Goal: Task Accomplishment & Management: Complete application form

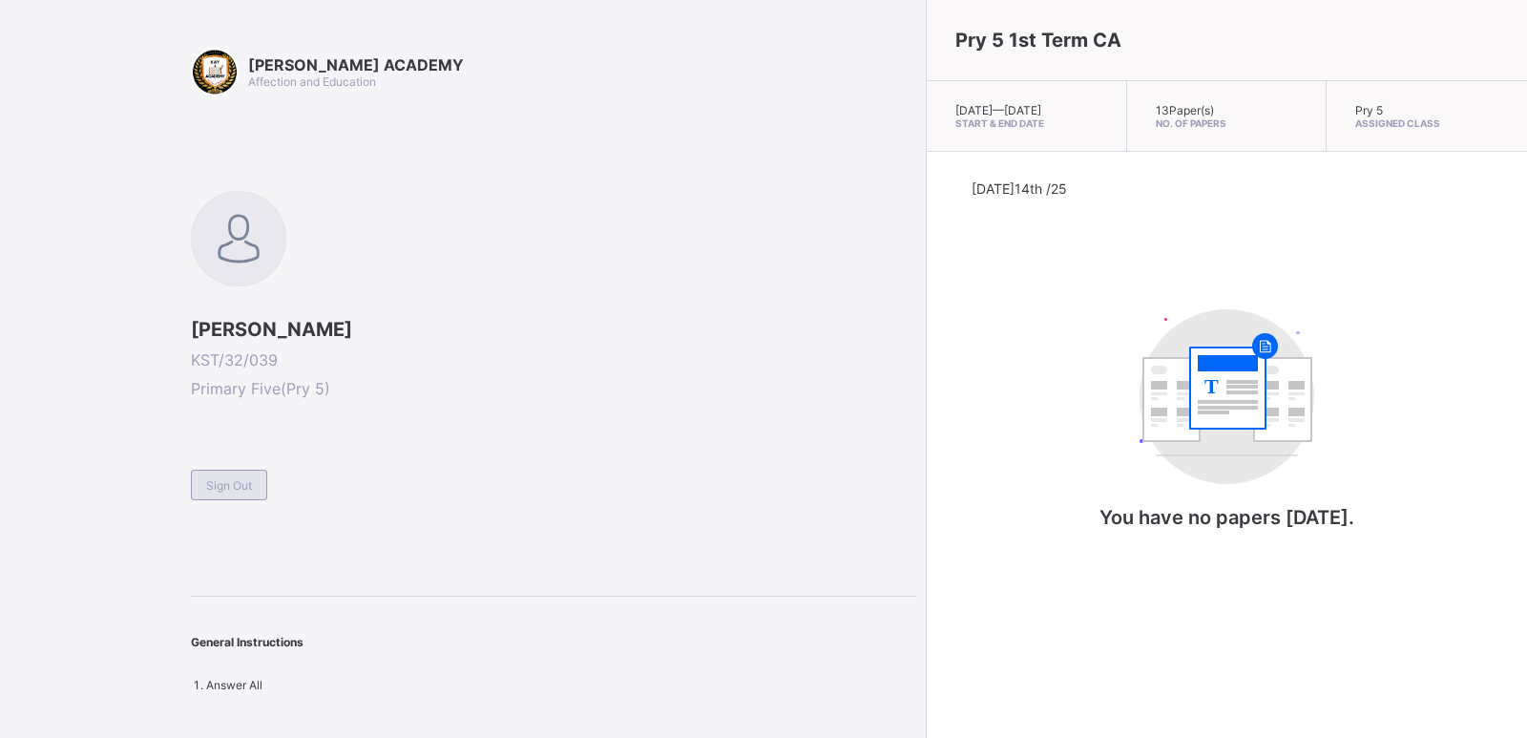
click at [221, 493] on div "Sign Out" at bounding box center [229, 484] width 76 height 31
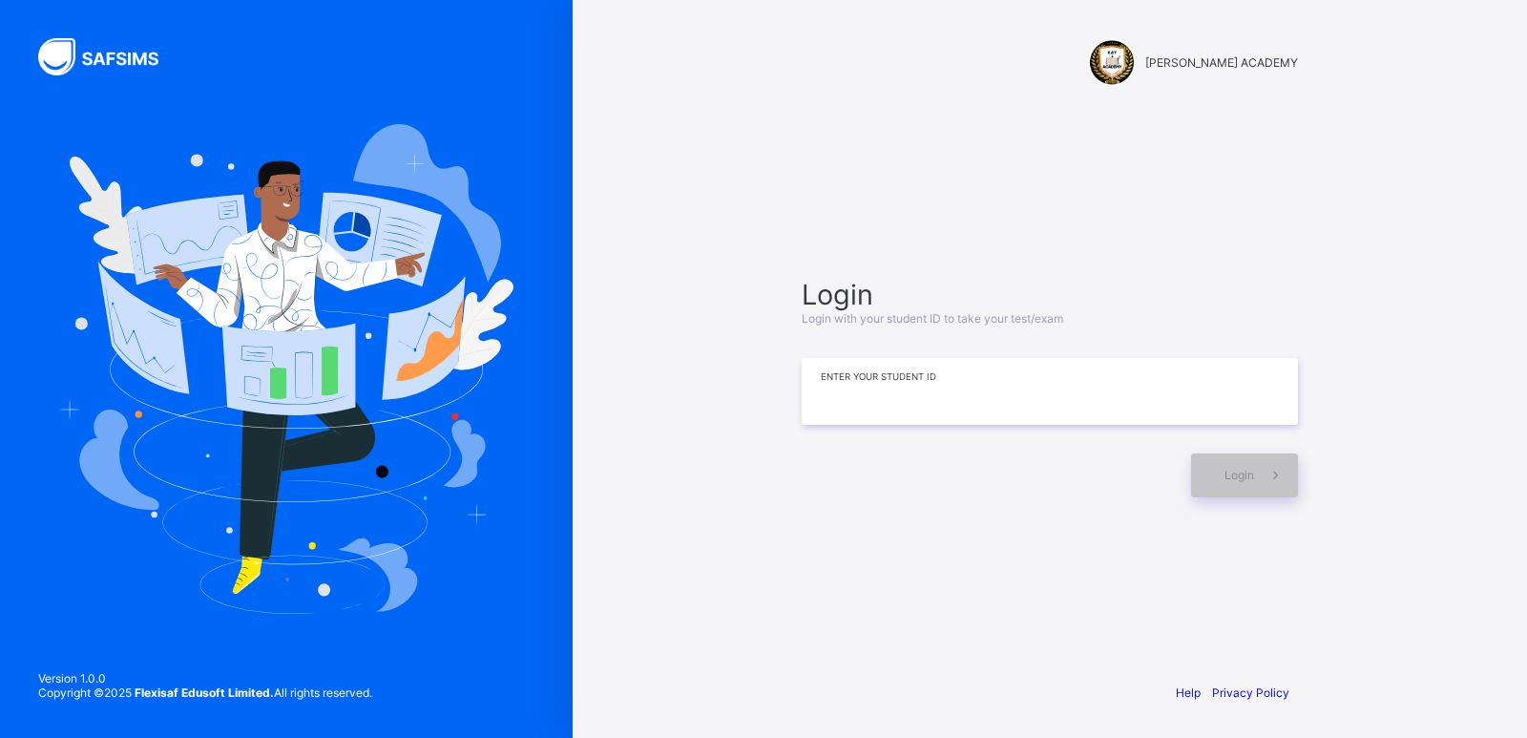
click at [981, 391] on input at bounding box center [1050, 391] width 496 height 67
type input "**********"
click at [1264, 475] on span at bounding box center [1276, 475] width 44 height 44
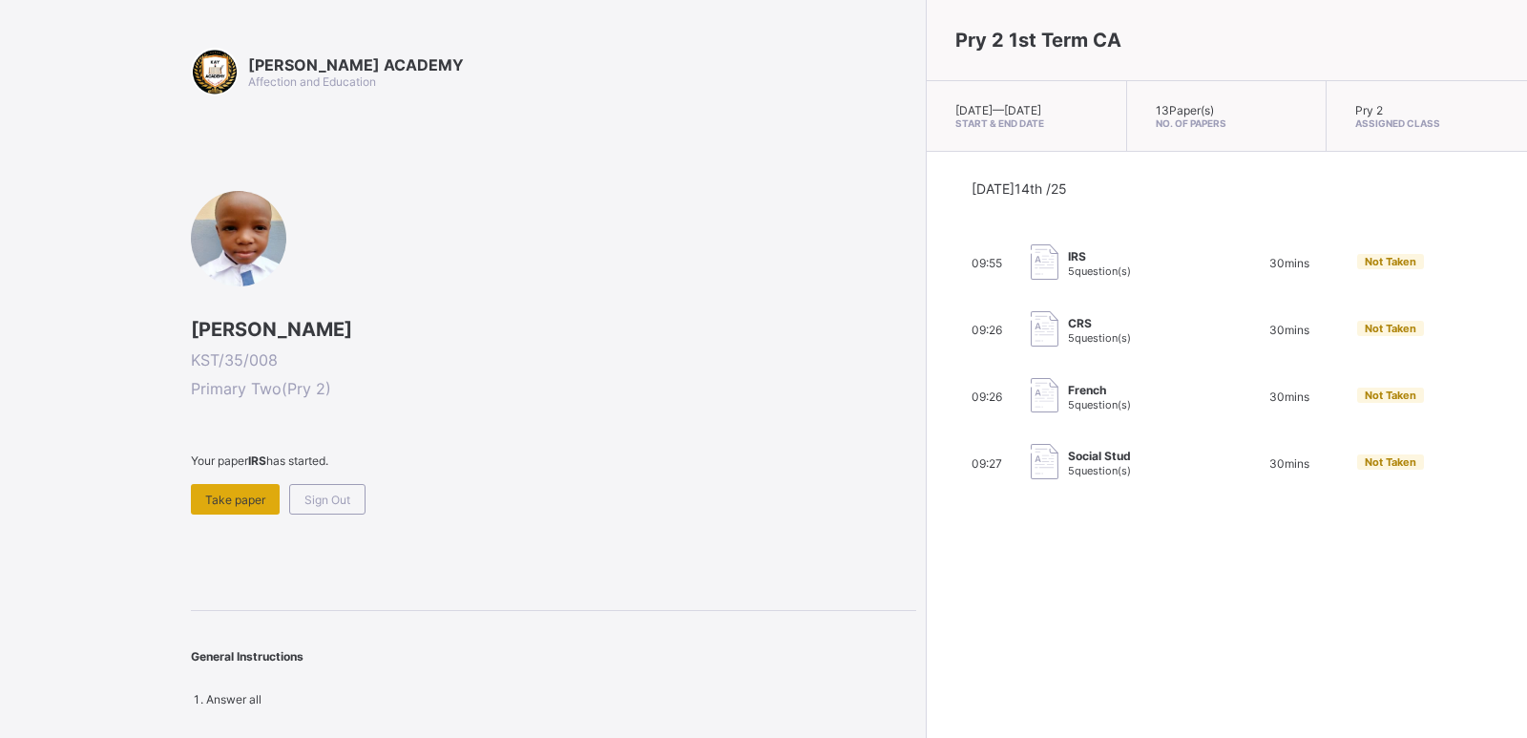
click at [218, 492] on span "Take paper" at bounding box center [235, 499] width 60 height 14
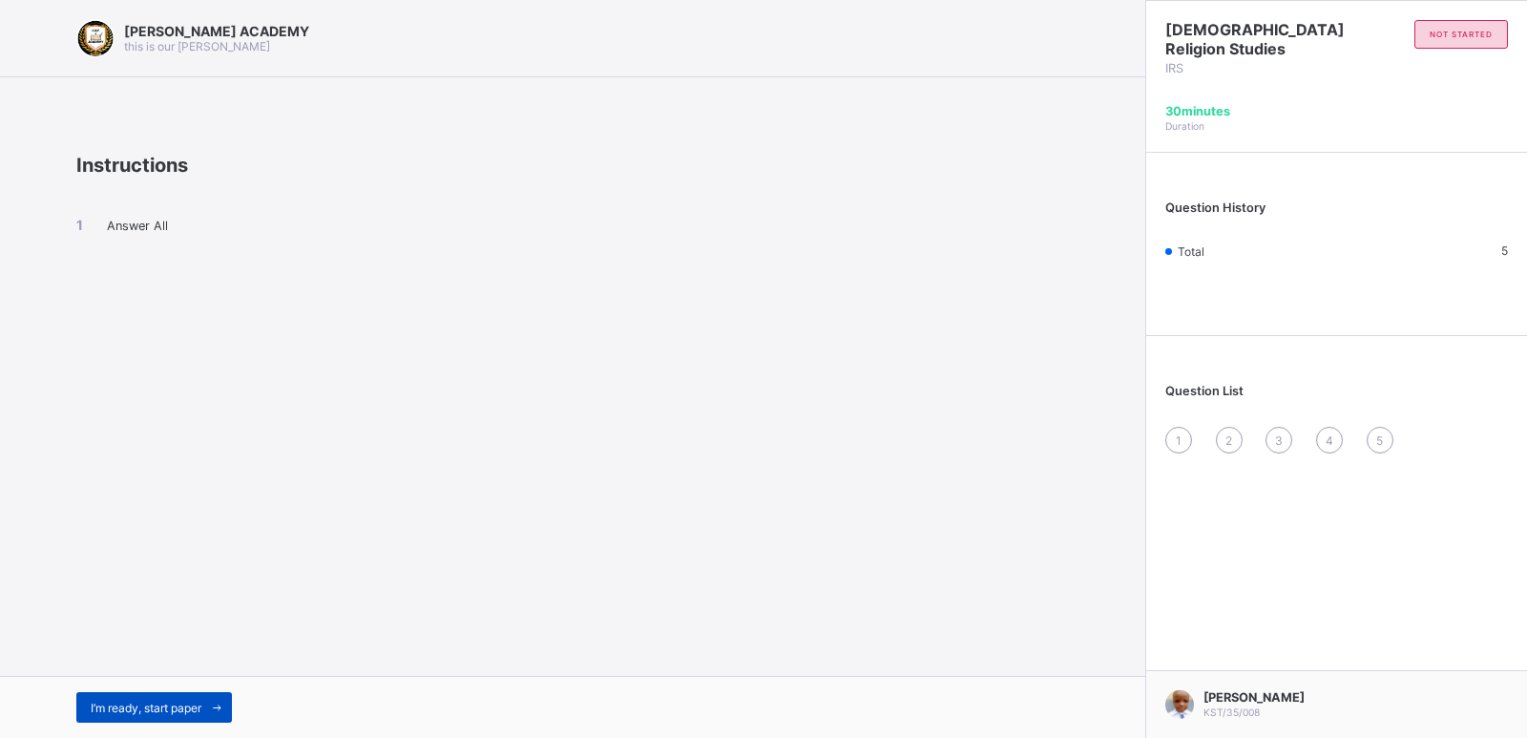
drag, startPoint x: 156, startPoint y: 670, endPoint x: 169, endPoint y: 708, distance: 40.4
click at [169, 708] on span "I’m ready, start paper" at bounding box center [146, 707] width 111 height 14
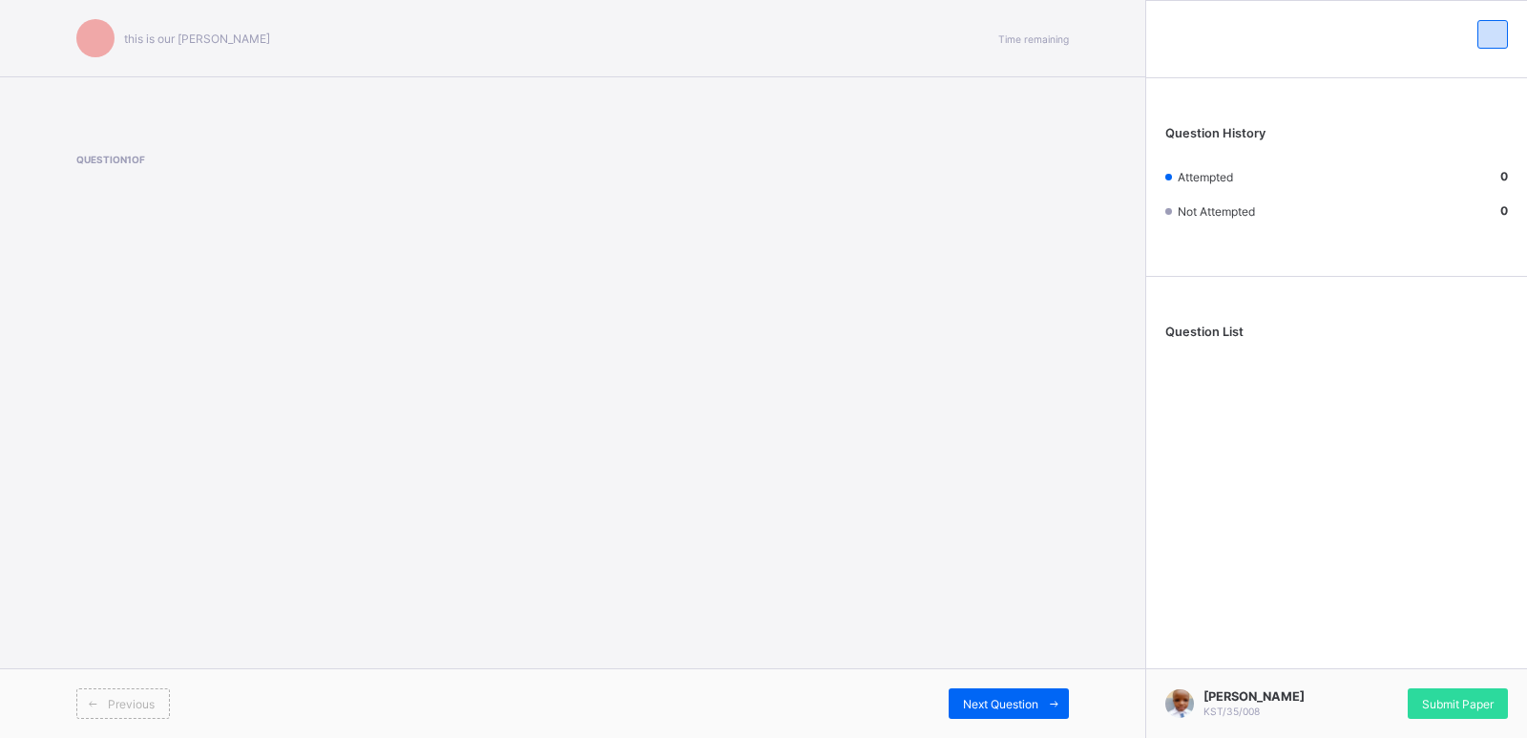
drag, startPoint x: 191, startPoint y: 688, endPoint x: 215, endPoint y: 667, distance: 31.8
click at [215, 667] on div "this is our [PERSON_NAME] Time remaining Question 1 of Previous Next Question" at bounding box center [572, 369] width 1145 height 738
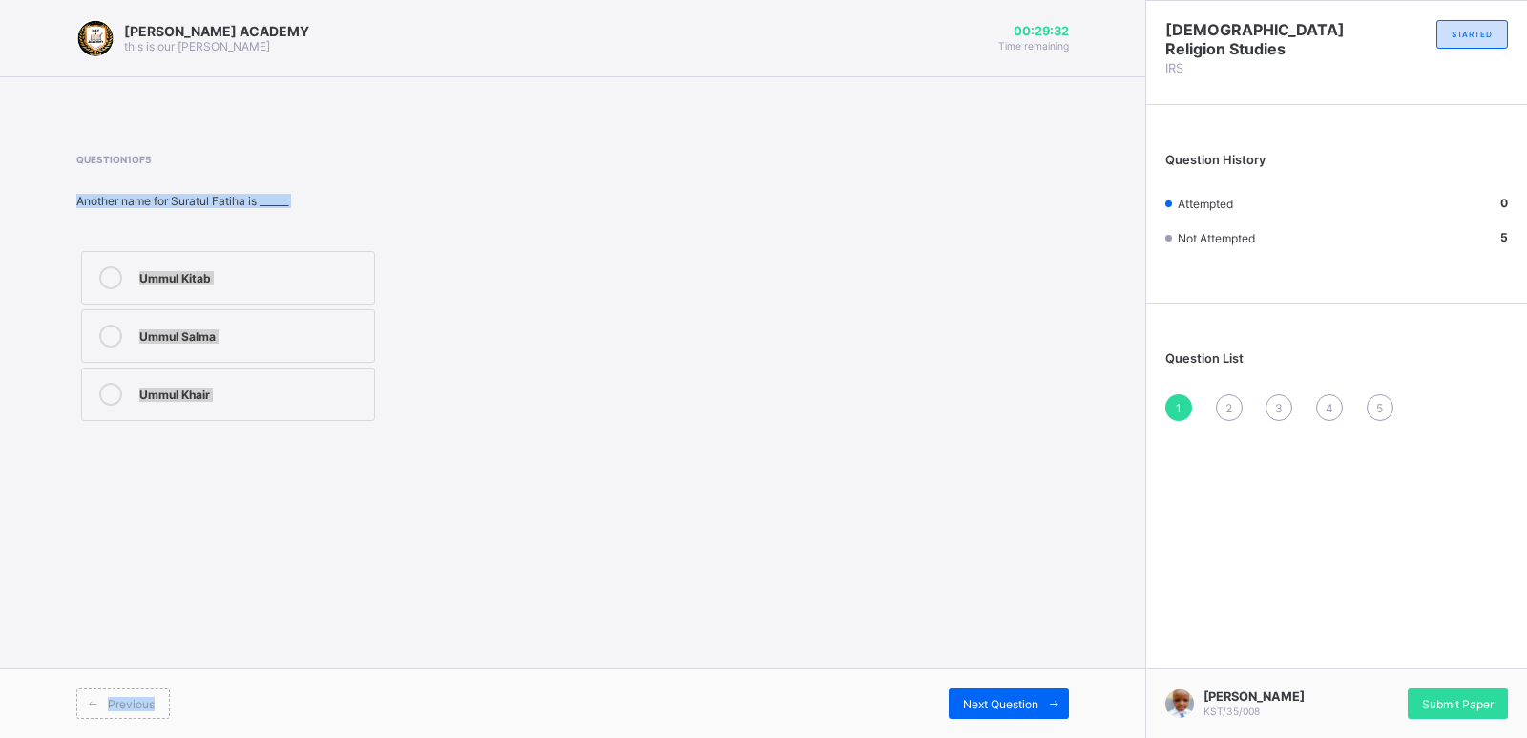
click at [346, 382] on label "Ummul Khair" at bounding box center [228, 393] width 294 height 53
click at [1015, 699] on span "Next Question" at bounding box center [1000, 704] width 75 height 14
click at [240, 364] on div "Ha;un Ya'un Wa'un" at bounding box center [227, 335] width 303 height 179
click at [172, 393] on div "Wa'un" at bounding box center [251, 392] width 225 height 19
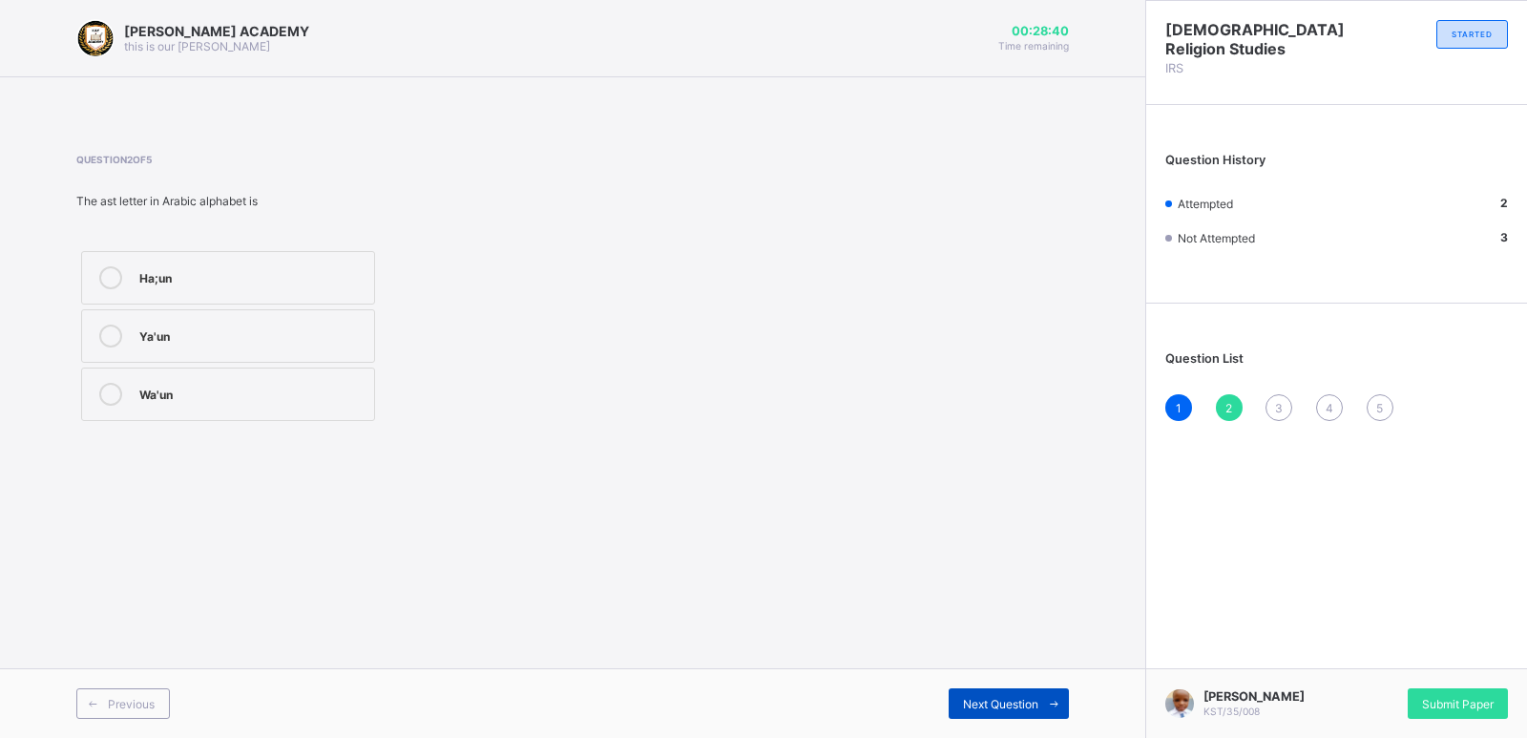
click at [1054, 698] on icon at bounding box center [1054, 704] width 14 height 12
click at [1387, 423] on div "Question List 1 2 3 4 5" at bounding box center [1336, 376] width 381 height 127
click at [219, 400] on div "28" at bounding box center [251, 392] width 225 height 19
click at [1004, 698] on span "Next Question" at bounding box center [1000, 704] width 75 height 14
click at [243, 341] on div "7" at bounding box center [251, 333] width 225 height 19
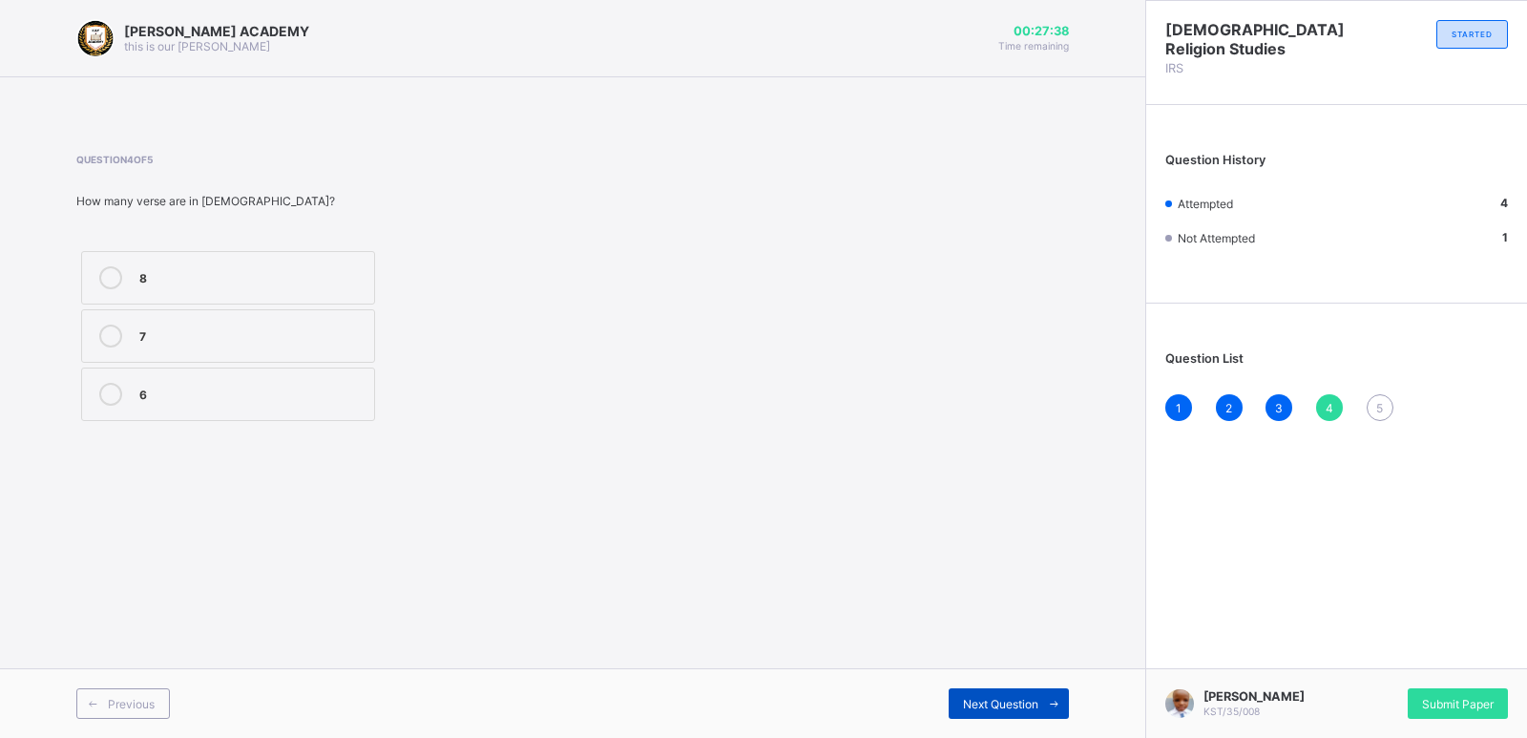
click at [1039, 692] on span at bounding box center [1053, 703] width 31 height 31
click at [211, 379] on label "Alif" at bounding box center [228, 393] width 294 height 53
click at [1034, 681] on div "Previous Next Question" at bounding box center [572, 703] width 1145 height 70
click at [1456, 693] on div "Submit Paper" at bounding box center [1458, 703] width 100 height 31
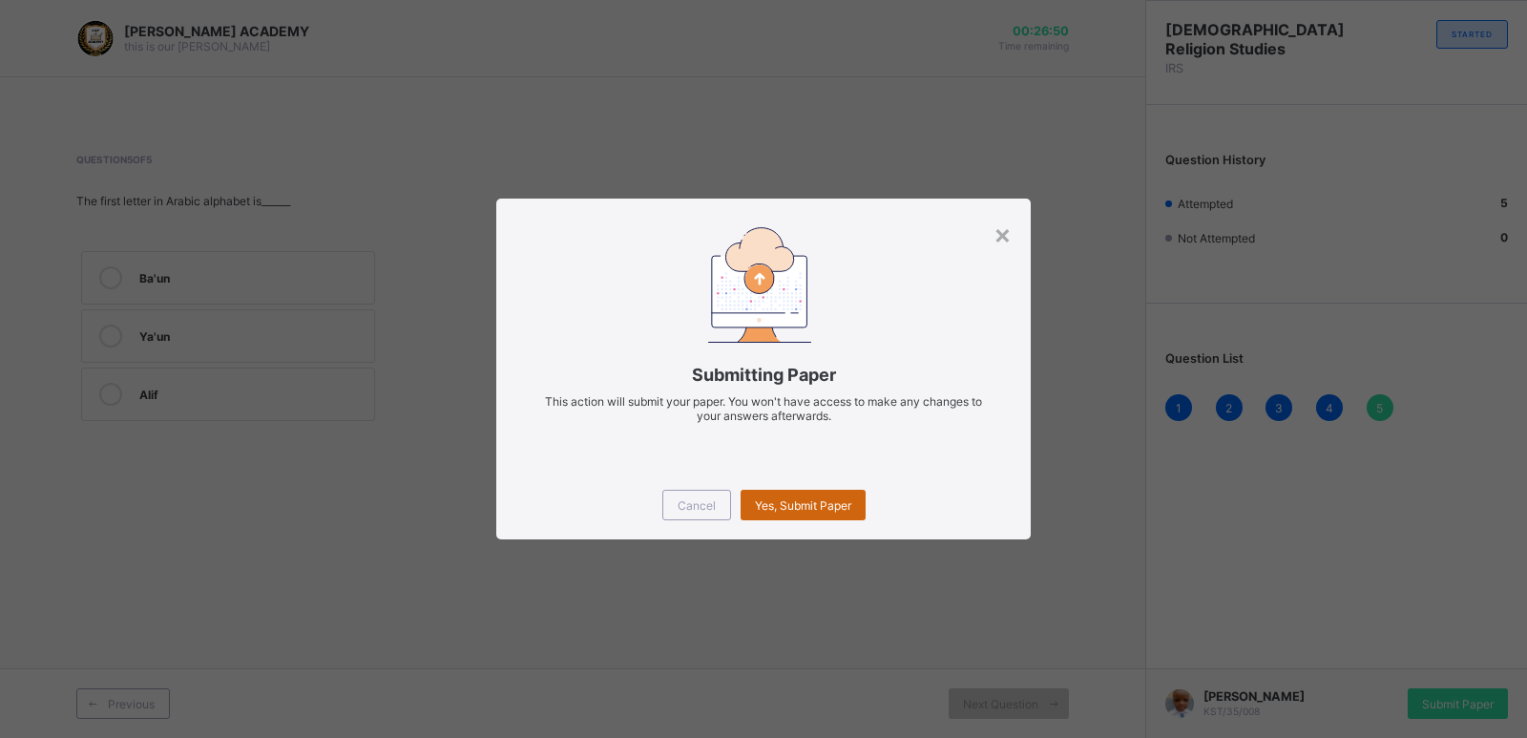
click at [857, 499] on div "Yes, Submit Paper" at bounding box center [803, 505] width 125 height 31
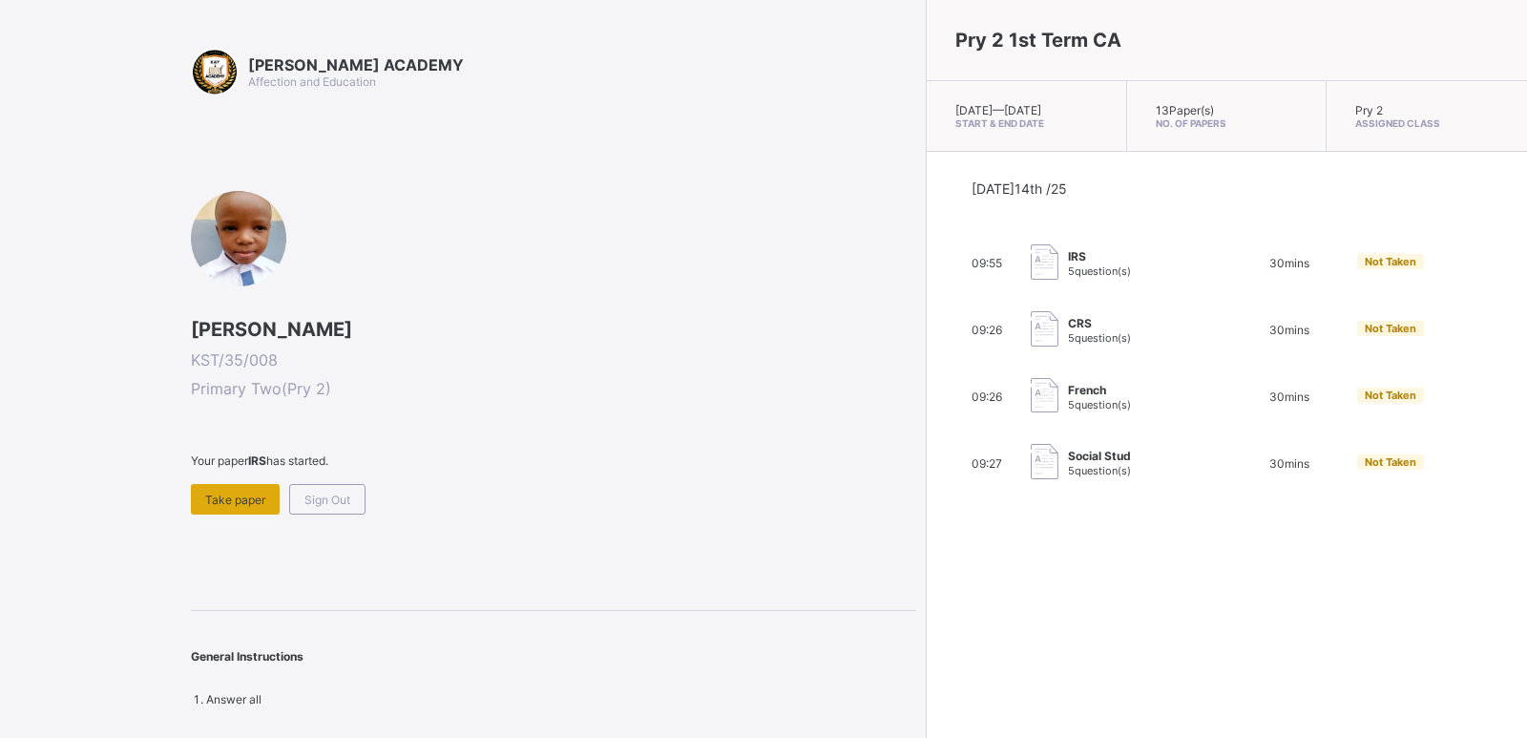
click at [244, 487] on div "Take paper" at bounding box center [235, 499] width 89 height 31
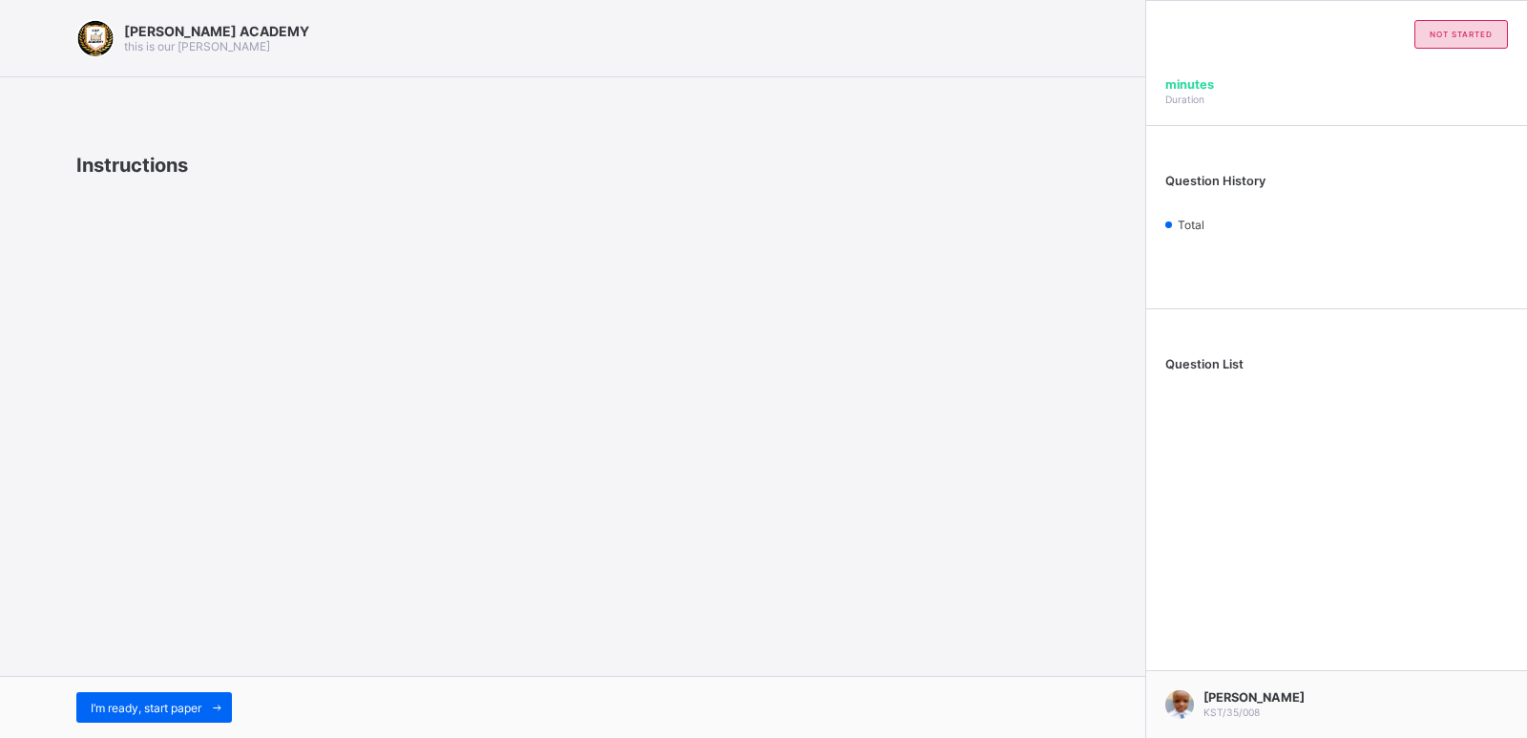
click at [181, 680] on div "I’m ready, start paper" at bounding box center [572, 707] width 1145 height 62
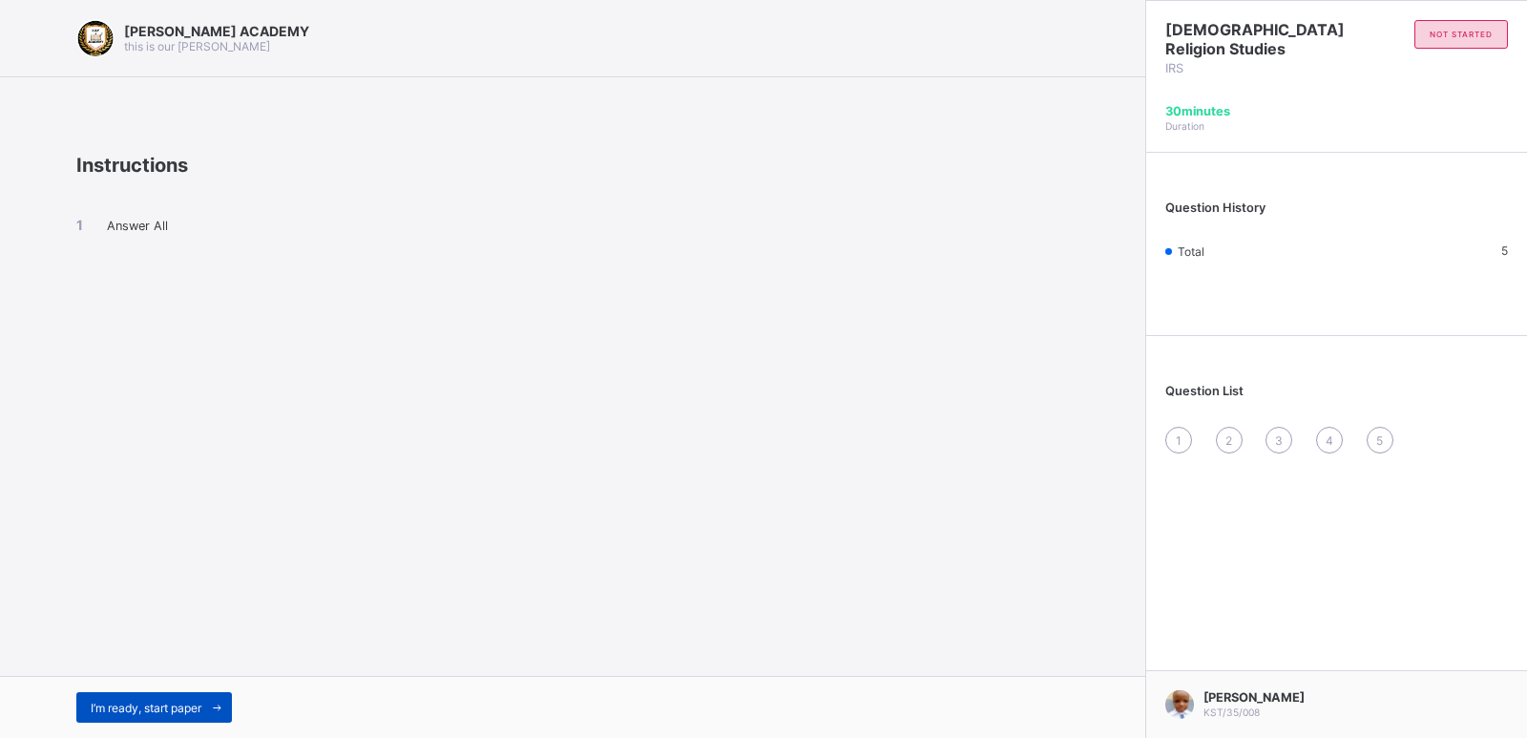
click at [179, 708] on span "I’m ready, start paper" at bounding box center [146, 707] width 111 height 14
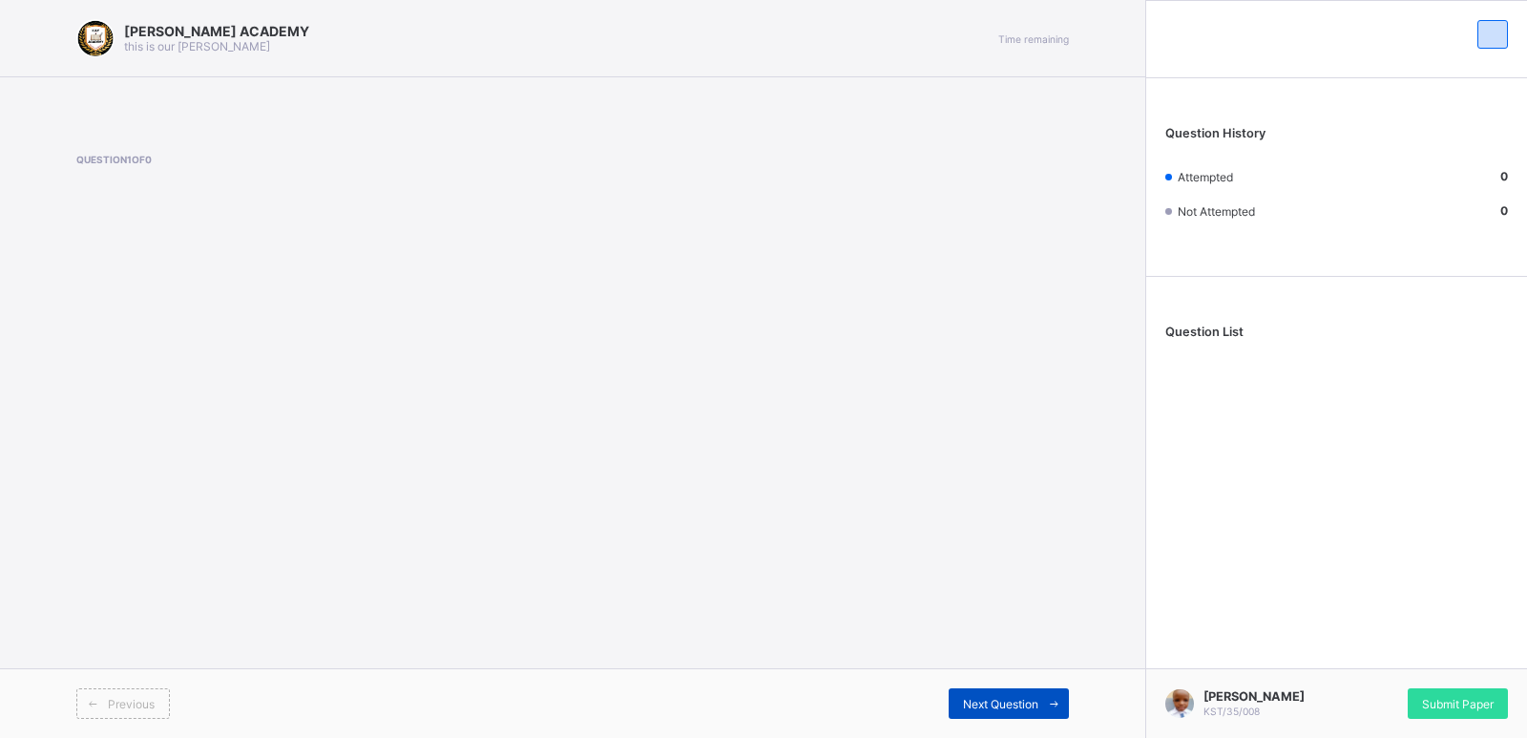
click at [955, 699] on div "Next Question" at bounding box center [1009, 703] width 120 height 31
click at [1489, 684] on div "[PERSON_NAME] Aliyu KST/35/008 Submit Paper" at bounding box center [1336, 703] width 382 height 70
click at [1422, 711] on div "Submit Paper" at bounding box center [1458, 703] width 100 height 31
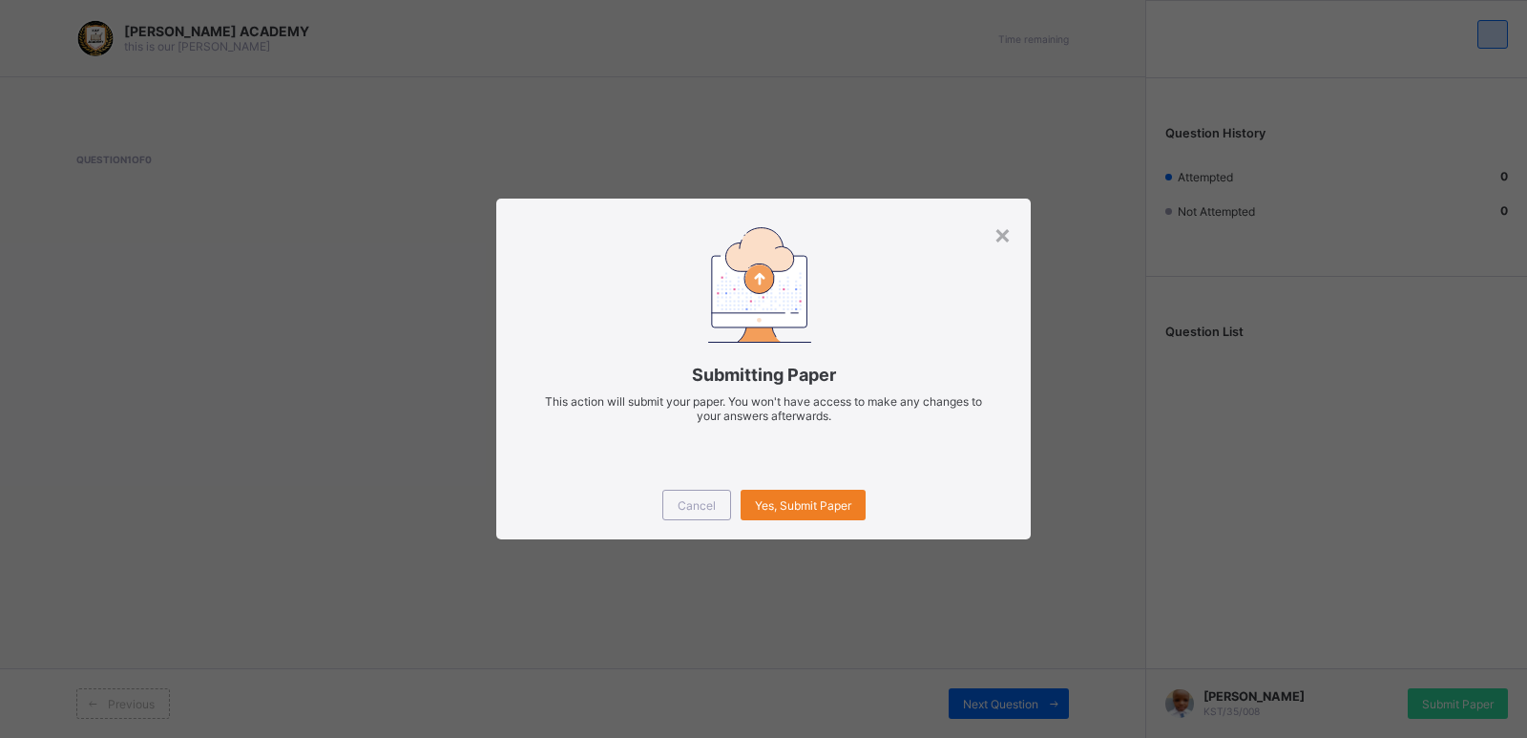
click at [813, 488] on div "Cancel Yes, Submit Paper" at bounding box center [763, 504] width 534 height 69
click at [815, 498] on span "Yes, Submit Paper" at bounding box center [803, 505] width 96 height 14
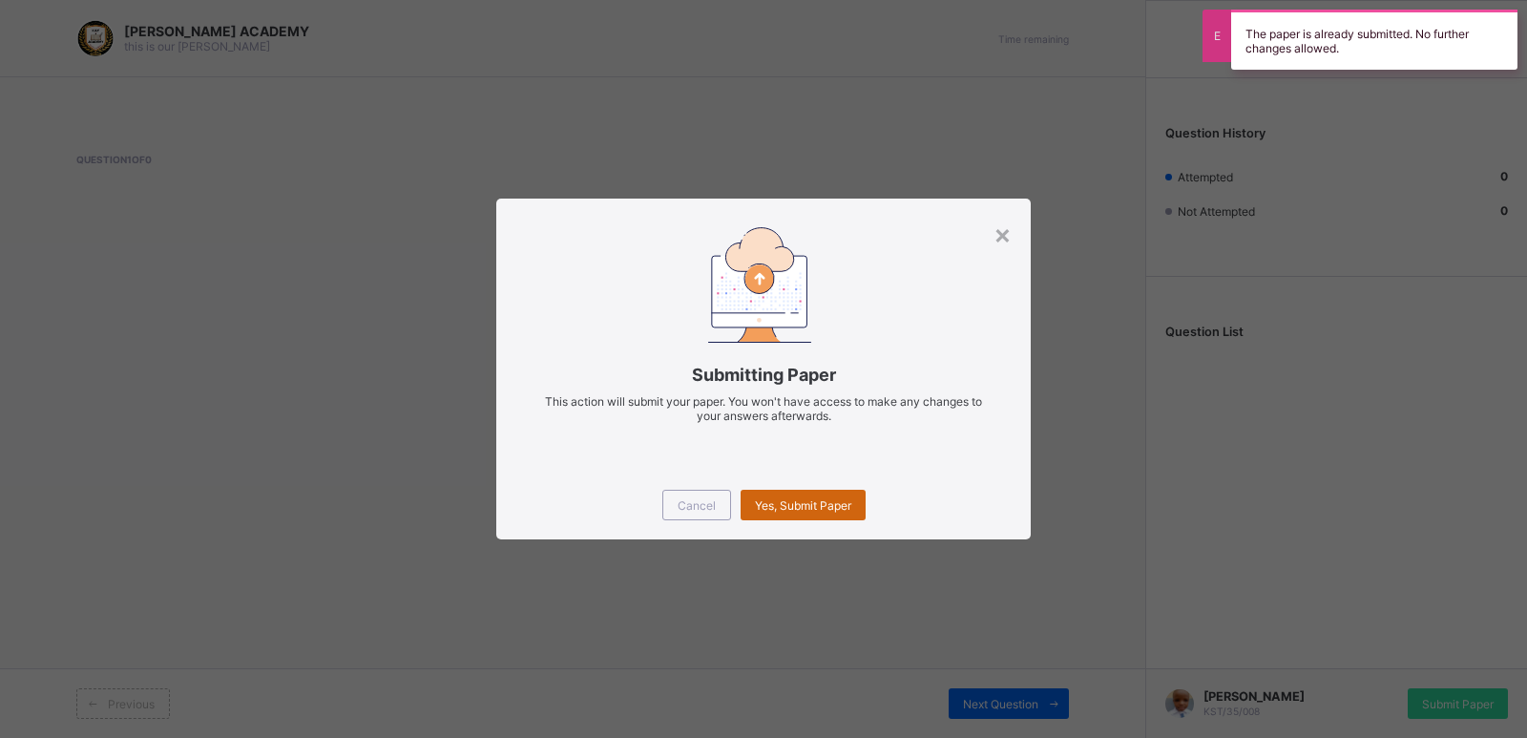
click at [815, 498] on span "Yes, Submit Paper" at bounding box center [803, 505] width 96 height 14
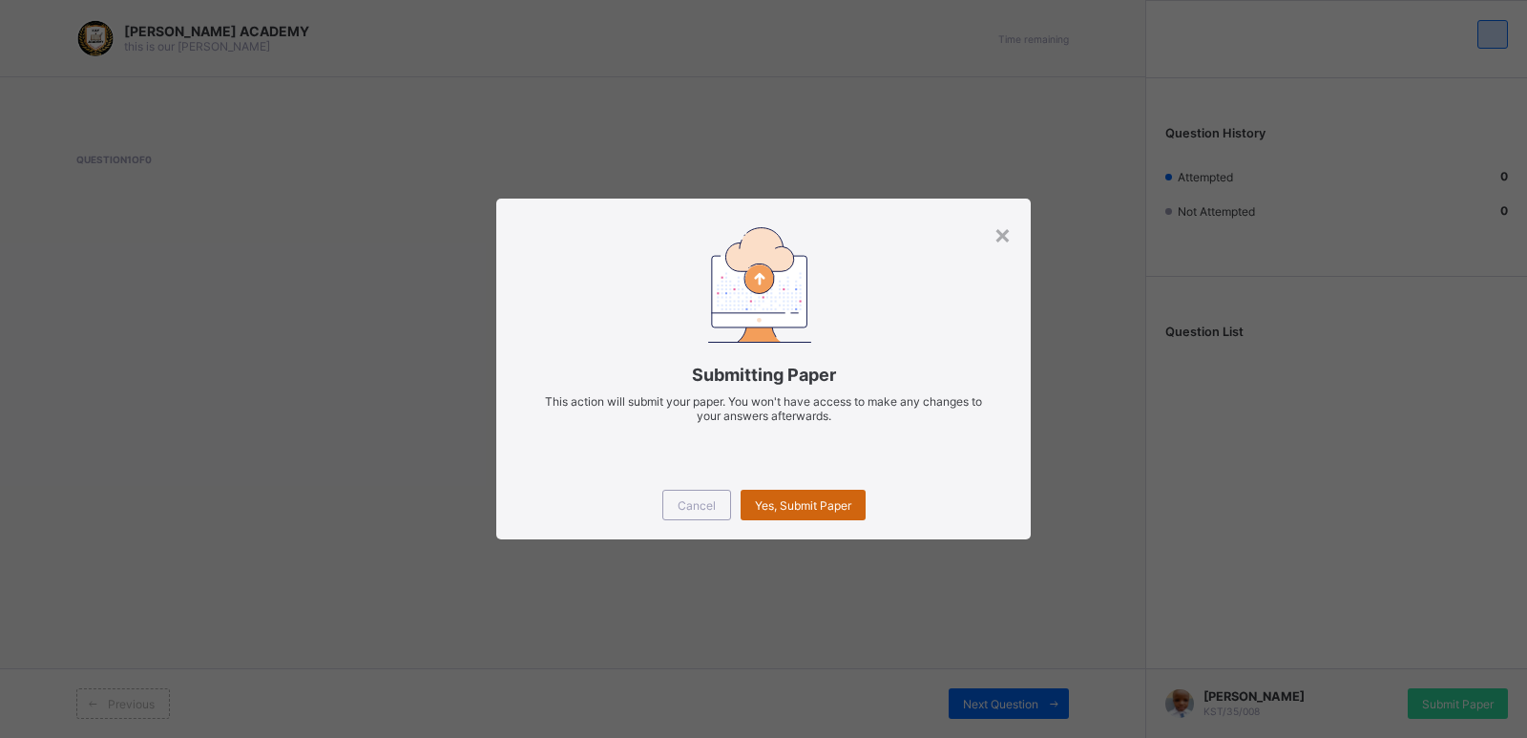
click at [793, 506] on span "Yes, Submit Paper" at bounding box center [803, 505] width 96 height 14
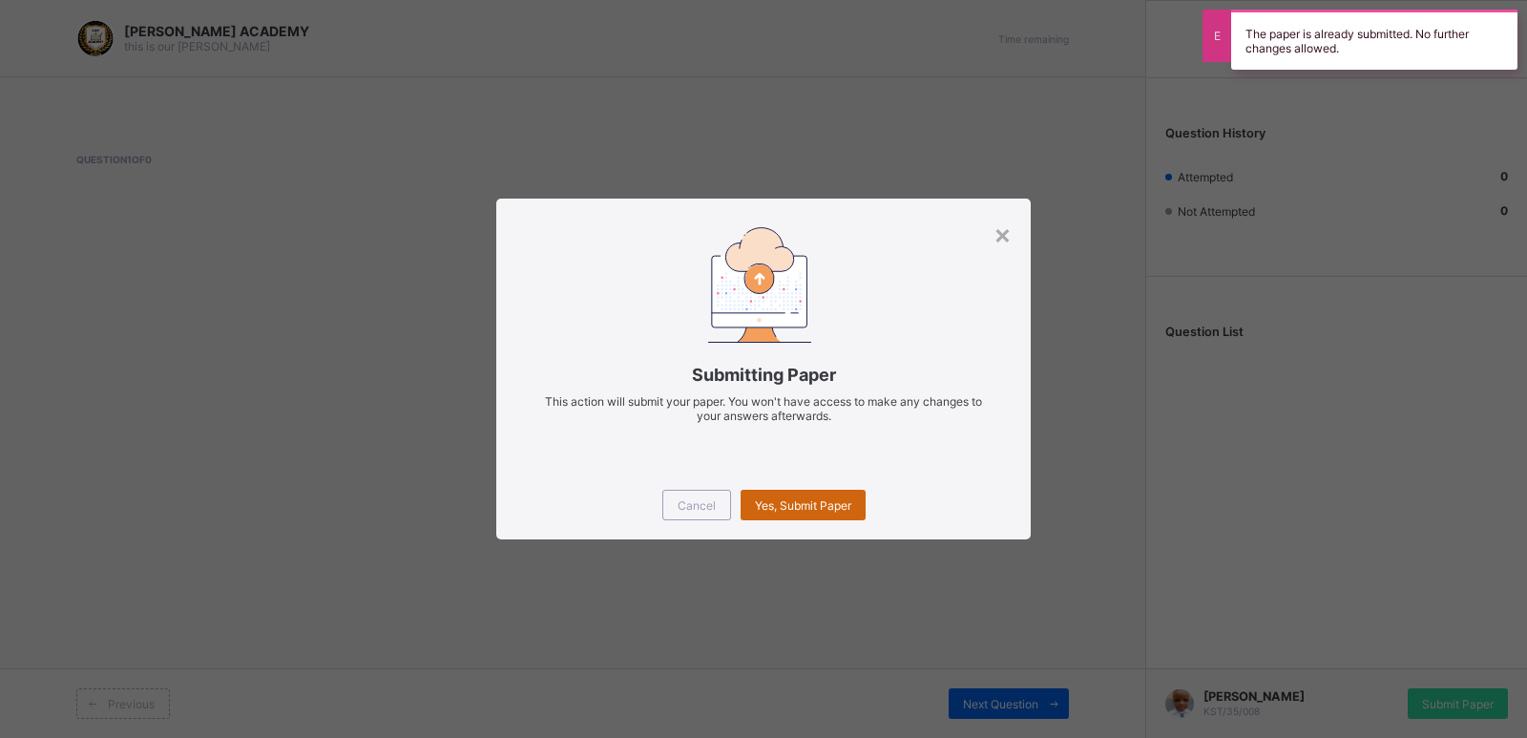
click at [793, 506] on span "Yes, Submit Paper" at bounding box center [803, 505] width 96 height 14
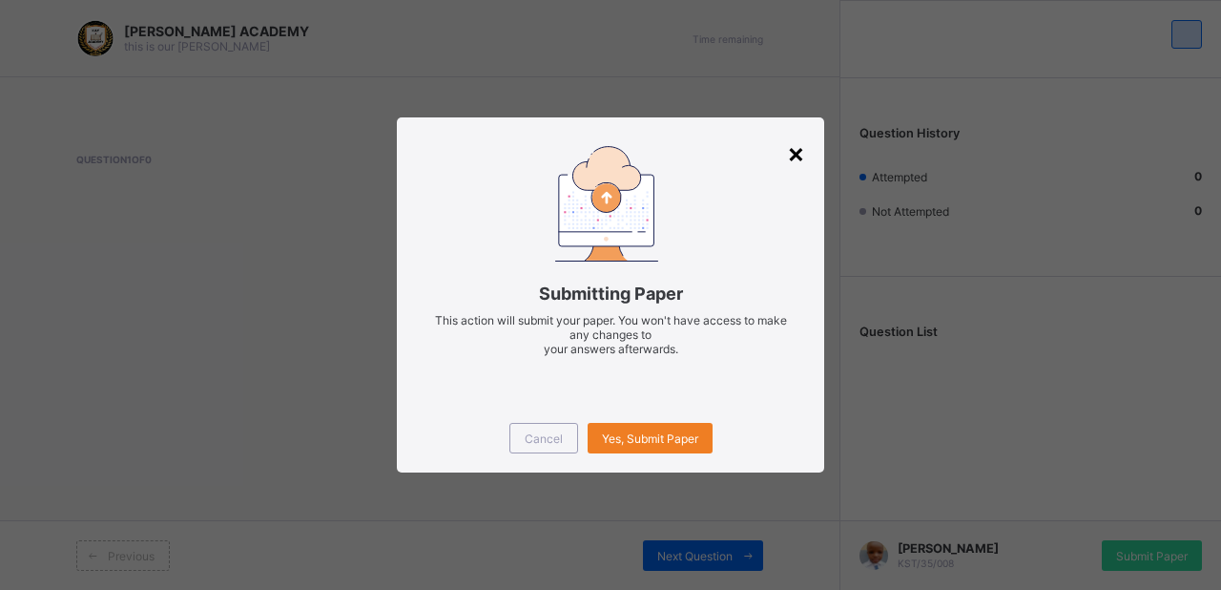
click at [800, 143] on div "×" at bounding box center [796, 152] width 18 height 32
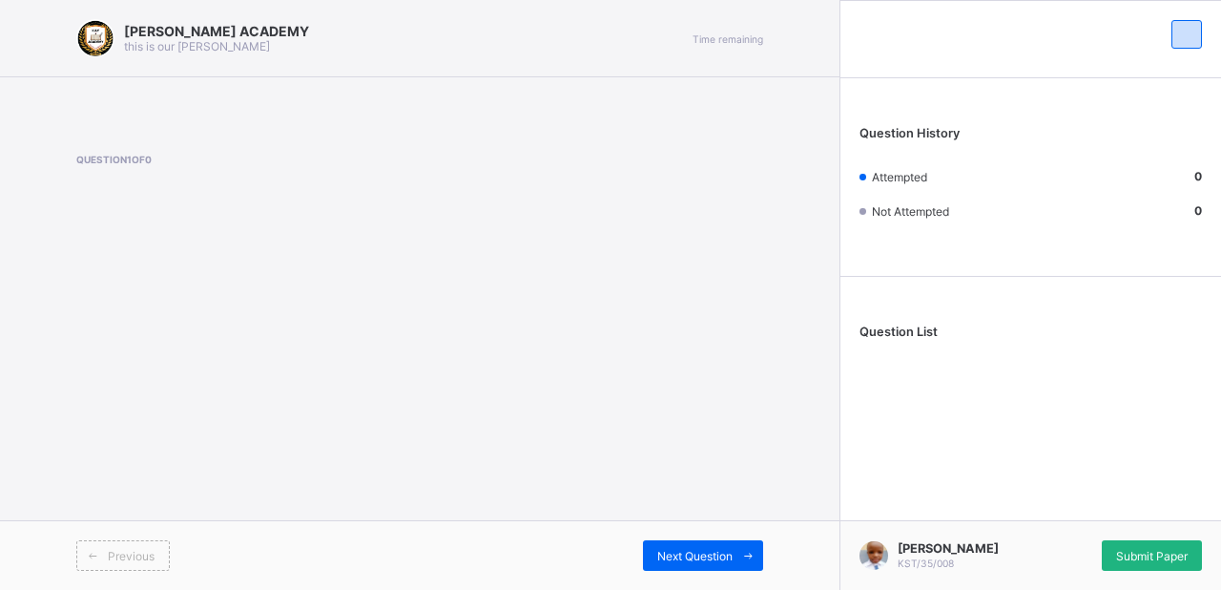
click at [1173, 547] on div "Submit Paper" at bounding box center [1152, 555] width 100 height 31
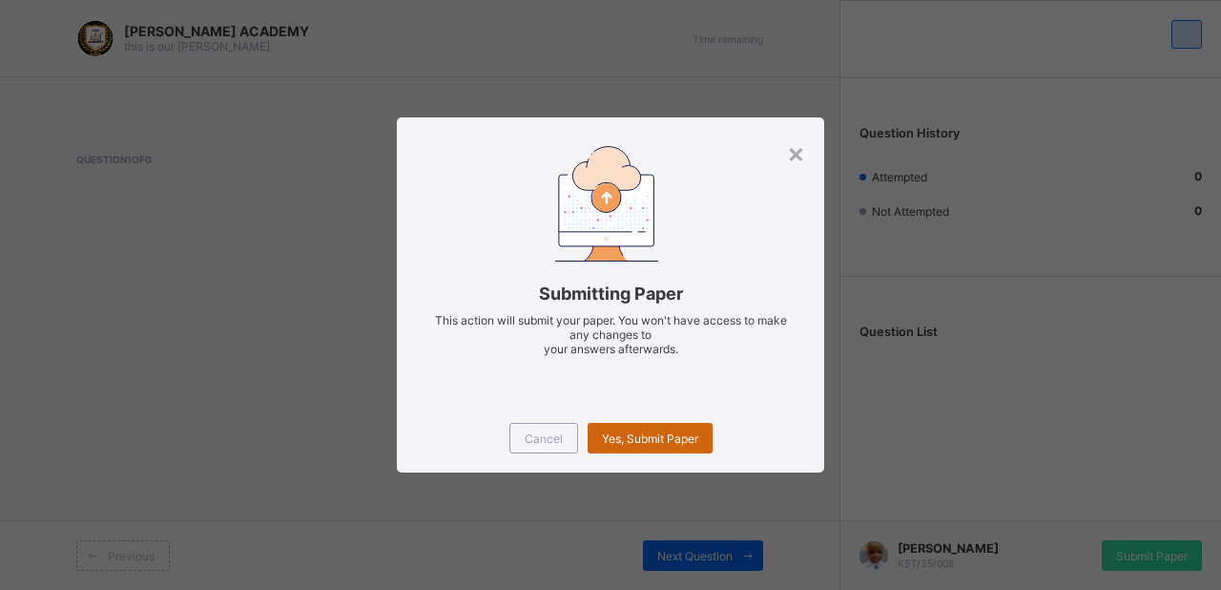
click at [697, 450] on div "Yes, Submit Paper" at bounding box center [650, 438] width 125 height 31
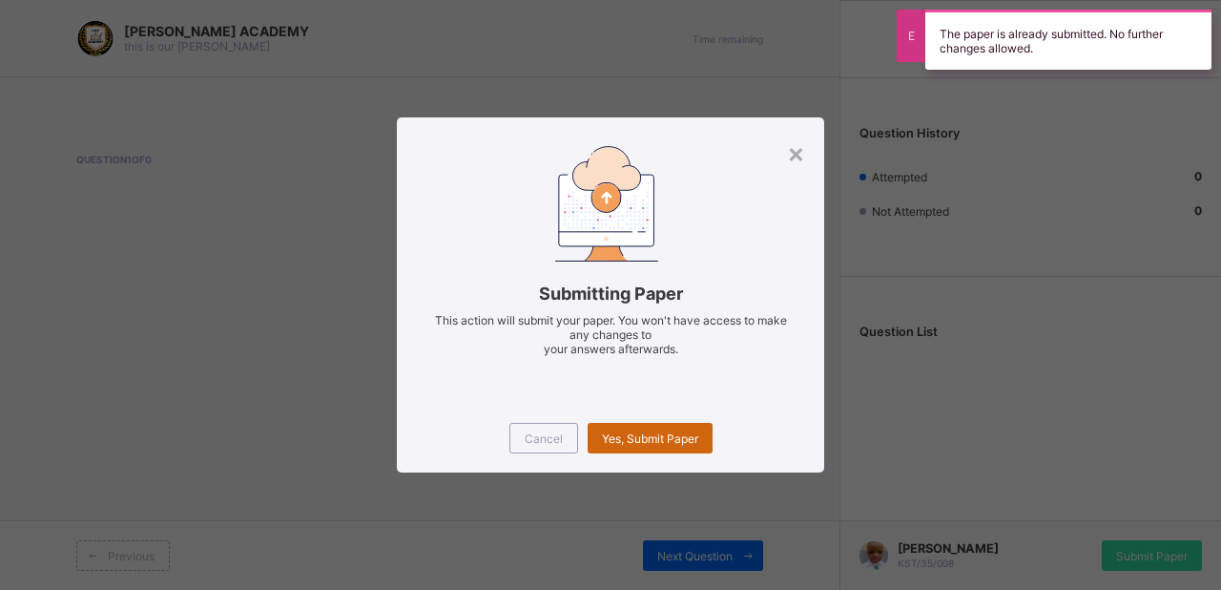
click at [697, 450] on div "Yes, Submit Paper" at bounding box center [650, 438] width 125 height 31
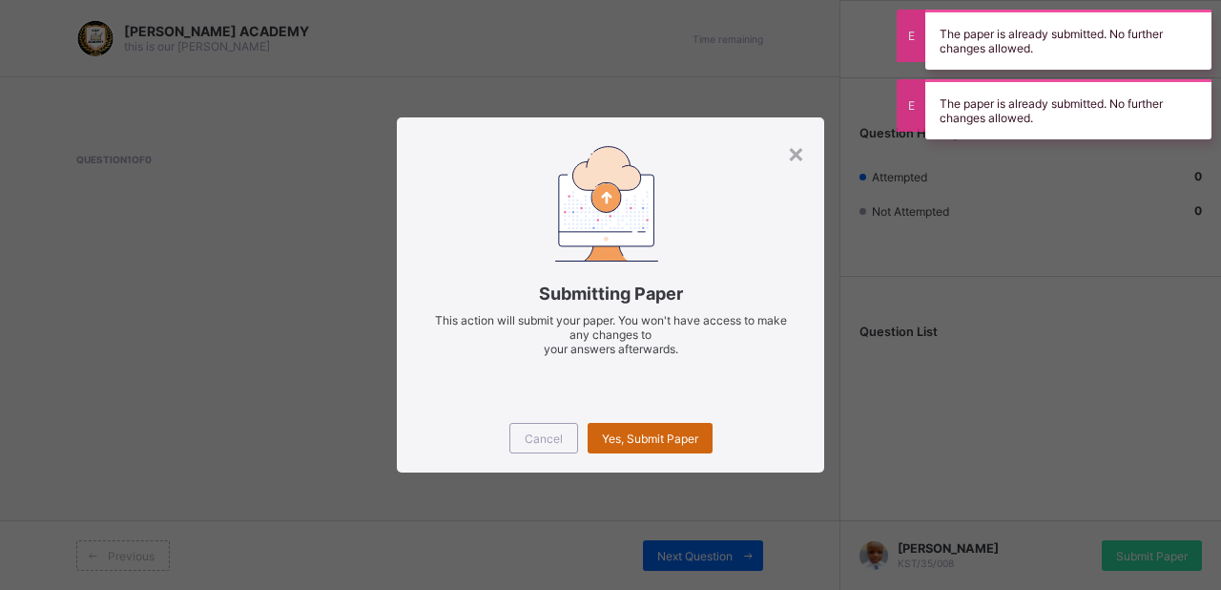
click at [697, 450] on div "Yes, Submit Paper" at bounding box center [650, 438] width 125 height 31
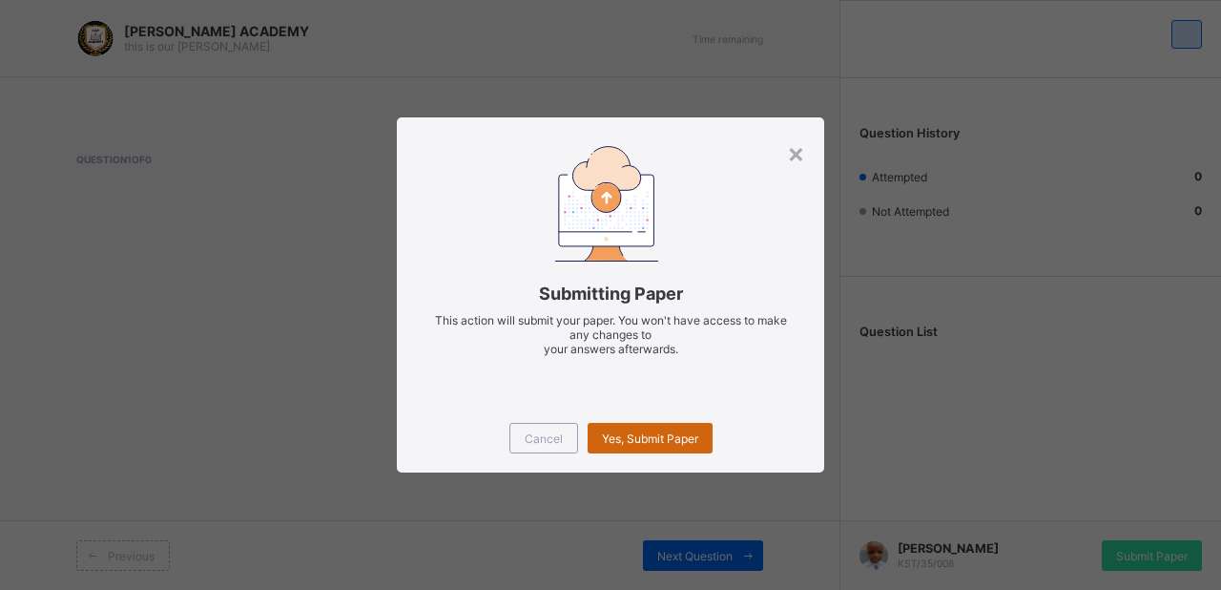
click at [671, 438] on span "Yes, Submit Paper" at bounding box center [650, 438] width 96 height 14
click at [671, 438] on div "Yes, Submit Paper" at bounding box center [650, 438] width 125 height 31
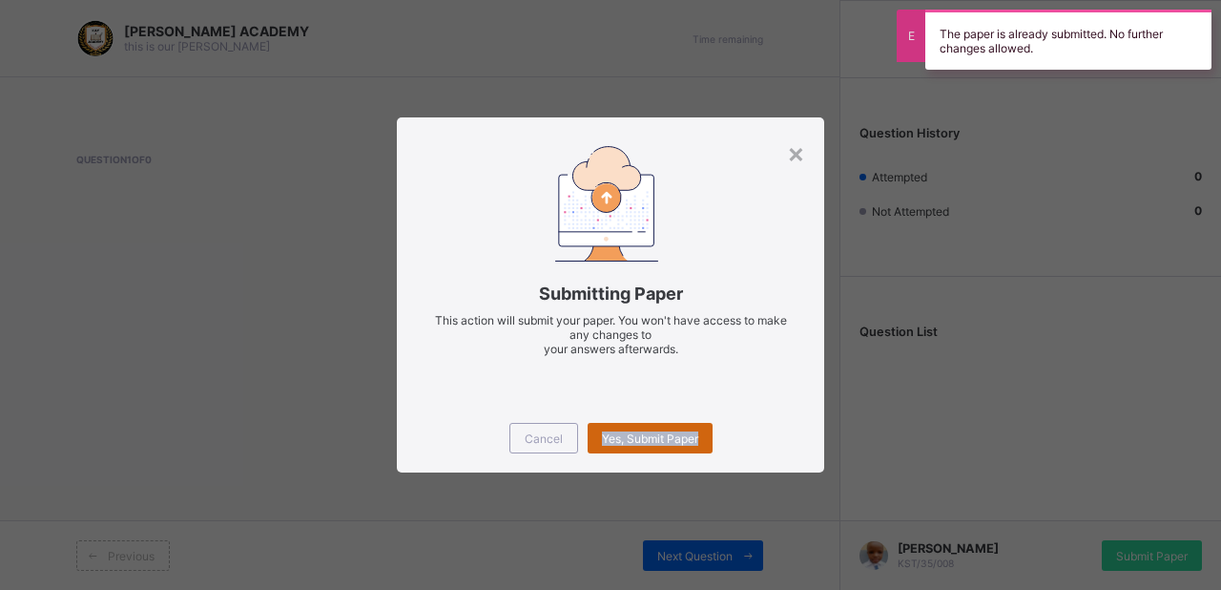
click at [671, 438] on div "Yes, Submit Paper" at bounding box center [650, 438] width 125 height 31
click at [671, 438] on span "Yes, Submit Paper" at bounding box center [650, 438] width 96 height 14
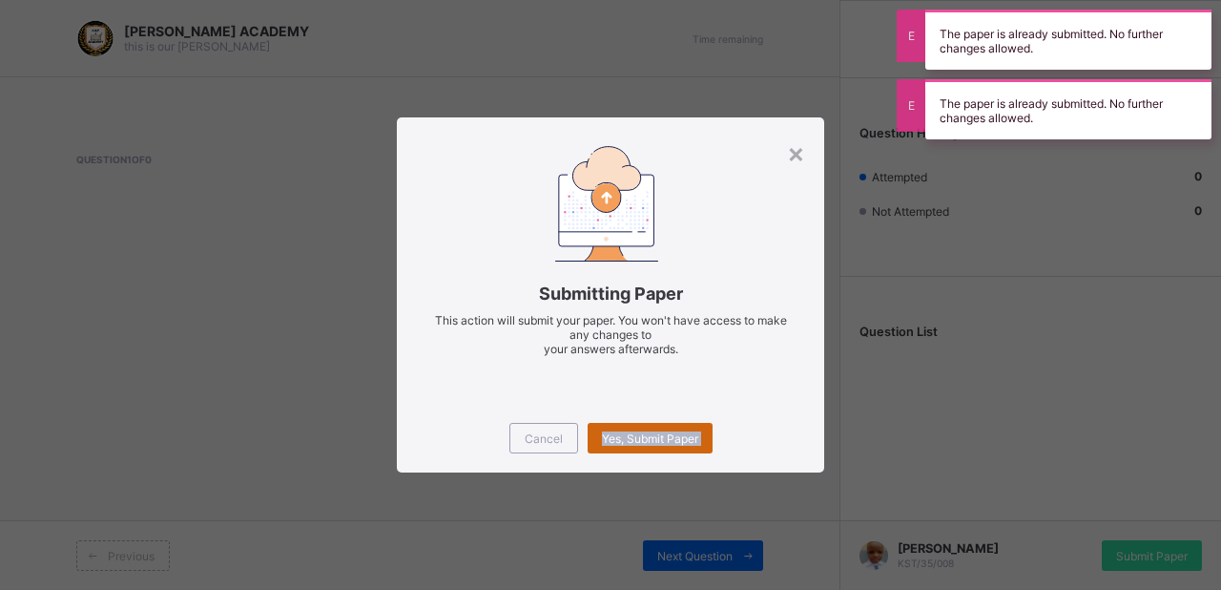
click at [671, 438] on span "Yes, Submit Paper" at bounding box center [650, 438] width 96 height 14
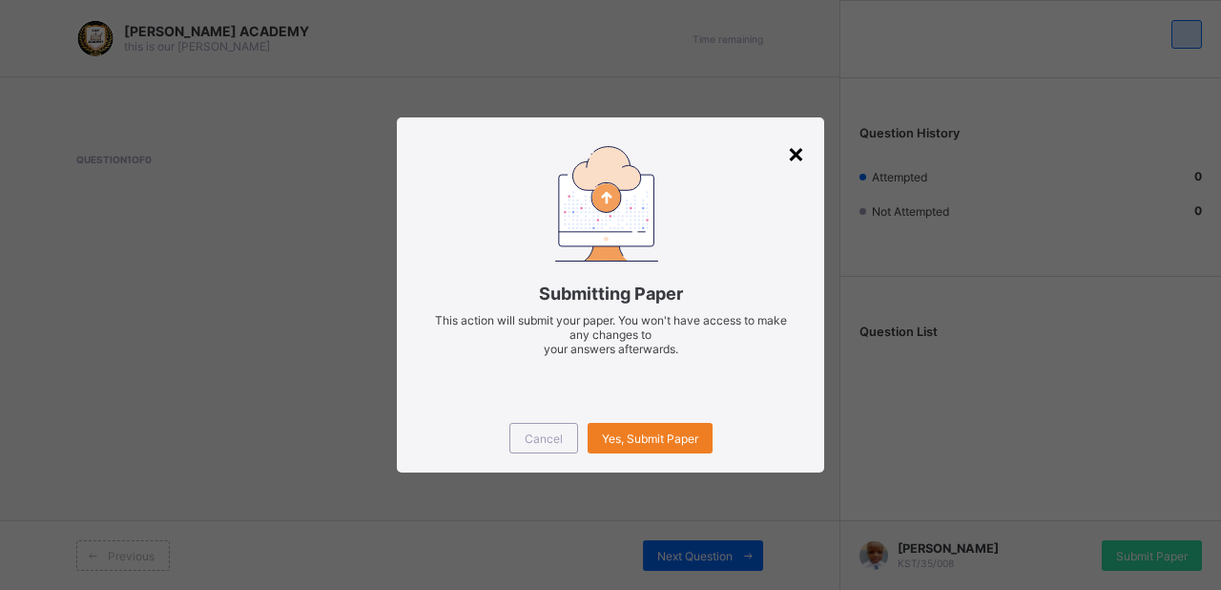
click at [800, 151] on div "×" at bounding box center [796, 152] width 18 height 32
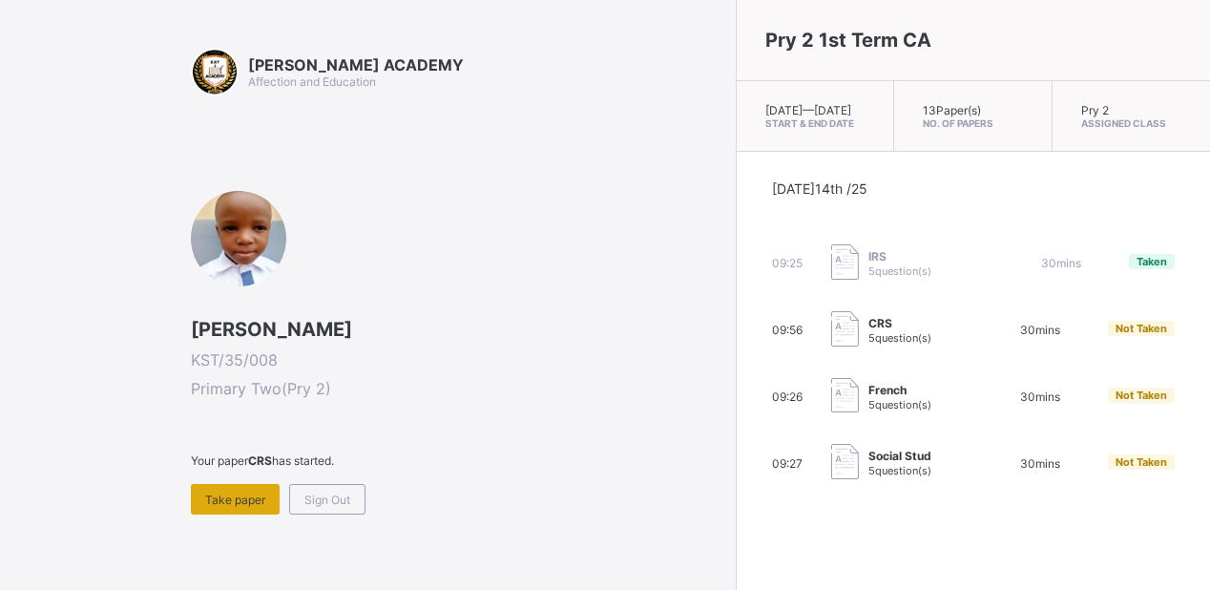
click at [222, 500] on span "Take paper" at bounding box center [235, 499] width 60 height 14
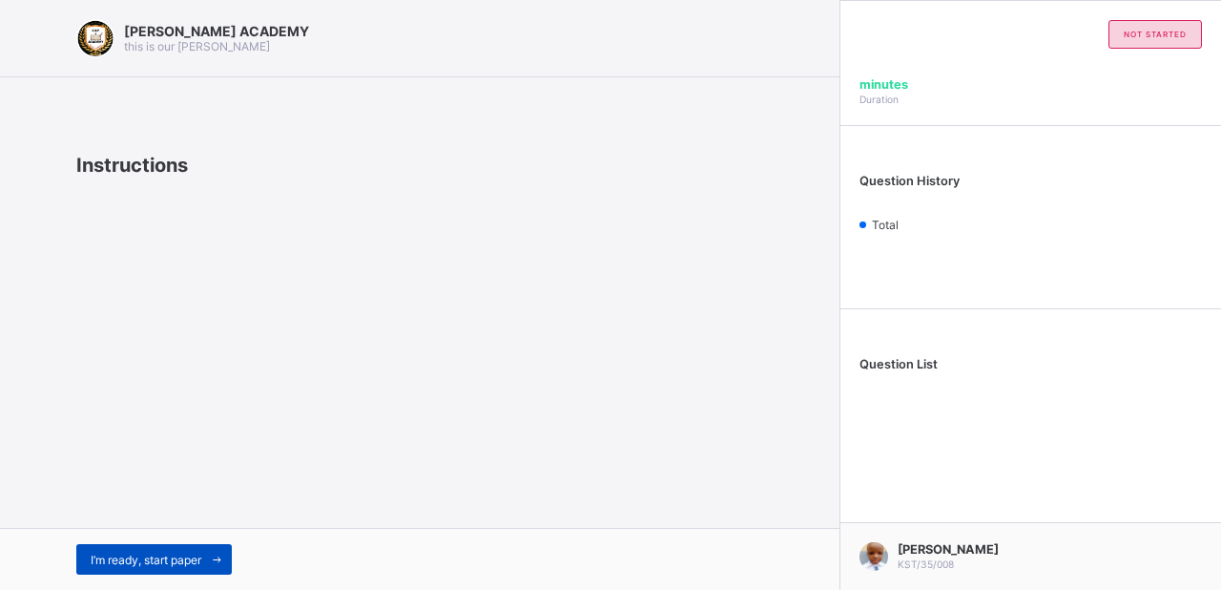
click at [176, 550] on div "I’m ready, start paper" at bounding box center [154, 559] width 156 height 31
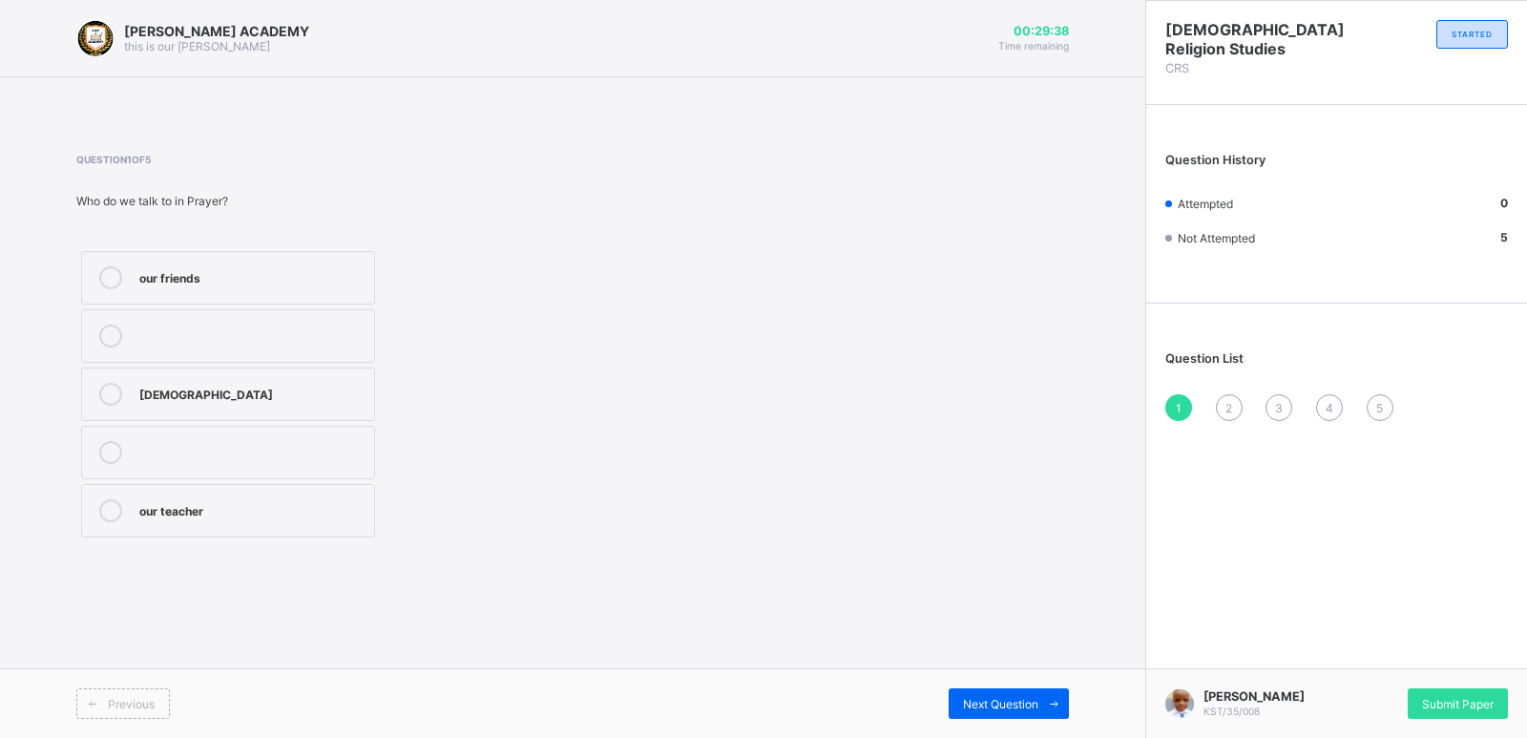
click at [127, 277] on div at bounding box center [111, 277] width 38 height 23
click at [1468, 702] on span "Submit Paper" at bounding box center [1458, 704] width 72 height 14
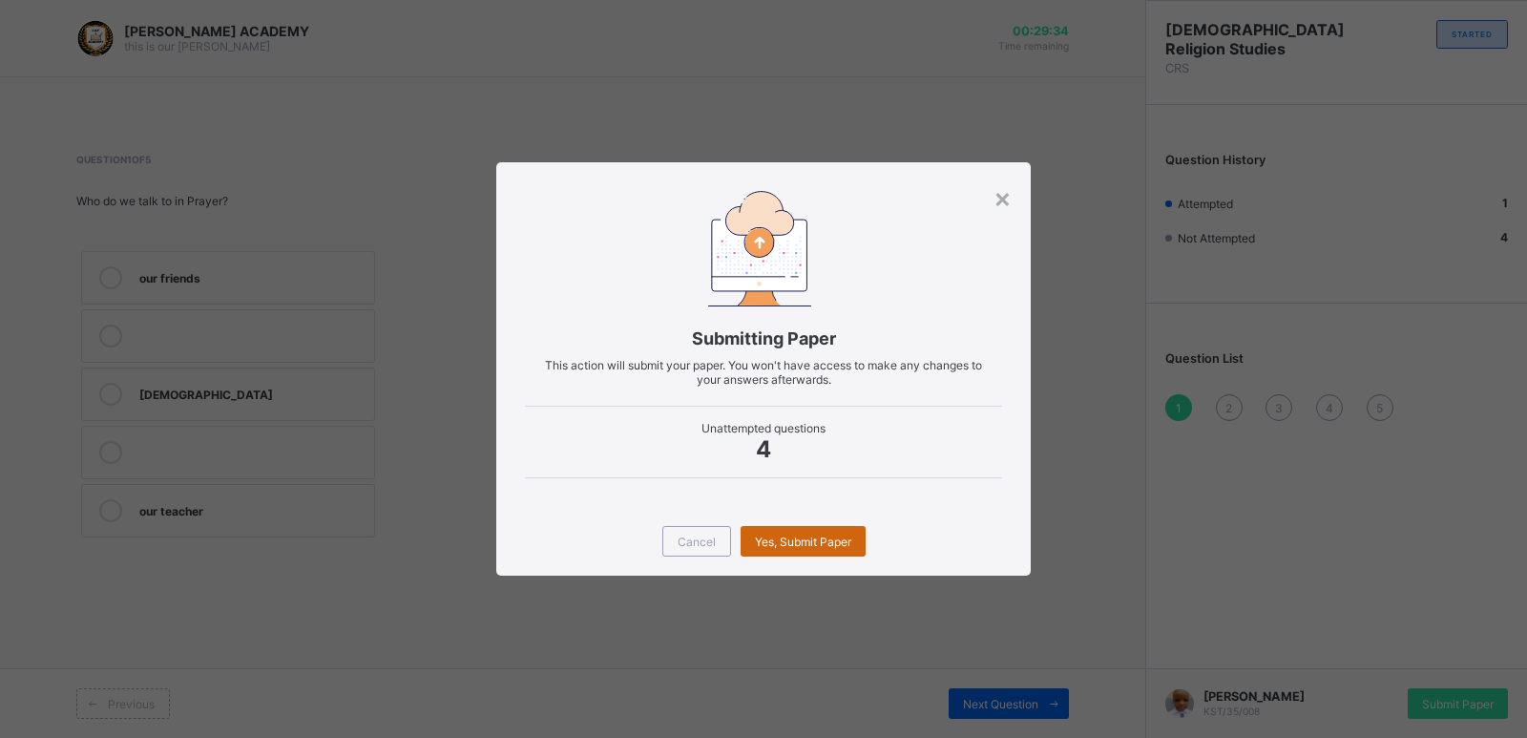
click at [786, 537] on span "Yes, Submit Paper" at bounding box center [803, 541] width 96 height 14
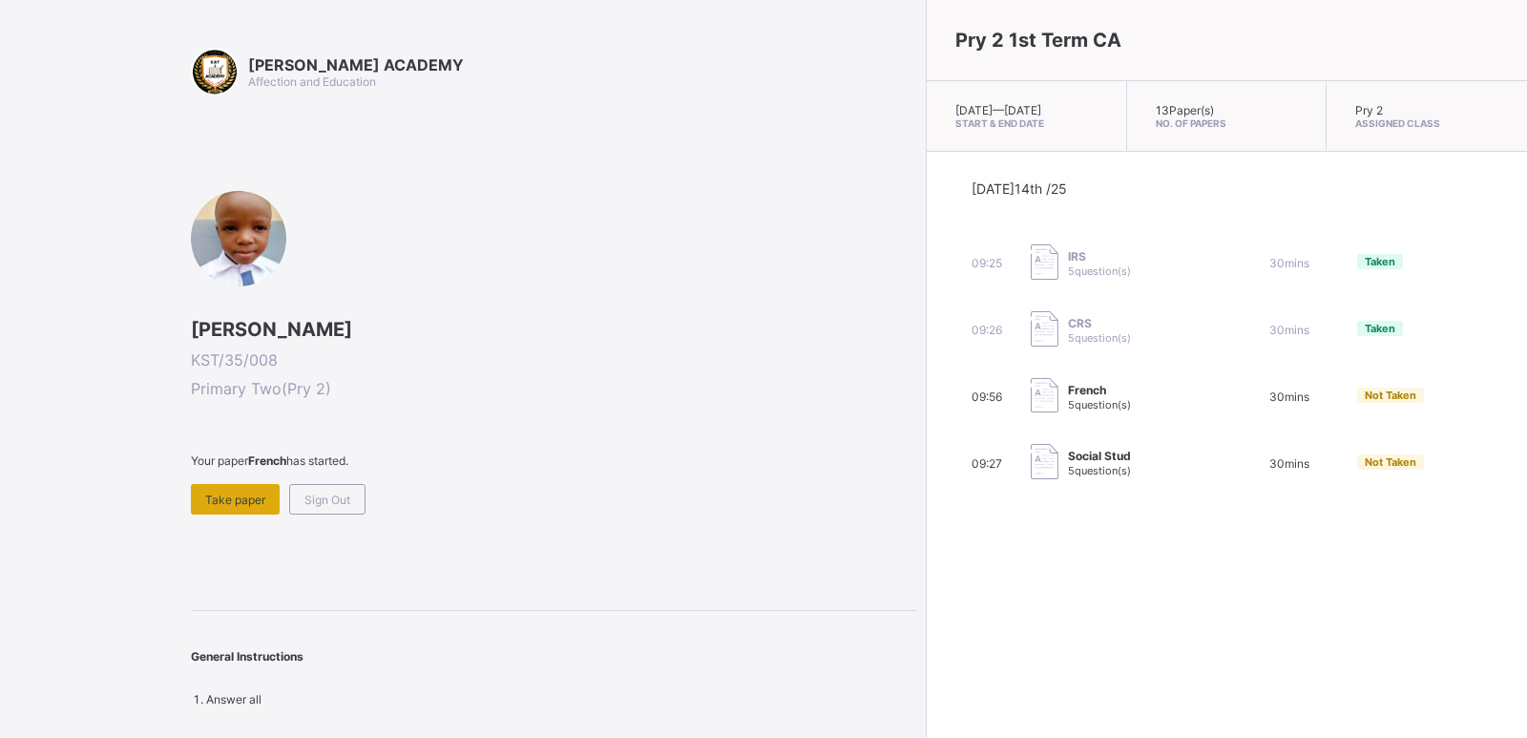
click at [239, 495] on span "Take paper" at bounding box center [235, 499] width 60 height 14
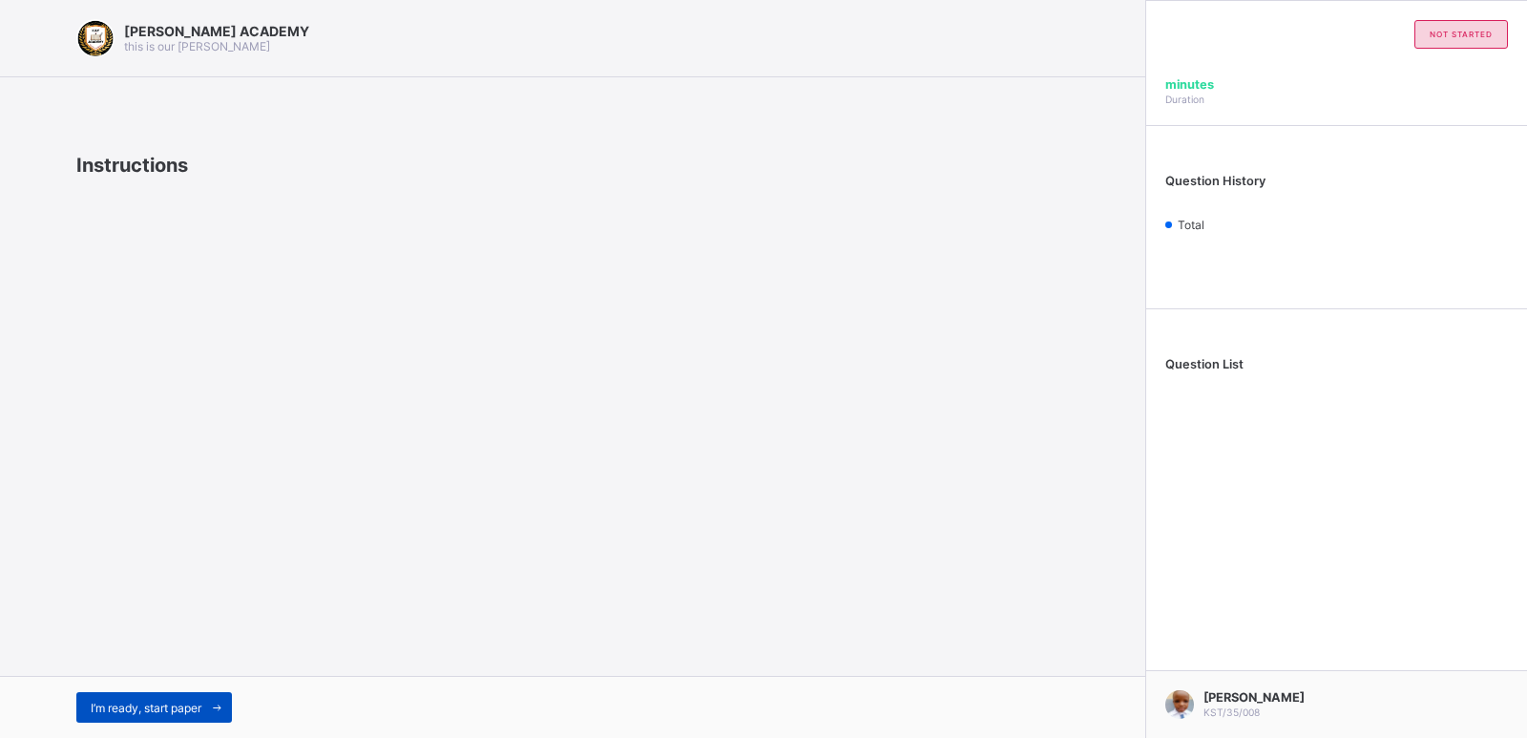
click at [185, 709] on span "I’m ready, start paper" at bounding box center [146, 707] width 111 height 14
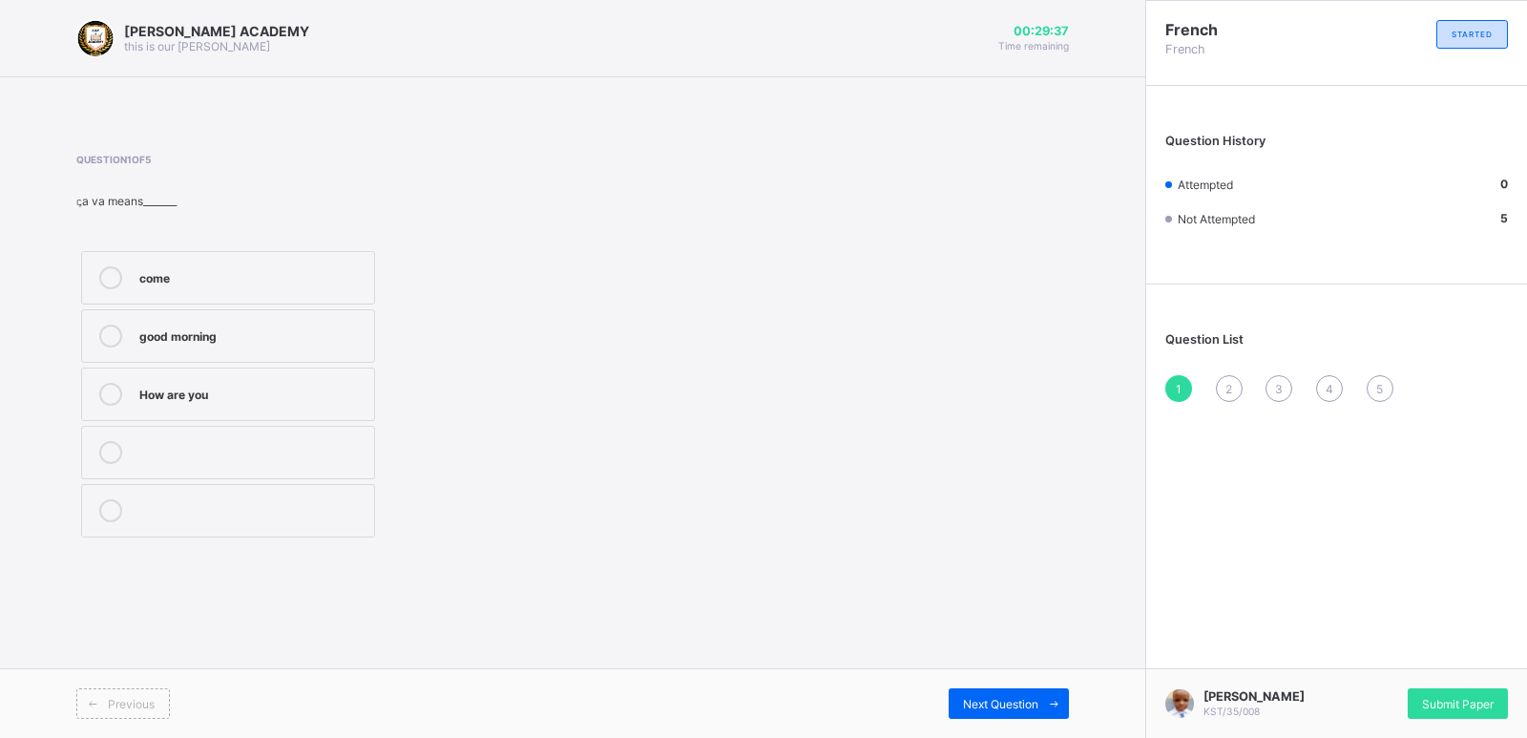
click at [310, 390] on div "How are you" at bounding box center [251, 392] width 225 height 19
click at [1004, 707] on span "Next Question" at bounding box center [1000, 704] width 75 height 14
click at [195, 261] on label "head" at bounding box center [228, 277] width 294 height 53
click at [1001, 694] on div "Next Question" at bounding box center [1009, 703] width 120 height 31
click at [190, 510] on div "Greetings in French" at bounding box center [251, 508] width 225 height 19
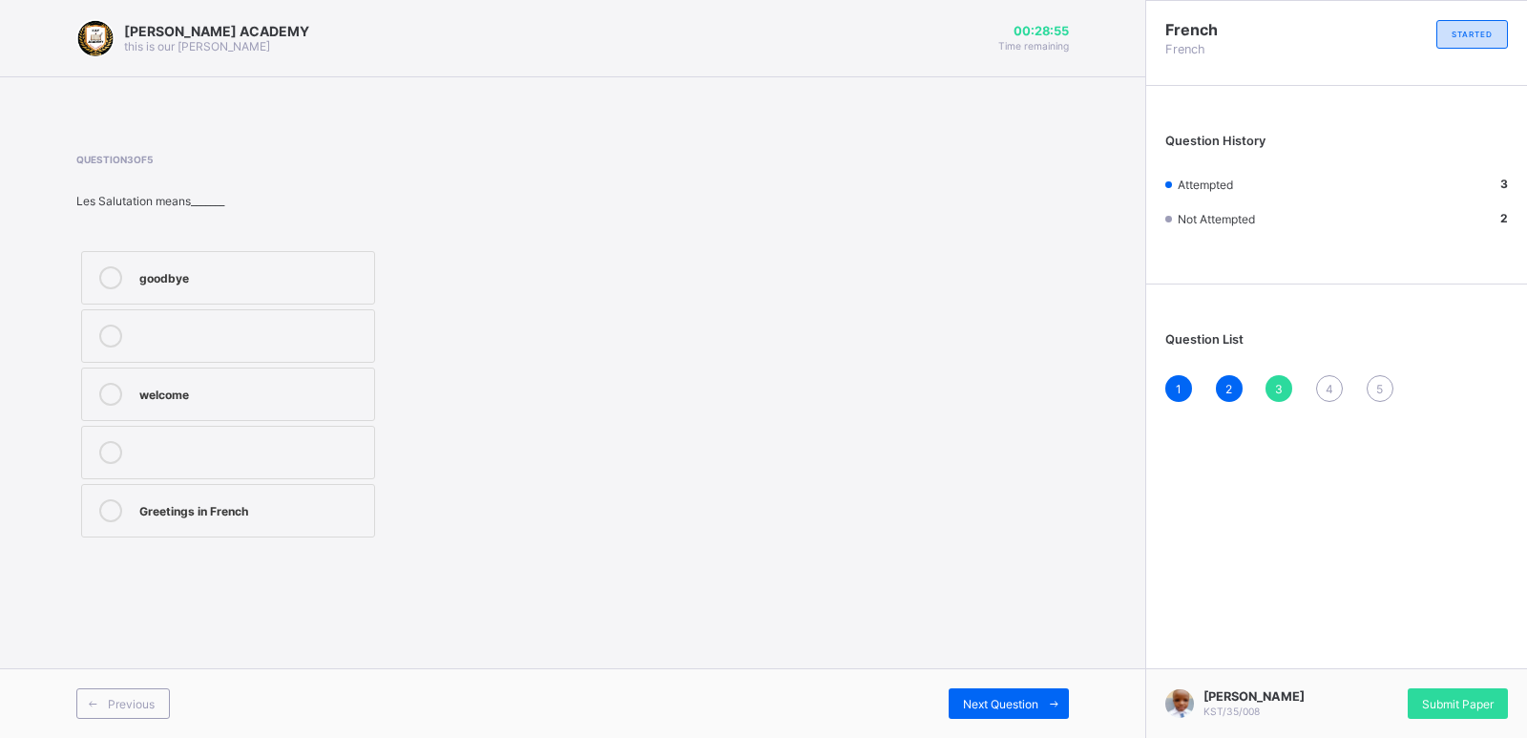
click at [1045, 687] on div "Previous Next Question" at bounding box center [572, 703] width 1145 height 70
click at [1045, 696] on span at bounding box center [1053, 703] width 31 height 31
click at [335, 280] on div "What is your name" at bounding box center [251, 275] width 225 height 19
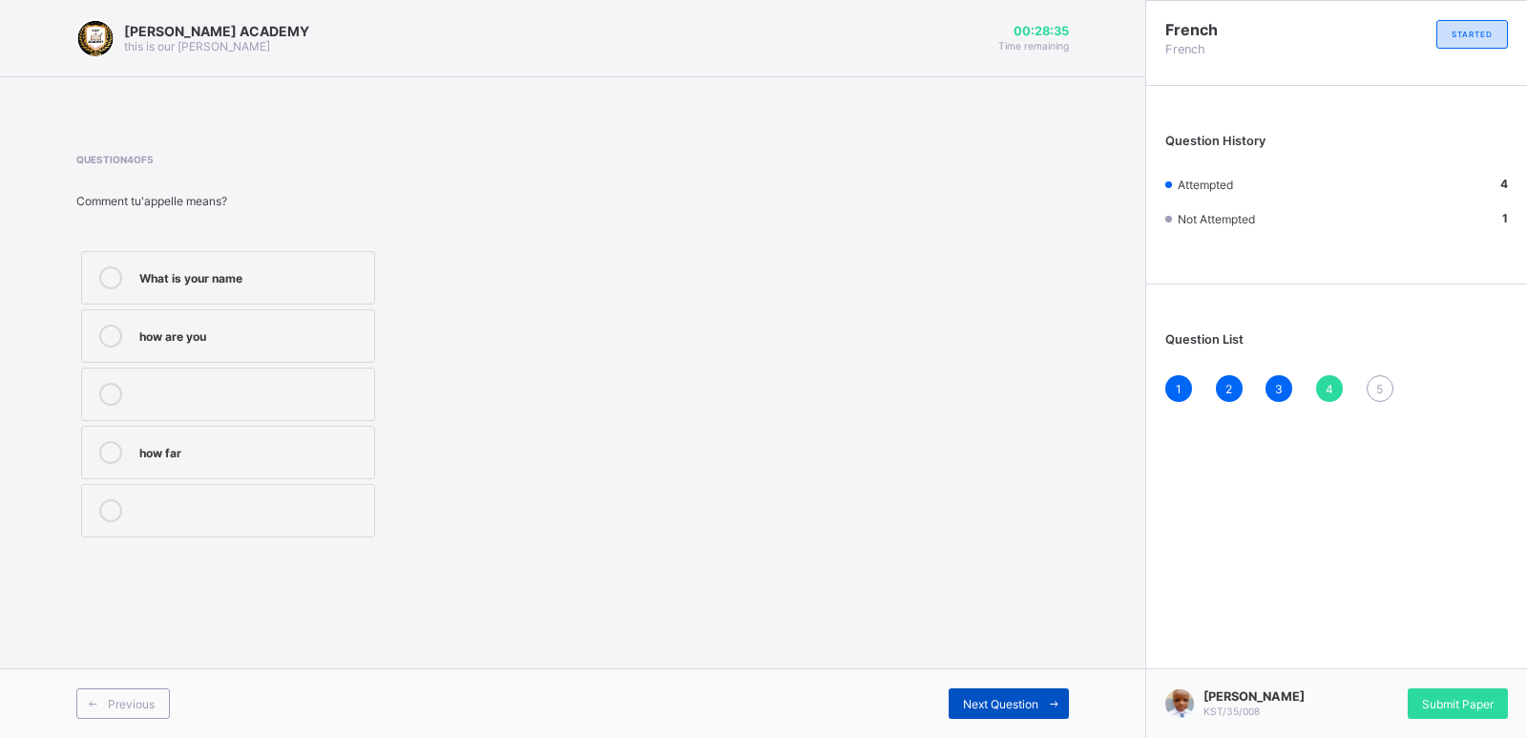
click at [988, 697] on span "Next Question" at bounding box center [1000, 704] width 75 height 14
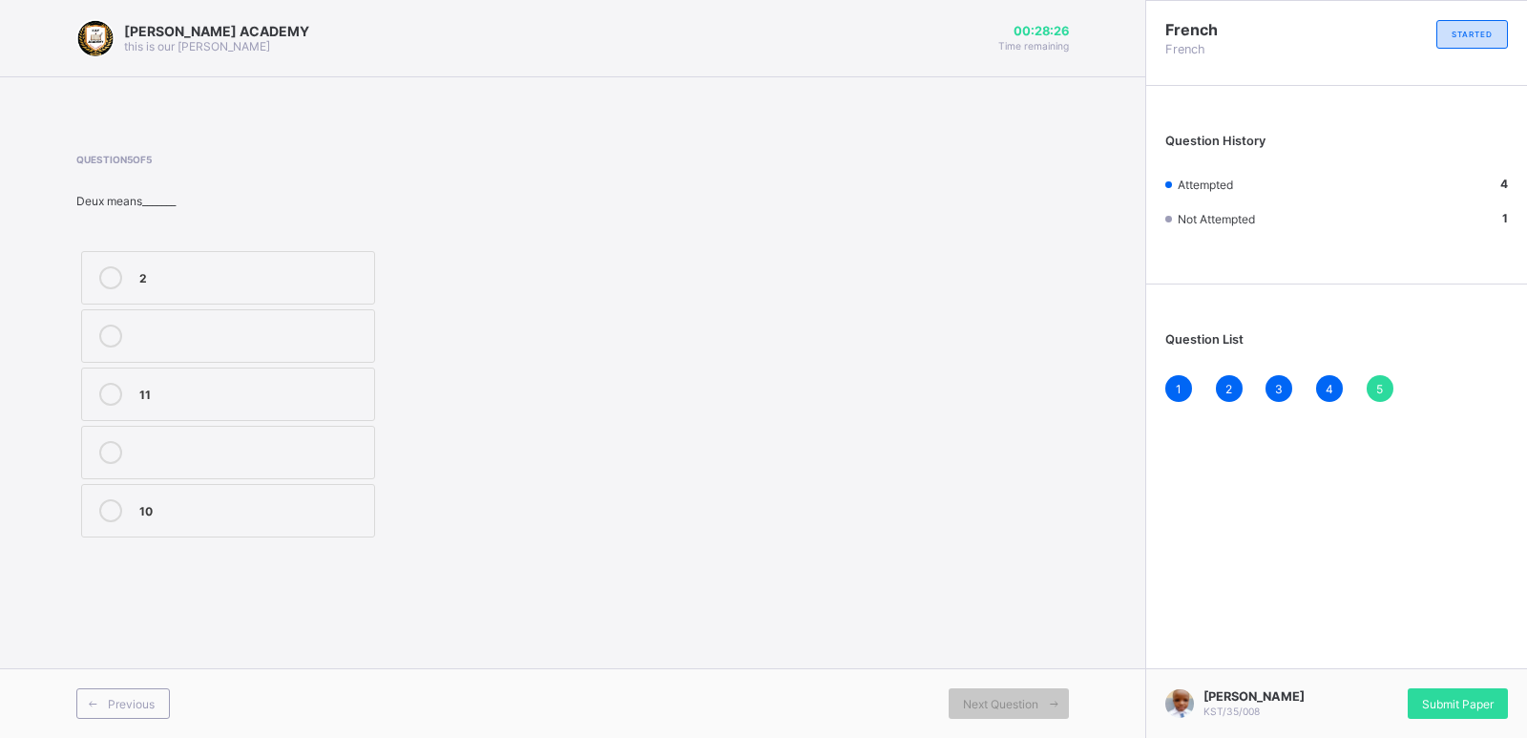
click at [346, 259] on label "2" at bounding box center [228, 277] width 294 height 53
click at [497, 279] on div "2 11 10" at bounding box center [329, 394] width 506 height 296
drag, startPoint x: 497, startPoint y: 279, endPoint x: 522, endPoint y: 292, distance: 28.2
click at [522, 292] on div "2 11 10" at bounding box center [329, 394] width 506 height 296
click at [1434, 703] on span "Submit Paper" at bounding box center [1458, 704] width 72 height 14
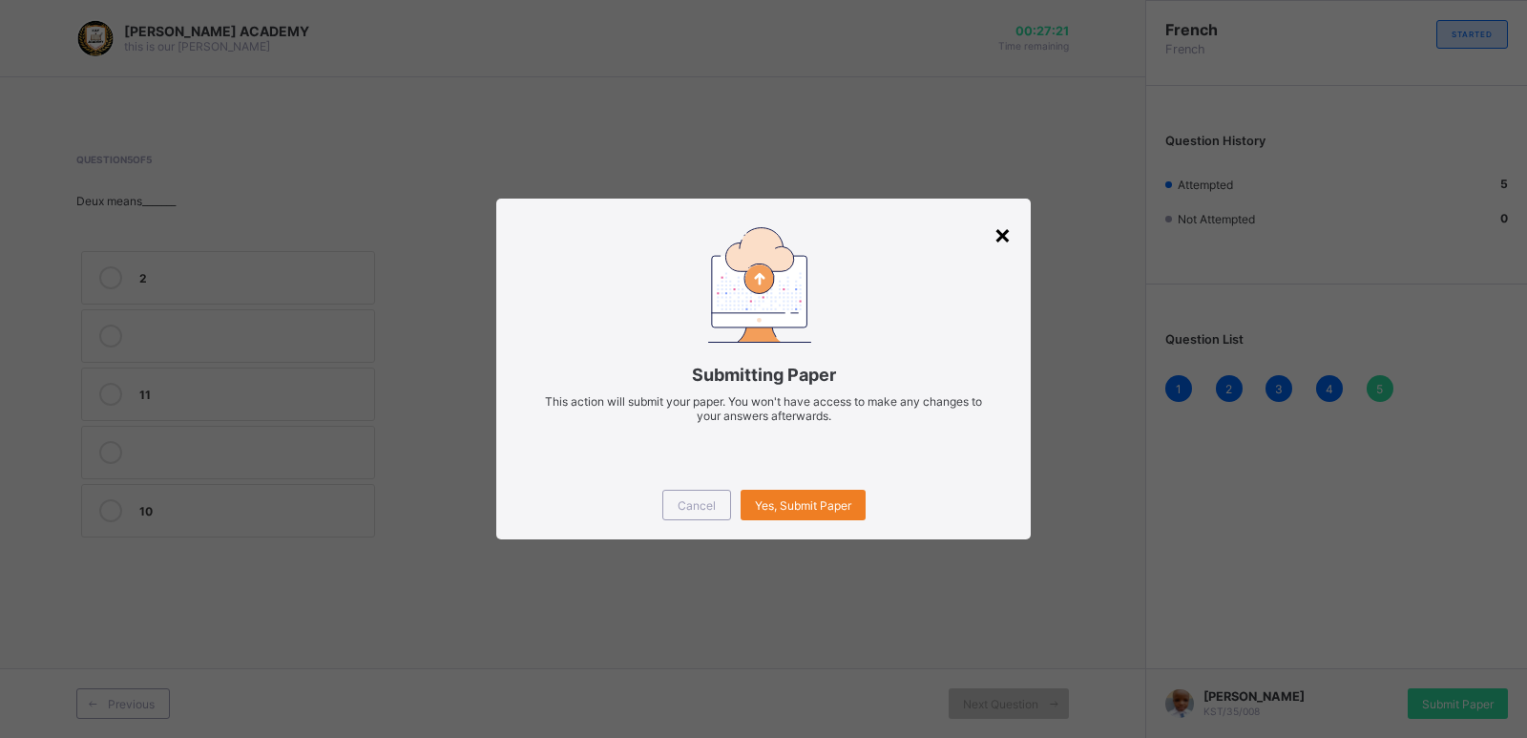
click at [995, 235] on div "×" at bounding box center [1002, 234] width 18 height 32
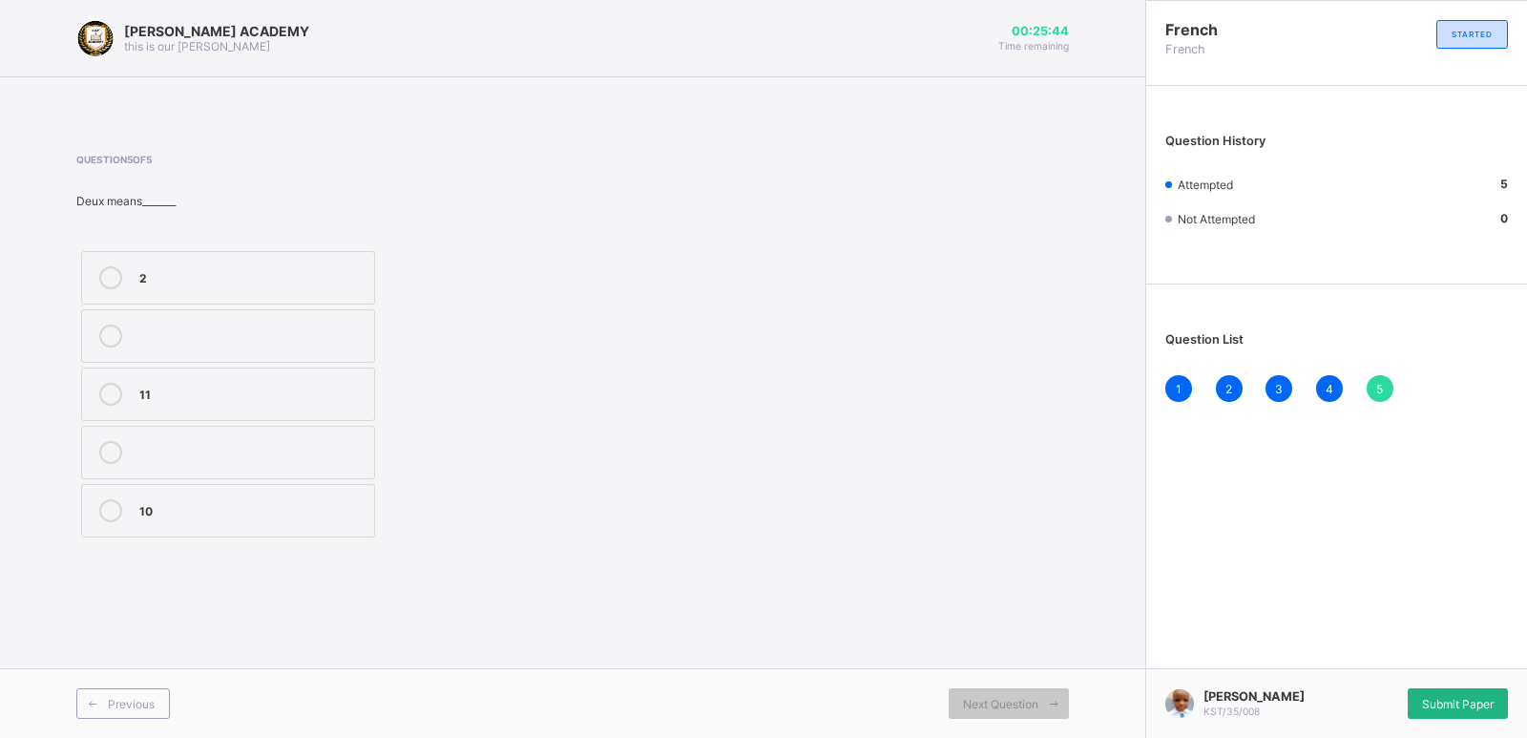
click at [1483, 699] on span "Submit Paper" at bounding box center [1458, 704] width 72 height 14
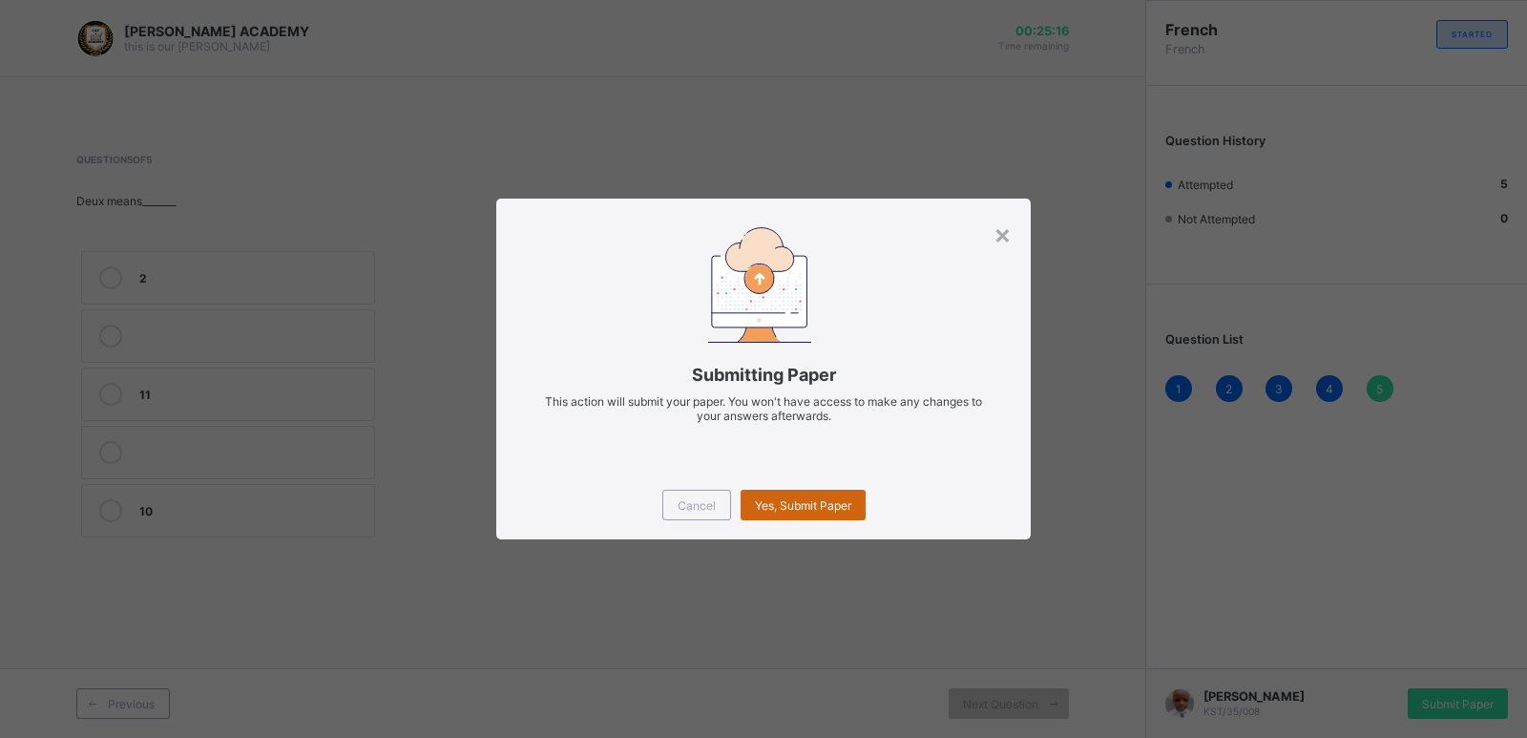
click at [788, 502] on span "Yes, Submit Paper" at bounding box center [803, 505] width 96 height 14
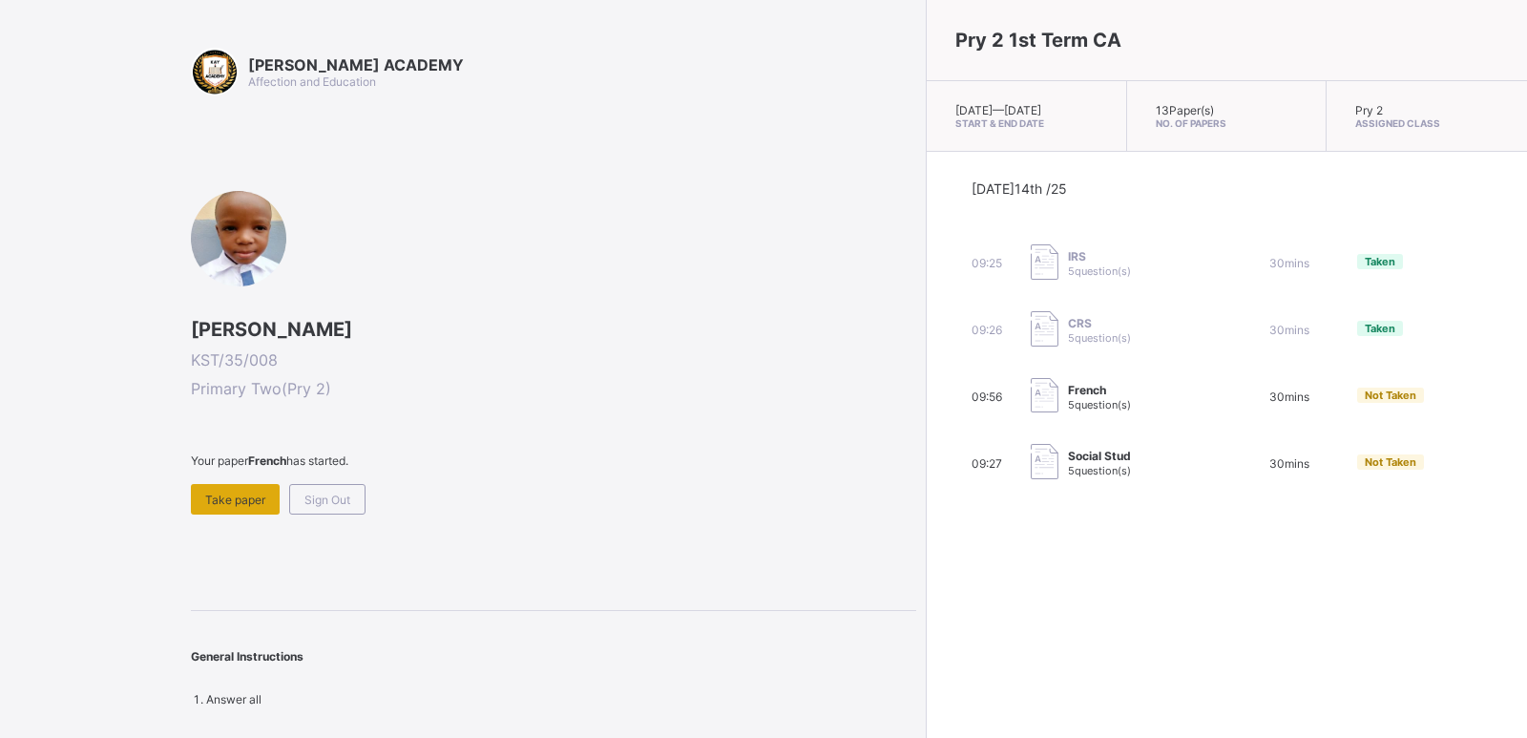
click at [246, 494] on span "Take paper" at bounding box center [235, 499] width 60 height 14
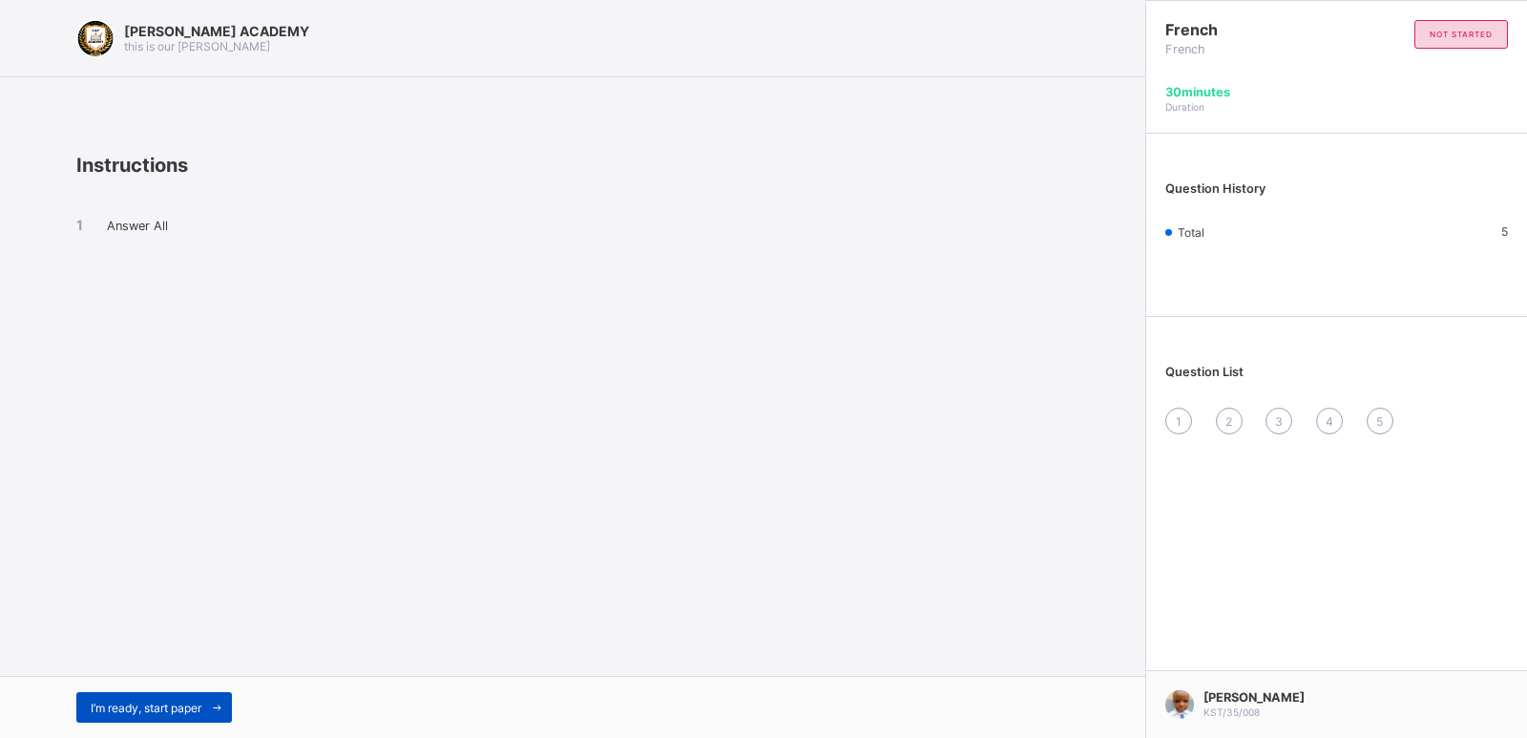
click at [159, 693] on div "I’m ready, start paper" at bounding box center [154, 707] width 156 height 31
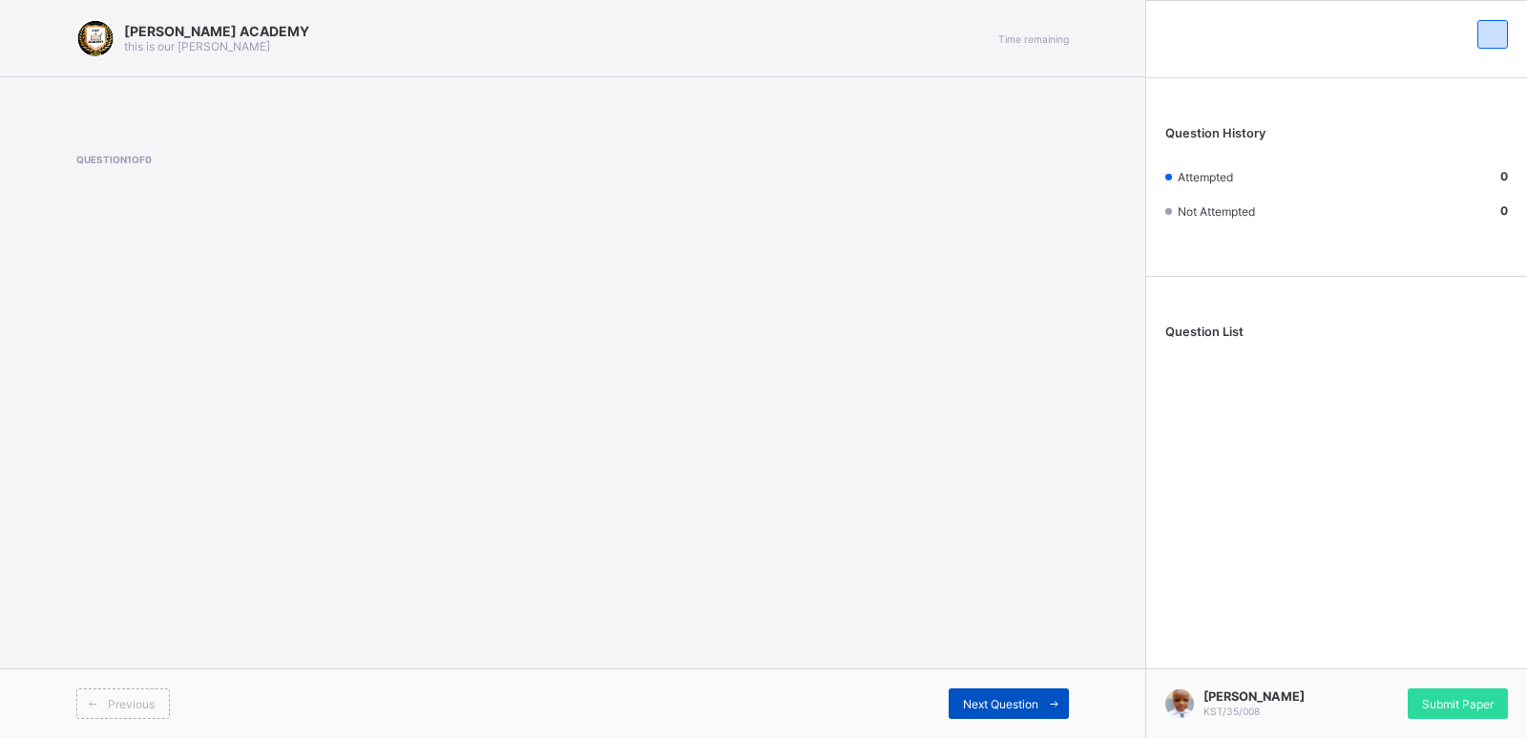
click at [999, 699] on span "Next Question" at bounding box center [1000, 704] width 75 height 14
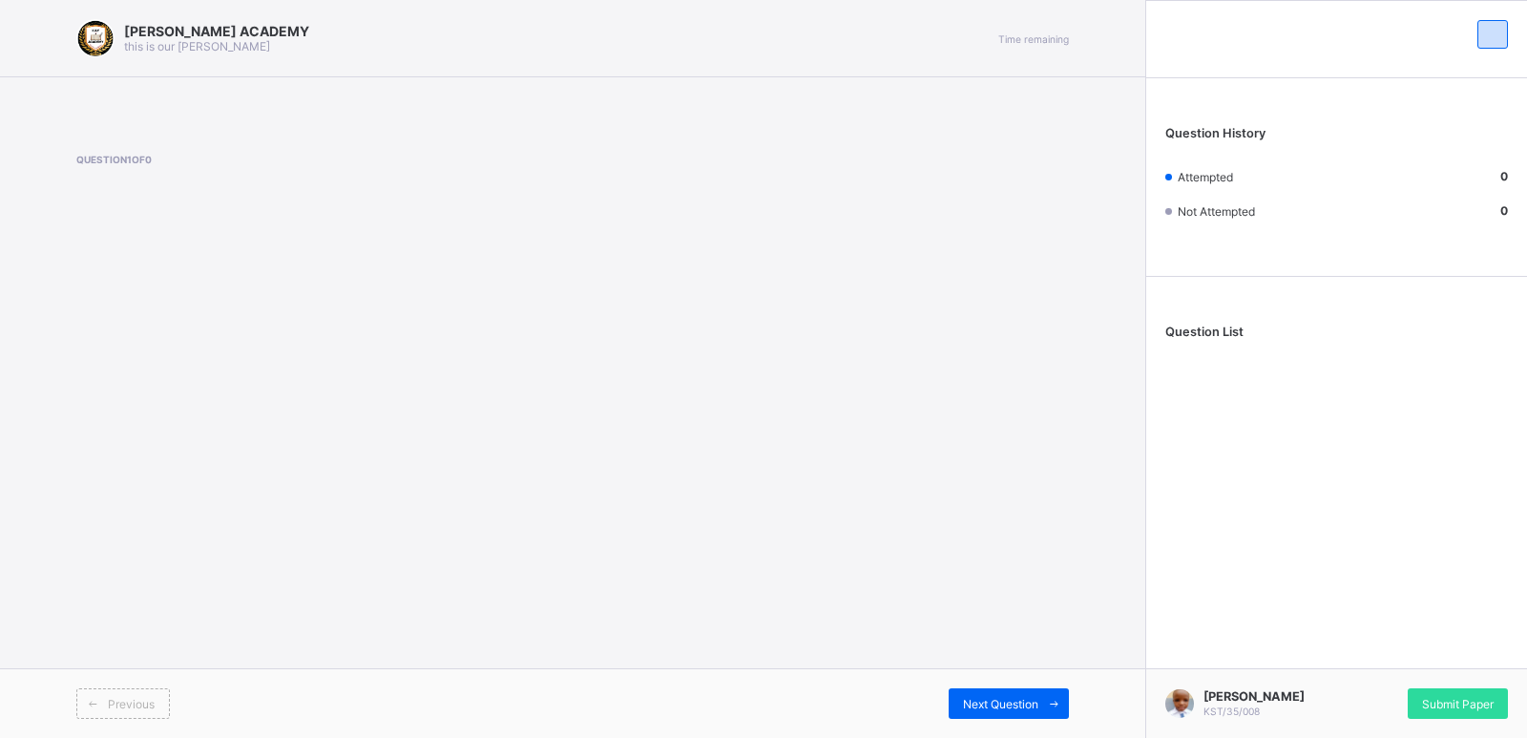
click at [1206, 329] on span "Question List" at bounding box center [1204, 331] width 78 height 14
click at [969, 693] on div "Next Question" at bounding box center [1009, 703] width 120 height 31
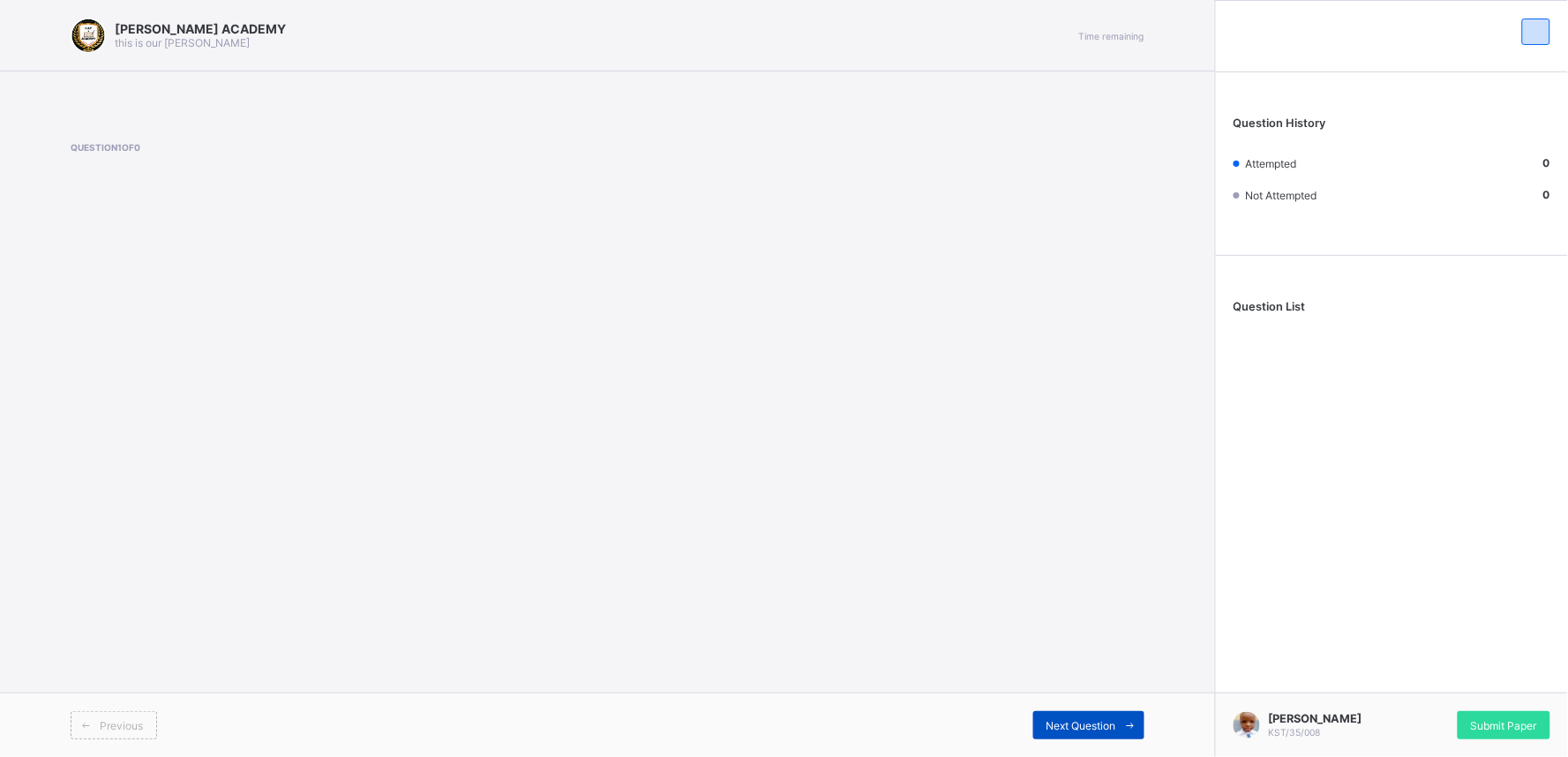
click at [1077, 681] on div "Next Question" at bounding box center [1088, 725] width 111 height 29
click at [1411, 681] on span "Submit Paper" at bounding box center [1504, 726] width 67 height 13
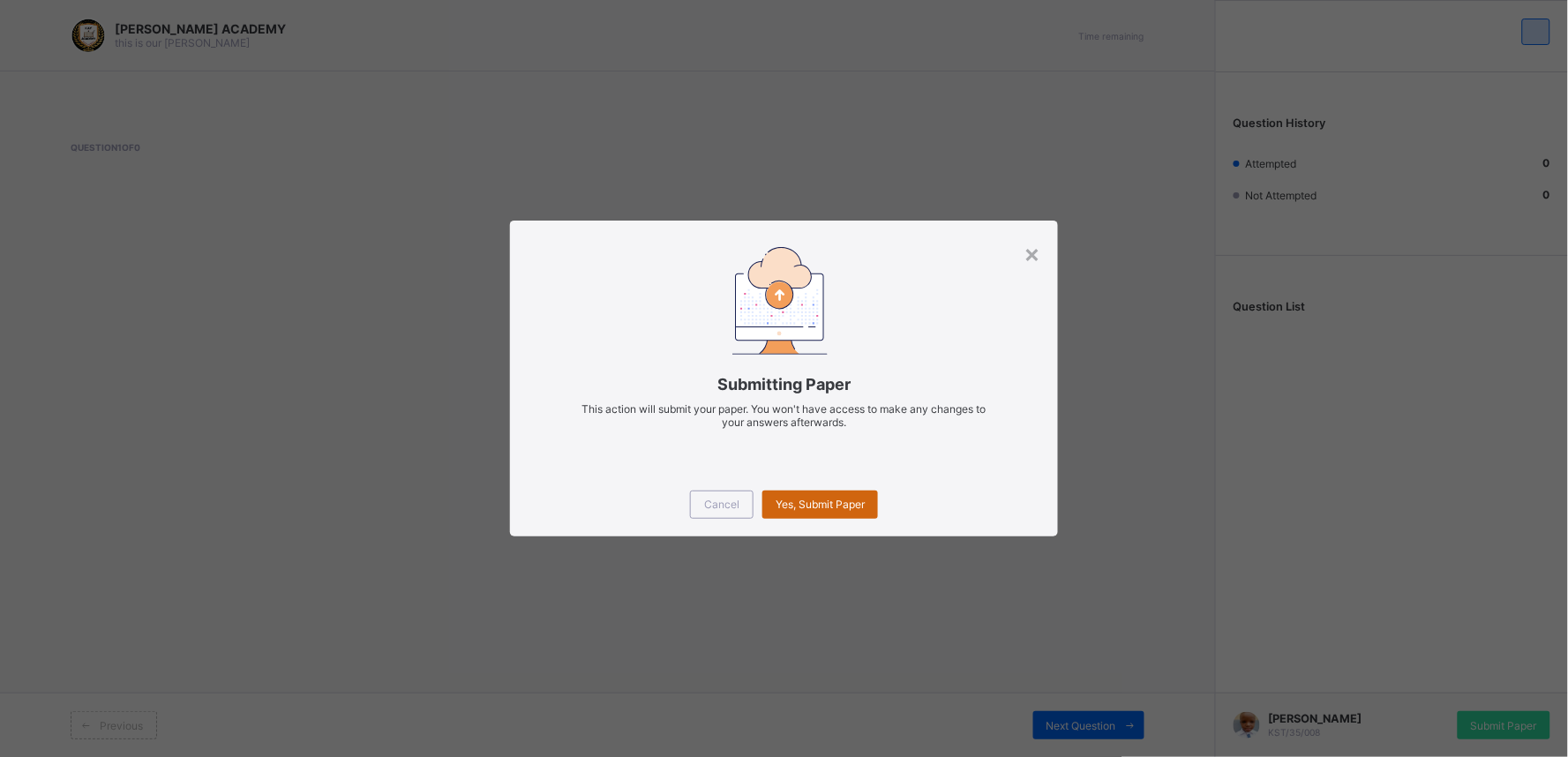
click at [835, 513] on div "Yes, Submit Paper" at bounding box center [819, 505] width 116 height 29
click at [1034, 252] on div "×" at bounding box center [1032, 253] width 17 height 30
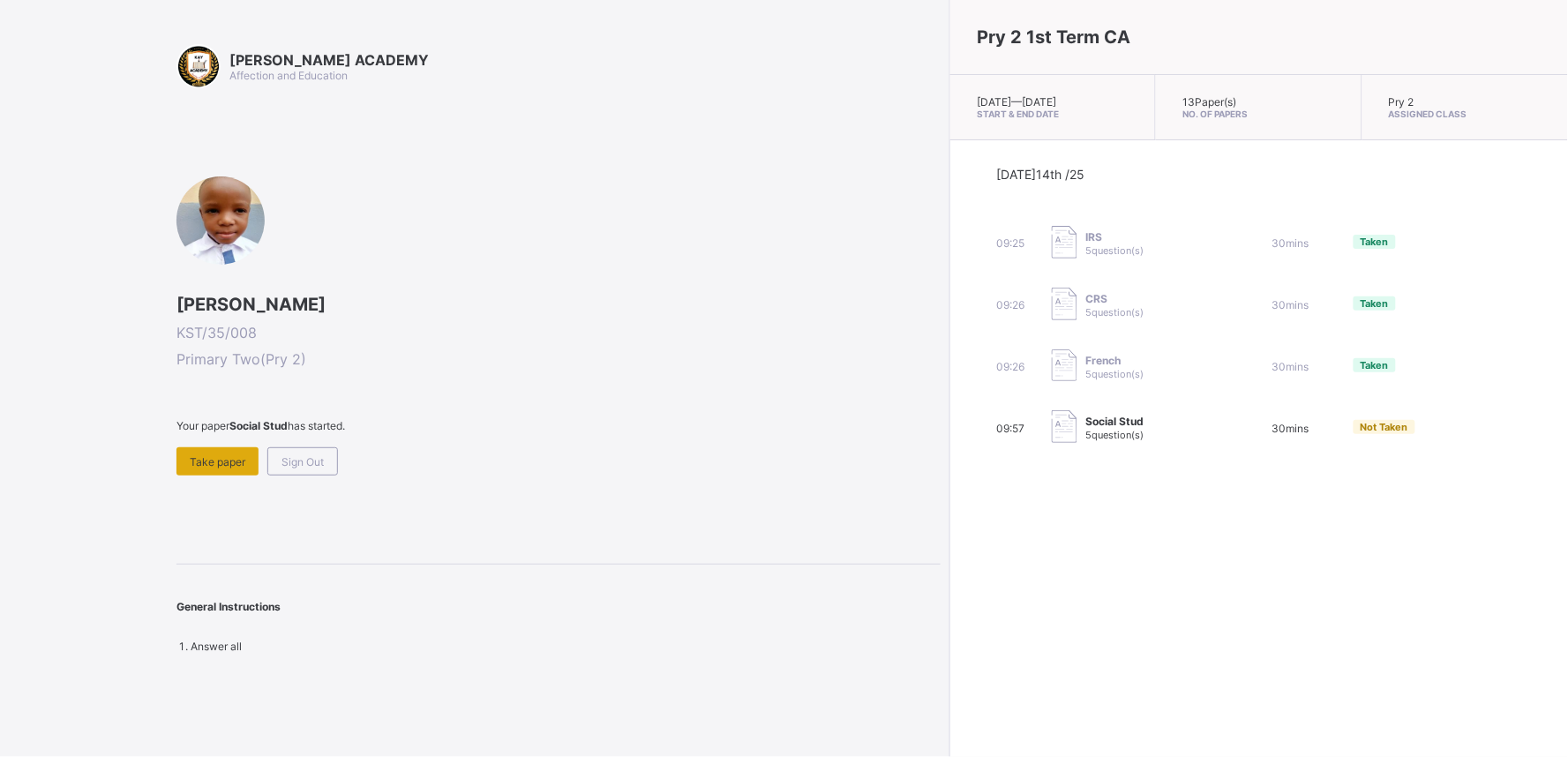
click at [196, 464] on span "Take paper" at bounding box center [217, 461] width 55 height 13
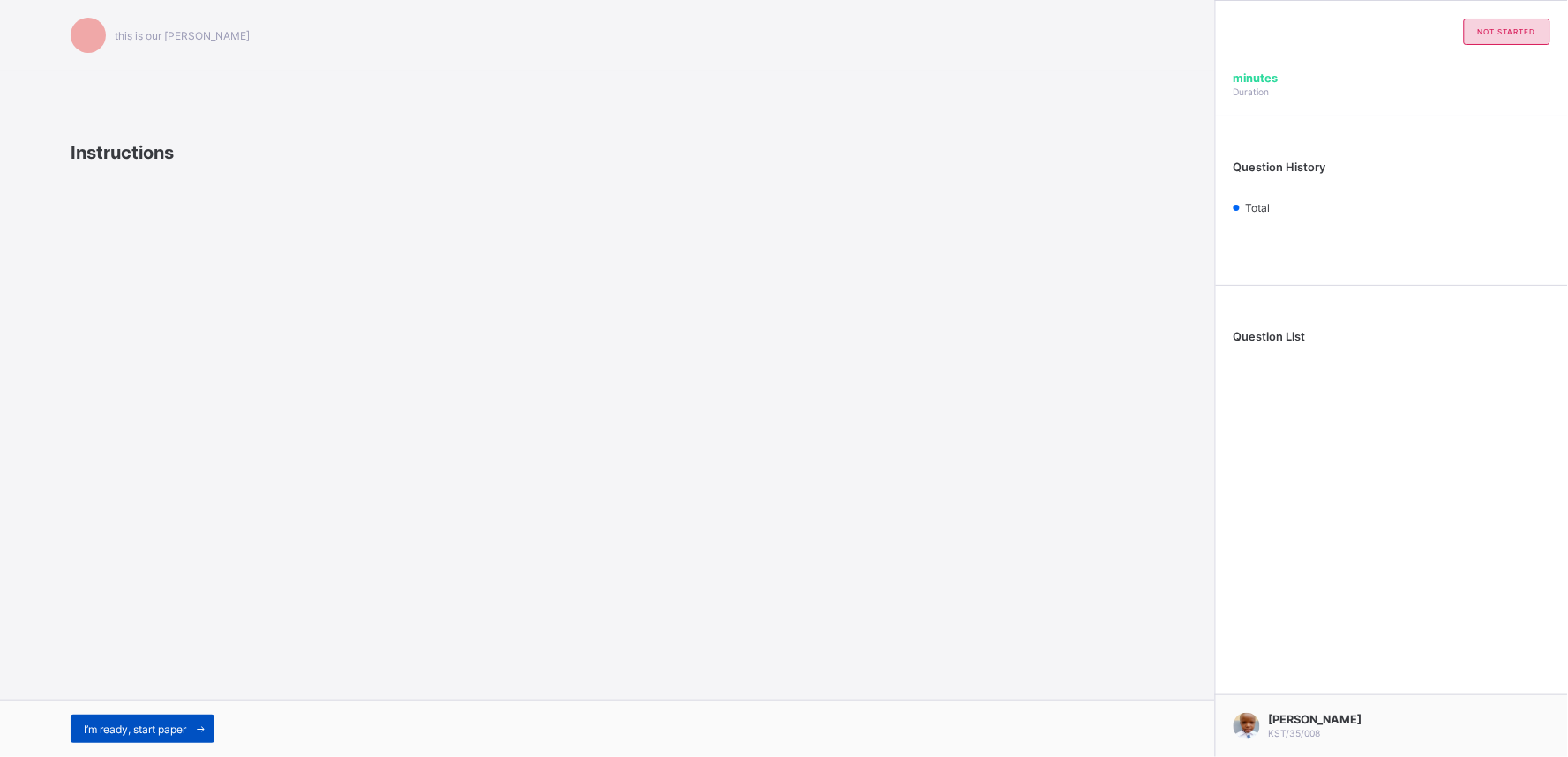
click at [110, 681] on span "I’m ready, start paper" at bounding box center [135, 729] width 103 height 13
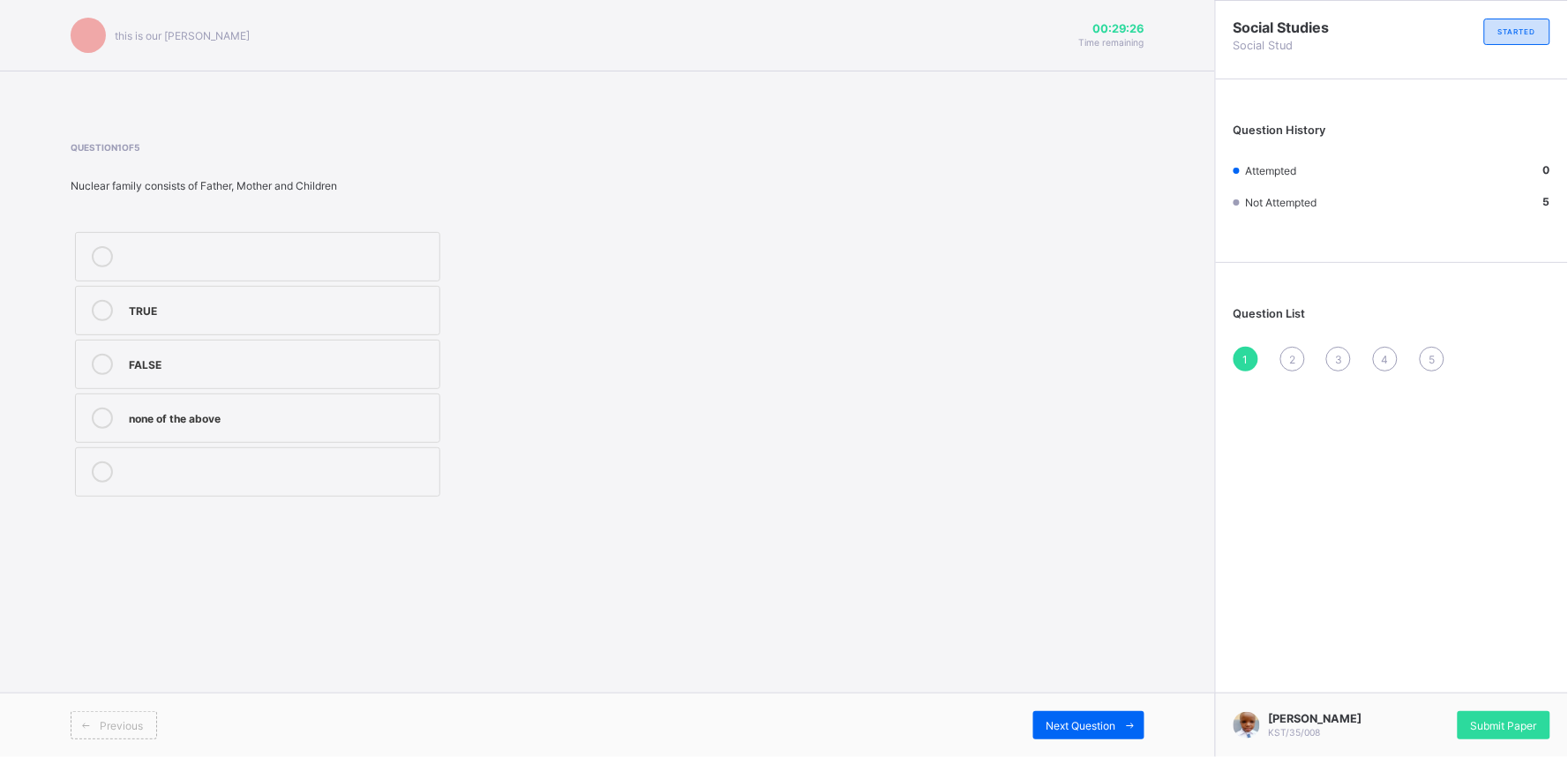
click at [210, 295] on label "TRUE" at bounding box center [257, 310] width 365 height 49
click at [1051, 681] on div "Next Question" at bounding box center [1088, 725] width 111 height 29
click at [263, 258] on div "Mummy or Daddy" at bounding box center [279, 254] width 301 height 18
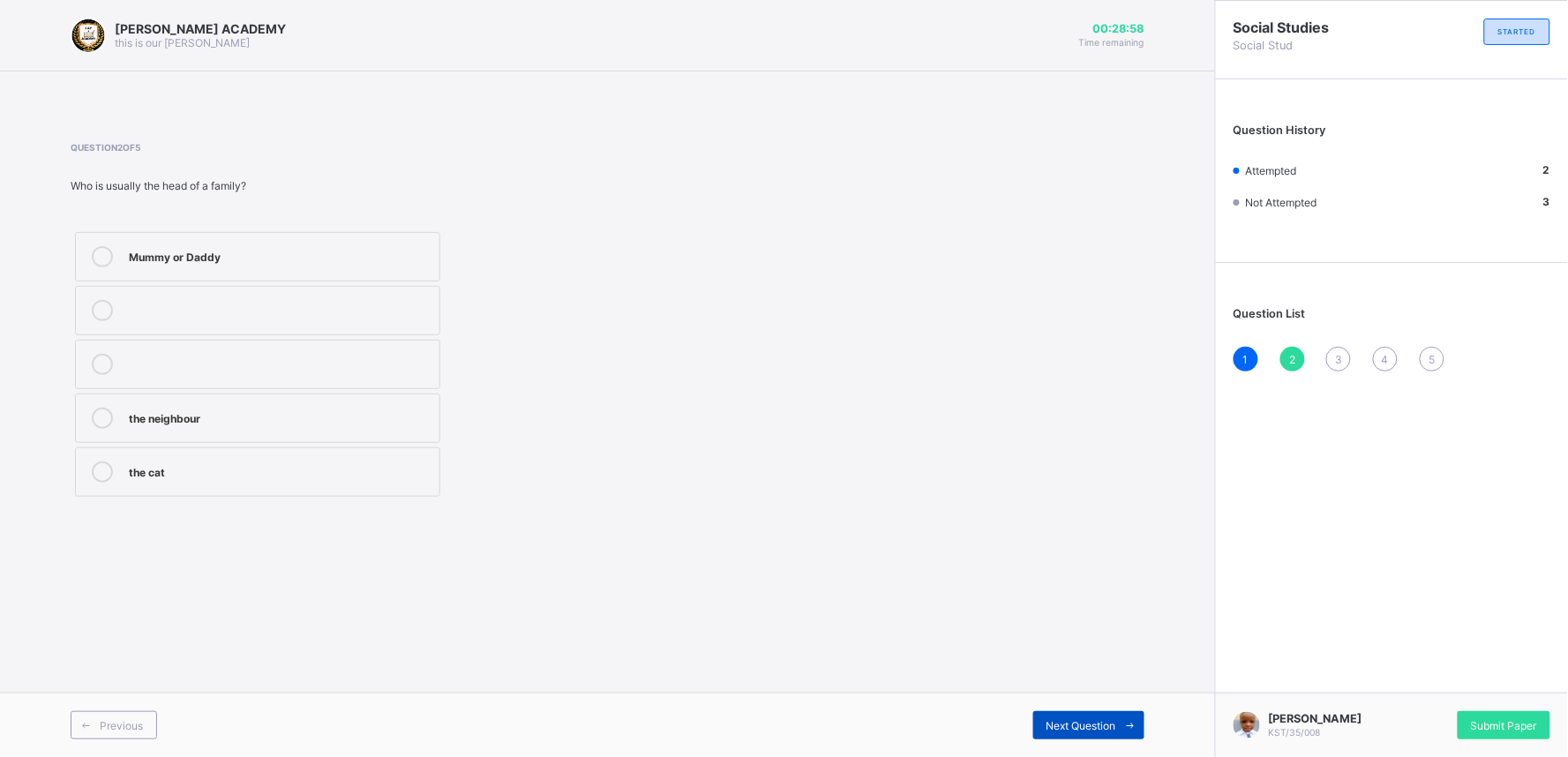
click at [1074, 681] on span "Next Question" at bounding box center [1081, 726] width 69 height 13
click at [422, 299] on div "Father,Mother and Children" at bounding box center [279, 308] width 301 height 18
click at [1081, 681] on div "Next Question" at bounding box center [1088, 725] width 111 height 29
click at [336, 499] on div "4 3 2" at bounding box center [257, 364] width 374 height 274
click at [350, 457] on label "2" at bounding box center [257, 471] width 365 height 49
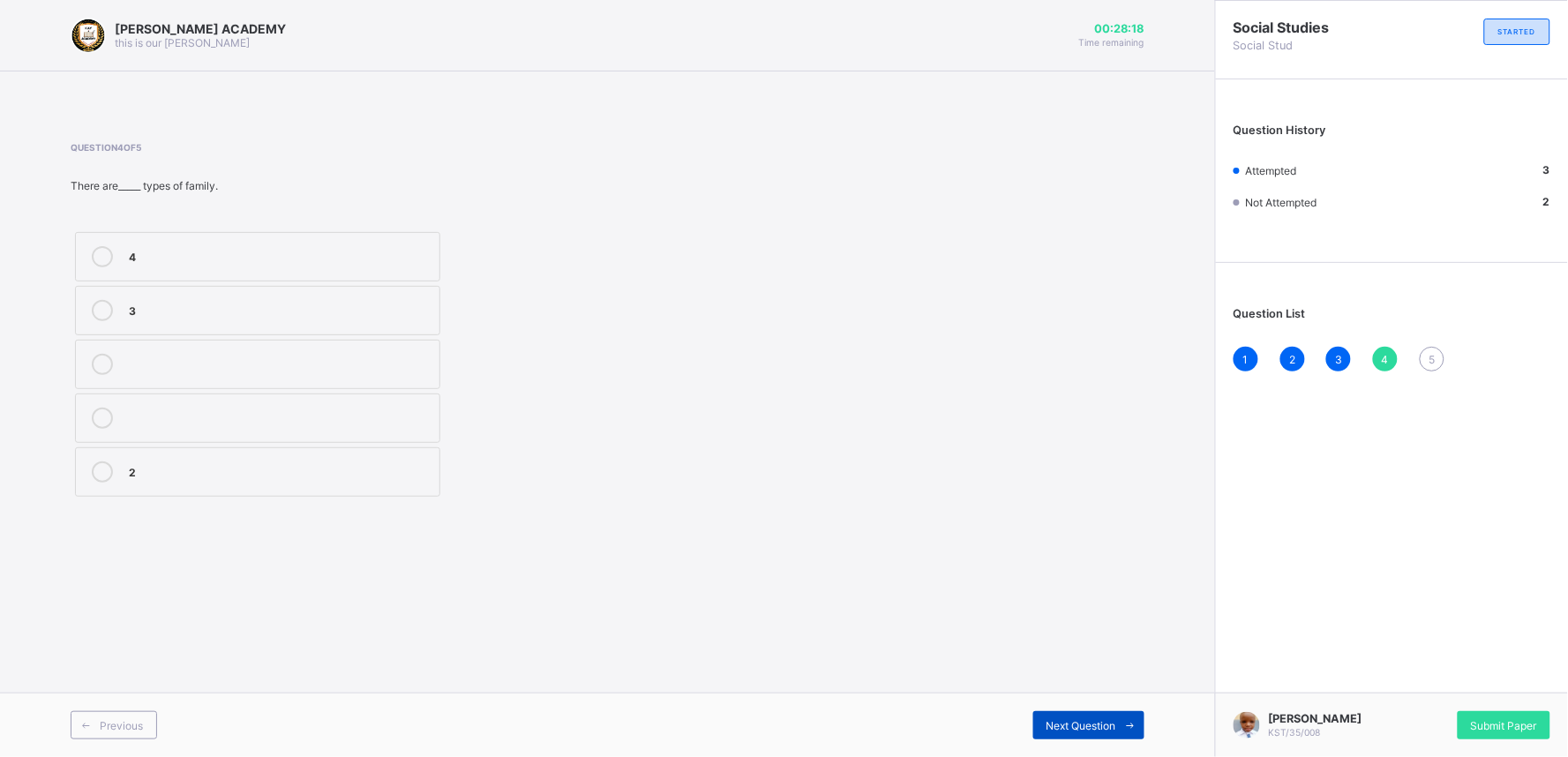
click at [1092, 681] on div "Next Question" at bounding box center [1088, 725] width 111 height 29
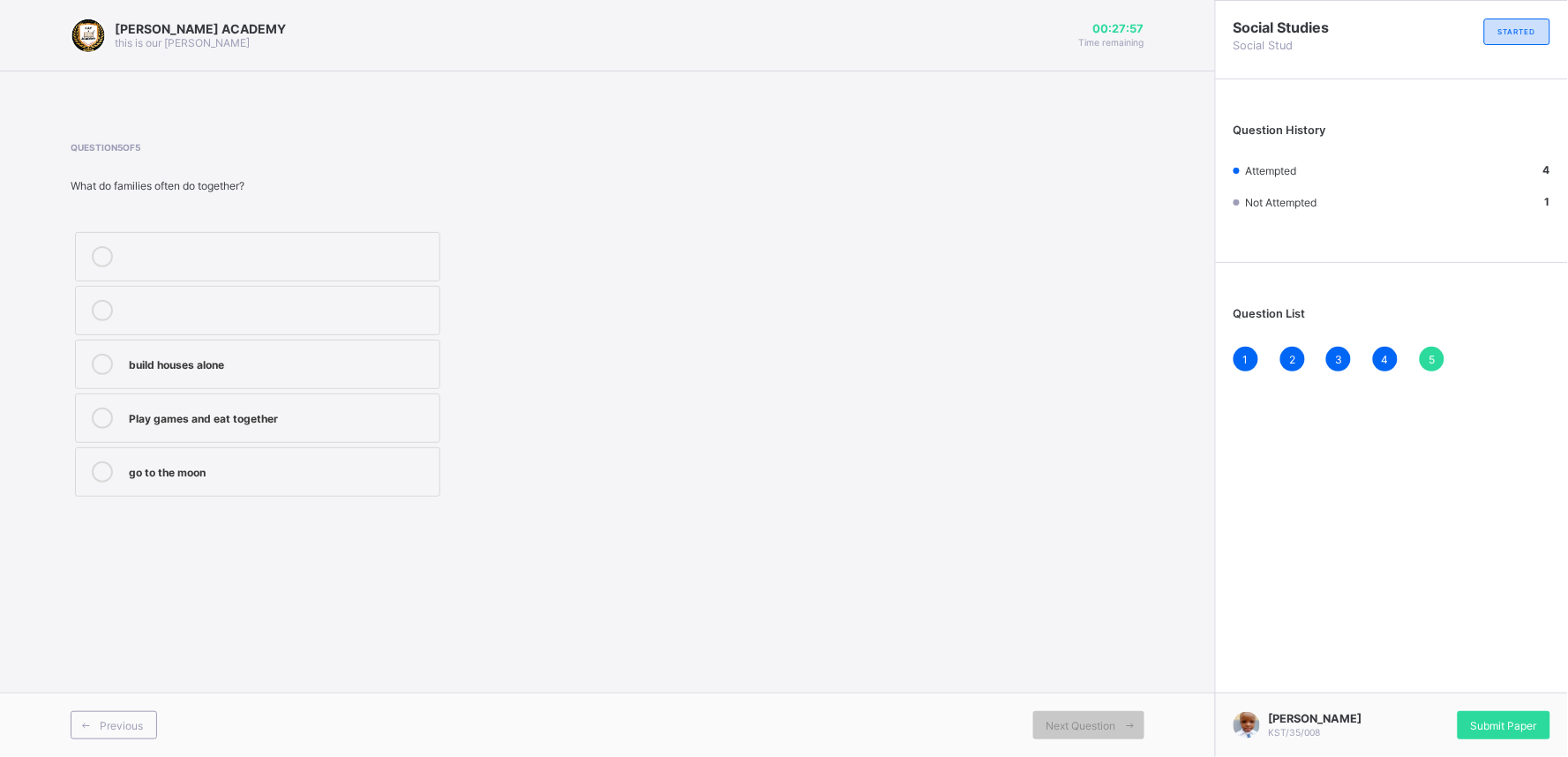
click at [383, 360] on div "build houses alone" at bounding box center [279, 362] width 301 height 18
click at [1411, 681] on div "Submit Paper" at bounding box center [1503, 725] width 92 height 29
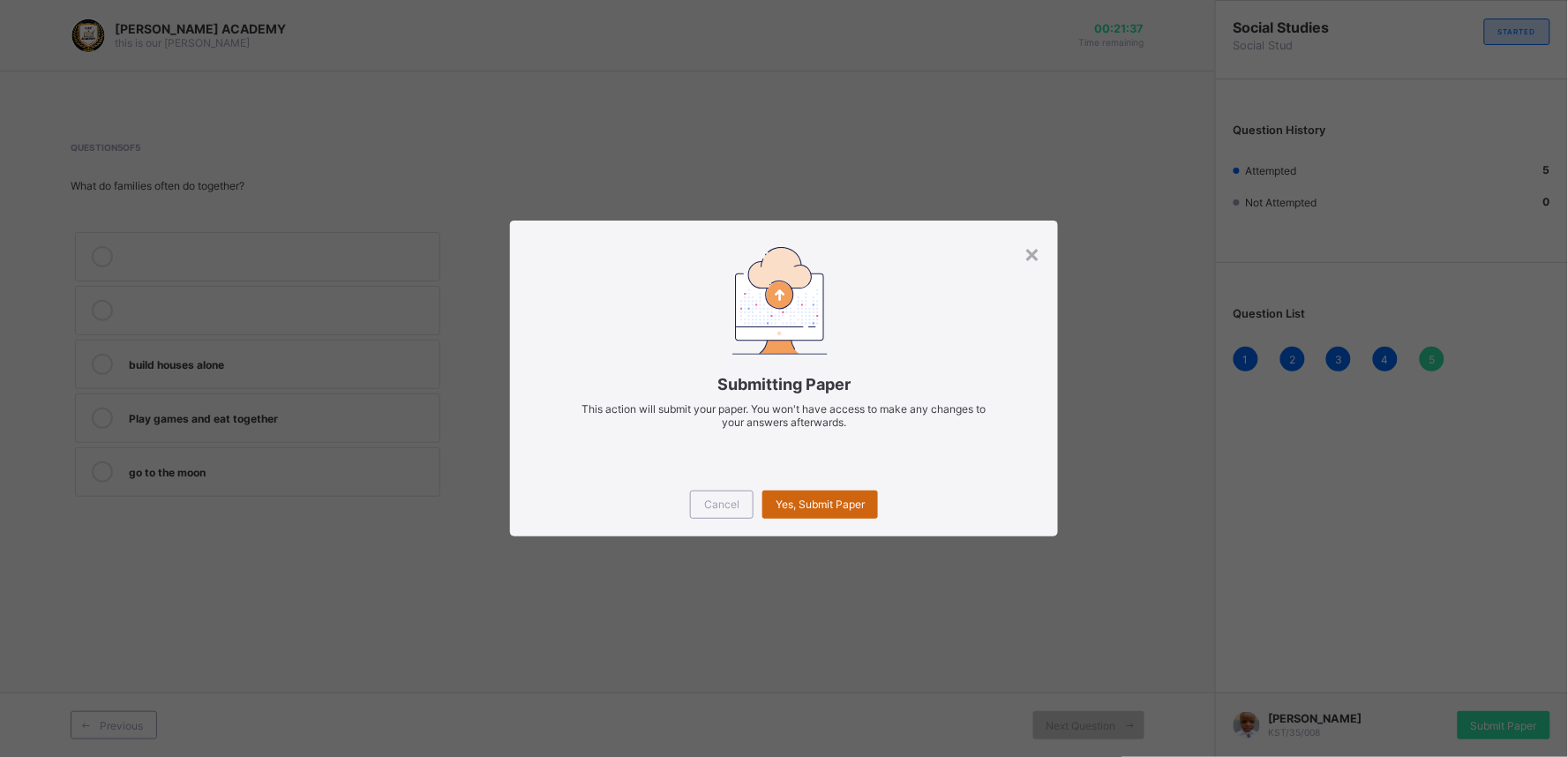
click at [790, 492] on div "Yes, Submit Paper" at bounding box center [819, 505] width 116 height 29
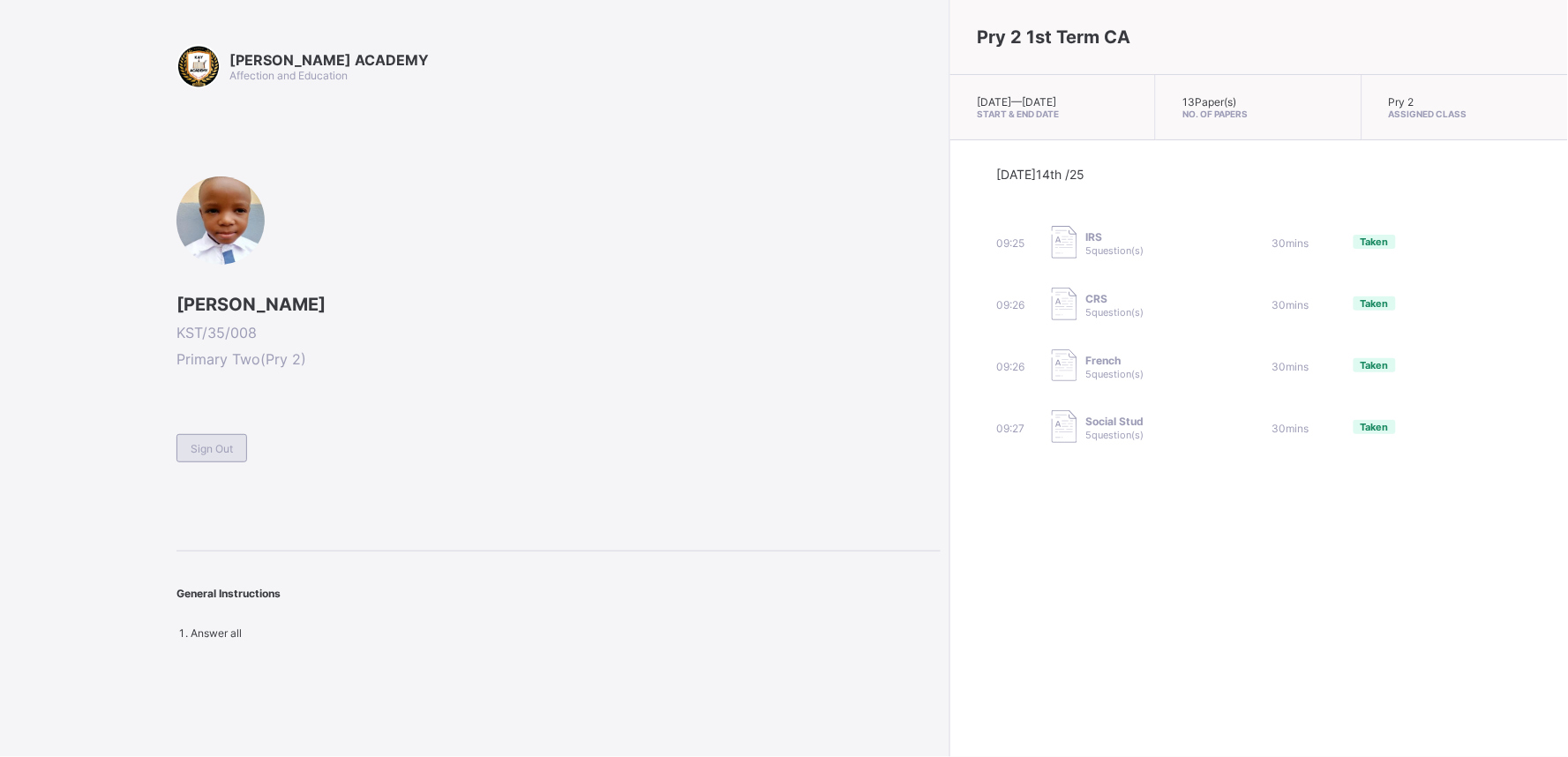
click at [225, 457] on div "Sign Out" at bounding box center [212, 447] width 70 height 29
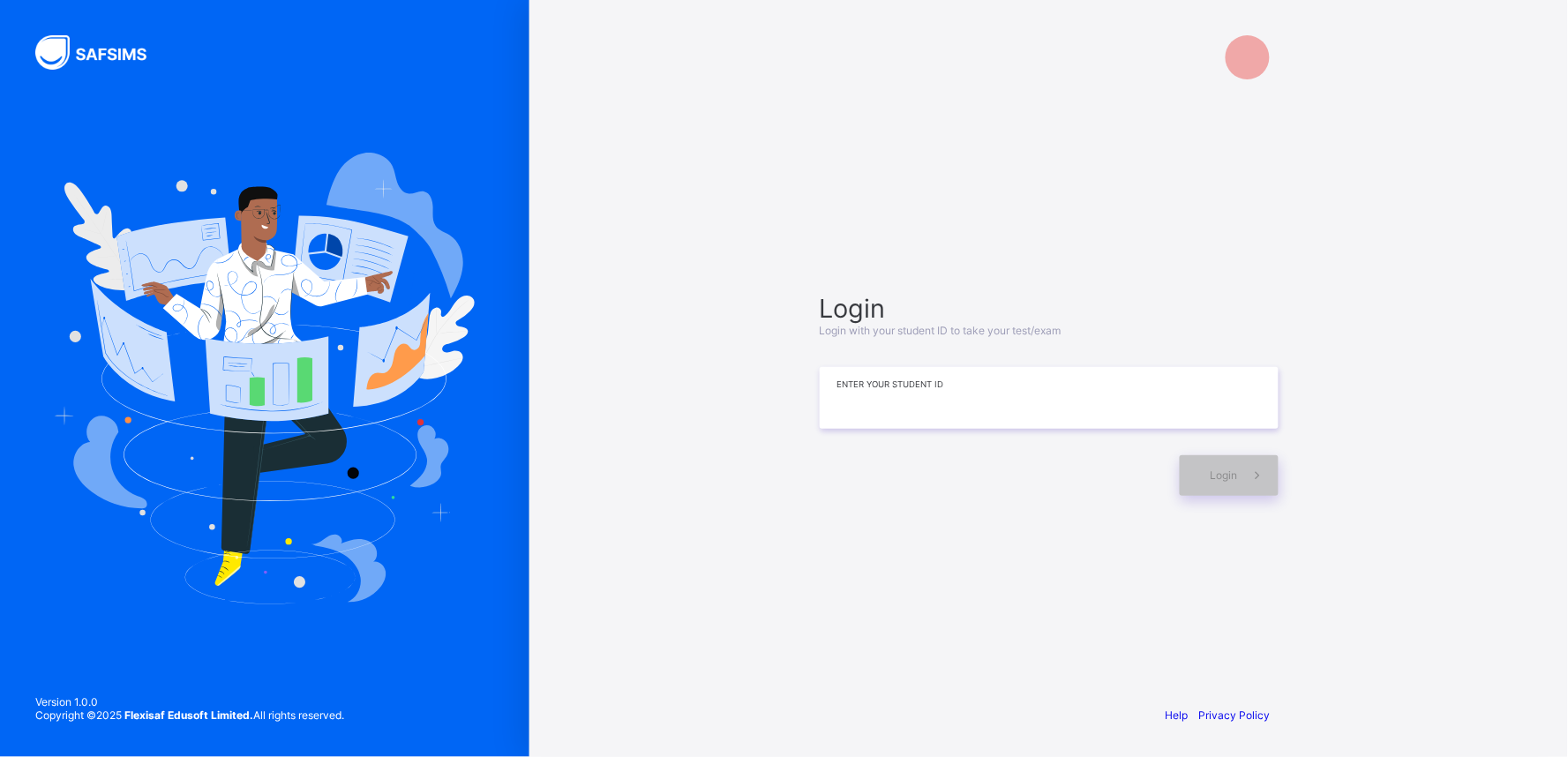
click at [1098, 395] on input at bounding box center [1049, 397] width 459 height 62
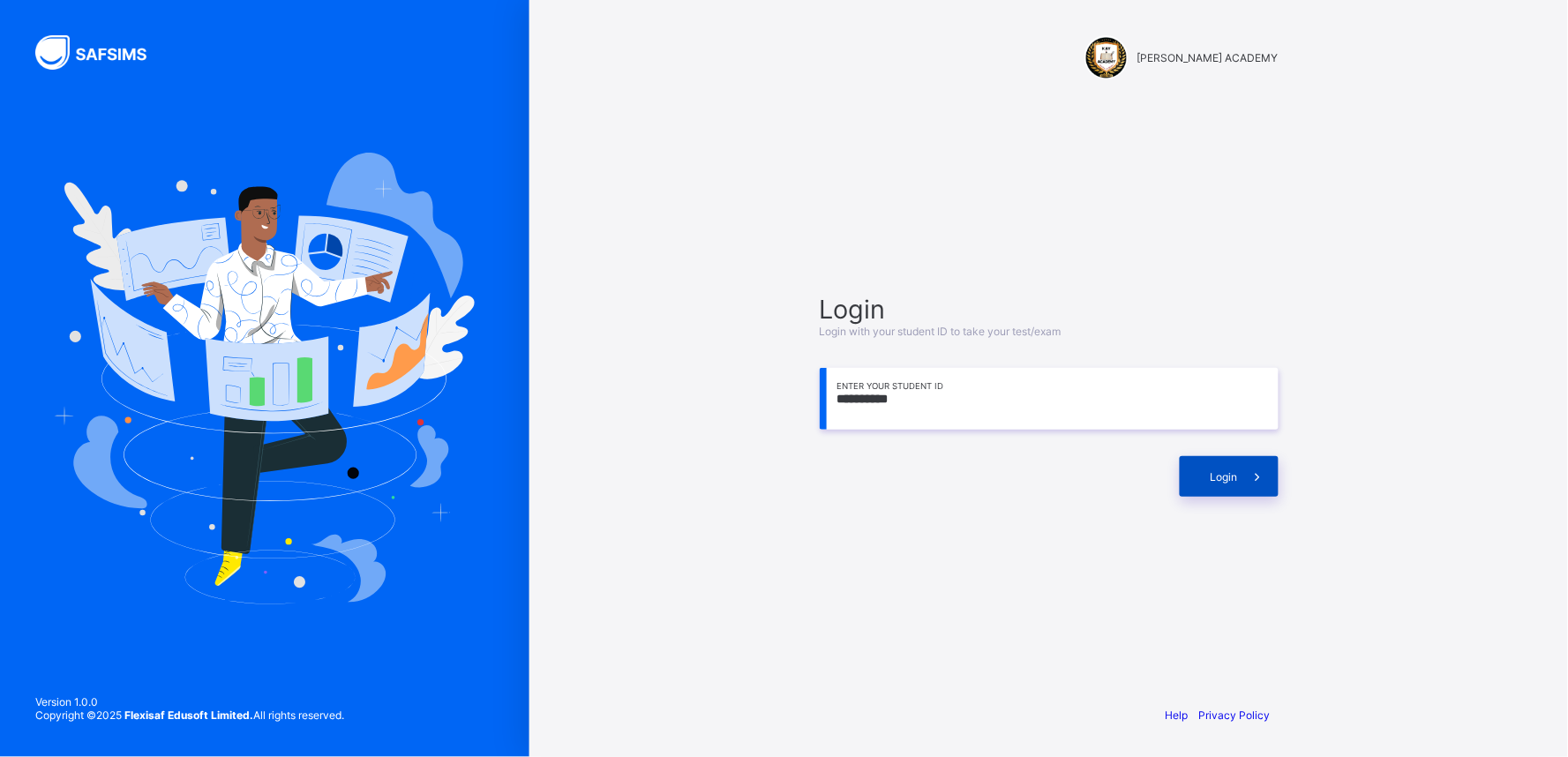
type input "**********"
click at [1224, 472] on span "Login" at bounding box center [1224, 477] width 28 height 13
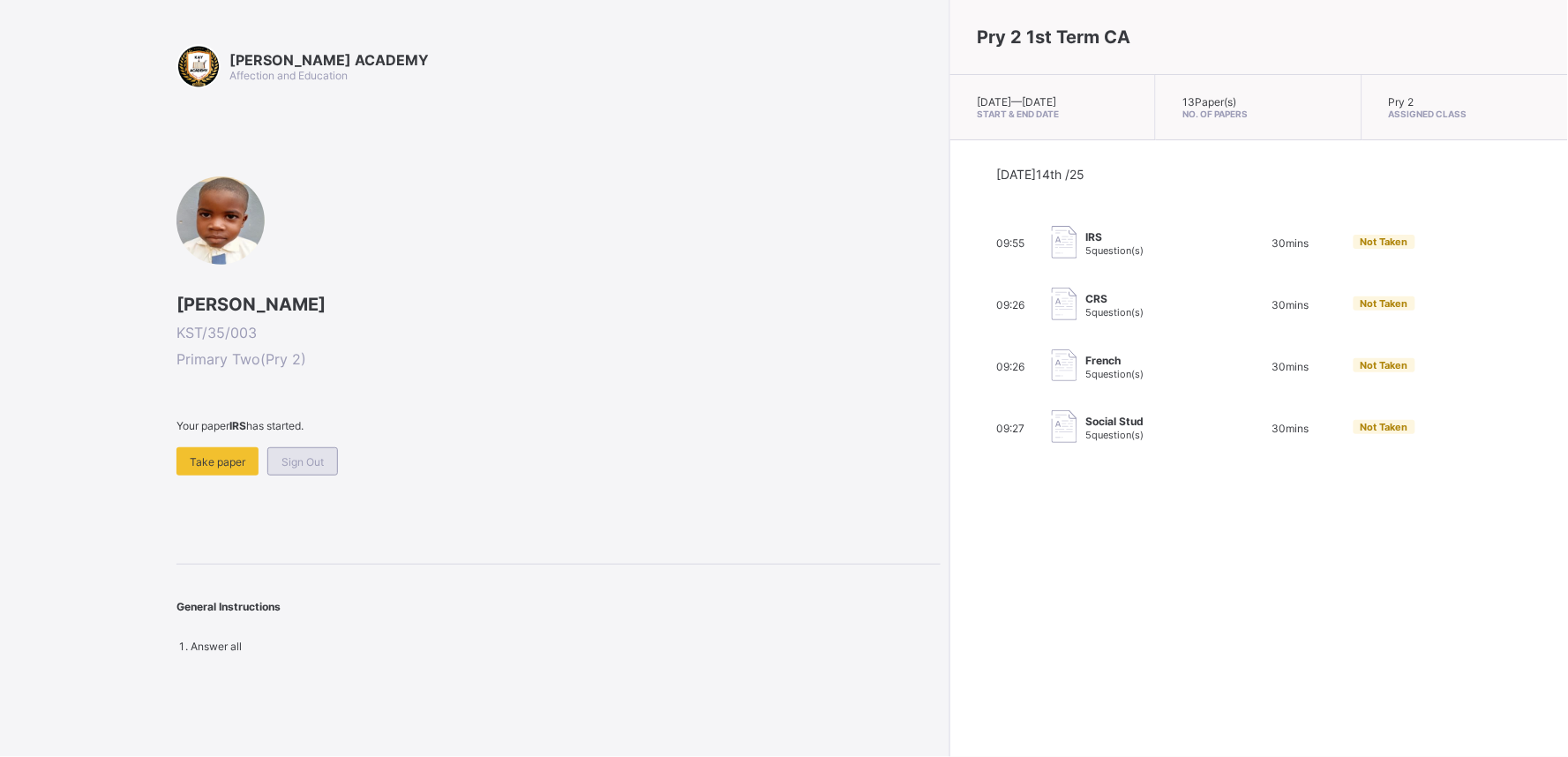
click at [300, 456] on span "Sign Out" at bounding box center [302, 461] width 43 height 13
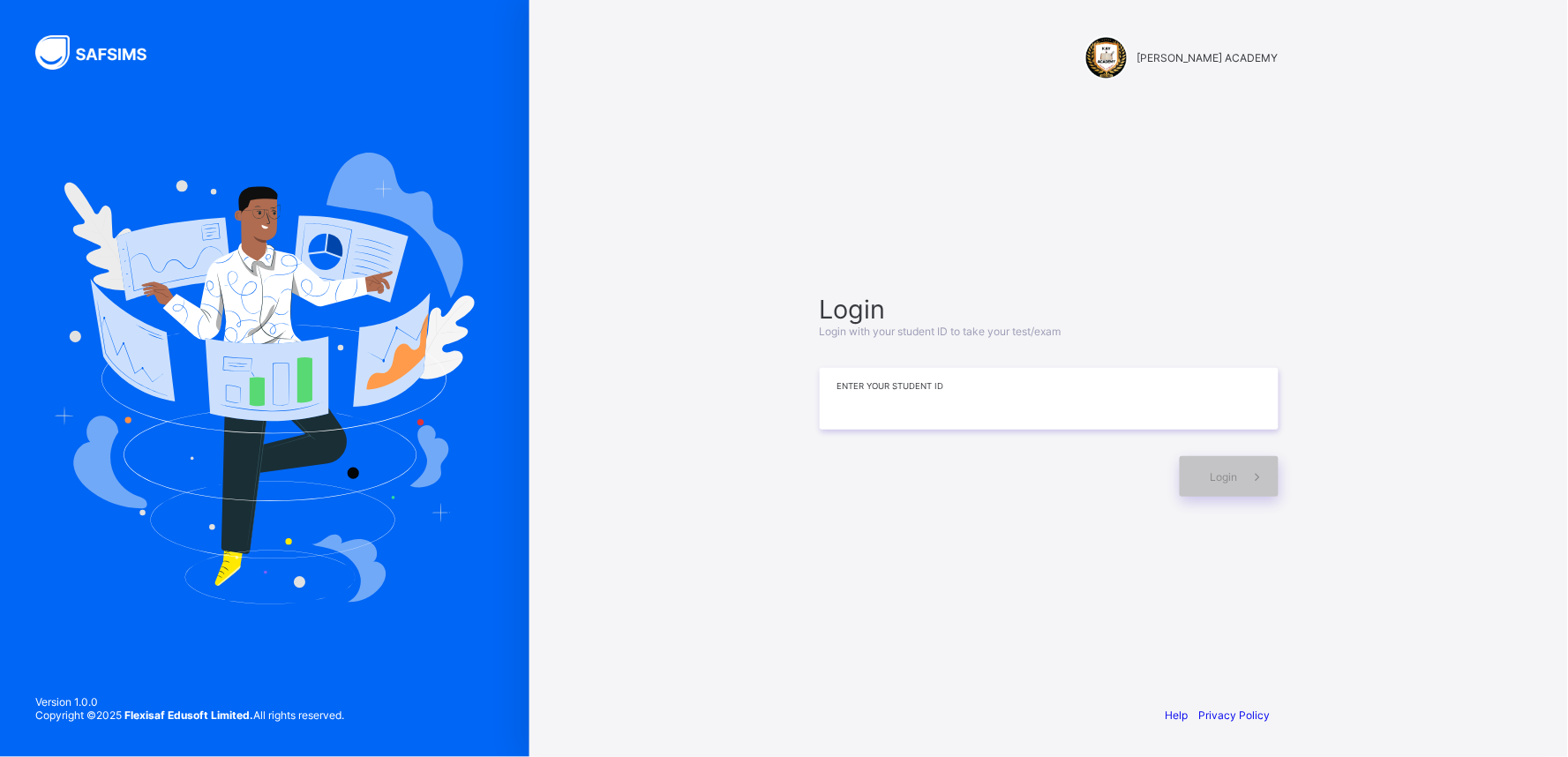
click at [894, 394] on input at bounding box center [1049, 398] width 459 height 62
type input "**********"
click at [1246, 477] on span at bounding box center [1258, 476] width 41 height 41
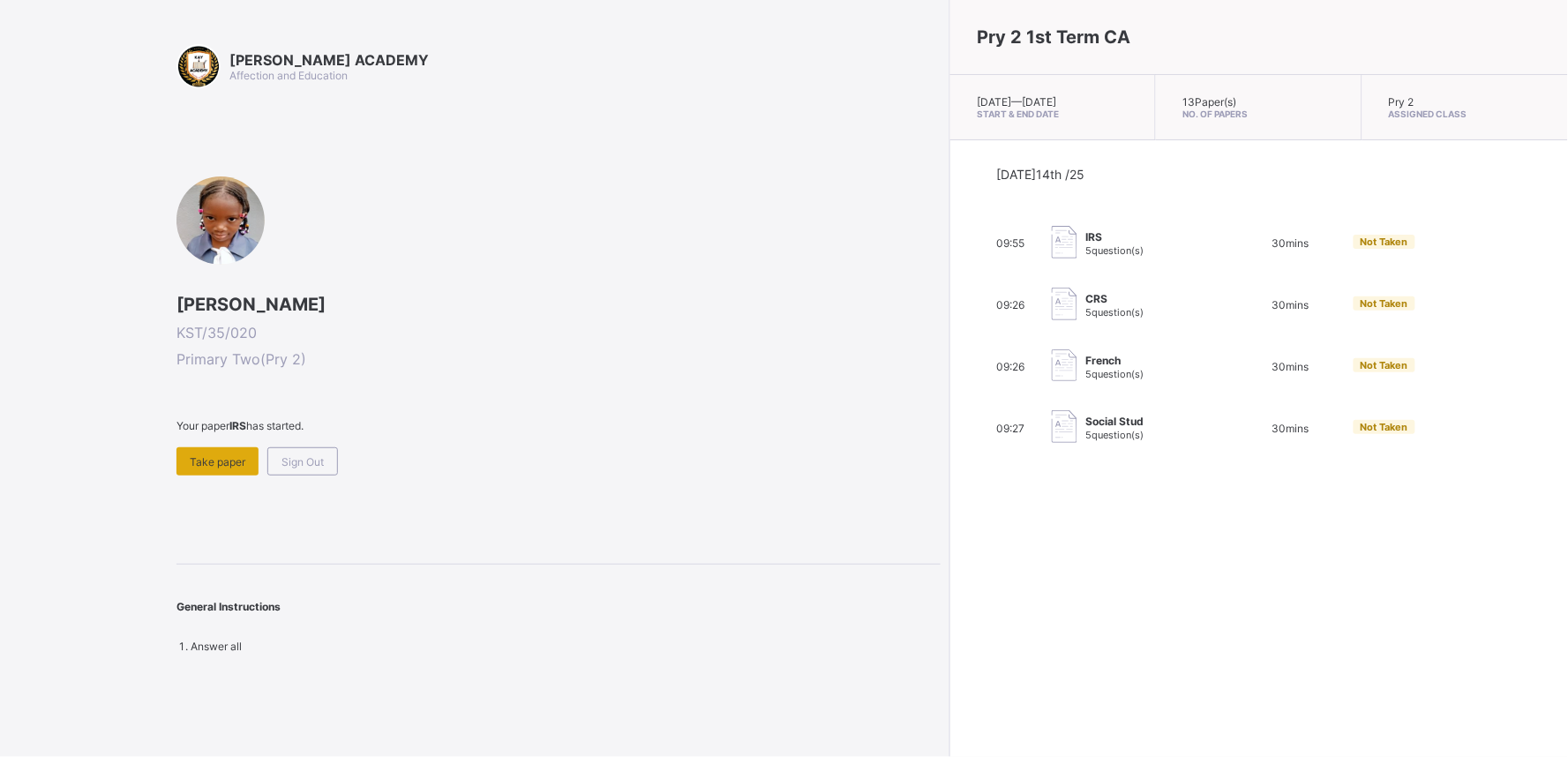
click at [214, 447] on div "Take paper" at bounding box center [217, 461] width 82 height 29
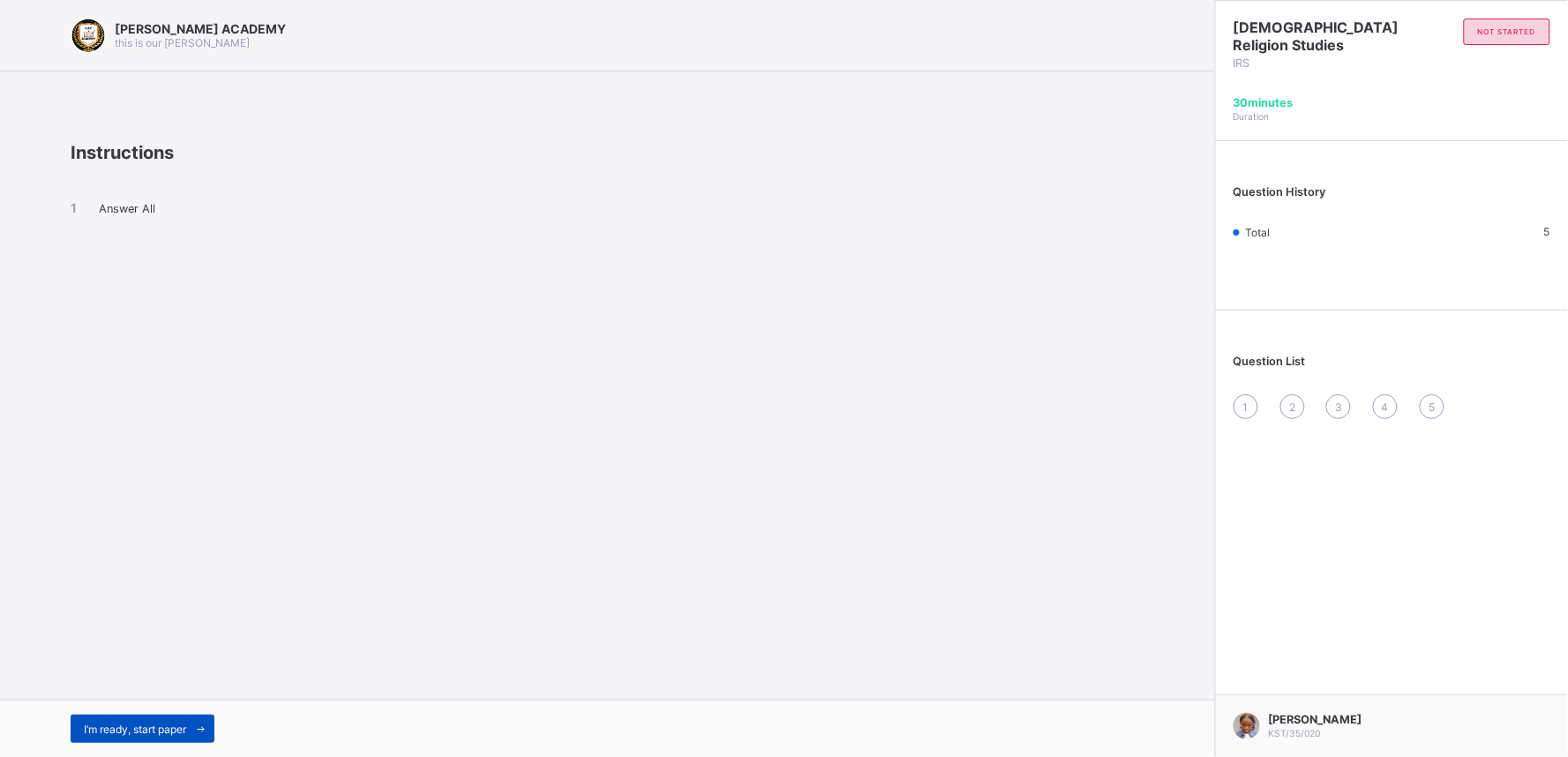
click at [148, 681] on span "I’m ready, start paper" at bounding box center [135, 729] width 103 height 13
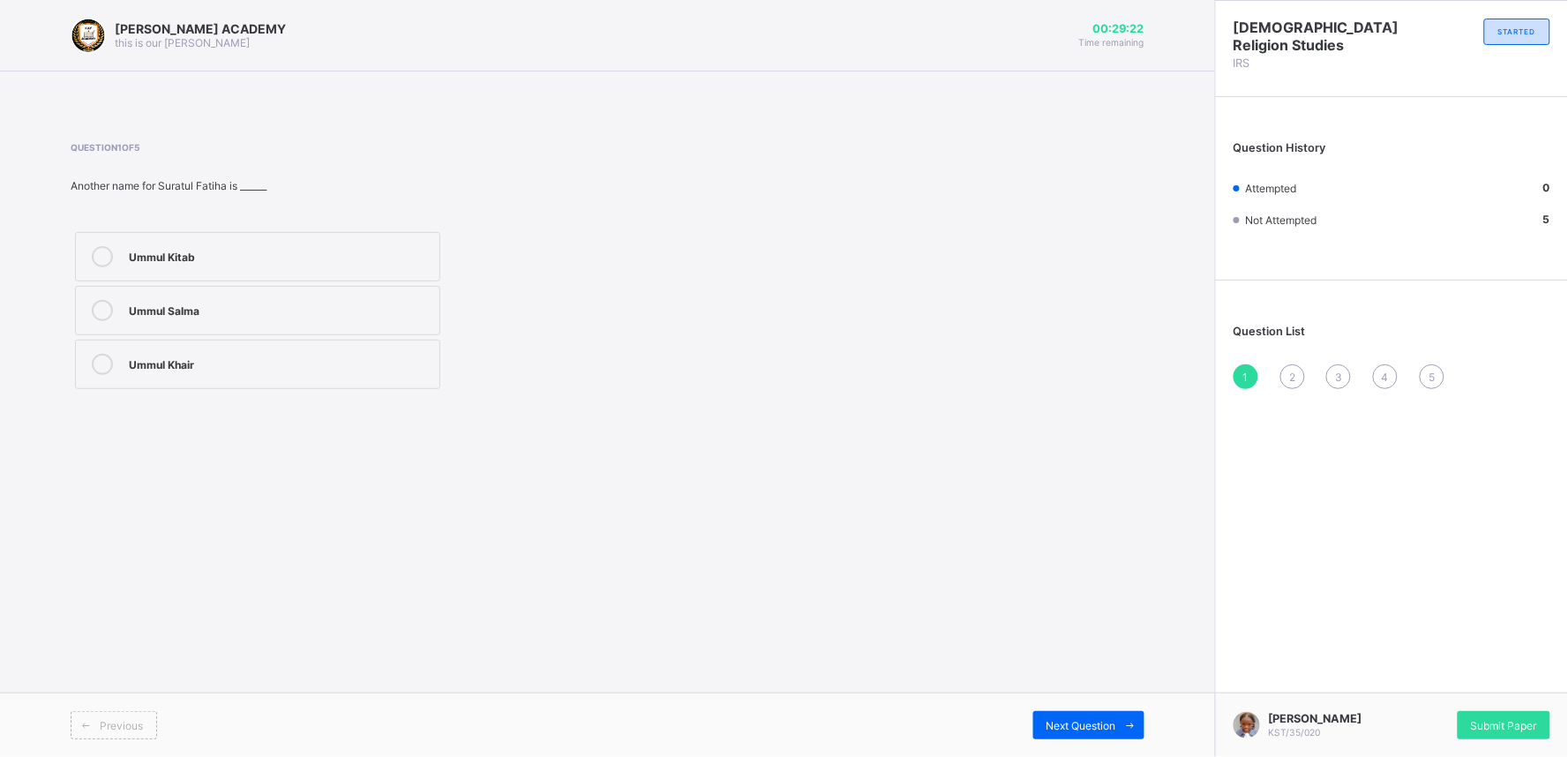
click at [109, 313] on icon at bounding box center [102, 310] width 21 height 21
click at [1411, 681] on span "Submit Paper" at bounding box center [1504, 726] width 67 height 13
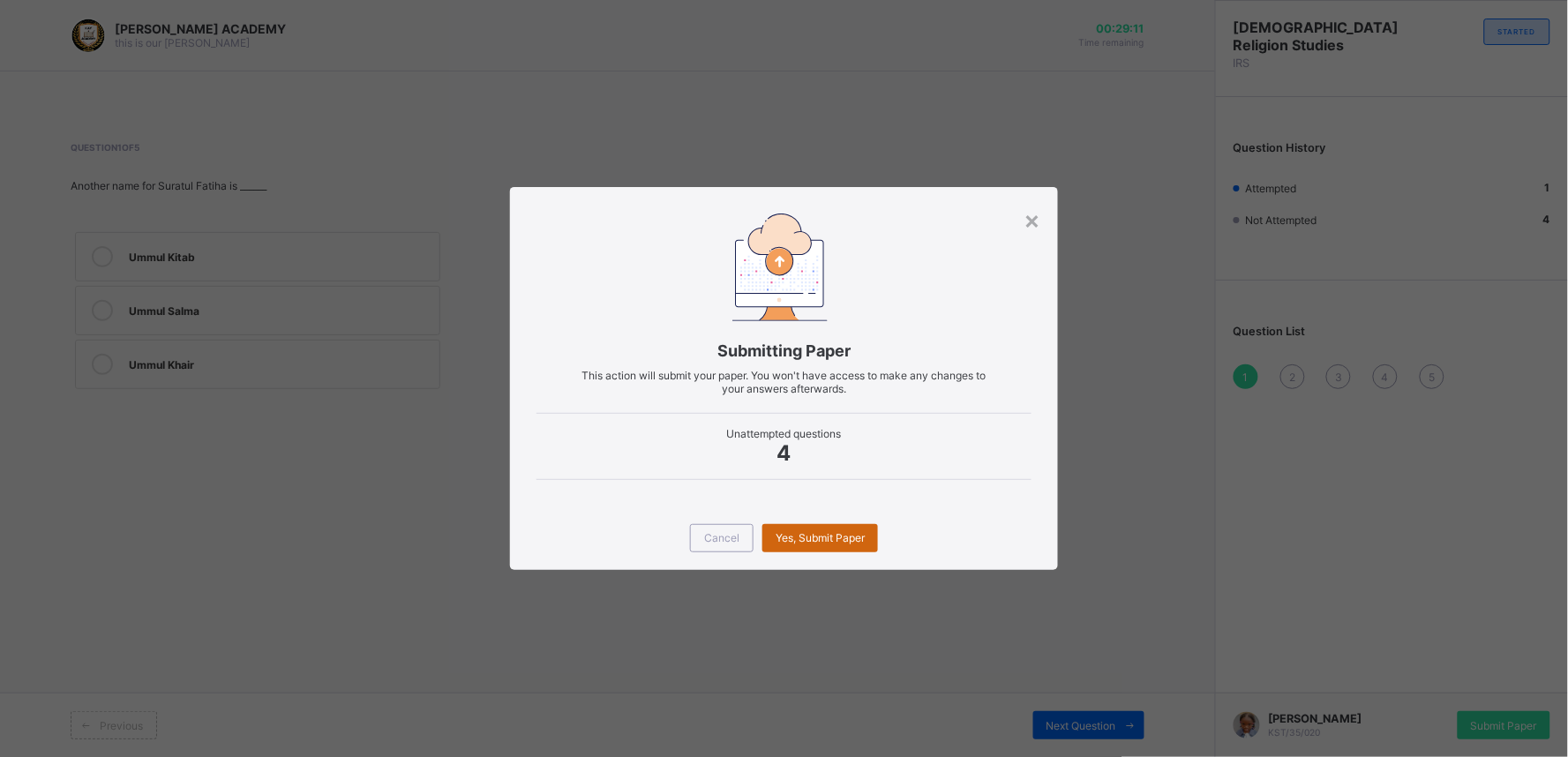
click at [837, 536] on span "Yes, Submit Paper" at bounding box center [820, 537] width 89 height 13
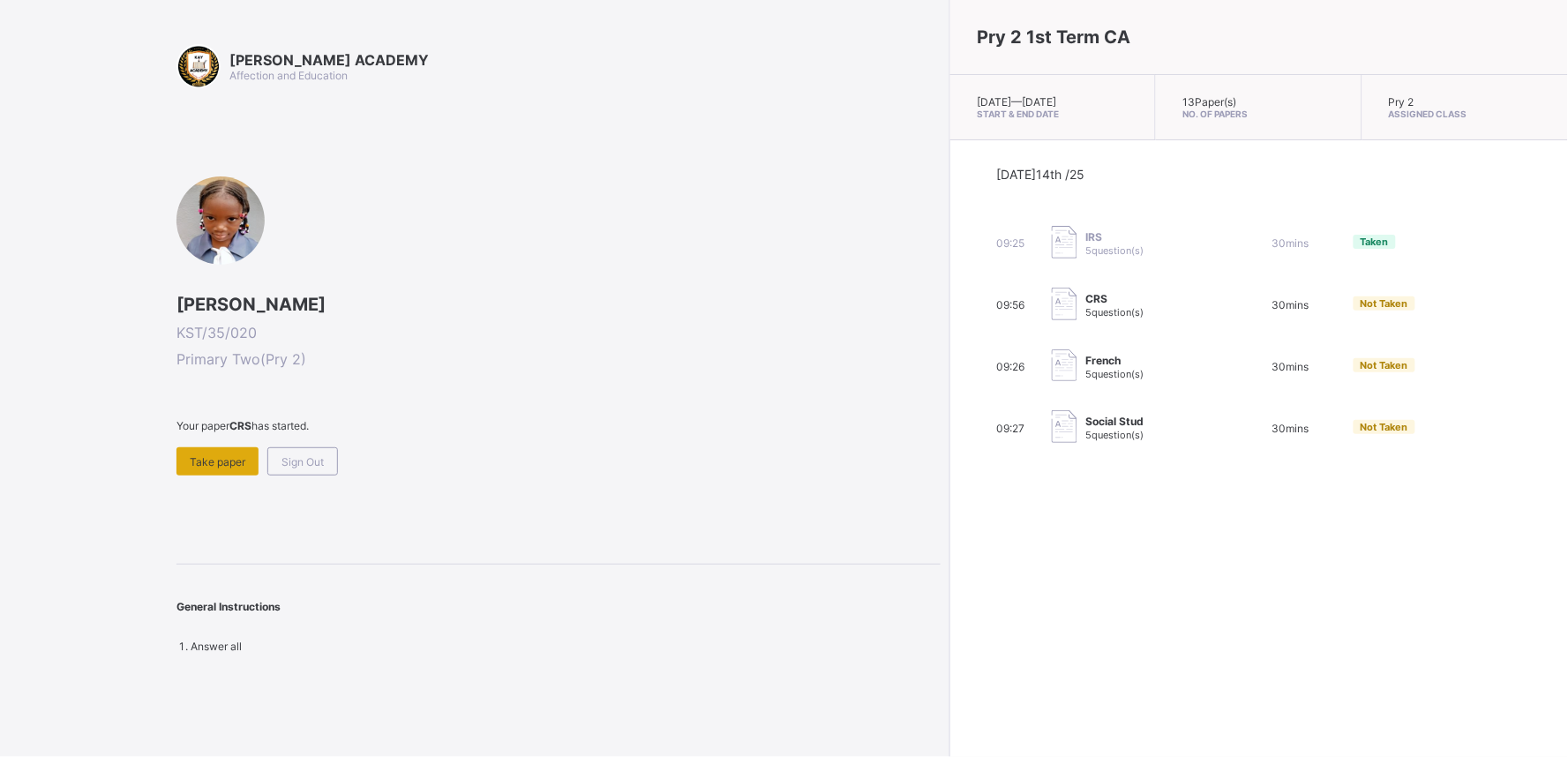
click at [204, 451] on div "Take paper" at bounding box center [217, 461] width 82 height 29
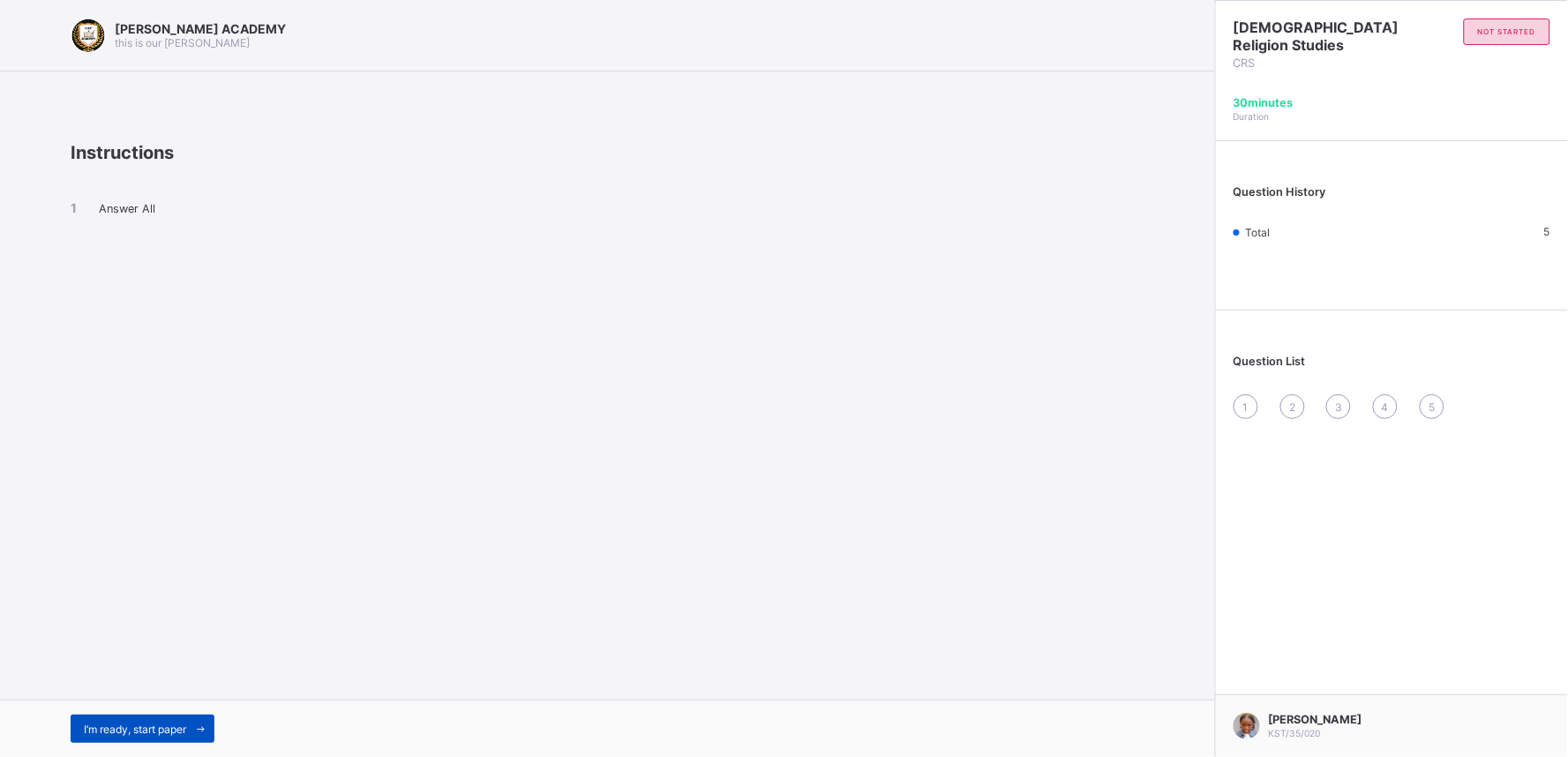
click at [168, 681] on span "I’m ready, start paper" at bounding box center [135, 729] width 103 height 13
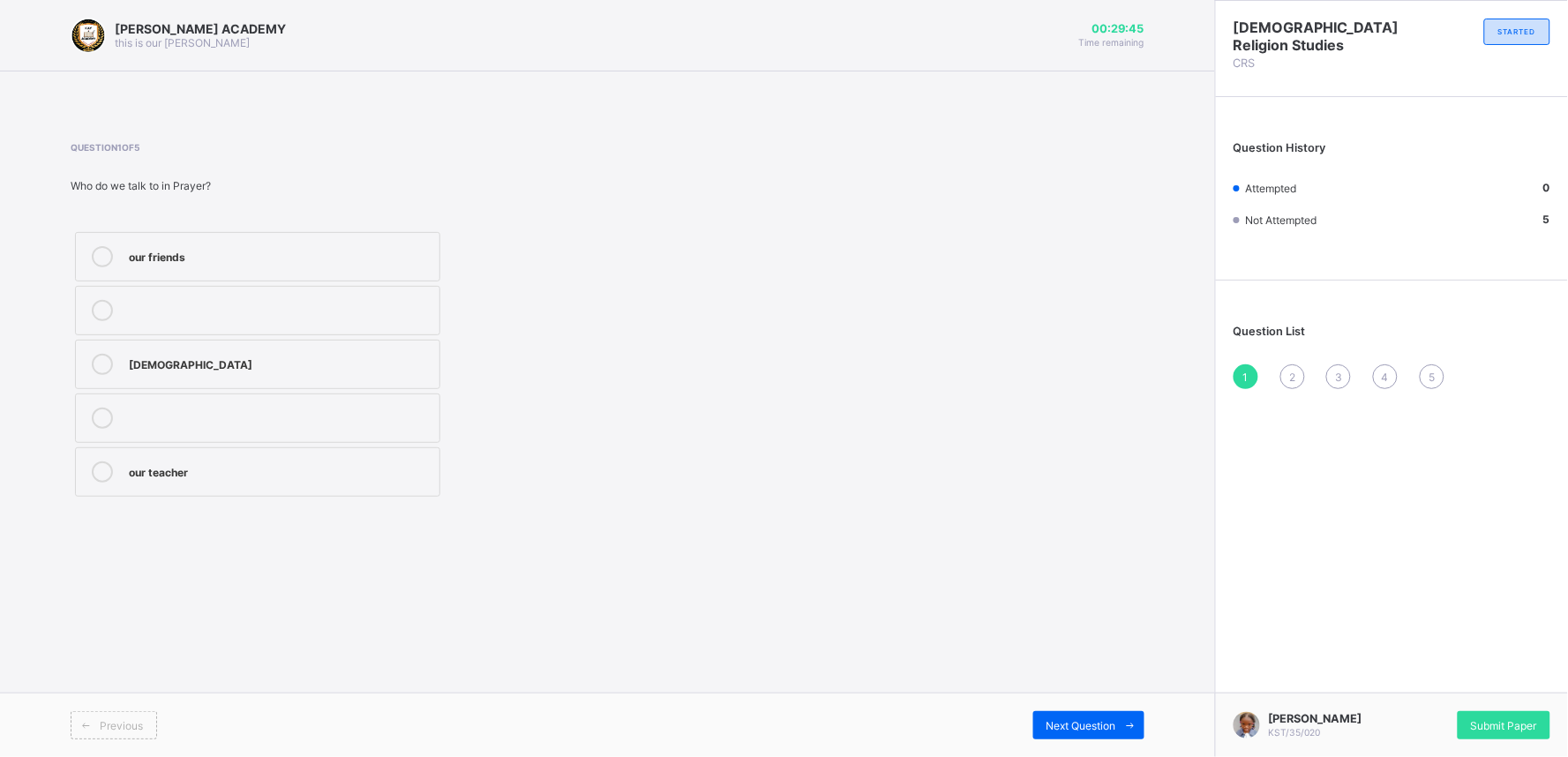
click at [129, 359] on div "[DEMOGRAPHIC_DATA]" at bounding box center [279, 362] width 301 height 18
click at [1071, 681] on div "Next Question" at bounding box center [1088, 725] width 111 height 29
click at [346, 350] on label "To ask [DEMOGRAPHIC_DATA] for help and thank him" at bounding box center [257, 363] width 365 height 49
click at [1056, 681] on span "Next Question" at bounding box center [1081, 726] width 69 height 13
click at [395, 412] on div "Talking to [DEMOGRAPHIC_DATA]" at bounding box center [279, 416] width 301 height 18
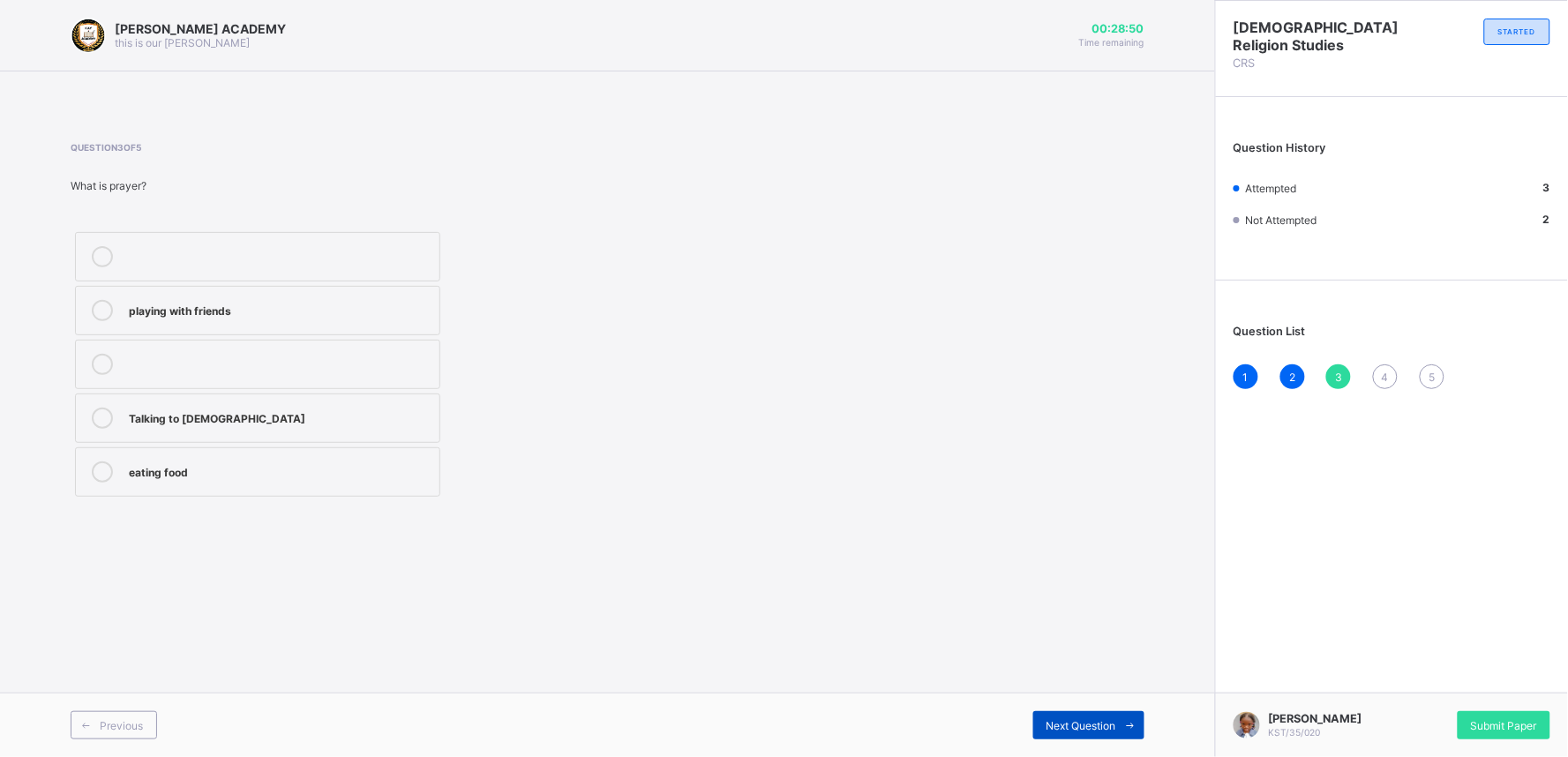
click at [1080, 681] on span "Next Question" at bounding box center [1081, 726] width 69 height 13
click at [417, 403] on label "Fold our hands and close our eyes" at bounding box center [257, 418] width 365 height 49
click at [1074, 681] on div "Next Question" at bounding box center [1088, 725] width 111 height 29
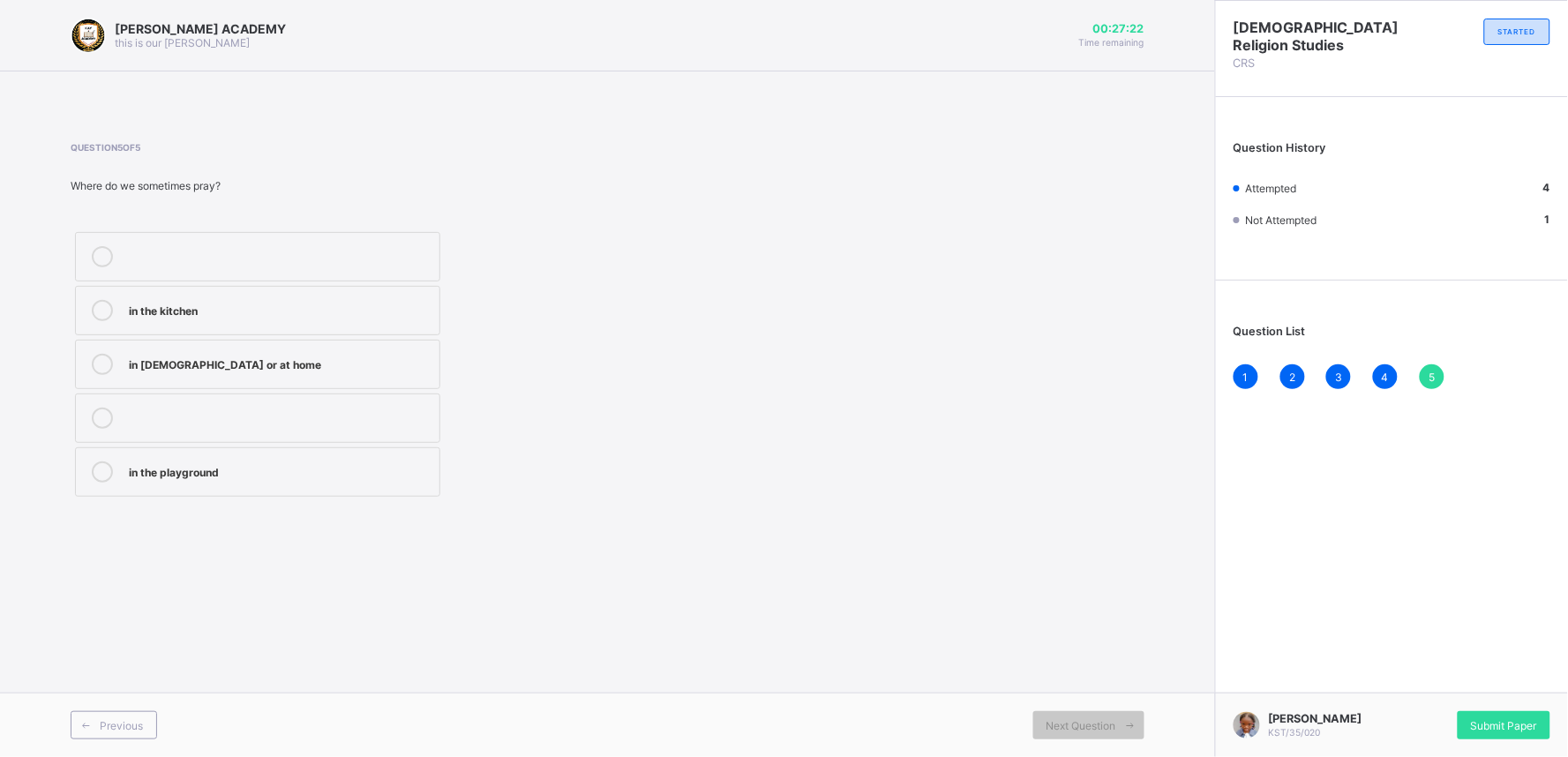
click at [380, 358] on div "in [DEMOGRAPHIC_DATA] or at home" at bounding box center [279, 362] width 301 height 18
click at [1411, 681] on div "Submit Paper" at bounding box center [1503, 725] width 92 height 29
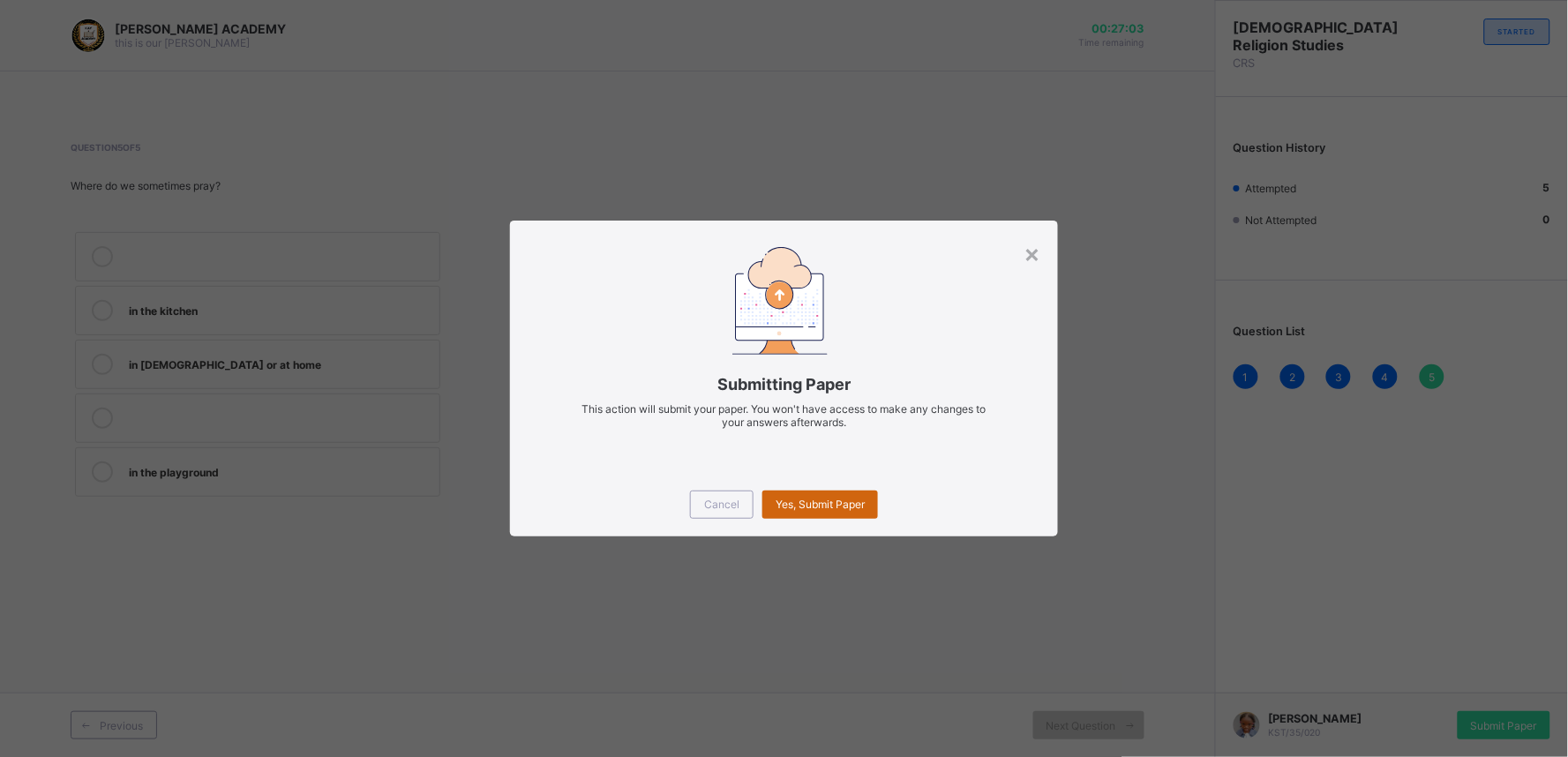
click at [810, 499] on span "Yes, Submit Paper" at bounding box center [820, 504] width 89 height 13
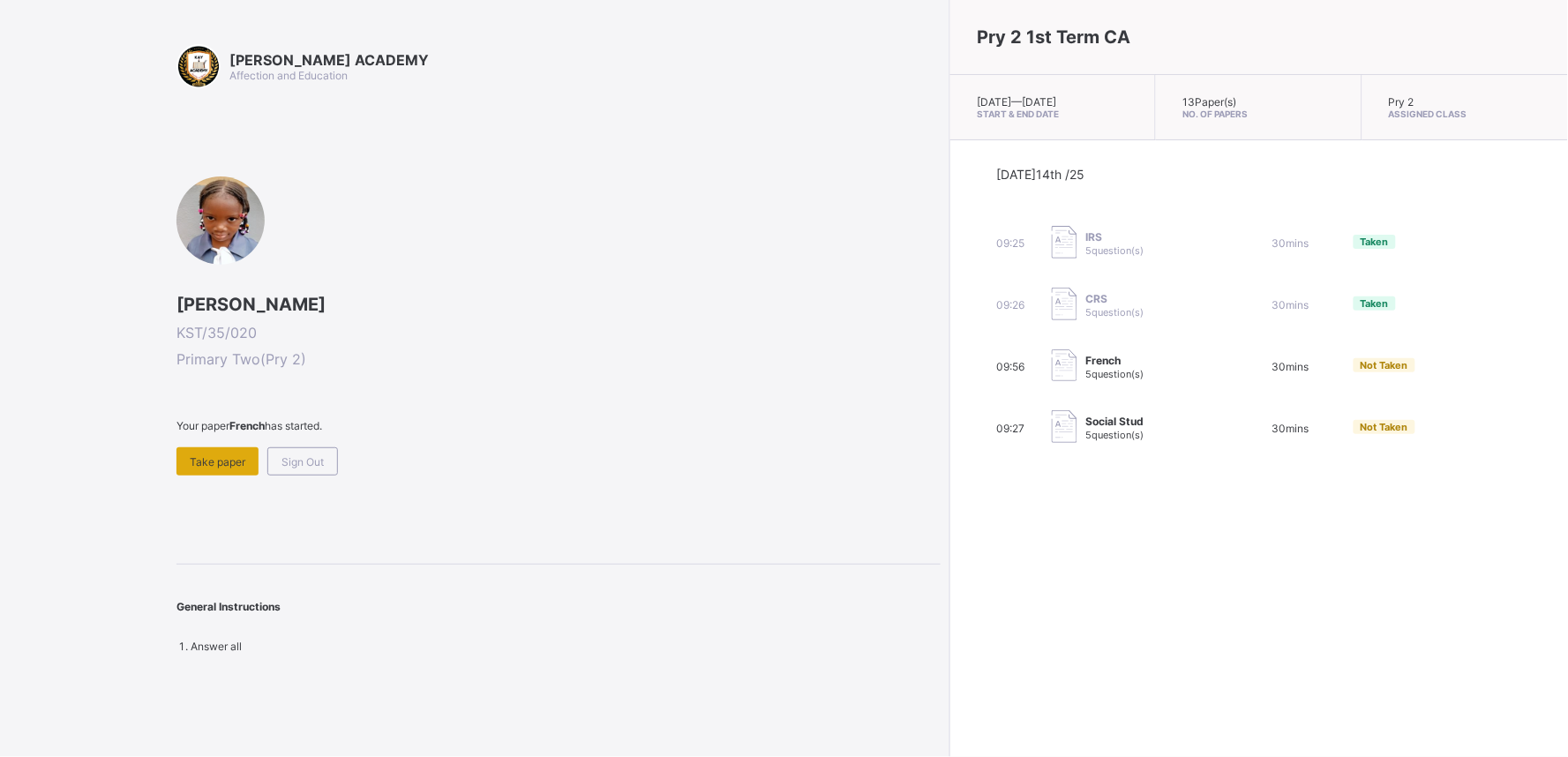
click at [225, 458] on span "Take paper" at bounding box center [217, 461] width 55 height 13
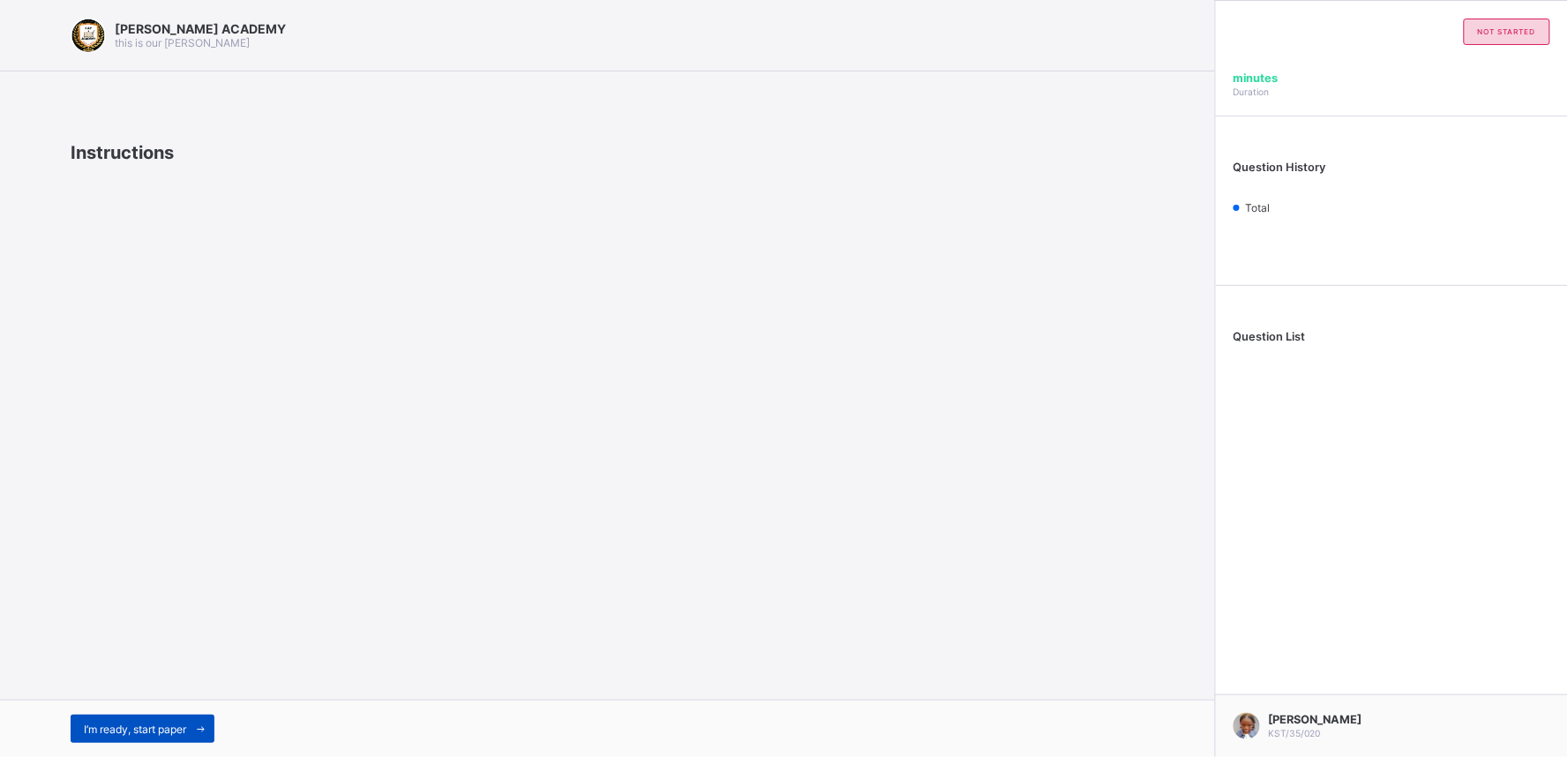
click at [128, 681] on div "I’m ready, start paper" at bounding box center [142, 728] width 144 height 29
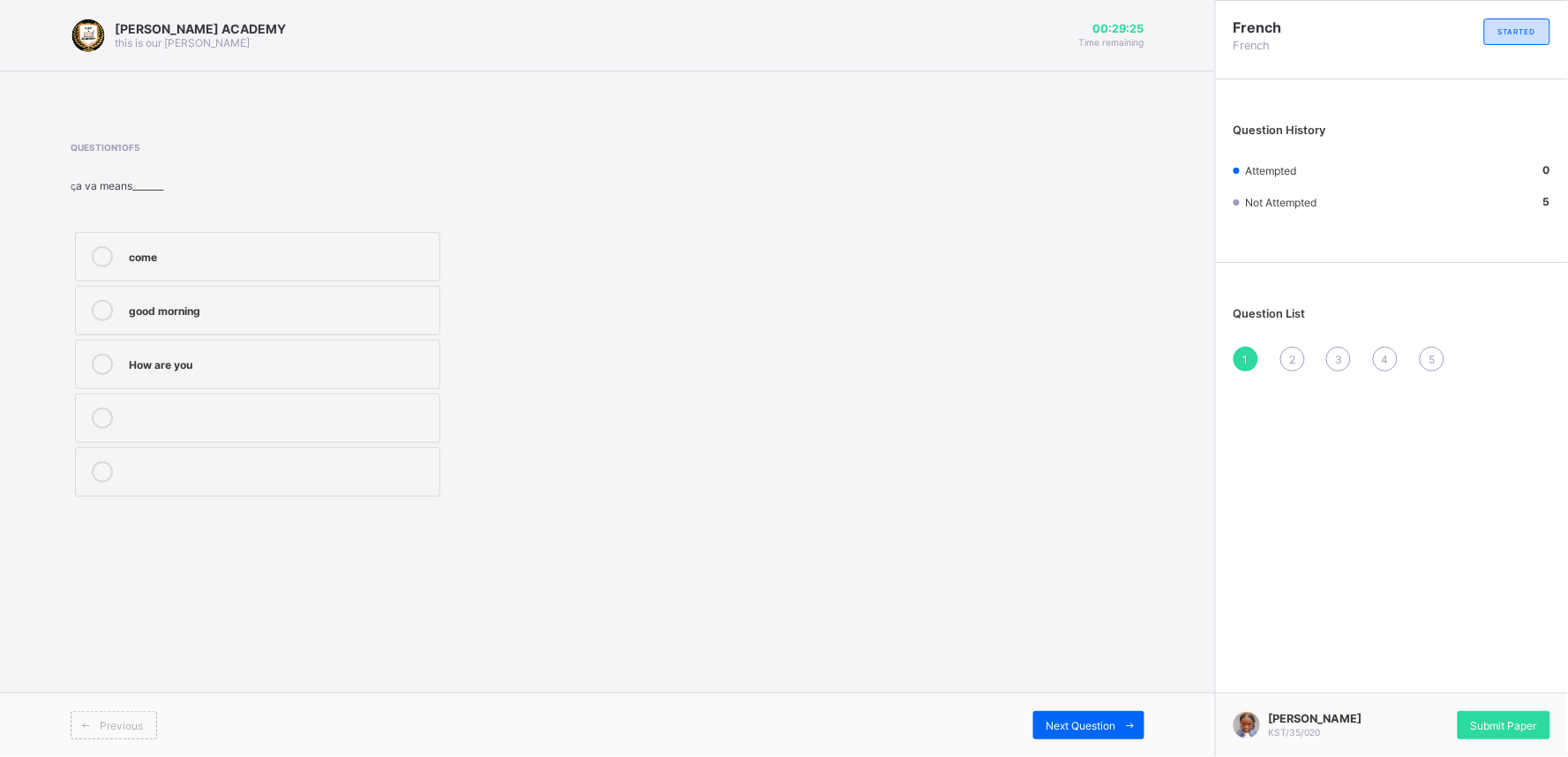
click at [395, 241] on label "come" at bounding box center [257, 256] width 365 height 49
click at [1104, 681] on div "Next Question" at bounding box center [1088, 725] width 111 height 29
click at [339, 239] on label "head" at bounding box center [257, 256] width 365 height 49
click at [1078, 681] on div "Next Question" at bounding box center [1088, 725] width 111 height 29
click at [363, 242] on label "goodbye" at bounding box center [257, 256] width 365 height 49
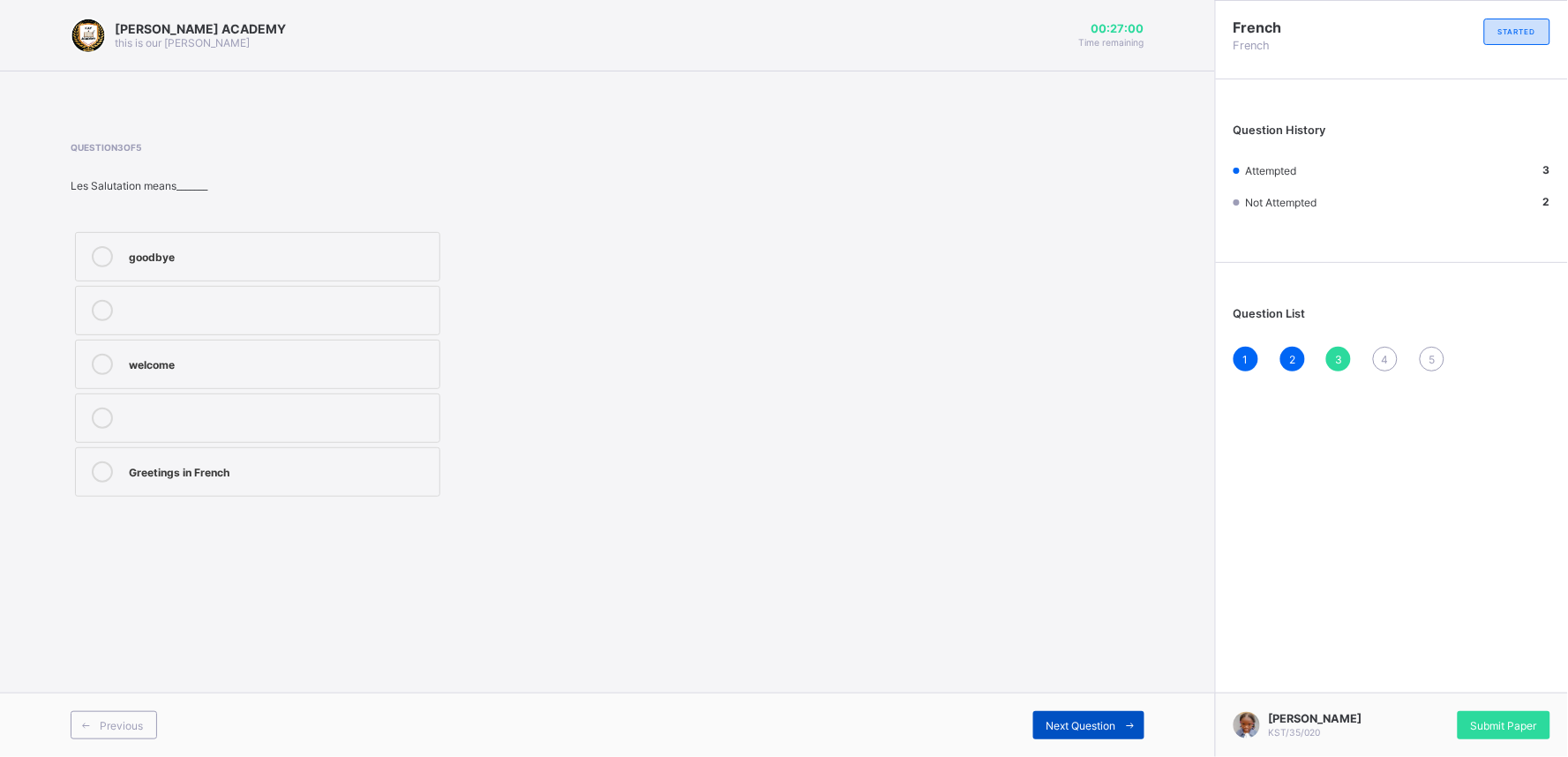
click at [1066, 681] on span "Next Question" at bounding box center [1081, 726] width 69 height 13
click at [358, 256] on div "What is your name" at bounding box center [279, 254] width 301 height 18
click at [1090, 681] on div "Previous Next Question" at bounding box center [607, 725] width 1215 height 65
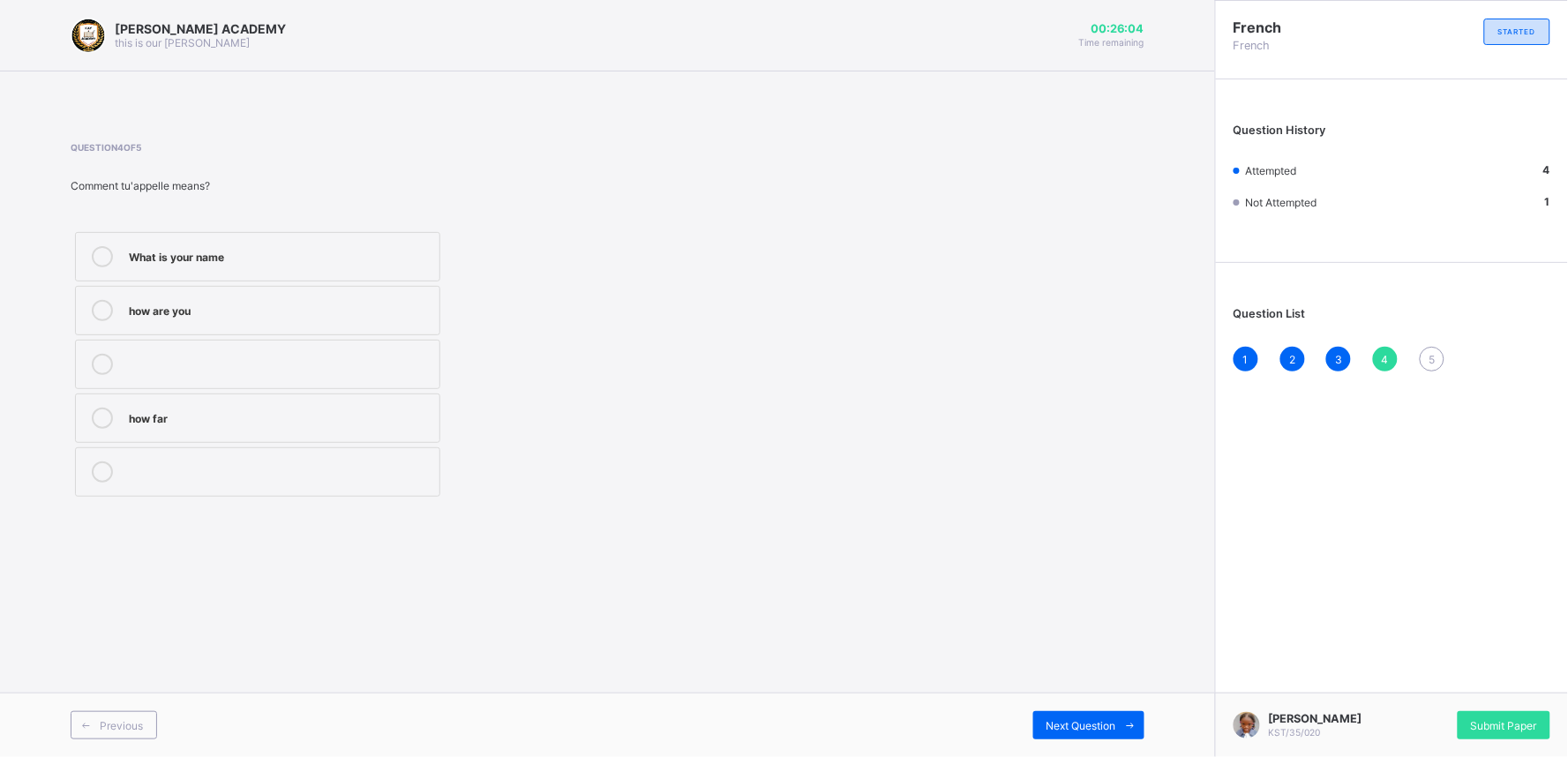
click at [1090, 681] on div "Previous Next Question" at bounding box center [607, 725] width 1215 height 65
click at [1072, 681] on span "Next Question" at bounding box center [1081, 726] width 69 height 13
click at [408, 253] on div "2" at bounding box center [279, 254] width 301 height 18
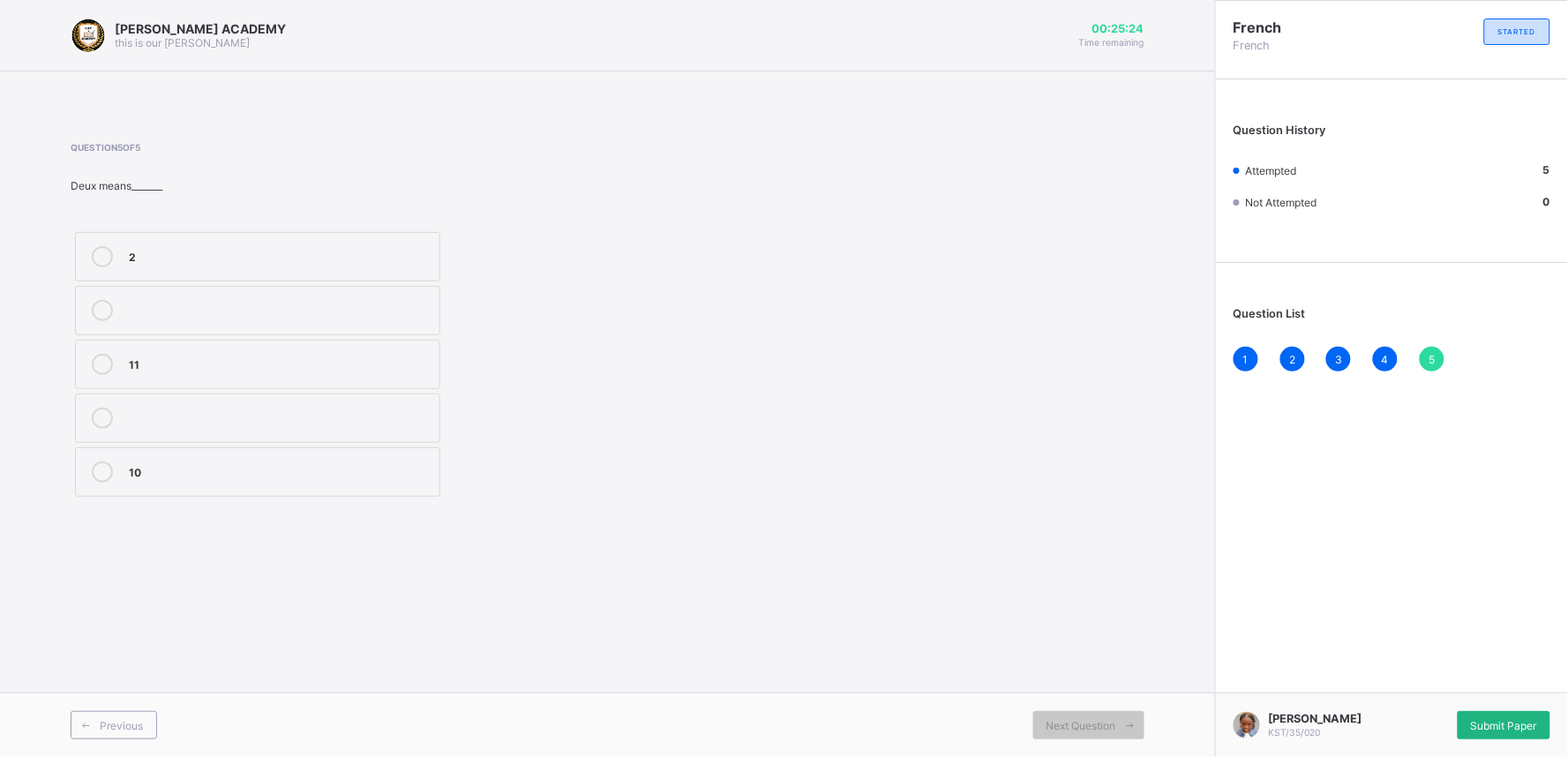
click at [1411, 681] on div "Submit Paper" at bounding box center [1503, 725] width 92 height 29
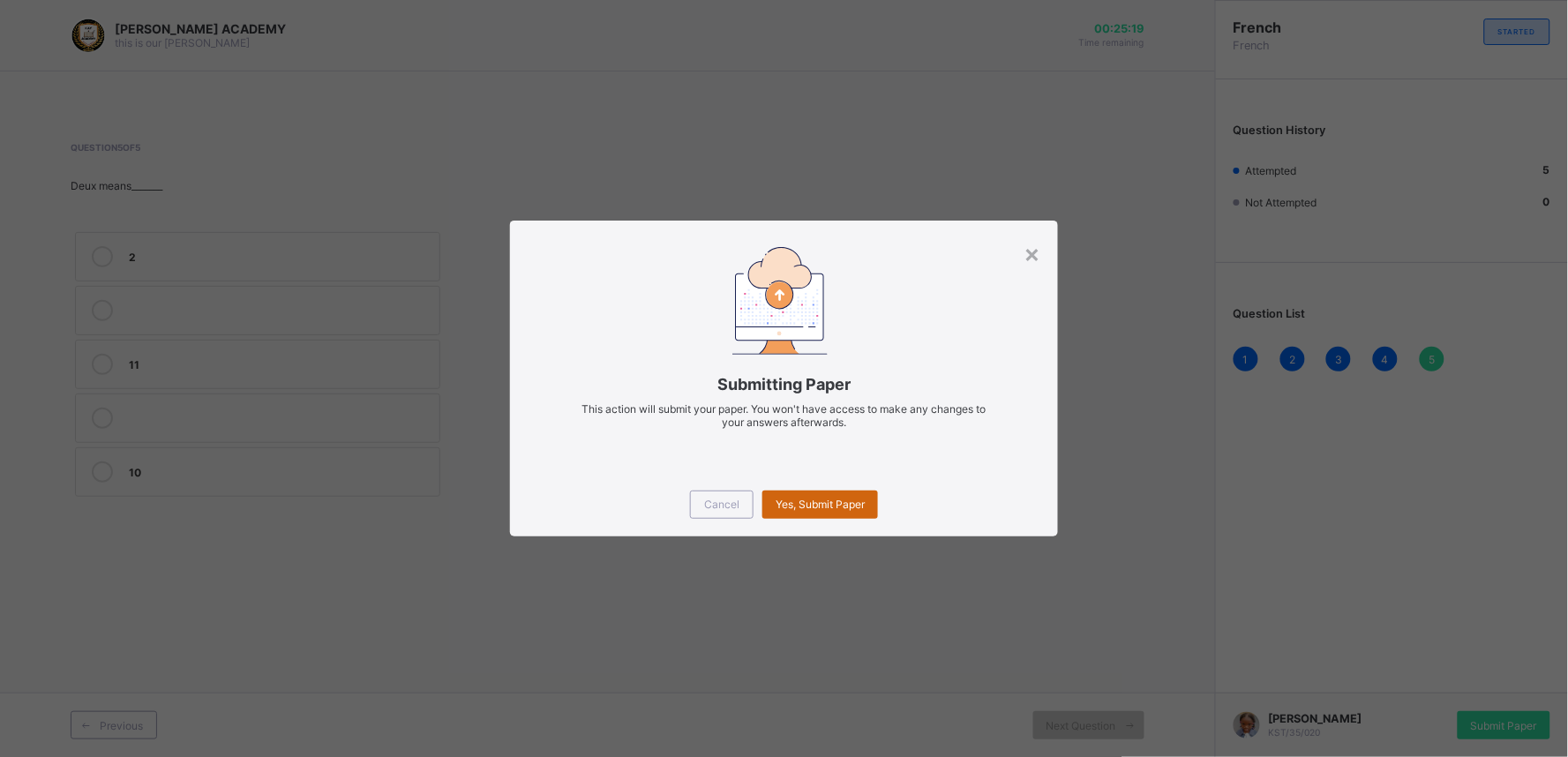
click at [782, 507] on span "Yes, Submit Paper" at bounding box center [820, 504] width 89 height 13
click at [782, 507] on div "Yes, Submit Paper" at bounding box center [819, 505] width 116 height 29
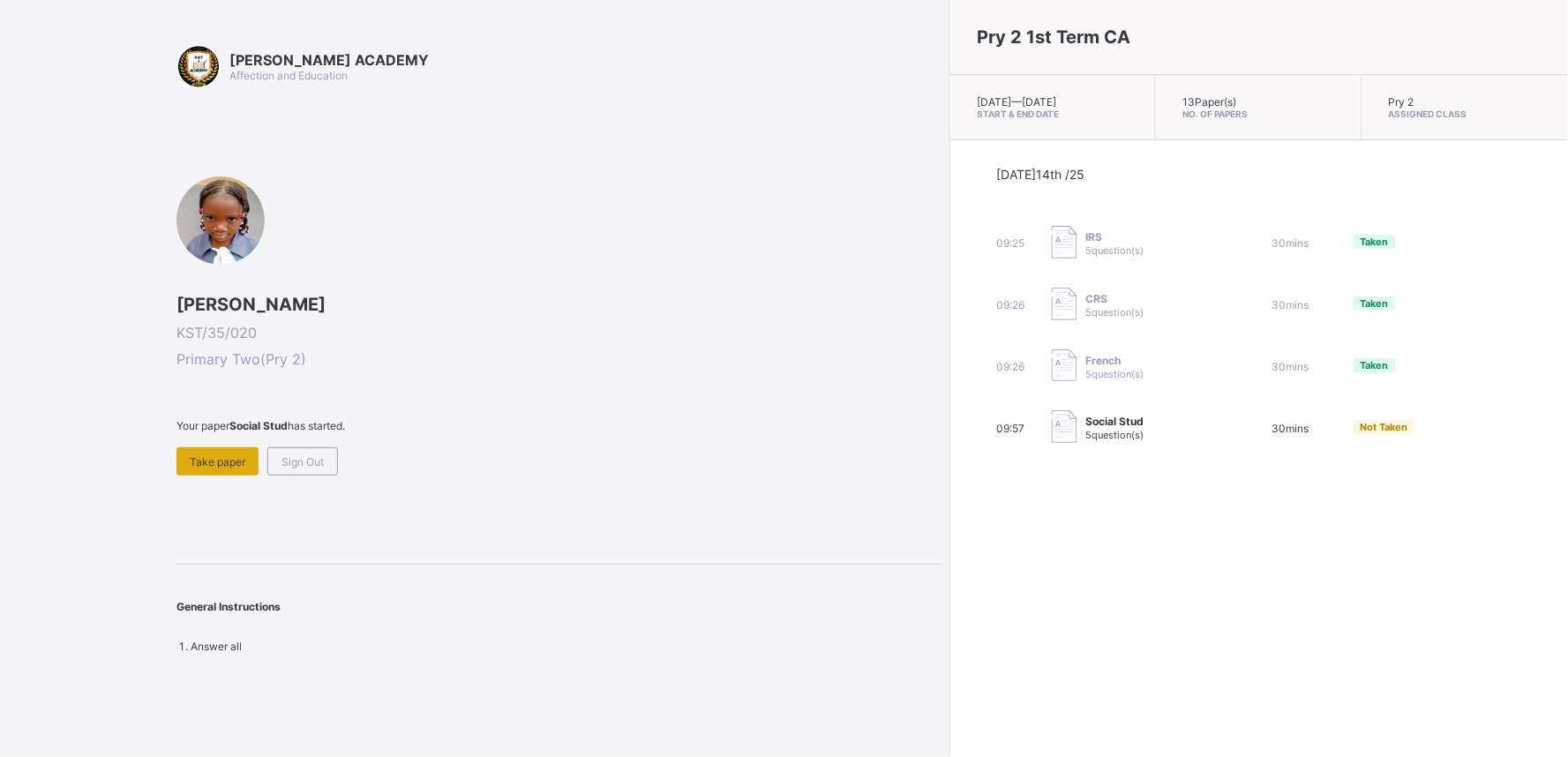
click at [210, 447] on div "Take paper" at bounding box center [217, 461] width 82 height 29
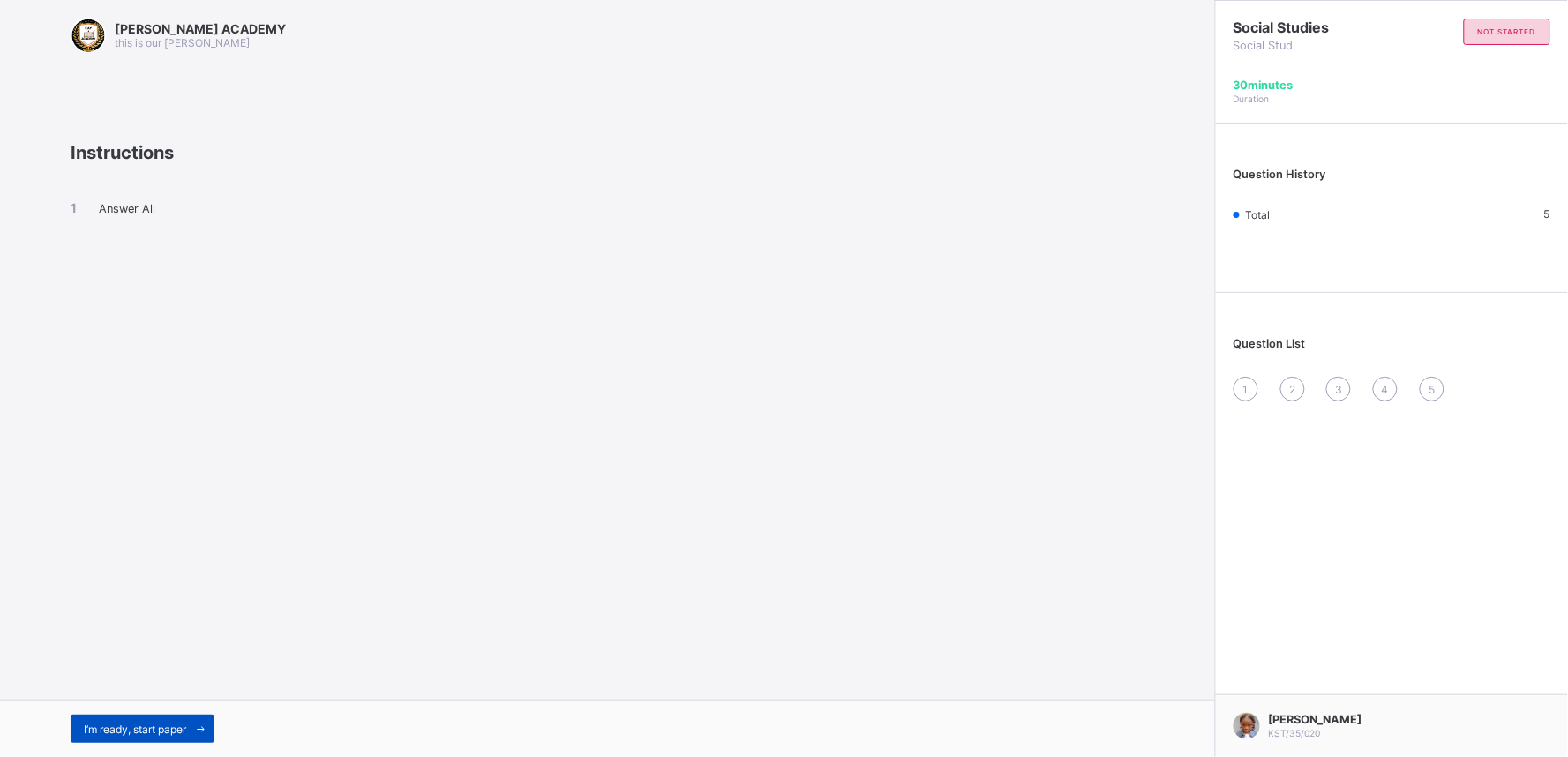
click at [146, 681] on div "I’m ready, start paper" at bounding box center [142, 728] width 144 height 29
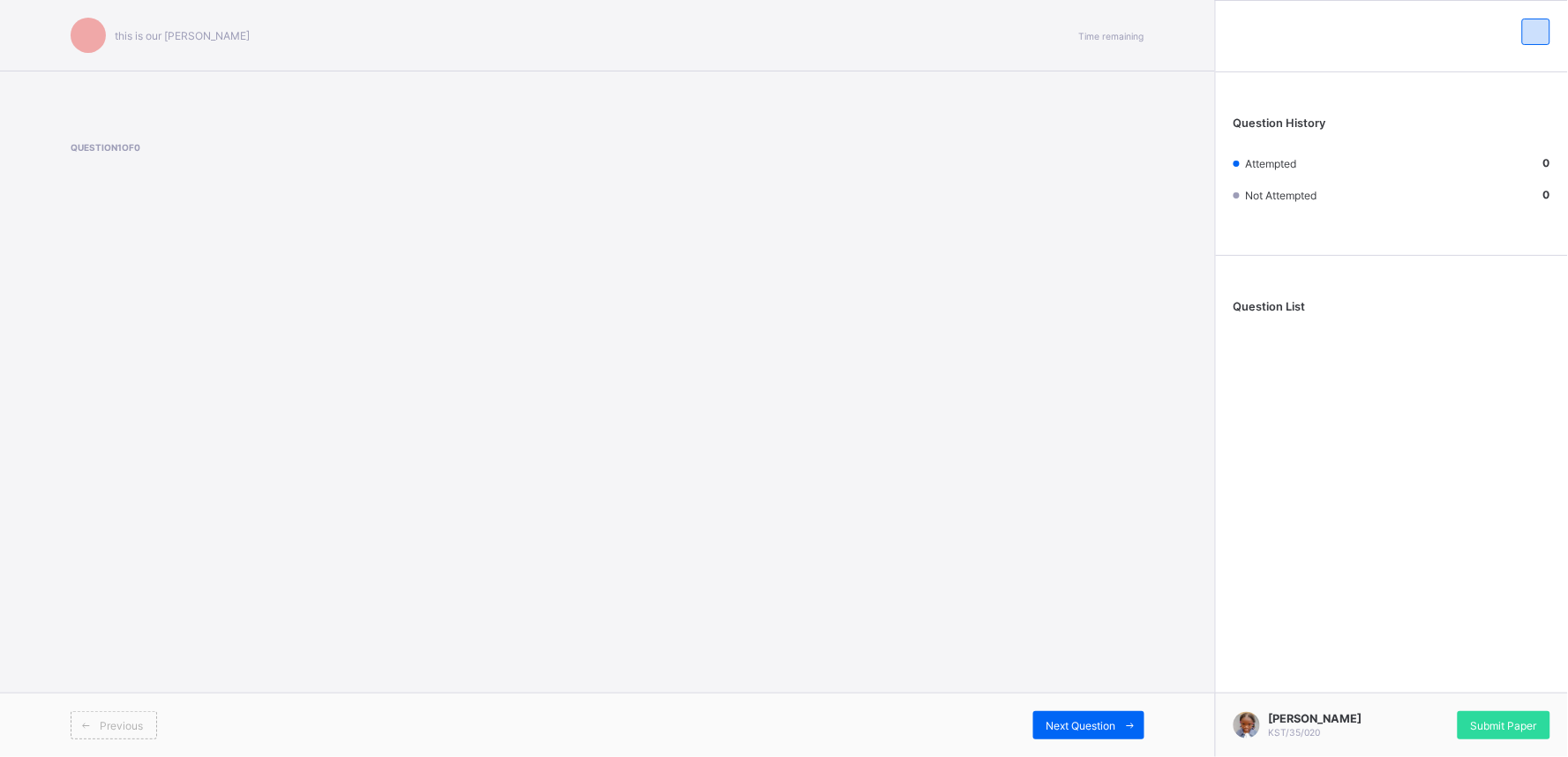
click at [146, 681] on div "Previous" at bounding box center [114, 725] width 87 height 29
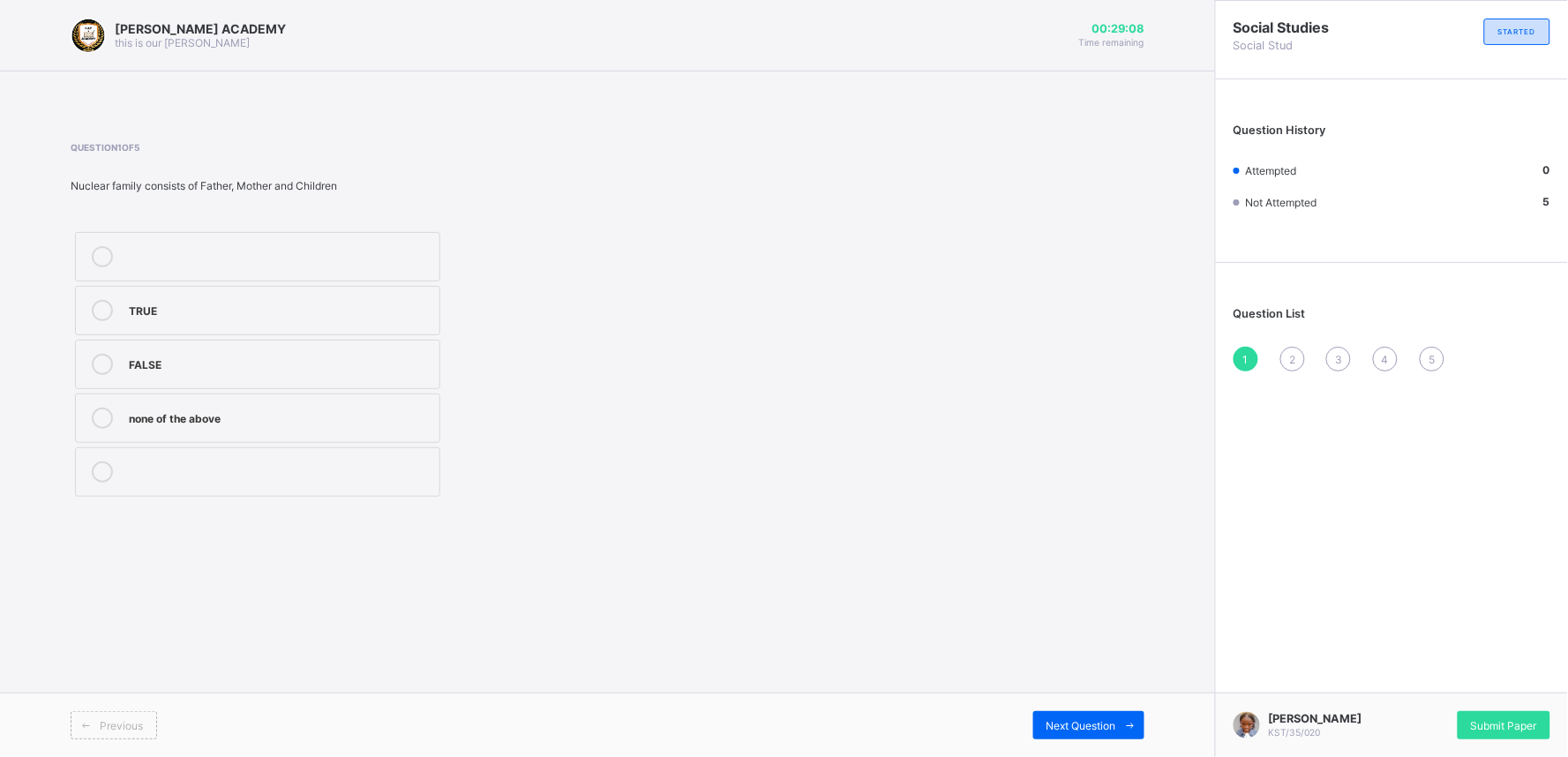
click at [297, 306] on div "TRUE" at bounding box center [279, 308] width 301 height 18
click at [1070, 681] on div "Next Question" at bounding box center [1088, 725] width 111 height 29
click at [403, 249] on div "Mummy or Daddy" at bounding box center [279, 254] width 301 height 18
click at [1068, 681] on div "Next Question" at bounding box center [1088, 725] width 111 height 29
click at [397, 300] on div "Father,Mother and Children" at bounding box center [279, 308] width 301 height 18
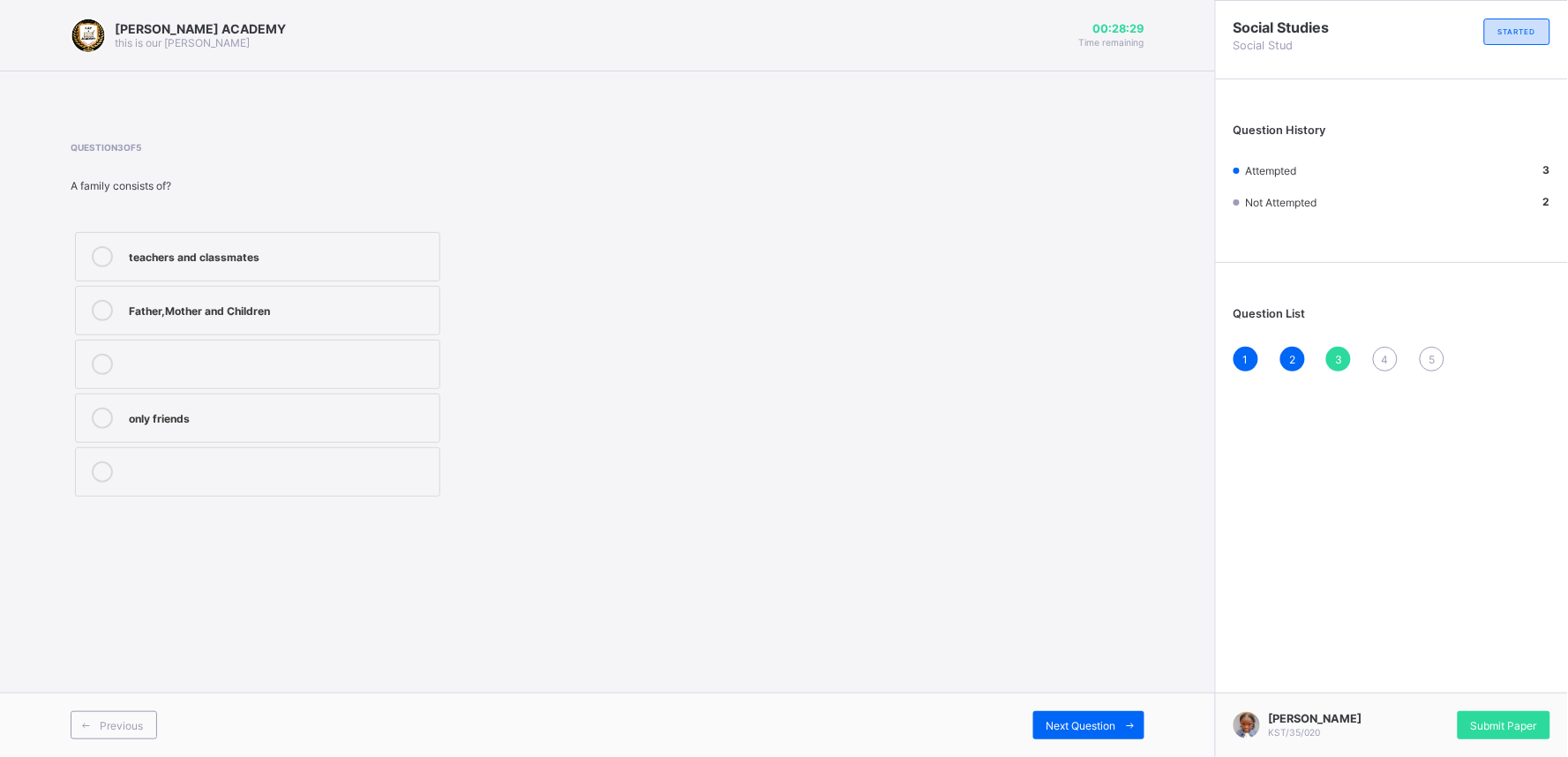
click at [1068, 681] on div "Previous Next Question" at bounding box center [607, 725] width 1215 height 65
click at [1089, 681] on span "Next Question" at bounding box center [1081, 726] width 69 height 13
click at [411, 466] on div "2" at bounding box center [279, 470] width 301 height 18
click at [1111, 681] on span "Next Question" at bounding box center [1081, 726] width 69 height 13
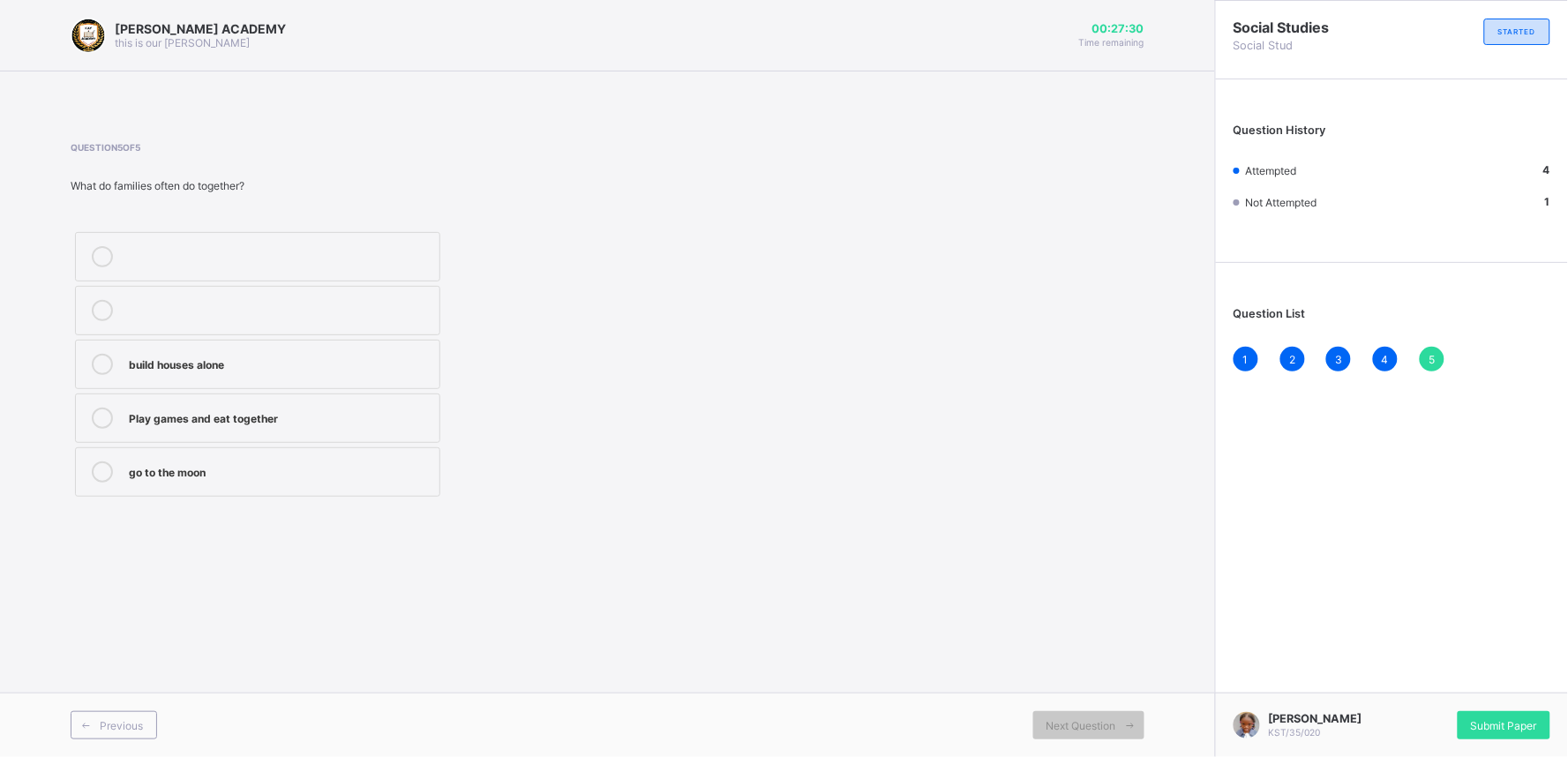
click at [383, 410] on div "Play games and eat together" at bounding box center [279, 416] width 301 height 18
click at [1411, 681] on div "Submit Paper" at bounding box center [1503, 725] width 92 height 29
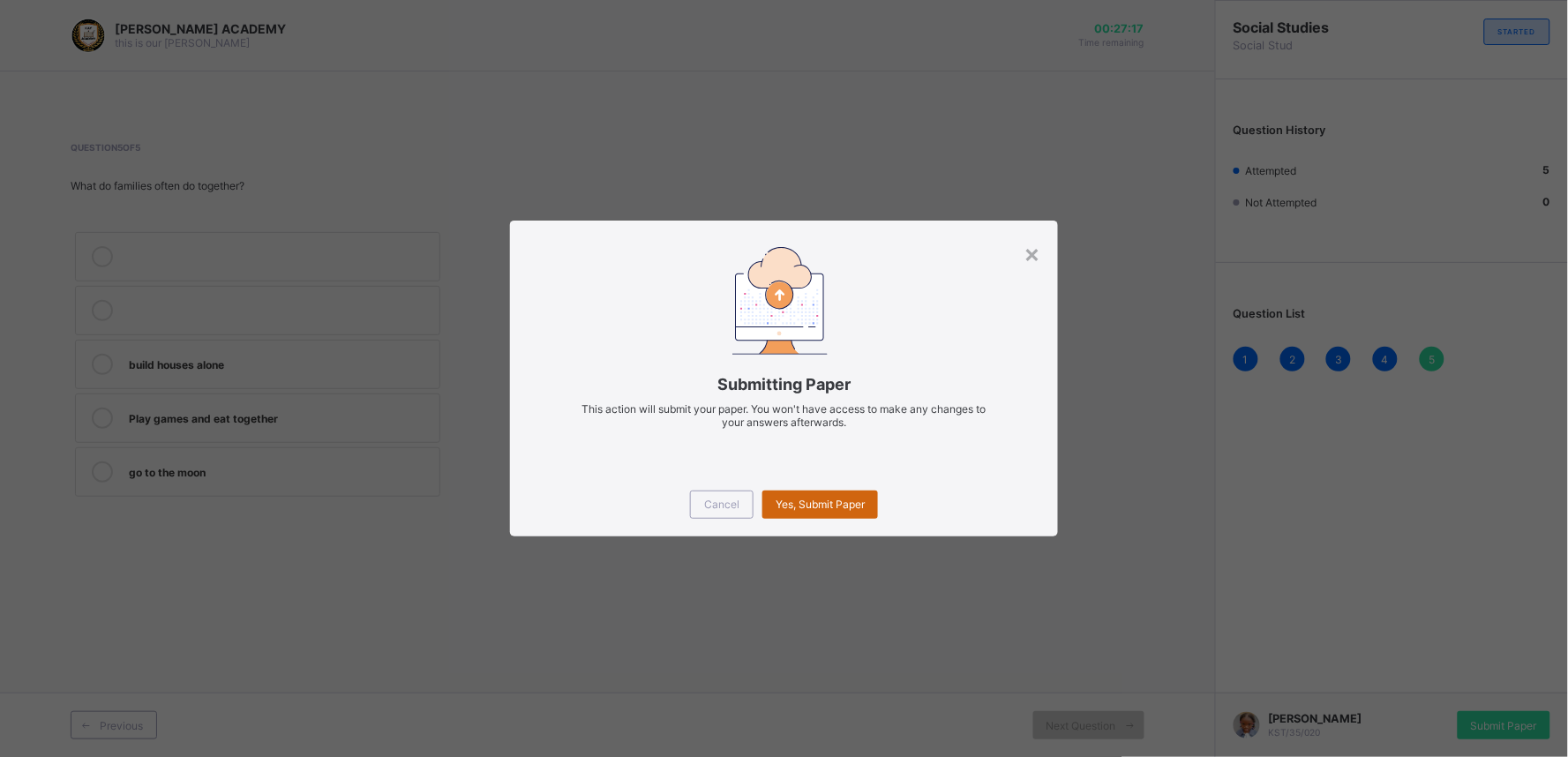
click at [851, 497] on span "Yes, Submit Paper" at bounding box center [820, 504] width 89 height 13
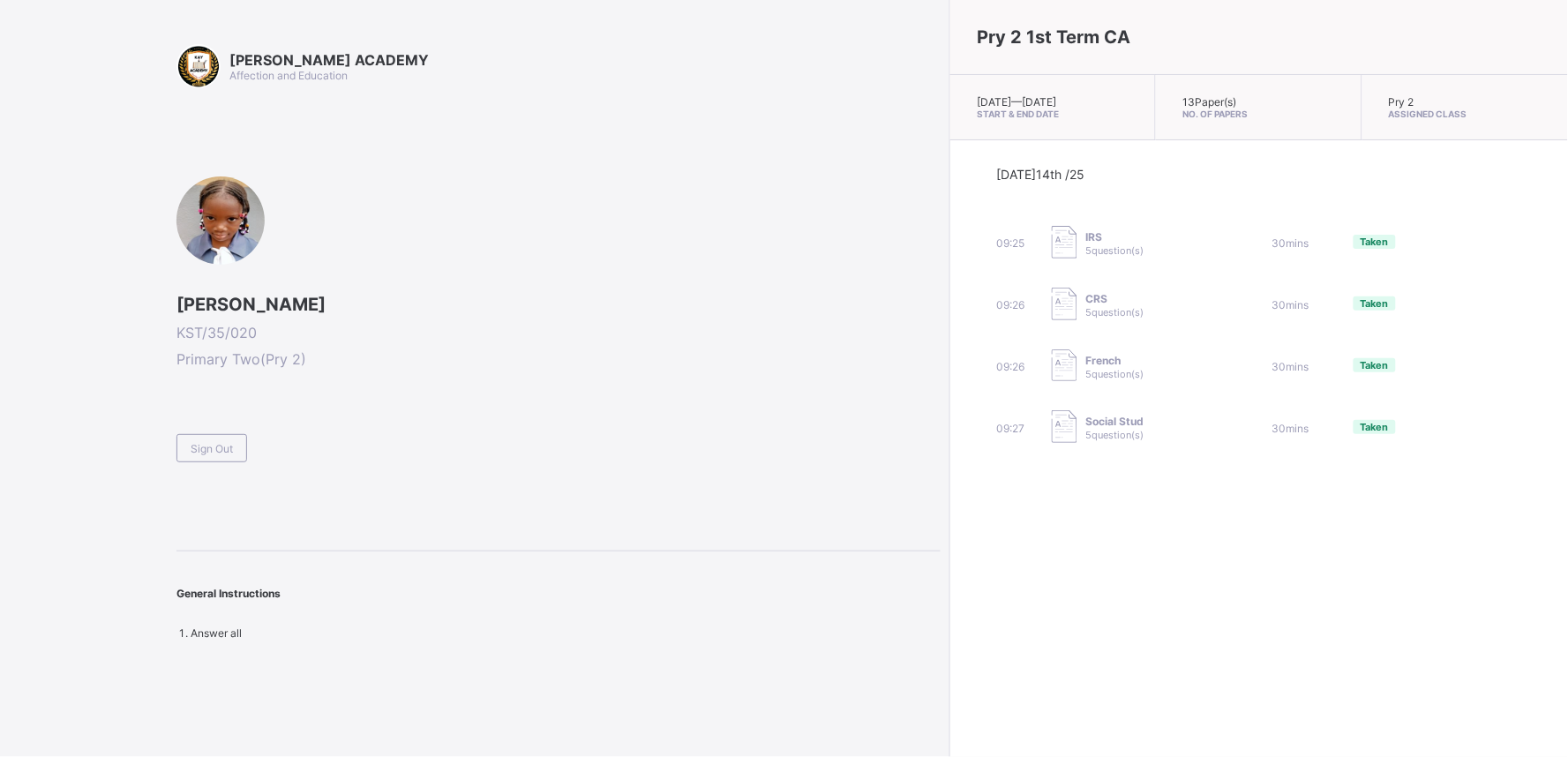
drag, startPoint x: 1538, startPoint y: 6, endPoint x: 1011, endPoint y: 569, distance: 771.2
click at [1011, 569] on div "Pry 2 1st Term CA [DATE] — [GEOGRAPHIC_DATA][DATE] Start & End Date 13 Paper(s)…" at bounding box center [1258, 378] width 619 height 757
click at [207, 443] on span "Sign Out" at bounding box center [212, 448] width 43 height 13
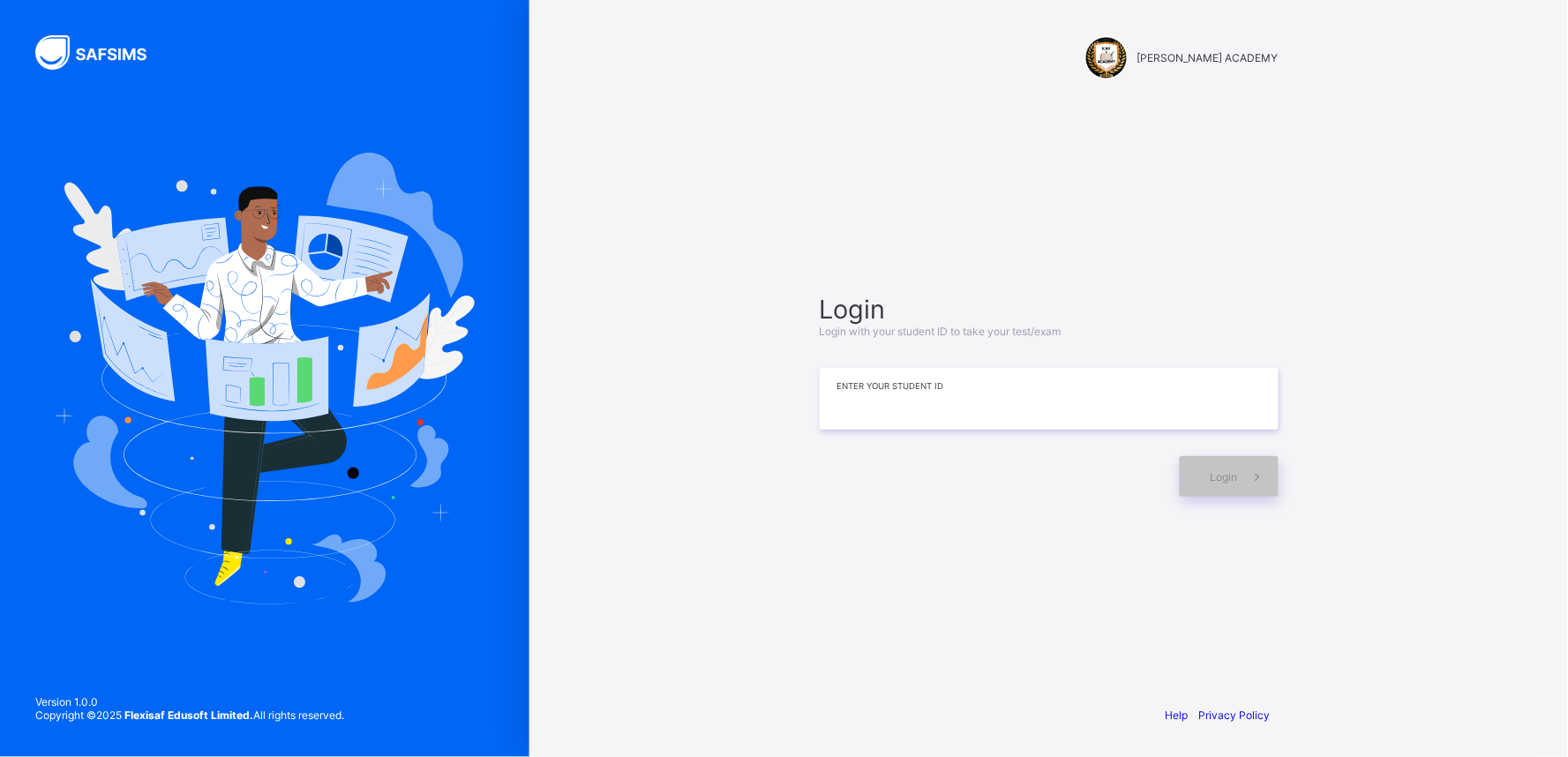
click at [1167, 410] on input at bounding box center [1049, 398] width 459 height 62
type input "**********"
click at [1212, 472] on span "Login" at bounding box center [1224, 477] width 28 height 13
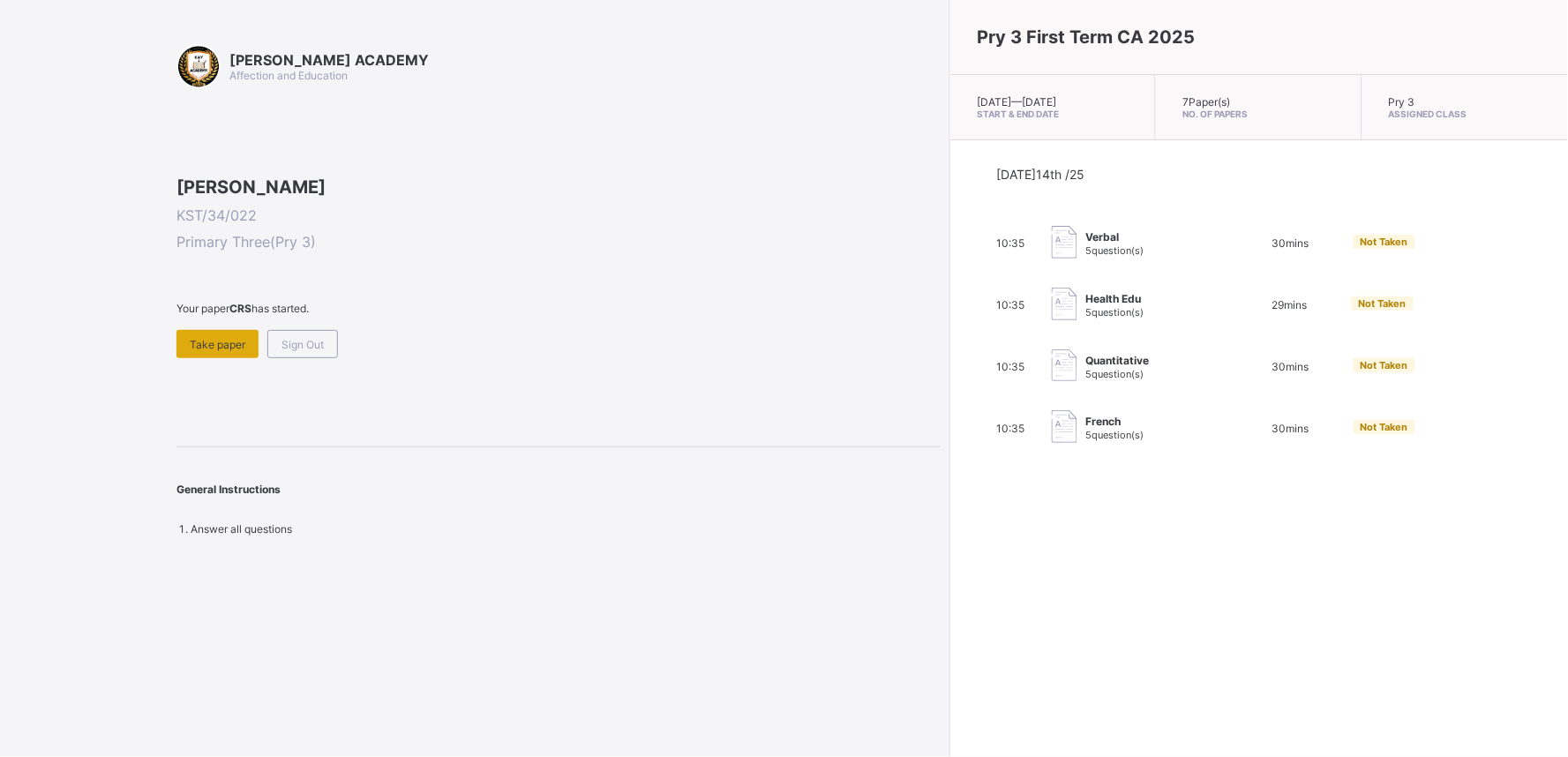
click at [210, 351] on span "Take paper" at bounding box center [217, 344] width 55 height 13
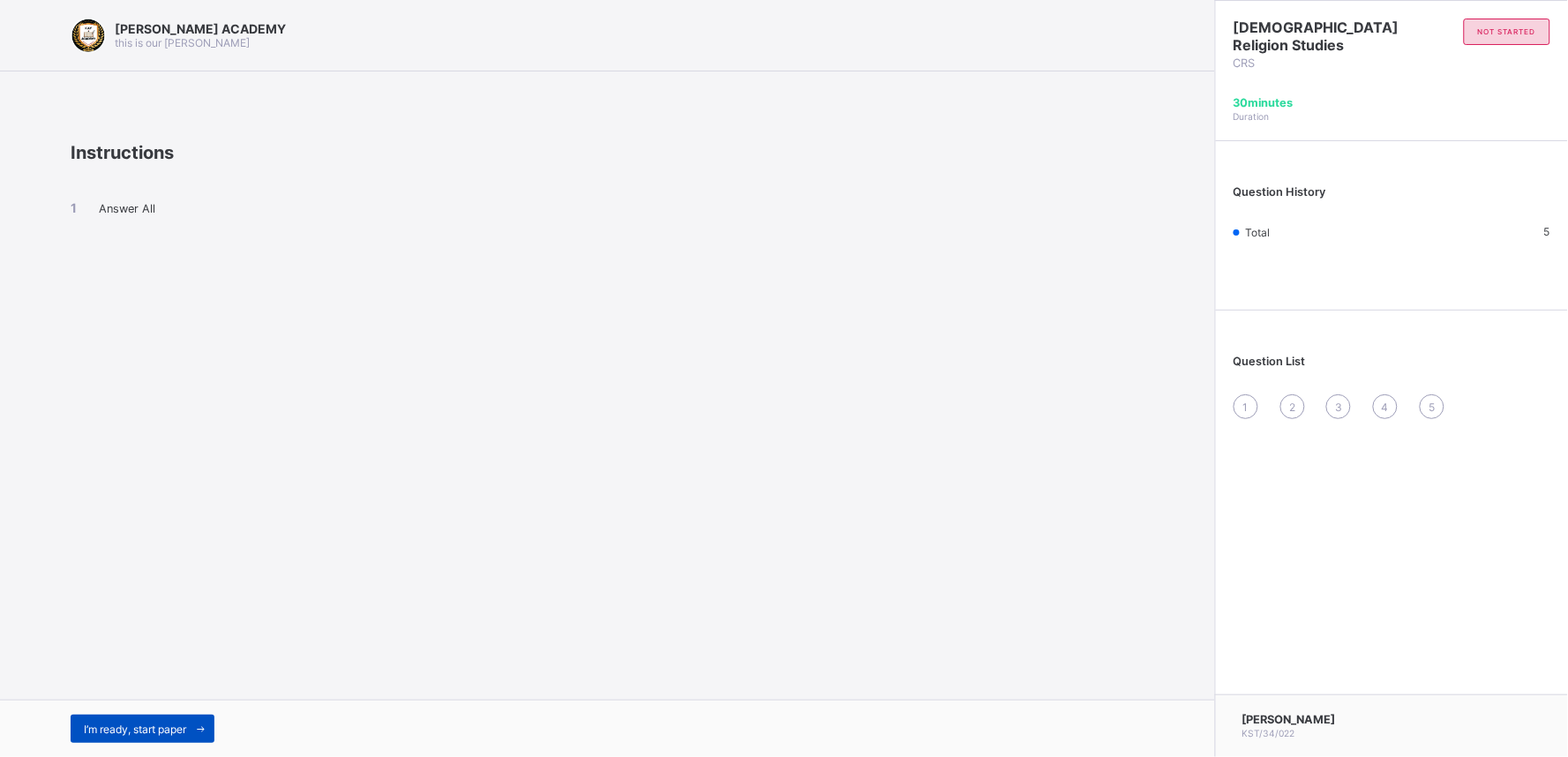
click at [180, 681] on span "I’m ready, start paper" at bounding box center [135, 729] width 103 height 13
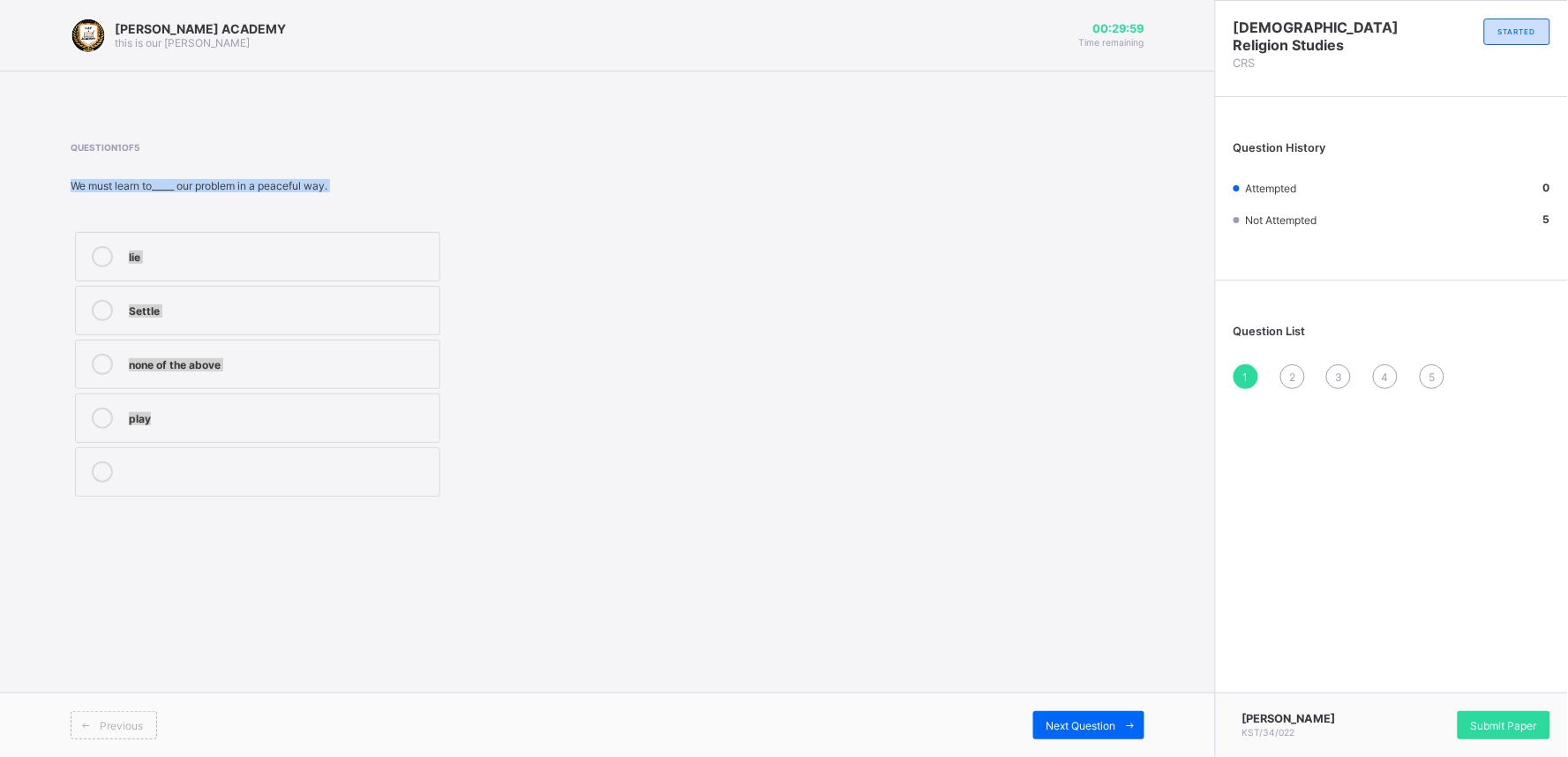
drag, startPoint x: 180, startPoint y: 729, endPoint x: 591, endPoint y: 394, distance: 530.2
click at [591, 394] on div "[PERSON_NAME] ACADEMY this is our [PERSON_NAME] 00:29:59 Time remaining Questio…" at bounding box center [607, 378] width 1215 height 757
click at [129, 305] on div "Settle" at bounding box center [279, 308] width 301 height 18
click at [1094, 681] on span "Next Question" at bounding box center [1081, 726] width 69 height 13
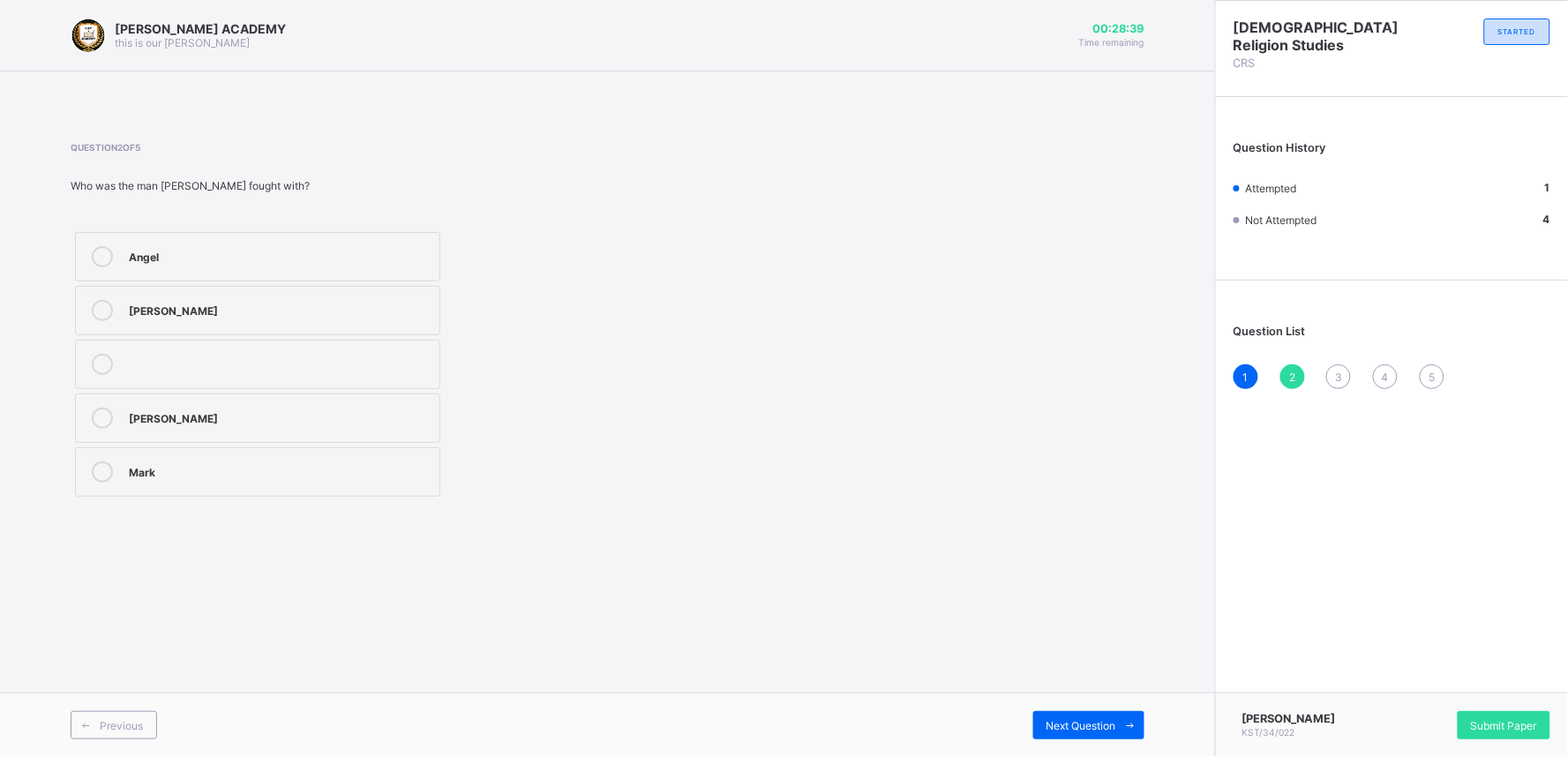
click at [126, 681] on div "Previous Next Question" at bounding box center [607, 725] width 1215 height 65
click at [125, 681] on span "Previous" at bounding box center [121, 726] width 43 height 13
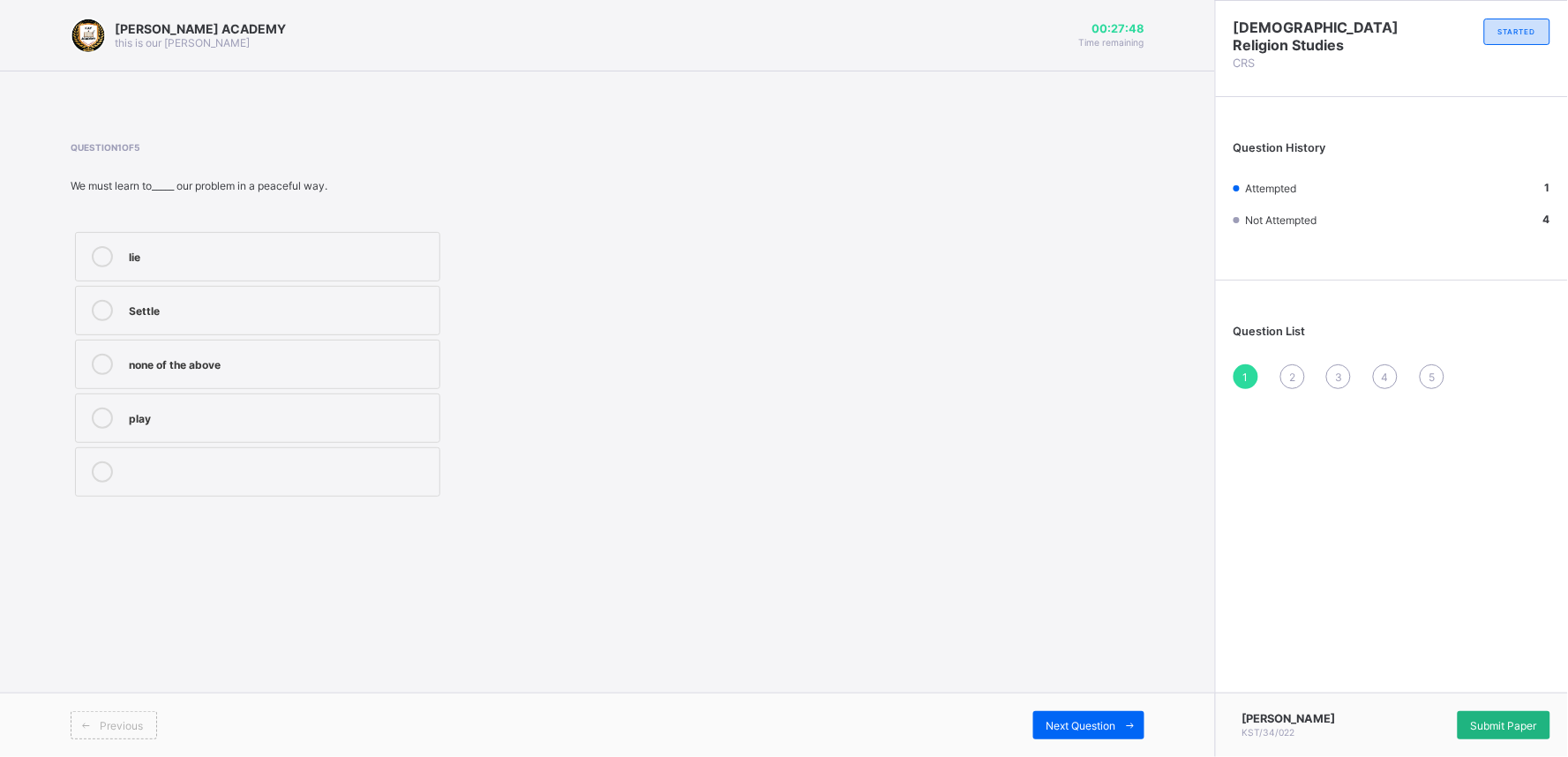
click at [1411, 681] on span "Submit Paper" at bounding box center [1504, 726] width 67 height 13
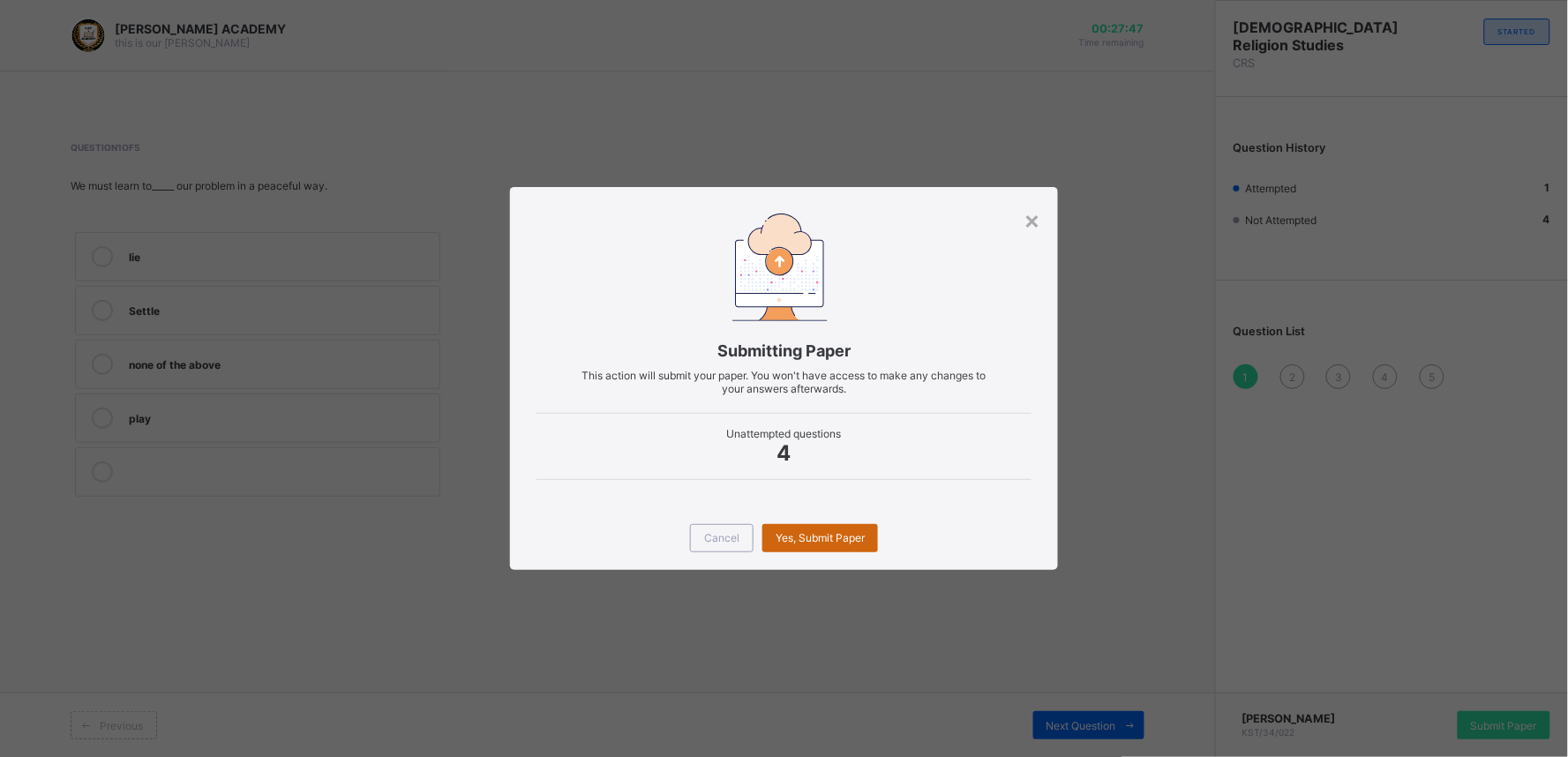
click at [794, 540] on span "Yes, Submit Paper" at bounding box center [820, 537] width 89 height 13
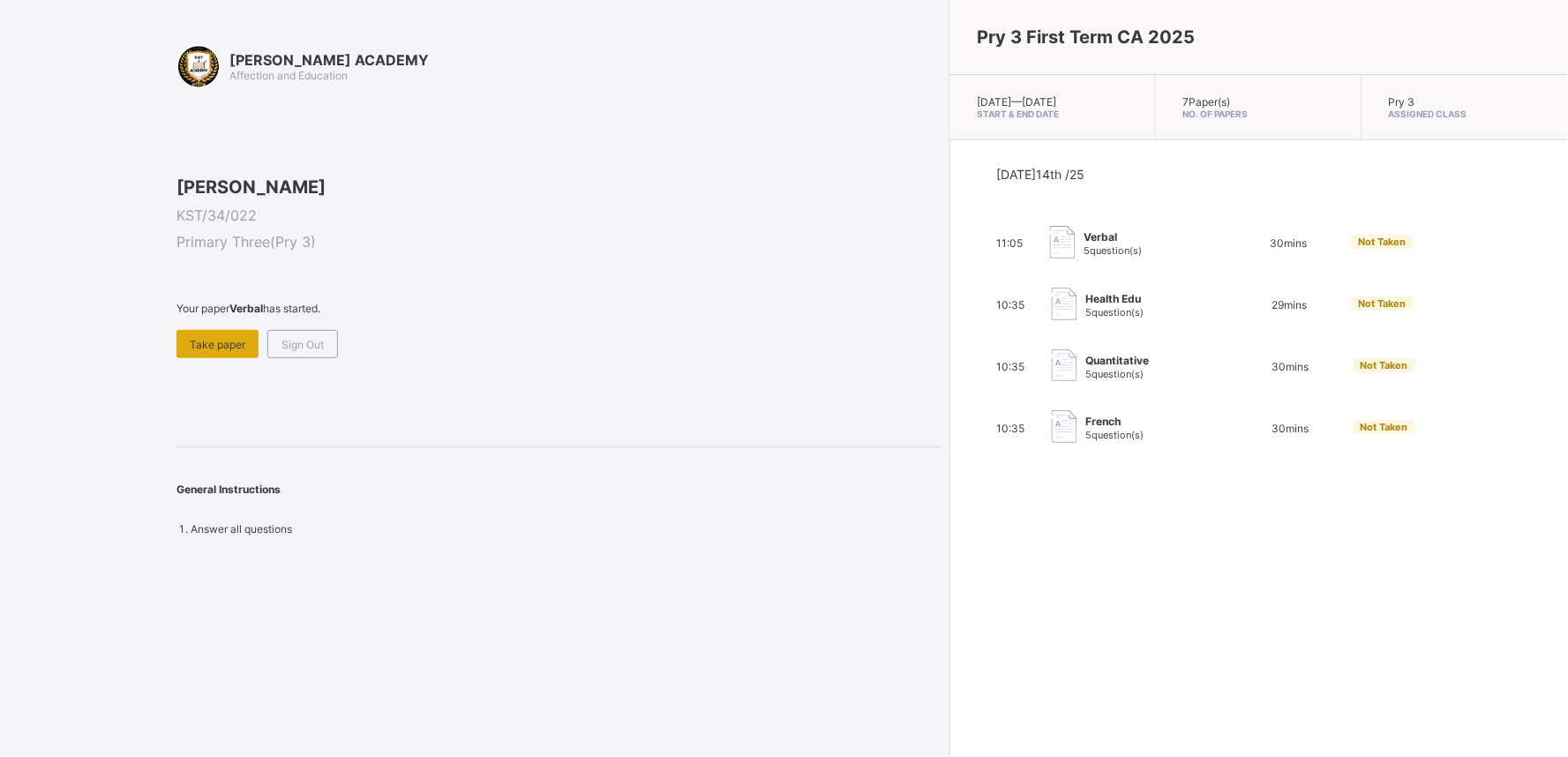
click at [208, 358] on div "Take paper" at bounding box center [217, 344] width 82 height 29
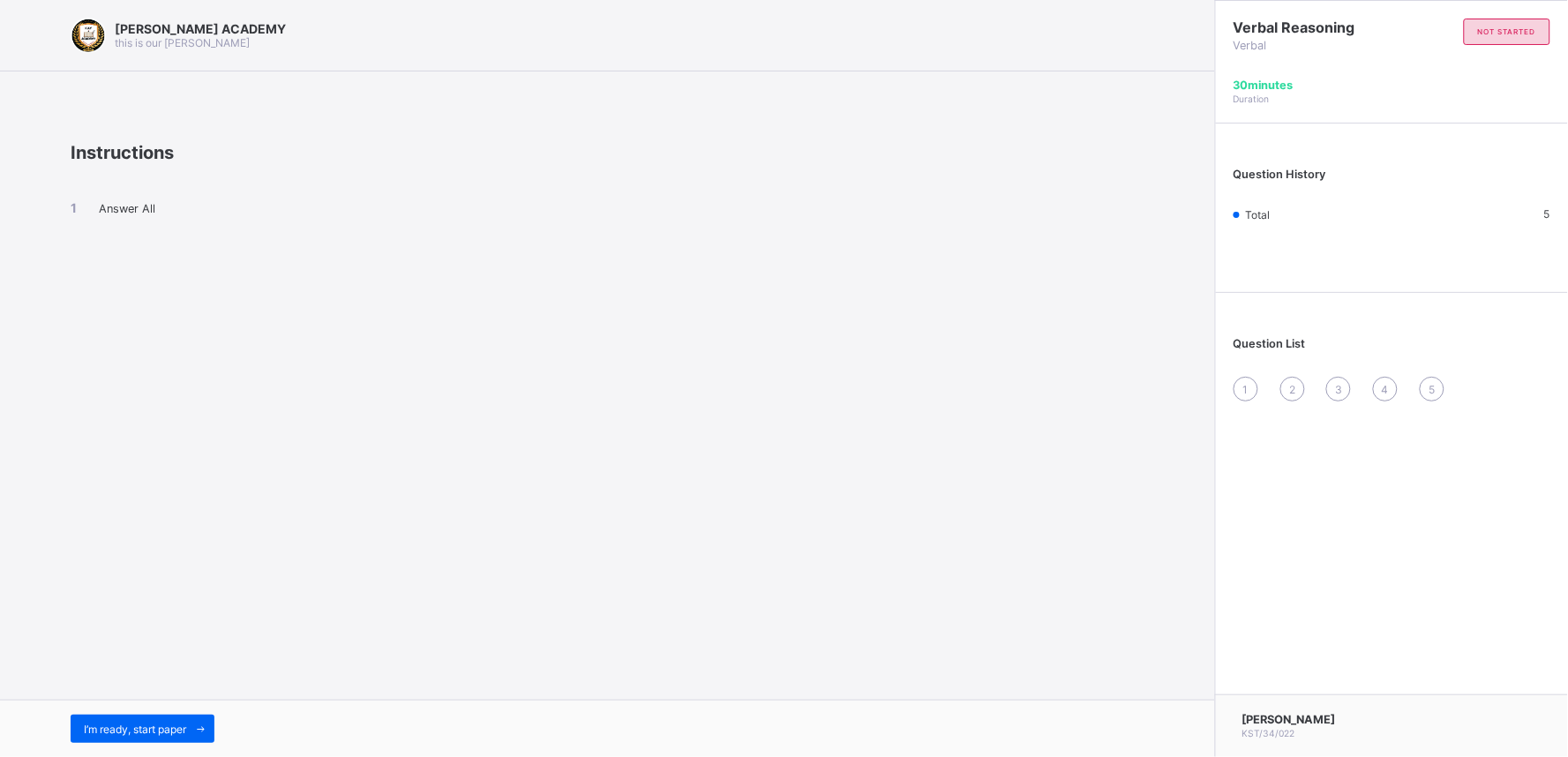
click at [153, 681] on div "I’m ready, start paper" at bounding box center [607, 728] width 1215 height 57
click at [150, 681] on div "I’m ready, start paper" at bounding box center [142, 728] width 144 height 29
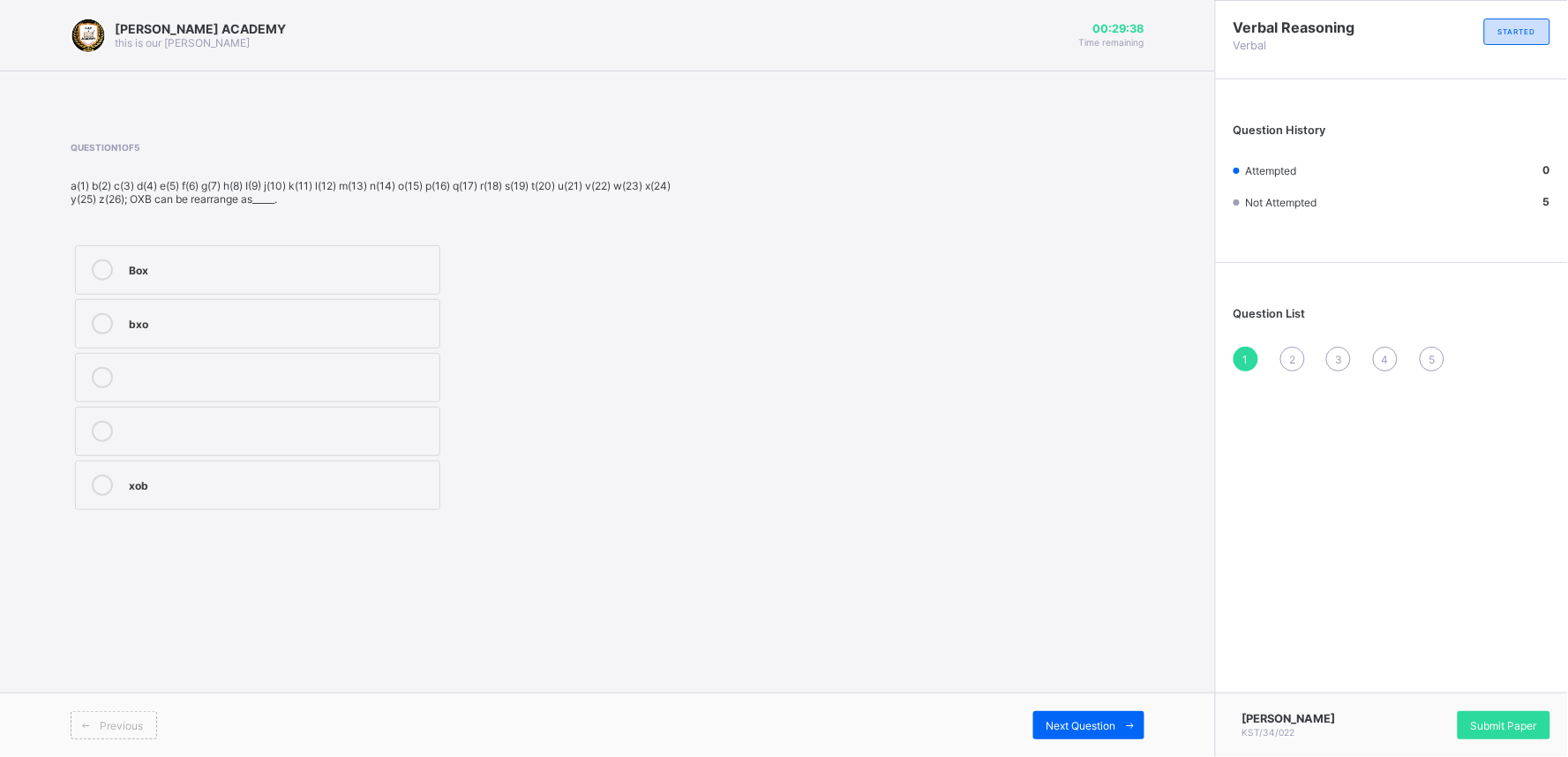
click at [136, 280] on label "Box" at bounding box center [257, 269] width 365 height 49
click at [1090, 681] on span "Next Question" at bounding box center [1081, 726] width 69 height 13
click at [139, 327] on div "Ice" at bounding box center [279, 322] width 301 height 18
click at [1071, 681] on span "Next Question" at bounding box center [1081, 726] width 69 height 13
click at [235, 283] on label "728" at bounding box center [257, 269] width 365 height 49
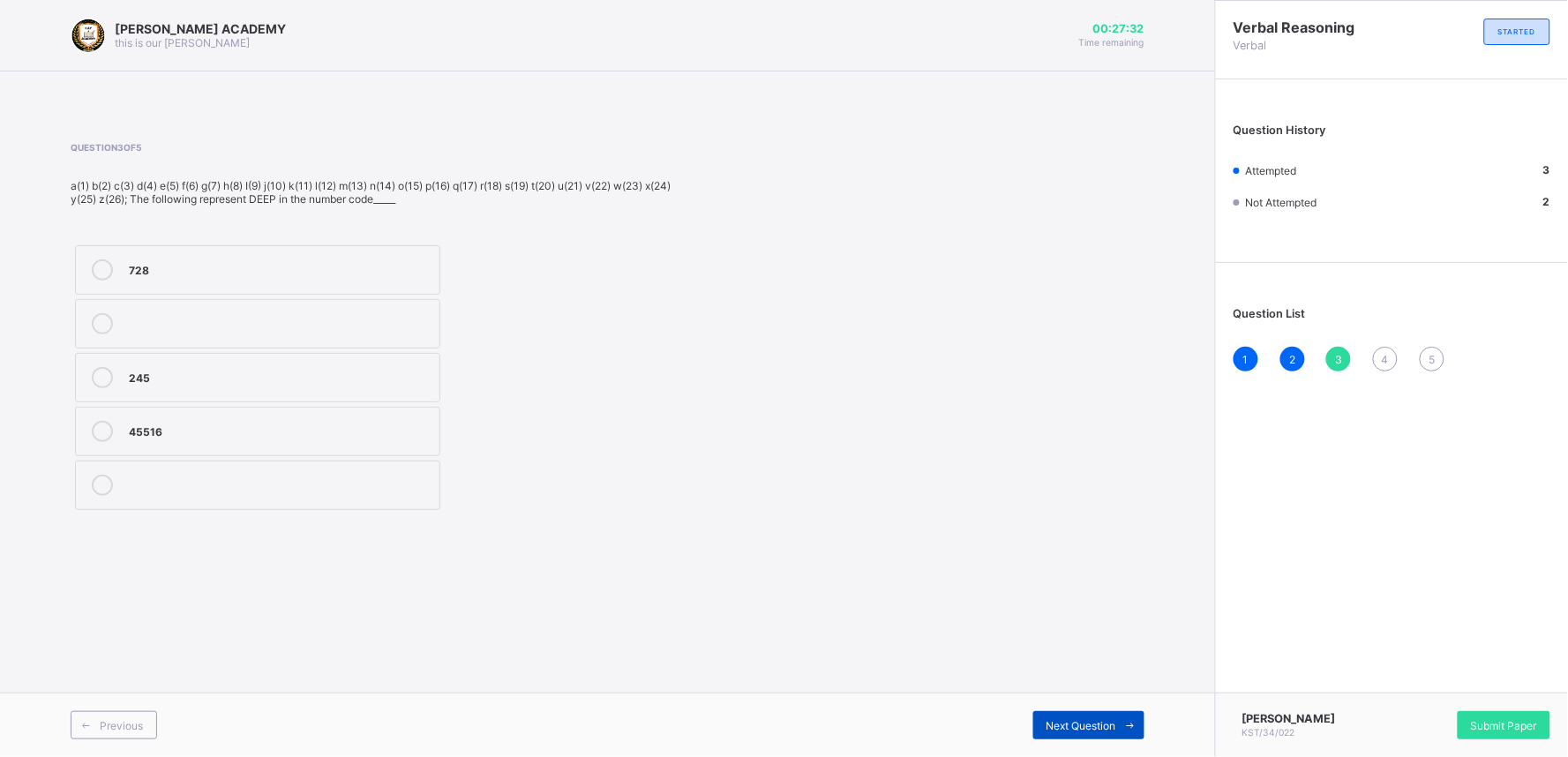
click at [1073, 681] on div "Next Question" at bounding box center [1088, 725] width 111 height 29
click at [147, 433] on div "3,1,20" at bounding box center [279, 429] width 301 height 18
click at [1089, 681] on span "Next Question" at bounding box center [1081, 726] width 69 height 13
click at [244, 342] on label "Code" at bounding box center [257, 323] width 365 height 49
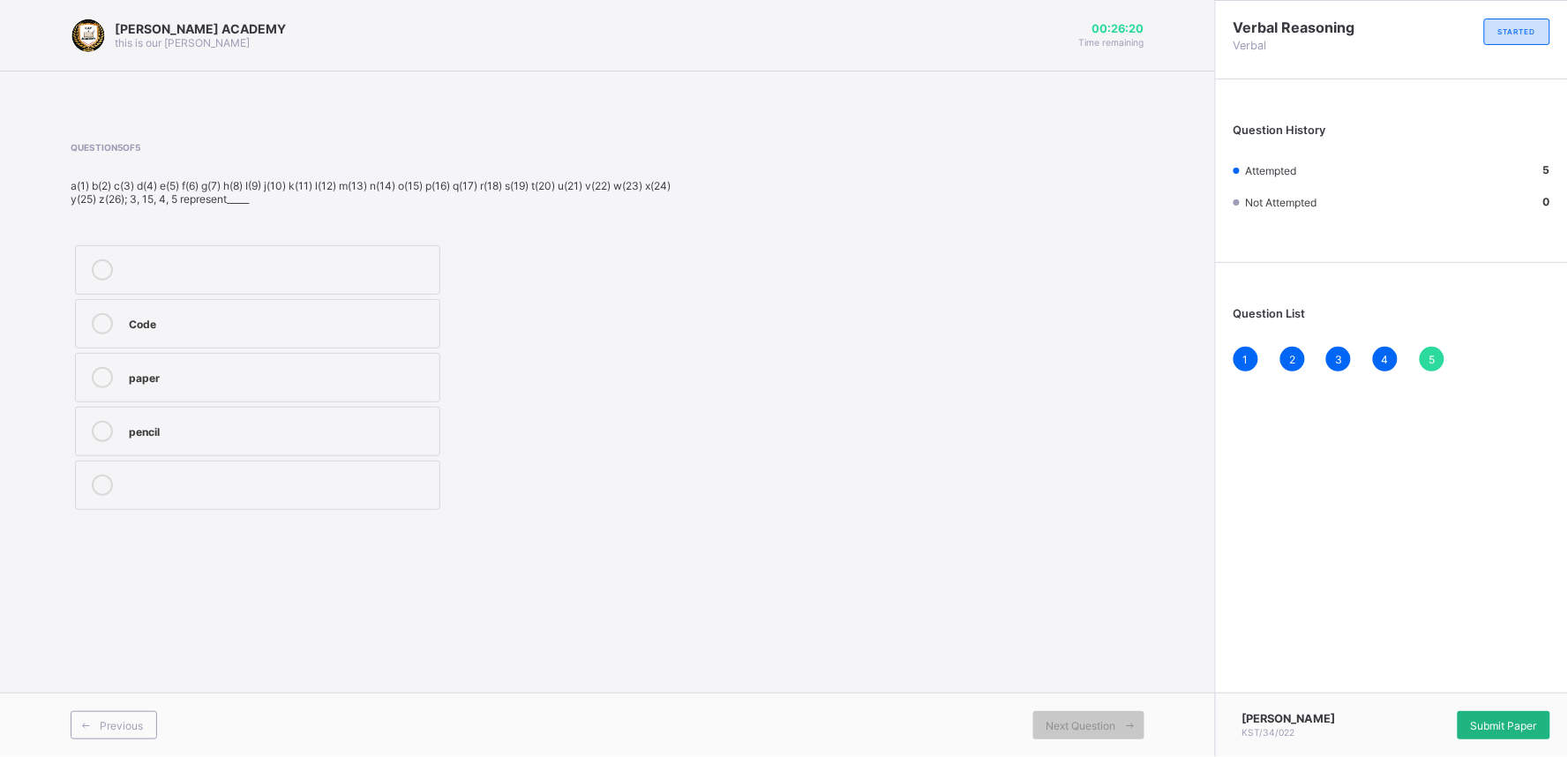
click at [1411, 681] on span "Submit Paper" at bounding box center [1504, 726] width 67 height 13
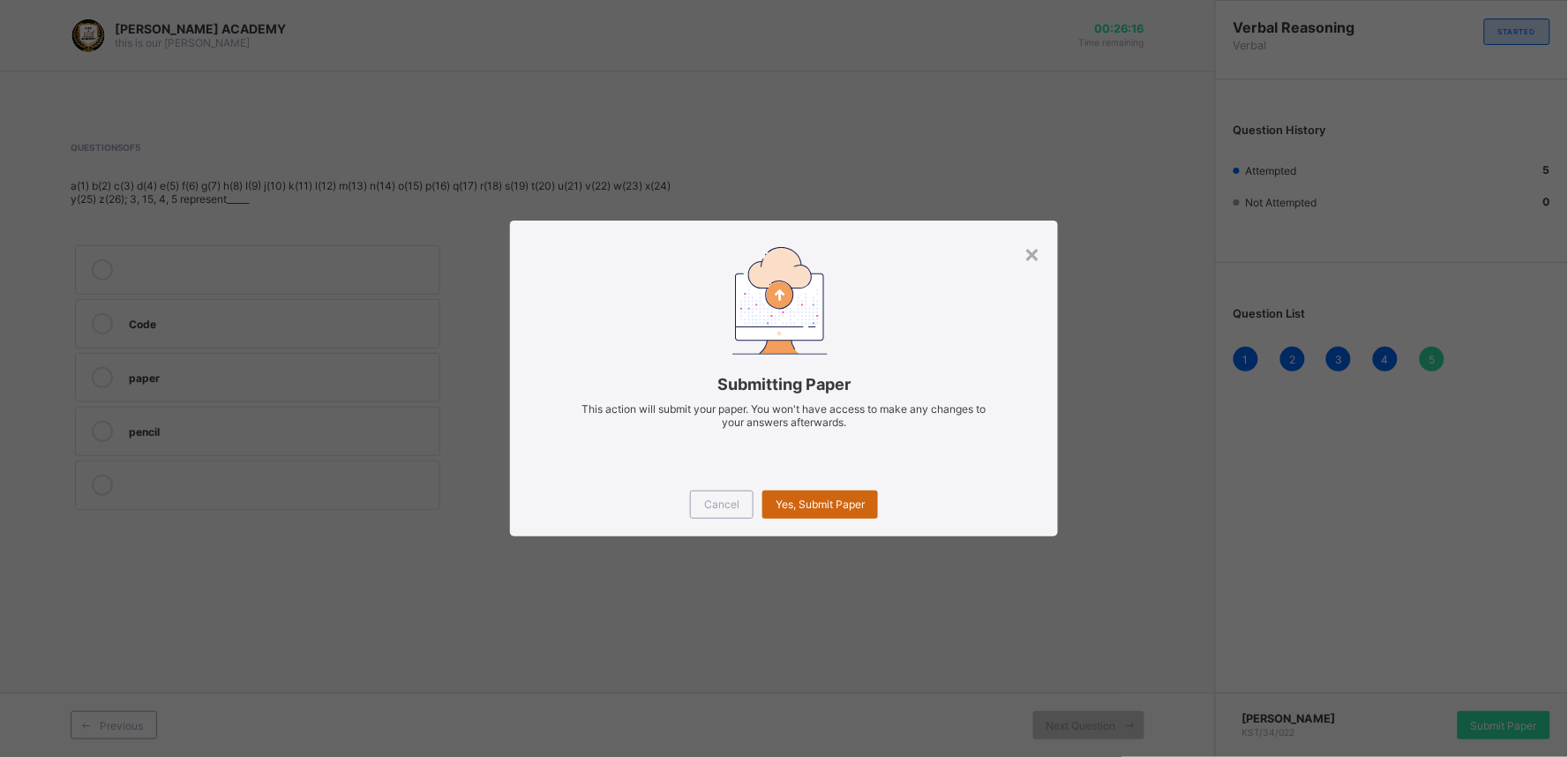
click at [830, 513] on div "Yes, Submit Paper" at bounding box center [819, 505] width 116 height 29
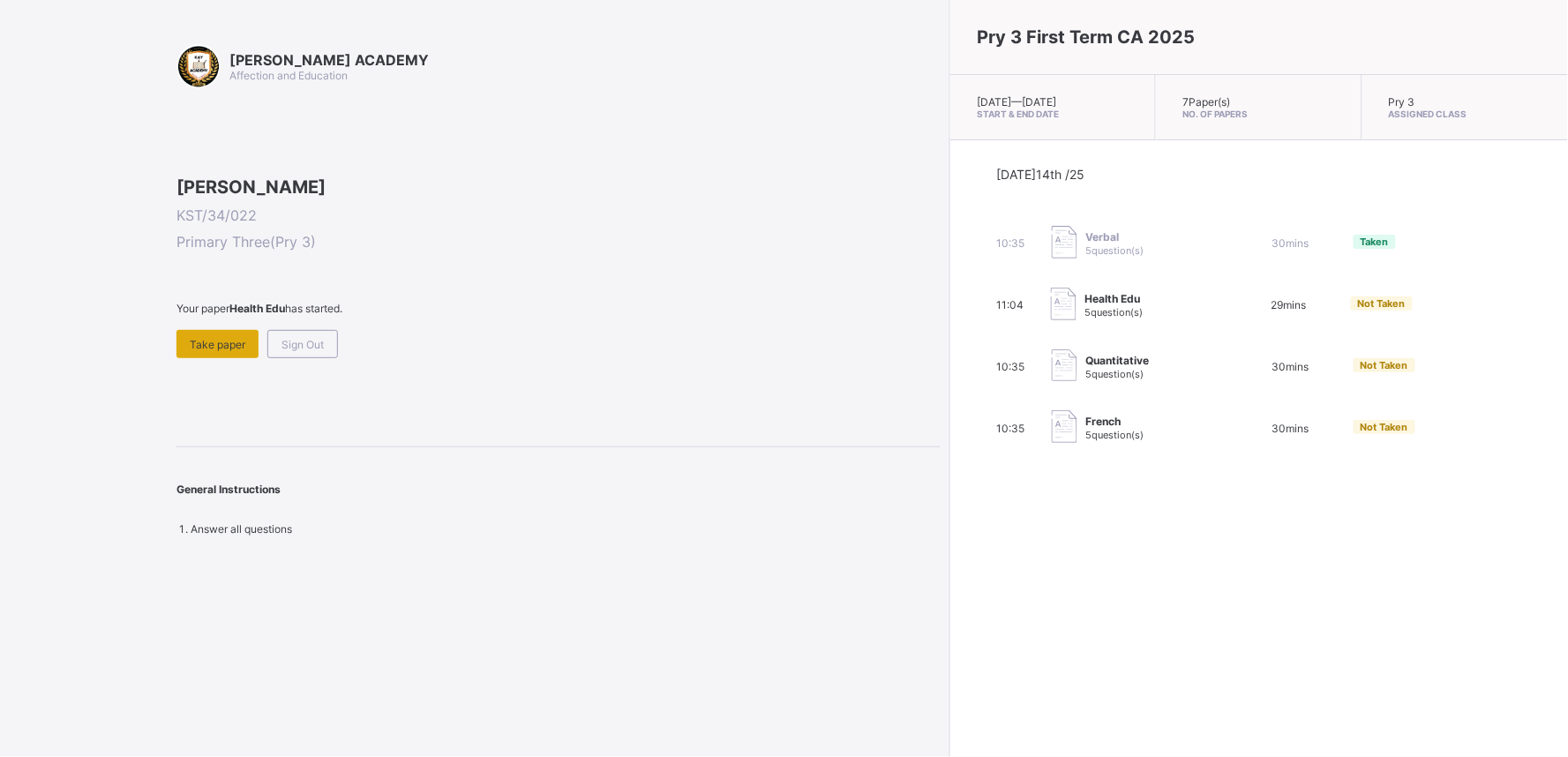
click at [192, 358] on div "Take paper" at bounding box center [217, 344] width 82 height 29
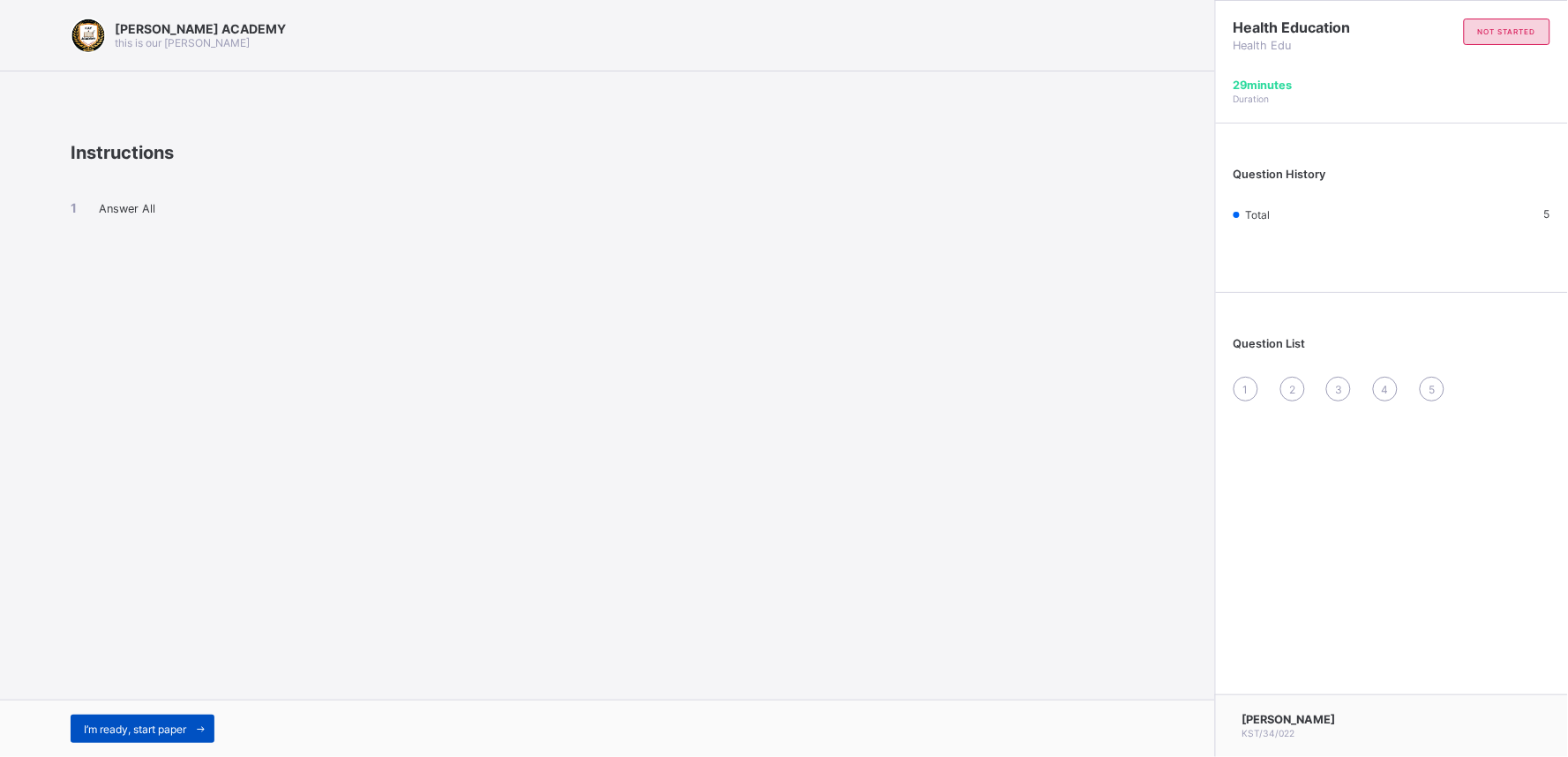
click at [139, 681] on span "I’m ready, start paper" at bounding box center [135, 729] width 103 height 13
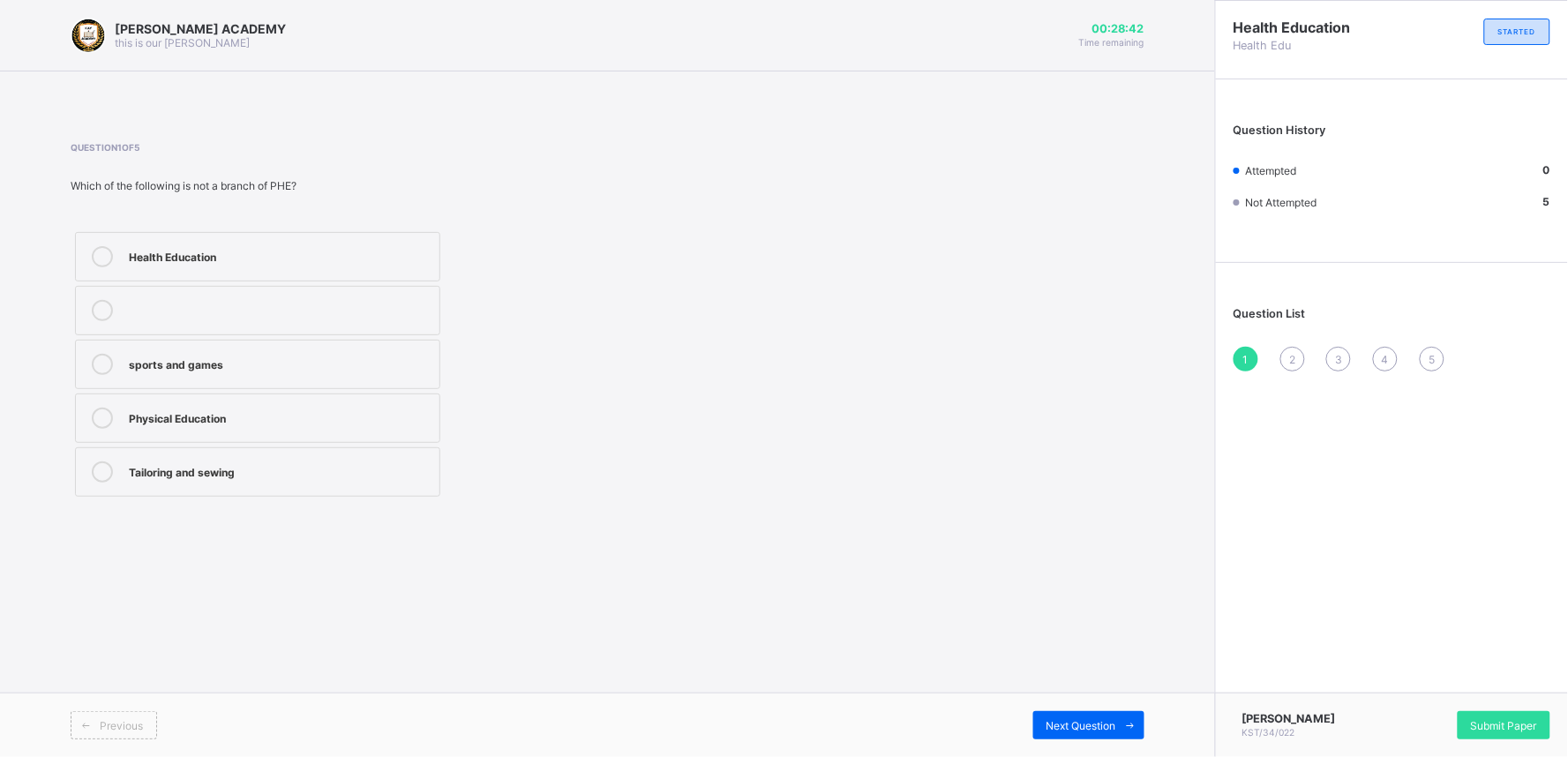
click at [181, 489] on label "Tailoring and sewing" at bounding box center [257, 471] width 365 height 49
click at [1061, 681] on div "Next Question" at bounding box center [1088, 725] width 111 height 29
click at [595, 285] on div "writing stories Games, sports, and body fitness sewing clothes cooking food" at bounding box center [382, 364] width 624 height 274
click at [251, 270] on label "writing stories" at bounding box center [257, 256] width 365 height 49
click at [1088, 681] on span "Next Question" at bounding box center [1081, 726] width 69 height 13
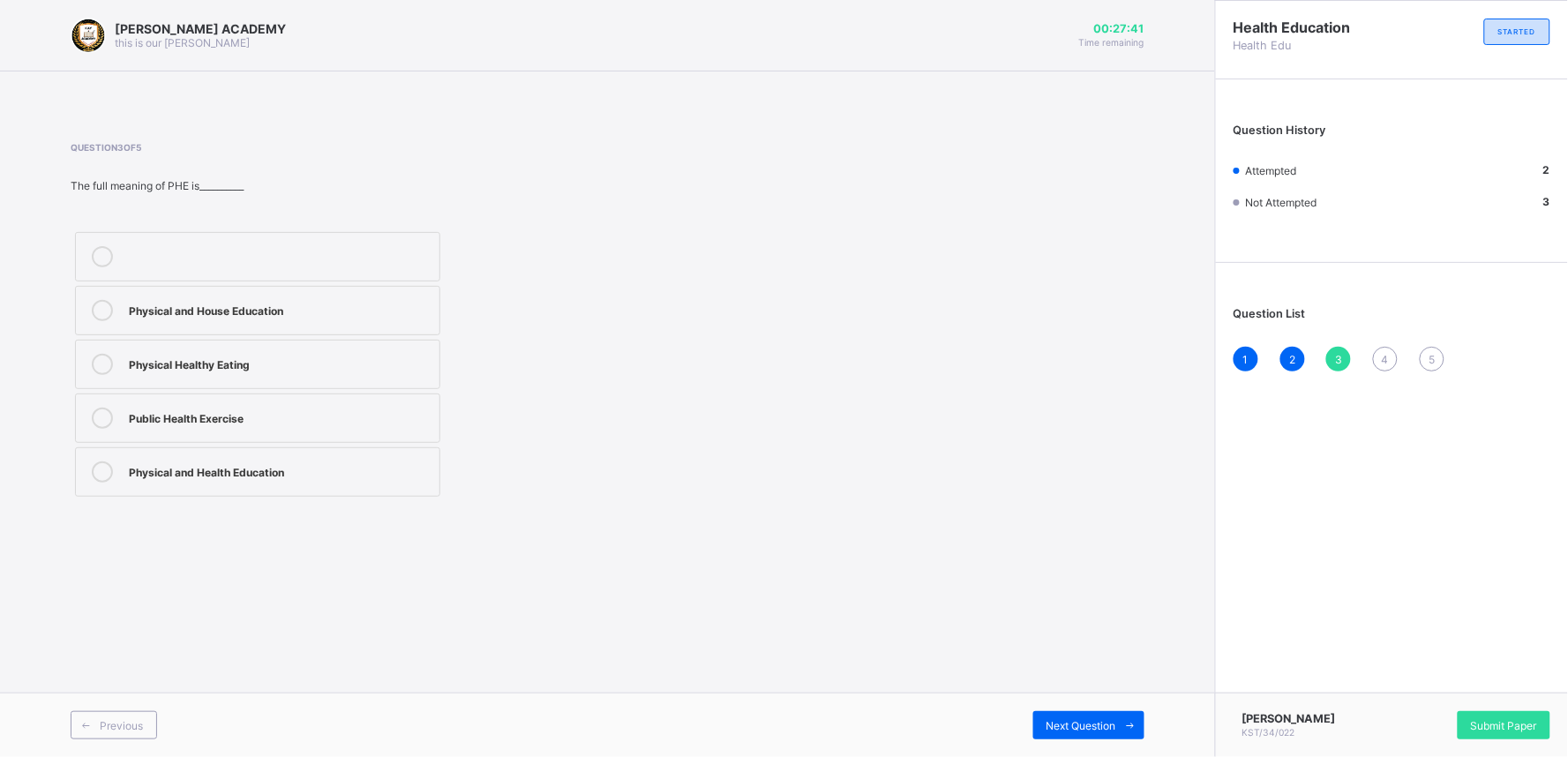
click at [167, 482] on div "Physical and Health Education" at bounding box center [279, 471] width 301 height 21
click at [1081, 681] on div "Next Question" at bounding box center [1088, 725] width 111 height 29
click at [269, 419] on div "How to stay clean and avoid diseases" at bounding box center [279, 416] width 301 height 18
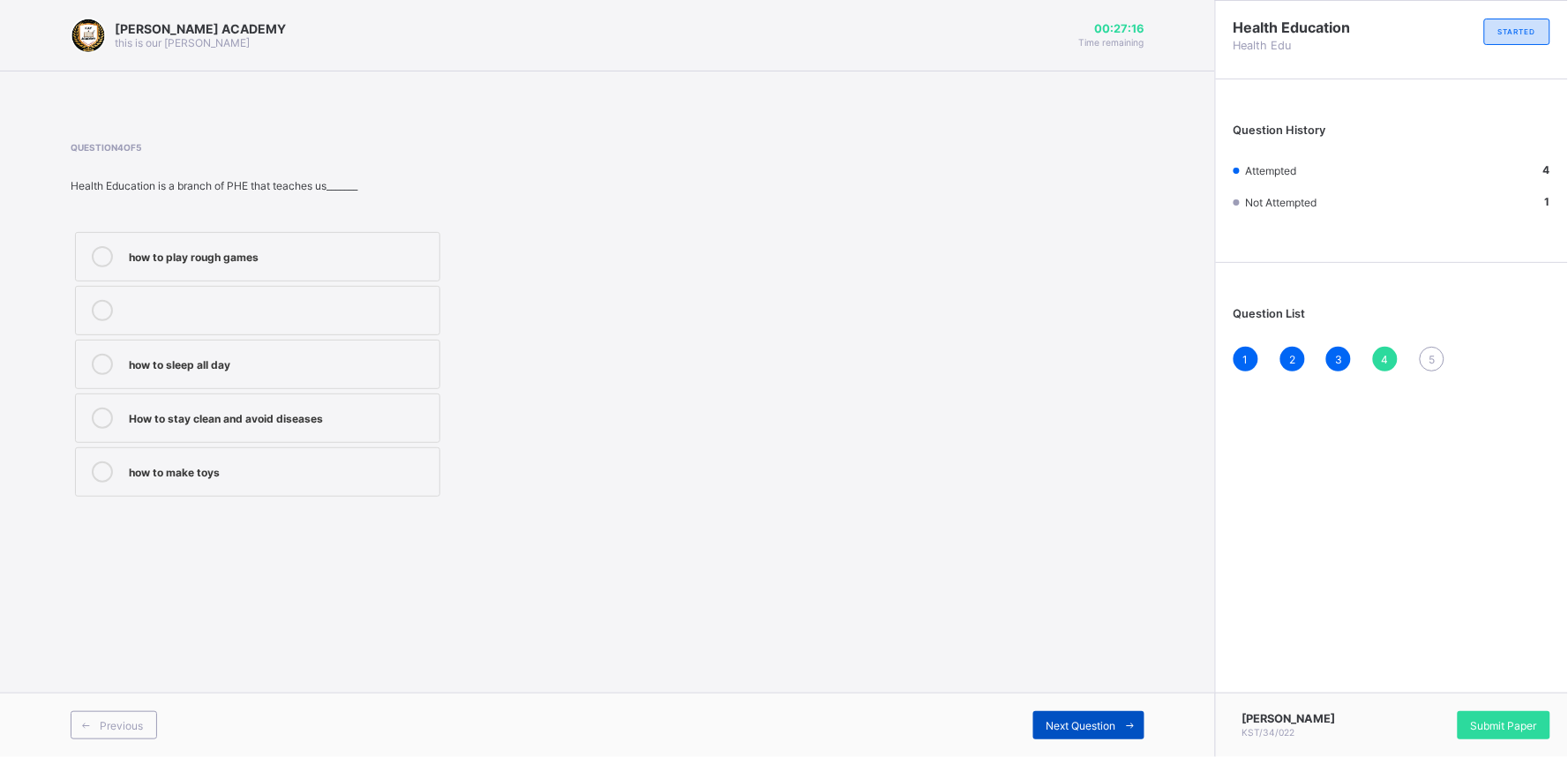
click at [1060, 681] on span "Next Question" at bounding box center [1081, 726] width 69 height 13
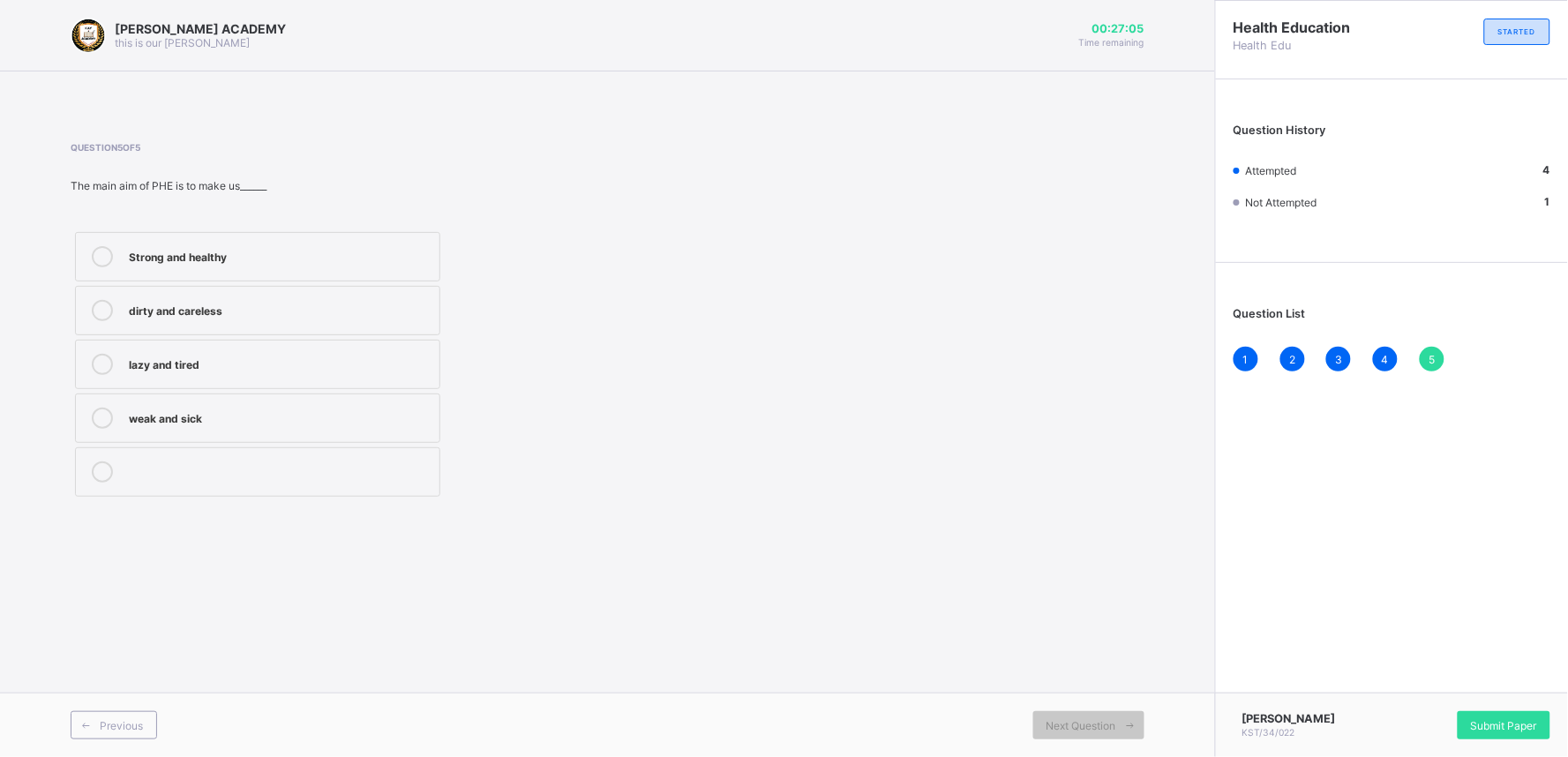
click at [146, 267] on label "Strong and healthy" at bounding box center [257, 256] width 365 height 49
click at [1411, 681] on div "Submit Paper" at bounding box center [1503, 725] width 92 height 29
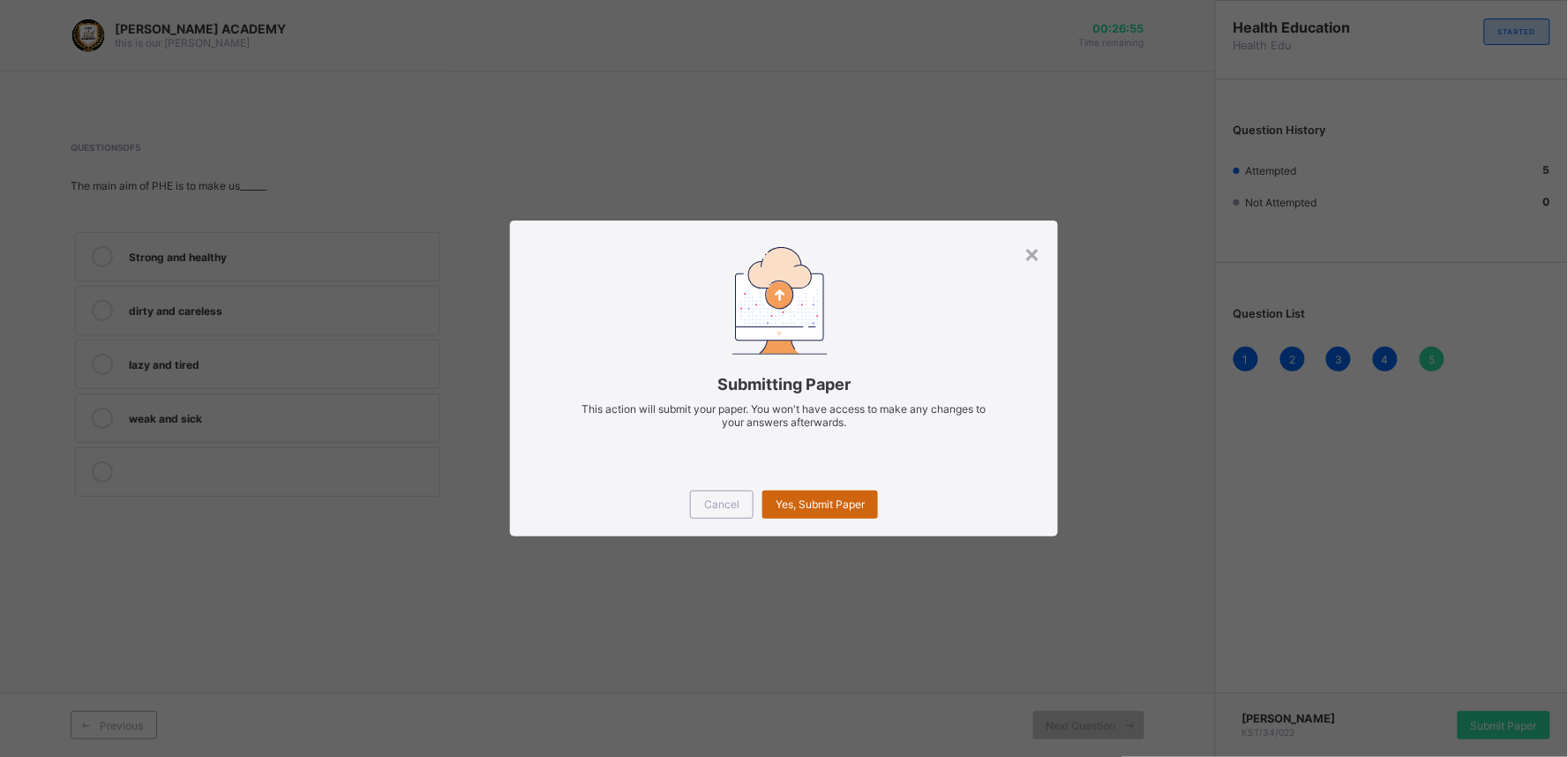
click at [827, 506] on span "Yes, Submit Paper" at bounding box center [820, 504] width 89 height 13
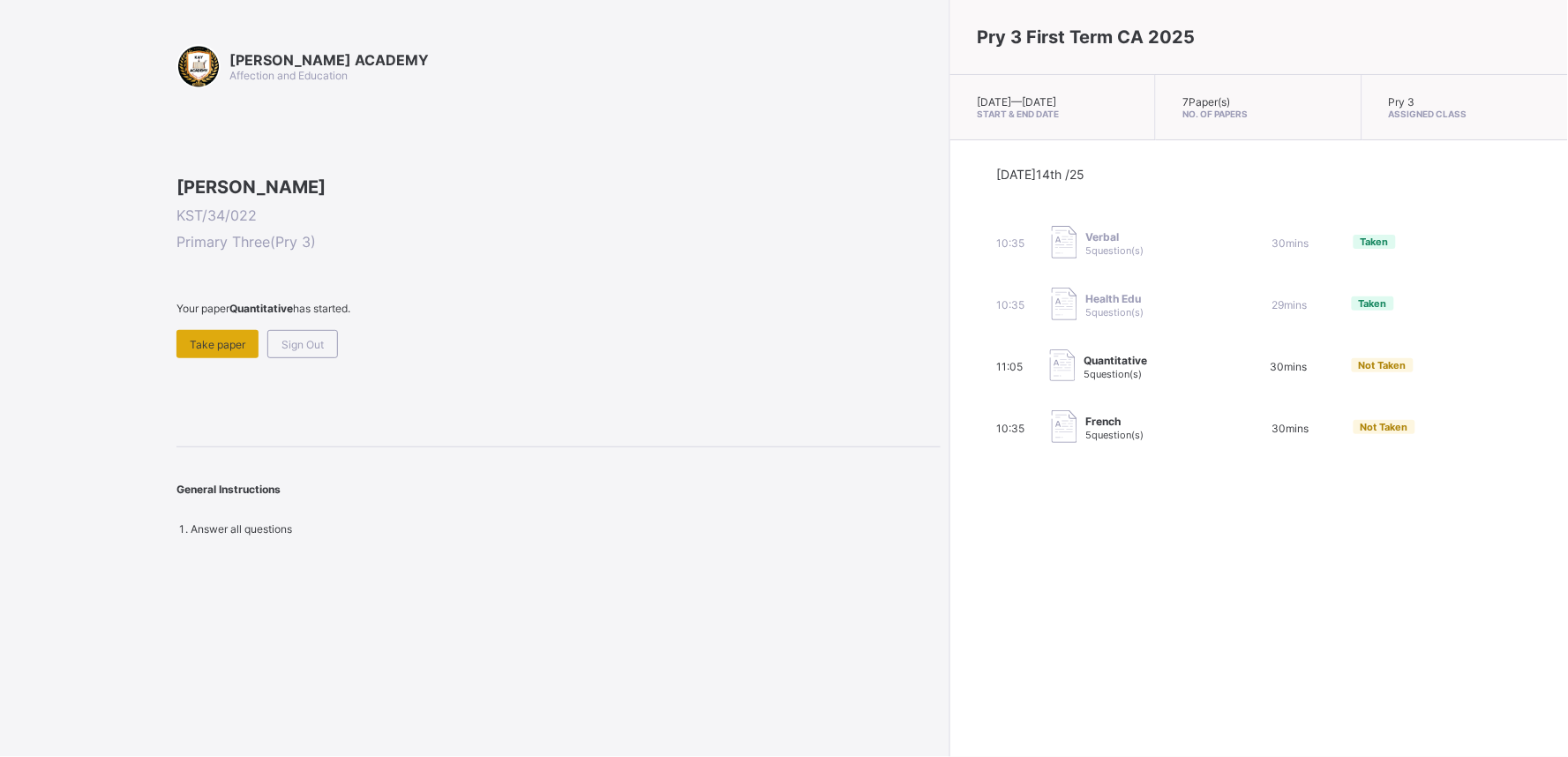
click at [200, 351] on span "Take paper" at bounding box center [217, 344] width 55 height 13
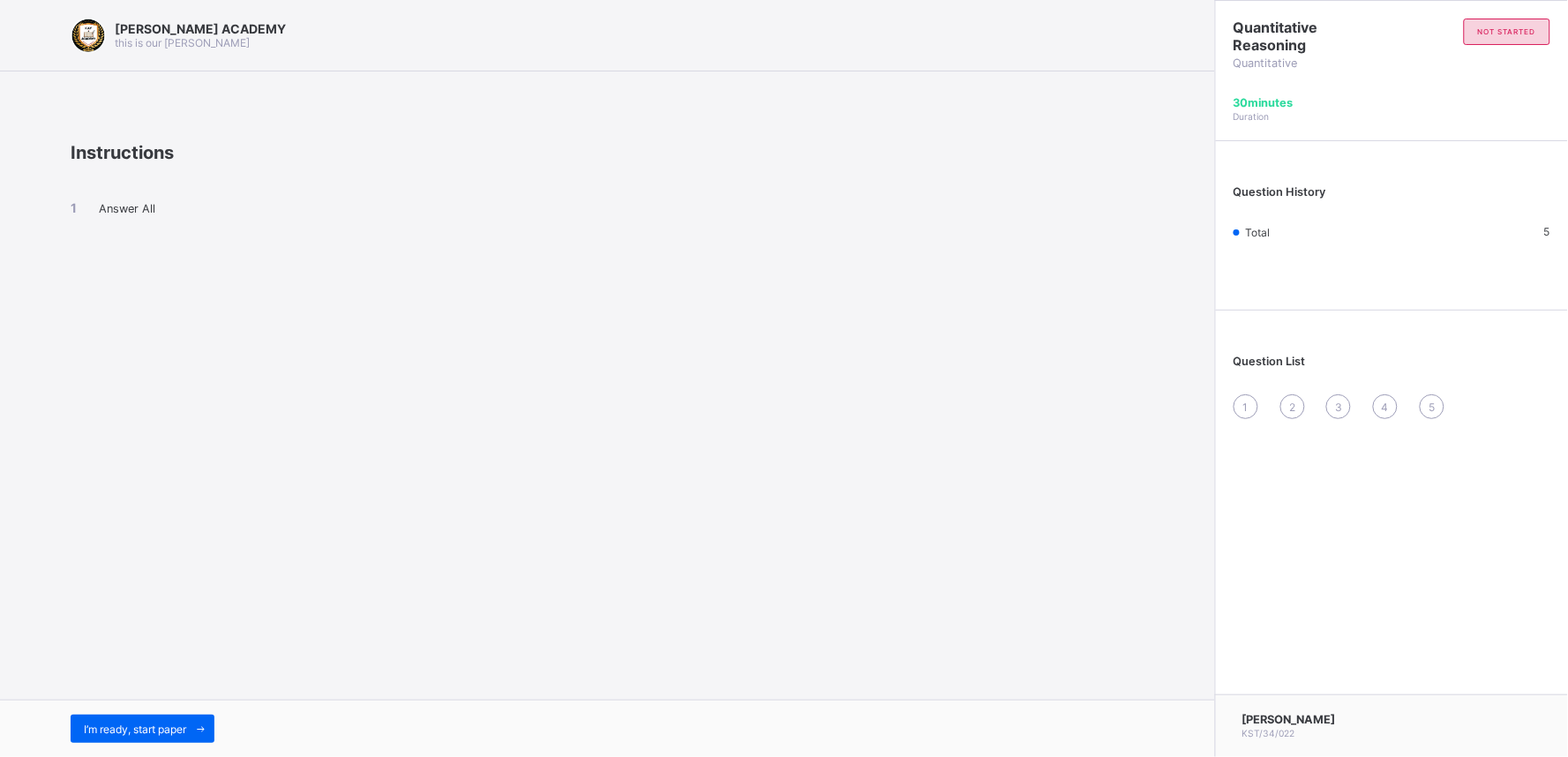
click at [152, 681] on div "I’m ready, start paper" at bounding box center [607, 728] width 1215 height 57
click at [148, 681] on span "I’m ready, start paper" at bounding box center [135, 729] width 103 height 13
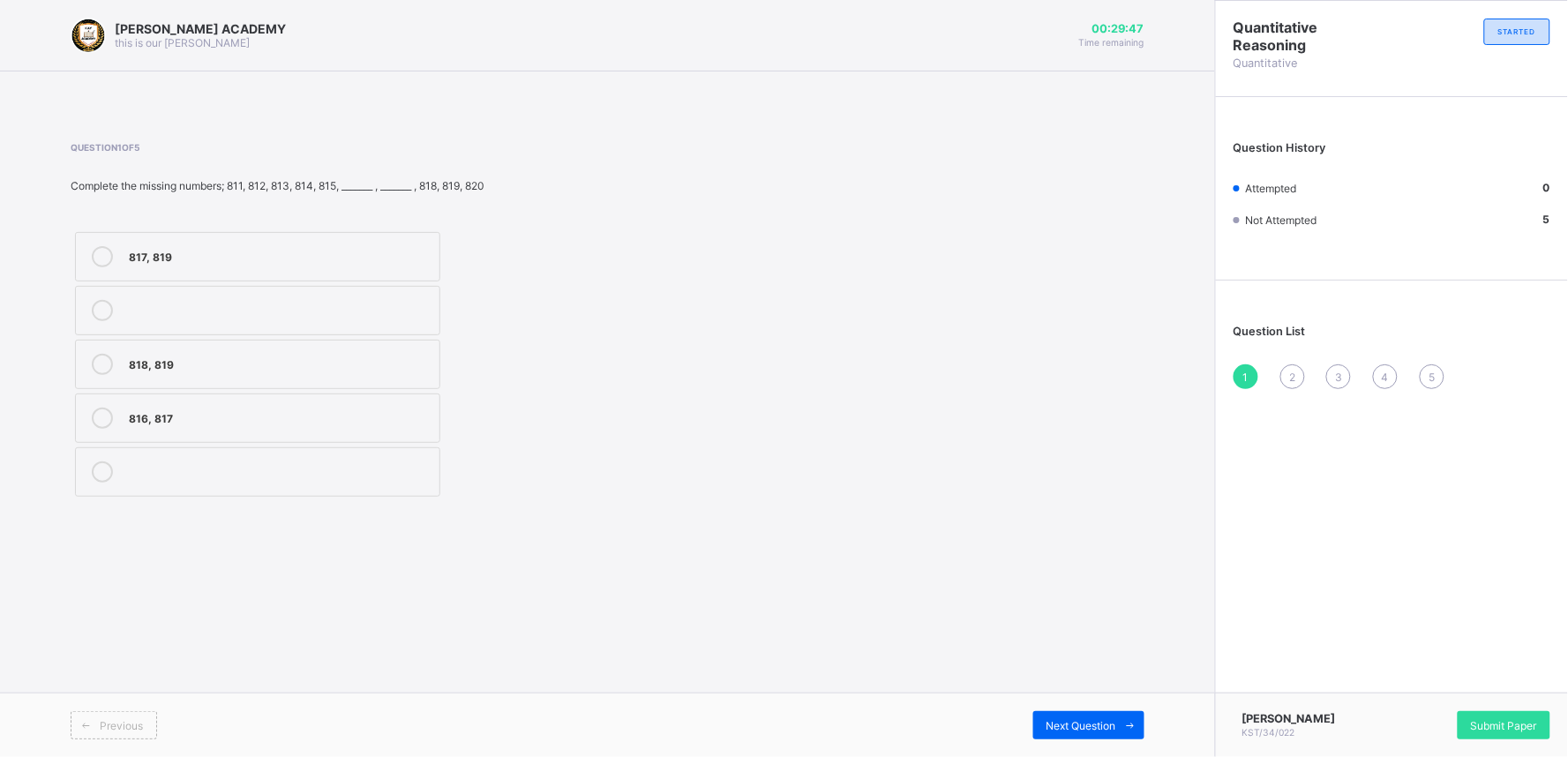
click at [153, 415] on div "816, 817" at bounding box center [279, 416] width 301 height 18
click at [1059, 681] on div "Next Question" at bounding box center [1088, 725] width 111 height 29
click at [203, 309] on div "702, 703" at bounding box center [279, 308] width 301 height 18
click at [1050, 681] on div "Next Question" at bounding box center [1088, 725] width 111 height 29
click at [180, 477] on div "507, 508" at bounding box center [279, 470] width 301 height 18
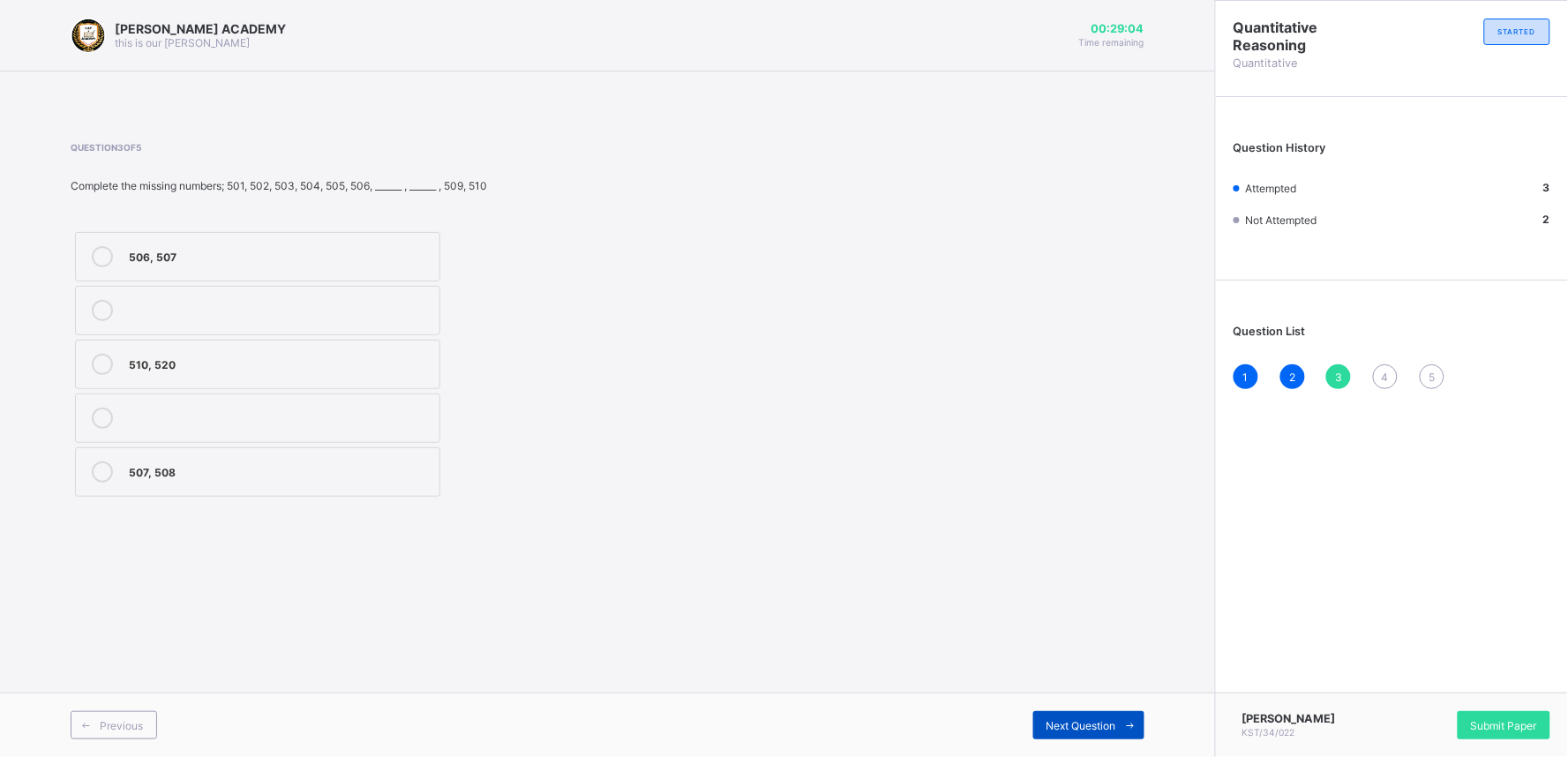
click at [1050, 681] on span "Next Question" at bounding box center [1081, 726] width 69 height 13
click at [140, 425] on div "905, 909" at bounding box center [279, 418] width 301 height 21
click at [1071, 681] on span "Next Question" at bounding box center [1081, 726] width 69 height 13
click at [122, 372] on label "604, 607" at bounding box center [257, 363] width 365 height 49
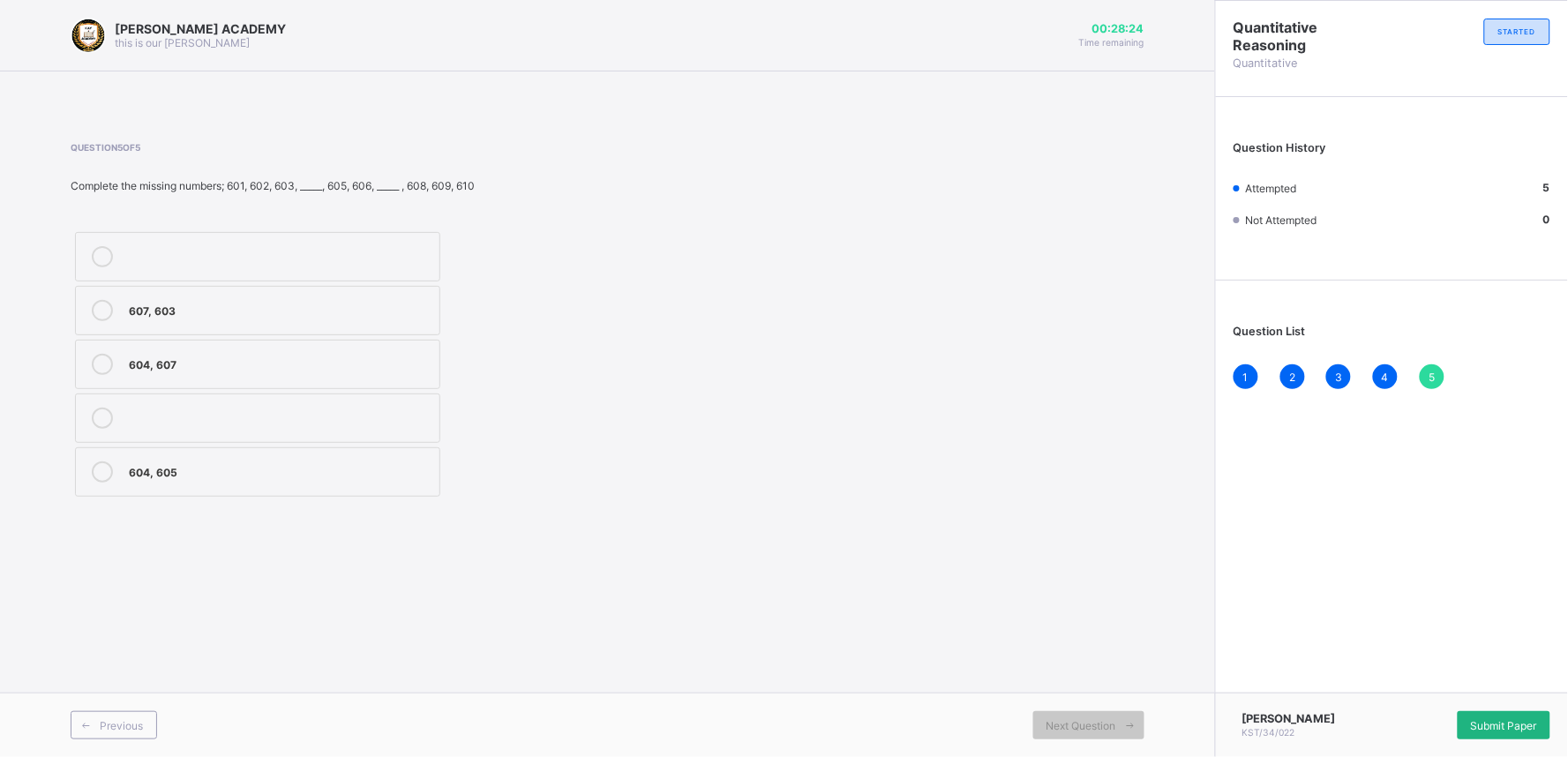
click at [1411, 681] on span "Submit Paper" at bounding box center [1504, 726] width 67 height 13
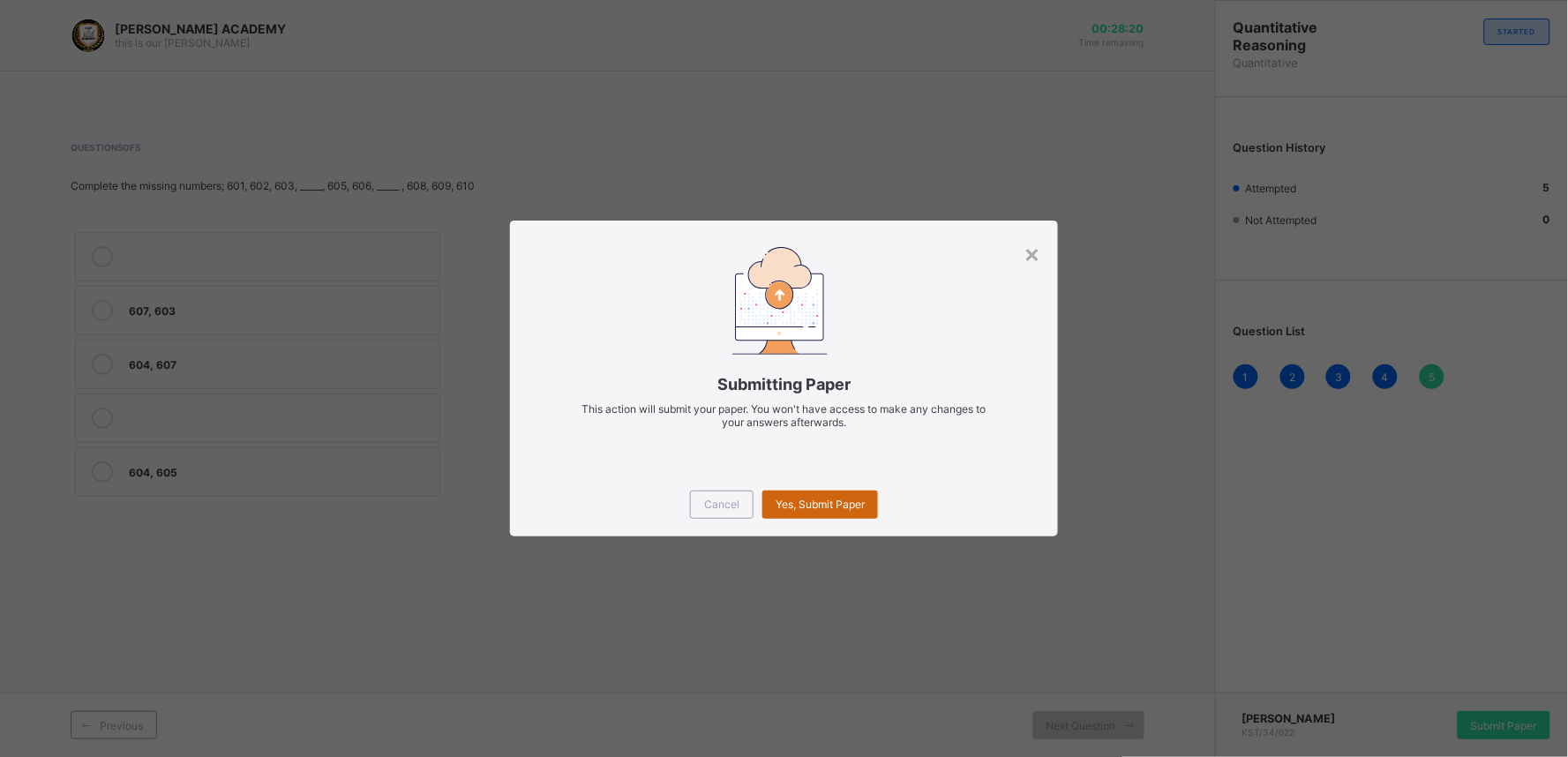
click at [831, 516] on div "Yes, Submit Paper" at bounding box center [819, 505] width 116 height 29
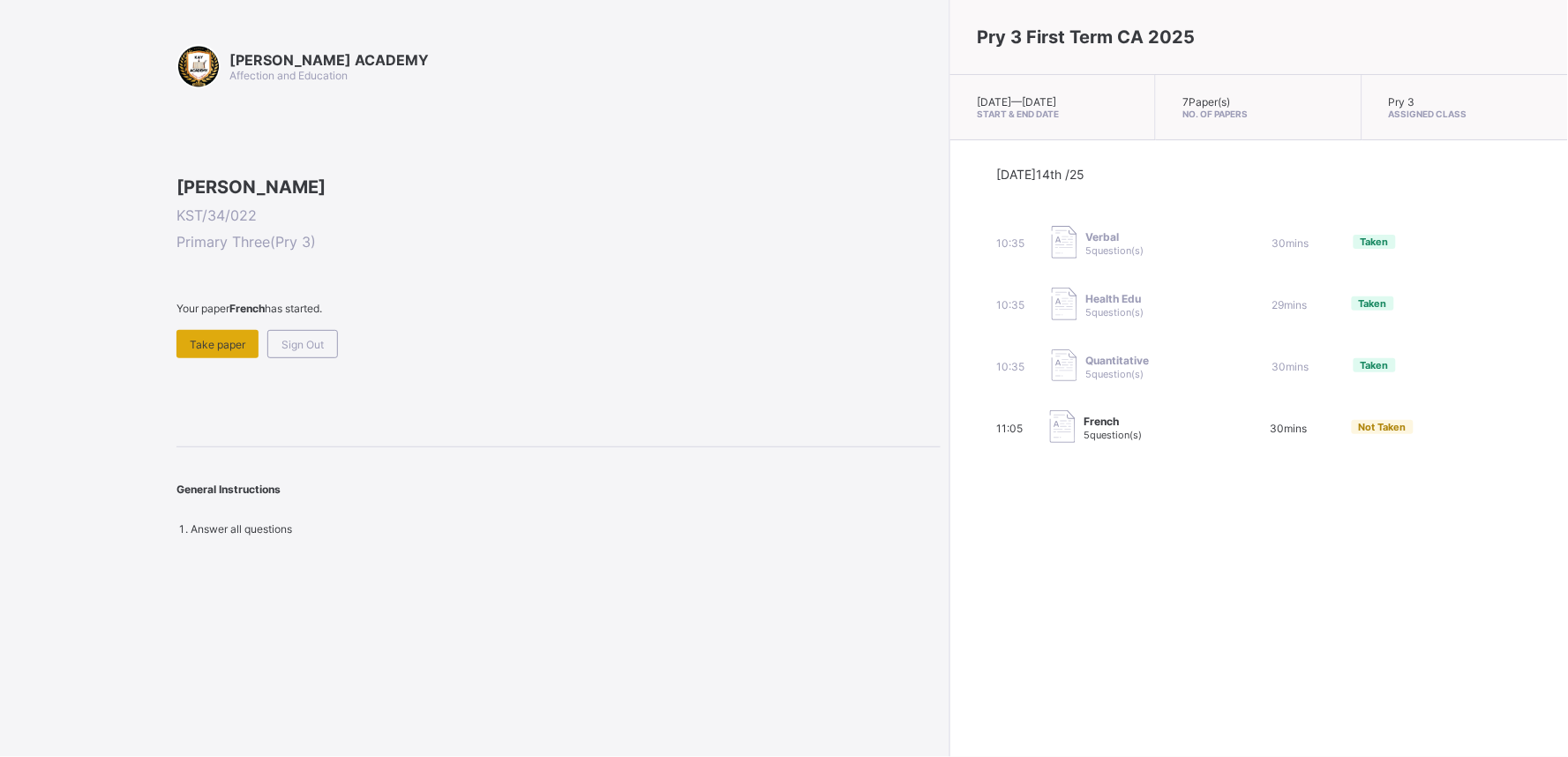
click at [192, 351] on span "Take paper" at bounding box center [217, 344] width 55 height 13
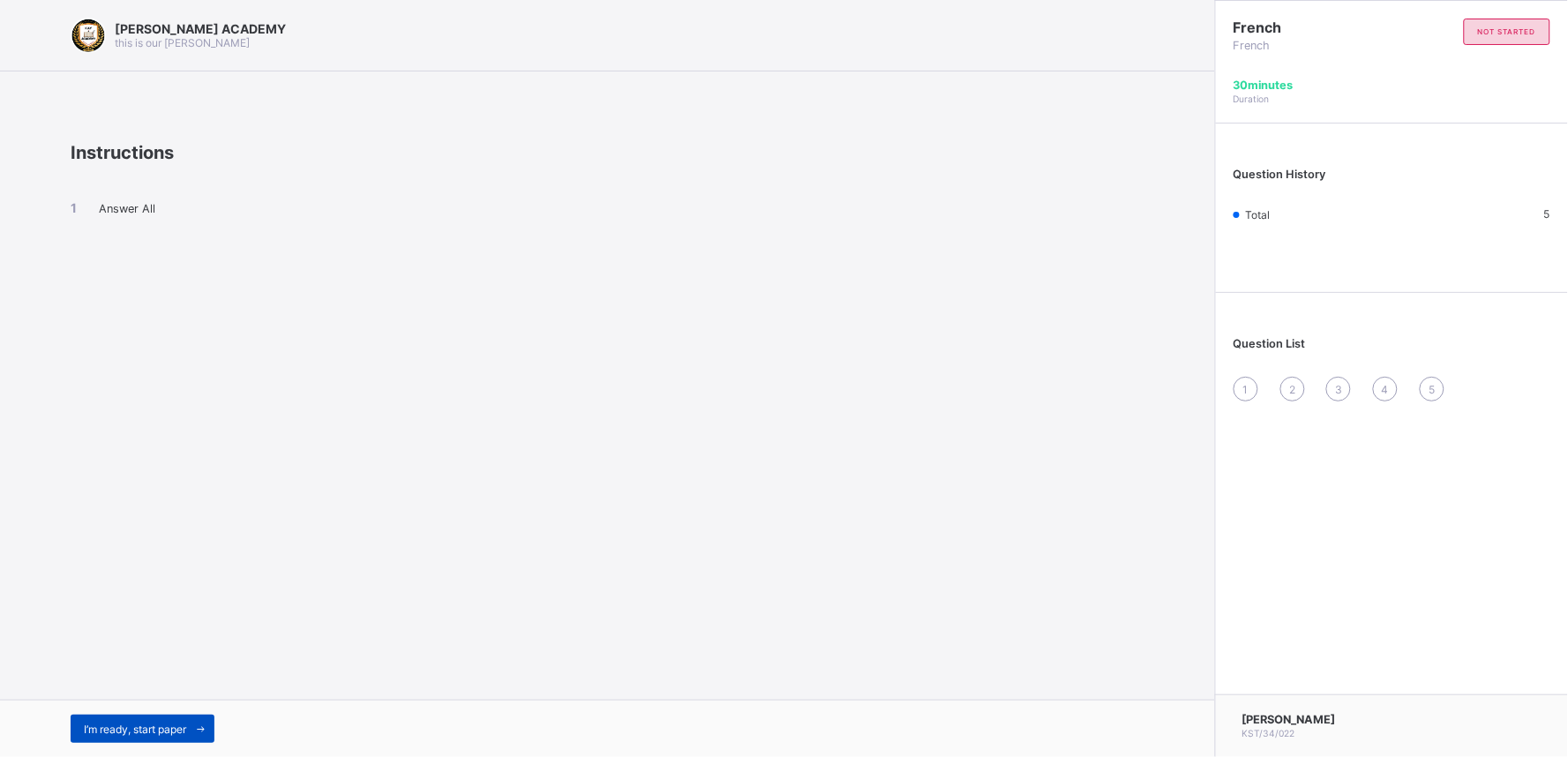
click at [129, 681] on div "I’m ready, start paper" at bounding box center [142, 728] width 144 height 29
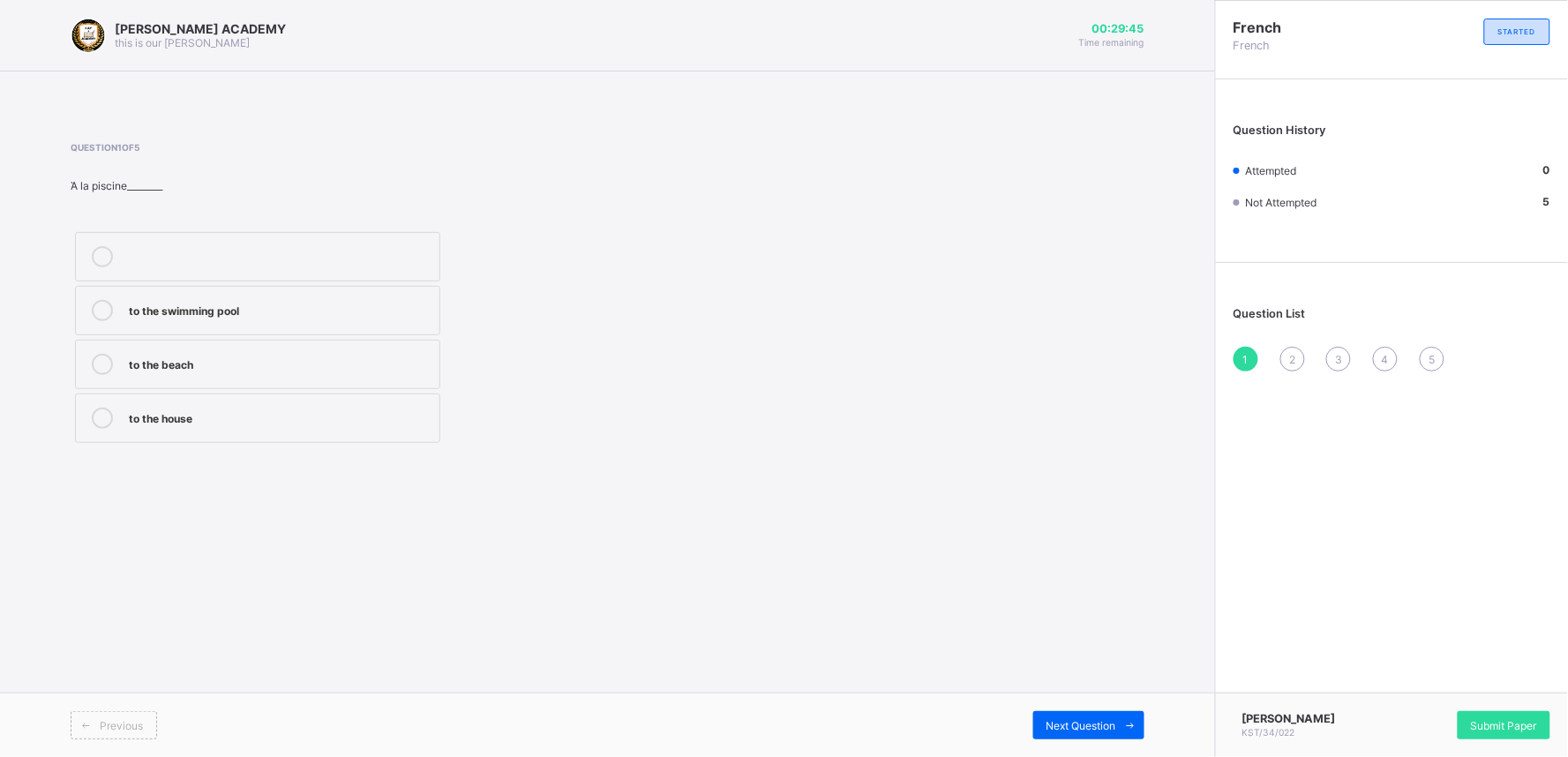
click at [203, 311] on div "to the swimming pool" at bounding box center [279, 308] width 301 height 18
click at [1064, 681] on span "Next Question" at bounding box center [1081, 726] width 69 height 13
click at [164, 482] on div "how are you" at bounding box center [279, 471] width 301 height 21
click at [1080, 681] on span "Next Question" at bounding box center [1081, 726] width 69 height 13
click at [207, 419] on div "Thank you very much" at bounding box center [279, 416] width 301 height 18
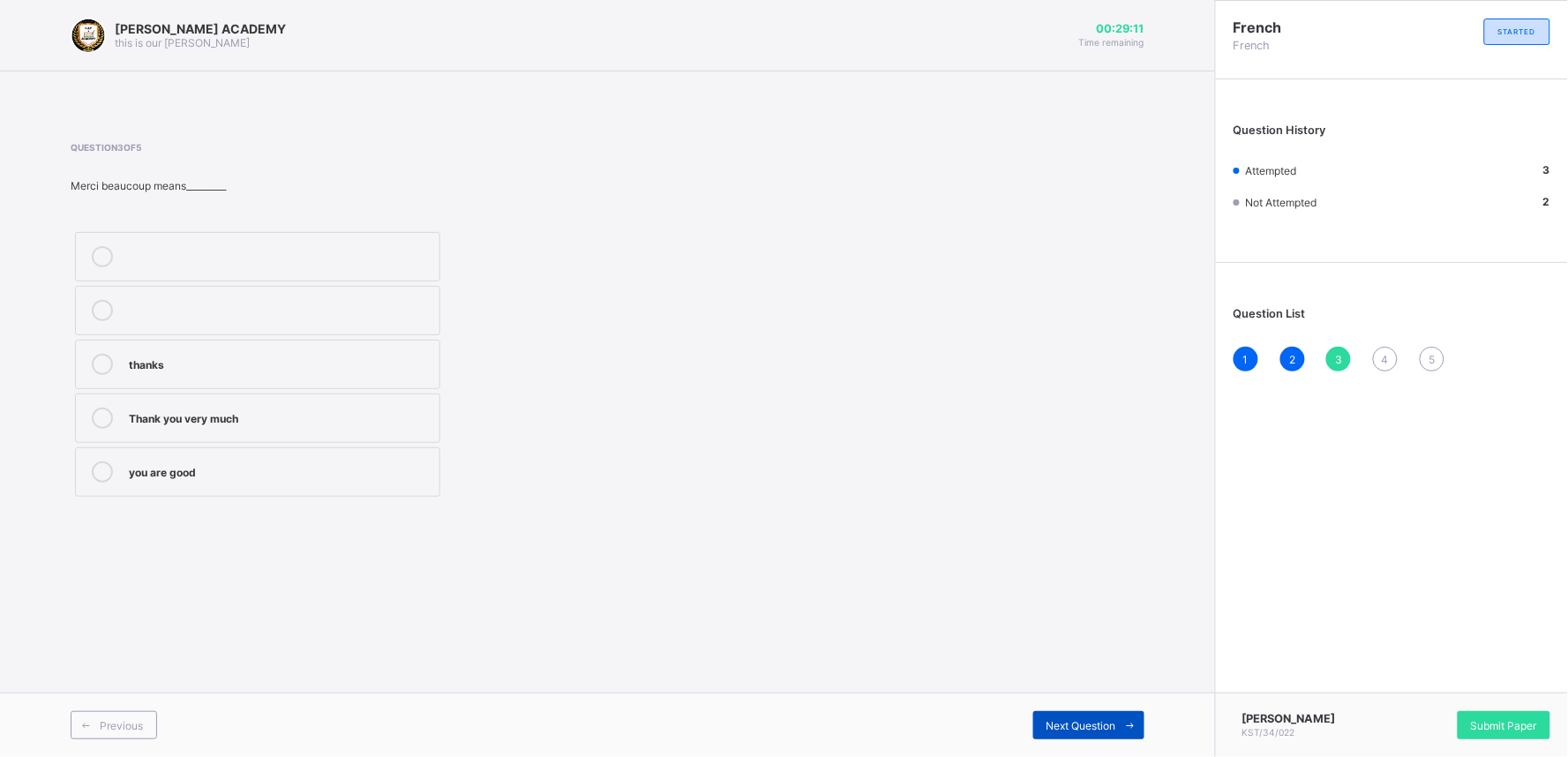
click at [1094, 681] on span "Next Question" at bounding box center [1081, 726] width 69 height 13
click at [236, 490] on label "[DATE]" at bounding box center [257, 471] width 365 height 49
click at [1069, 681] on div "Next Question" at bounding box center [1088, 725] width 111 height 29
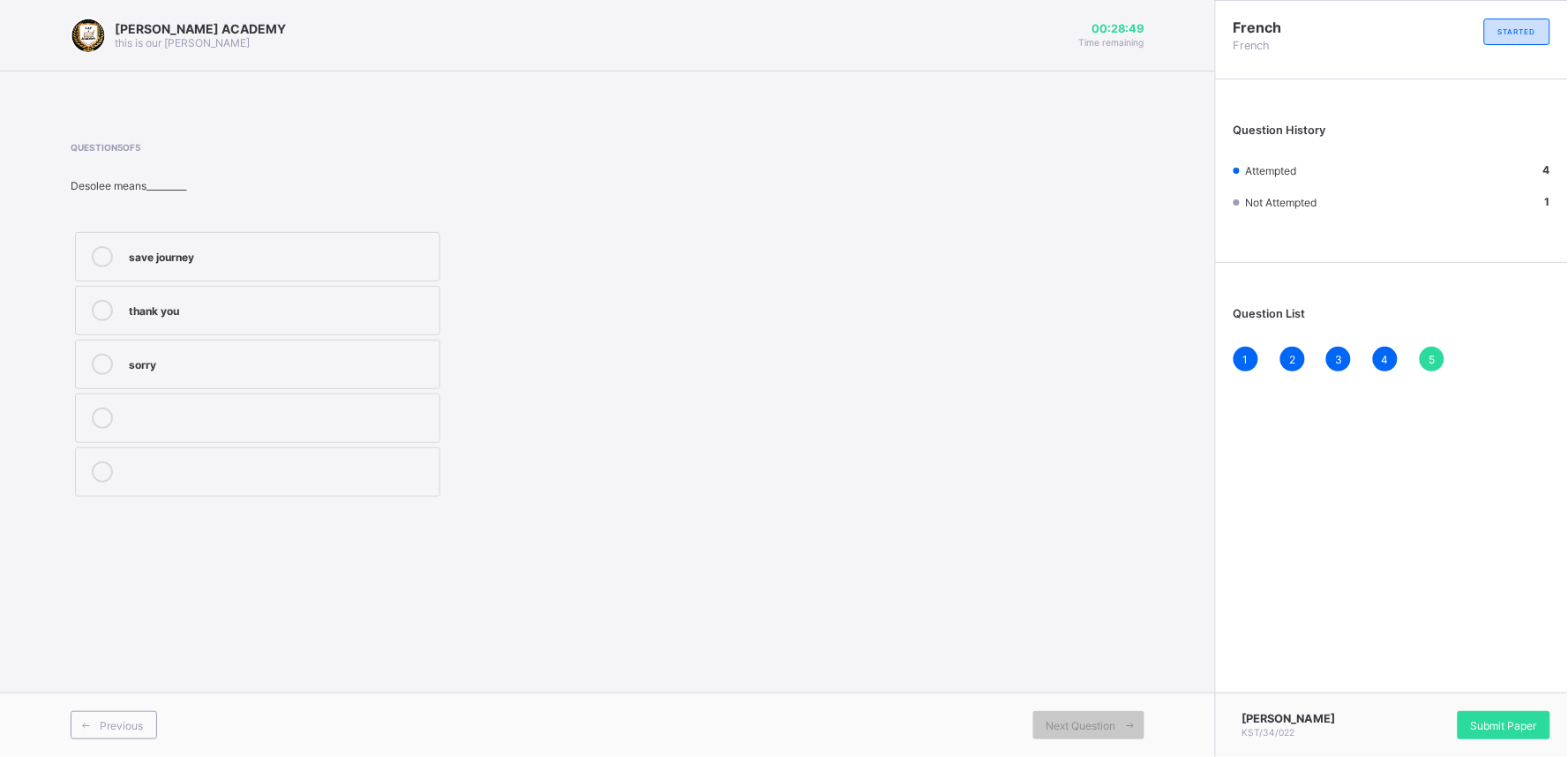
click at [790, 418] on div "Question 5 of 5 Desolee means_________ save journey thank you sorry" at bounding box center [606, 322] width 1073 height 359
click at [212, 253] on div "save journey" at bounding box center [279, 254] width 301 height 18
click at [1411, 681] on span "Submit Paper" at bounding box center [1504, 726] width 67 height 13
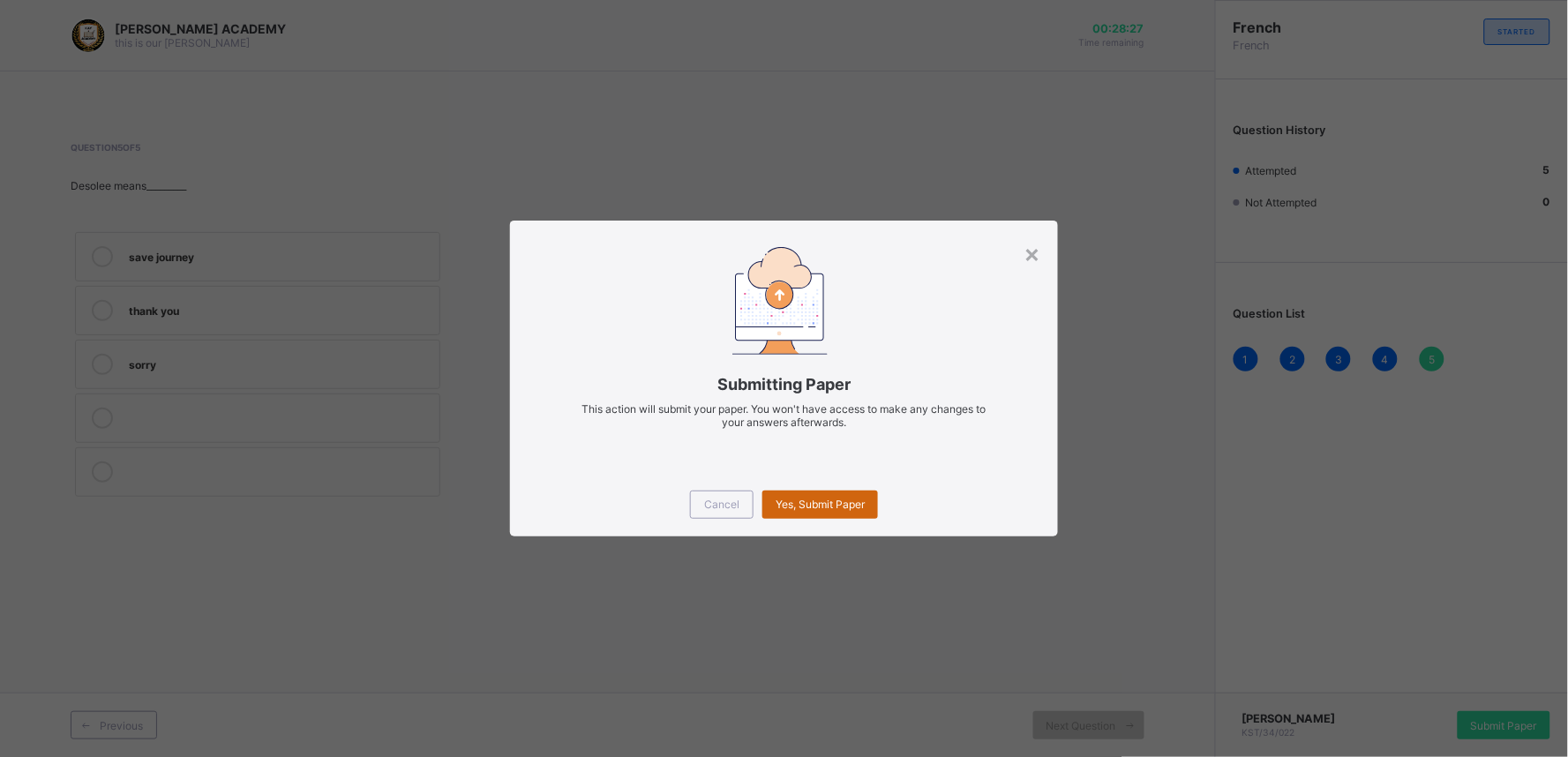
click at [816, 509] on span "Yes, Submit Paper" at bounding box center [820, 504] width 89 height 13
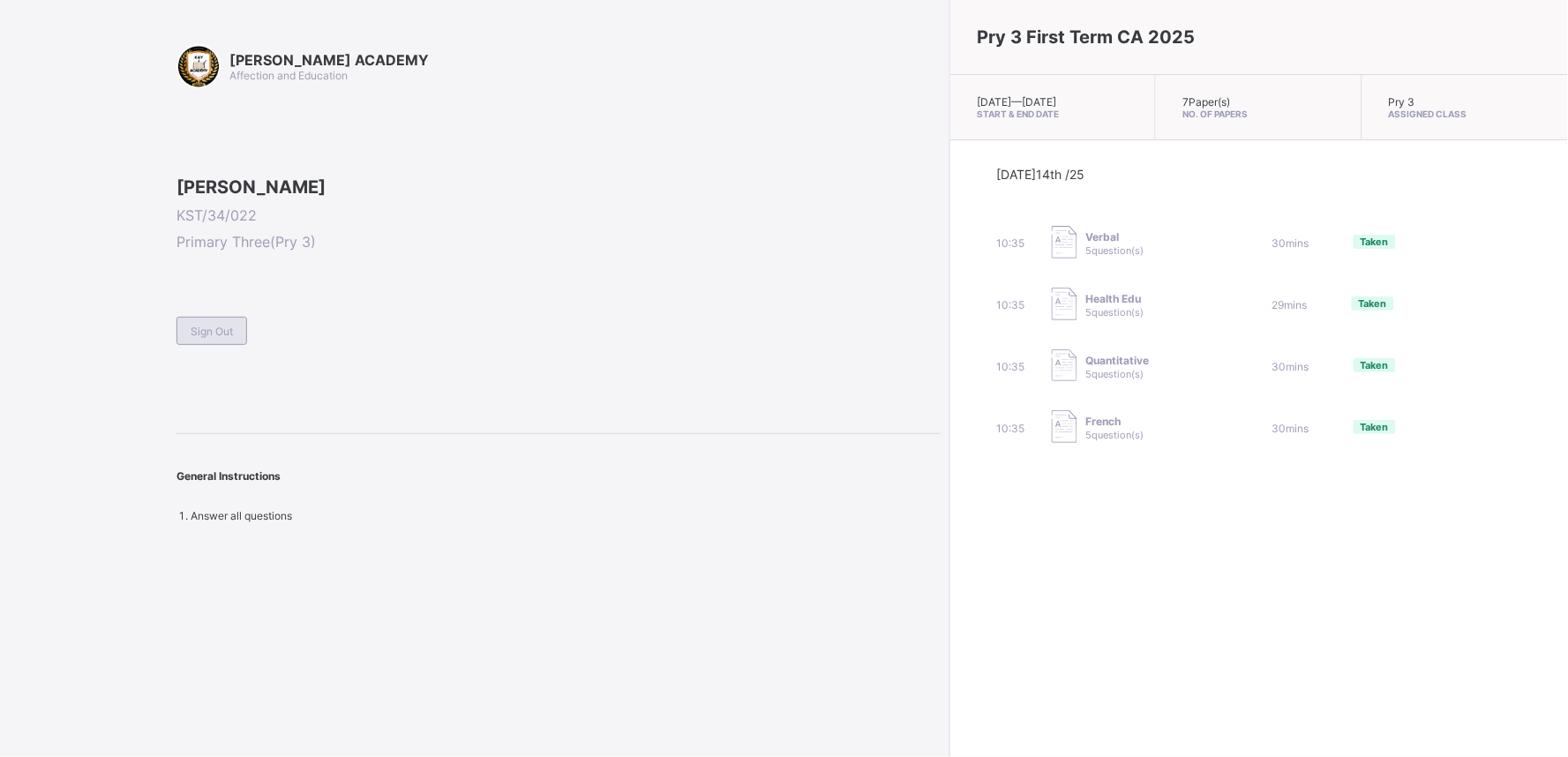
click at [214, 337] on span "Sign Out" at bounding box center [212, 331] width 43 height 13
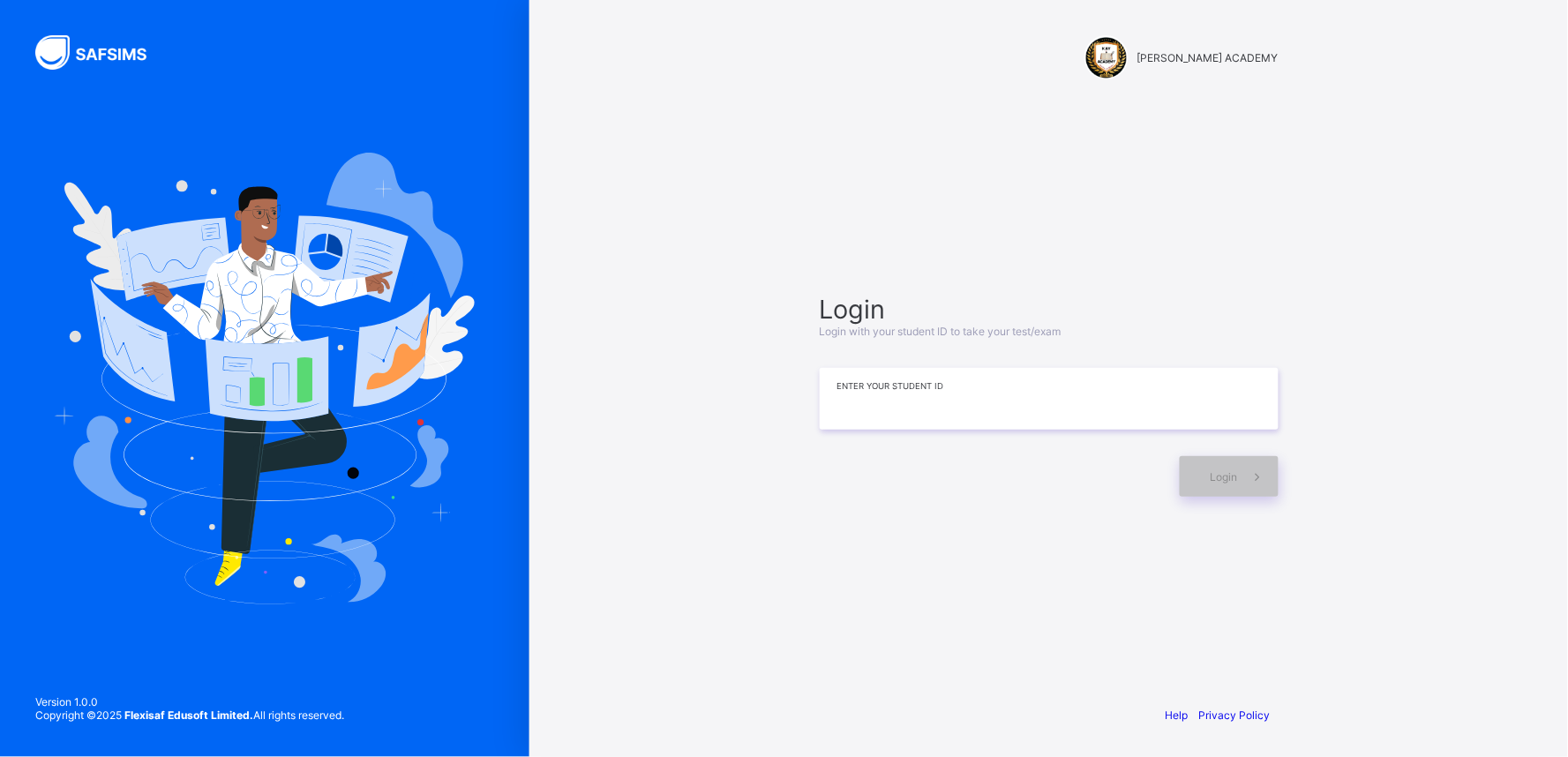
click at [948, 383] on input at bounding box center [1049, 398] width 459 height 62
type input "**********"
click at [1249, 477] on icon at bounding box center [1257, 477] width 18 height 17
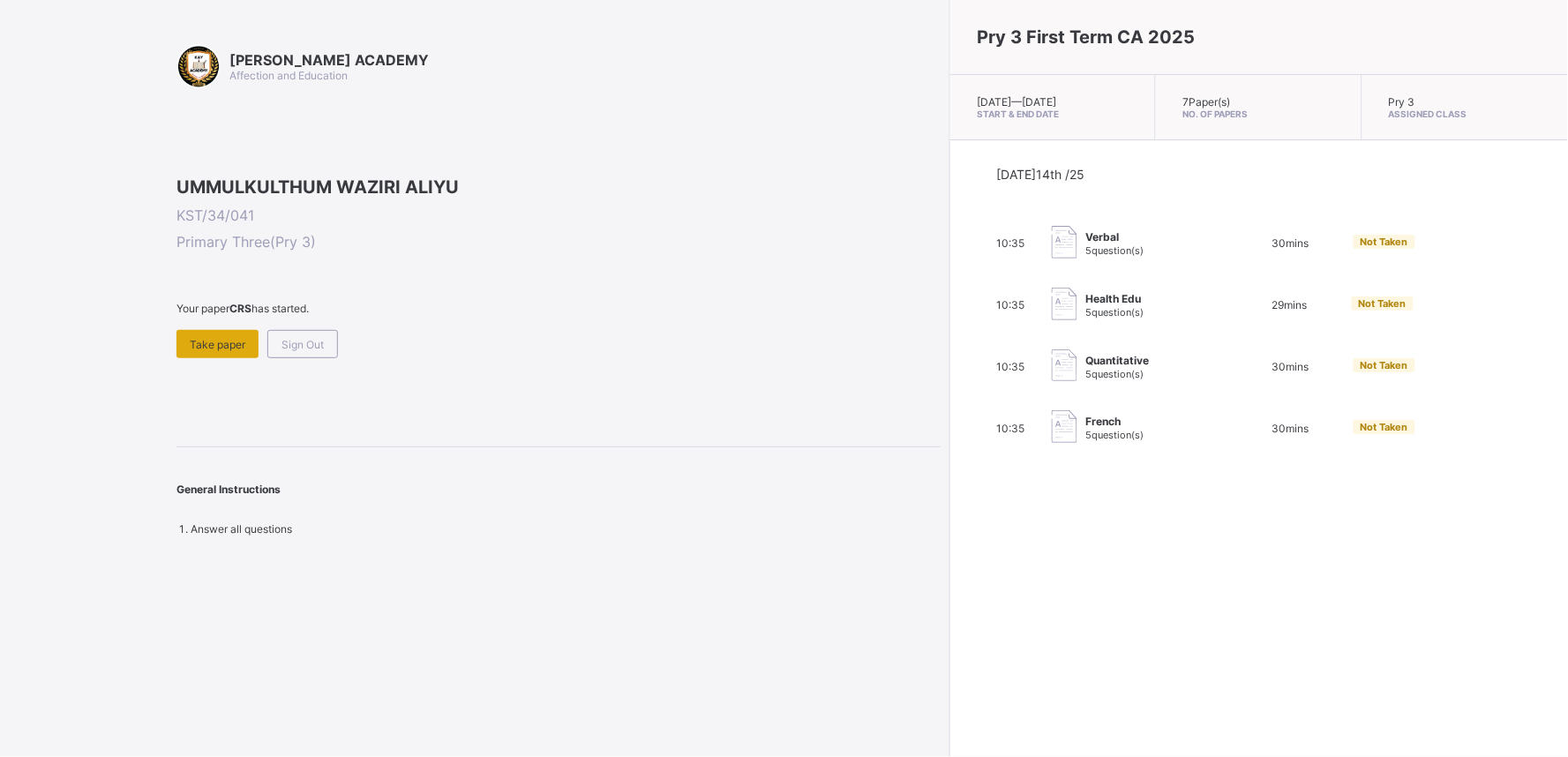
click at [198, 351] on span "Take paper" at bounding box center [217, 344] width 55 height 13
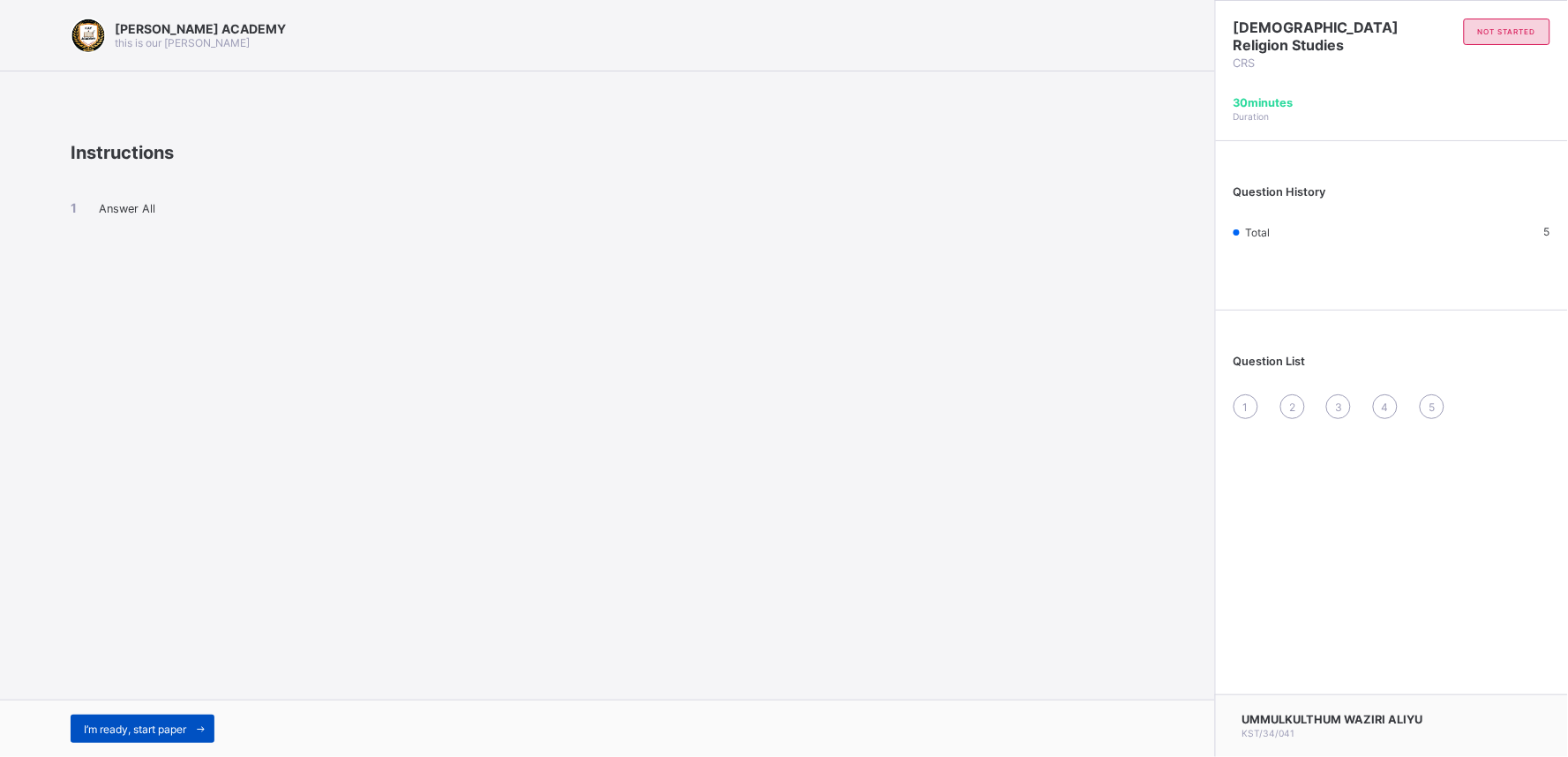
click at [160, 681] on span "I’m ready, start paper" at bounding box center [135, 729] width 103 height 13
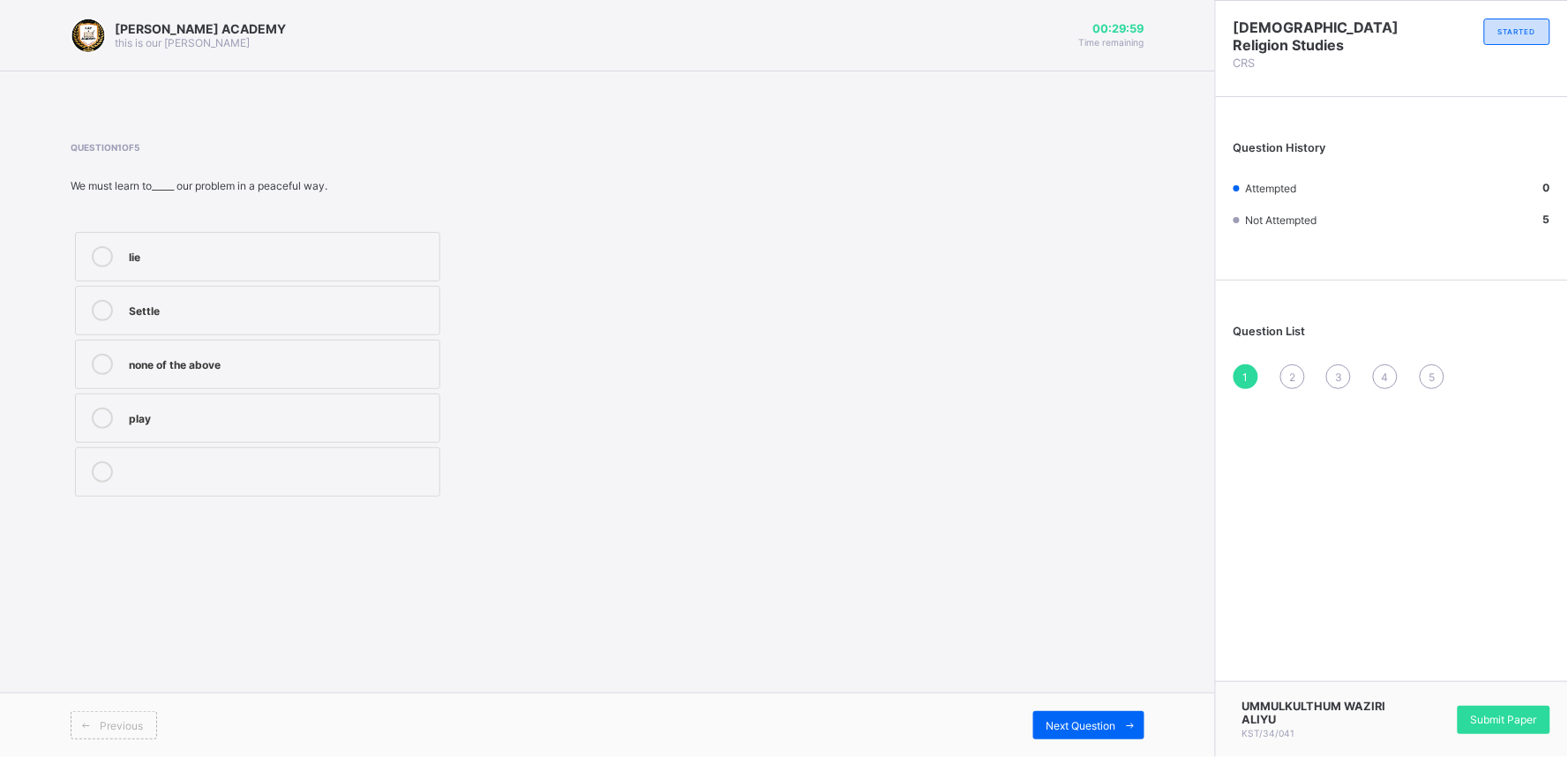
click at [133, 247] on div "lie" at bounding box center [279, 254] width 301 height 18
click at [1411, 681] on span "Submit Paper" at bounding box center [1504, 719] width 67 height 13
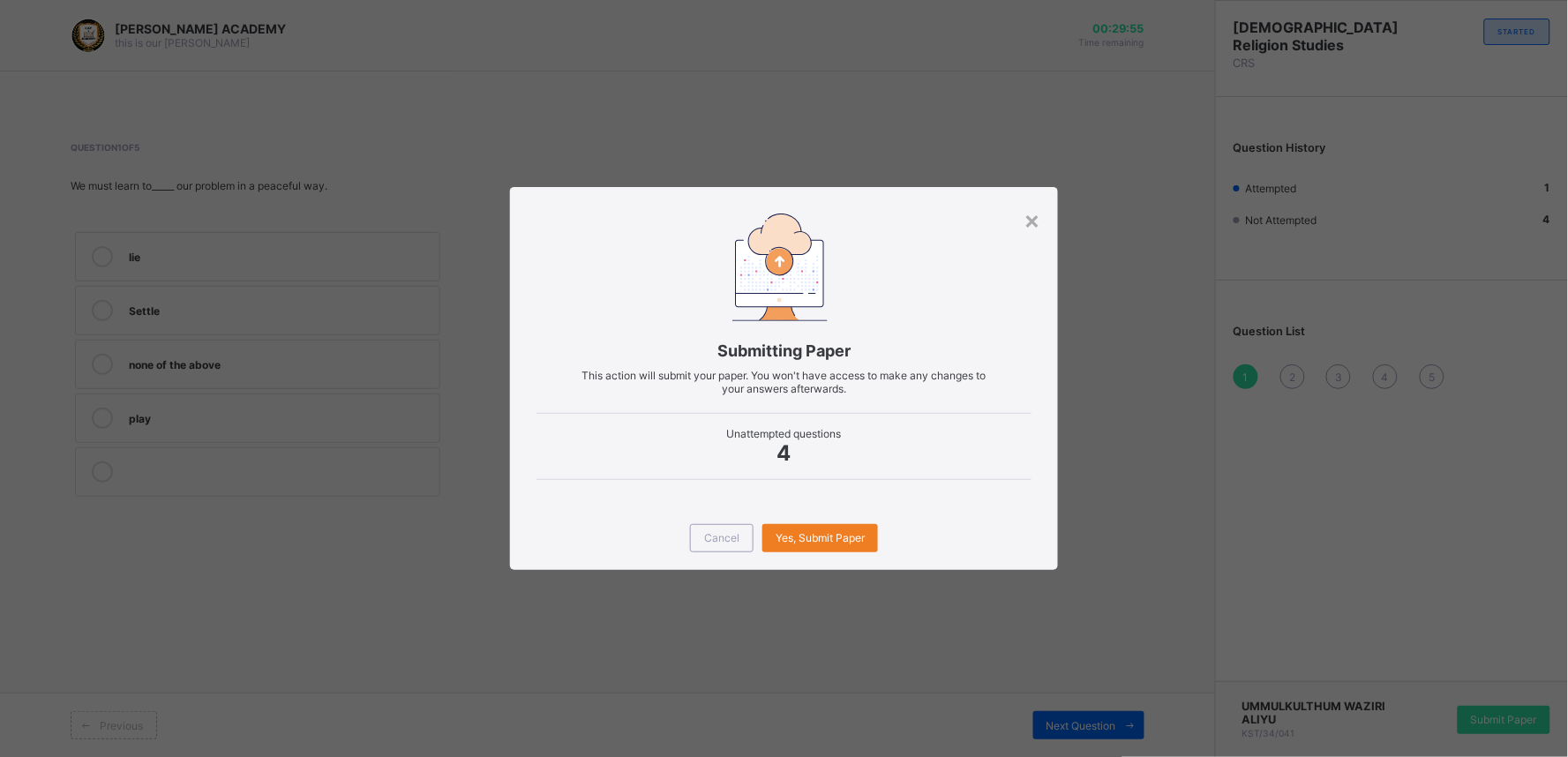
click at [809, 562] on div "Cancel Yes, Submit Paper" at bounding box center [785, 538] width 549 height 64
click at [801, 533] on span "Yes, Submit Paper" at bounding box center [820, 537] width 89 height 13
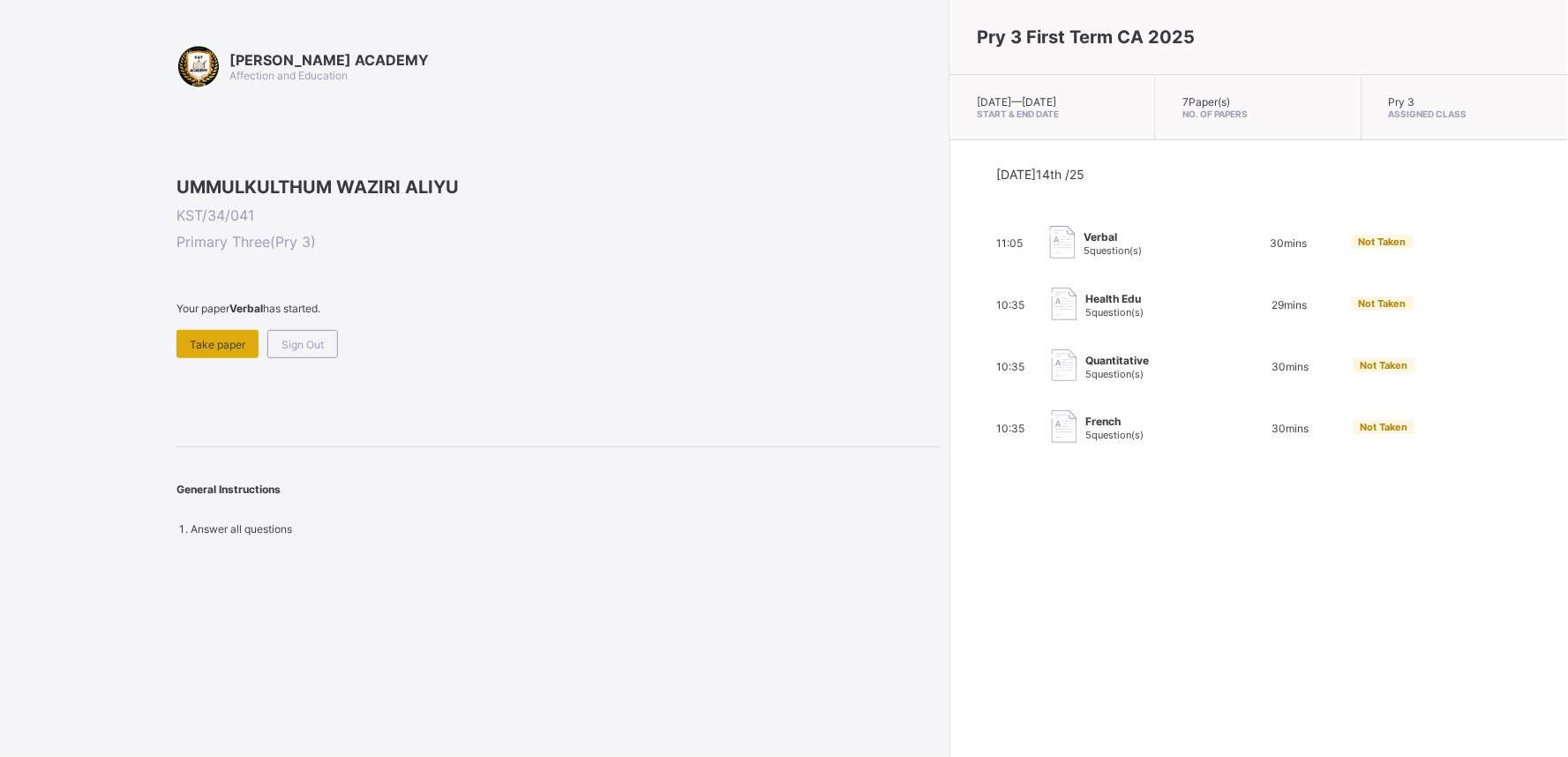
click at [198, 351] on span "Take paper" at bounding box center [217, 344] width 55 height 13
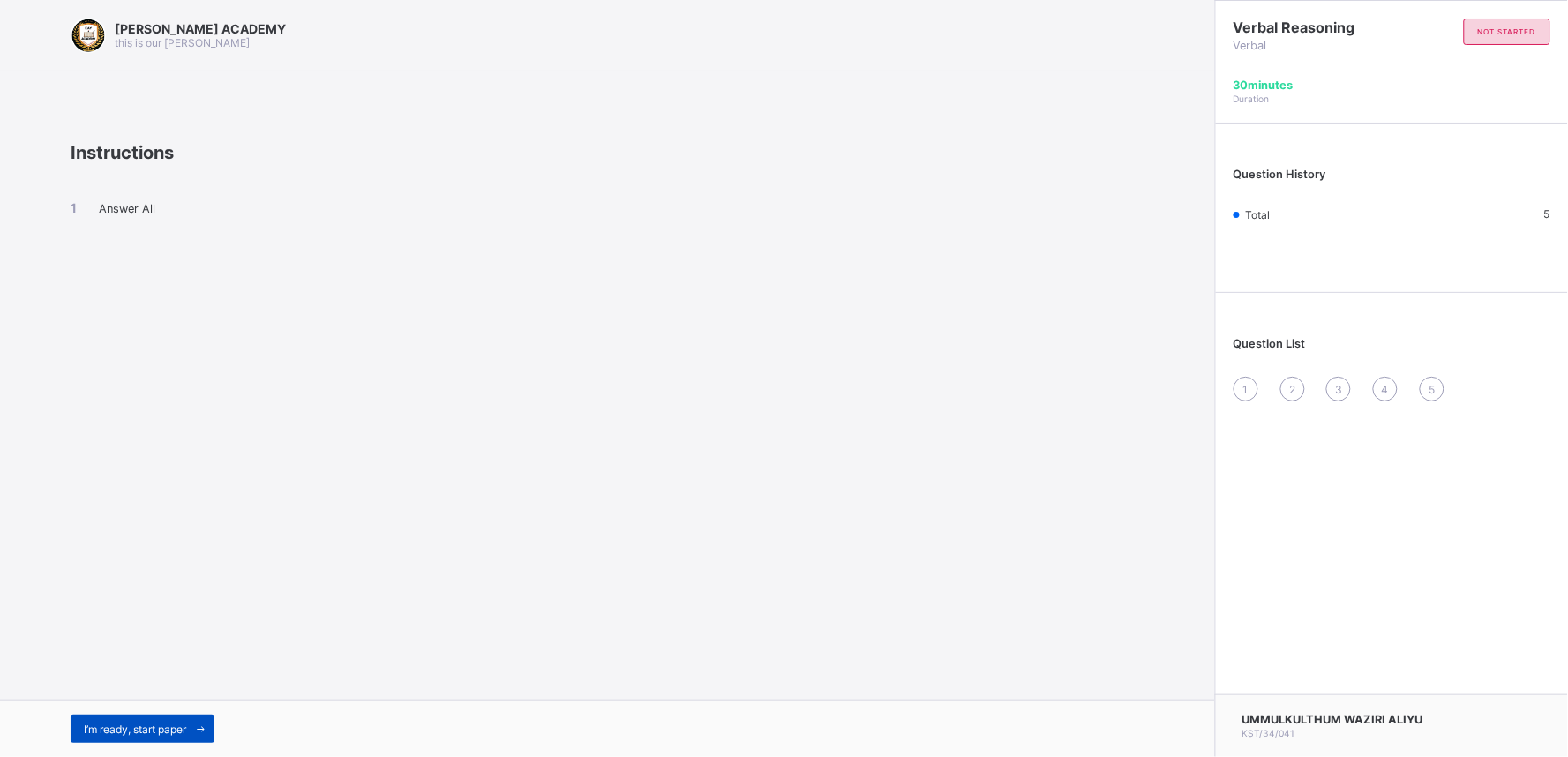
click at [151, 681] on div "I’m ready, start paper" at bounding box center [142, 728] width 144 height 29
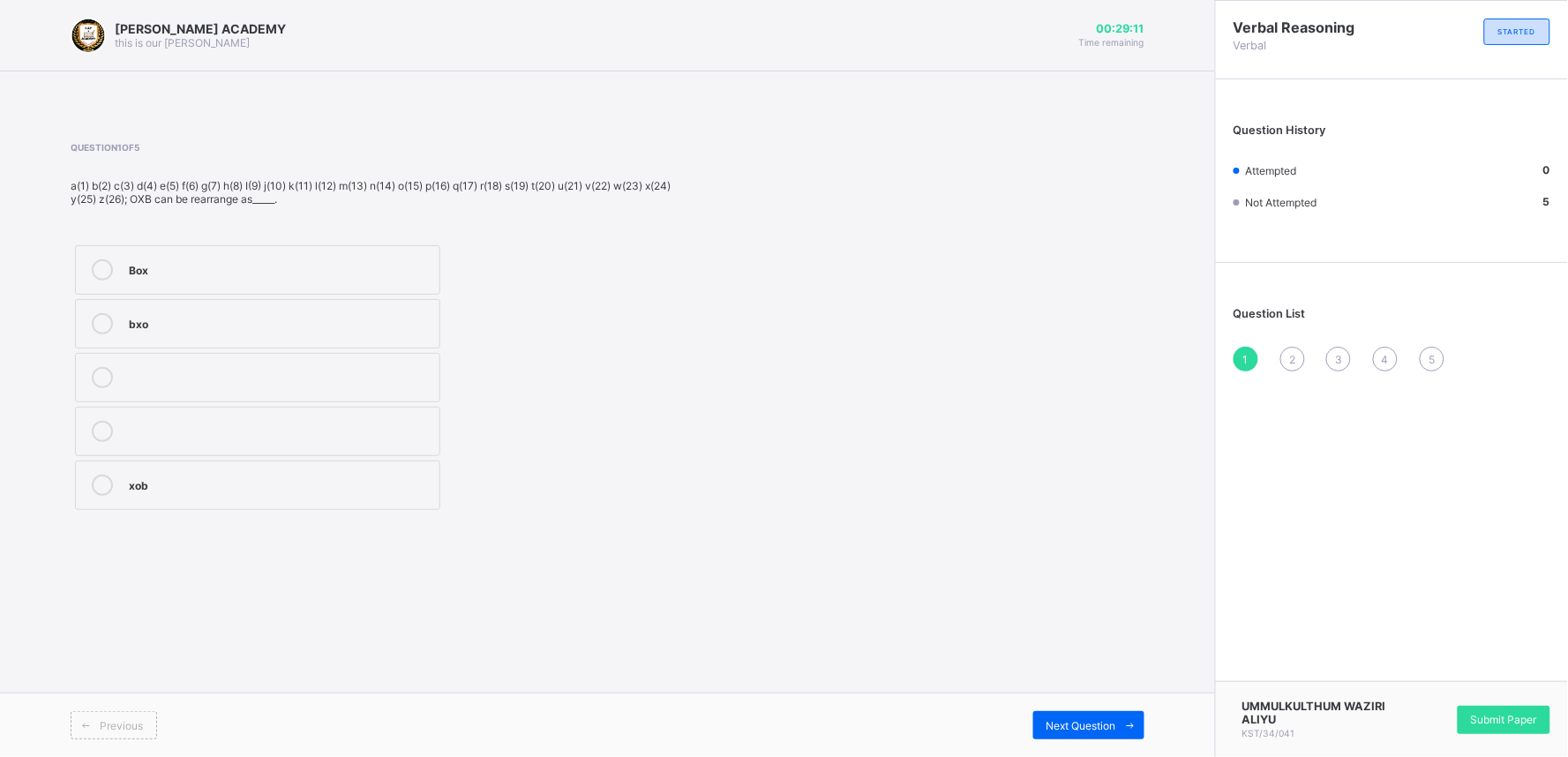
click at [257, 261] on div "Box" at bounding box center [279, 268] width 301 height 18
click at [1084, 681] on span "Next Question" at bounding box center [1081, 726] width 69 height 13
click at [406, 485] on div "but" at bounding box center [279, 482] width 301 height 18
click at [1077, 681] on div "Next Question" at bounding box center [1088, 725] width 111 height 29
click at [416, 374] on div "245" at bounding box center [279, 375] width 301 height 18
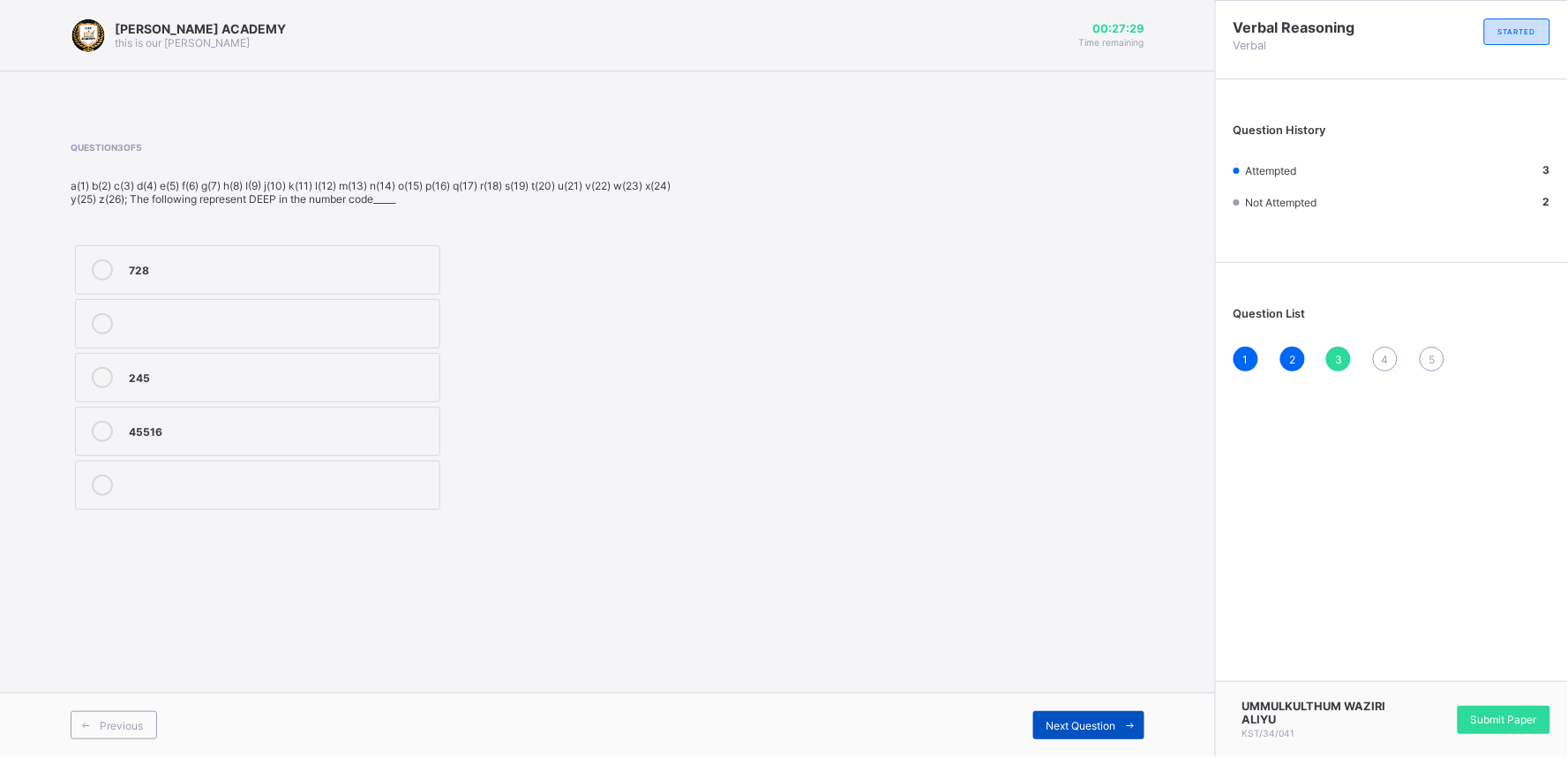
click at [1059, 681] on span "Next Question" at bounding box center [1081, 726] width 69 height 13
click at [373, 479] on div "332" at bounding box center [279, 482] width 301 height 18
click at [1065, 681] on div "Next Question" at bounding box center [1088, 725] width 111 height 29
click at [334, 371] on div "paper" at bounding box center [279, 375] width 301 height 18
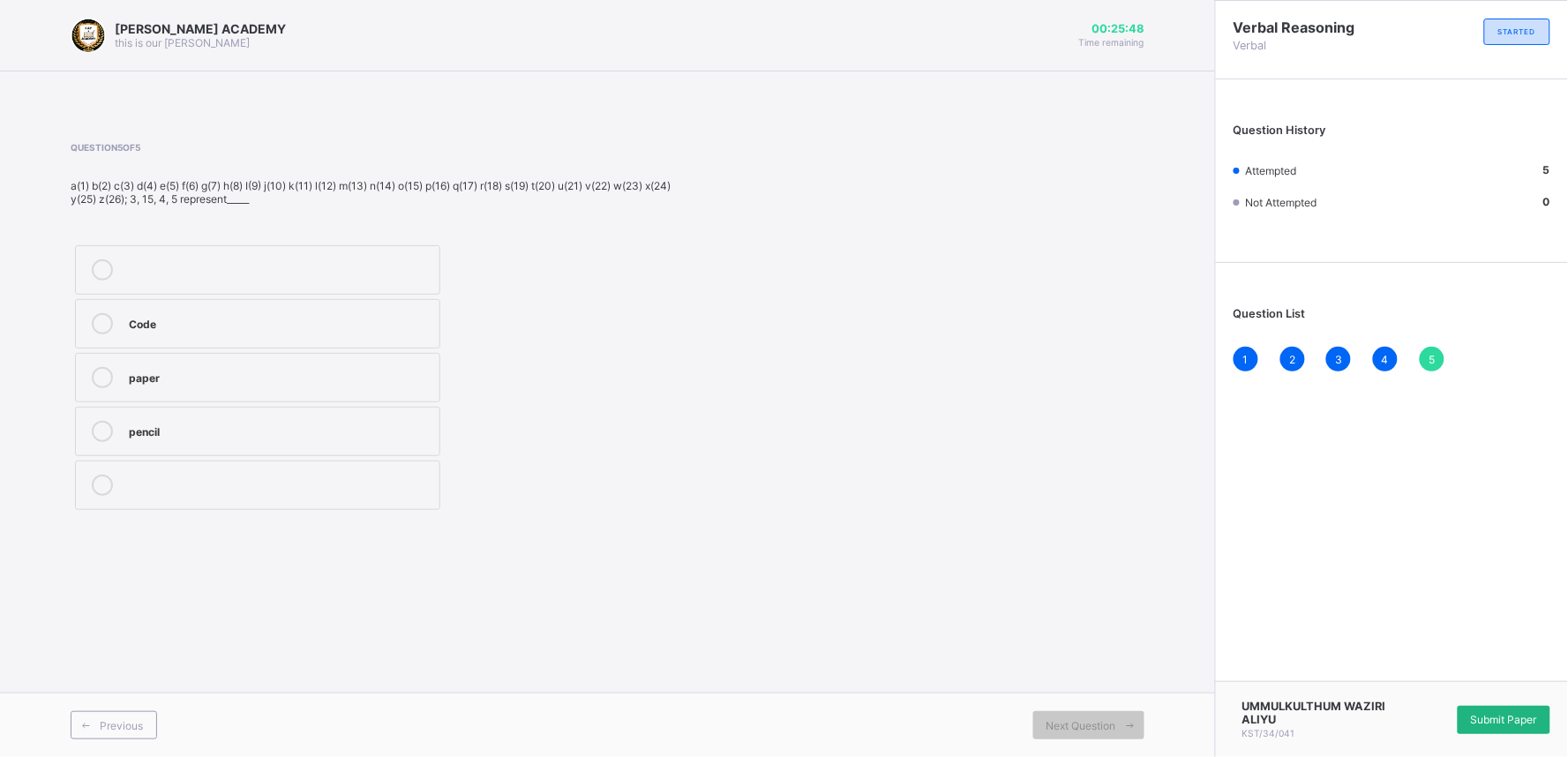
click at [1411, 681] on div "Submit Paper" at bounding box center [1503, 719] width 92 height 29
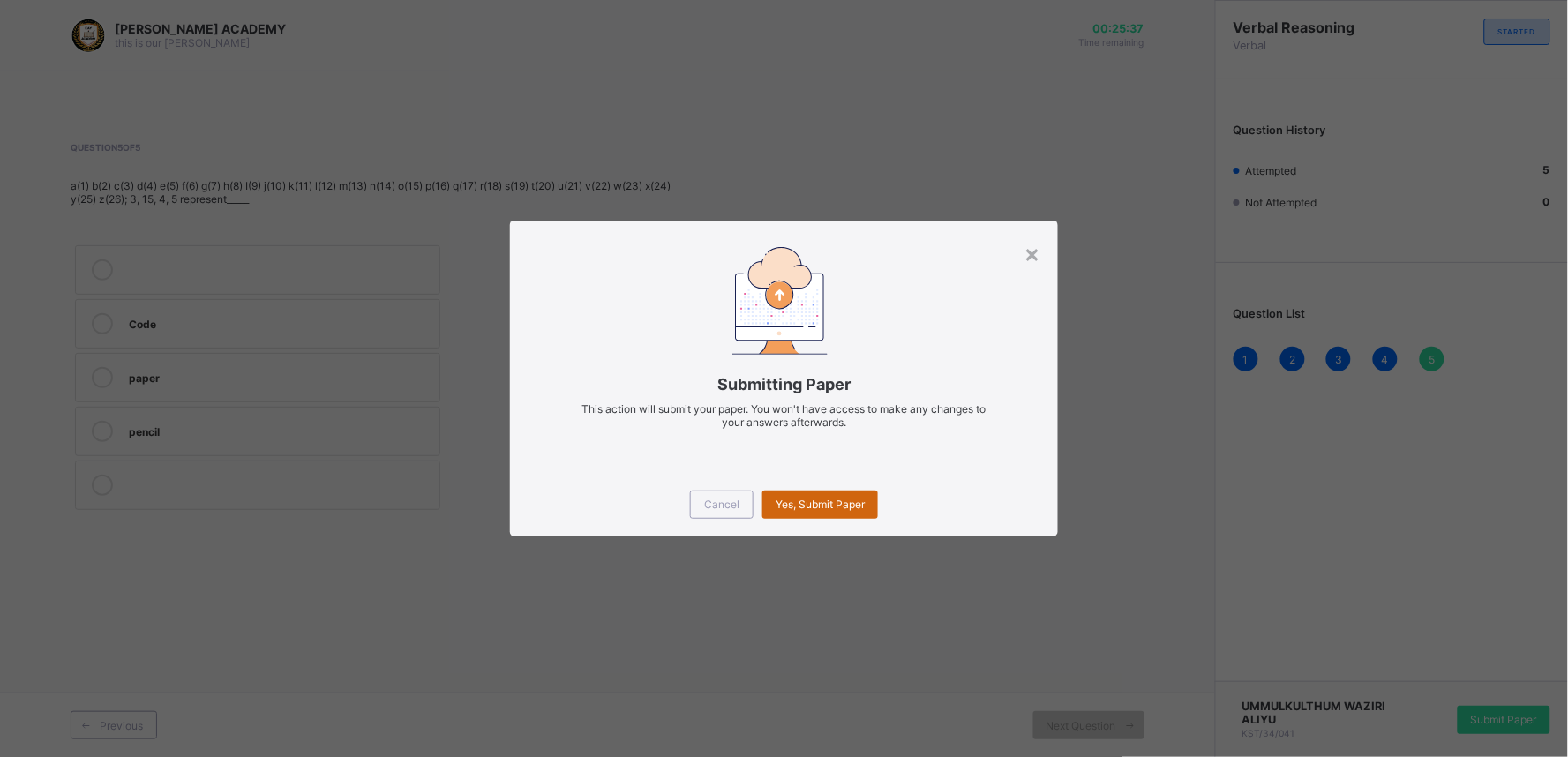
click at [816, 501] on span "Yes, Submit Paper" at bounding box center [820, 504] width 89 height 13
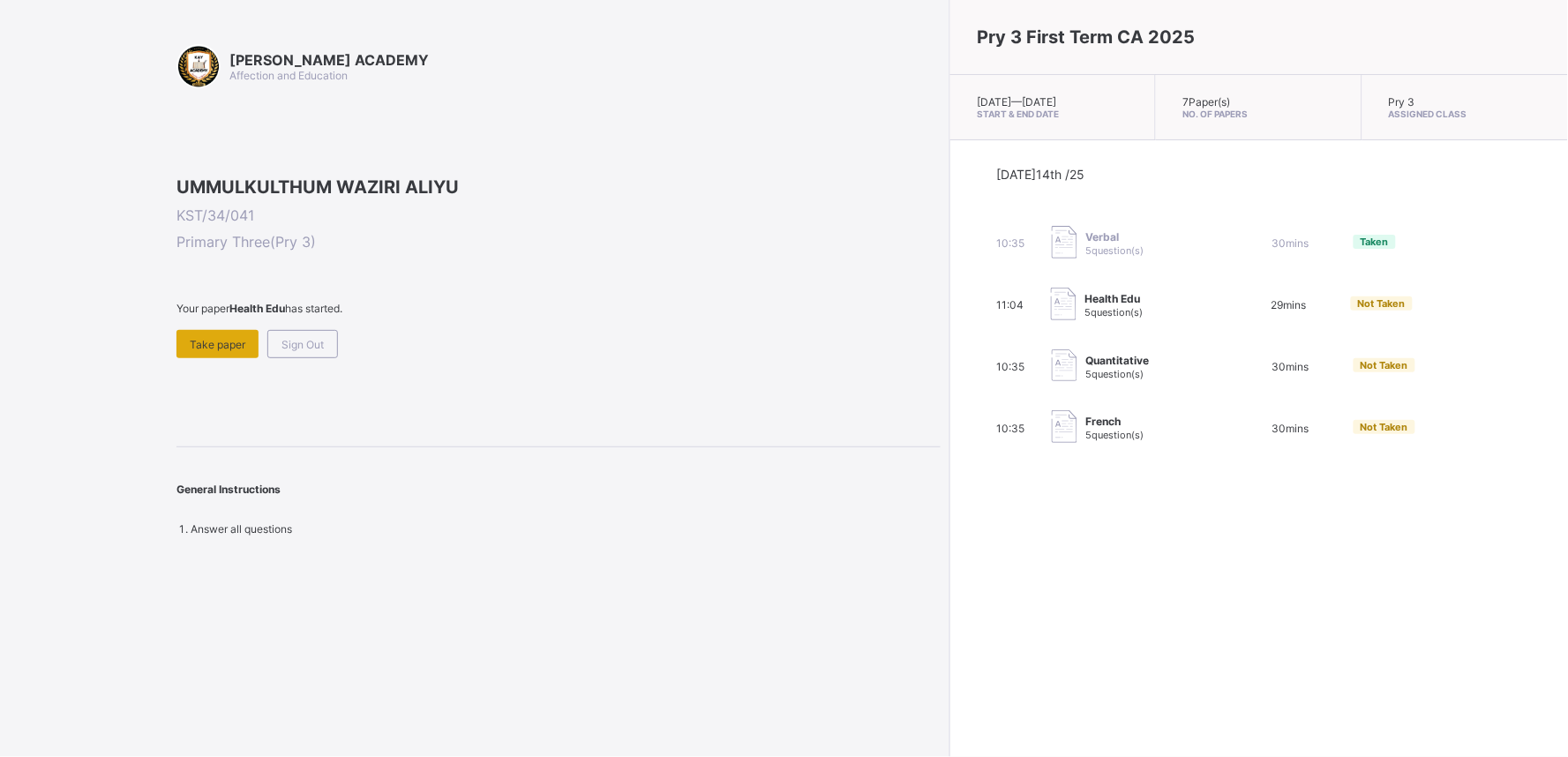
click at [209, 351] on span "Take paper" at bounding box center [217, 344] width 55 height 13
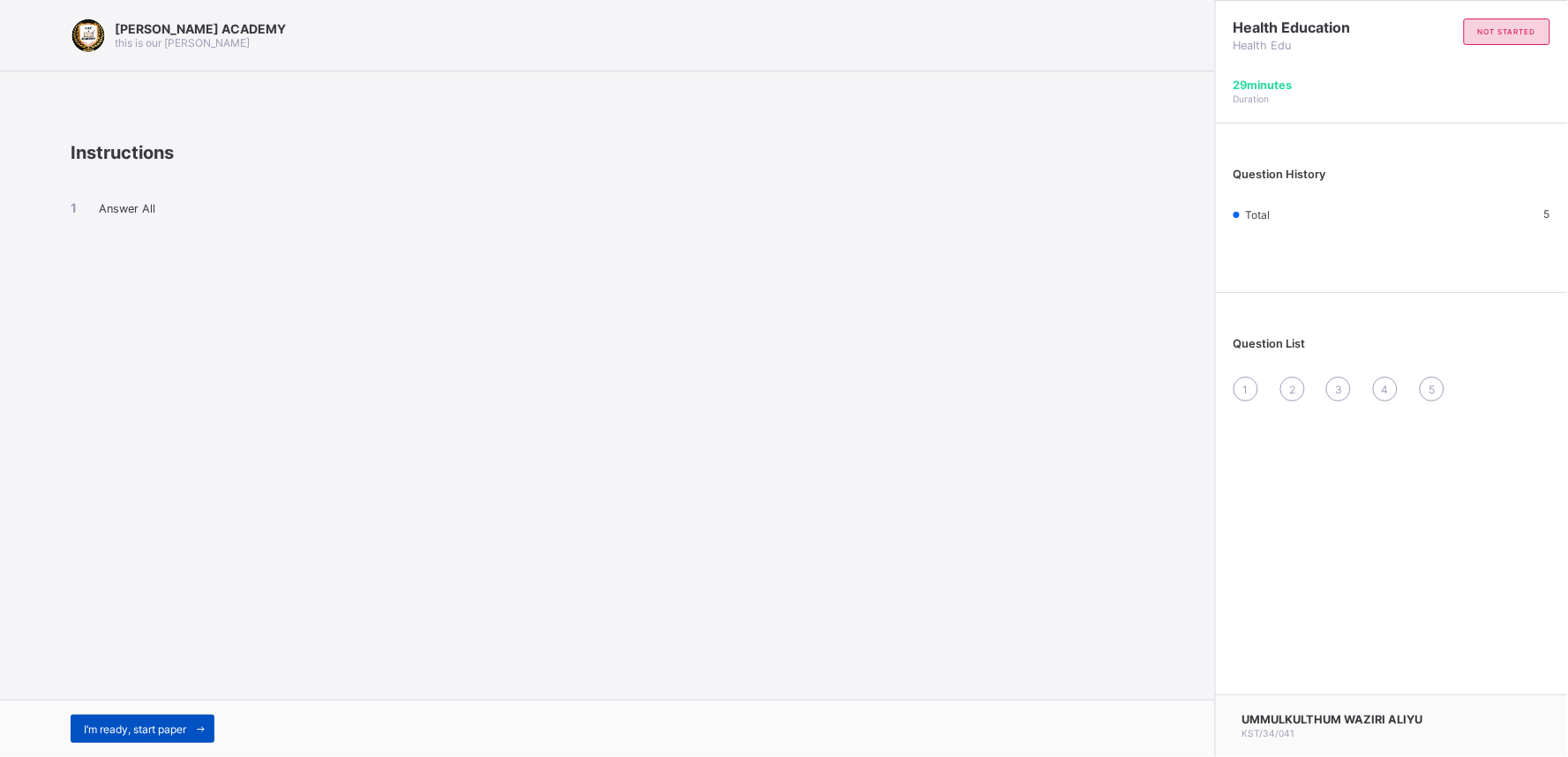
click at [129, 681] on div "I’m ready, start paper" at bounding box center [142, 728] width 144 height 29
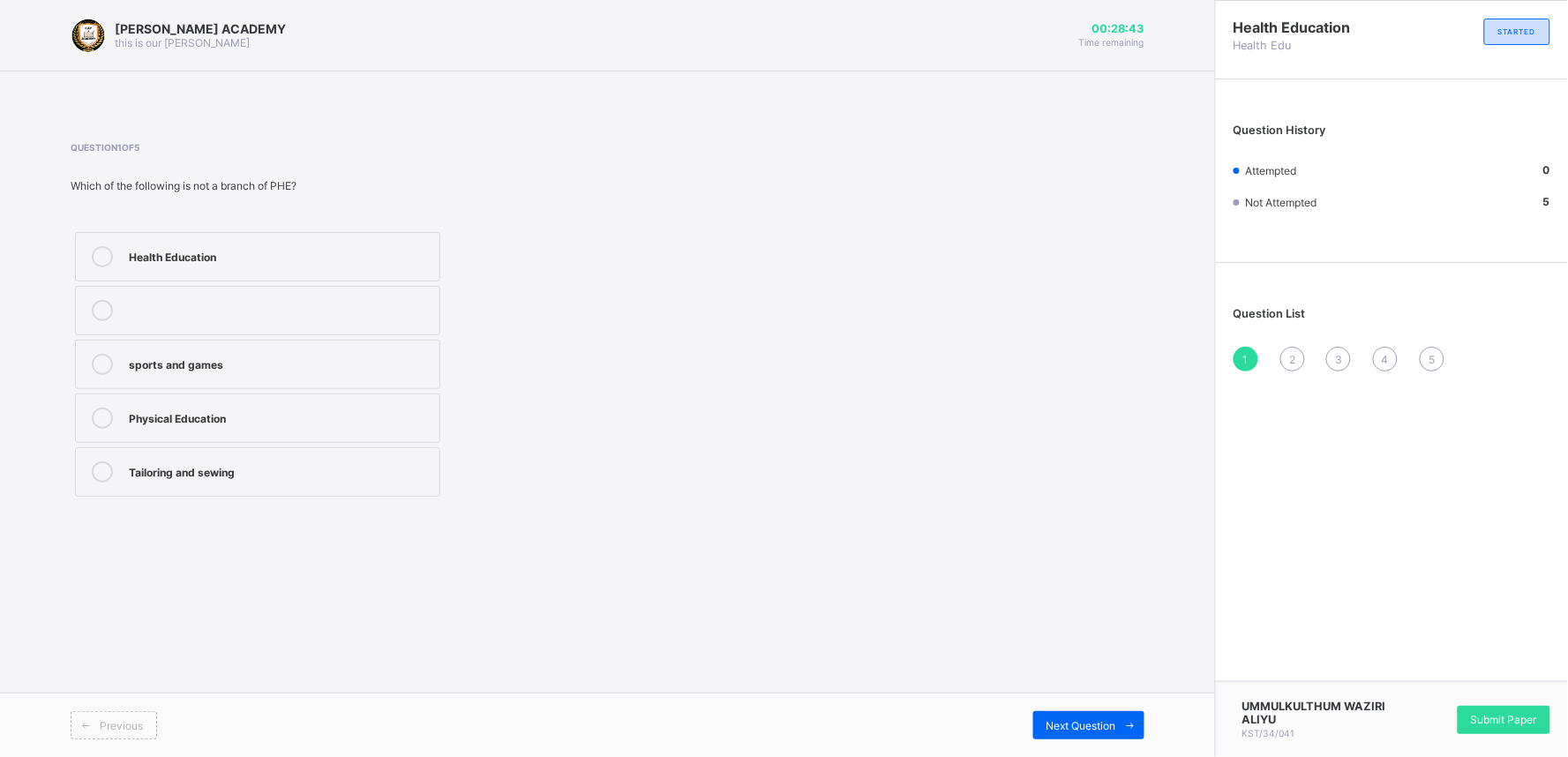
click at [396, 365] on div "sports and games" at bounding box center [279, 362] width 301 height 18
click at [1071, 681] on div "Next Question" at bounding box center [1088, 725] width 111 height 29
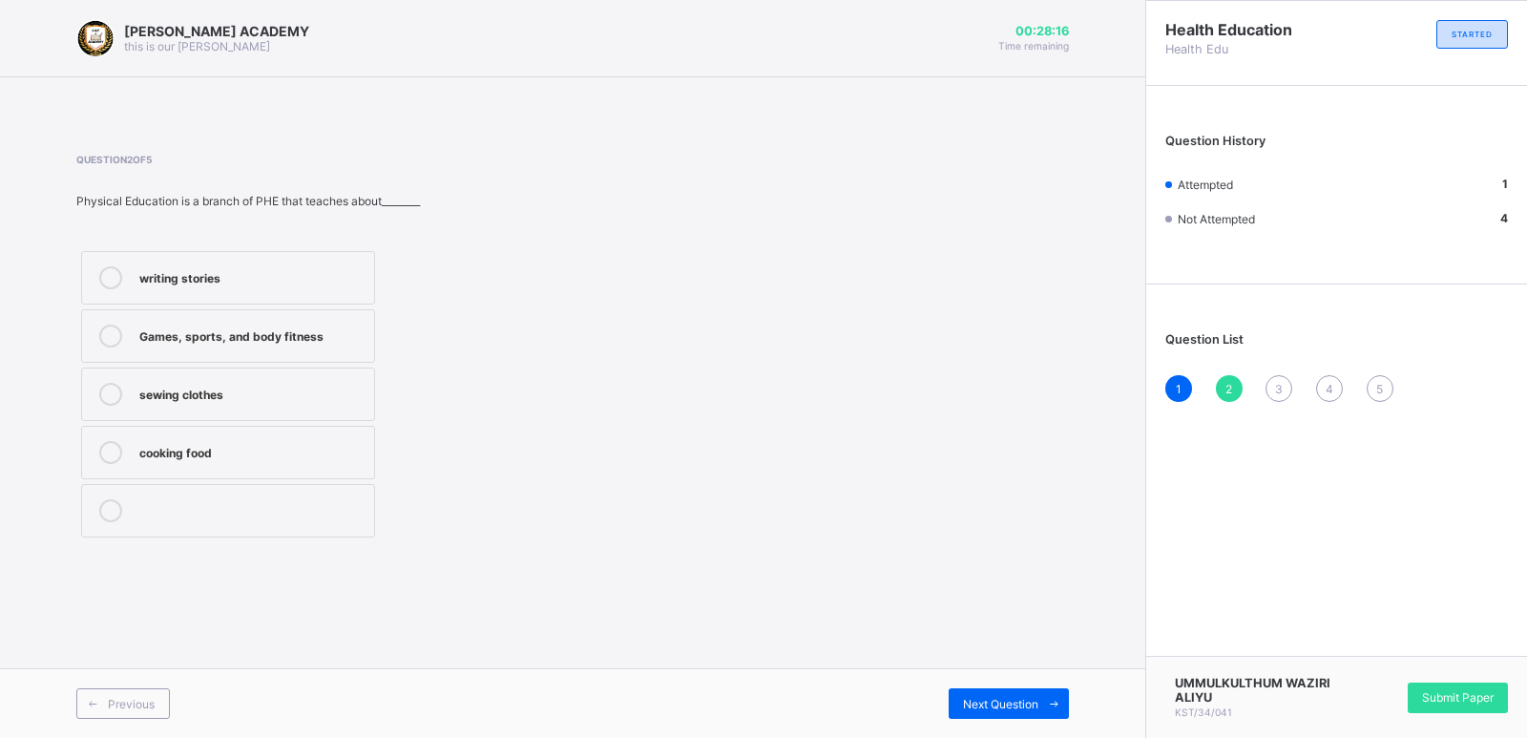
click at [372, 443] on label "cooking food" at bounding box center [228, 452] width 294 height 53
click at [990, 704] on span "Next Question" at bounding box center [1000, 704] width 75 height 14
click at [301, 449] on div "Public Health Exercise" at bounding box center [251, 450] width 225 height 19
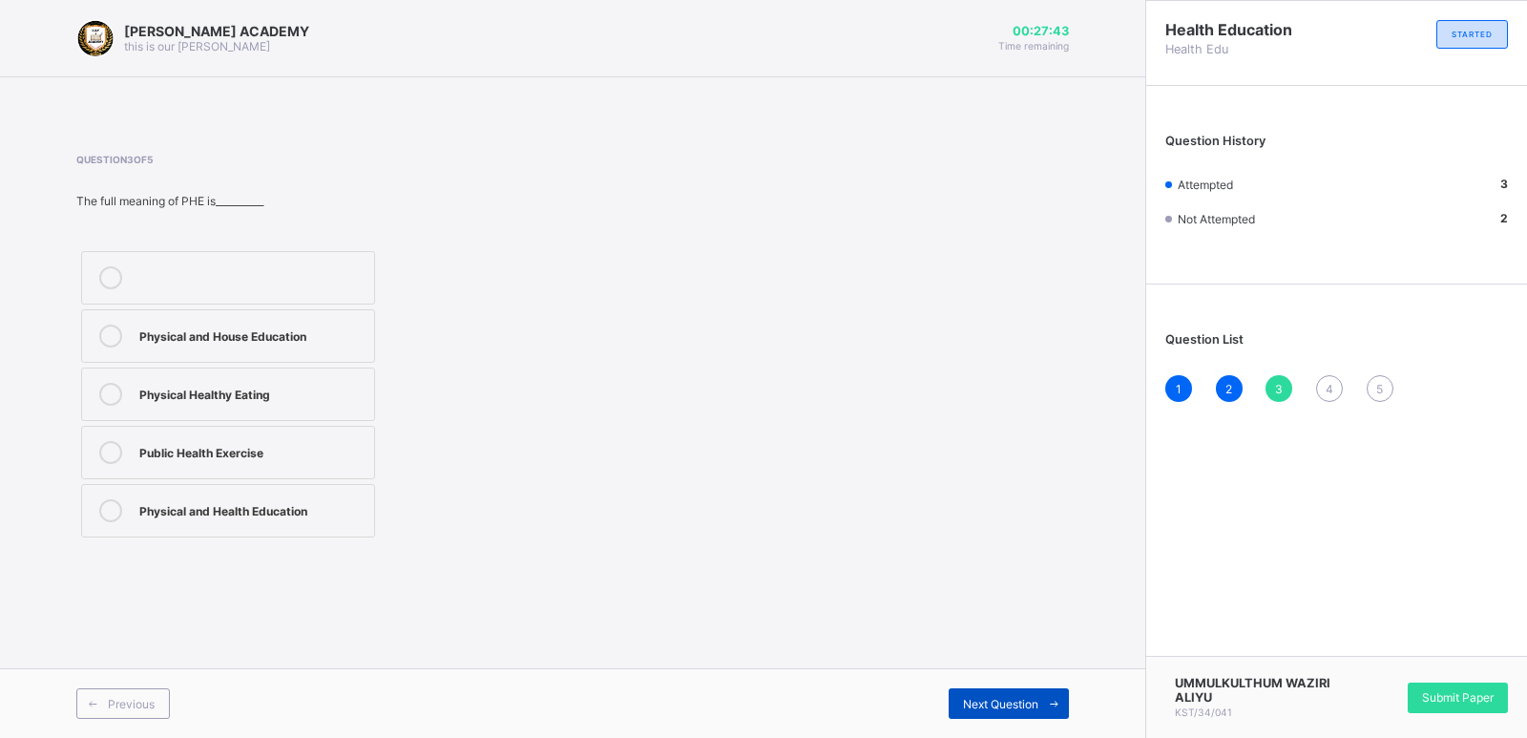
click at [979, 708] on span "Next Question" at bounding box center [1000, 704] width 75 height 14
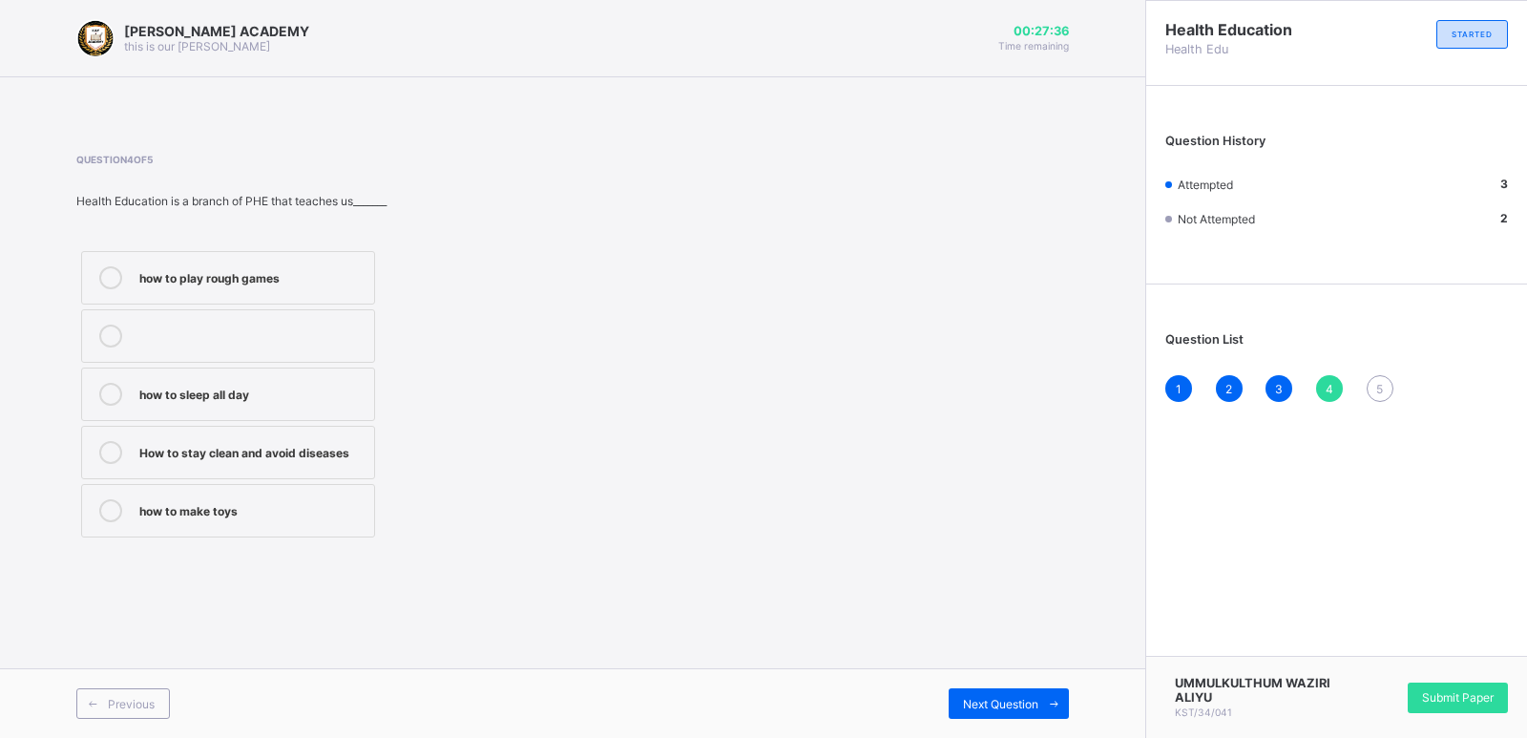
click at [555, 427] on div "how to play rough games how to sleep all day How to stay clean and avoid diseas…" at bounding box center [329, 394] width 506 height 296
click at [346, 439] on label "How to stay clean and avoid diseases" at bounding box center [228, 452] width 294 height 53
click at [956, 705] on div "Next Question" at bounding box center [1009, 703] width 120 height 31
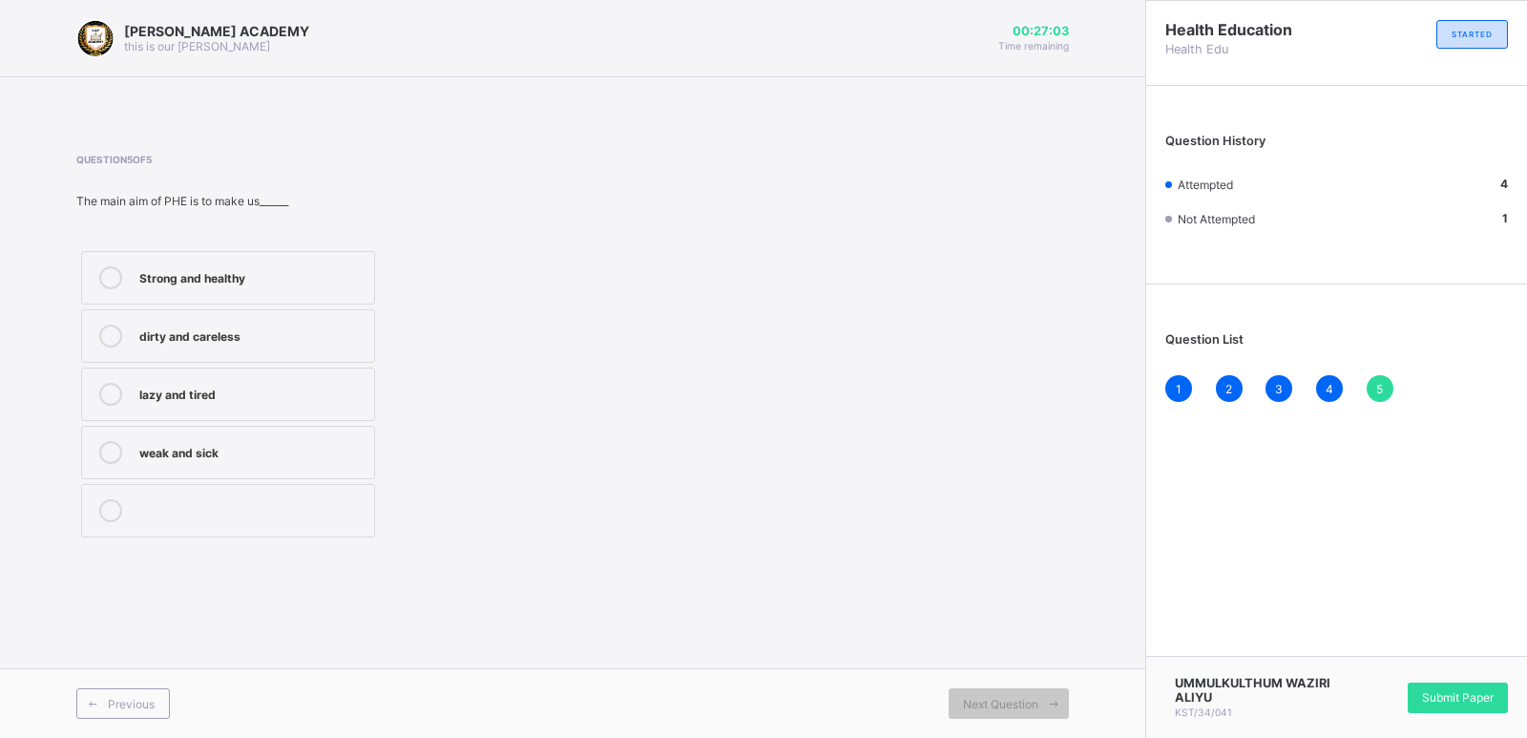
click at [321, 273] on div "Strong and healthy" at bounding box center [251, 275] width 225 height 19
click at [1449, 691] on span "Submit Paper" at bounding box center [1458, 697] width 72 height 14
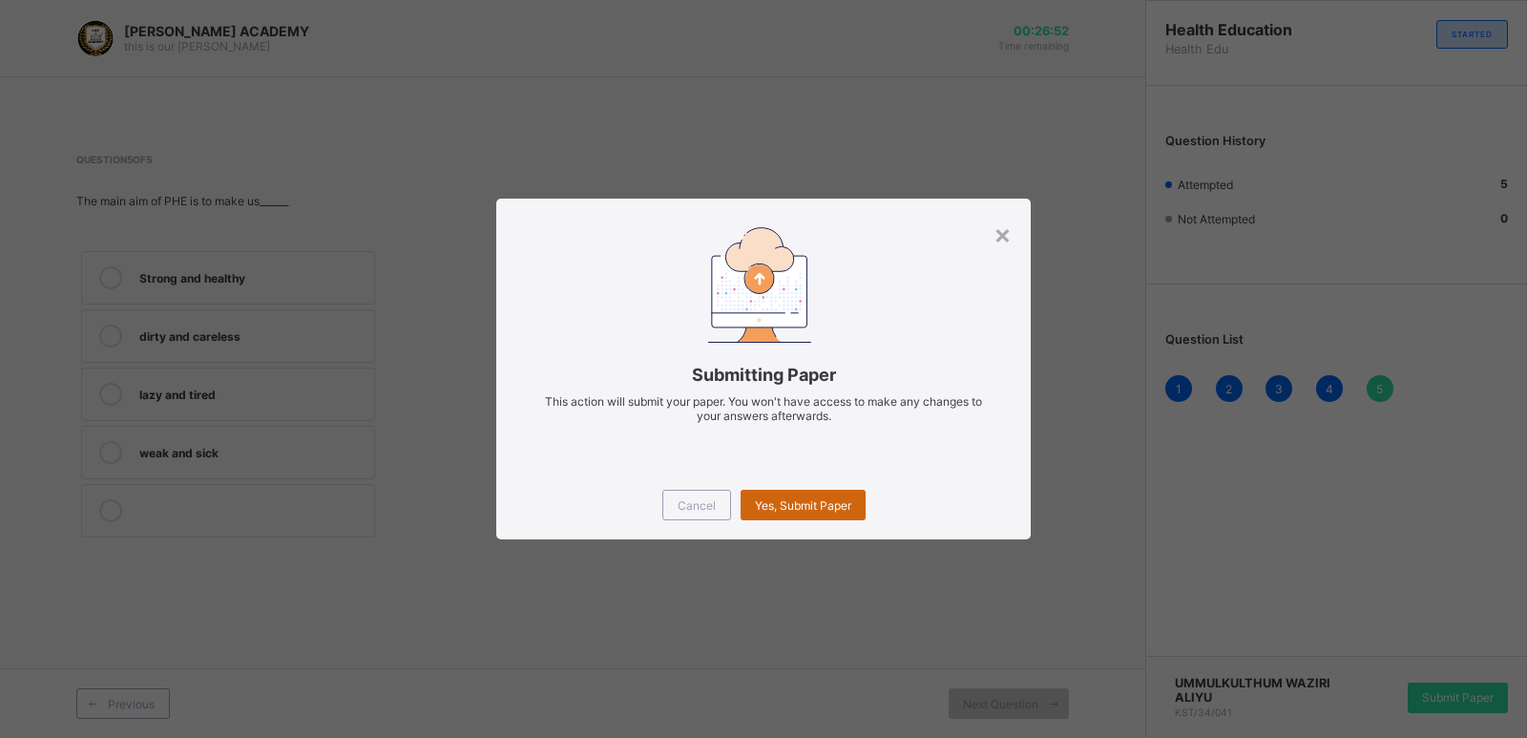
click at [801, 507] on span "Yes, Submit Paper" at bounding box center [803, 505] width 96 height 14
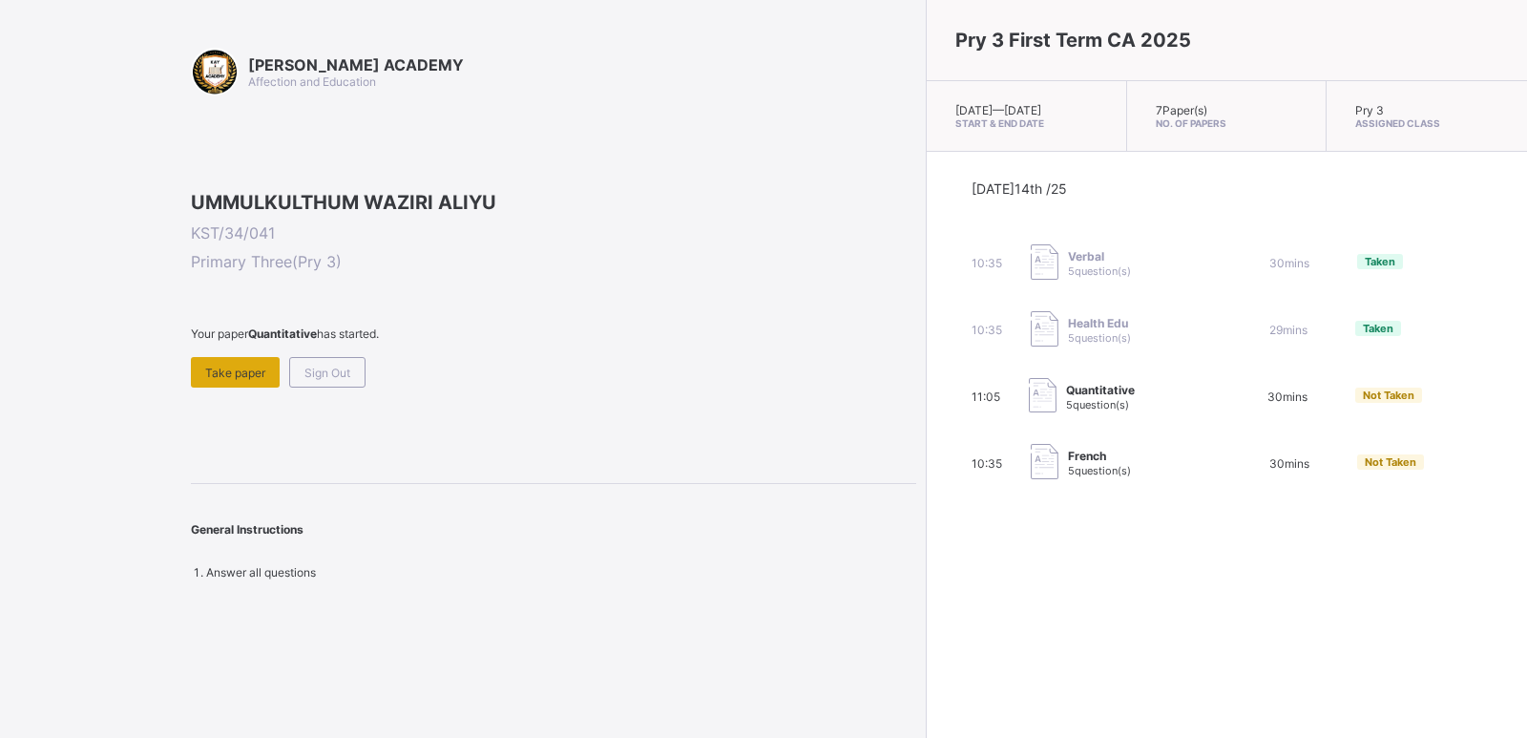
click at [209, 380] on span "Take paper" at bounding box center [235, 372] width 60 height 14
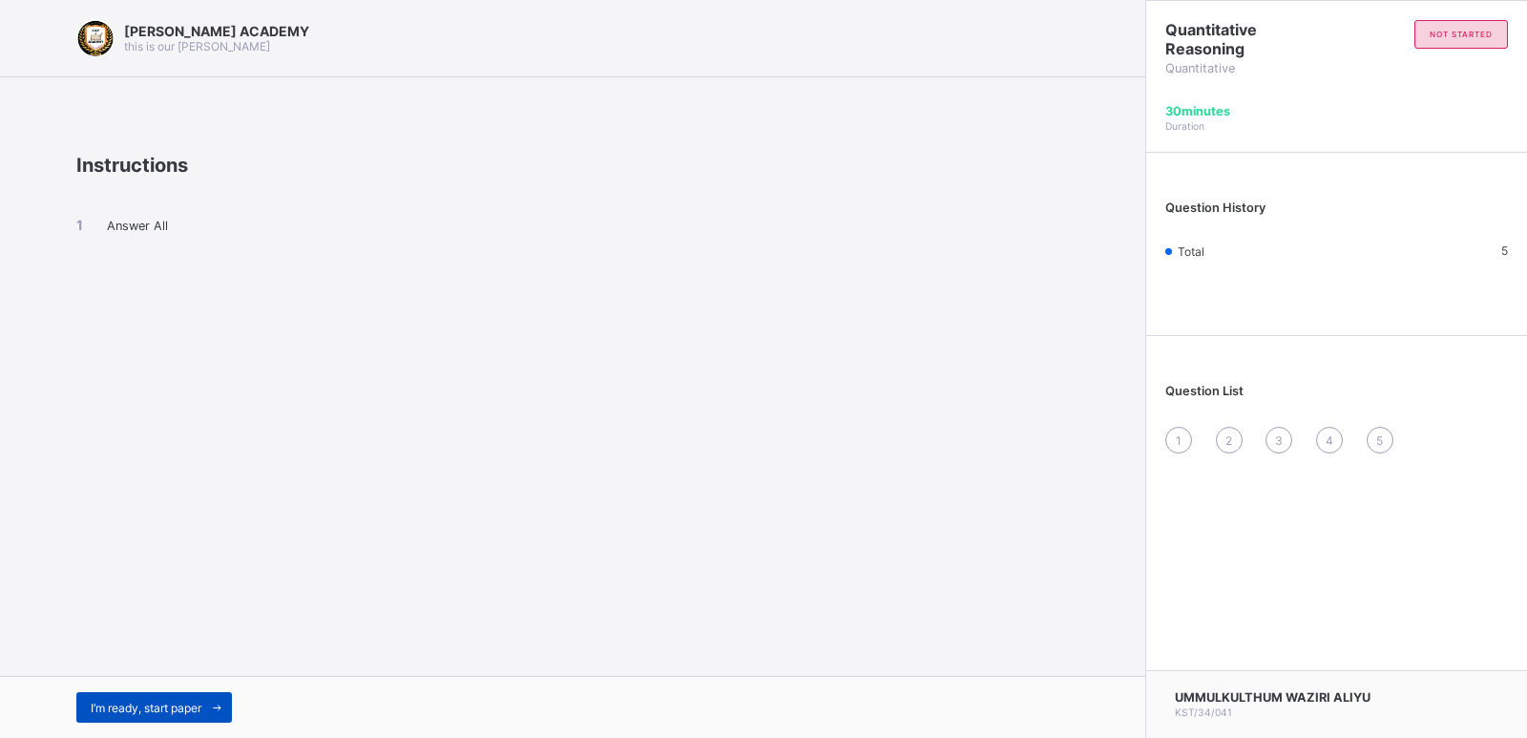
click at [178, 704] on span "I’m ready, start paper" at bounding box center [146, 707] width 111 height 14
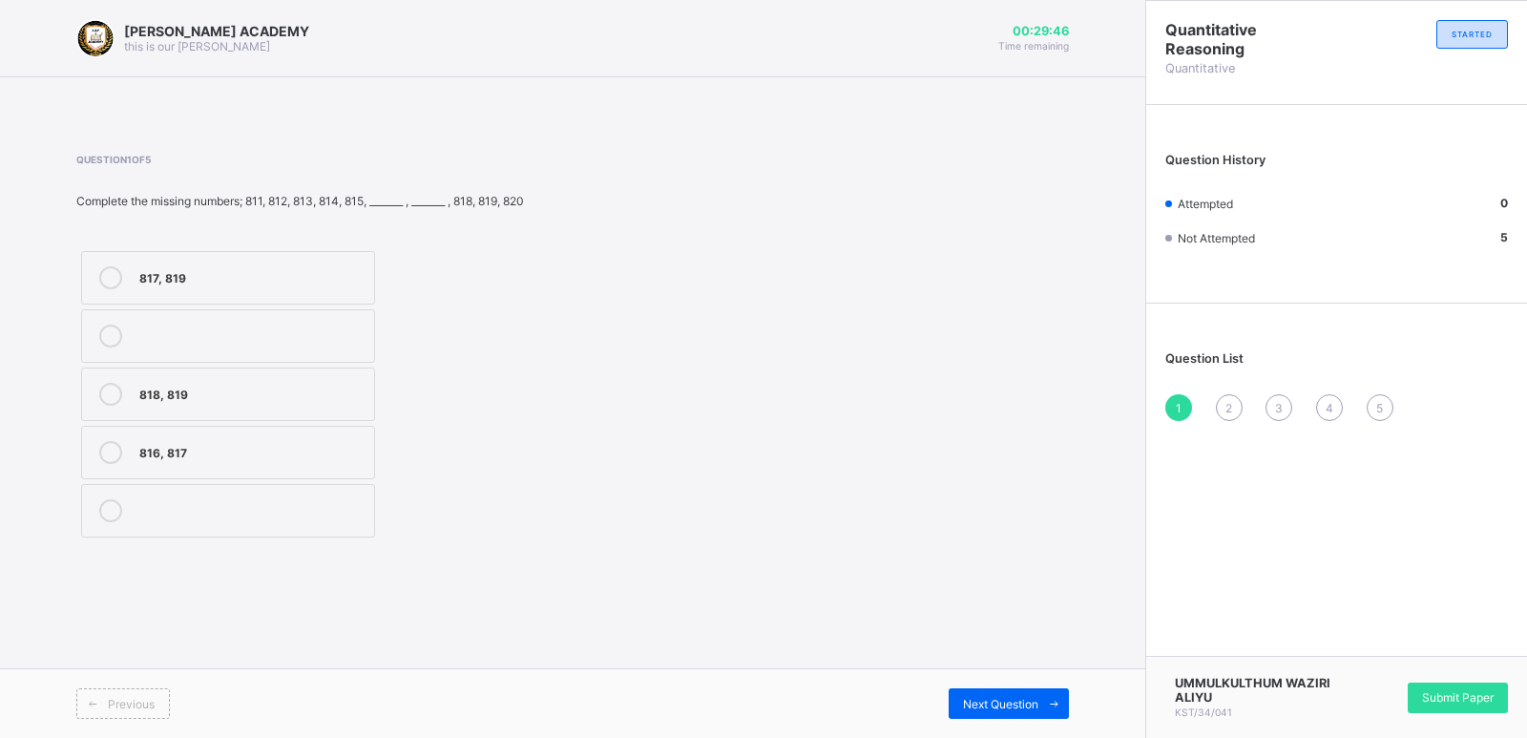
click at [300, 262] on label "817, 819" at bounding box center [228, 277] width 294 height 53
click at [1007, 693] on div "Next Question" at bounding box center [1009, 703] width 120 height 31
click at [367, 265] on label "703, 704" at bounding box center [228, 277] width 294 height 53
click at [997, 719] on div "Previous Next Question" at bounding box center [572, 703] width 1145 height 70
click at [996, 697] on span "Next Question" at bounding box center [1000, 704] width 75 height 14
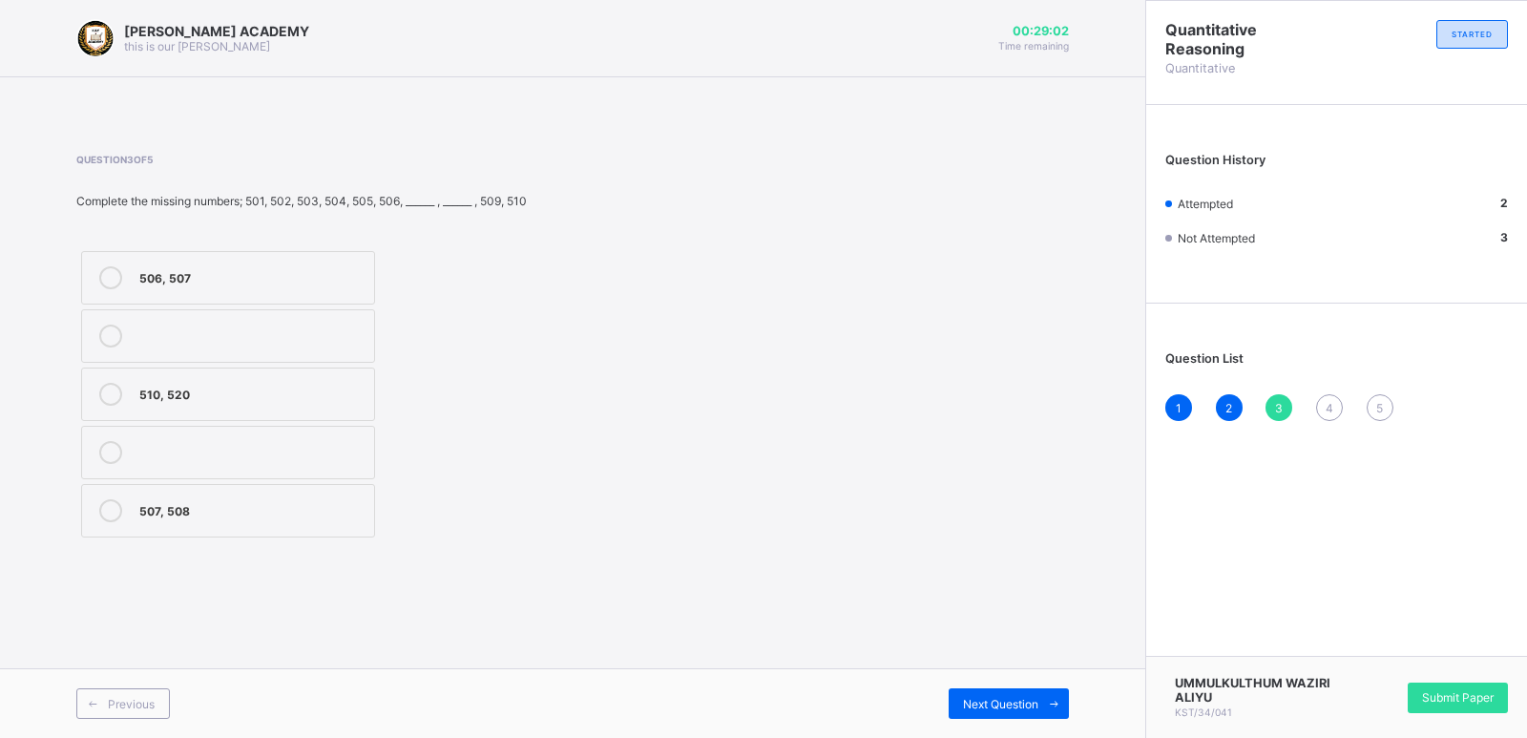
click at [328, 284] on div "506, 507" at bounding box center [251, 275] width 225 height 19
click at [987, 694] on div "Next Question" at bounding box center [1009, 703] width 120 height 31
click at [353, 385] on div "909, 910" at bounding box center [251, 392] width 225 height 19
click at [1009, 699] on span "Next Question" at bounding box center [1000, 704] width 75 height 14
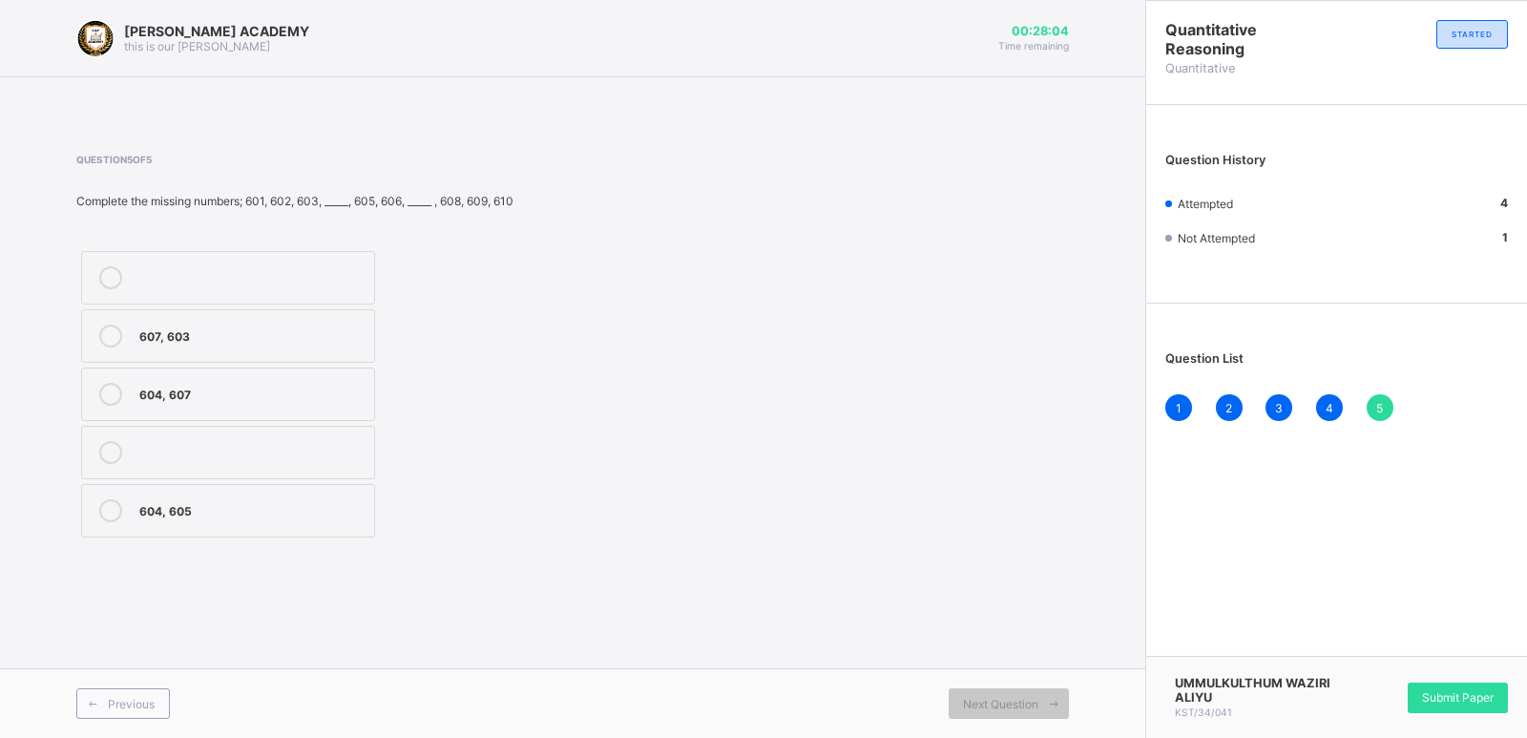
click at [345, 386] on div "604, 607" at bounding box center [251, 392] width 225 height 19
click at [1453, 686] on div "Submit Paper" at bounding box center [1458, 697] width 100 height 31
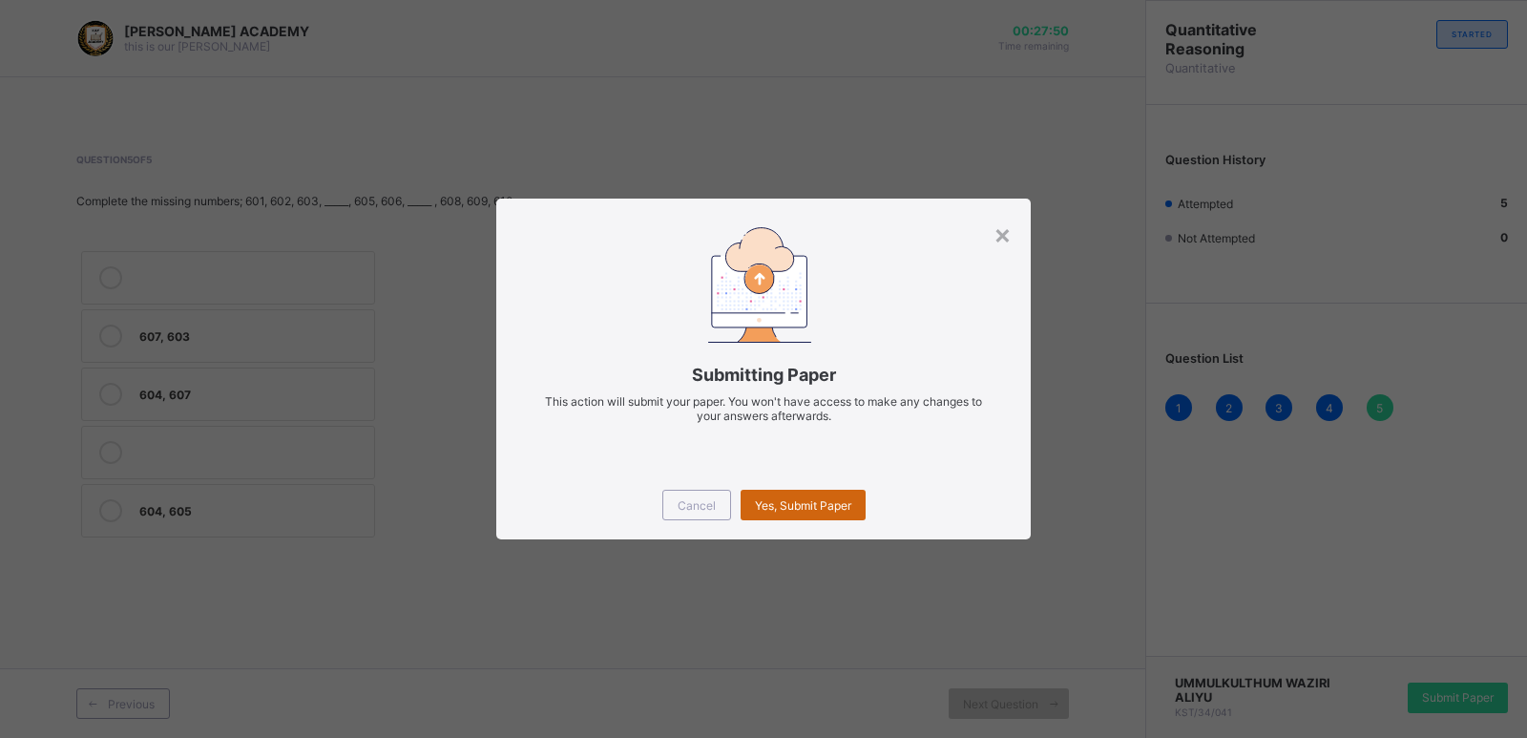
click at [810, 500] on span "Yes, Submit Paper" at bounding box center [803, 505] width 96 height 14
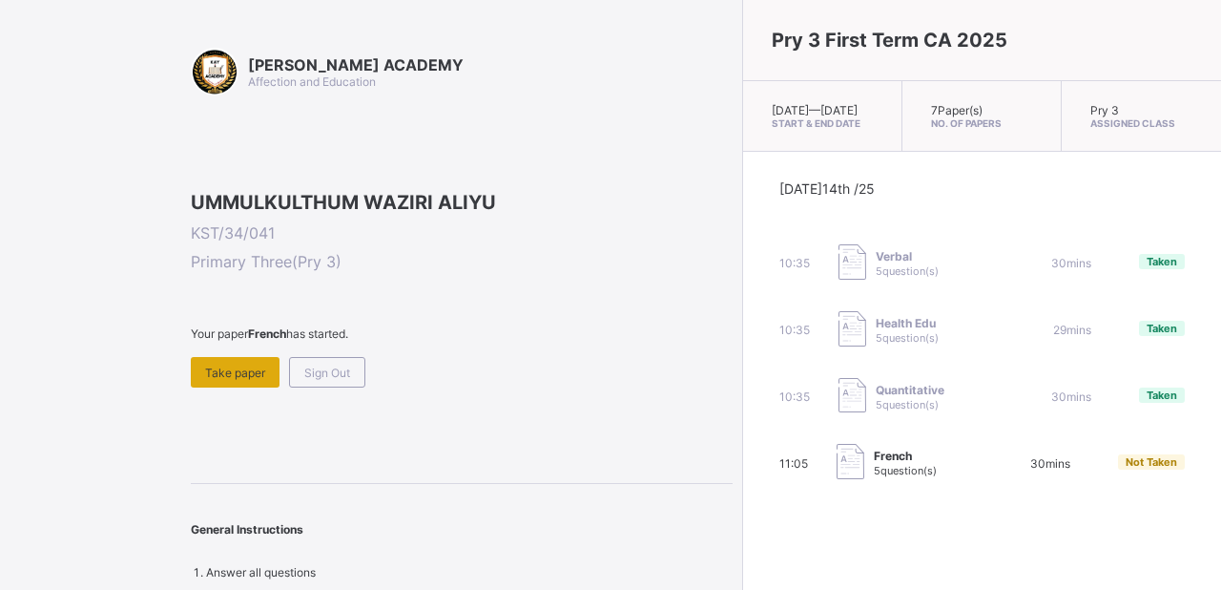
click at [222, 380] on span "Take paper" at bounding box center [235, 372] width 60 height 14
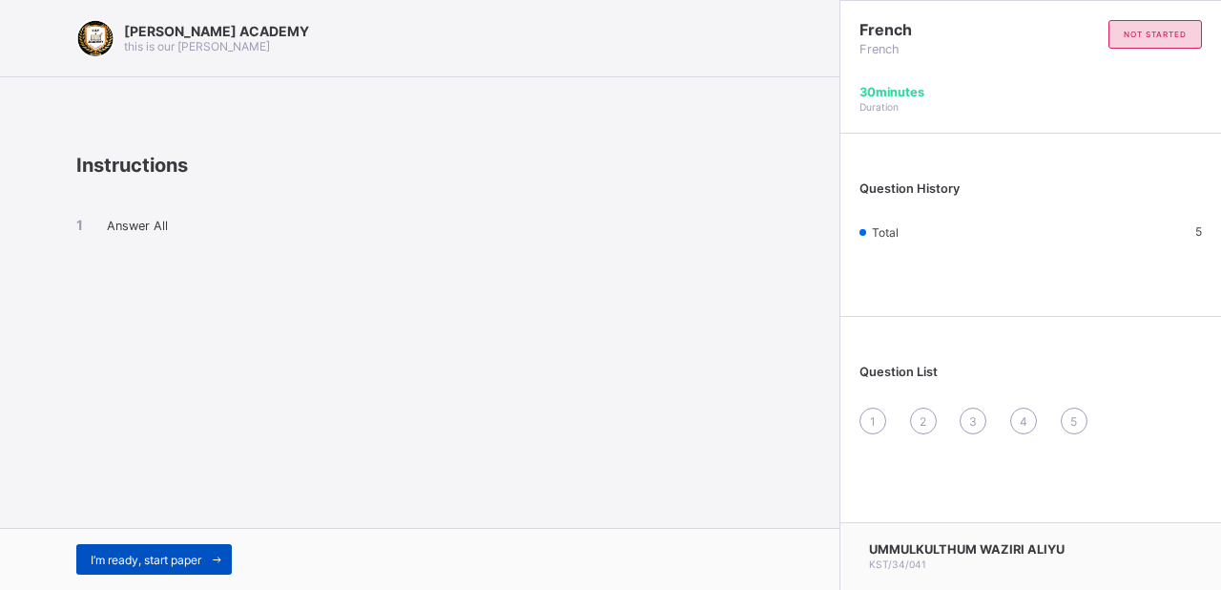
click at [207, 546] on span at bounding box center [216, 559] width 31 height 31
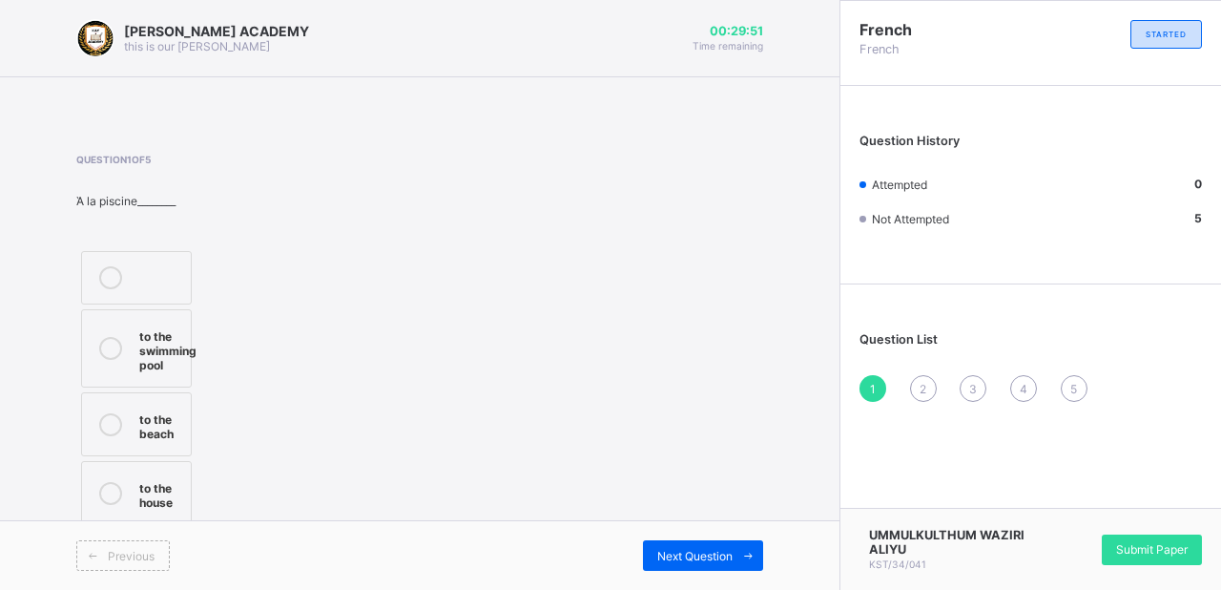
click at [157, 340] on div "to the swimming pool" at bounding box center [167, 348] width 57 height 48
click at [704, 549] on span "Next Question" at bounding box center [694, 556] width 75 height 14
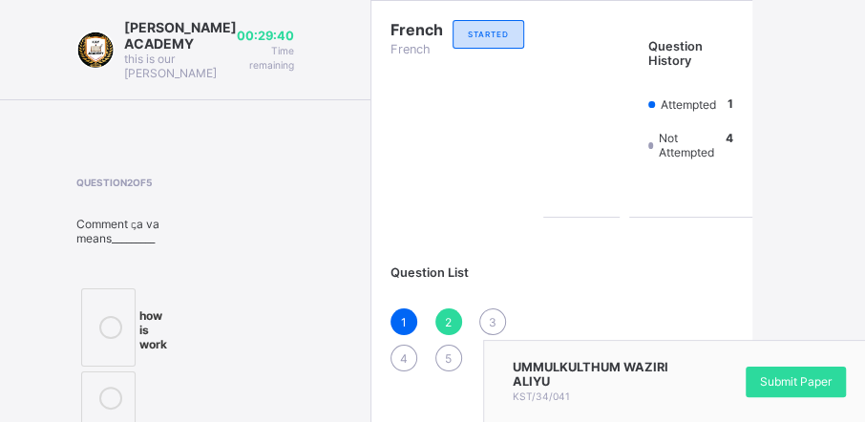
click at [96, 308] on div at bounding box center [111, 327] width 38 height 48
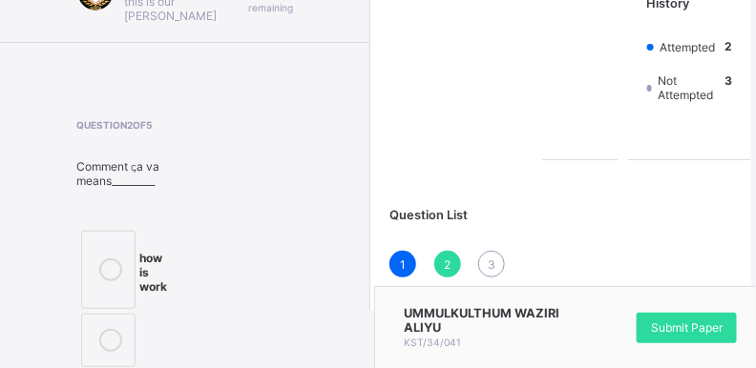
scroll to position [58, 0]
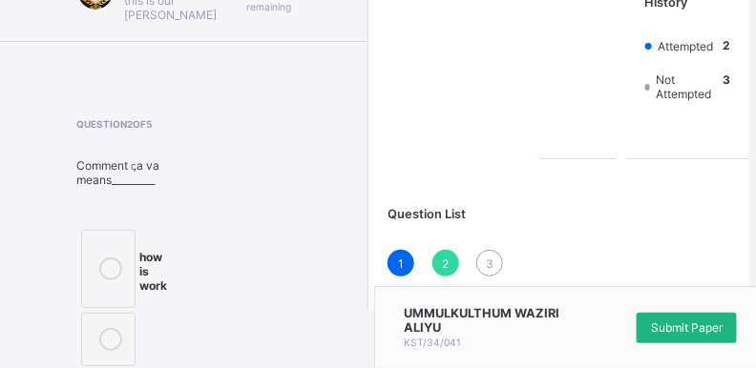
click at [652, 329] on span "Submit Paper" at bounding box center [687, 328] width 72 height 14
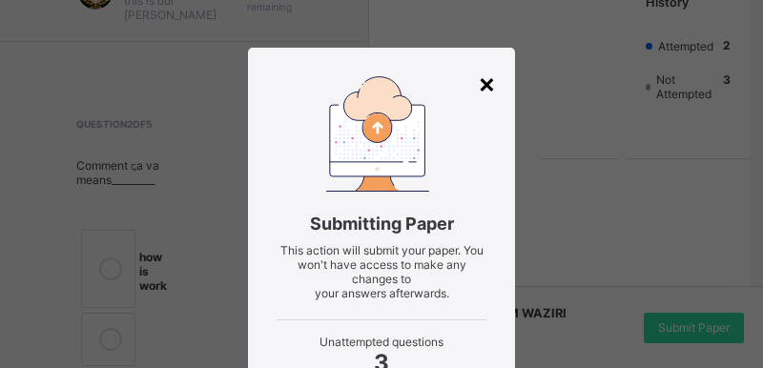
click at [478, 88] on div "×" at bounding box center [487, 83] width 18 height 32
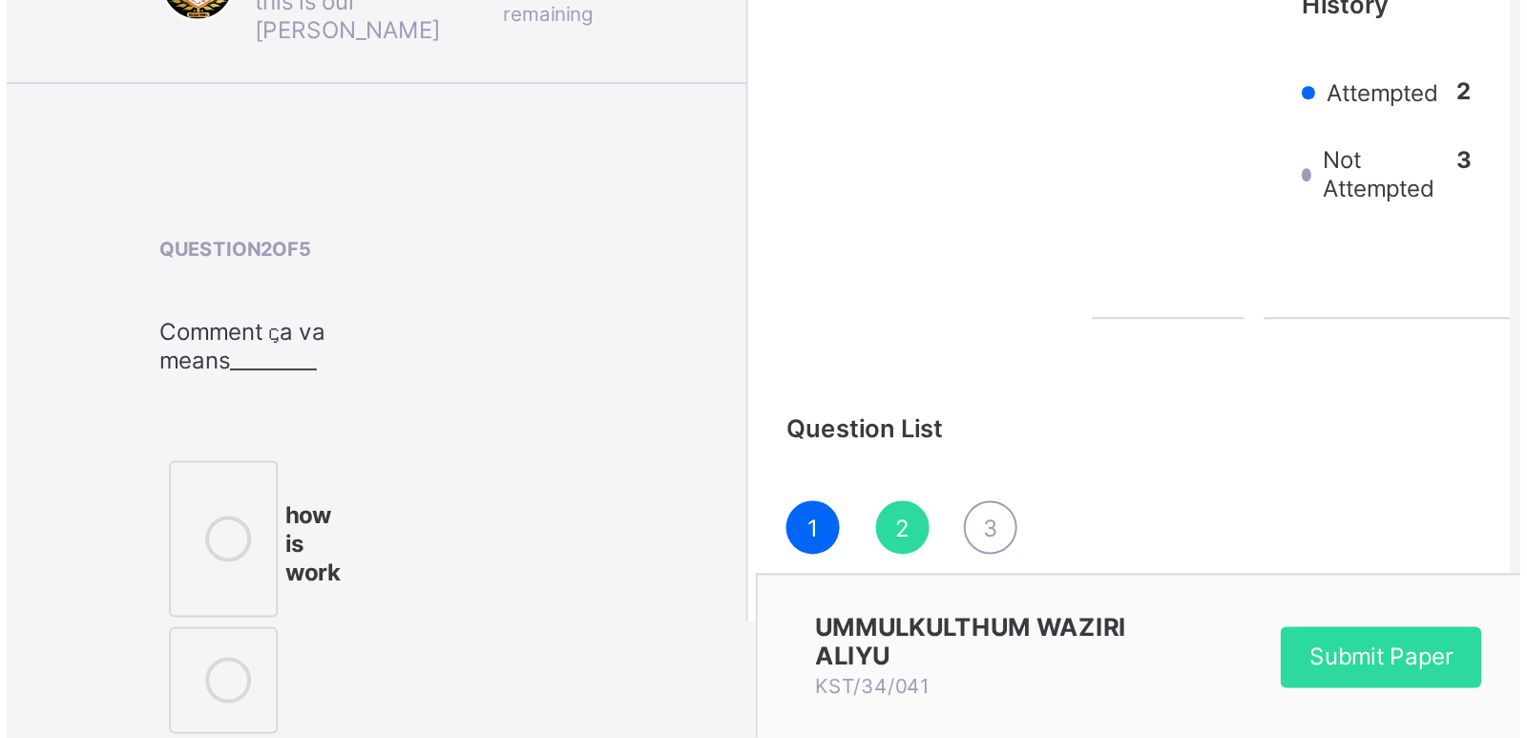
scroll to position [0, 0]
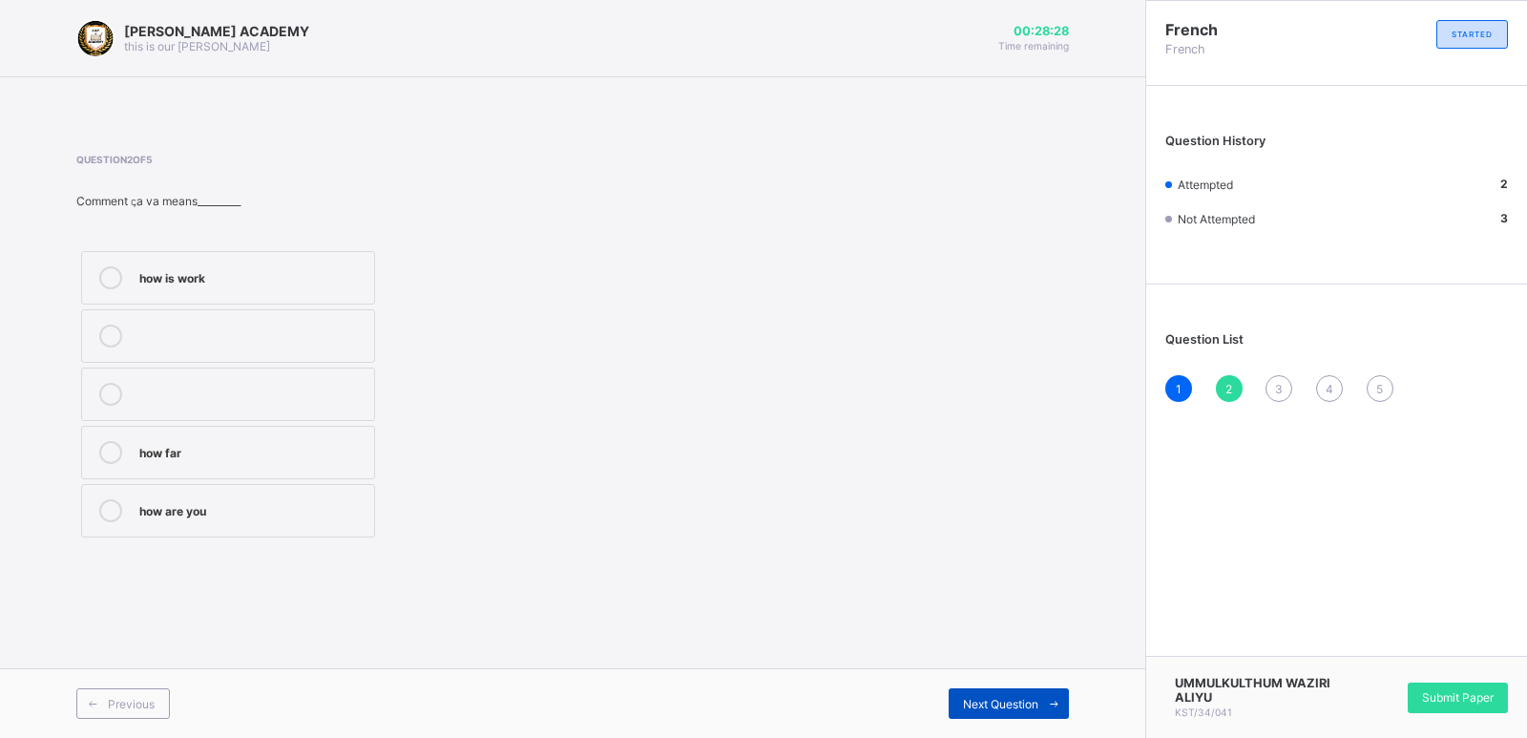
click at [1041, 699] on span at bounding box center [1053, 703] width 31 height 31
click at [282, 449] on div "Thank you very much" at bounding box center [251, 450] width 225 height 19
click at [972, 686] on div "Previous Next Question" at bounding box center [572, 703] width 1145 height 70
click at [1004, 702] on span "Next Question" at bounding box center [1000, 704] width 75 height 14
click at [246, 500] on div "[DATE]" at bounding box center [251, 508] width 225 height 19
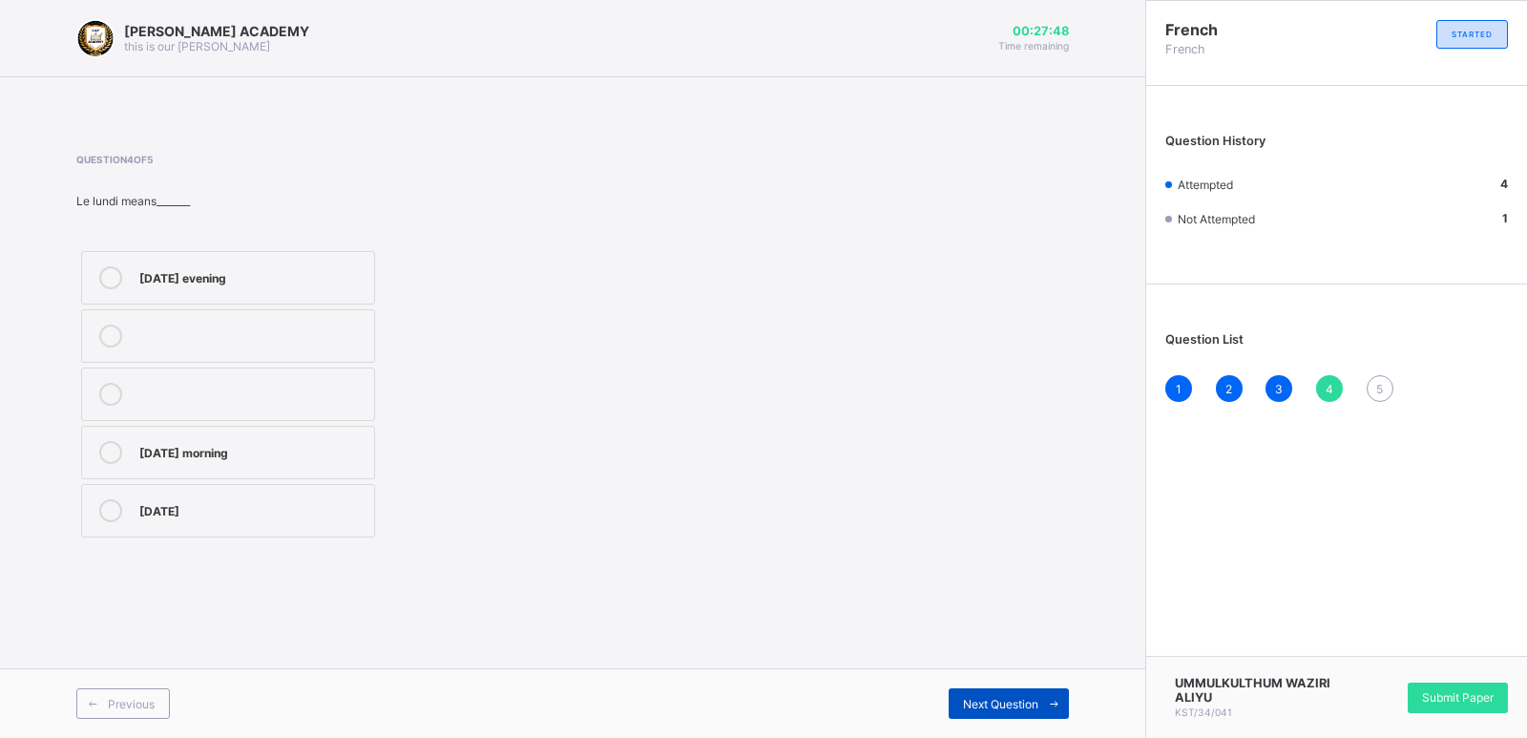
click at [991, 712] on div "Next Question" at bounding box center [1009, 703] width 120 height 31
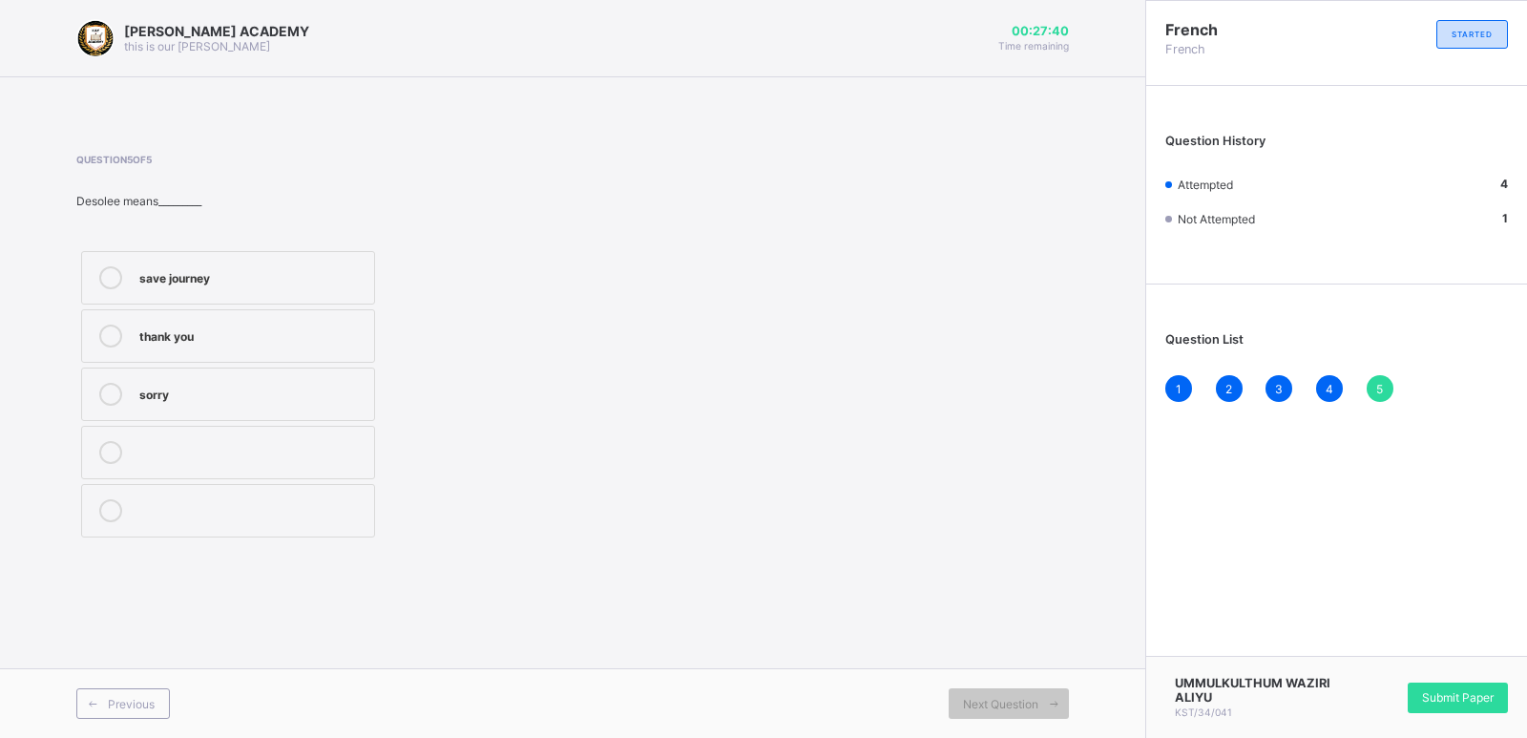
click at [260, 281] on div "save journey" at bounding box center [251, 275] width 225 height 19
click at [1476, 688] on div "Submit Paper" at bounding box center [1458, 697] width 100 height 31
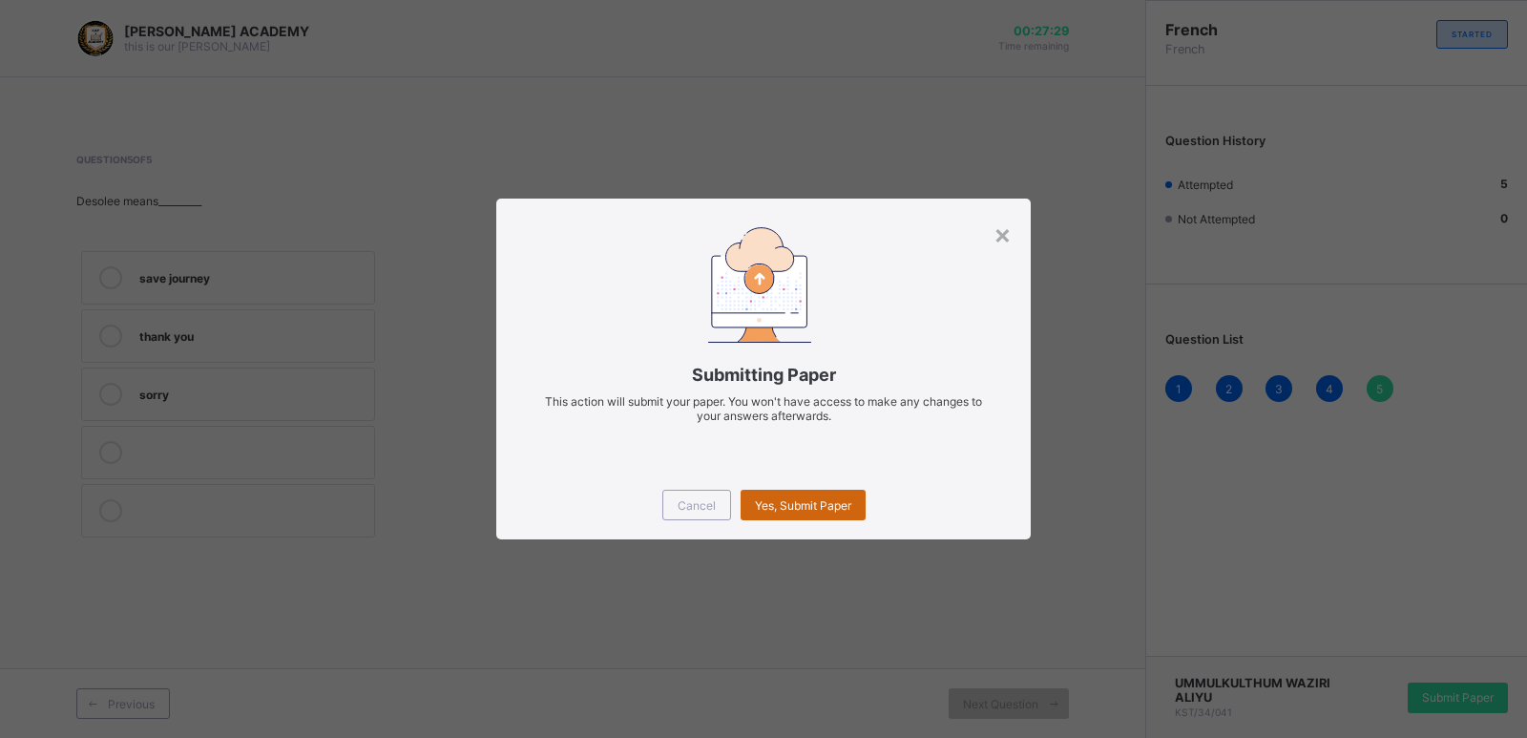
click at [770, 496] on div "Yes, Submit Paper" at bounding box center [803, 505] width 125 height 31
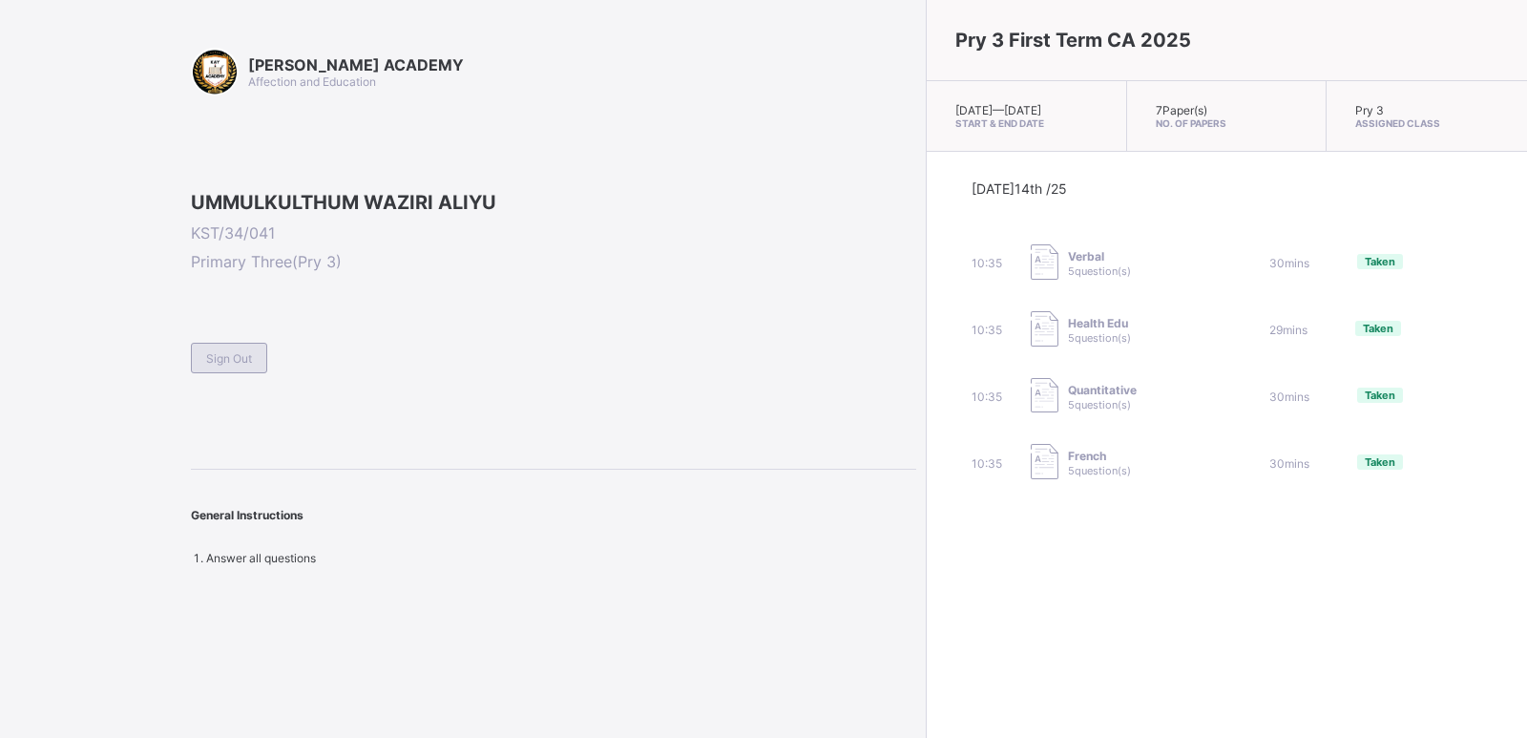
click at [231, 365] on span "Sign Out" at bounding box center [229, 358] width 46 height 14
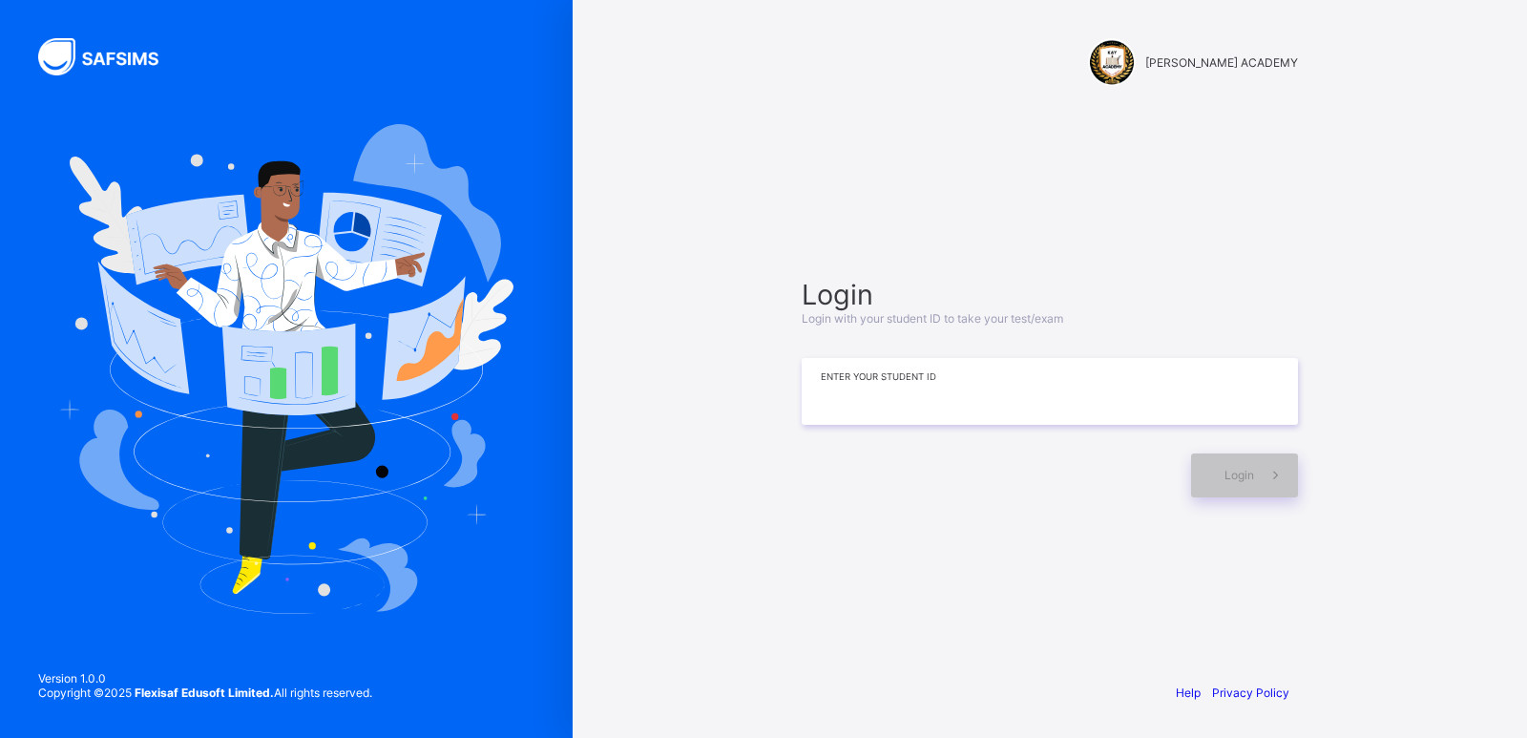
click at [1089, 407] on input at bounding box center [1050, 391] width 496 height 67
type input "**********"
click at [1243, 471] on span "Login" at bounding box center [1239, 475] width 30 height 14
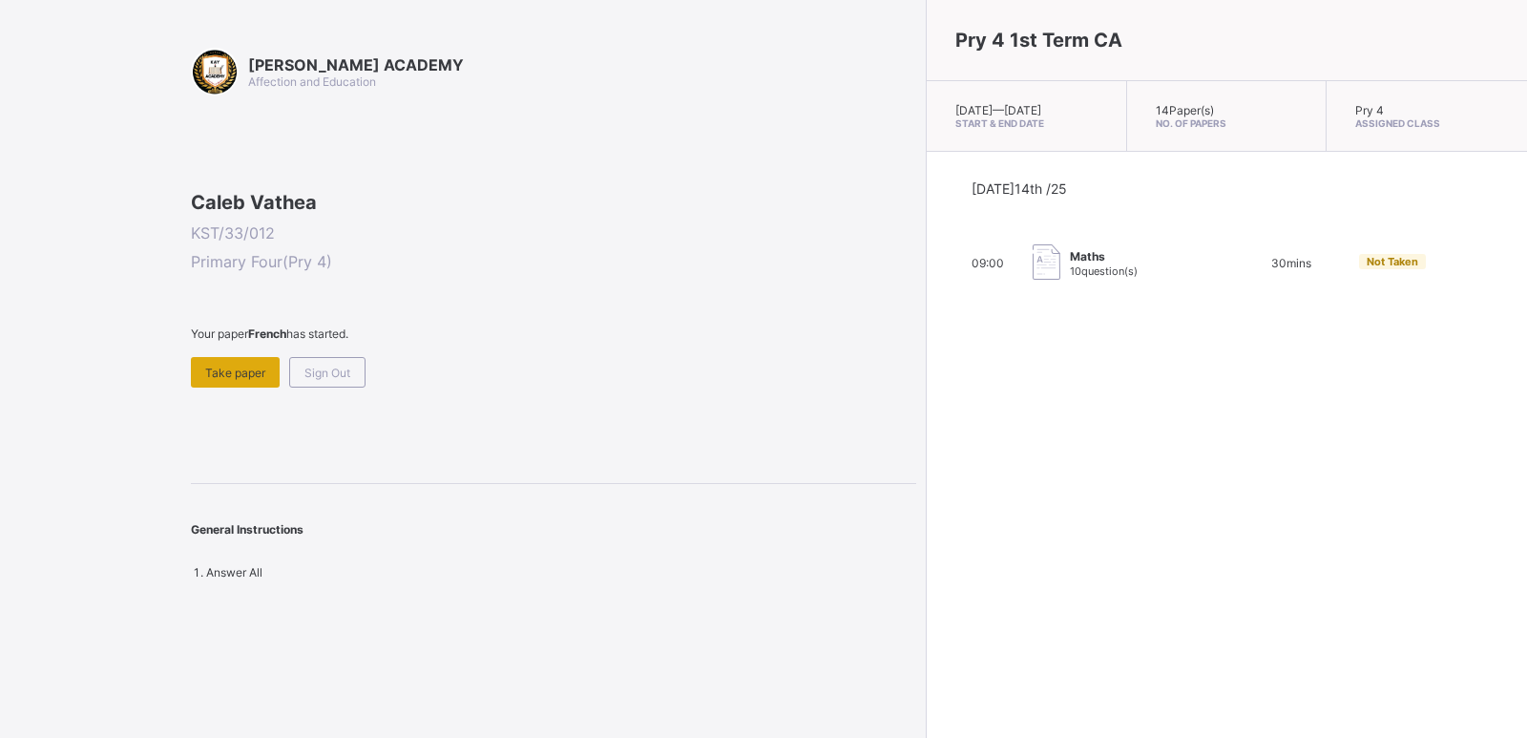
click at [221, 380] on span "Take paper" at bounding box center [235, 372] width 60 height 14
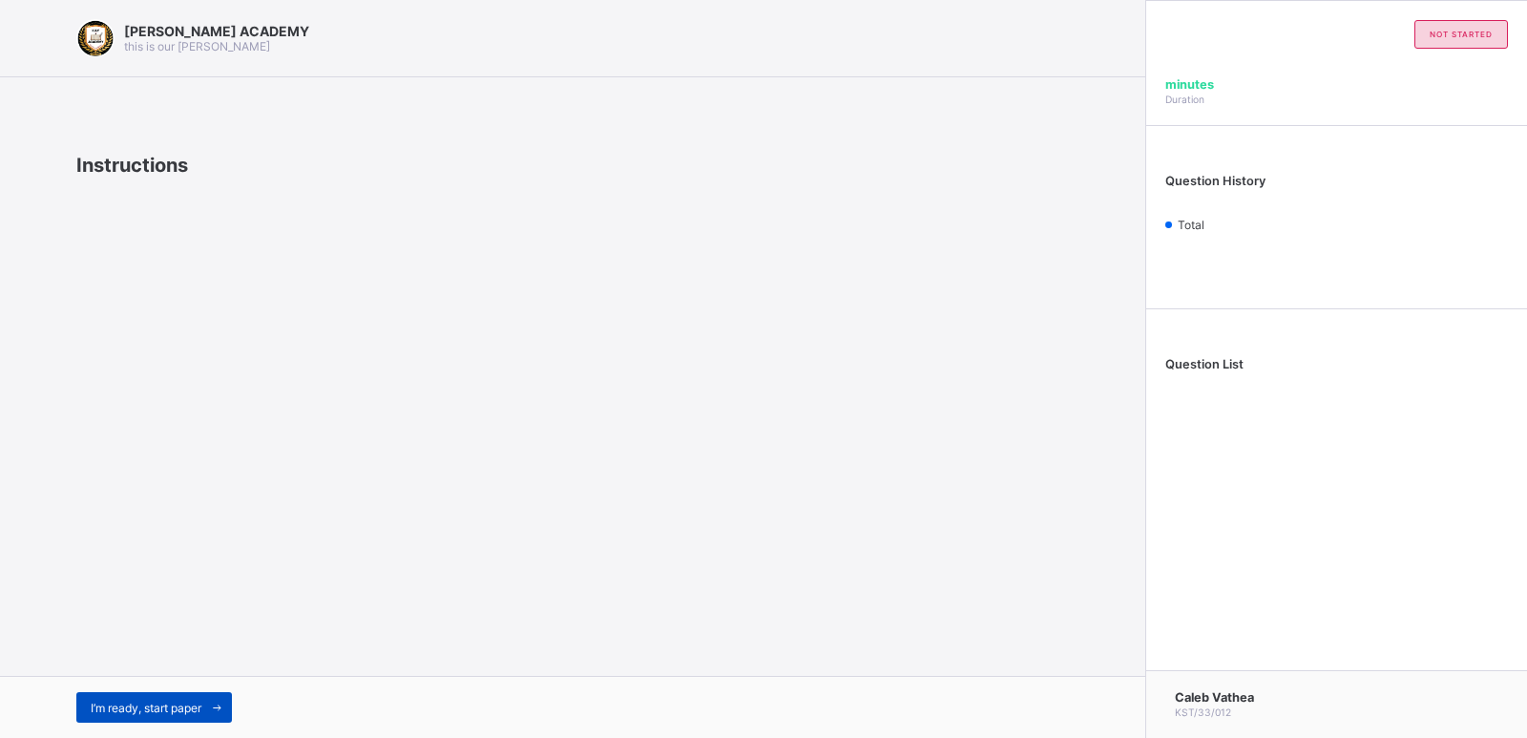
click at [191, 703] on span "I’m ready, start paper" at bounding box center [146, 707] width 111 height 14
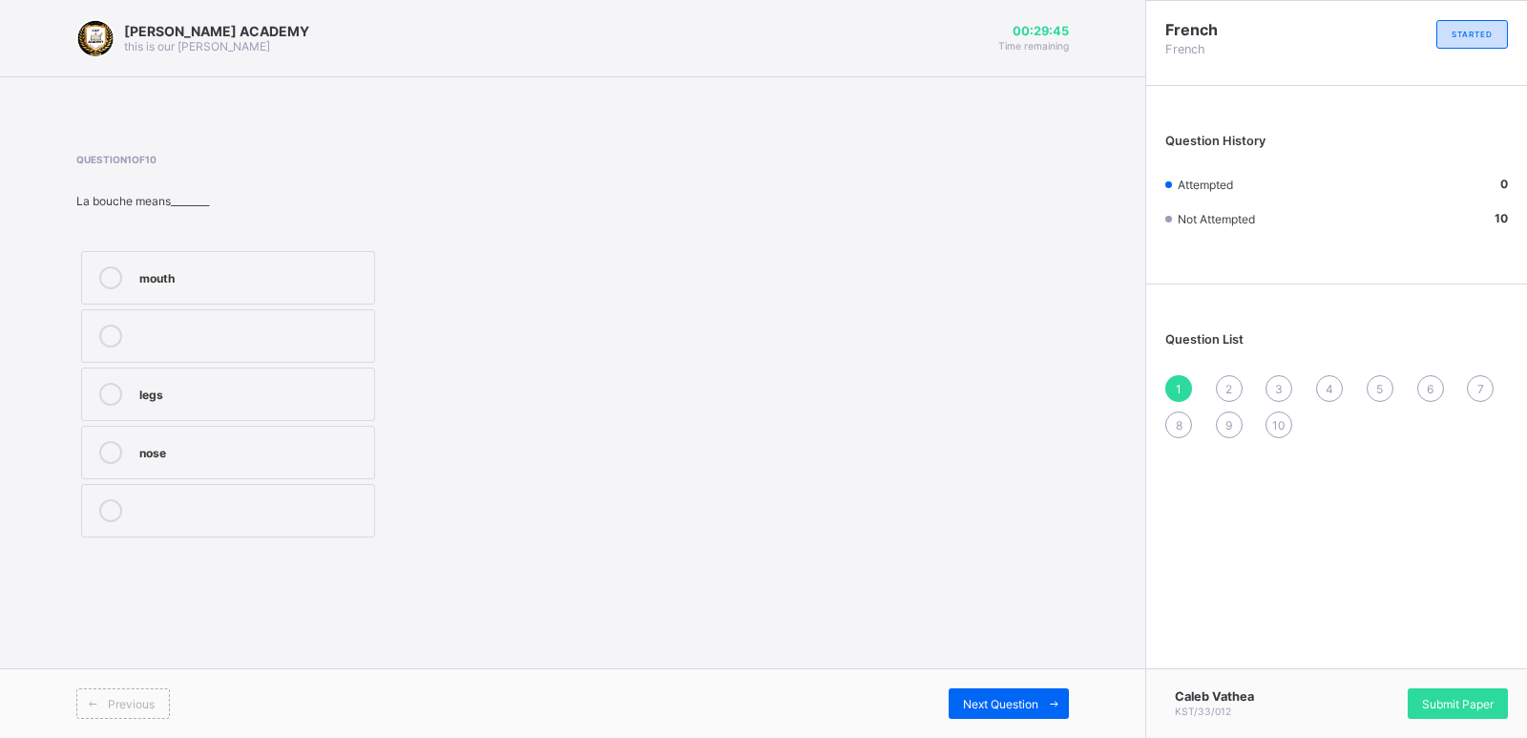
drag, startPoint x: 513, startPoint y: 458, endPoint x: 350, endPoint y: 438, distance: 164.4
click at [350, 438] on div "mouth legs nose" at bounding box center [329, 394] width 506 height 296
click at [351, 284] on div "mouth" at bounding box center [251, 275] width 225 height 19
click at [1024, 692] on div "Next Question" at bounding box center [1009, 703] width 120 height 31
click at [213, 331] on div "head" at bounding box center [251, 333] width 225 height 19
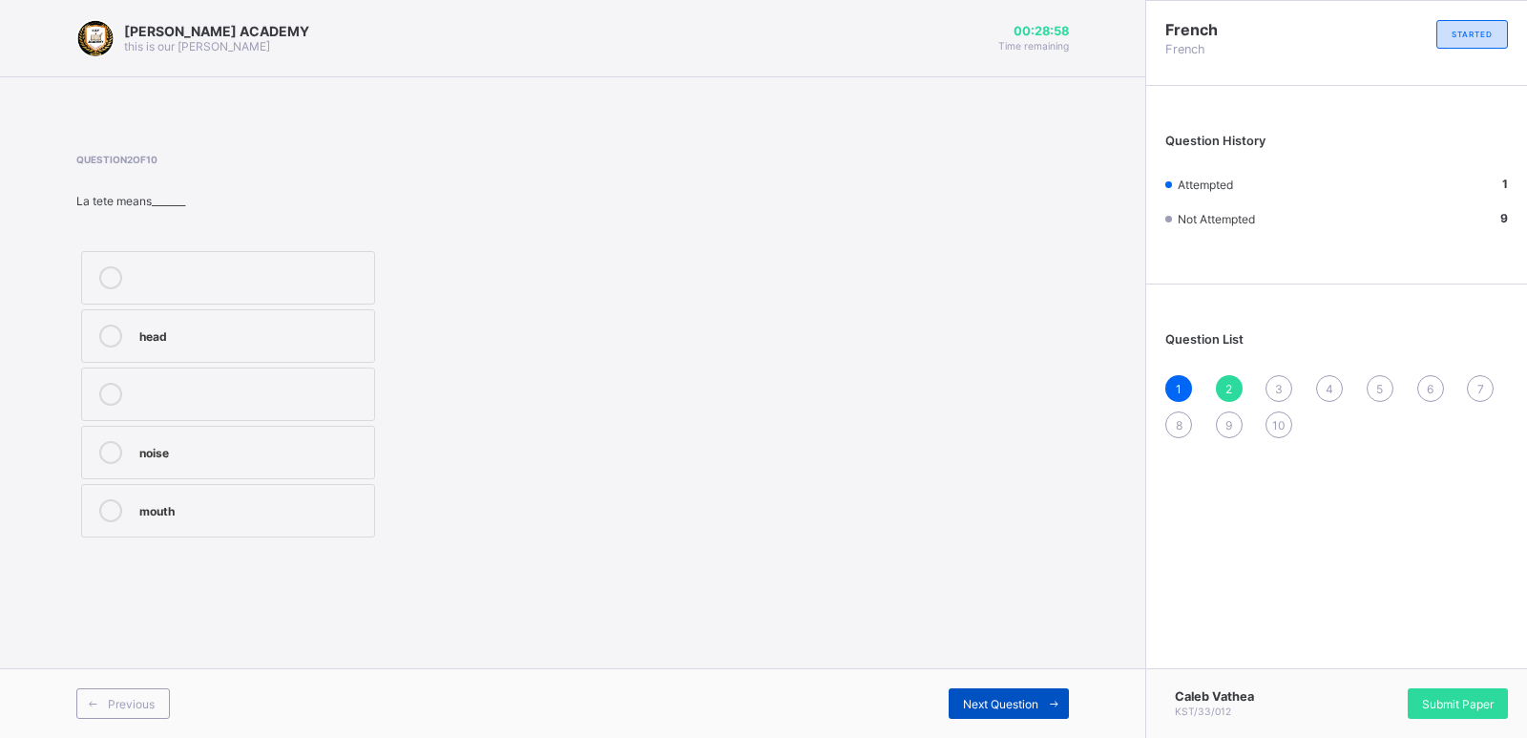
click at [1058, 703] on icon at bounding box center [1054, 704] width 14 height 12
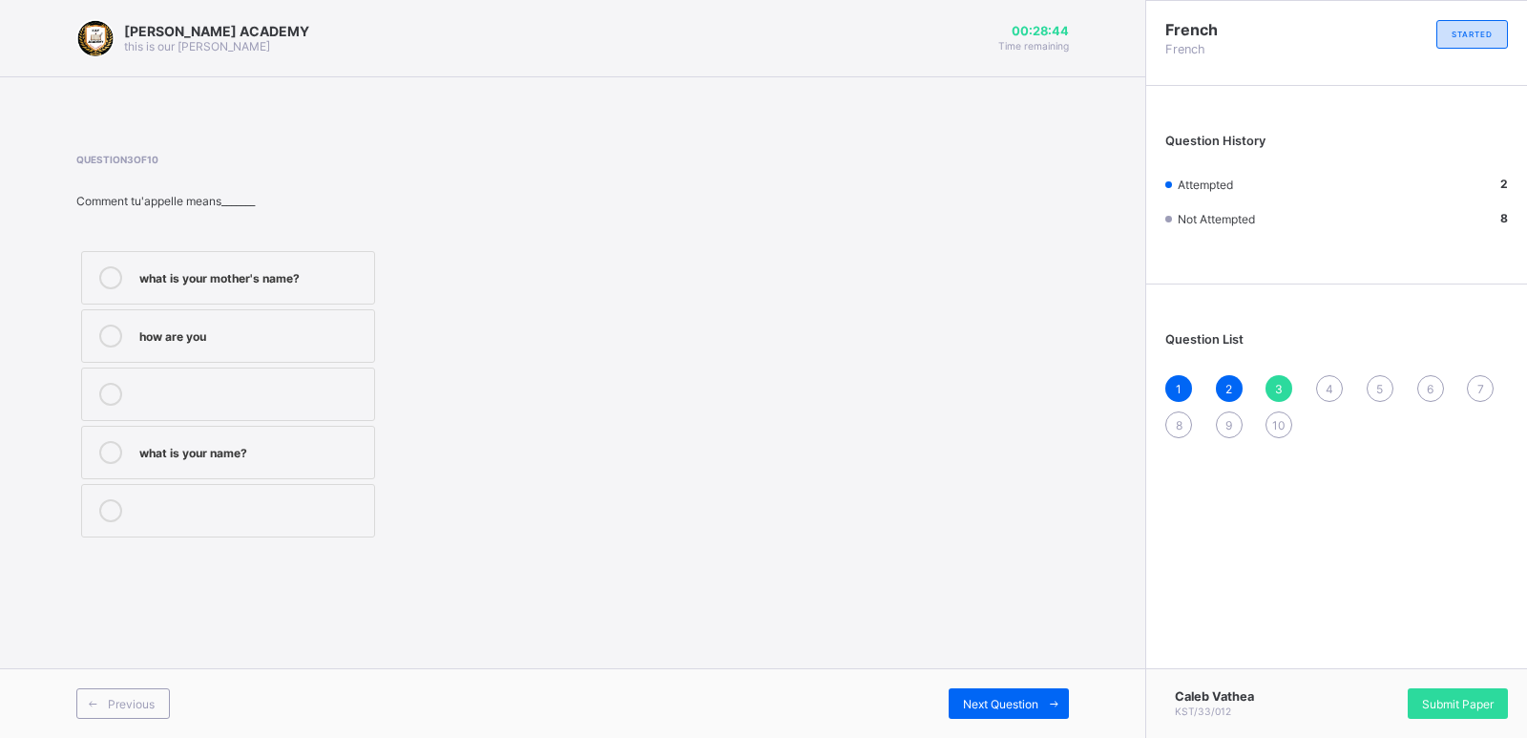
click at [329, 445] on div "what is your name?" at bounding box center [251, 450] width 225 height 19
click at [1325, 382] on span "4" at bounding box center [1329, 389] width 8 height 14
click at [843, 416] on div "Question 4 of 10 Dѐsolee means_______ sorry see you [DATE] come" at bounding box center [572, 348] width 992 height 388
click at [201, 399] on div "see you [DATE]" at bounding box center [251, 392] width 225 height 19
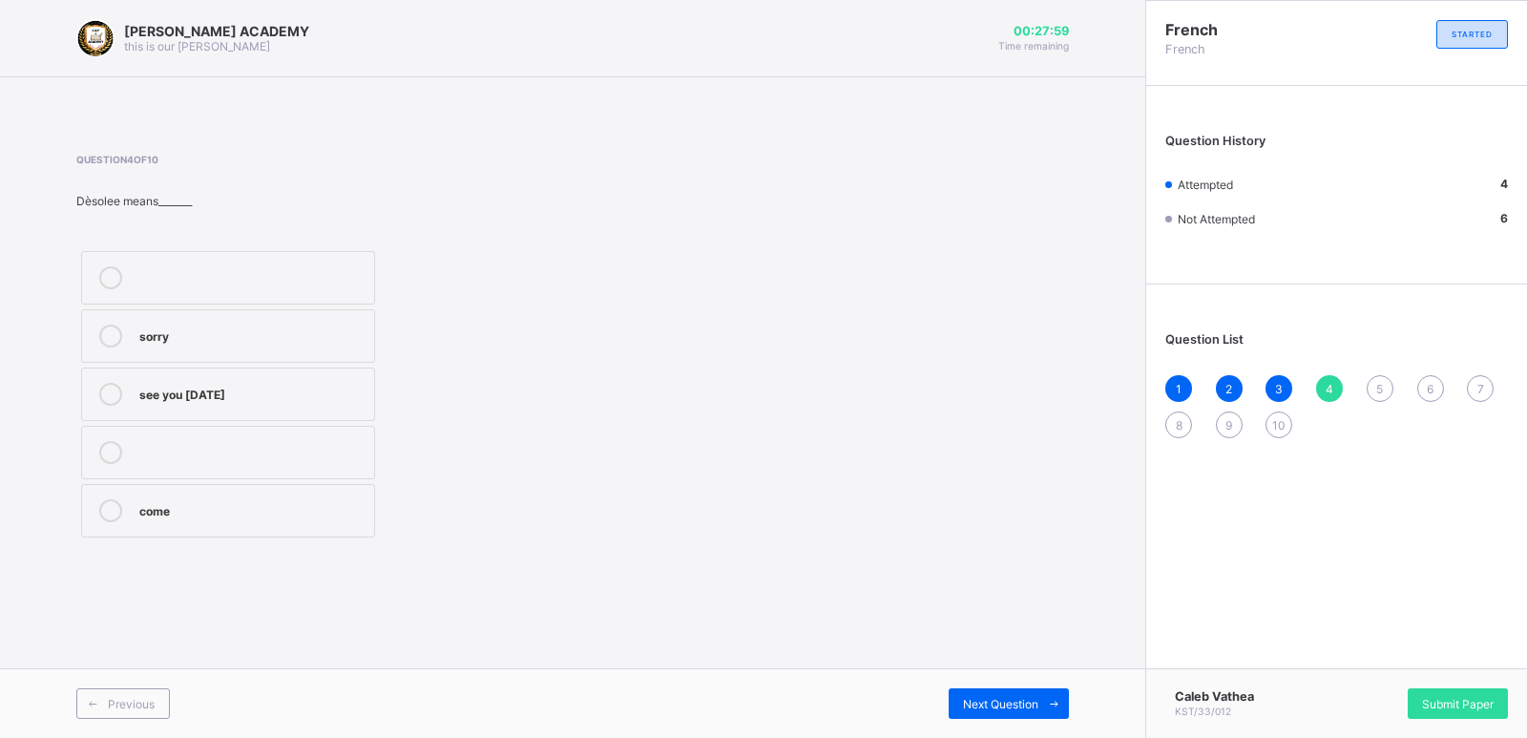
click at [194, 317] on label "sorry" at bounding box center [228, 335] width 294 height 53
click at [1050, 690] on span at bounding box center [1053, 703] width 31 height 31
click at [316, 498] on label "see you next time" at bounding box center [228, 510] width 294 height 53
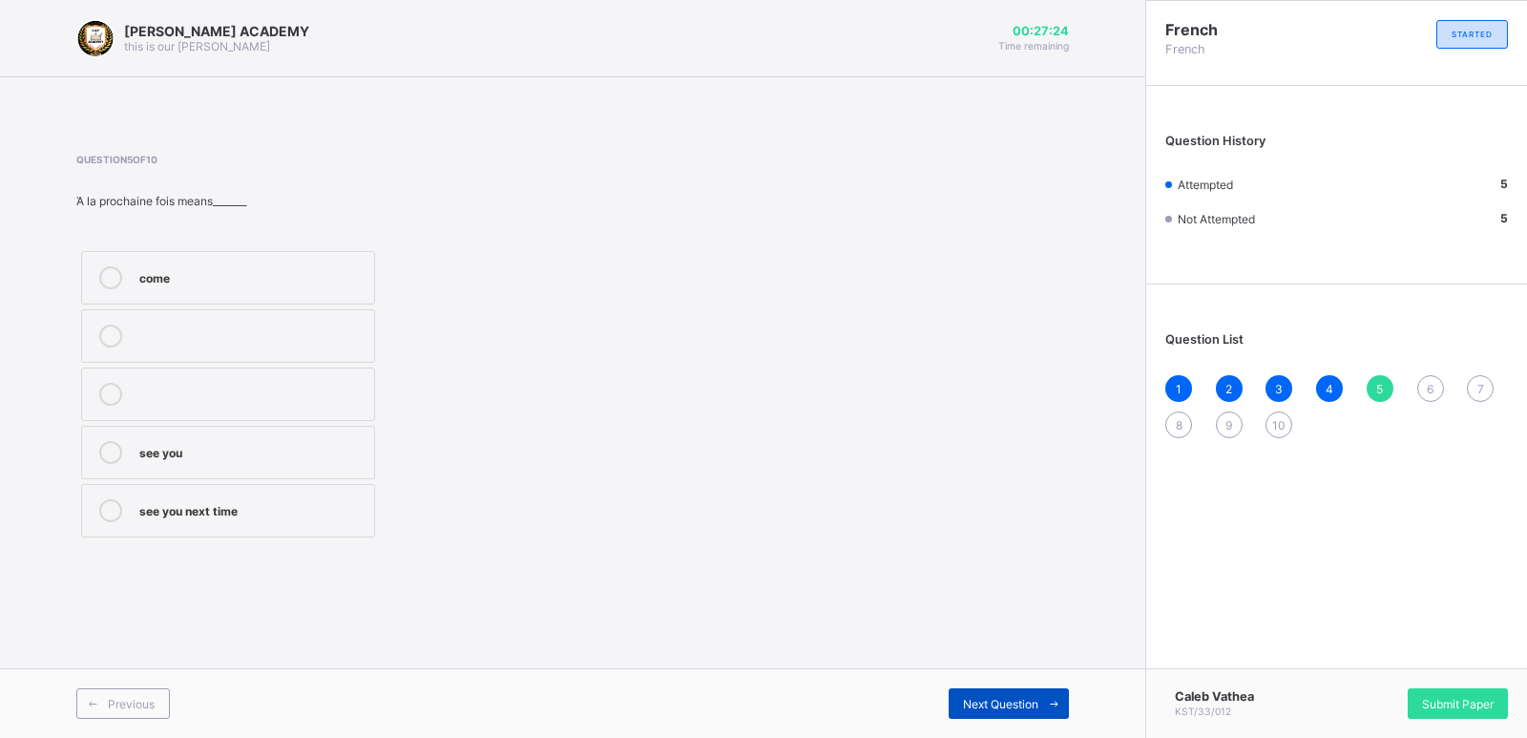
click at [1051, 695] on span at bounding box center [1053, 703] width 31 height 31
click at [244, 412] on label "cousin" at bounding box center [228, 393] width 294 height 53
click at [1061, 698] on span at bounding box center [1053, 703] width 31 height 31
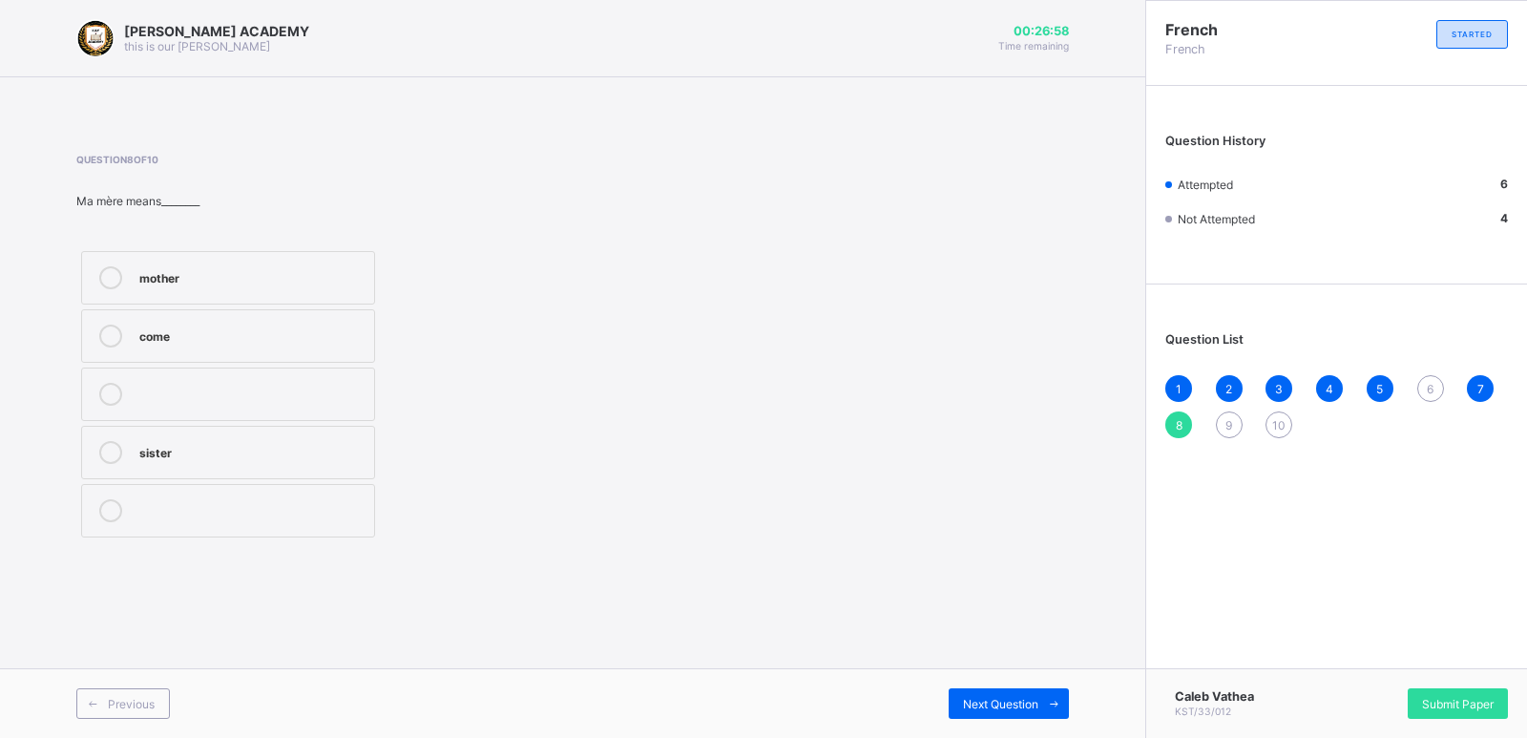
click at [1425, 379] on div "6" at bounding box center [1430, 388] width 27 height 27
click at [981, 478] on div "Question 6 of 10 A bentôt means_______ see you see you [DATE] see you soon" at bounding box center [572, 348] width 992 height 388
click at [271, 511] on div "see you soon" at bounding box center [251, 508] width 225 height 19
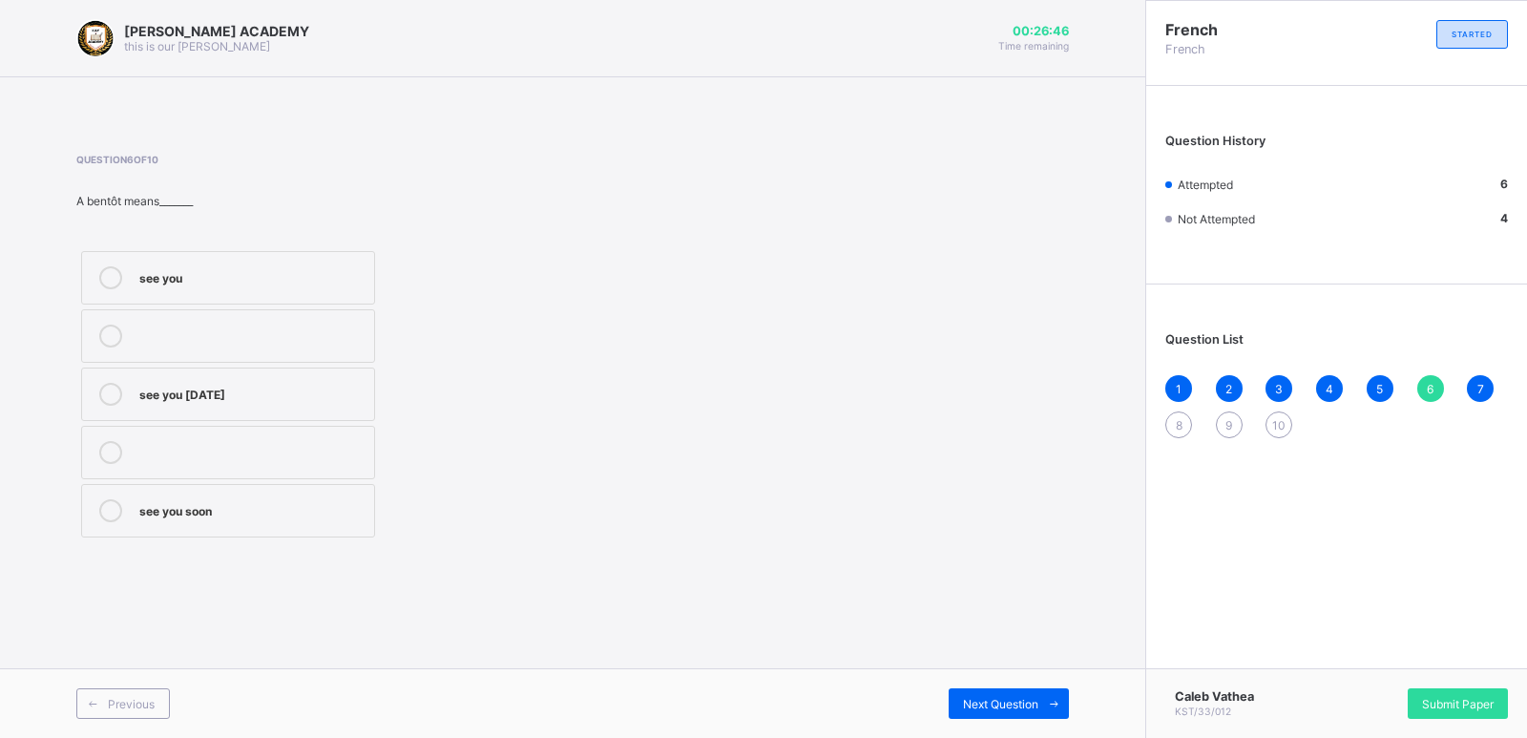
click at [1057, 684] on div "Previous Next Question" at bounding box center [572, 703] width 1145 height 70
click at [1052, 703] on icon at bounding box center [1054, 704] width 14 height 12
click at [1046, 687] on div "Previous Next Question" at bounding box center [572, 703] width 1145 height 70
click at [1053, 701] on icon at bounding box center [1054, 704] width 14 height 12
click at [245, 269] on div "mother" at bounding box center [251, 275] width 225 height 19
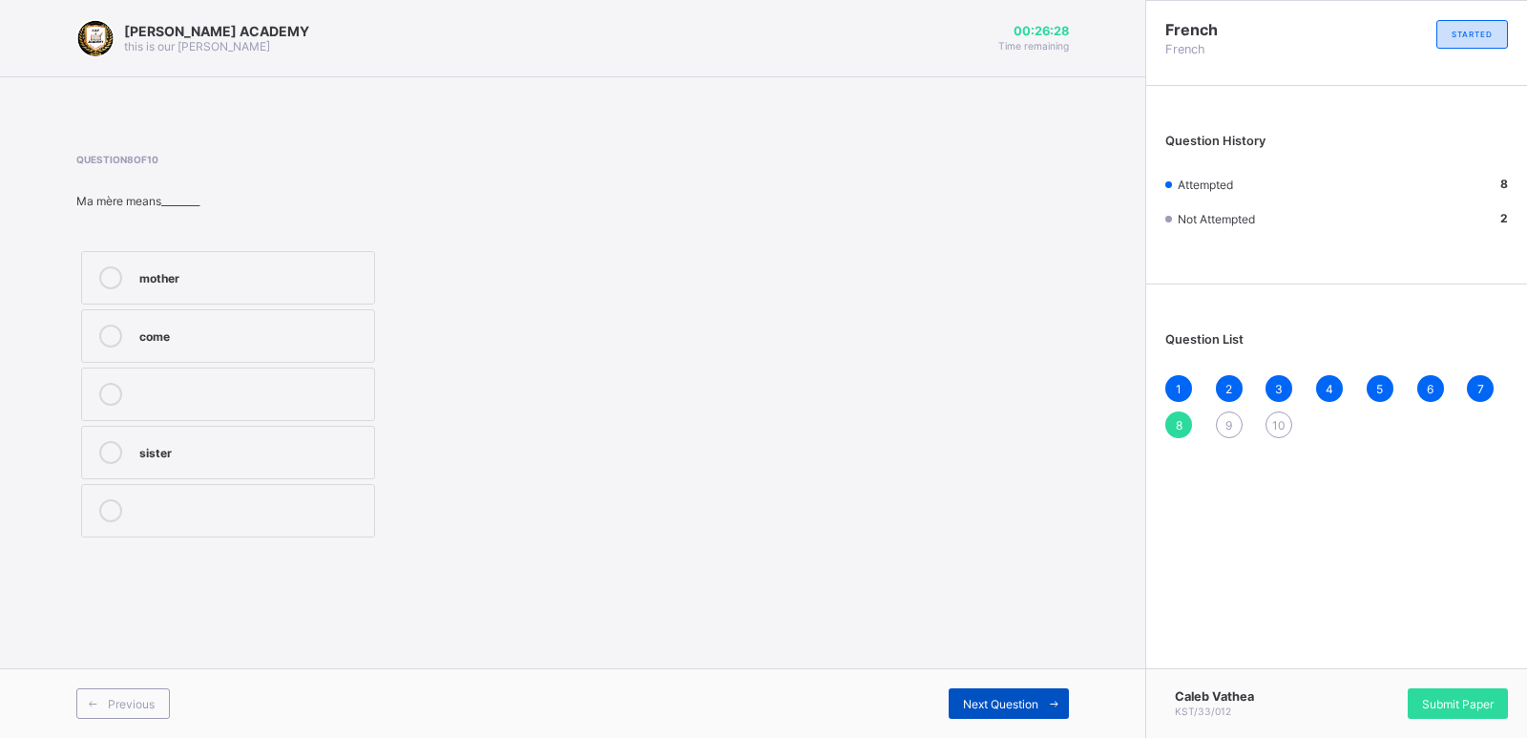
click at [1058, 698] on icon at bounding box center [1054, 704] width 14 height 12
click at [1225, 418] on span "9" at bounding box center [1228, 425] width 7 height 14
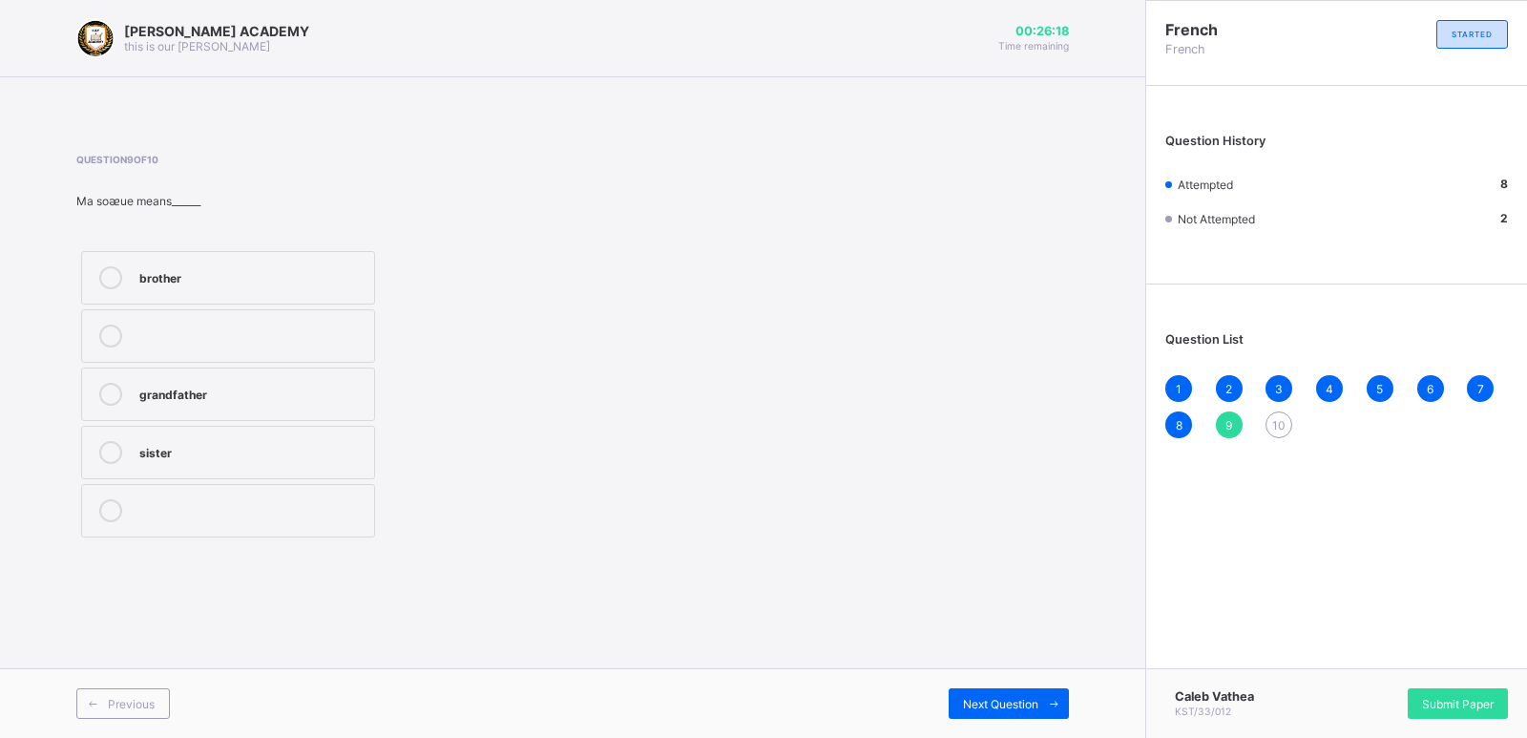
click at [783, 472] on div "Question 9 of 10 Ma soᴂue means______ brother grandfather sister" at bounding box center [572, 348] width 992 height 388
click at [221, 432] on label "sister" at bounding box center [228, 452] width 294 height 53
click at [1054, 696] on span at bounding box center [1053, 703] width 31 height 31
click at [237, 400] on div "father" at bounding box center [251, 392] width 225 height 19
click at [1437, 697] on span "Submit Paper" at bounding box center [1458, 704] width 72 height 14
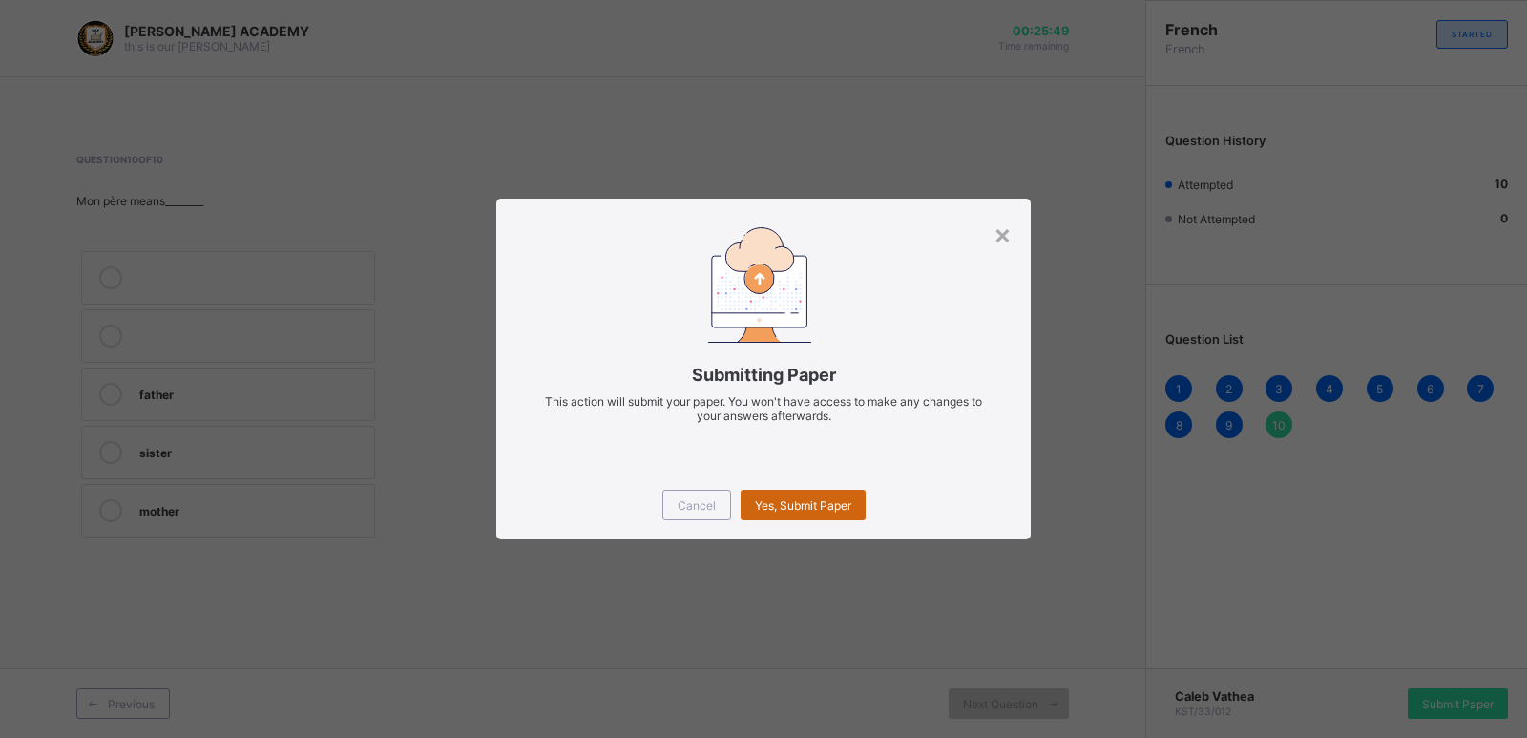
click at [848, 504] on span "Yes, Submit Paper" at bounding box center [803, 505] width 96 height 14
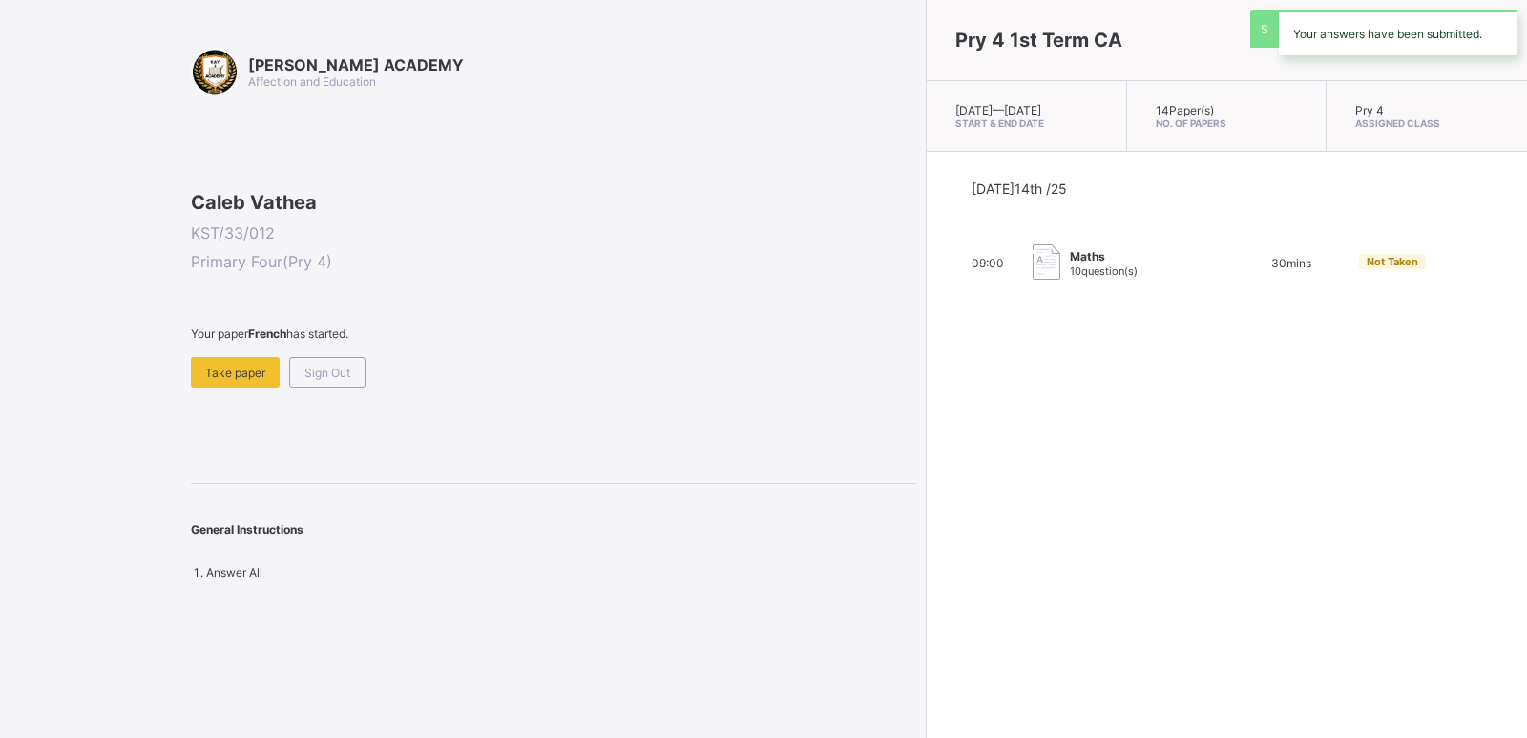
drag, startPoint x: 848, startPoint y: 504, endPoint x: 667, endPoint y: 515, distance: 181.7
click at [667, 515] on div "[PERSON_NAME] ACADEMY Affection and Education Caleb Vathea KST/33/012 Primary F…" at bounding box center [553, 314] width 725 height 532
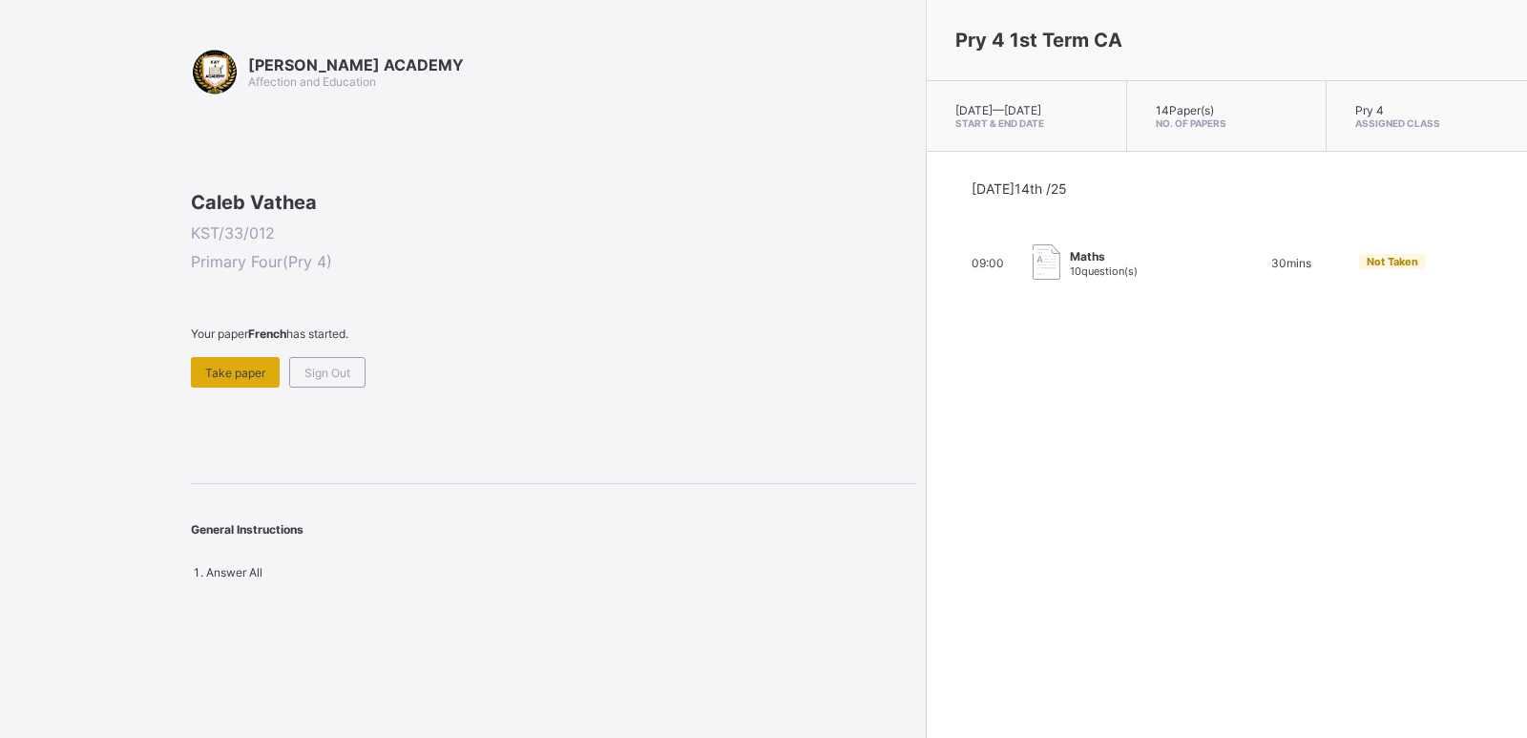
click at [224, 387] on div "Take paper" at bounding box center [235, 372] width 89 height 31
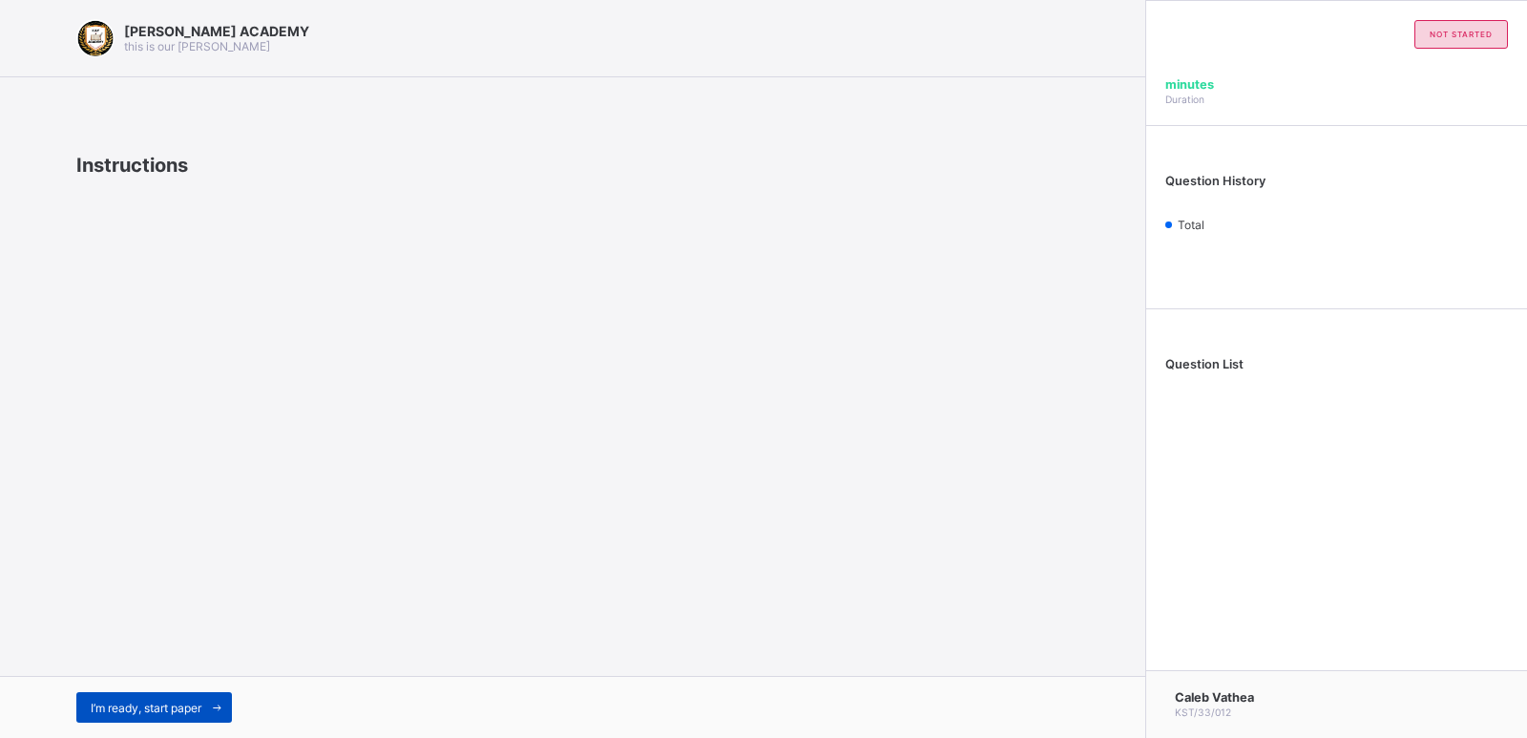
click at [206, 709] on span at bounding box center [216, 707] width 31 height 31
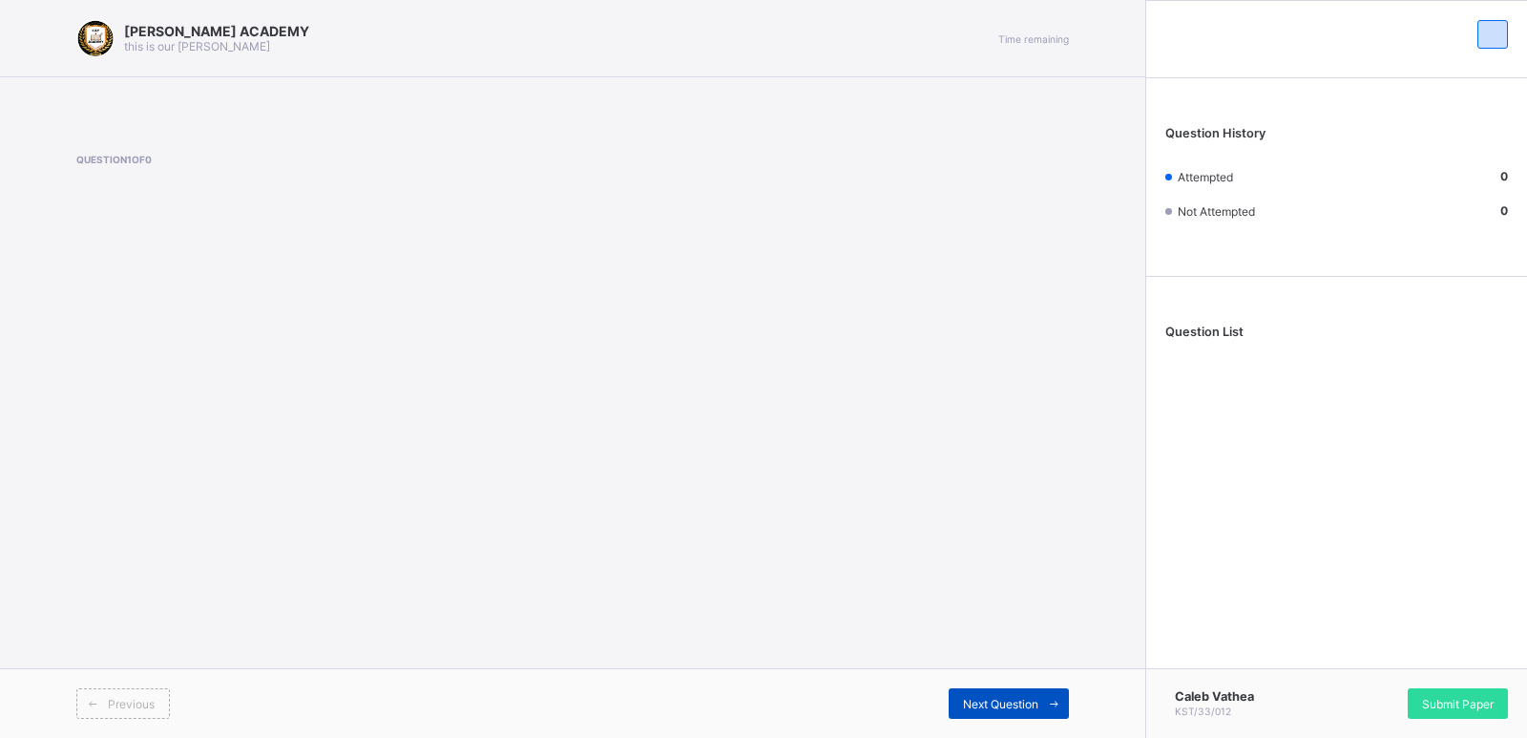
click at [1035, 699] on span "Next Question" at bounding box center [1000, 704] width 75 height 14
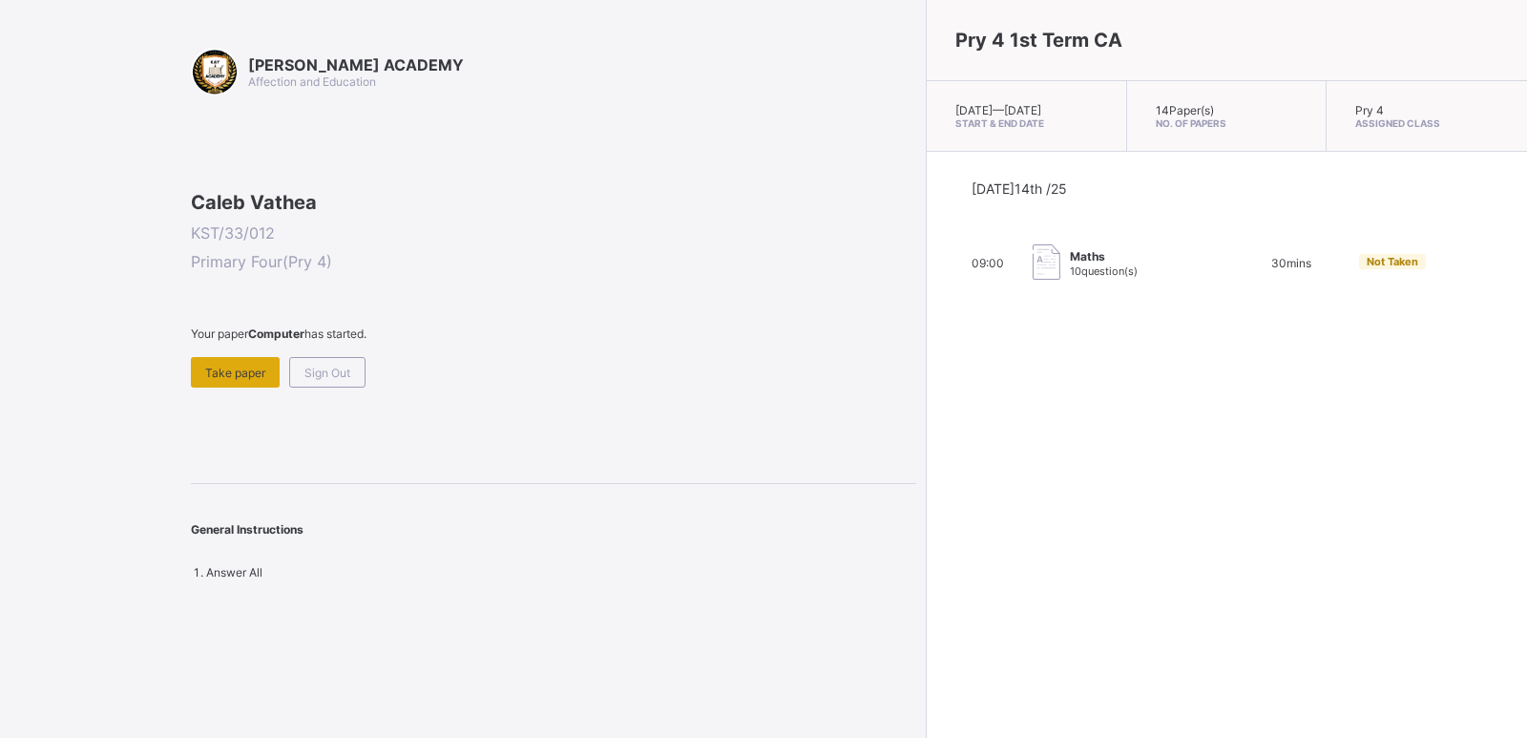
click at [229, 380] on span "Take paper" at bounding box center [235, 372] width 60 height 14
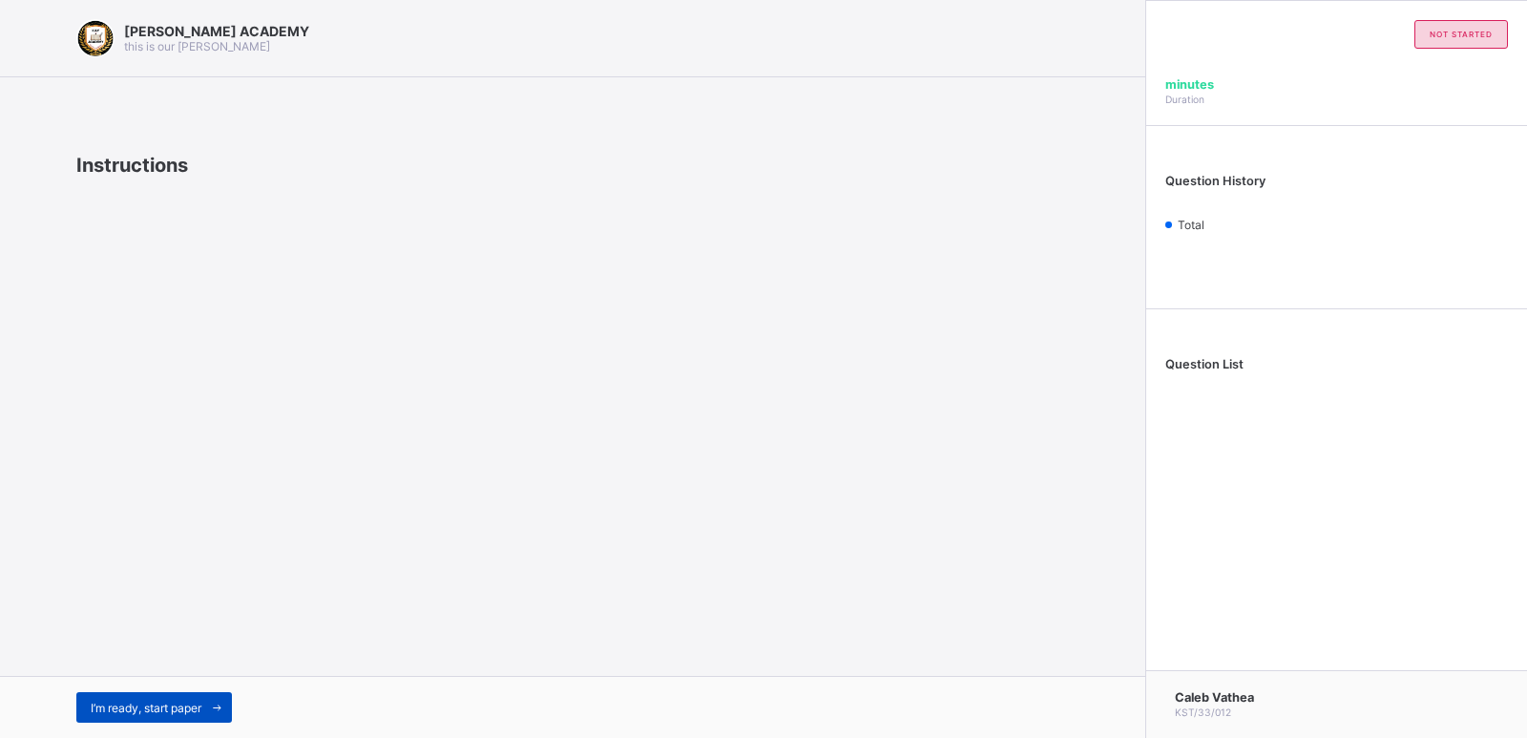
click at [172, 706] on span "I’m ready, start paper" at bounding box center [146, 707] width 111 height 14
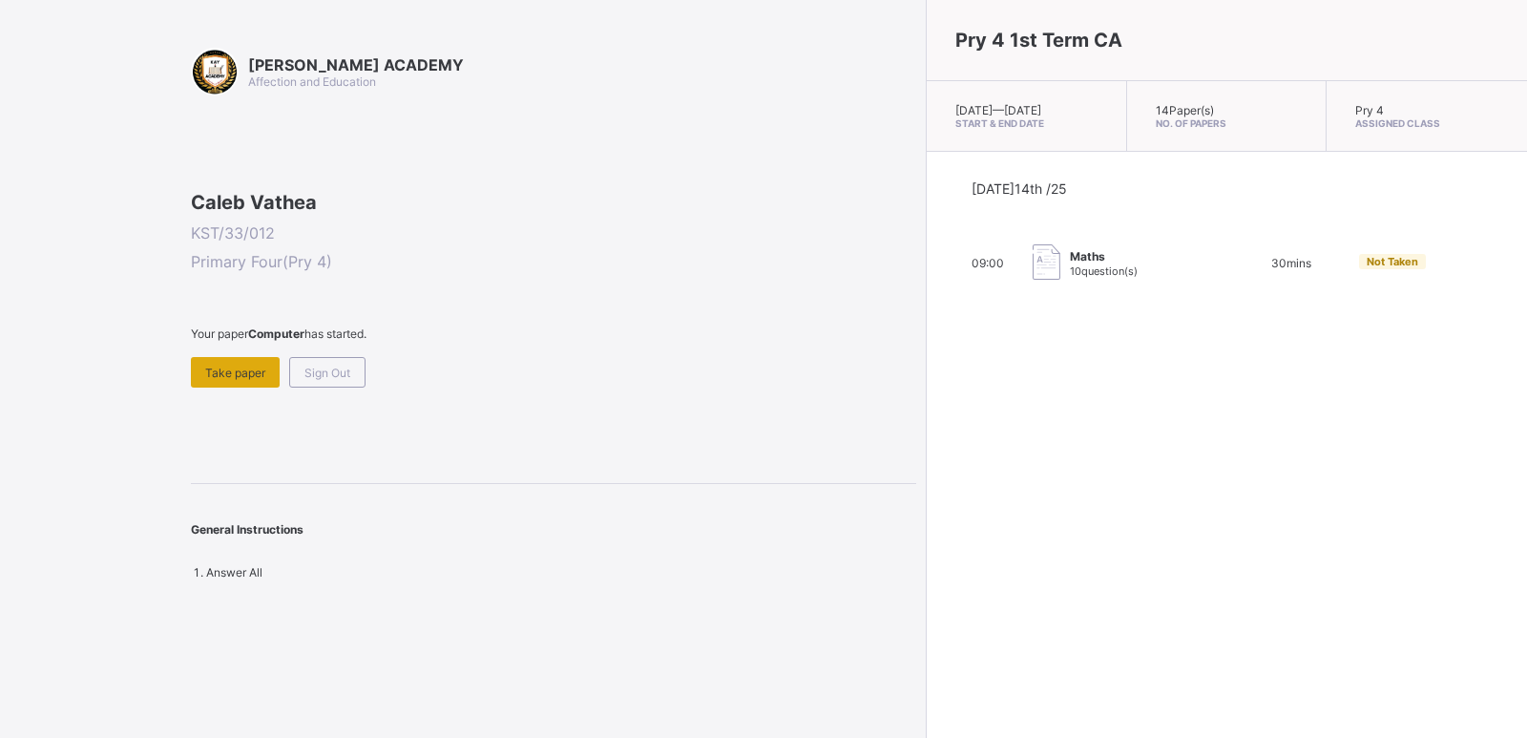
click at [218, 380] on span "Take paper" at bounding box center [235, 372] width 60 height 14
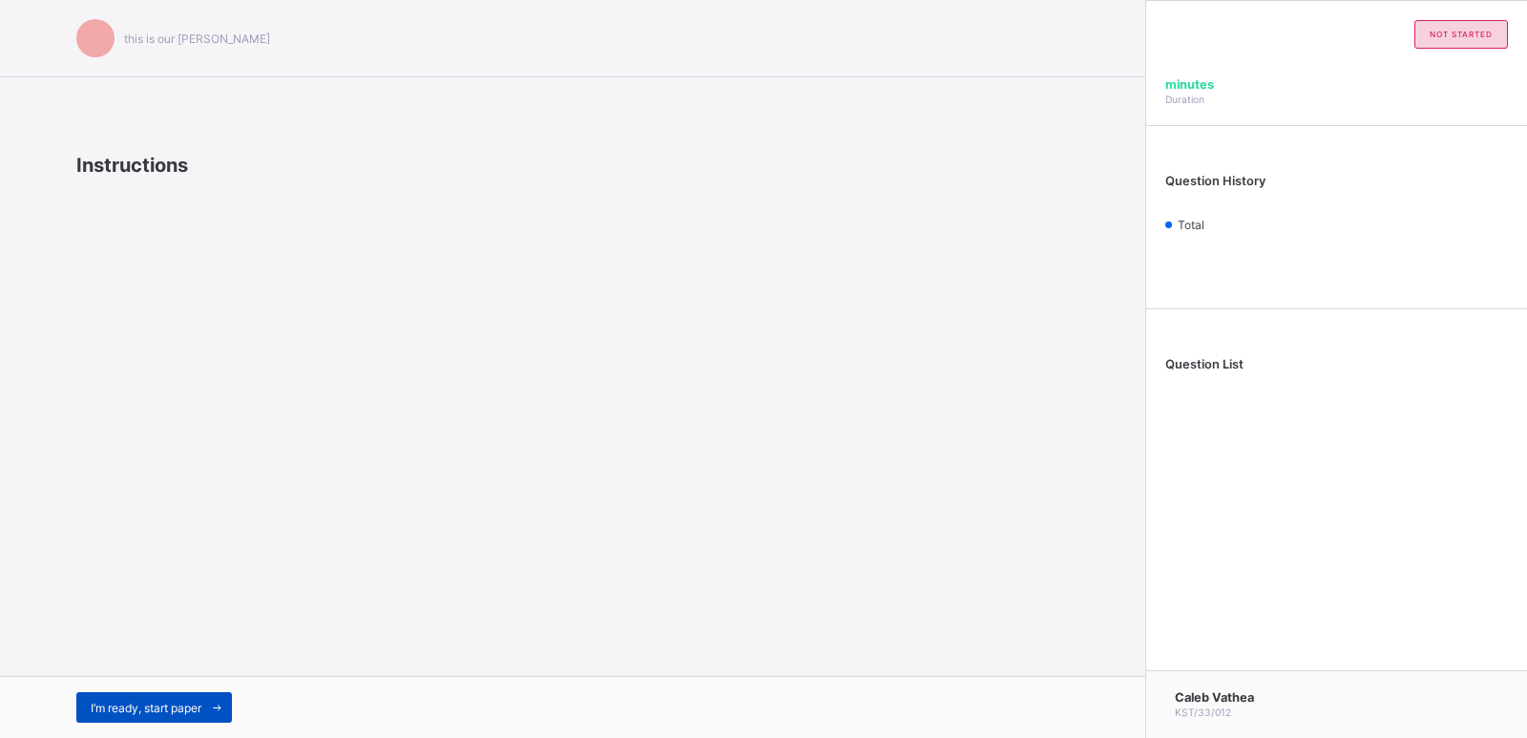
click at [219, 699] on span at bounding box center [216, 707] width 31 height 31
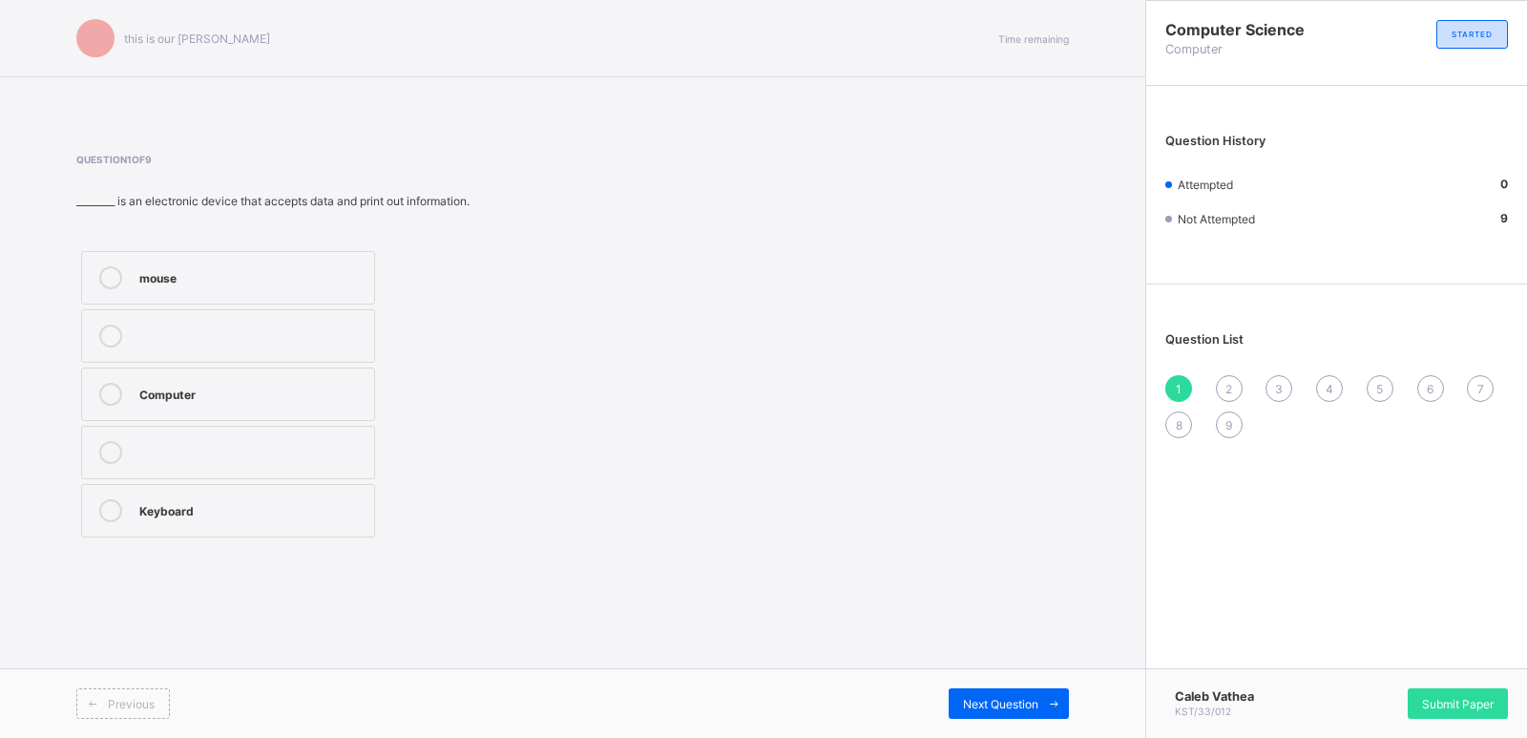
click at [219, 699] on div "Previous" at bounding box center [324, 703] width 496 height 31
click at [242, 388] on div "Computer" at bounding box center [251, 392] width 225 height 19
click at [1054, 694] on span at bounding box center [1053, 703] width 31 height 31
click at [1170, 375] on div "1 2 3 4 5 6 7 8 9" at bounding box center [1336, 406] width 343 height 63
click at [1171, 382] on div "1" at bounding box center [1178, 388] width 27 height 27
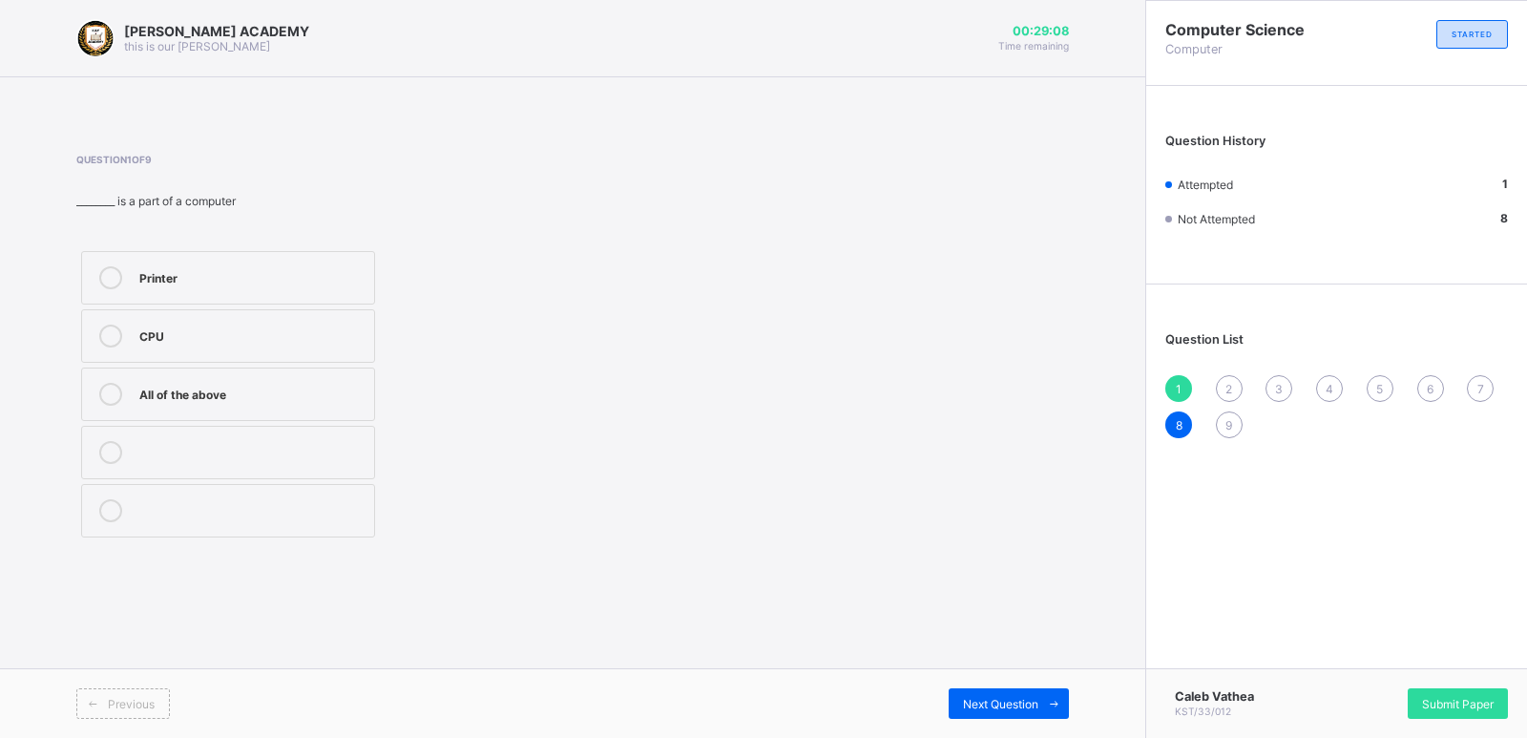
click at [274, 356] on label "CPU" at bounding box center [228, 335] width 294 height 53
click at [275, 393] on div "All of the above" at bounding box center [251, 392] width 225 height 19
click at [1041, 694] on span at bounding box center [1053, 703] width 31 height 31
click at [222, 286] on div "Hardware" at bounding box center [251, 277] width 225 height 23
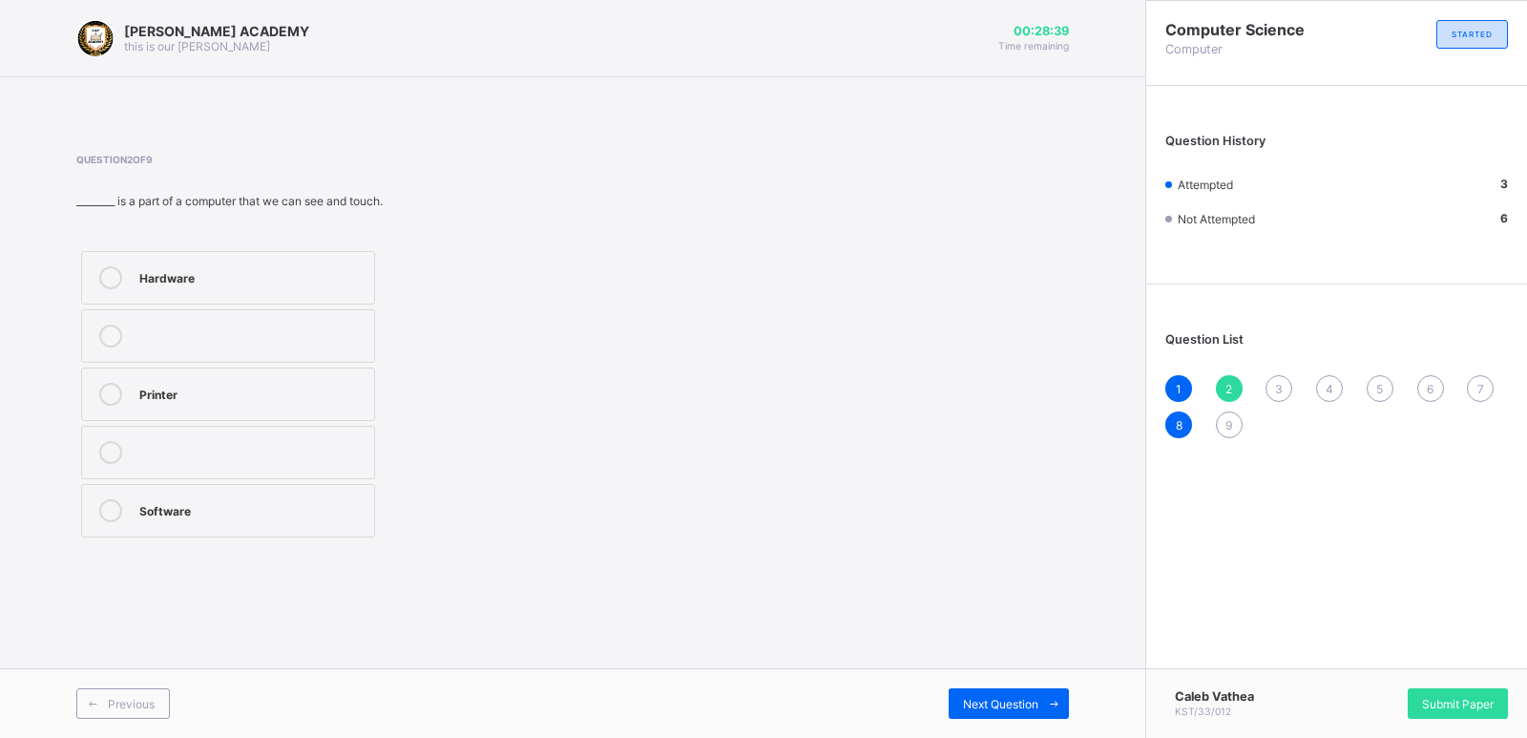
click at [1030, 687] on div "Previous Next Question" at bounding box center [572, 703] width 1145 height 70
click at [1057, 698] on icon at bounding box center [1054, 704] width 14 height 12
click at [165, 532] on label "Software" at bounding box center [228, 510] width 294 height 53
click at [1061, 690] on span at bounding box center [1053, 703] width 31 height 31
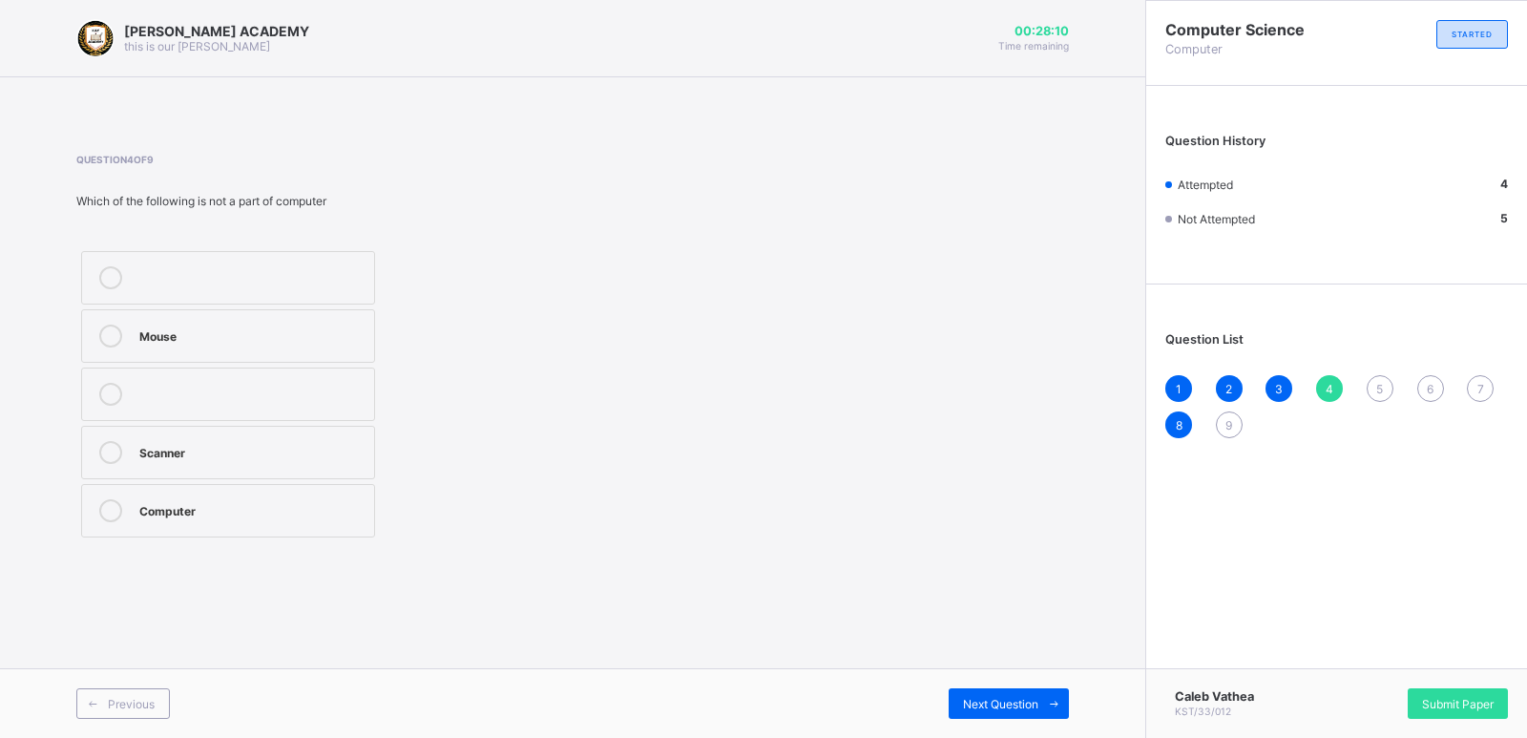
click at [275, 492] on label "Computer" at bounding box center [228, 510] width 294 height 53
click at [1011, 697] on span "Next Question" at bounding box center [1000, 704] width 75 height 14
click at [263, 527] on label "Travelling" at bounding box center [228, 510] width 294 height 53
click at [1051, 699] on icon at bounding box center [1054, 704] width 14 height 12
click at [1371, 387] on div "5" at bounding box center [1380, 388] width 27 height 27
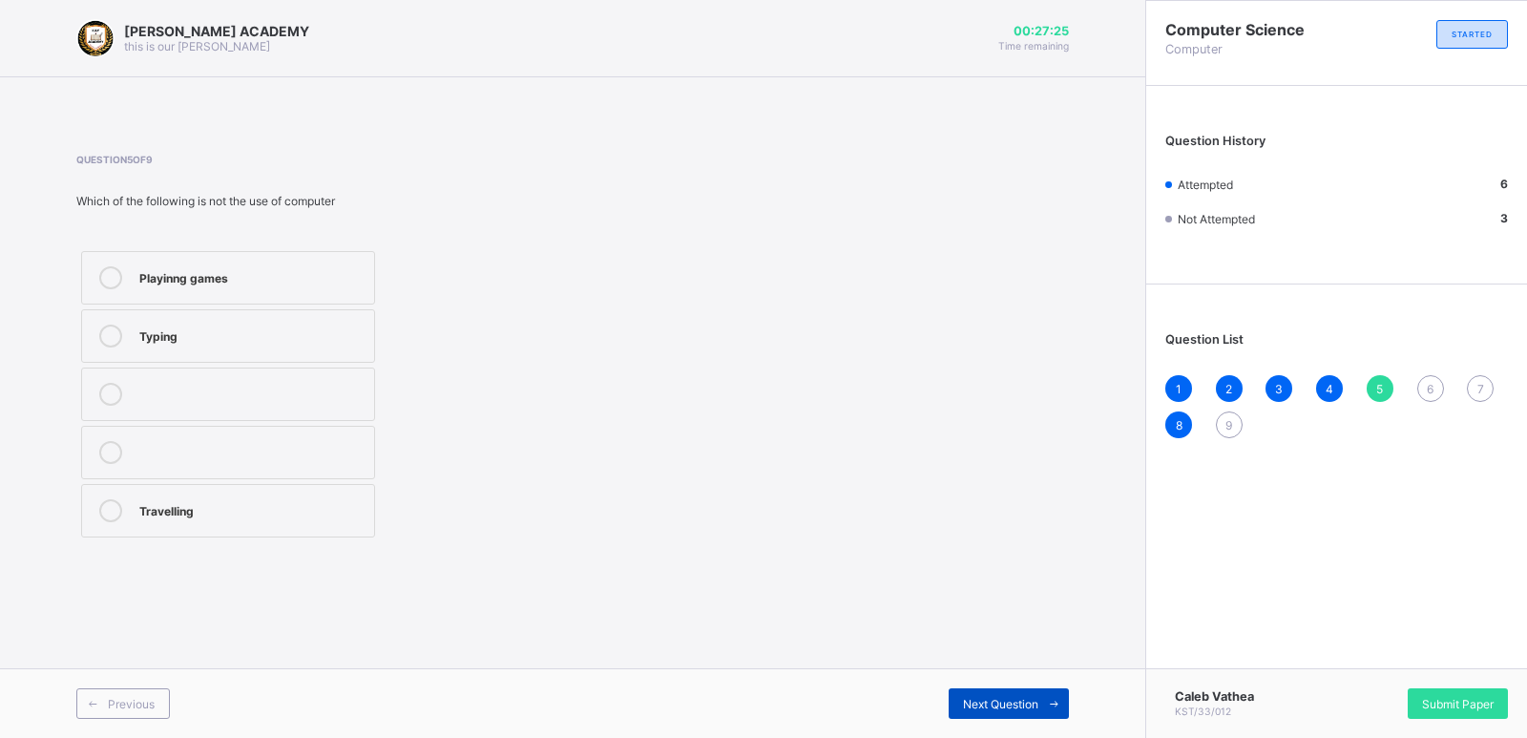
click at [1054, 706] on icon at bounding box center [1054, 704] width 14 height 12
click at [233, 451] on div "TRUE" at bounding box center [251, 450] width 225 height 19
click at [1049, 699] on icon at bounding box center [1054, 704] width 14 height 12
click at [1424, 379] on div "6" at bounding box center [1430, 388] width 27 height 27
click at [242, 467] on label "TRUE" at bounding box center [228, 452] width 294 height 53
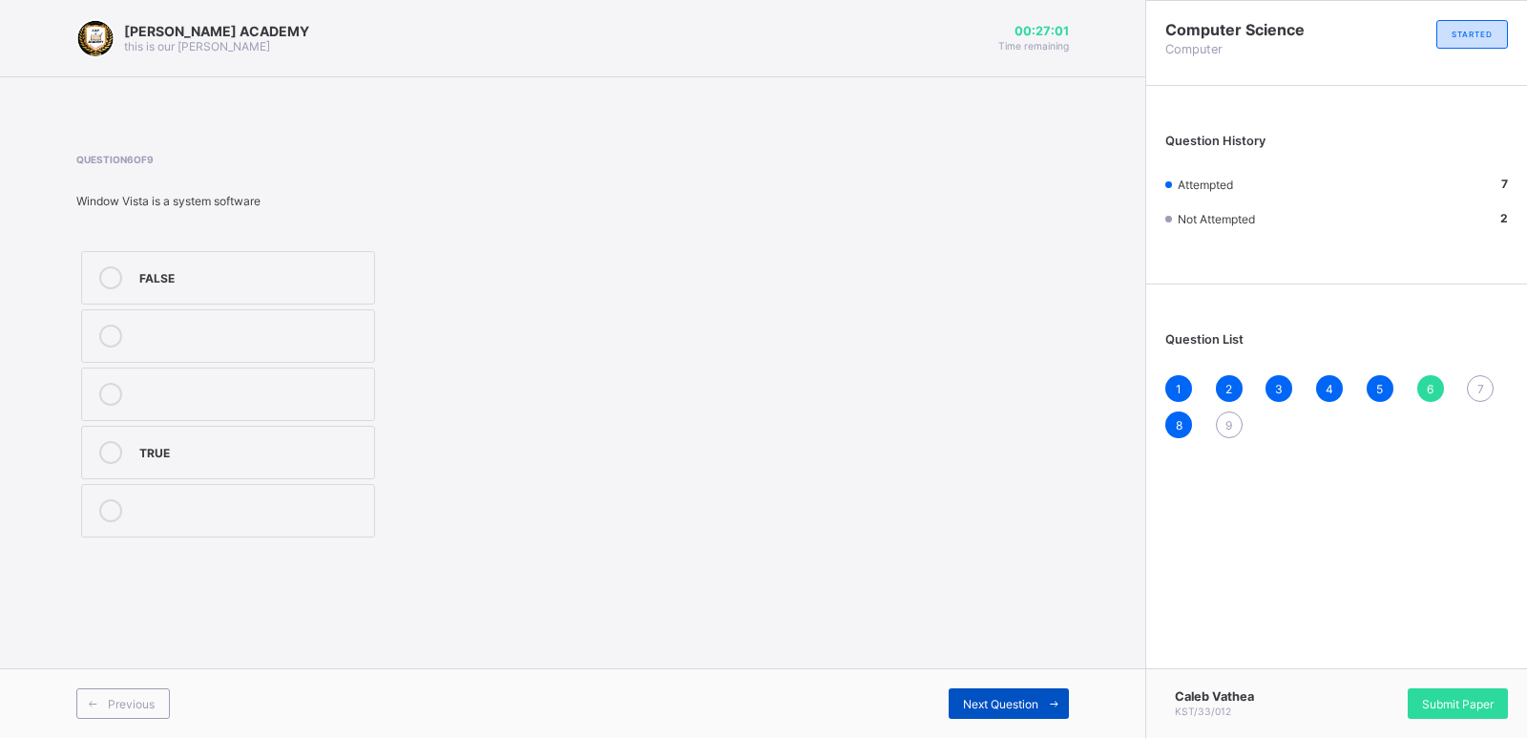
click at [1054, 698] on icon at bounding box center [1054, 704] width 14 height 12
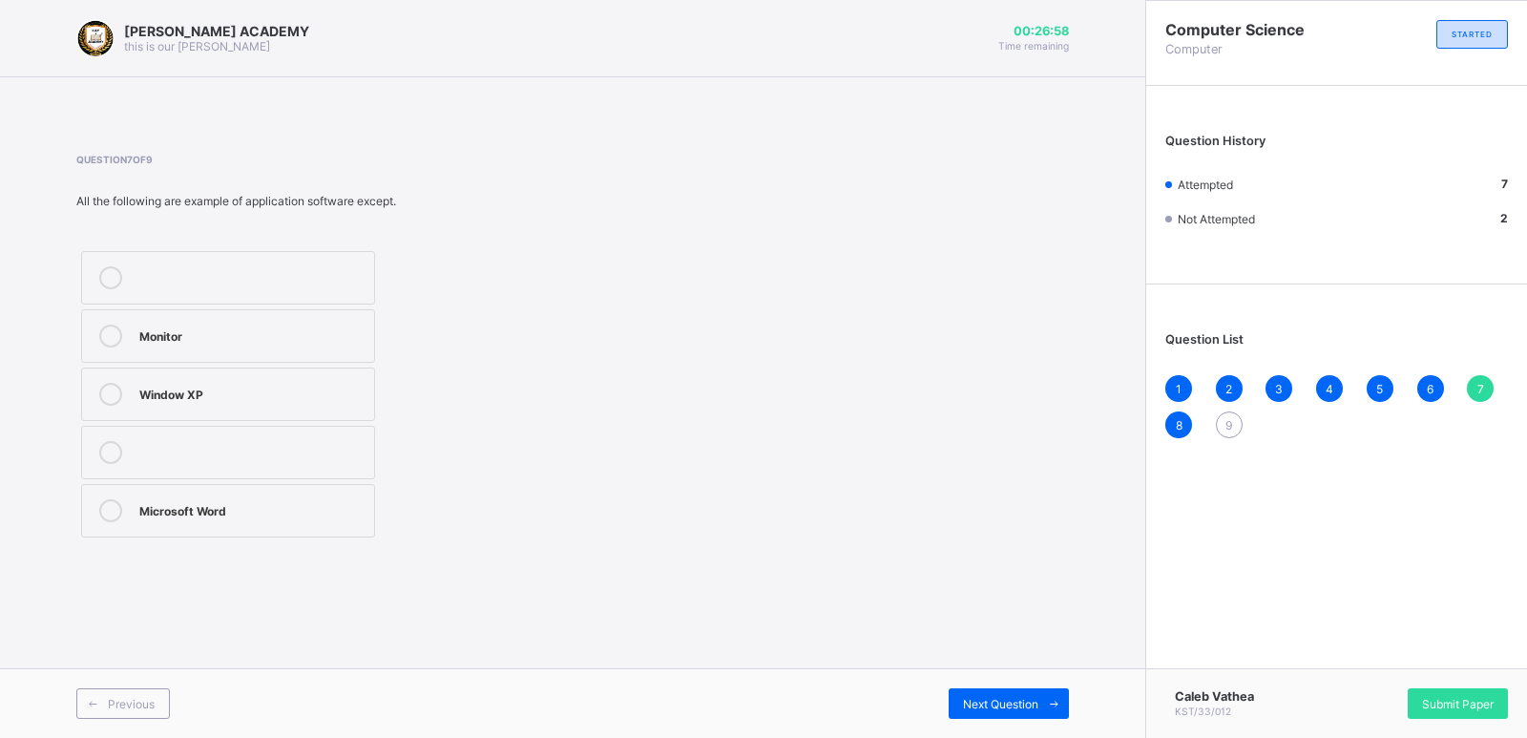
click at [221, 397] on div "Window XP" at bounding box center [251, 392] width 225 height 19
click at [205, 327] on div "Monitor" at bounding box center [251, 333] width 225 height 19
click at [1060, 694] on span at bounding box center [1053, 703] width 31 height 31
click at [1051, 695] on span at bounding box center [1053, 703] width 31 height 31
click at [212, 451] on div "Stick" at bounding box center [251, 450] width 225 height 19
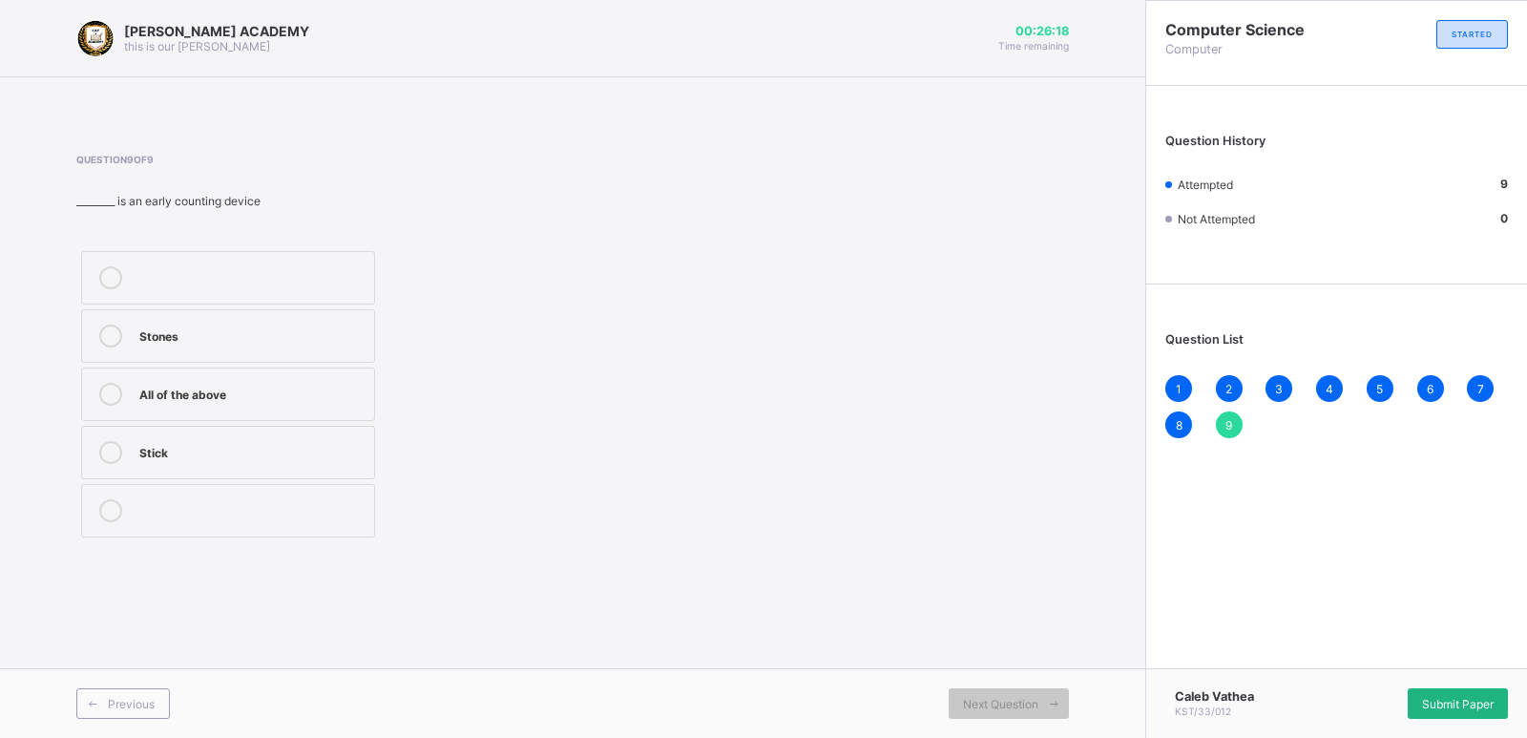
click at [1478, 702] on span "Submit Paper" at bounding box center [1458, 704] width 72 height 14
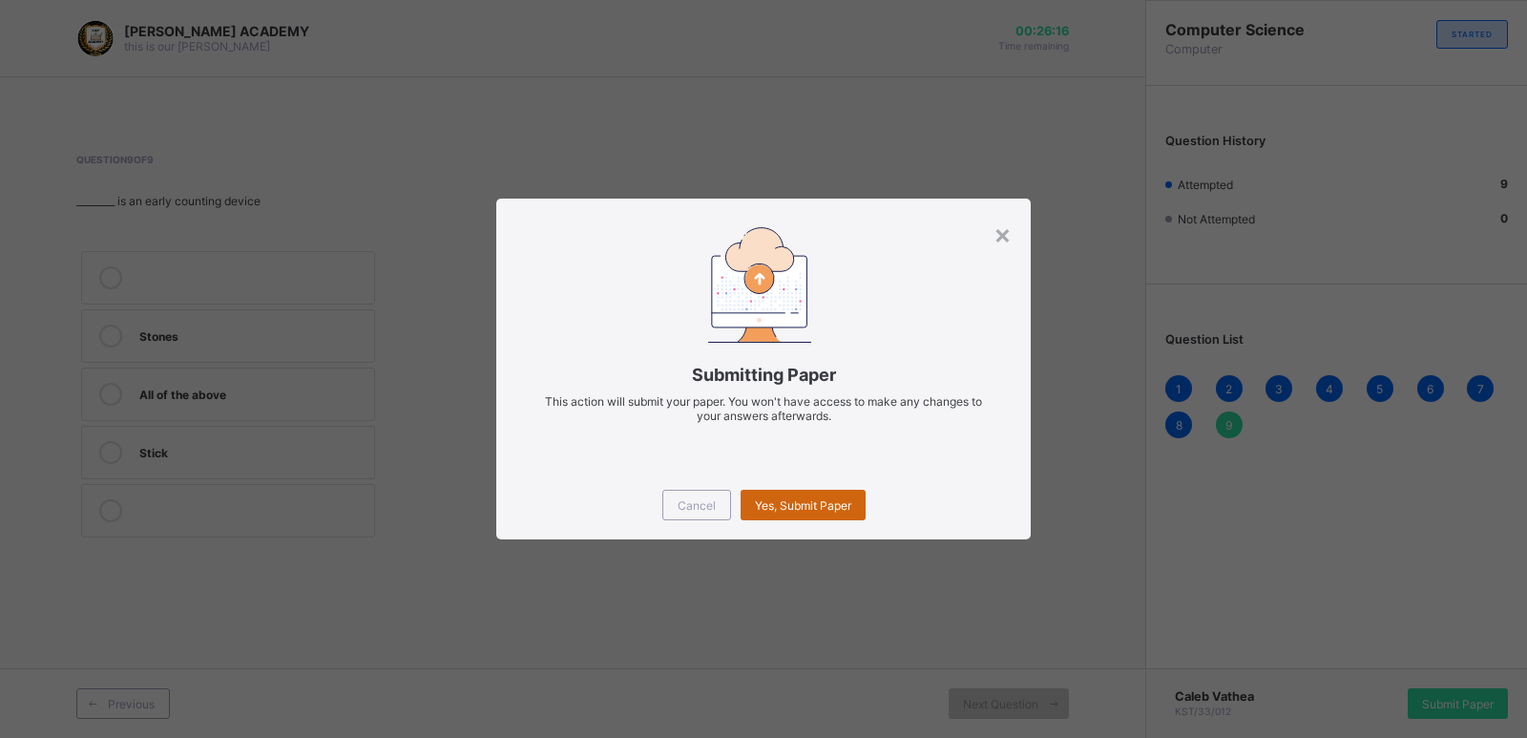
click at [822, 501] on span "Yes, Submit Paper" at bounding box center [803, 505] width 96 height 14
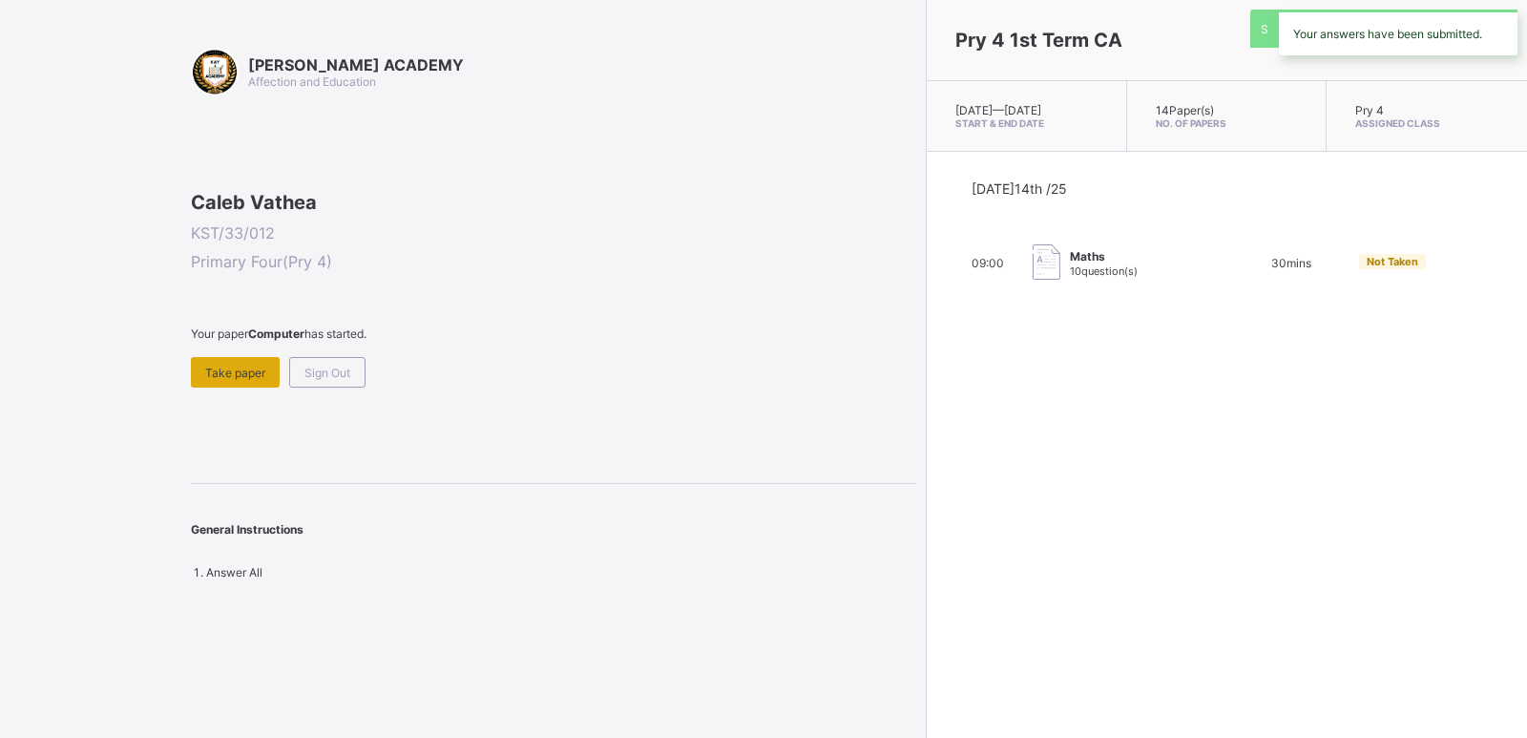
click at [228, 380] on span "Take paper" at bounding box center [235, 372] width 60 height 14
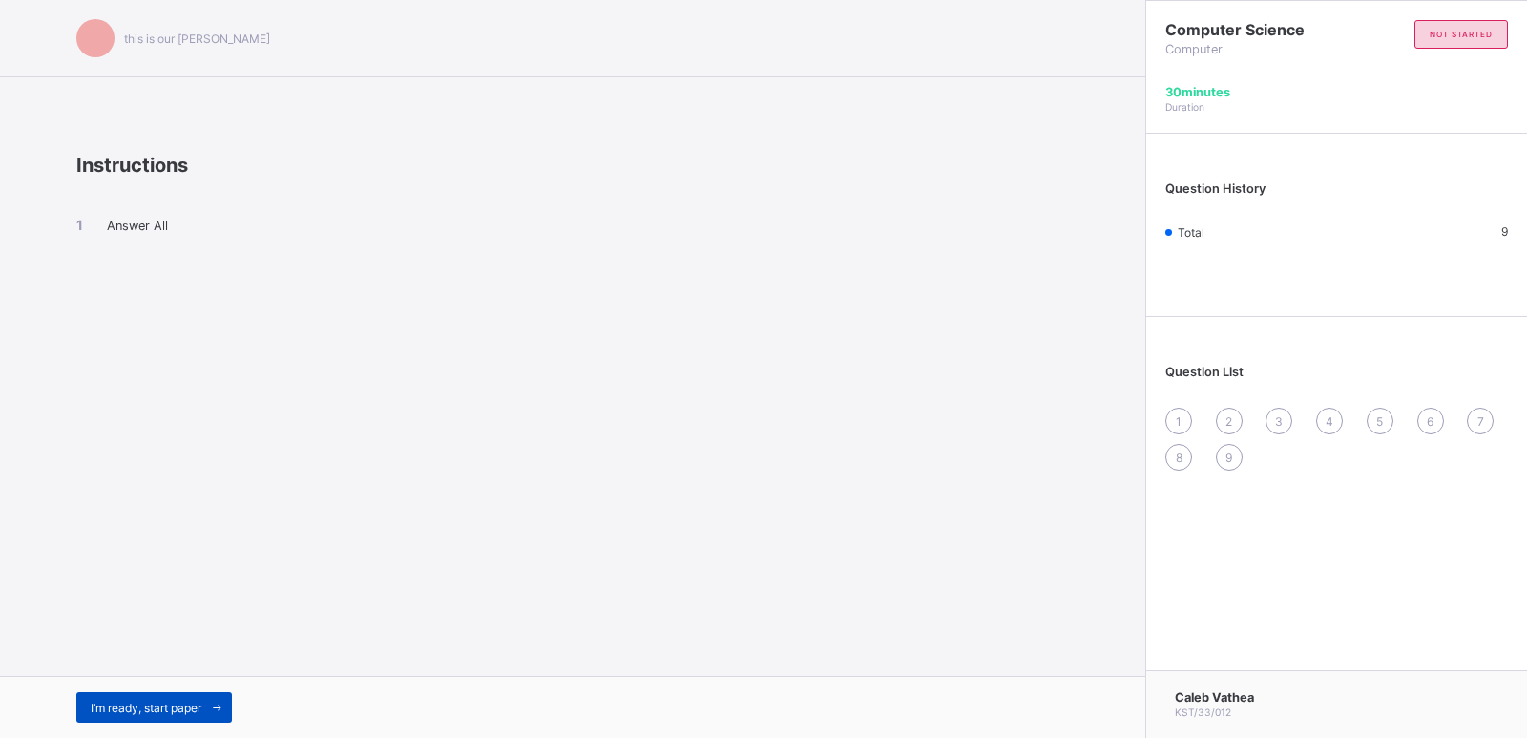
click at [203, 694] on div "I’m ready, start paper" at bounding box center [154, 707] width 156 height 31
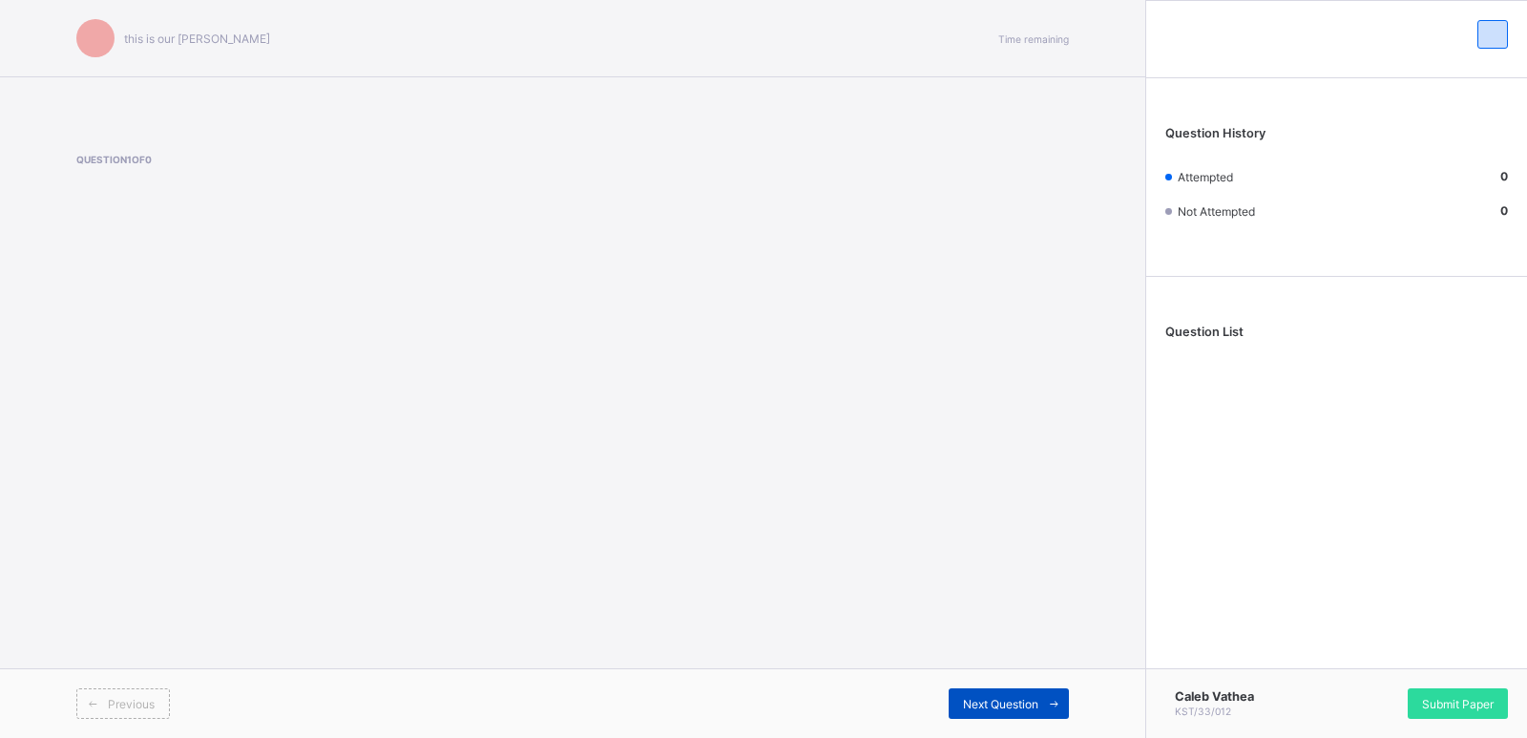
click at [1054, 699] on icon at bounding box center [1054, 704] width 14 height 12
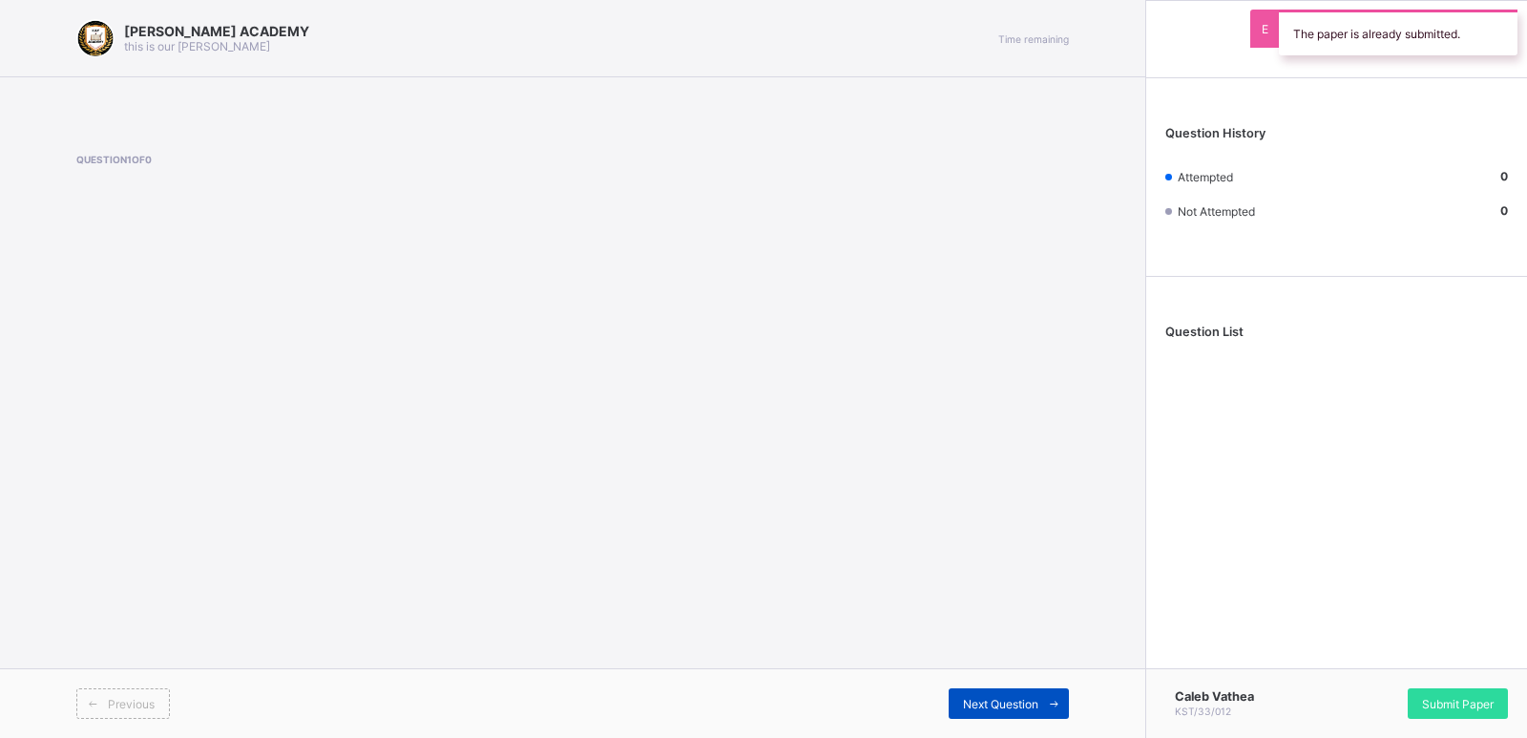
click at [1052, 693] on span at bounding box center [1053, 703] width 31 height 31
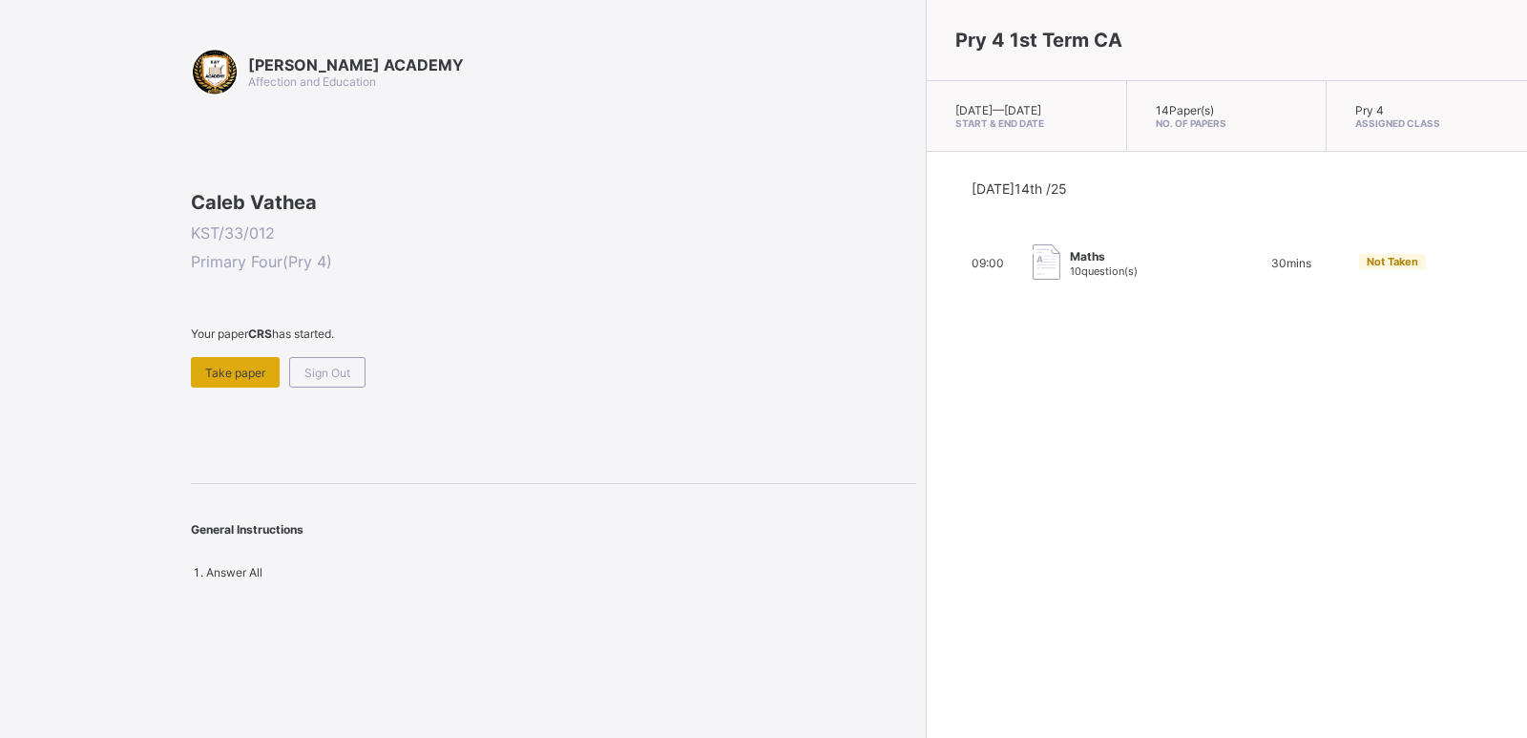
click at [258, 380] on span "Take paper" at bounding box center [235, 372] width 60 height 14
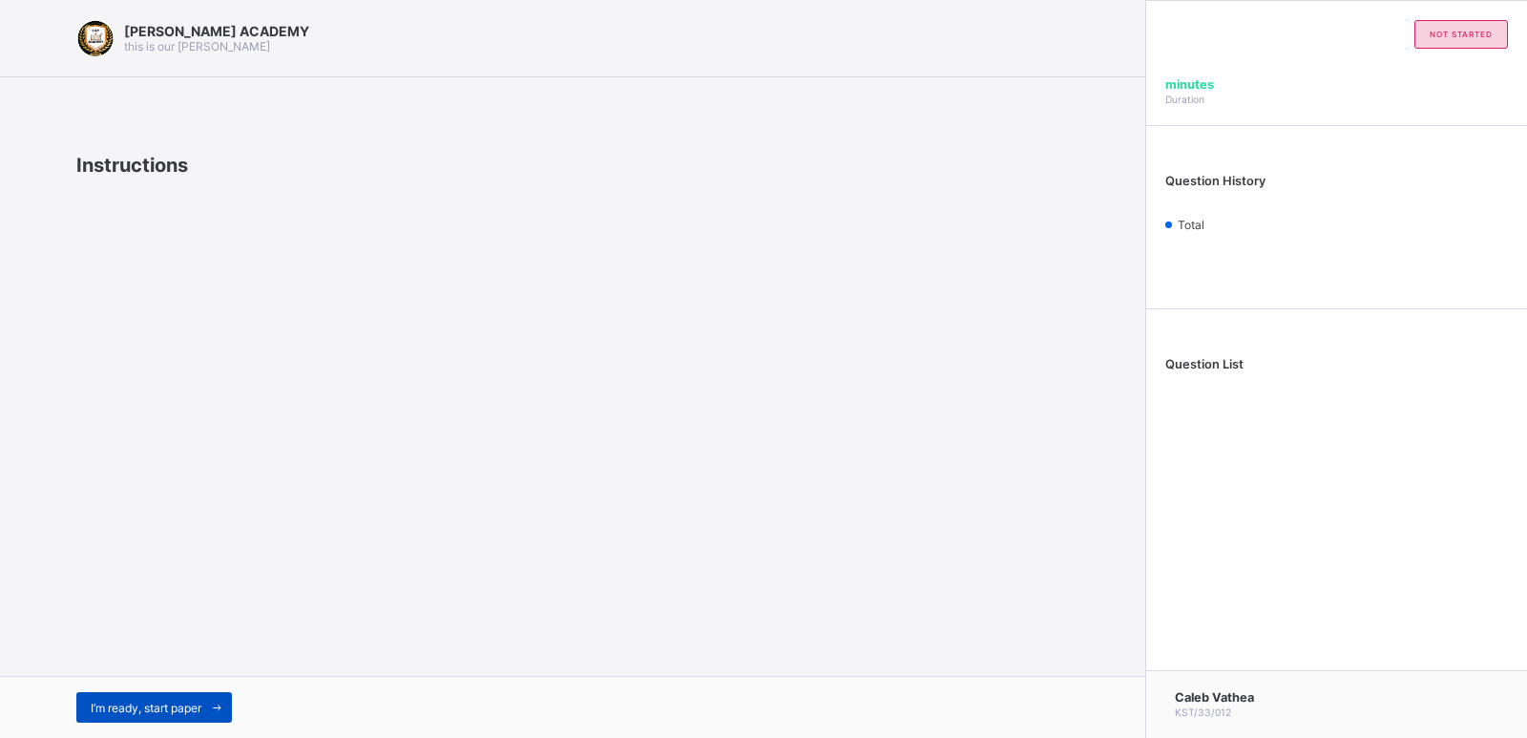
click at [218, 705] on icon at bounding box center [217, 707] width 14 height 12
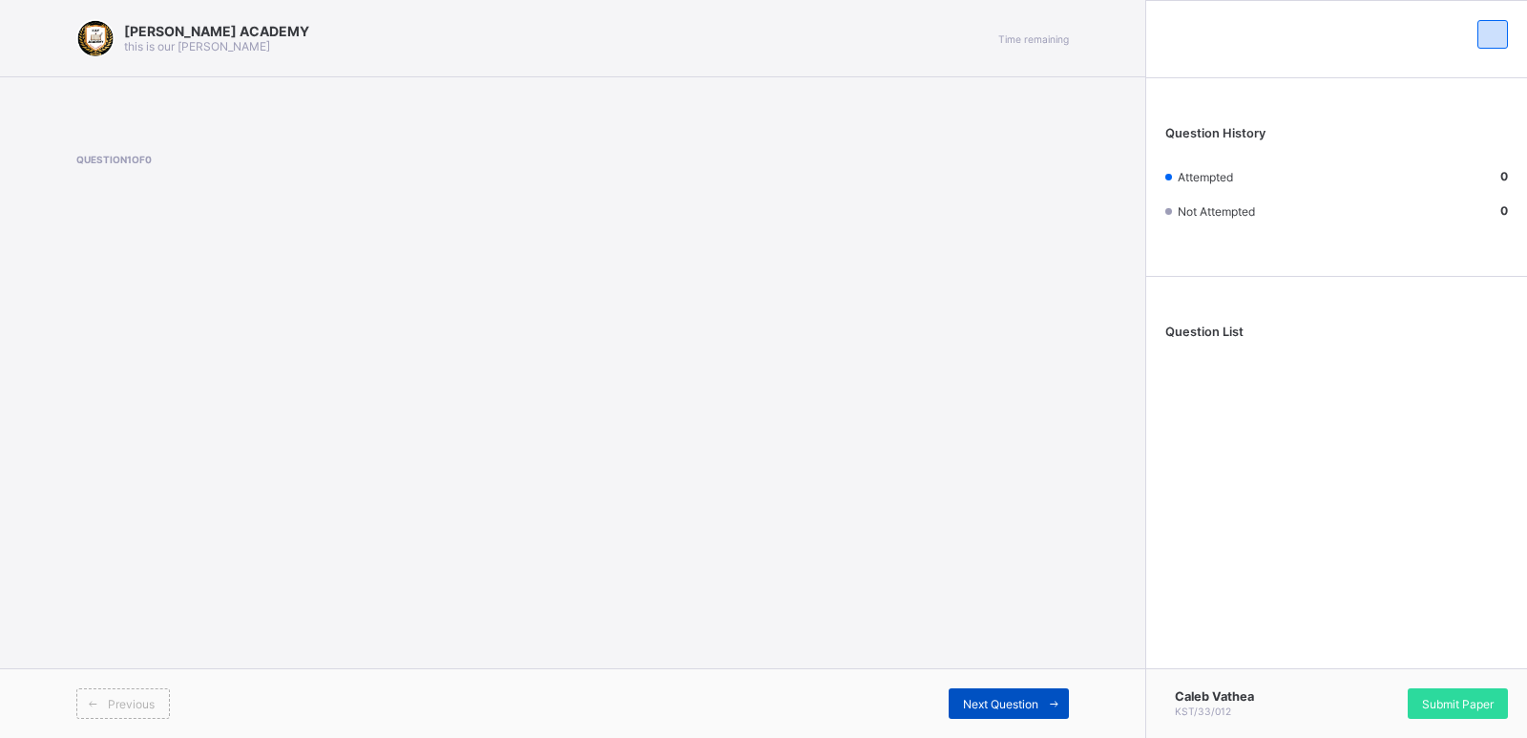
click at [1051, 695] on span at bounding box center [1053, 703] width 31 height 31
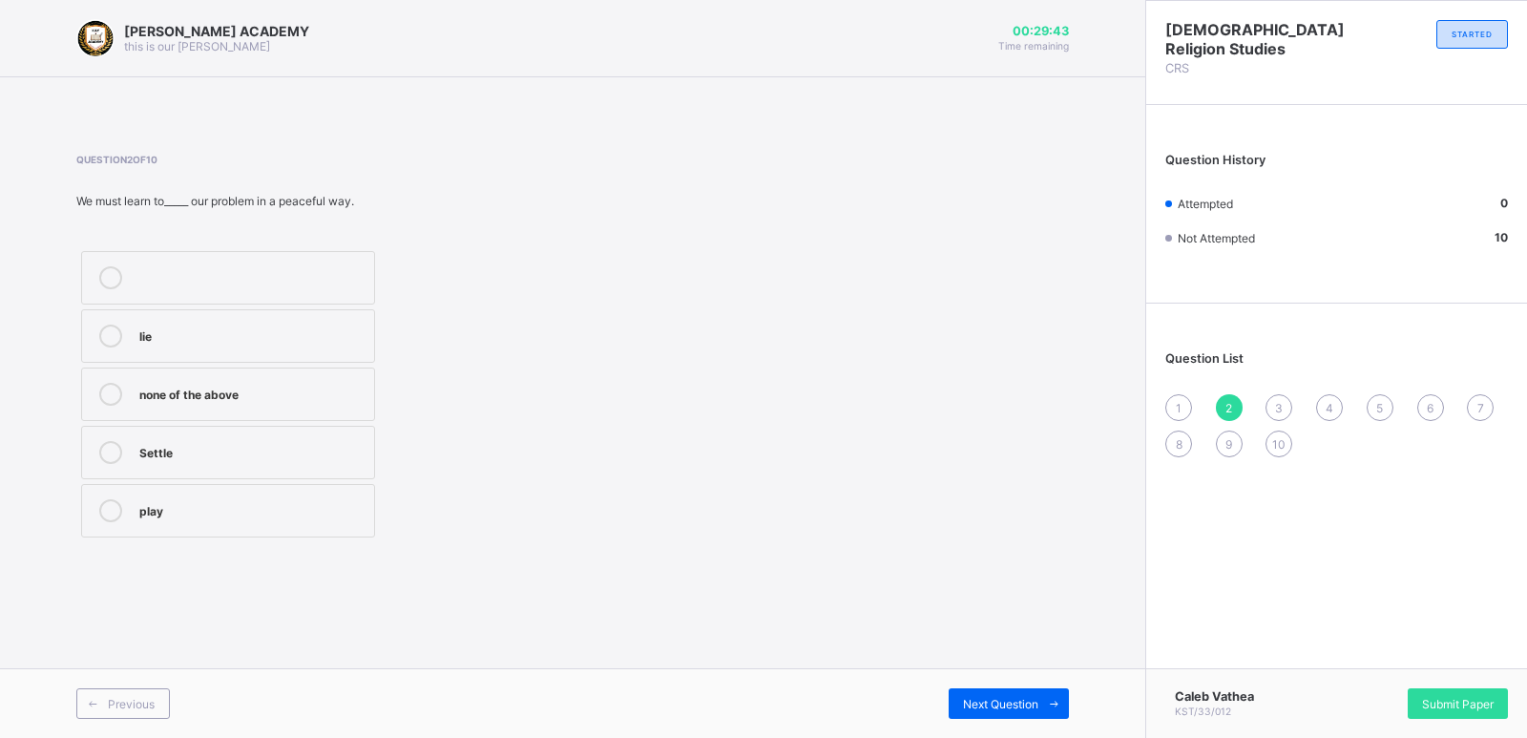
click at [261, 439] on label "Settle" at bounding box center [228, 452] width 294 height 53
click at [1059, 698] on icon at bounding box center [1054, 704] width 14 height 12
click at [303, 279] on div "Laban" at bounding box center [251, 275] width 225 height 19
click at [1178, 407] on span "1" at bounding box center [1179, 408] width 6 height 14
click at [186, 525] on label "[PERSON_NAME]" at bounding box center [228, 510] width 294 height 53
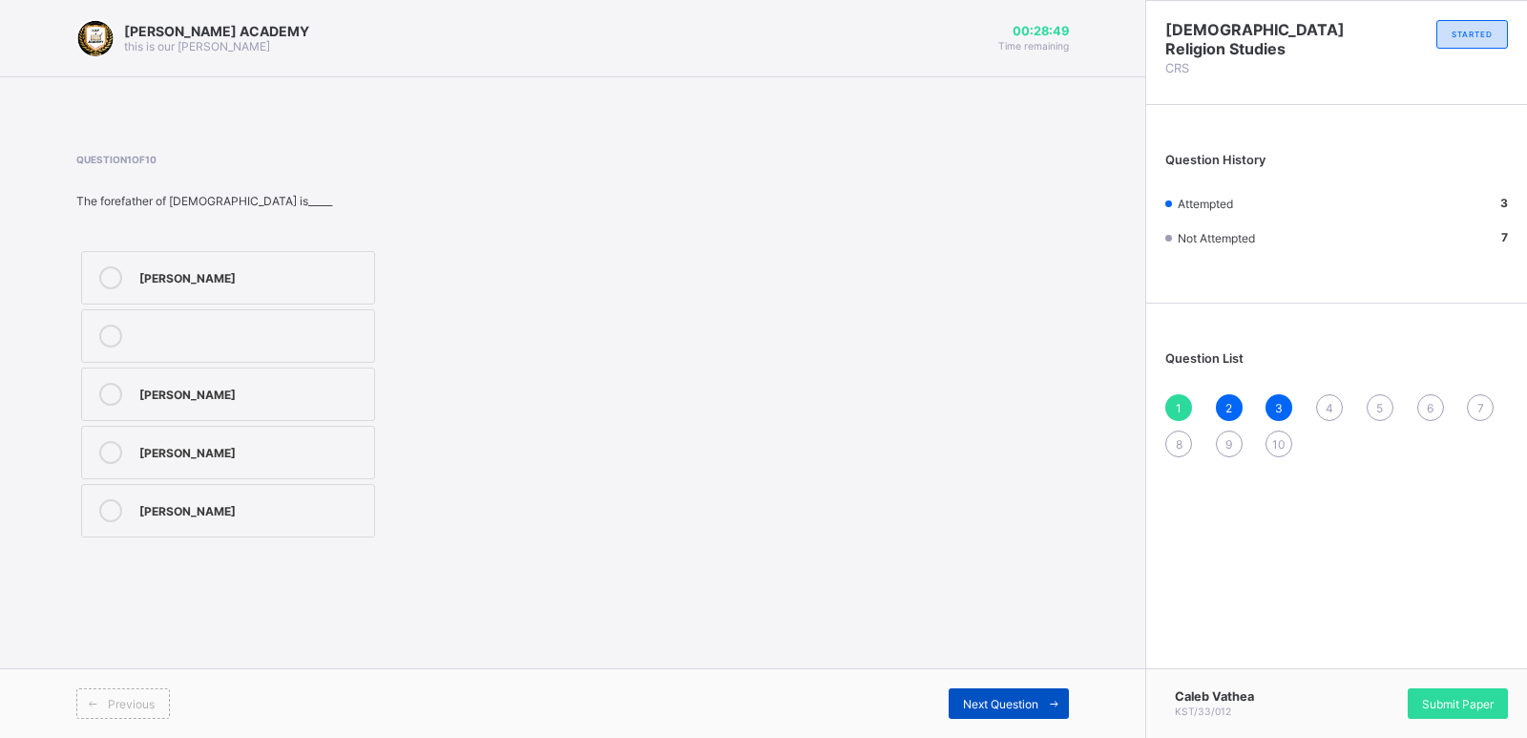
click at [1060, 701] on icon at bounding box center [1054, 704] width 14 height 12
click at [1053, 698] on icon at bounding box center [1054, 704] width 14 height 12
click at [1054, 698] on icon at bounding box center [1054, 704] width 14 height 12
click at [196, 438] on label "[DEMOGRAPHIC_DATA]" at bounding box center [228, 452] width 294 height 53
click at [1059, 688] on span at bounding box center [1053, 703] width 31 height 31
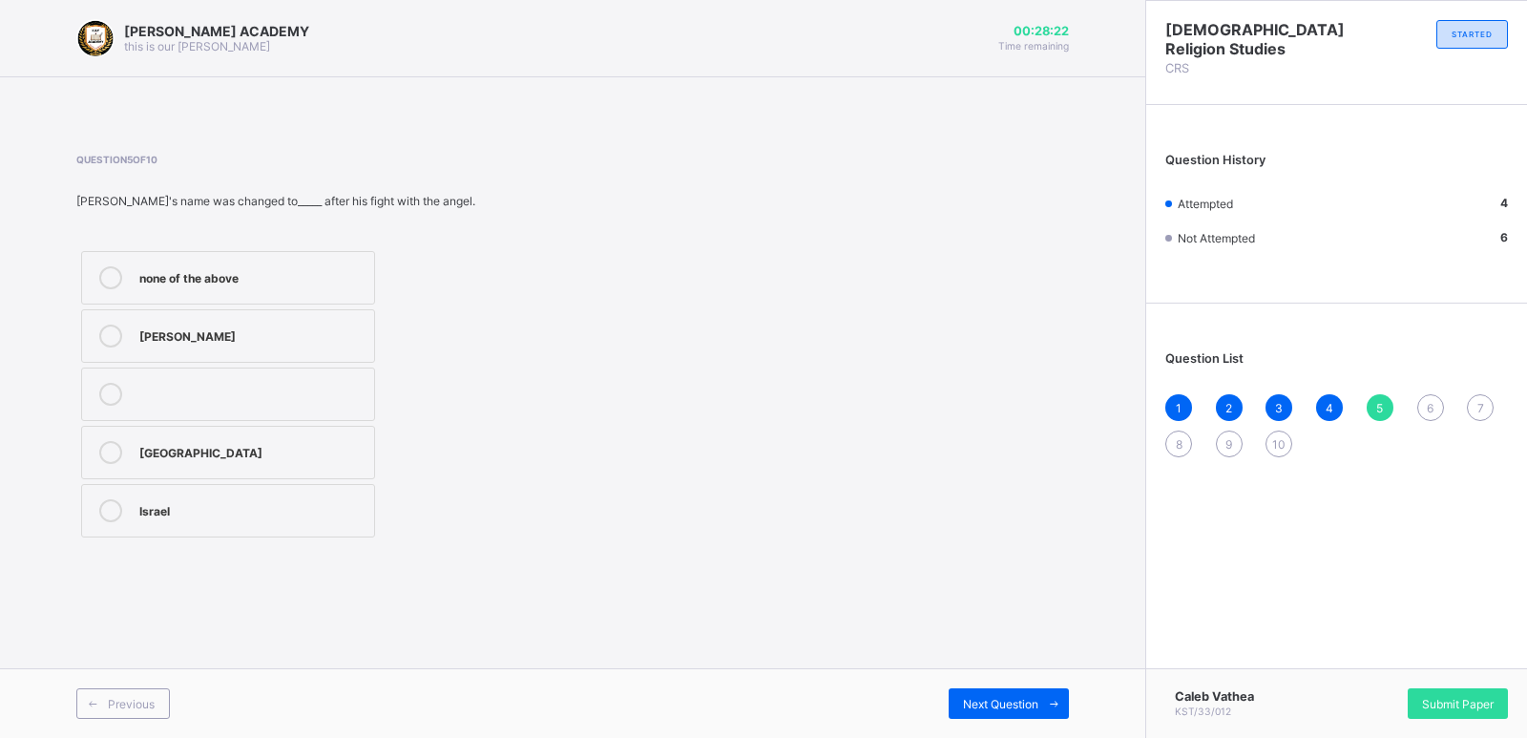
click at [264, 507] on div "Israel" at bounding box center [251, 508] width 225 height 19
click at [1053, 689] on span at bounding box center [1053, 703] width 31 height 31
click at [131, 508] on label "To warns us" at bounding box center [228, 510] width 294 height 53
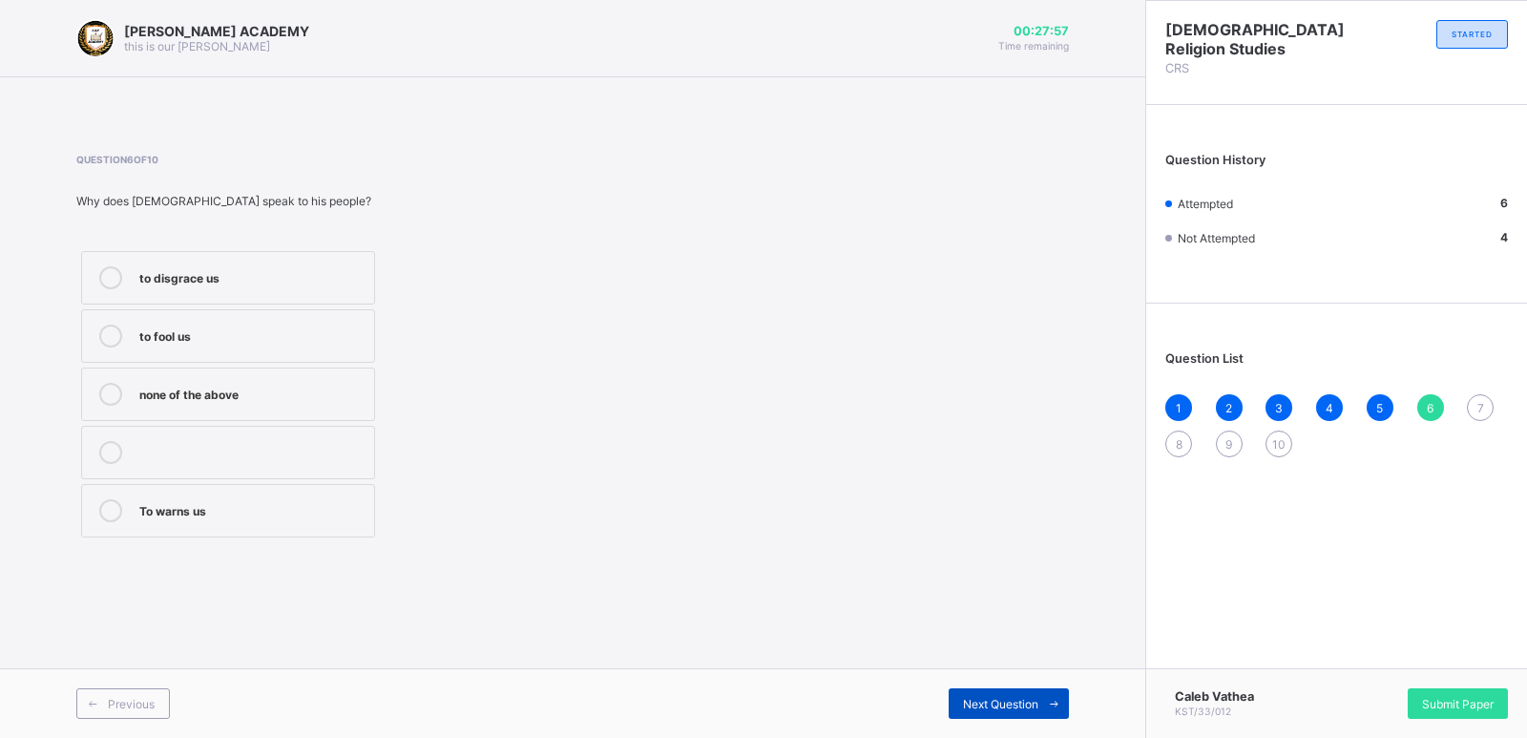
click at [1054, 701] on icon at bounding box center [1054, 704] width 14 height 12
click at [203, 270] on div "enemy" at bounding box center [251, 275] width 225 height 19
click at [150, 393] on div "Father" at bounding box center [251, 392] width 225 height 19
click at [1054, 695] on span at bounding box center [1053, 703] width 31 height 31
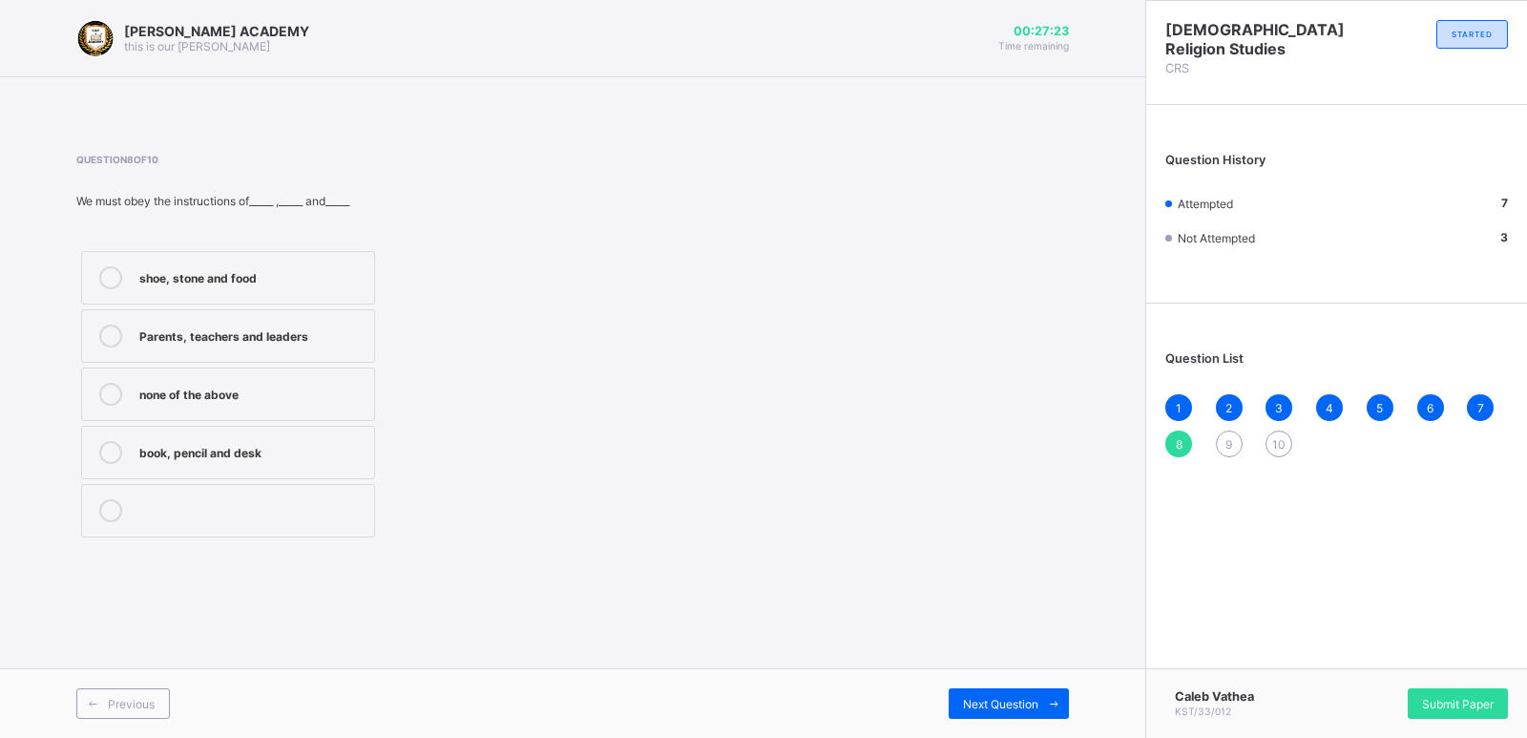
click at [305, 341] on div "Parents, teachers and leaders" at bounding box center [251, 333] width 225 height 19
click at [1048, 701] on icon at bounding box center [1054, 704] width 14 height 12
click at [210, 469] on label "Angel" at bounding box center [228, 452] width 294 height 53
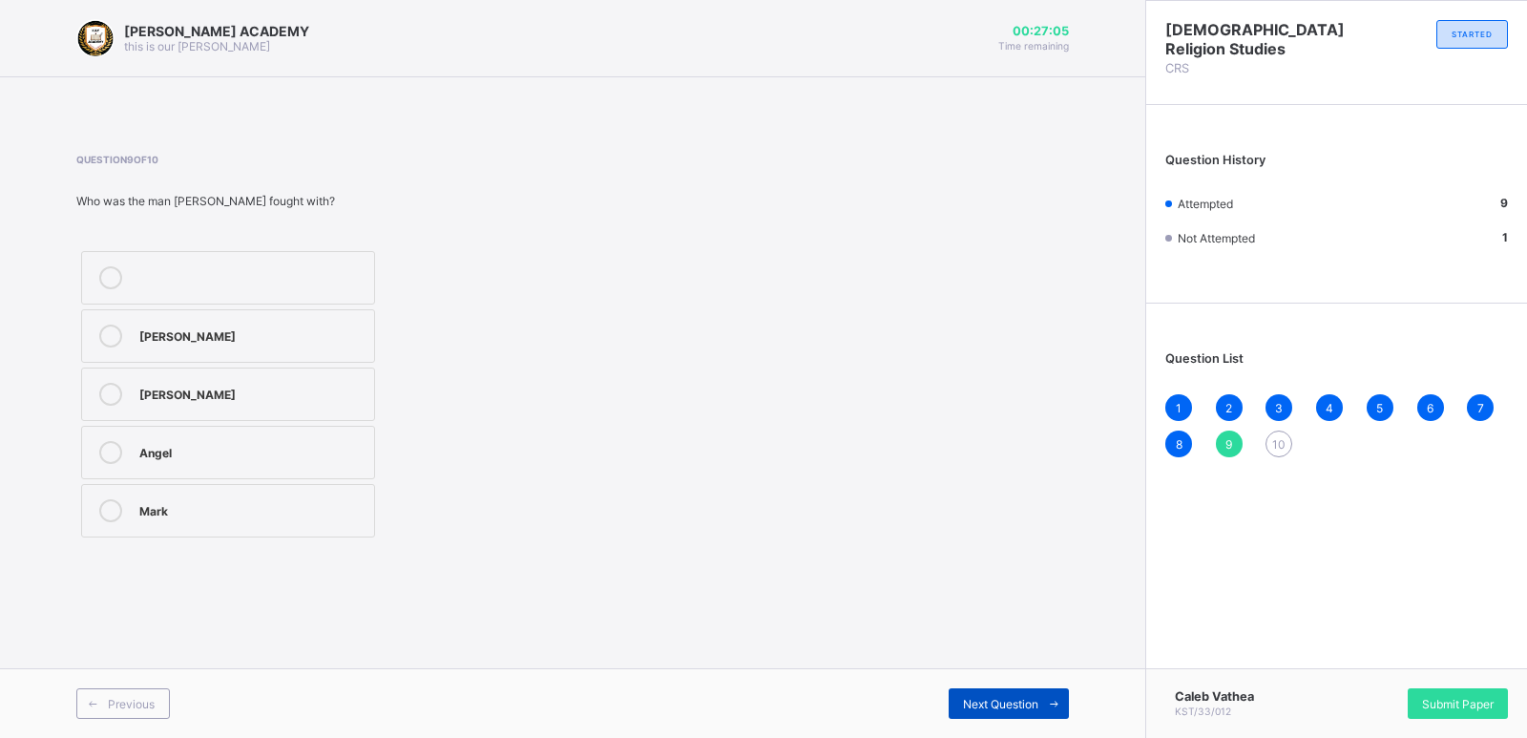
click at [1057, 698] on icon at bounding box center [1054, 704] width 14 height 12
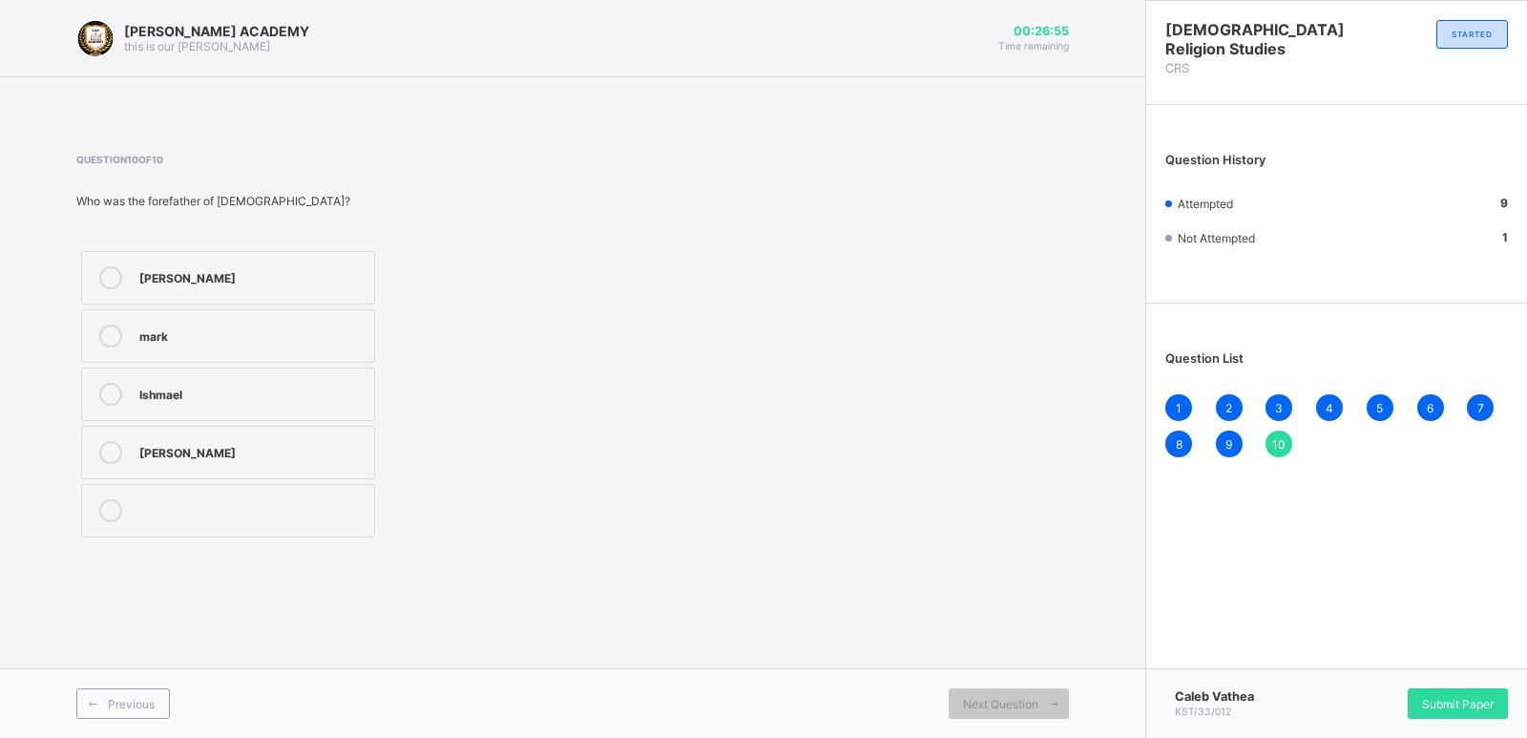
click at [166, 436] on label "[PERSON_NAME]" at bounding box center [228, 452] width 294 height 53
click at [1438, 693] on div "Submit Paper" at bounding box center [1458, 703] width 100 height 31
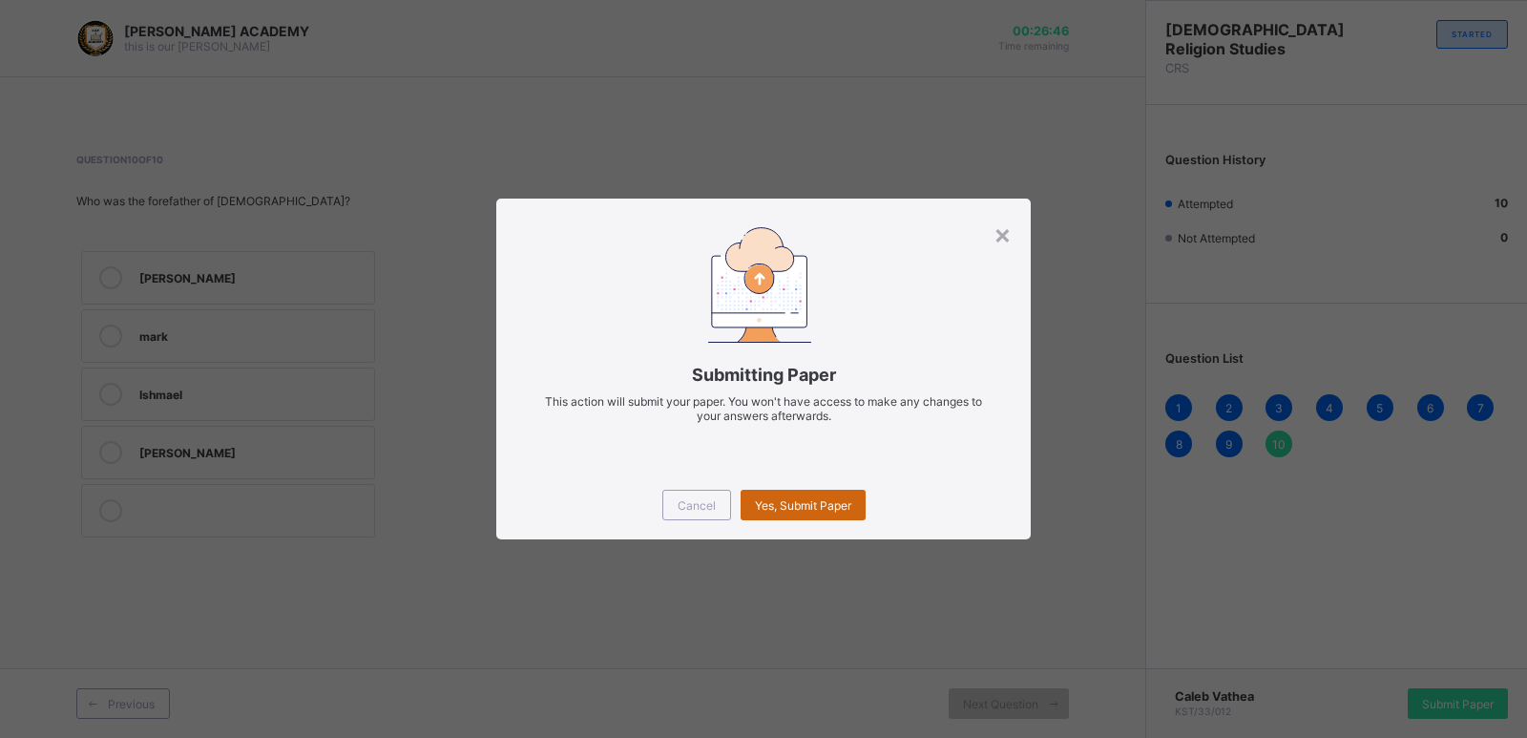
click at [793, 502] on span "Yes, Submit Paper" at bounding box center [803, 505] width 96 height 14
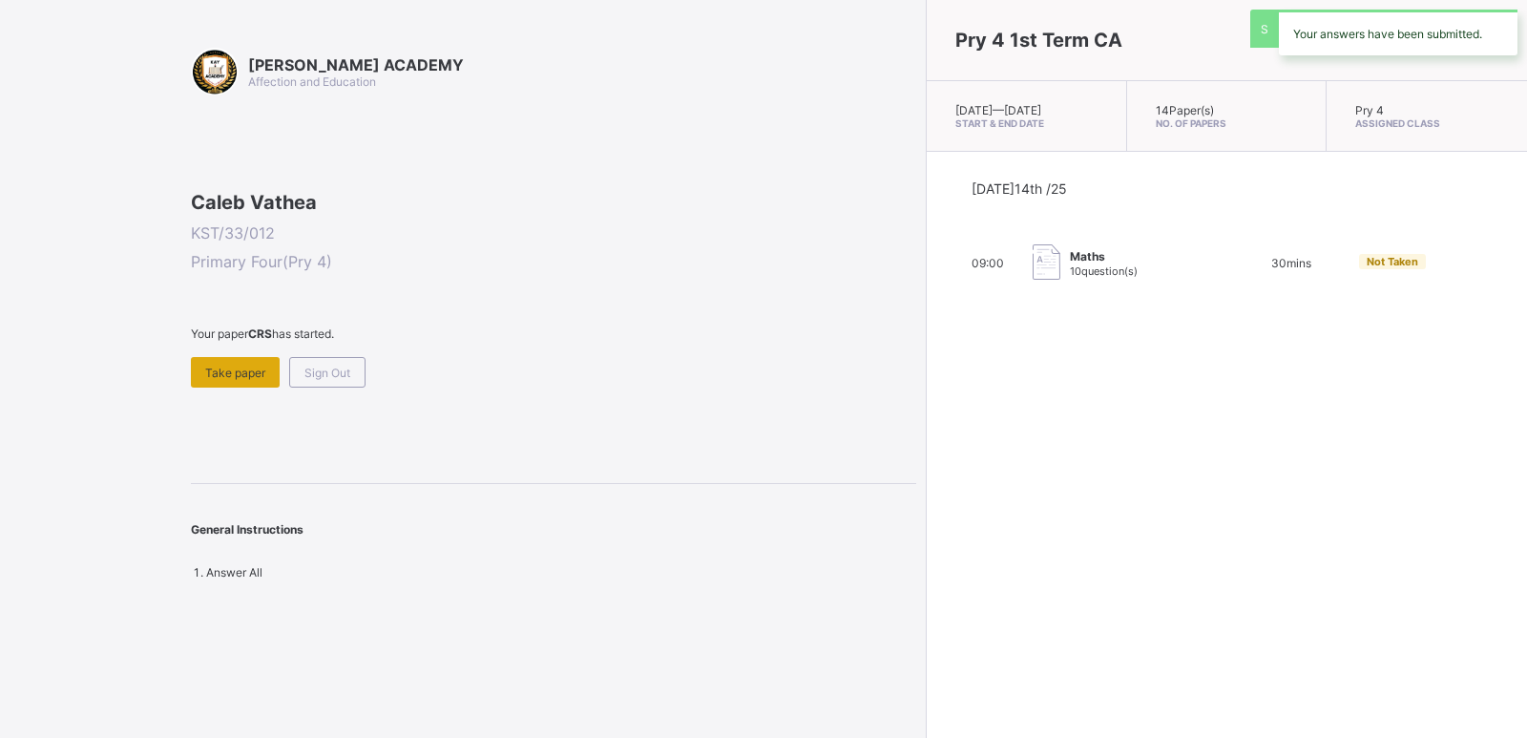
click at [209, 387] on div "Take paper" at bounding box center [235, 372] width 89 height 31
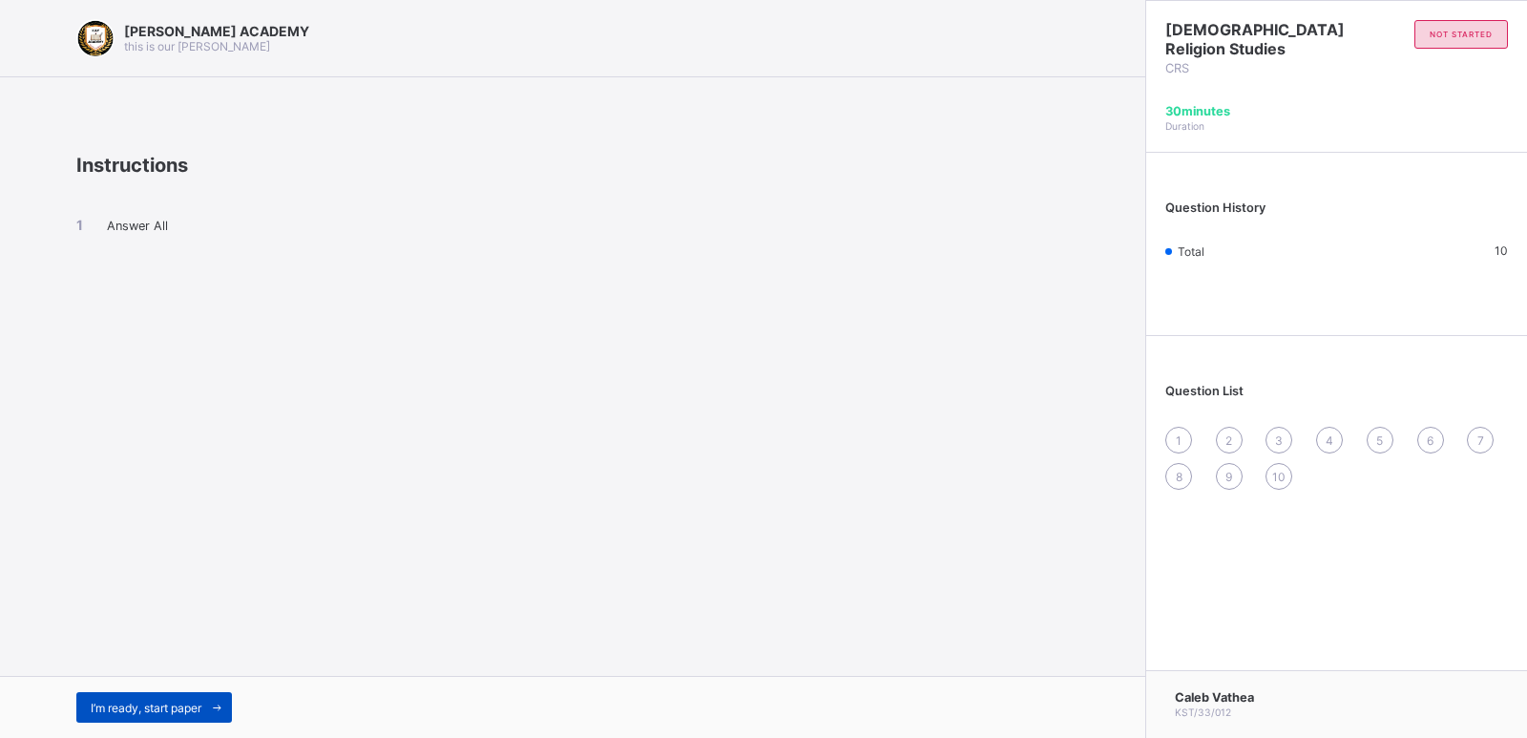
click at [219, 701] on icon at bounding box center [217, 707] width 14 height 12
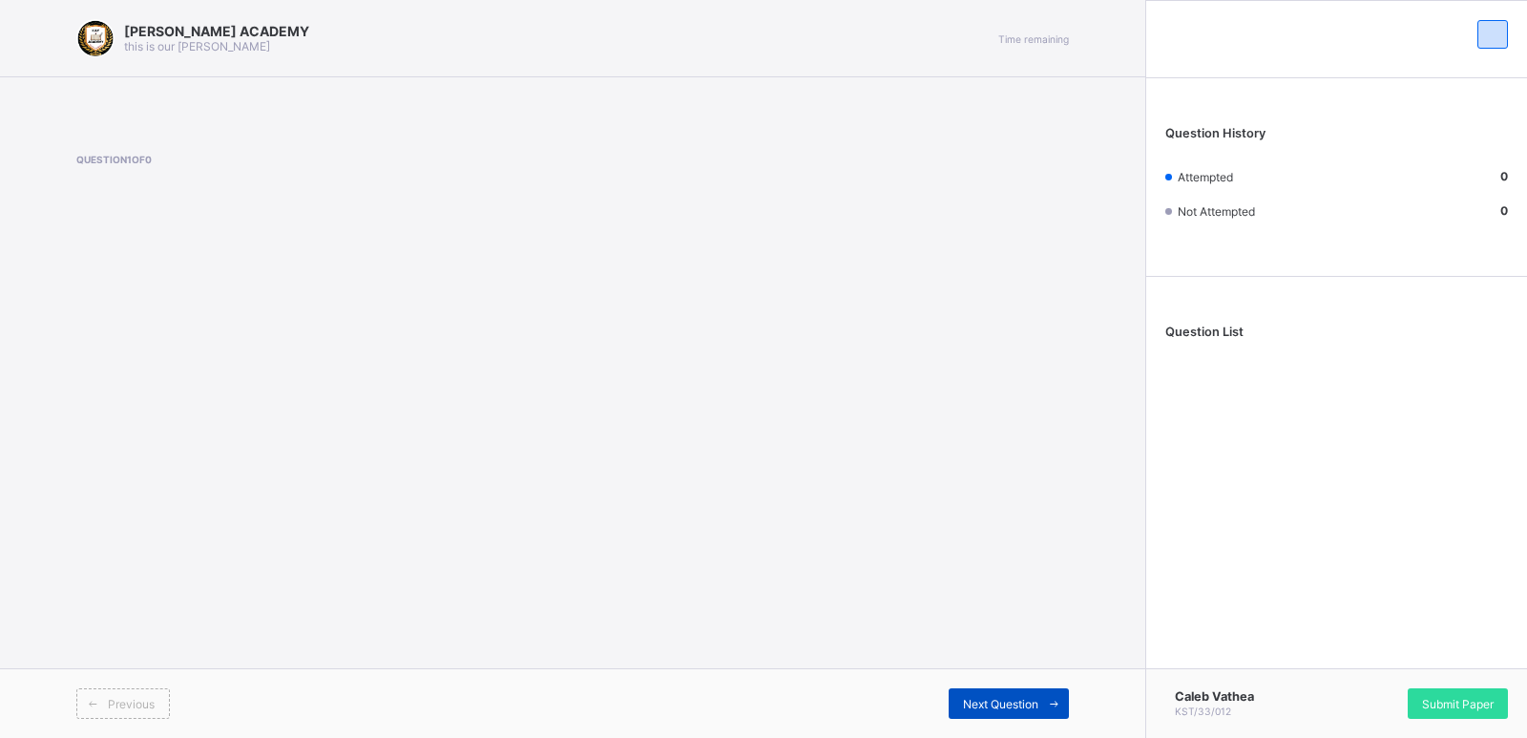
click at [1054, 698] on icon at bounding box center [1054, 704] width 14 height 12
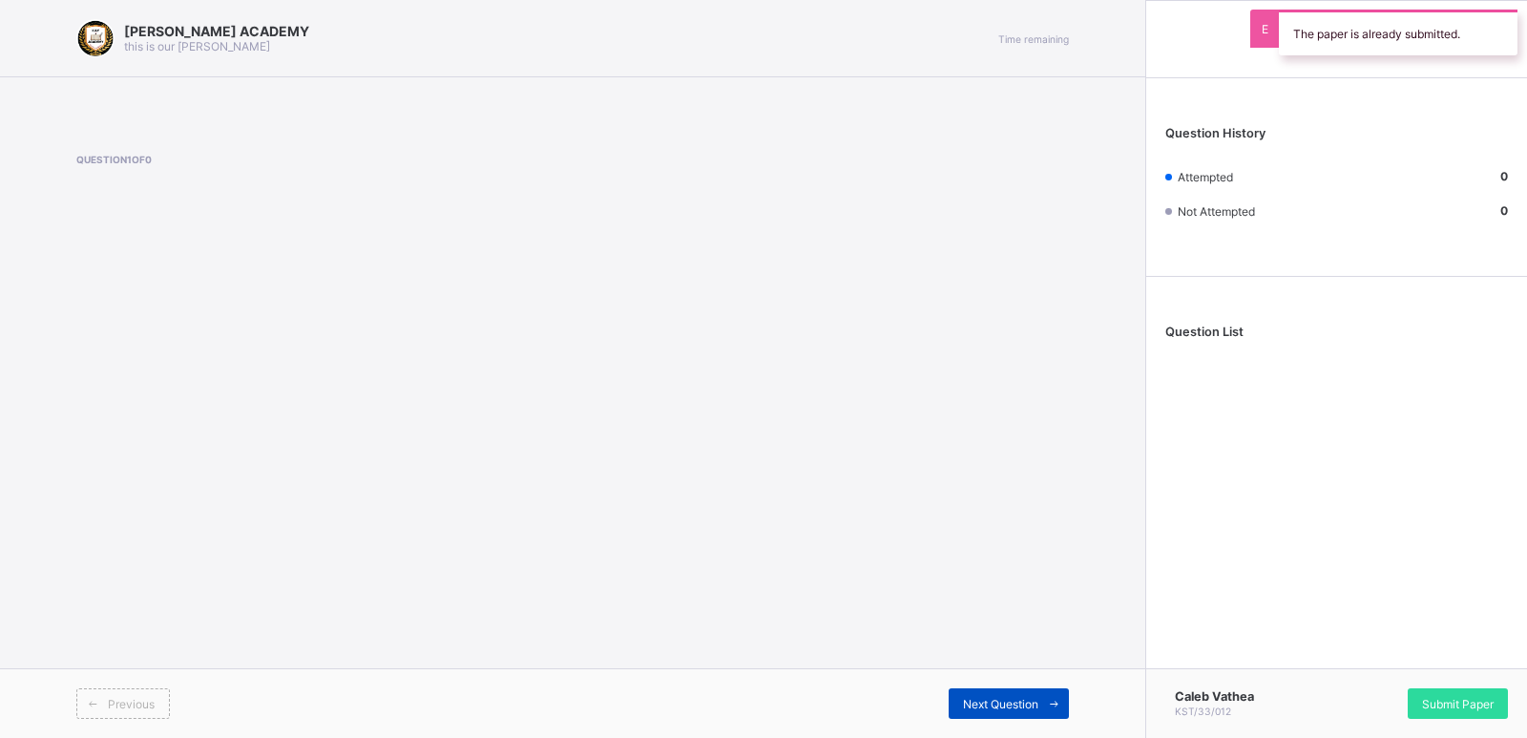
click at [1048, 698] on icon at bounding box center [1054, 704] width 14 height 12
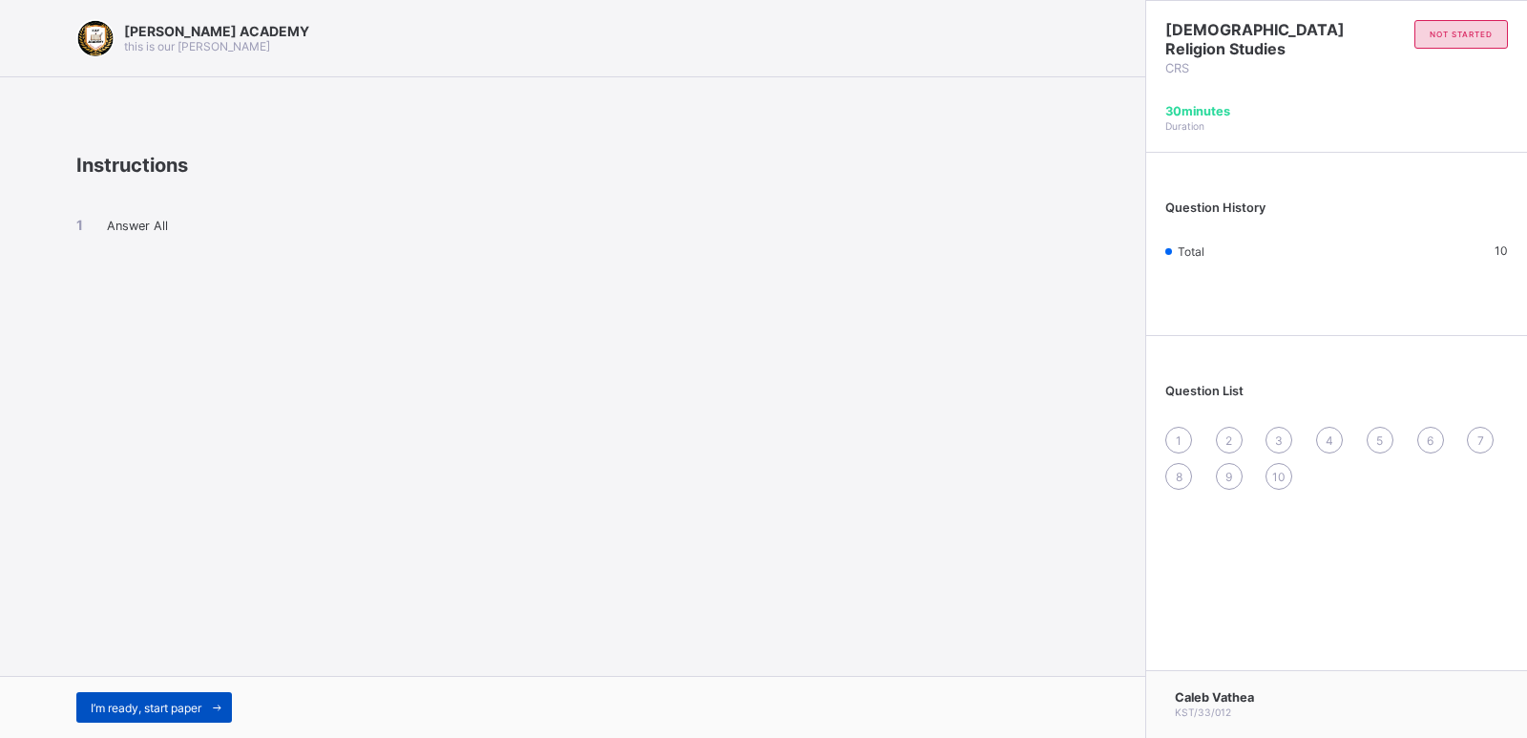
click at [220, 704] on icon at bounding box center [217, 707] width 14 height 12
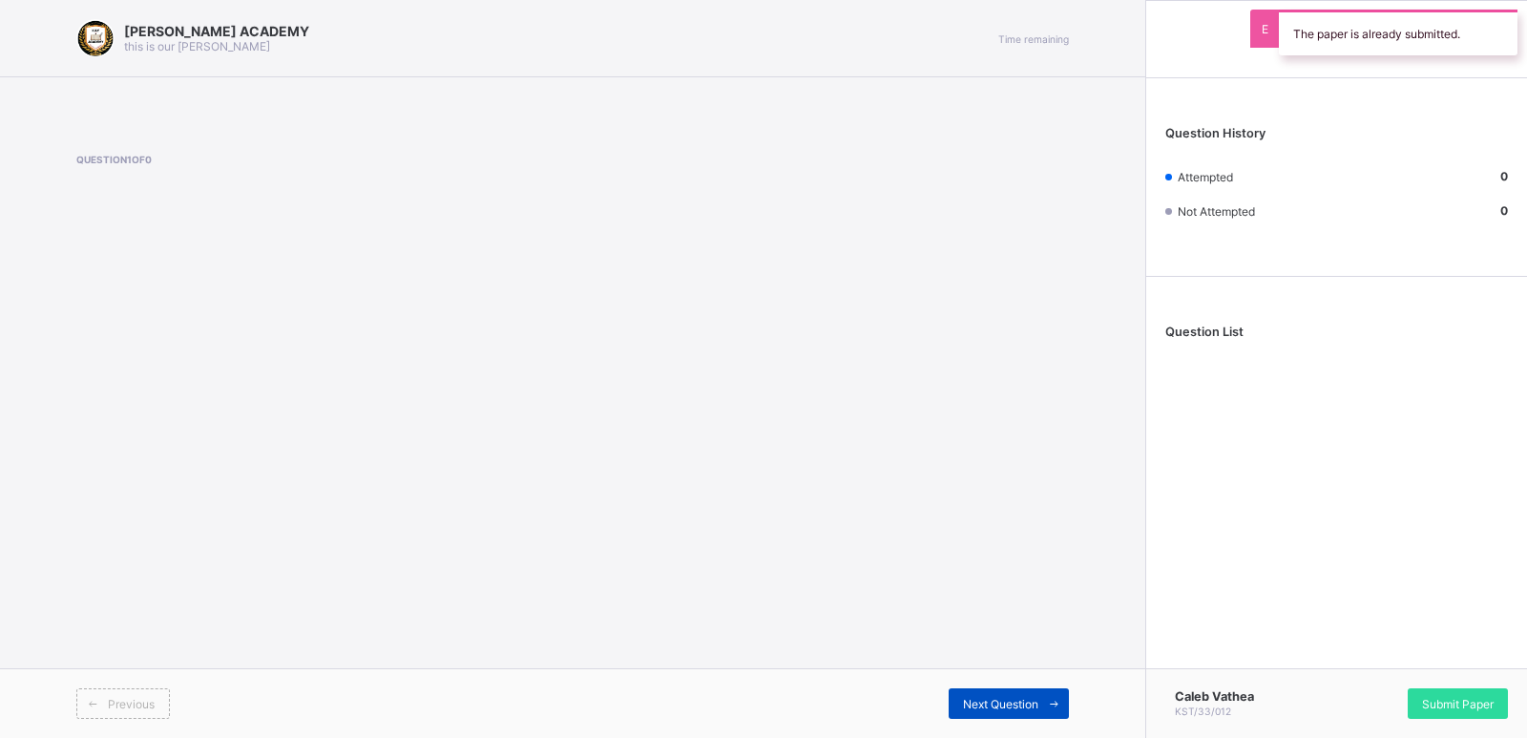
click at [1053, 698] on icon at bounding box center [1054, 704] width 14 height 12
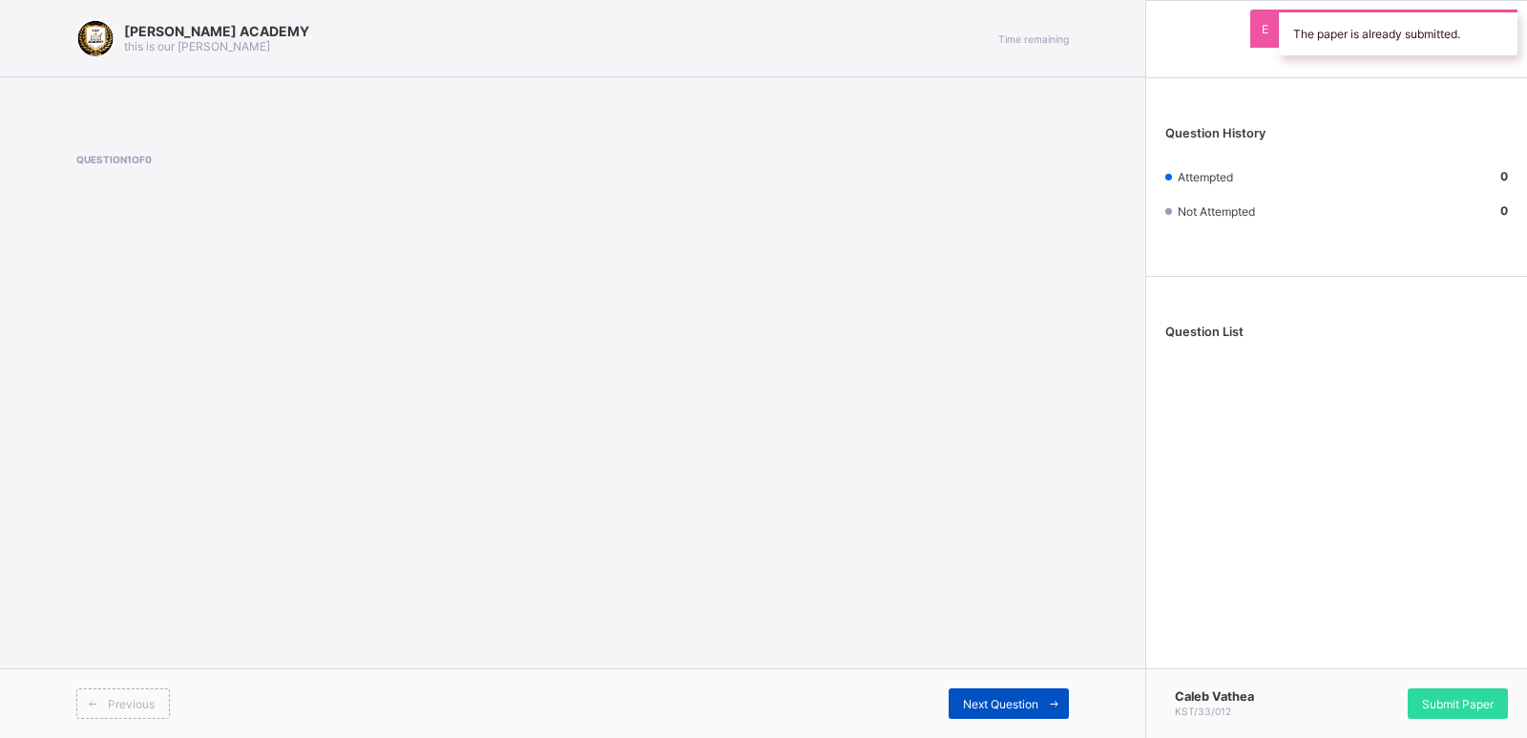
click at [1053, 698] on icon at bounding box center [1054, 704] width 14 height 12
click at [1054, 698] on icon at bounding box center [1054, 704] width 14 height 12
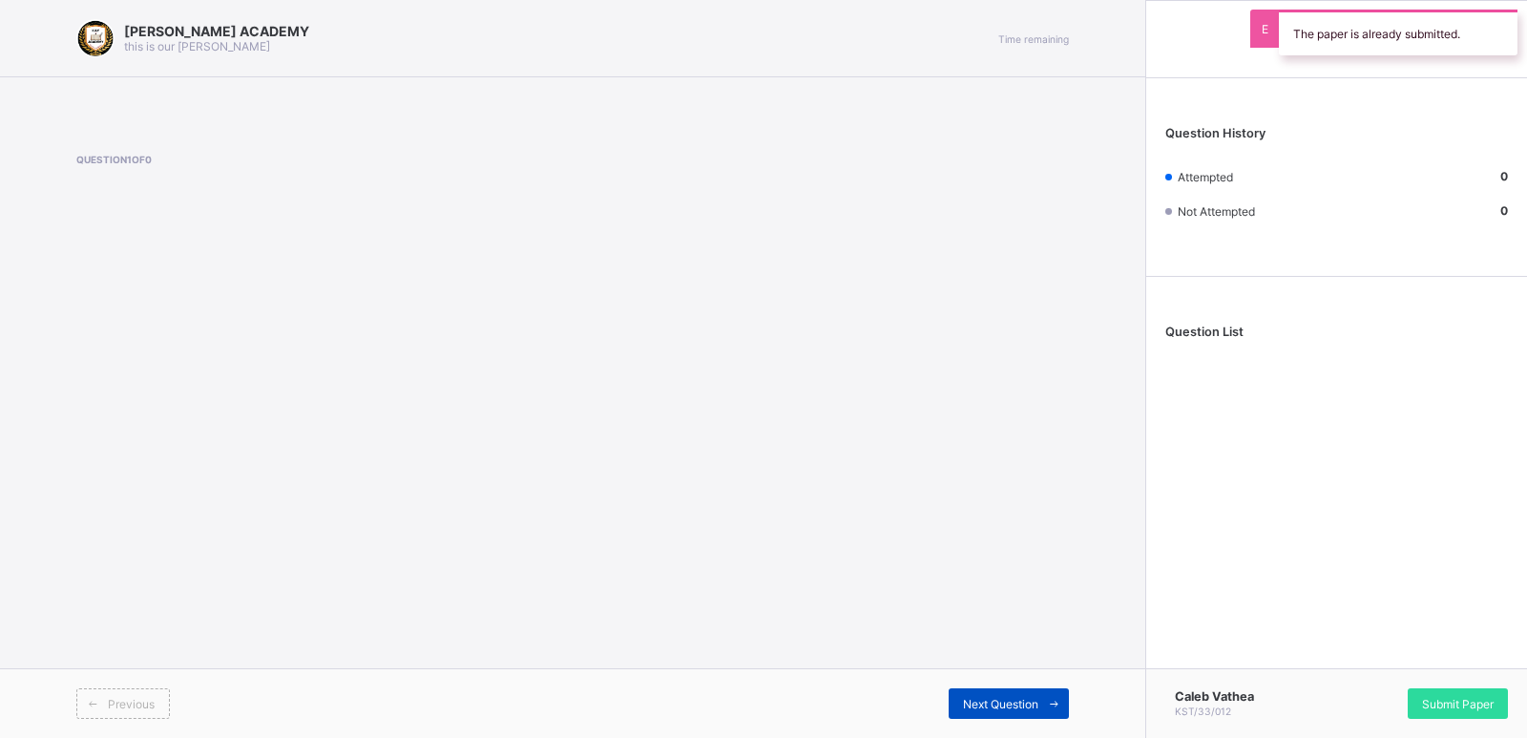
click at [1054, 698] on icon at bounding box center [1054, 704] width 14 height 12
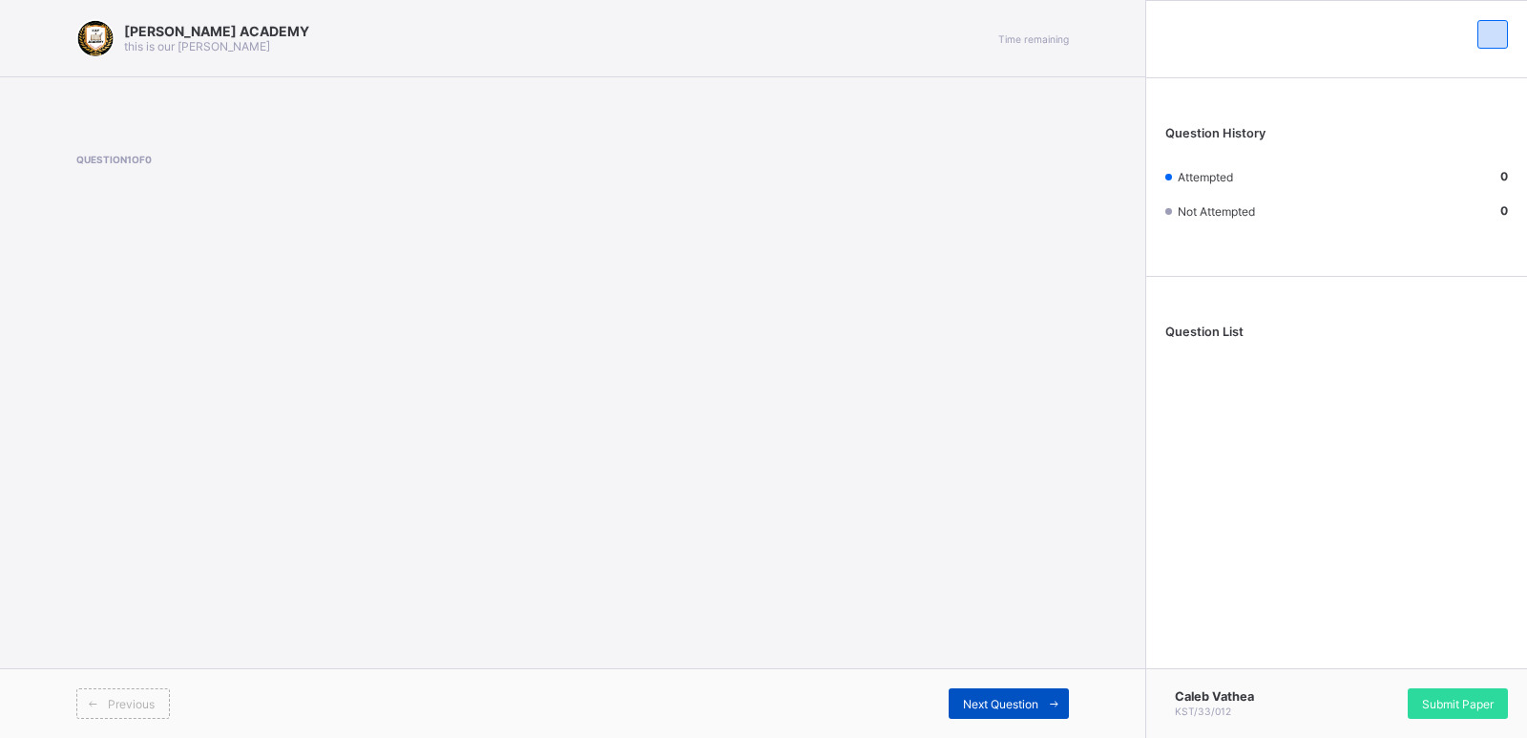
click at [1054, 698] on icon at bounding box center [1054, 704] width 14 height 12
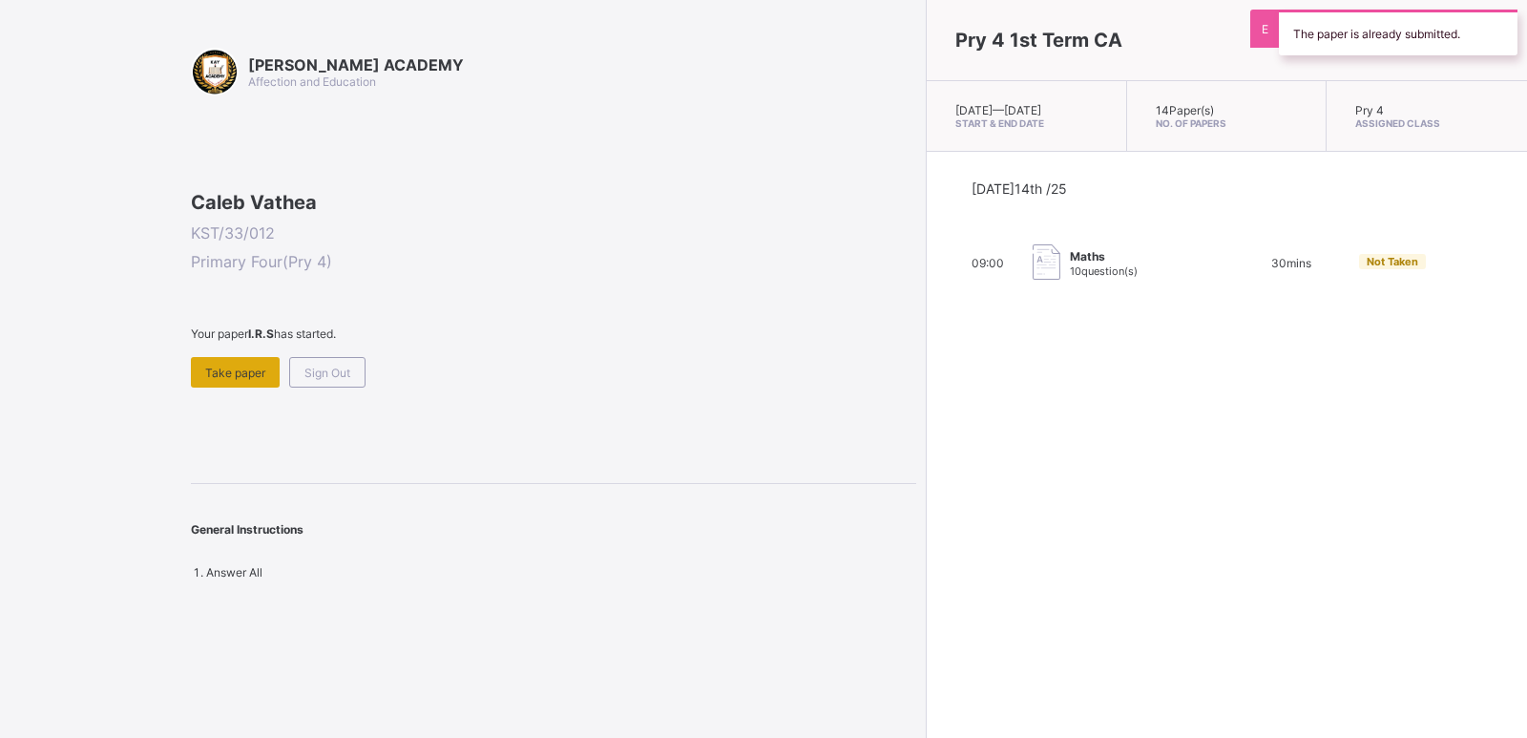
click at [263, 380] on span "Take paper" at bounding box center [235, 372] width 60 height 14
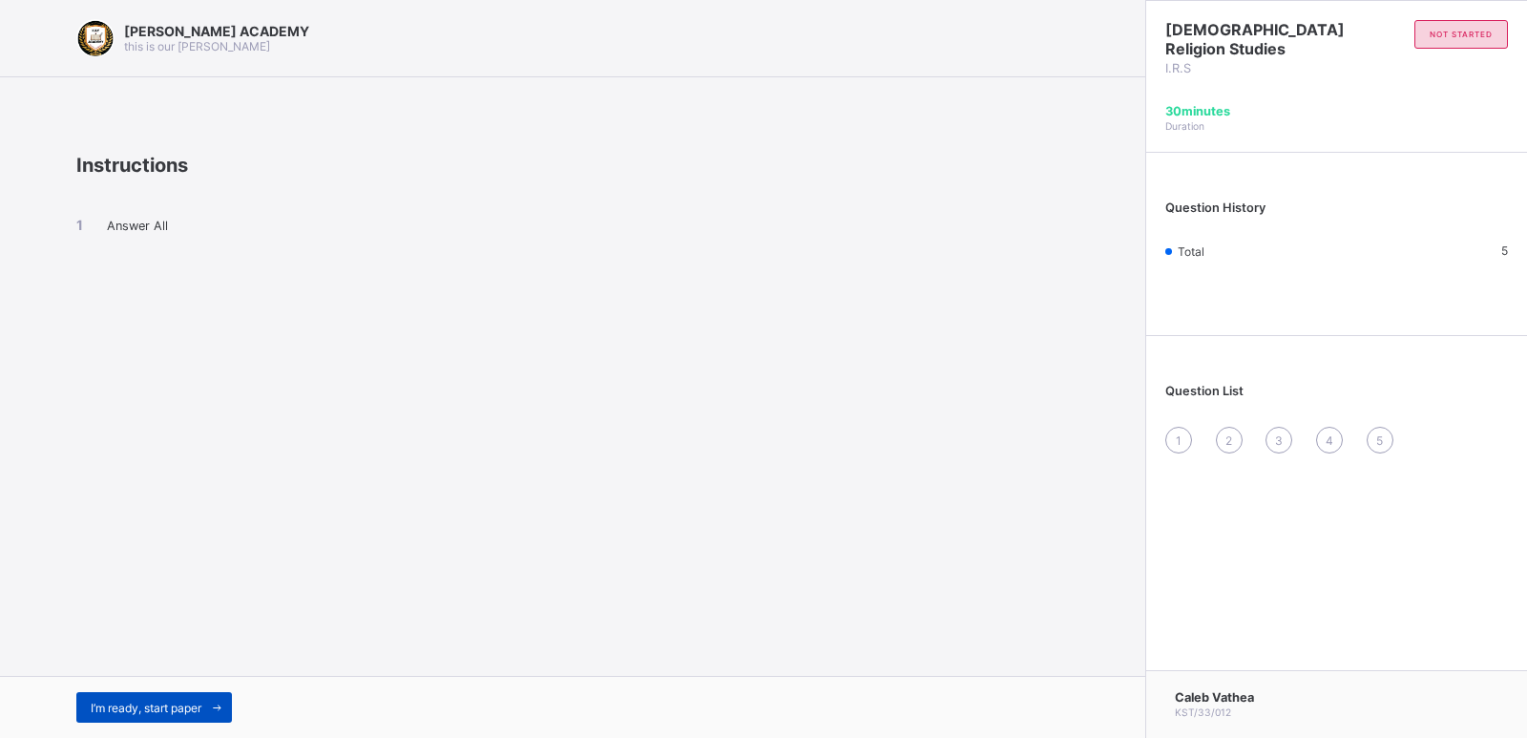
click at [104, 701] on span "I’m ready, start paper" at bounding box center [146, 707] width 111 height 14
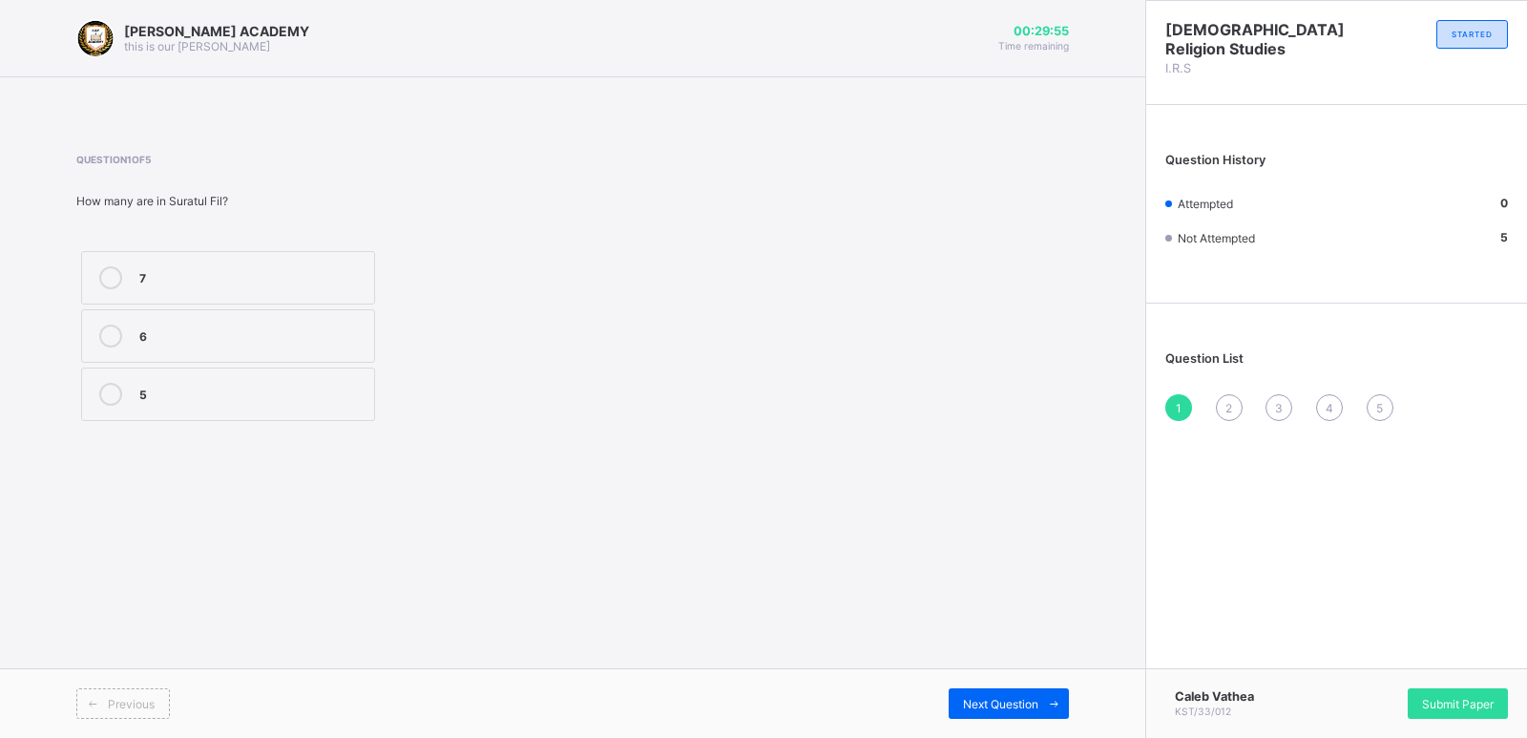
click at [118, 285] on icon at bounding box center [110, 277] width 23 height 23
click at [1425, 702] on span "Submit Paper" at bounding box center [1458, 704] width 72 height 14
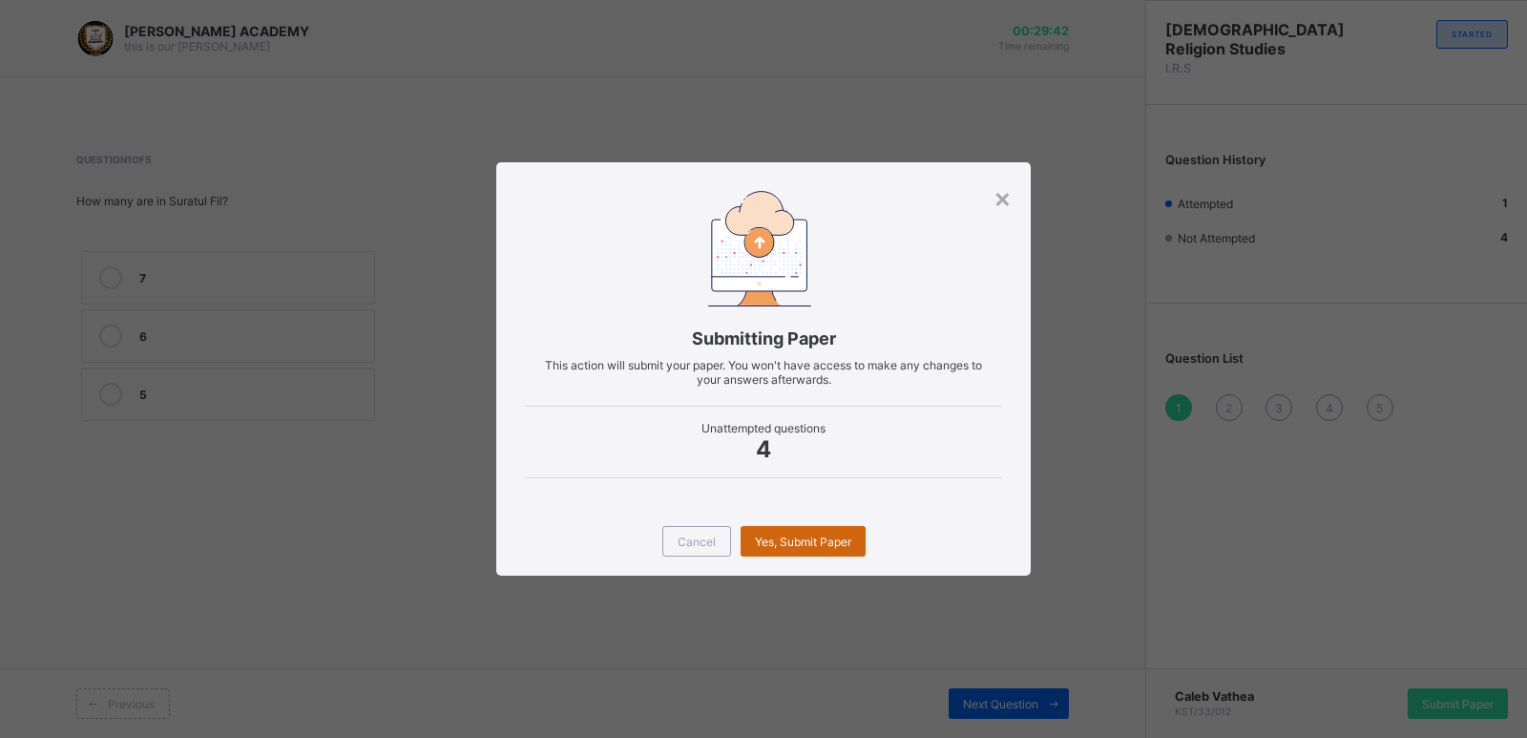
click at [777, 550] on div "Yes, Submit Paper" at bounding box center [803, 541] width 125 height 31
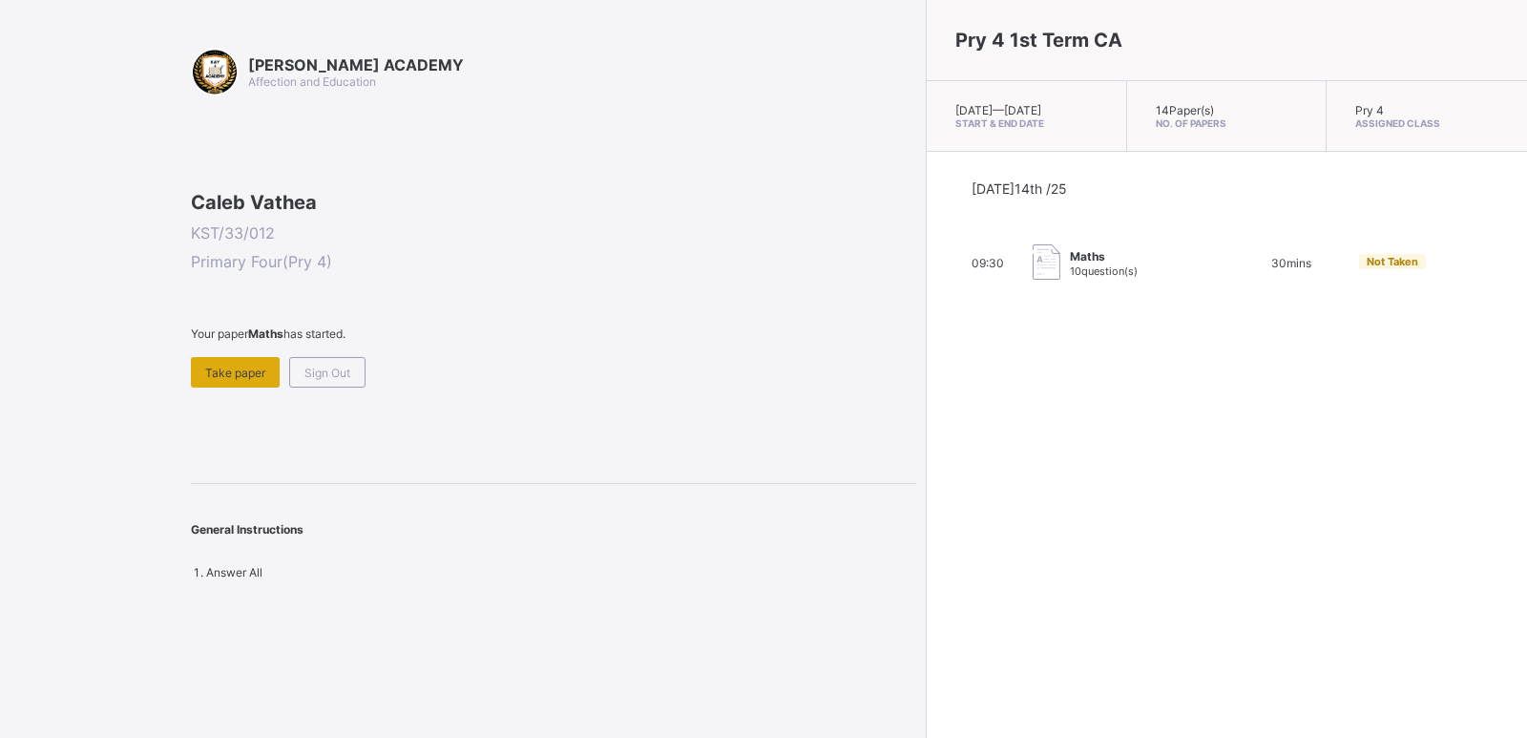
click at [212, 387] on div "Take paper" at bounding box center [235, 372] width 89 height 31
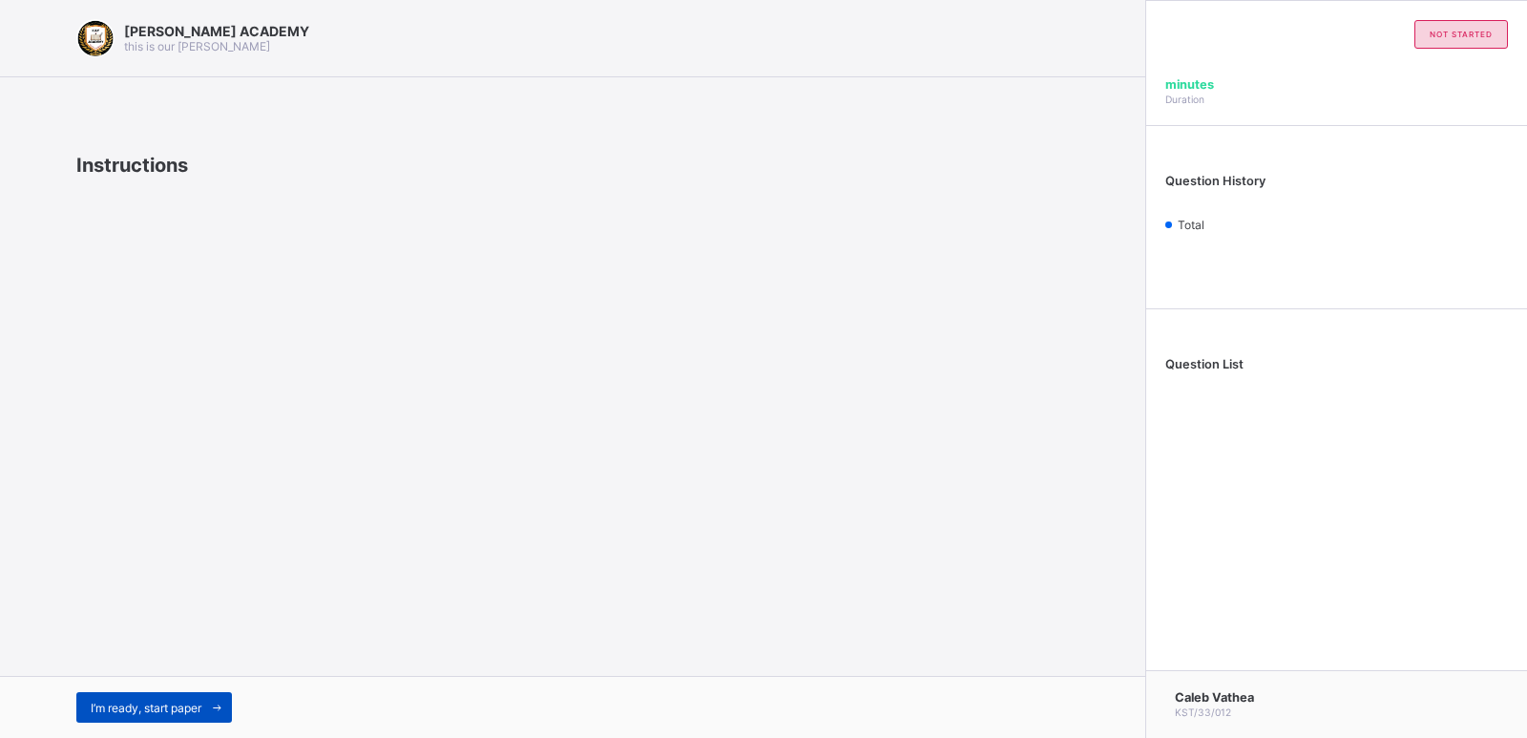
click at [219, 697] on span at bounding box center [216, 707] width 31 height 31
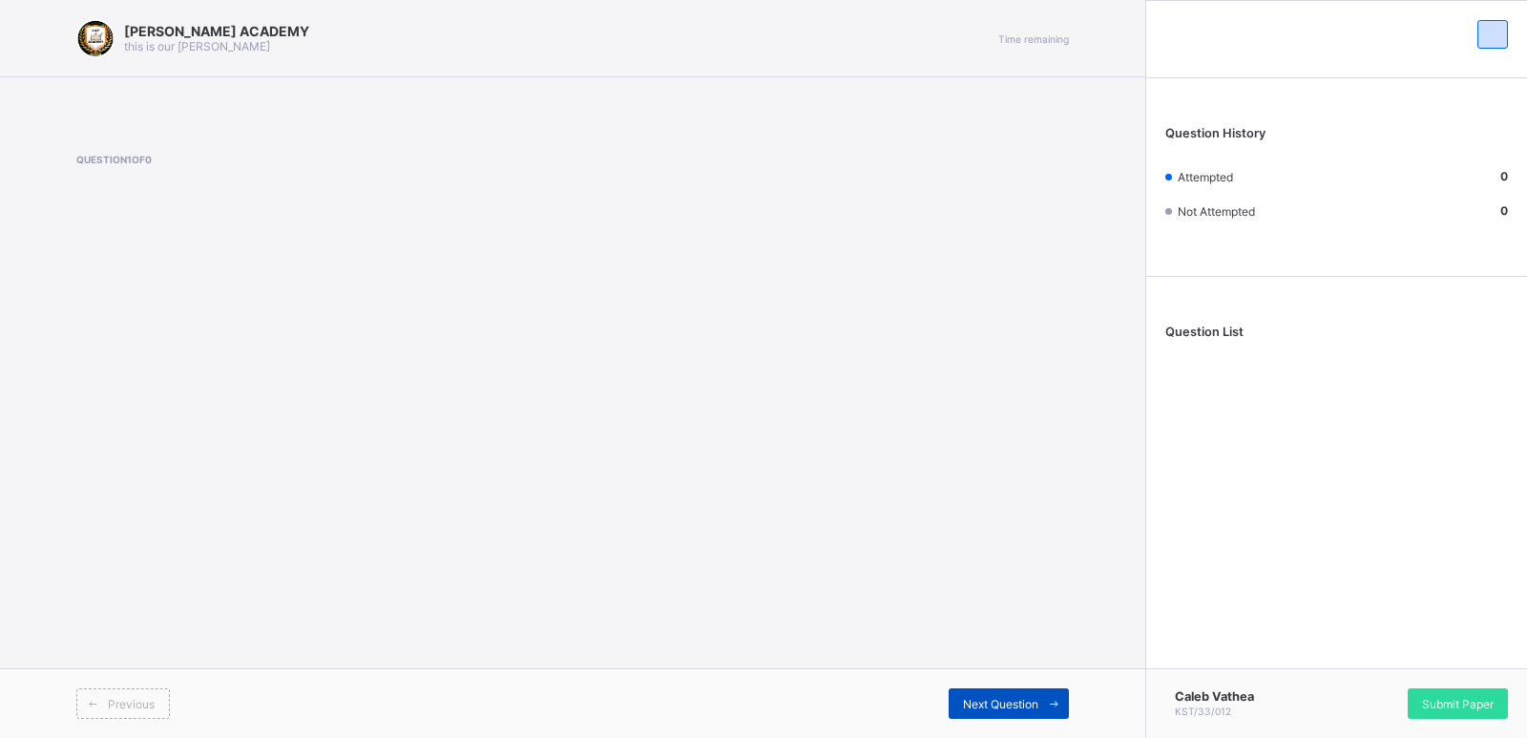
click at [1053, 695] on span at bounding box center [1053, 703] width 31 height 31
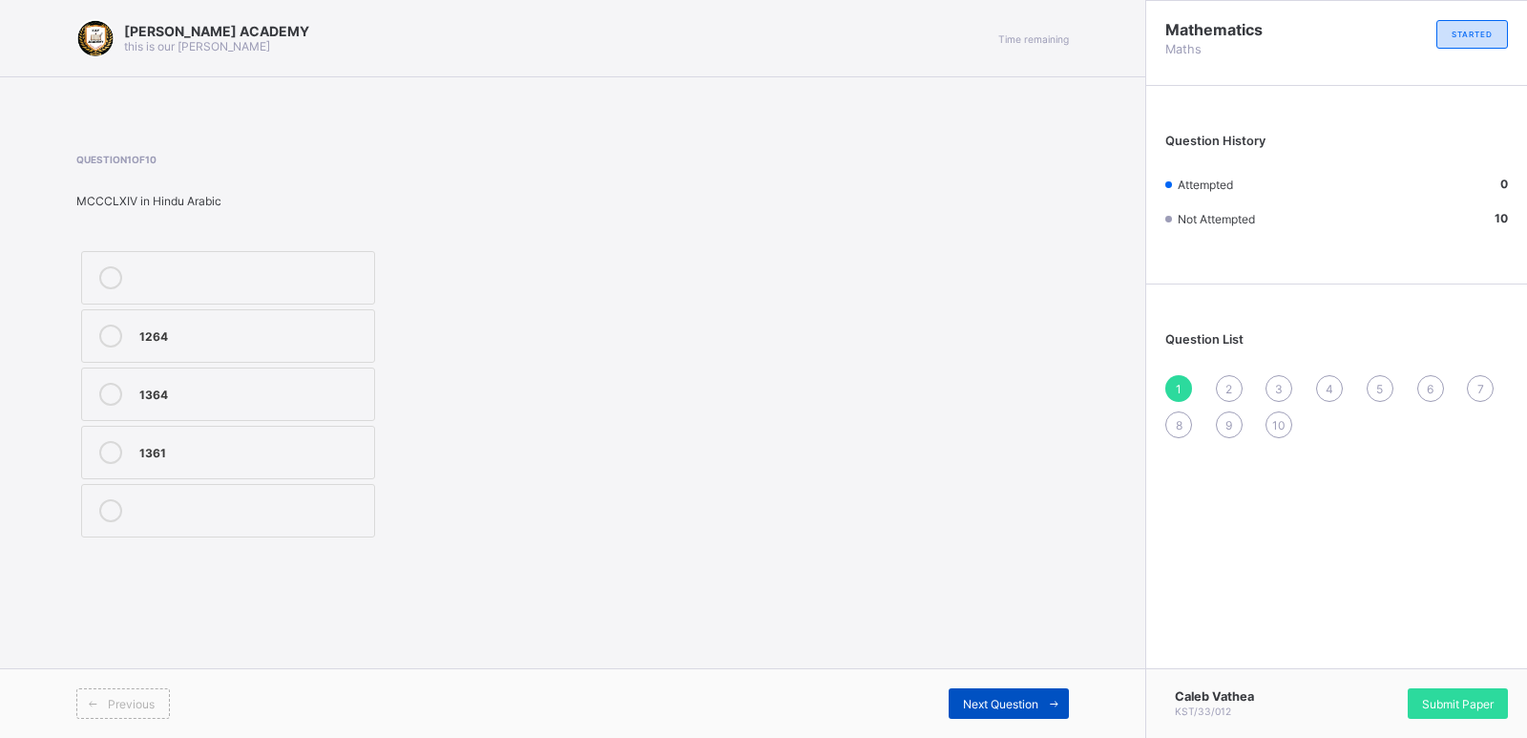
click at [1053, 695] on span at bounding box center [1053, 703] width 31 height 31
click at [1166, 377] on div "1 2 3 4 5 6 7 8 9 10" at bounding box center [1336, 406] width 343 height 63
click at [1181, 387] on div "1" at bounding box center [1178, 388] width 27 height 27
click at [248, 441] on div "1361" at bounding box center [251, 450] width 225 height 19
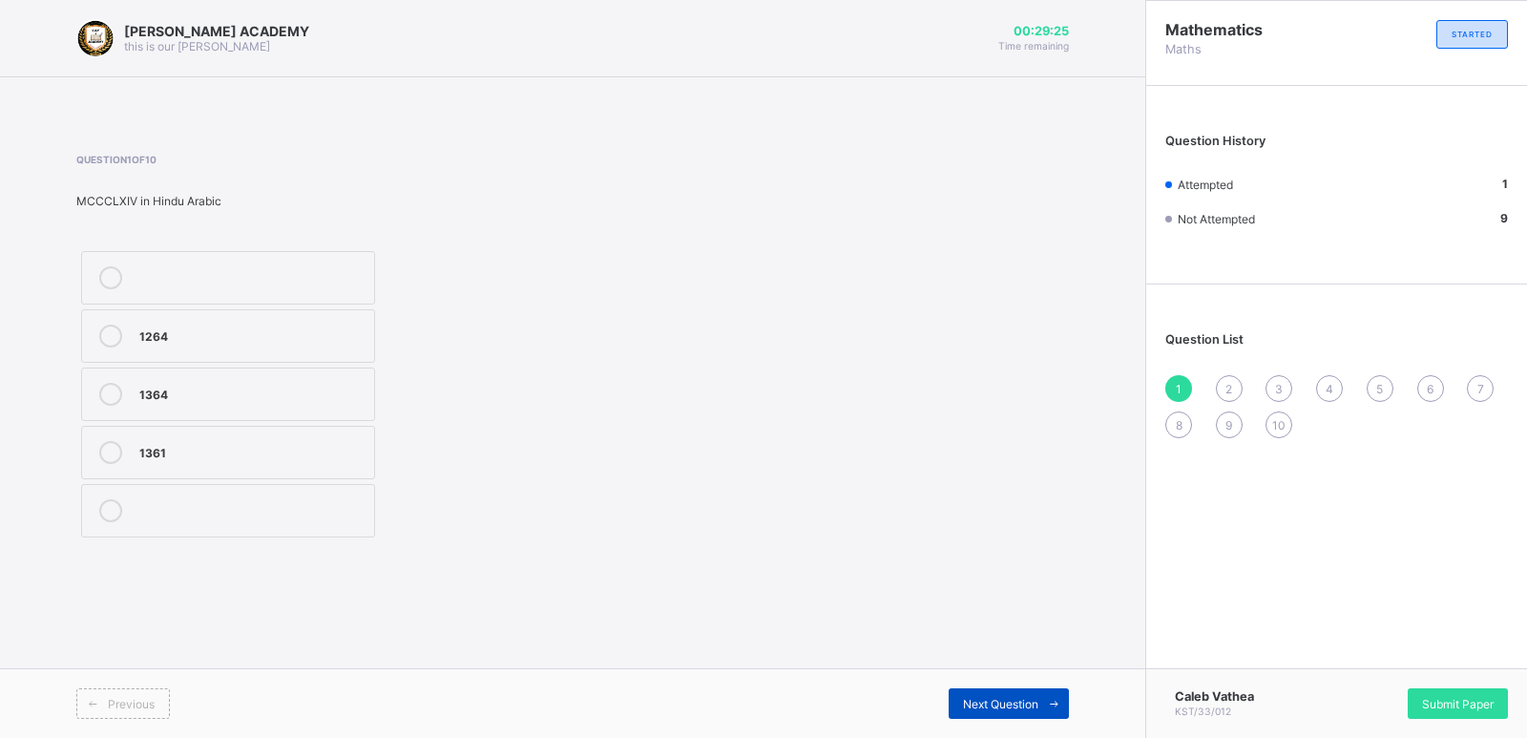
click at [1048, 700] on icon at bounding box center [1054, 704] width 14 height 12
drag, startPoint x: 238, startPoint y: 286, endPoint x: 217, endPoint y: 260, distance: 34.0
click at [217, 260] on label "CMLXX" at bounding box center [228, 277] width 294 height 53
click at [1054, 699] on icon at bounding box center [1054, 704] width 14 height 12
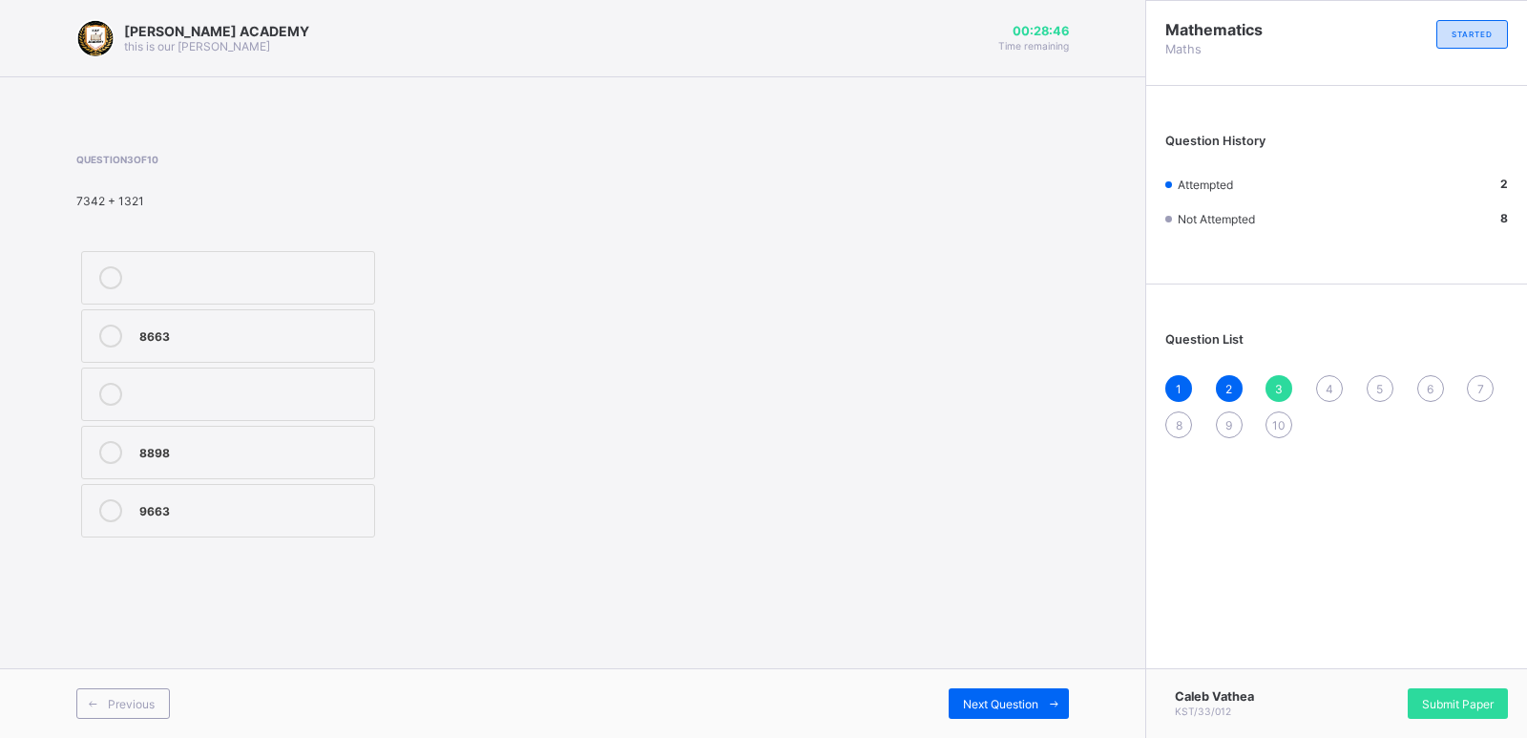
drag, startPoint x: 219, startPoint y: 333, endPoint x: 252, endPoint y: 327, distance: 33.9
click at [252, 327] on div "8663" at bounding box center [251, 333] width 225 height 19
click at [1060, 695] on span at bounding box center [1053, 703] width 31 height 31
click at [203, 282] on div "<>" at bounding box center [251, 275] width 225 height 19
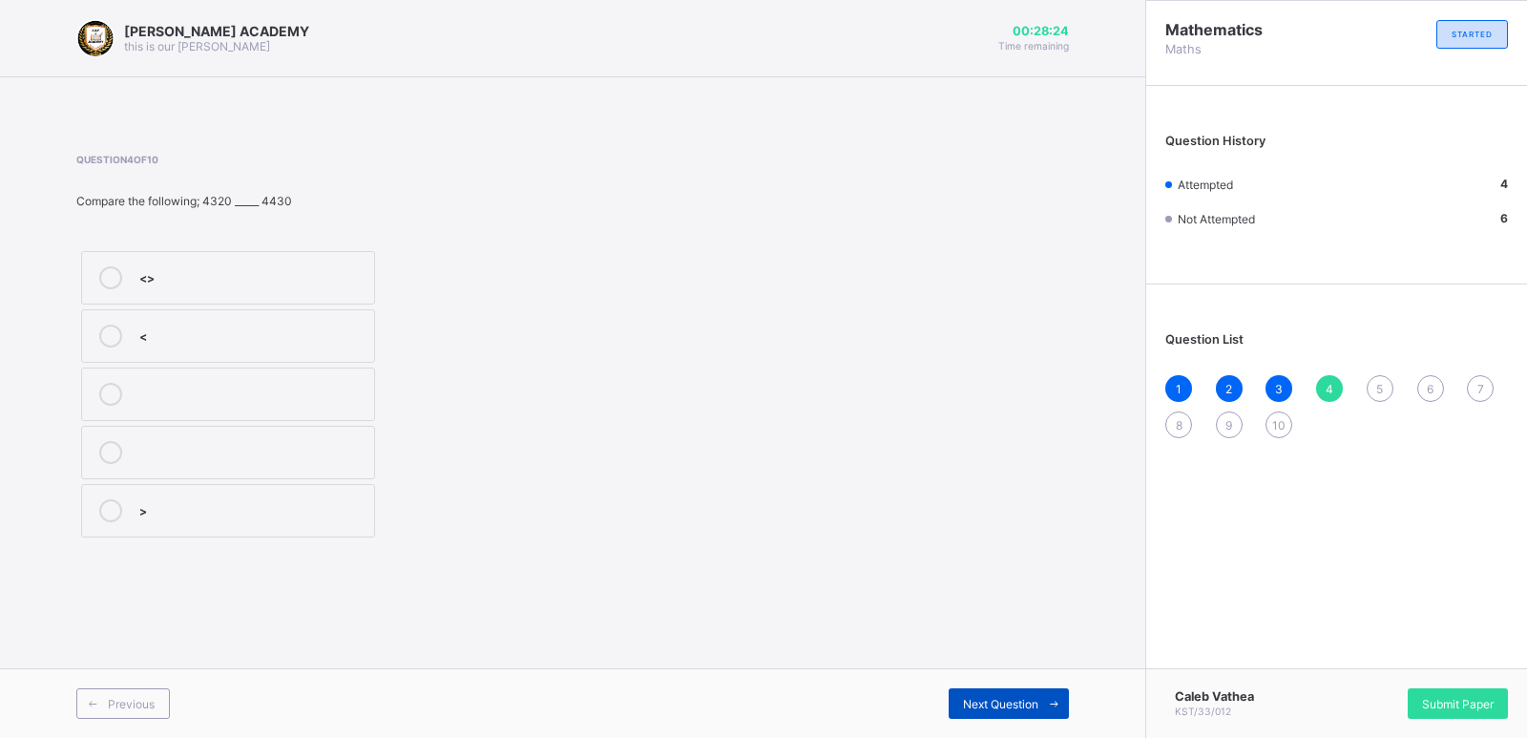
click at [1054, 698] on icon at bounding box center [1054, 704] width 14 height 12
click at [293, 280] on div "hundred" at bounding box center [251, 275] width 225 height 19
click at [1056, 698] on icon at bounding box center [1054, 704] width 14 height 12
click at [221, 266] on div "37" at bounding box center [251, 275] width 225 height 19
click at [1055, 699] on icon at bounding box center [1054, 704] width 14 height 12
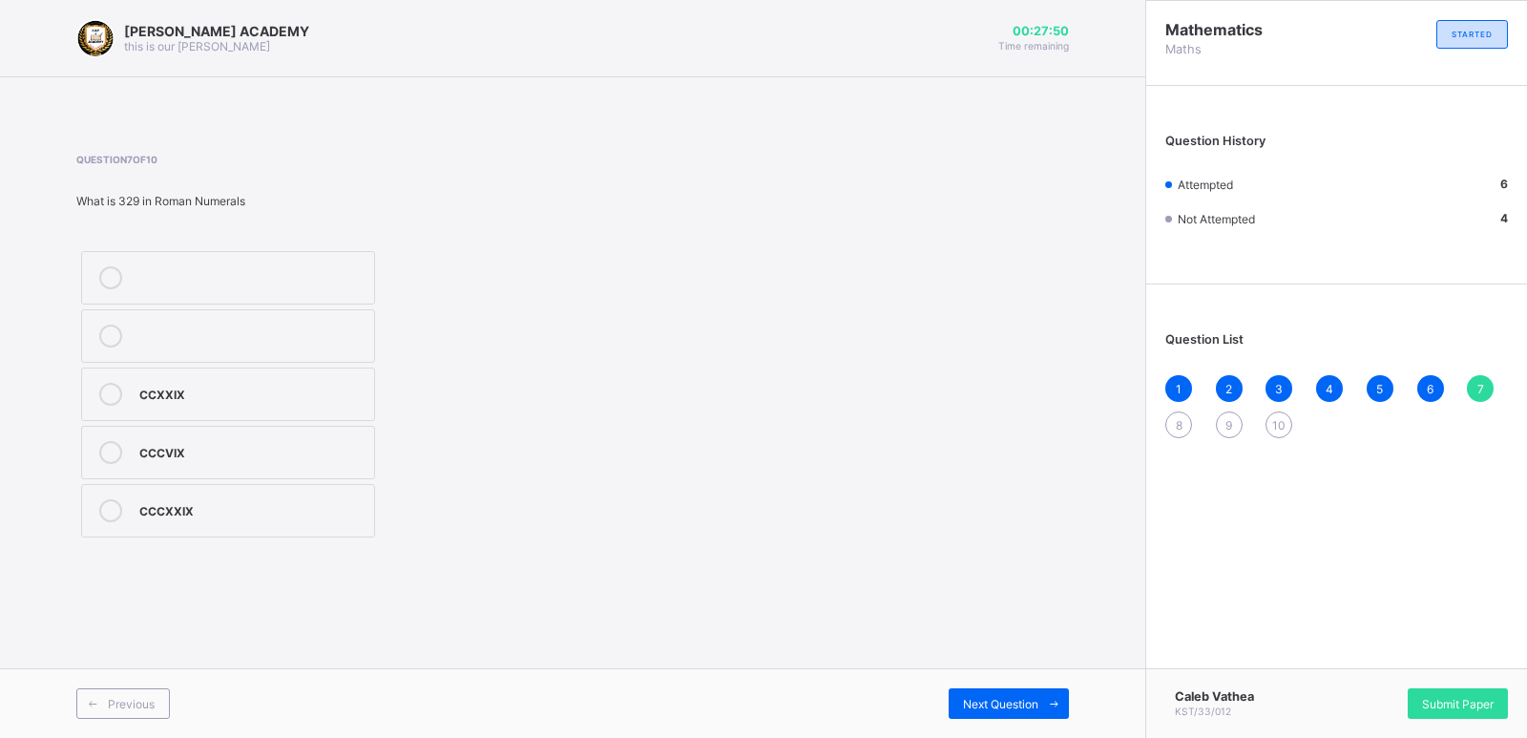
click at [341, 391] on div "CCXXIX" at bounding box center [251, 392] width 225 height 19
click at [1060, 699] on icon at bounding box center [1054, 704] width 14 height 12
click at [287, 267] on div "9927" at bounding box center [251, 275] width 225 height 19
click at [1053, 698] on icon at bounding box center [1054, 704] width 14 height 12
click at [165, 450] on div "<>" at bounding box center [251, 450] width 225 height 19
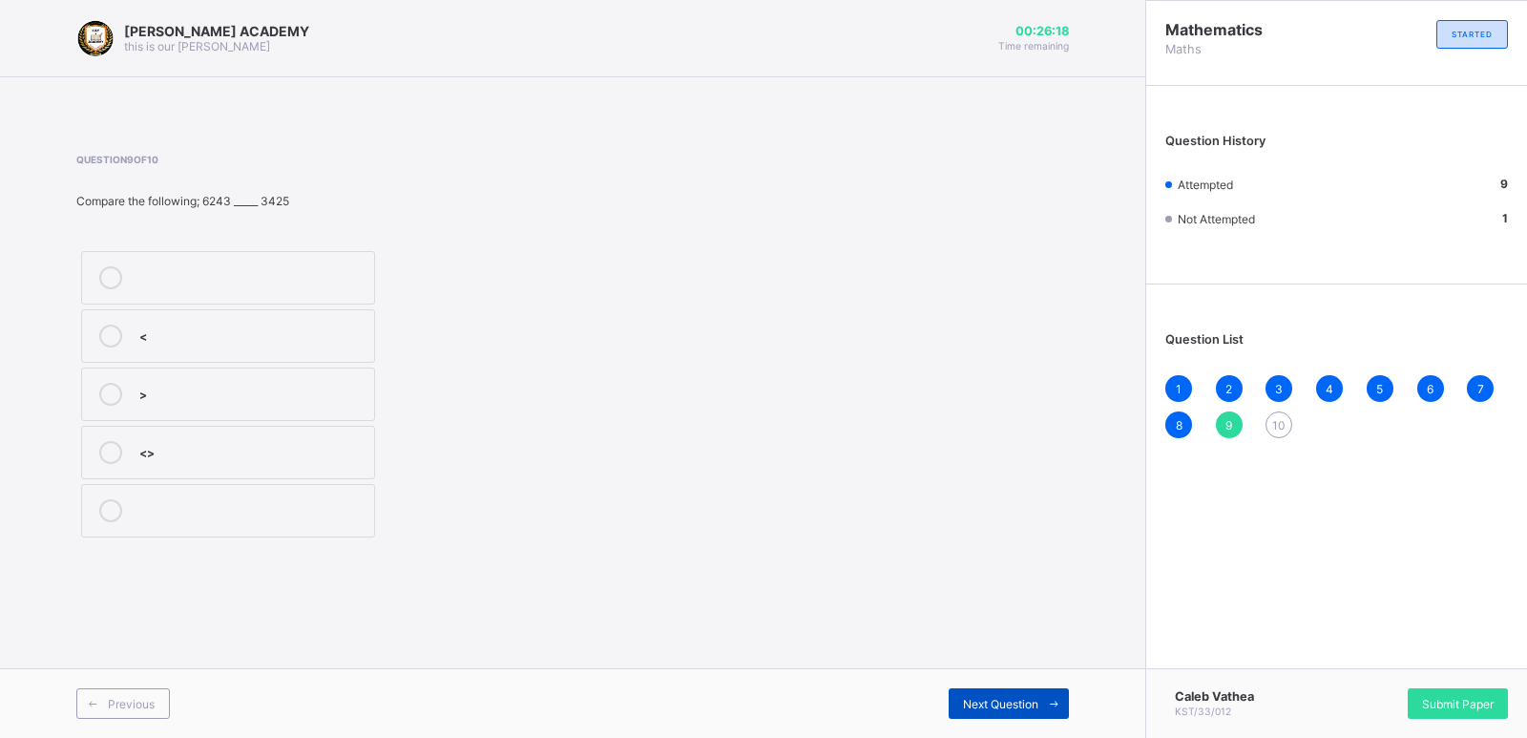
click at [1054, 699] on icon at bounding box center [1054, 704] width 14 height 12
click at [233, 270] on div "Hundreds" at bounding box center [251, 275] width 225 height 19
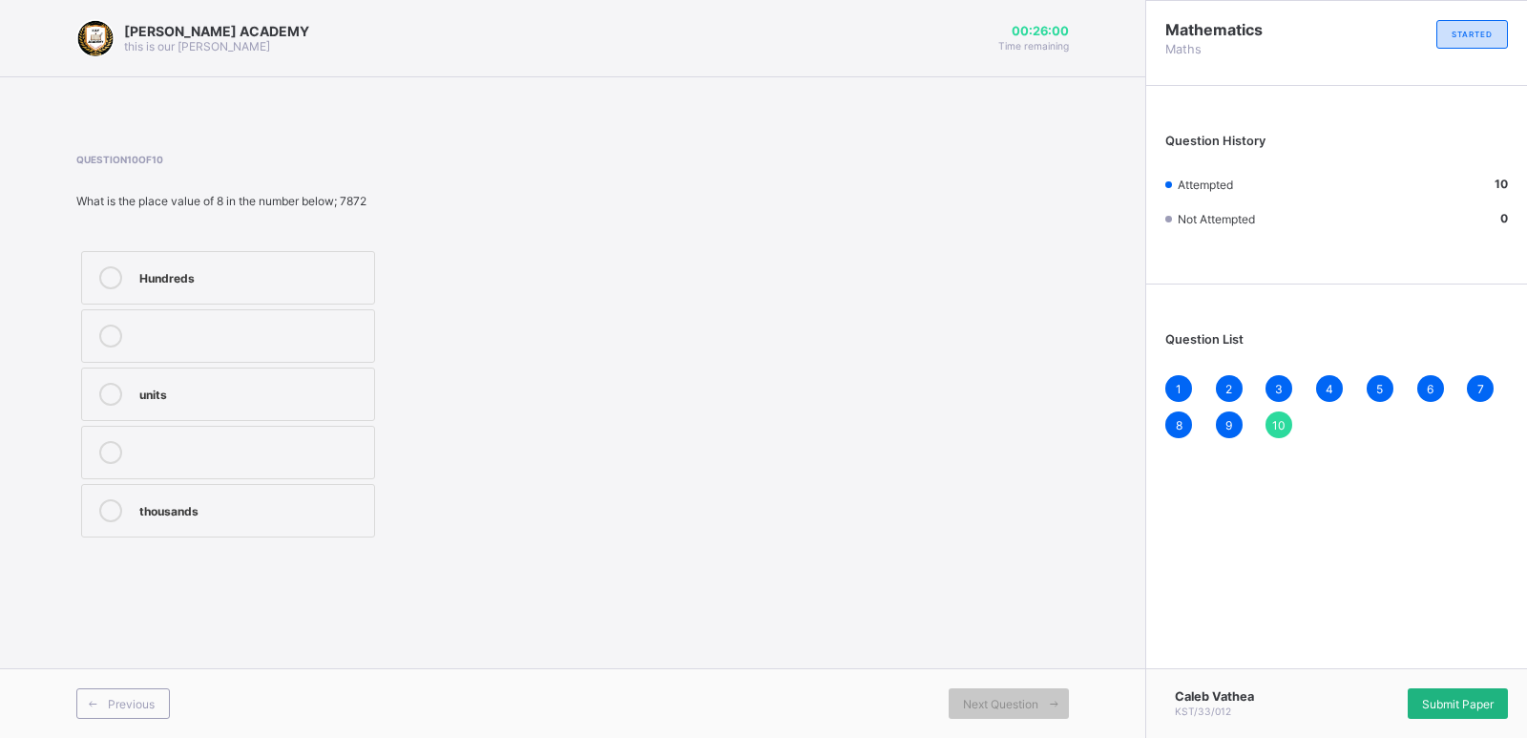
drag, startPoint x: 1450, startPoint y: 714, endPoint x: 1448, endPoint y: 694, distance: 20.1
click at [1448, 694] on div "Submit Paper" at bounding box center [1458, 703] width 100 height 31
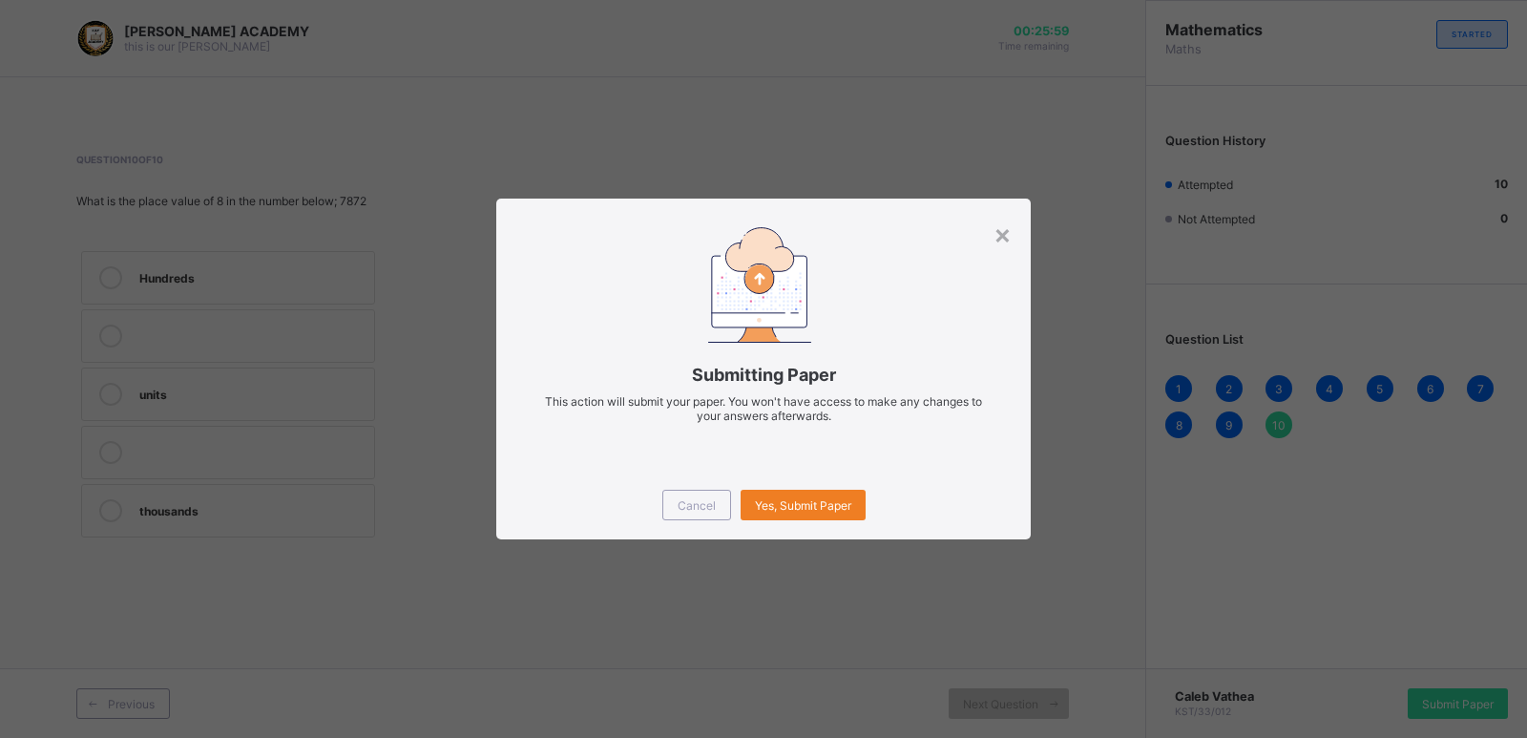
click at [1448, 694] on div "× Submitting Paper This action will submit your paper. You won't have access to…" at bounding box center [763, 369] width 1527 height 738
click at [773, 495] on div "Yes, Submit Paper" at bounding box center [803, 505] width 125 height 31
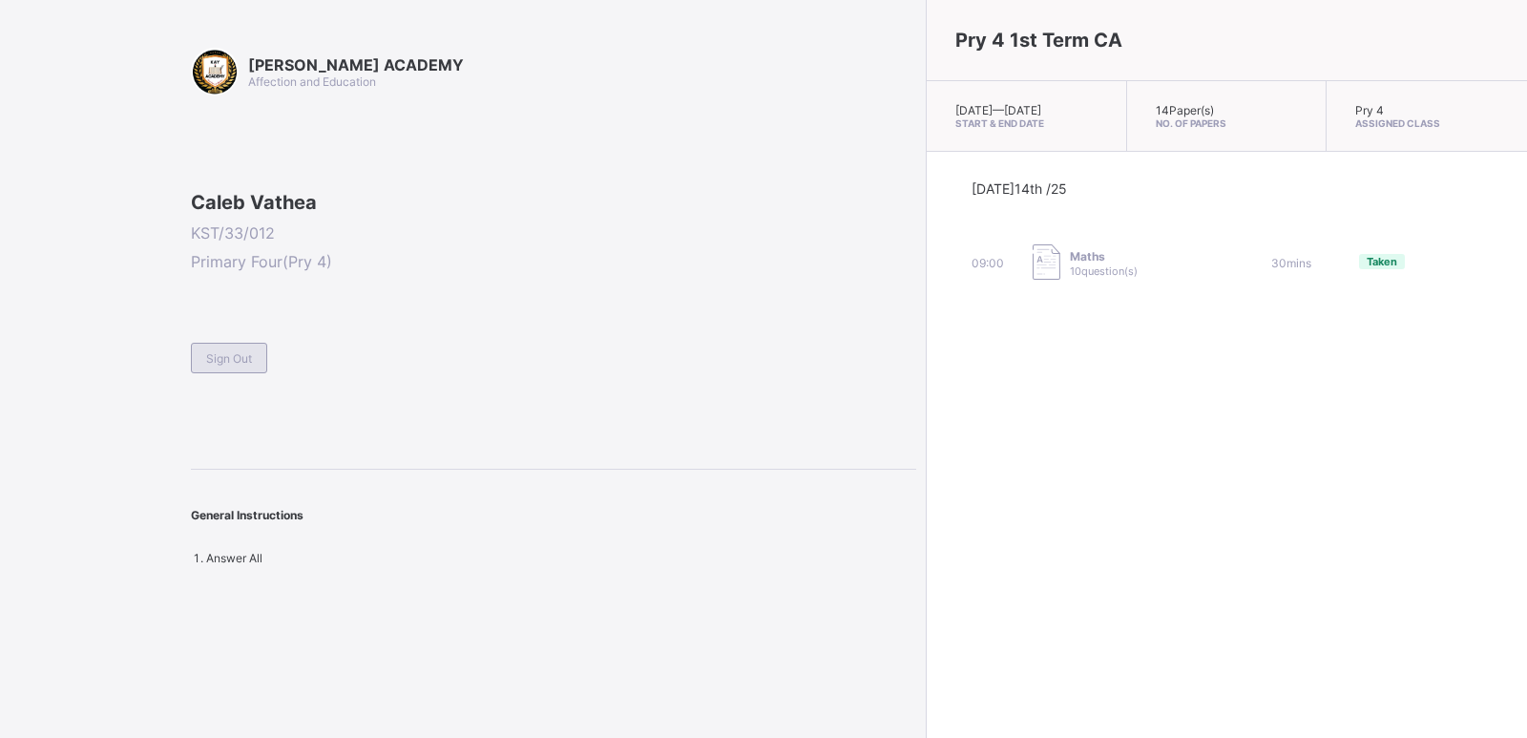
click at [235, 365] on span "Sign Out" at bounding box center [229, 358] width 46 height 14
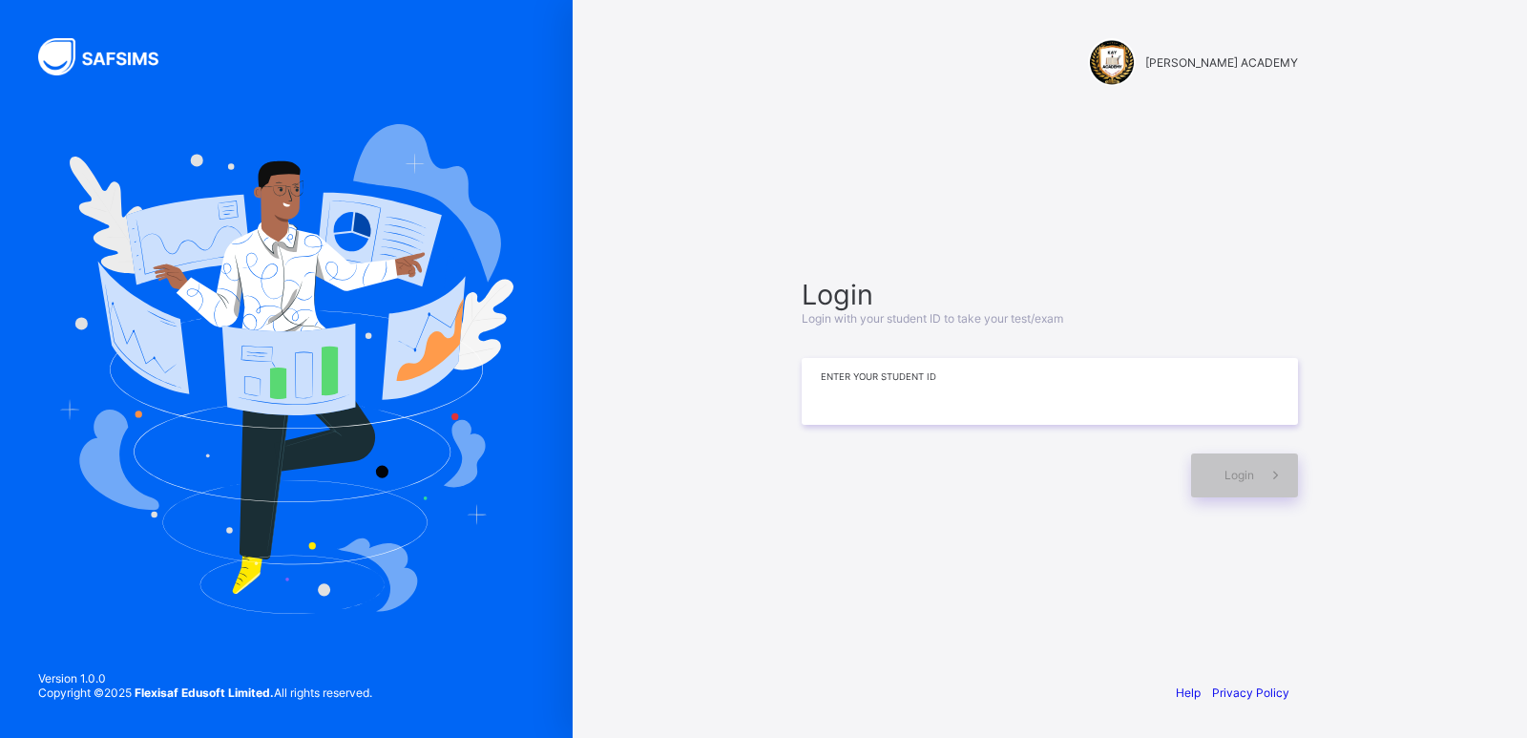
click at [1139, 391] on input at bounding box center [1050, 391] width 496 height 67
type input "*********"
click at [1248, 453] on div "Login" at bounding box center [1244, 475] width 107 height 44
click at [1248, 467] on div "Login" at bounding box center [1244, 475] width 107 height 44
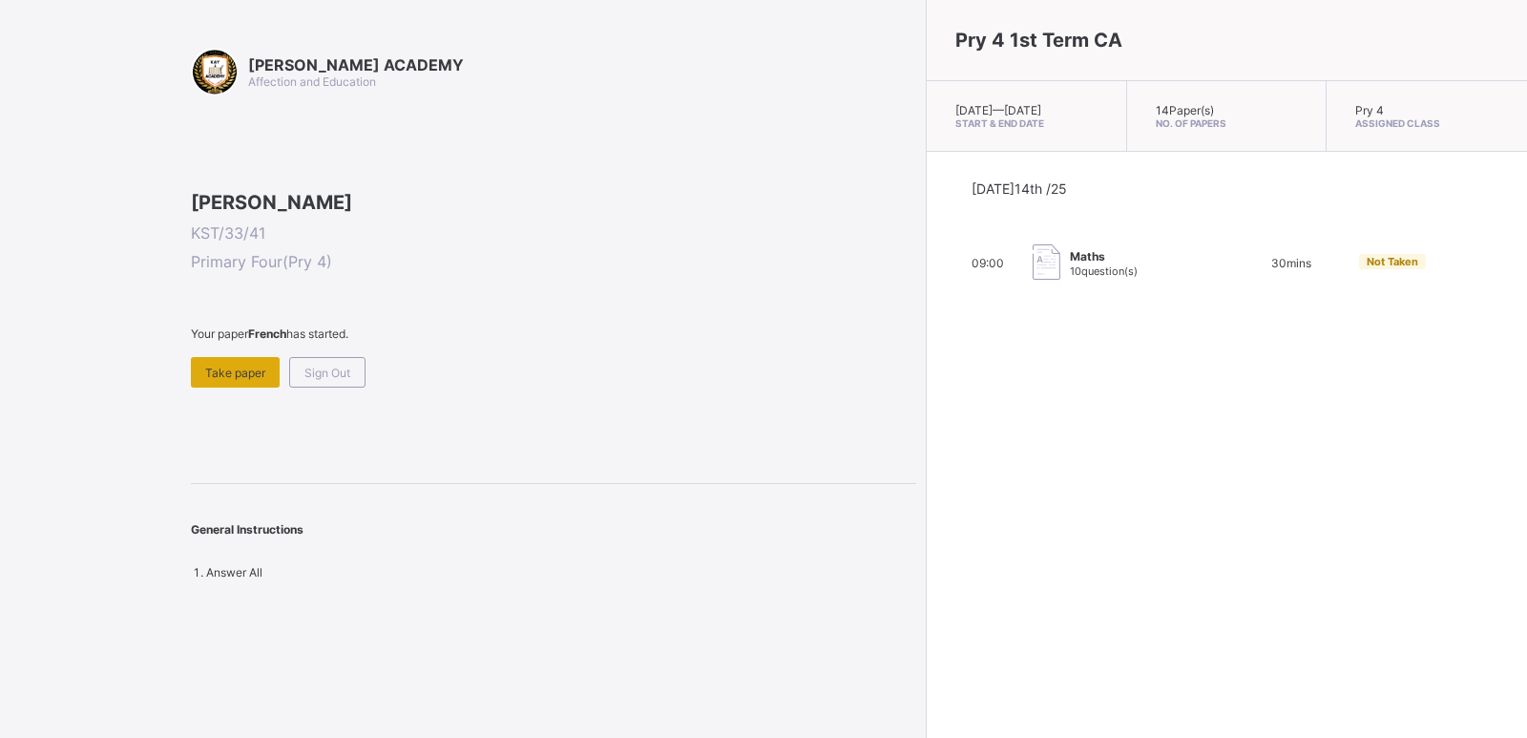
click at [206, 387] on div "Take paper" at bounding box center [235, 372] width 89 height 31
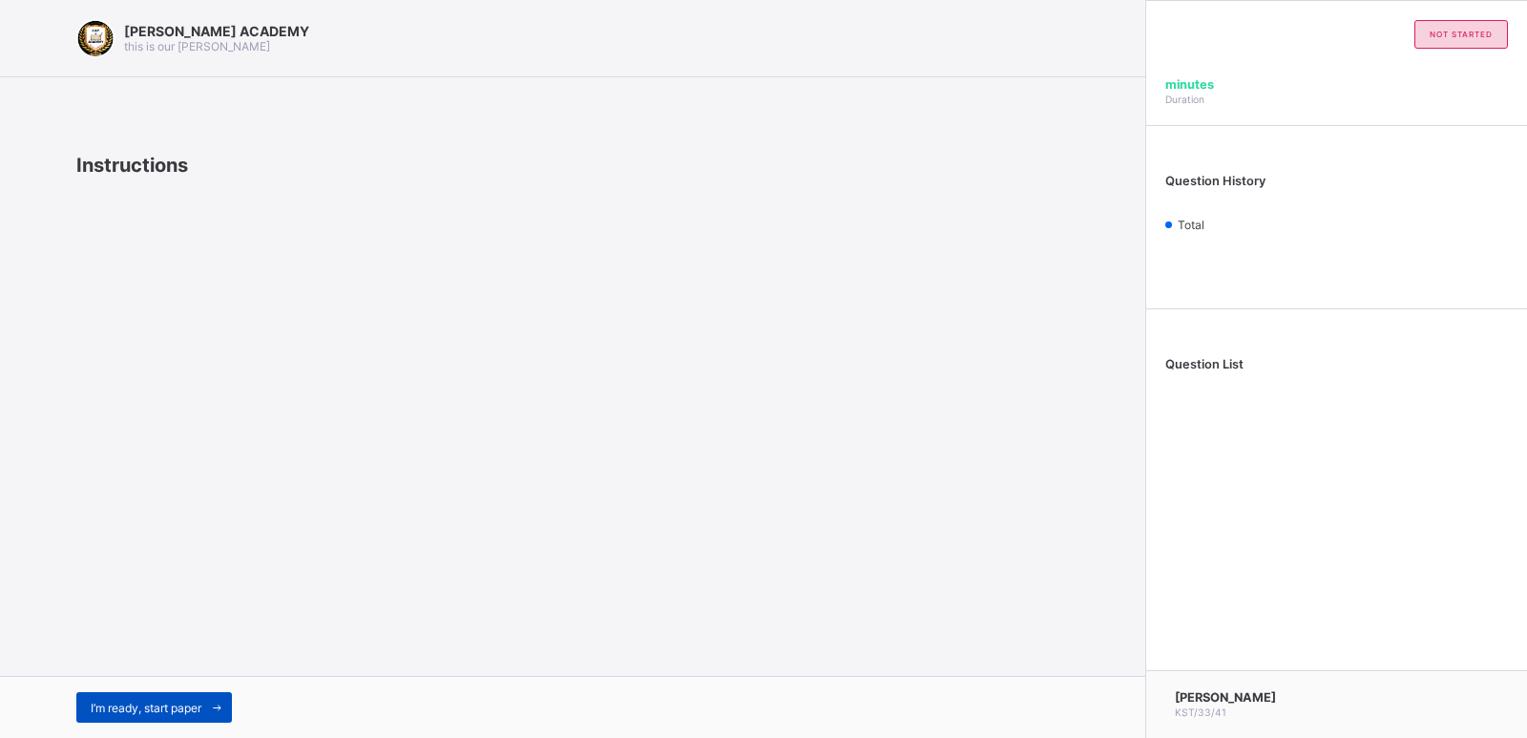
click at [211, 697] on span at bounding box center [216, 707] width 31 height 31
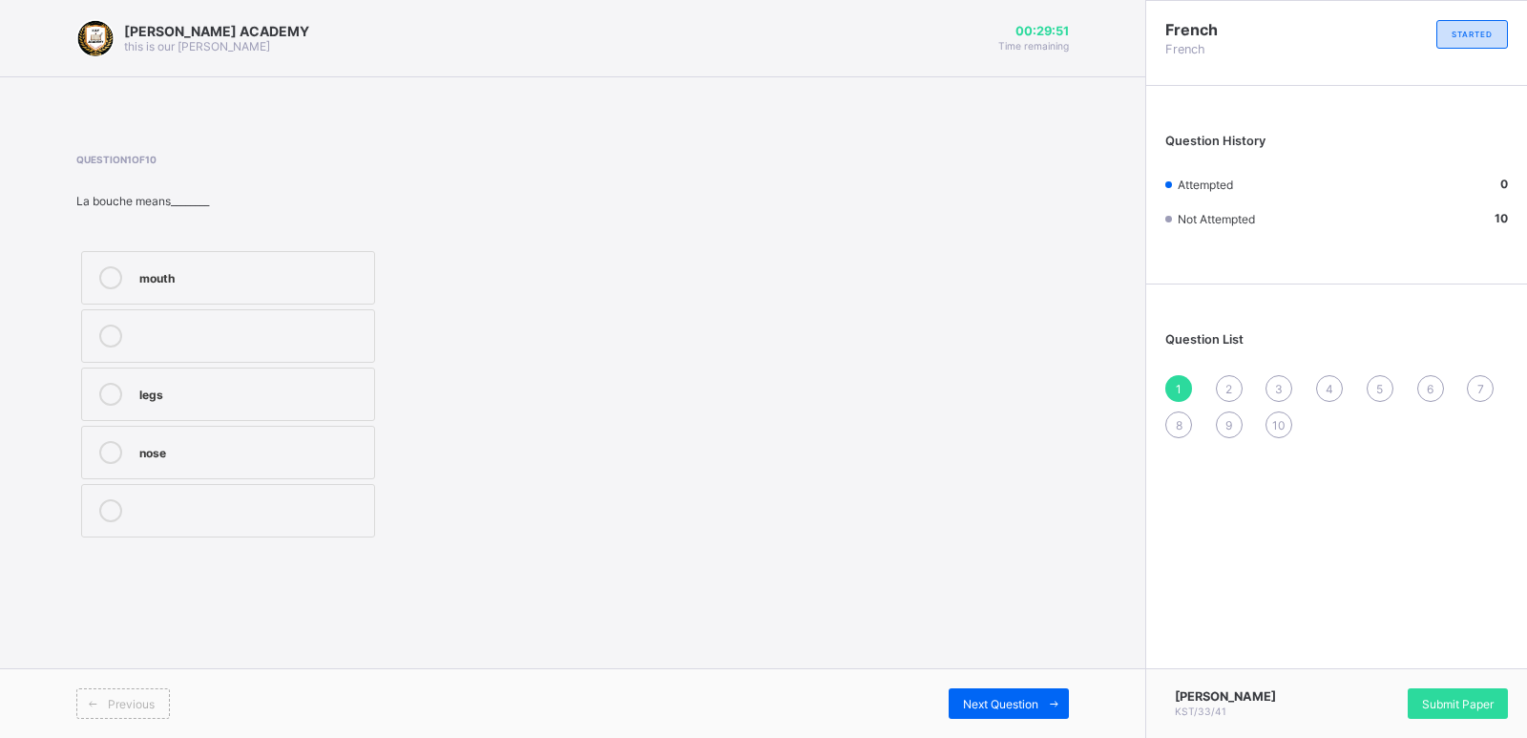
click at [227, 288] on div "mouth" at bounding box center [251, 277] width 225 height 23
click at [1224, 387] on div "2" at bounding box center [1229, 388] width 27 height 27
click at [272, 431] on label "noise" at bounding box center [228, 452] width 294 height 53
click at [1274, 387] on div "3" at bounding box center [1278, 388] width 27 height 27
click at [357, 446] on div "what is your name?" at bounding box center [251, 450] width 225 height 19
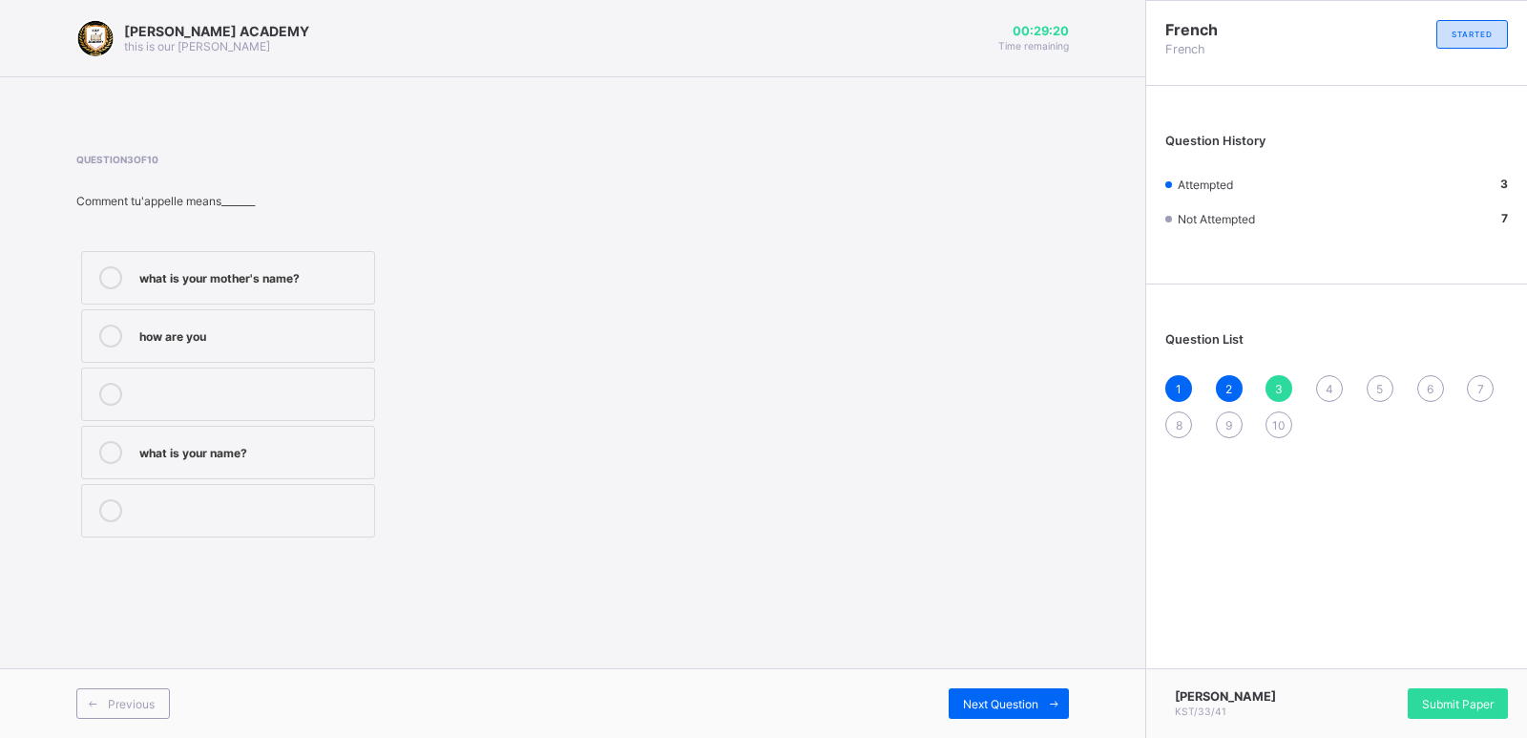
click at [1325, 394] on span "4" at bounding box center [1329, 389] width 8 height 14
click at [341, 414] on label "see you [DATE]" at bounding box center [228, 393] width 294 height 53
click at [1381, 386] on span "5" at bounding box center [1379, 389] width 7 height 14
click at [188, 458] on div "see you" at bounding box center [251, 450] width 225 height 19
click at [1422, 384] on div "6" at bounding box center [1430, 388] width 27 height 27
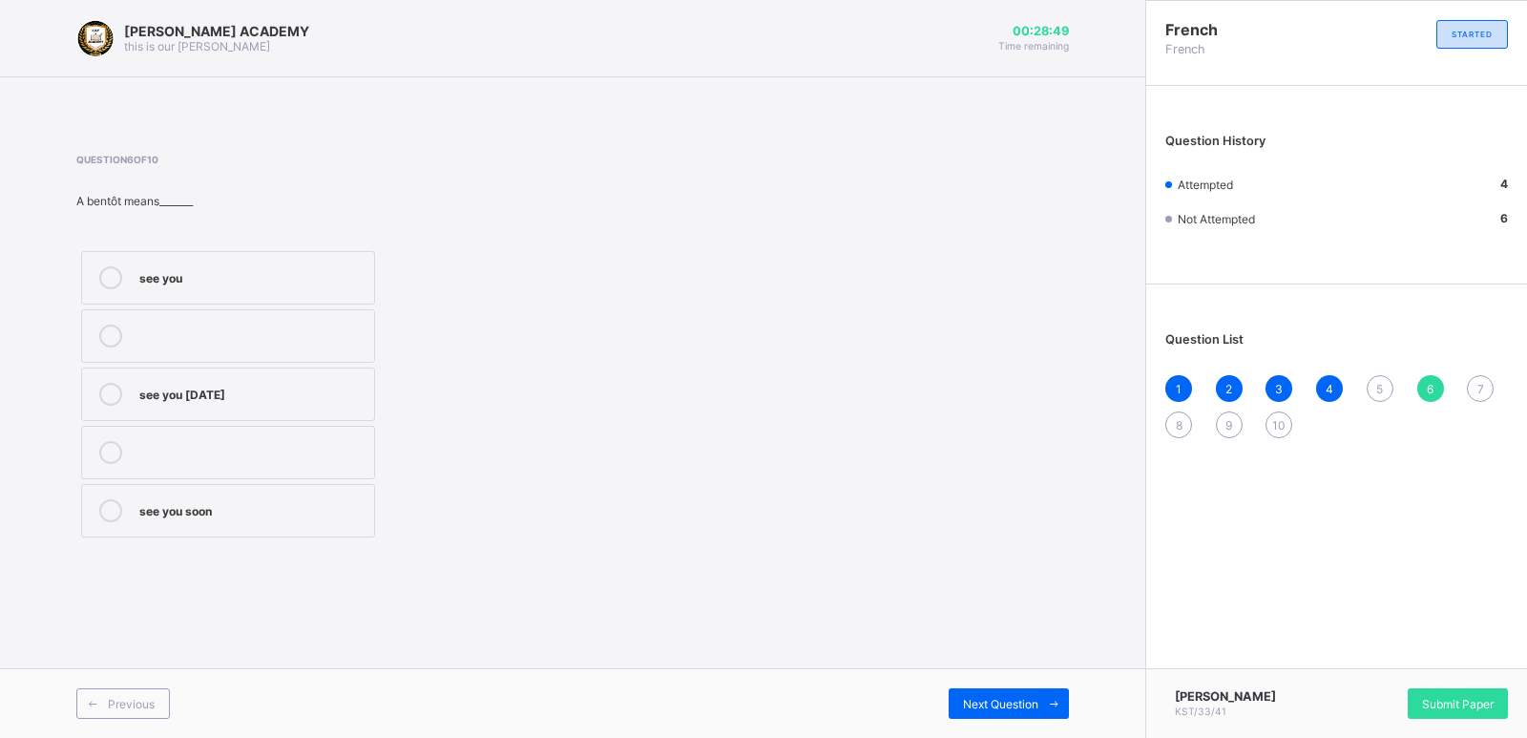
click at [1387, 385] on div "5" at bounding box center [1380, 388] width 27 height 27
click at [344, 471] on label "see you" at bounding box center [228, 452] width 294 height 53
click at [1424, 387] on div "6" at bounding box center [1430, 388] width 27 height 27
click at [294, 512] on div "see you soon" at bounding box center [251, 508] width 225 height 19
click at [1479, 391] on span "7" at bounding box center [1480, 389] width 7 height 14
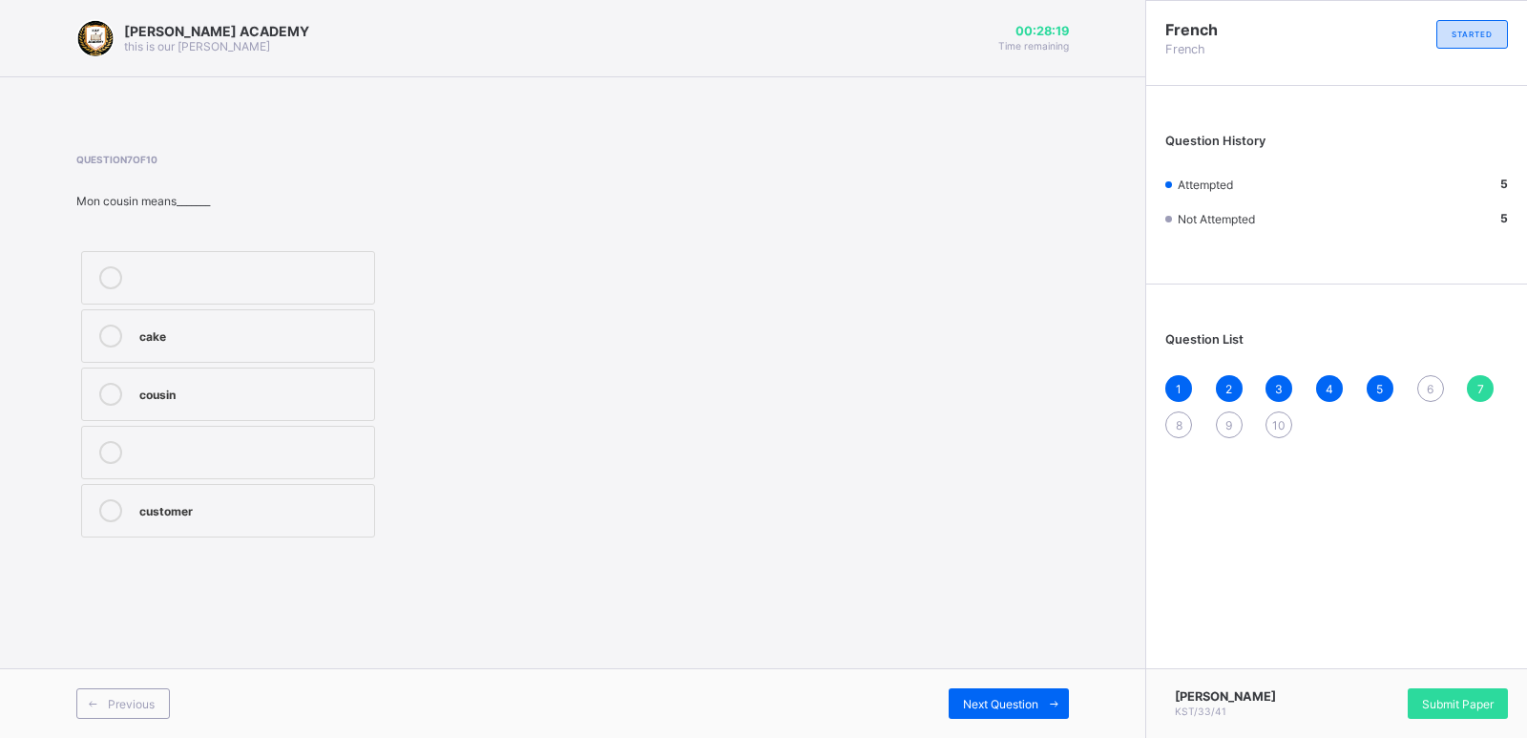
click at [1435, 390] on div "6" at bounding box center [1430, 388] width 27 height 27
click at [289, 508] on div "see you soon" at bounding box center [251, 508] width 225 height 19
click at [1479, 390] on span "7" at bounding box center [1480, 389] width 7 height 14
click at [345, 414] on label "cousin" at bounding box center [228, 393] width 294 height 53
click at [1183, 424] on div "8" at bounding box center [1178, 424] width 27 height 27
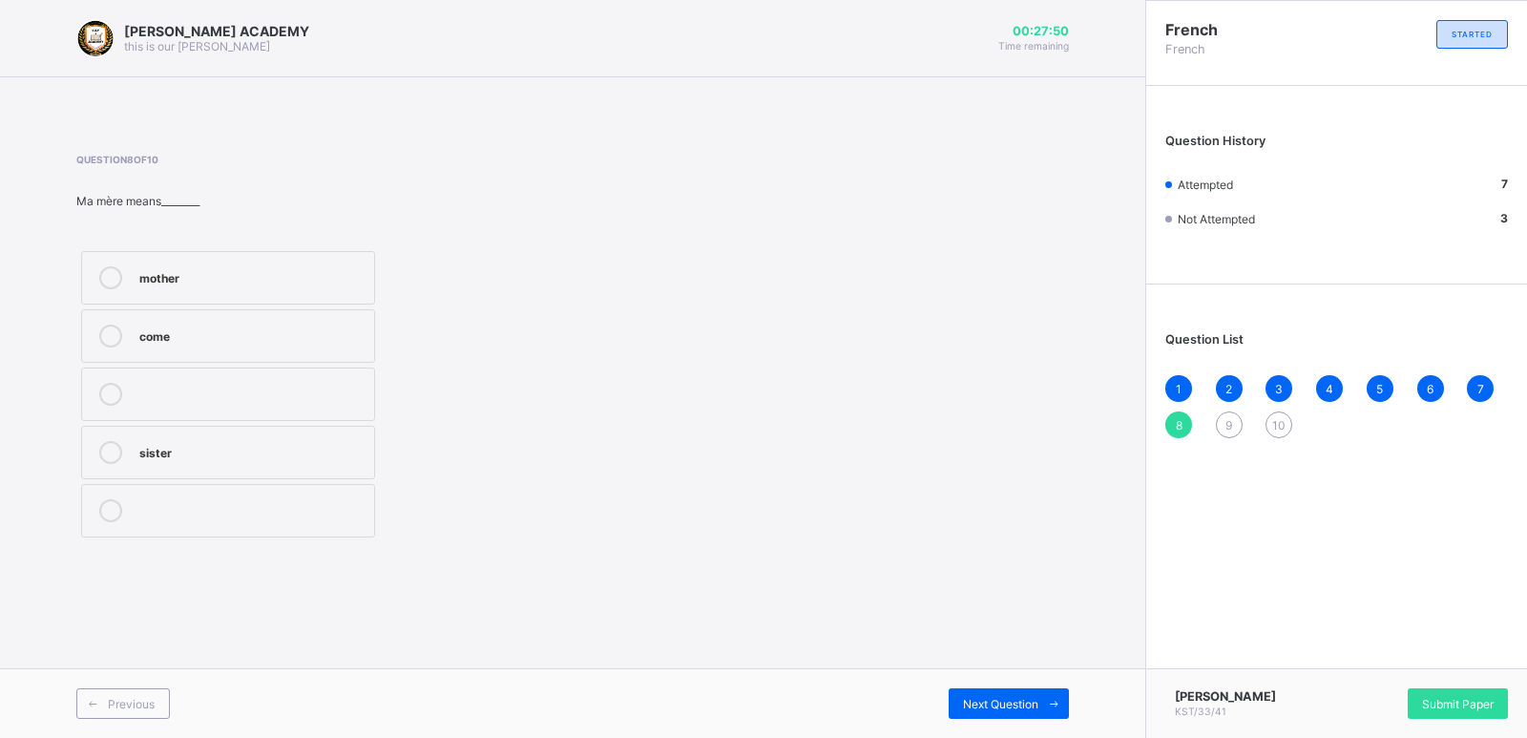
click at [378, 240] on div "Question 8 of 10 Ma mѐre means________ mother come sister" at bounding box center [329, 348] width 506 height 388
click at [303, 279] on div "mother" at bounding box center [251, 275] width 225 height 19
click at [1225, 426] on span "9" at bounding box center [1228, 425] width 7 height 14
click at [255, 459] on div "sister" at bounding box center [251, 450] width 225 height 19
click at [1276, 431] on span "10" at bounding box center [1278, 425] width 13 height 14
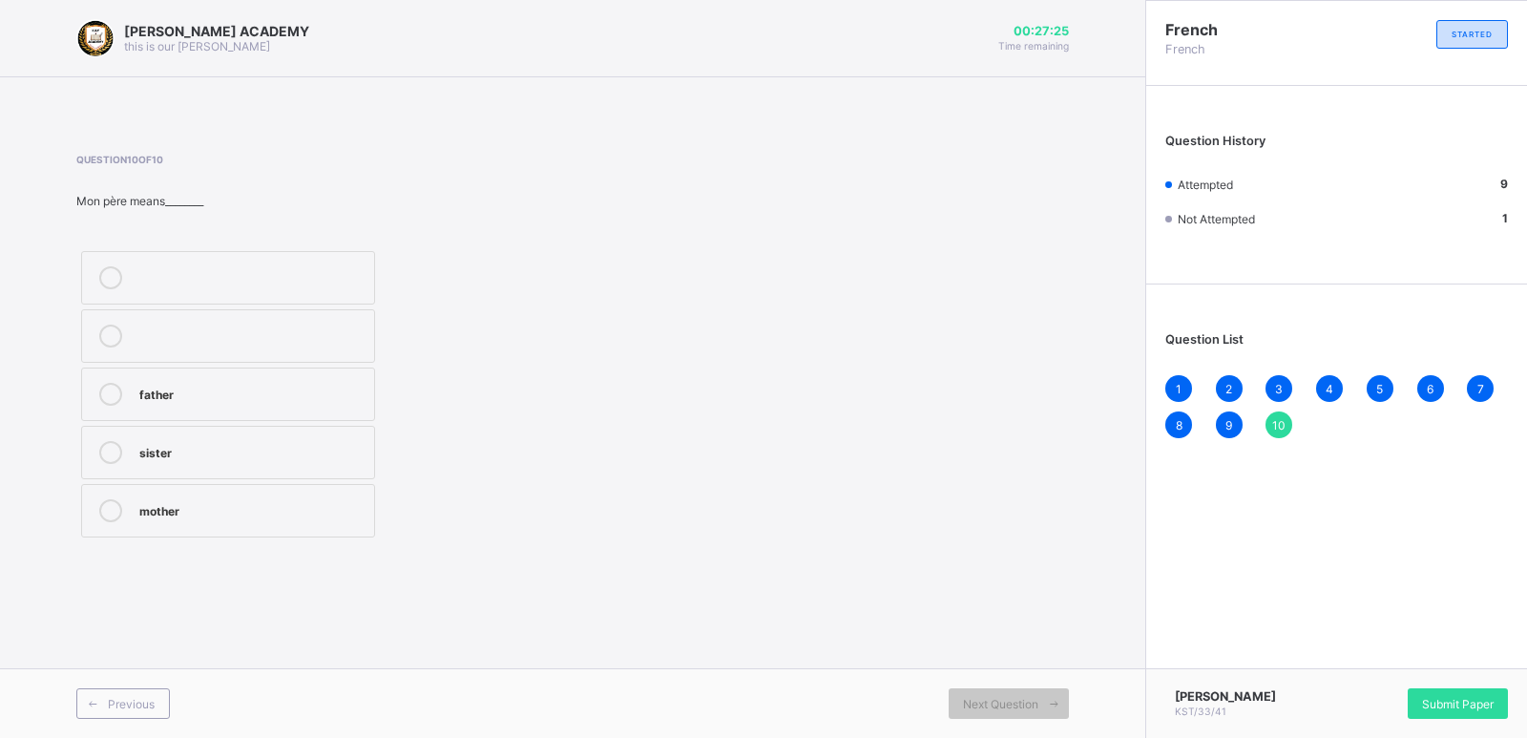
click at [240, 409] on label "father" at bounding box center [228, 393] width 294 height 53
click at [1448, 702] on span "Submit Paper" at bounding box center [1458, 704] width 72 height 14
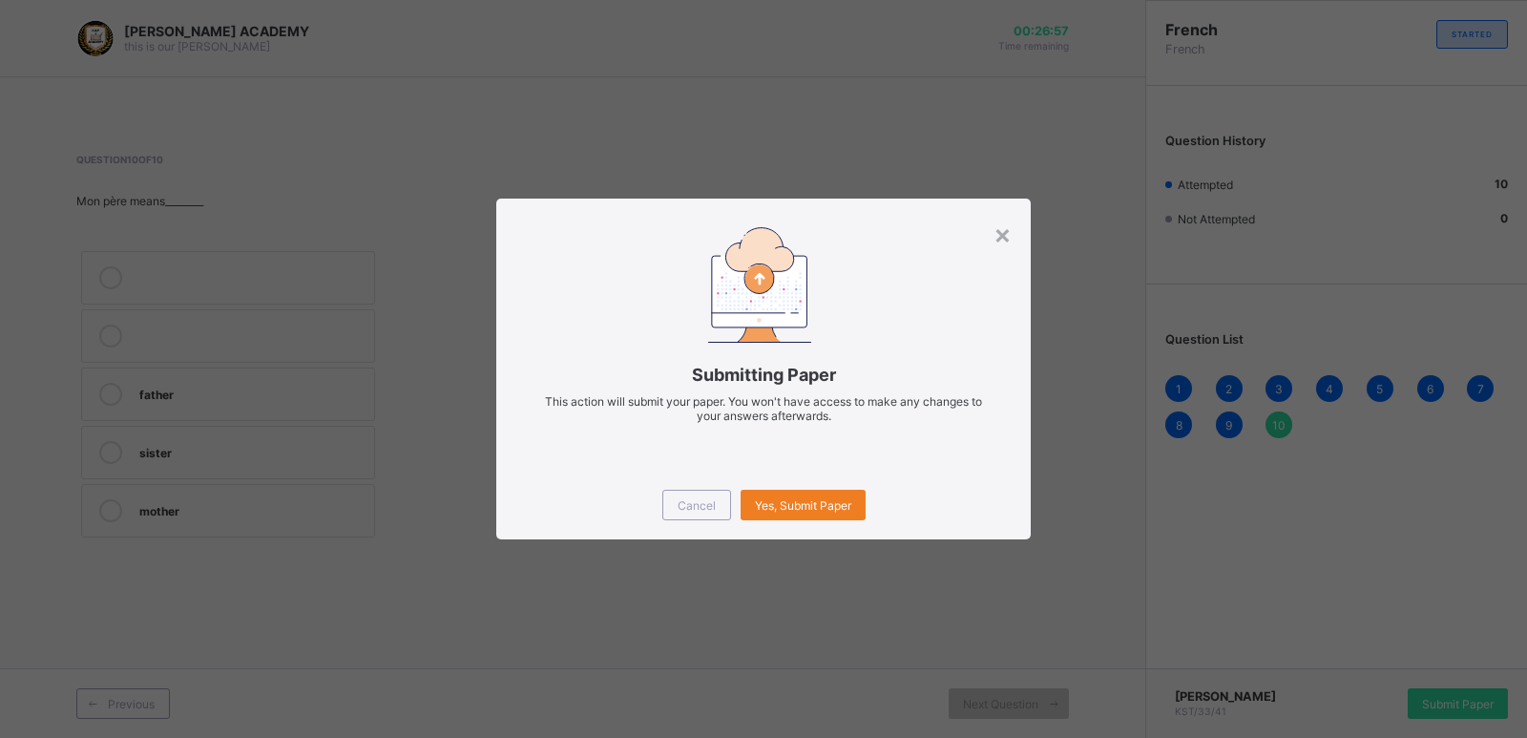
click at [810, 529] on div "Cancel Yes, Submit Paper" at bounding box center [763, 504] width 534 height 69
click at [811, 498] on span "Yes, Submit Paper" at bounding box center [803, 505] width 96 height 14
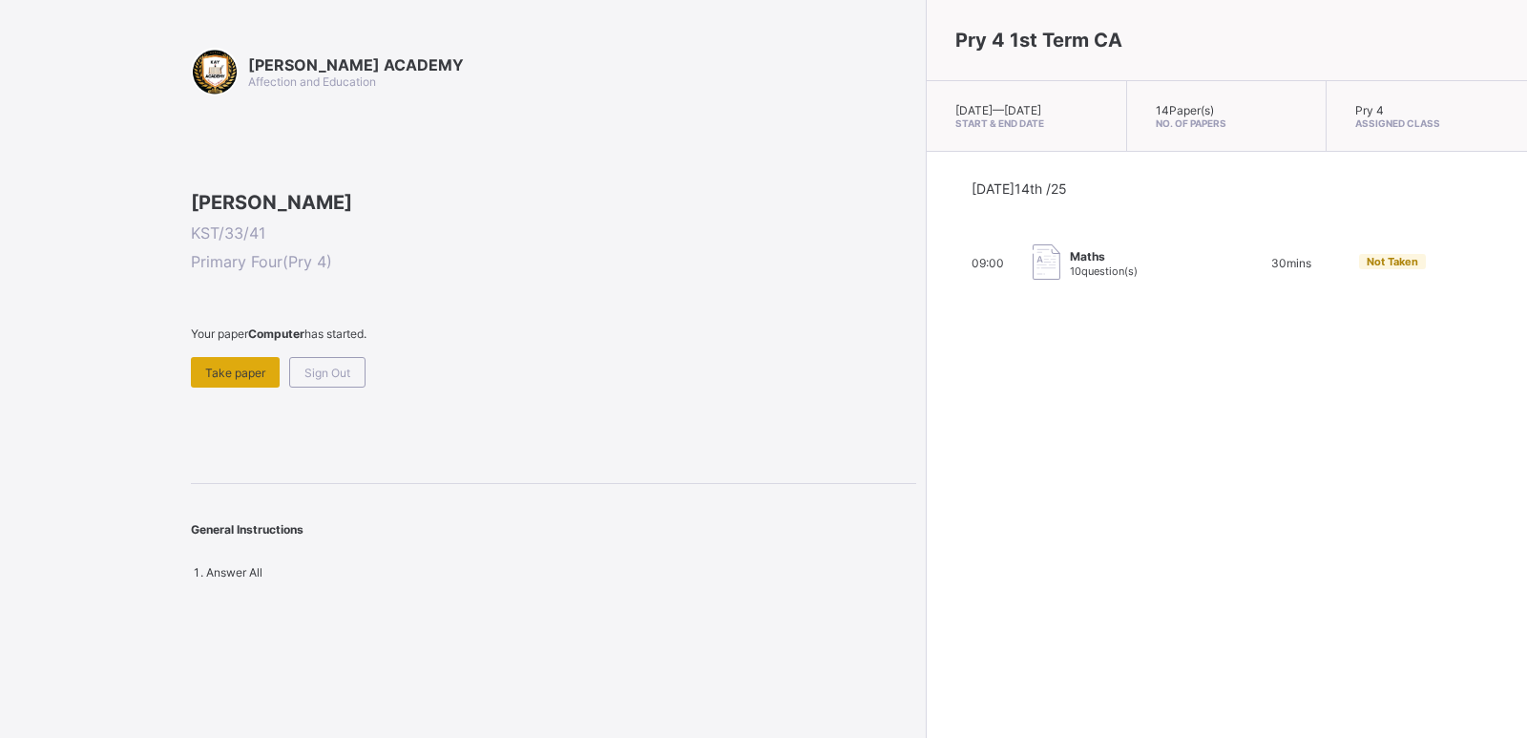
click at [240, 380] on span "Take paper" at bounding box center [235, 372] width 60 height 14
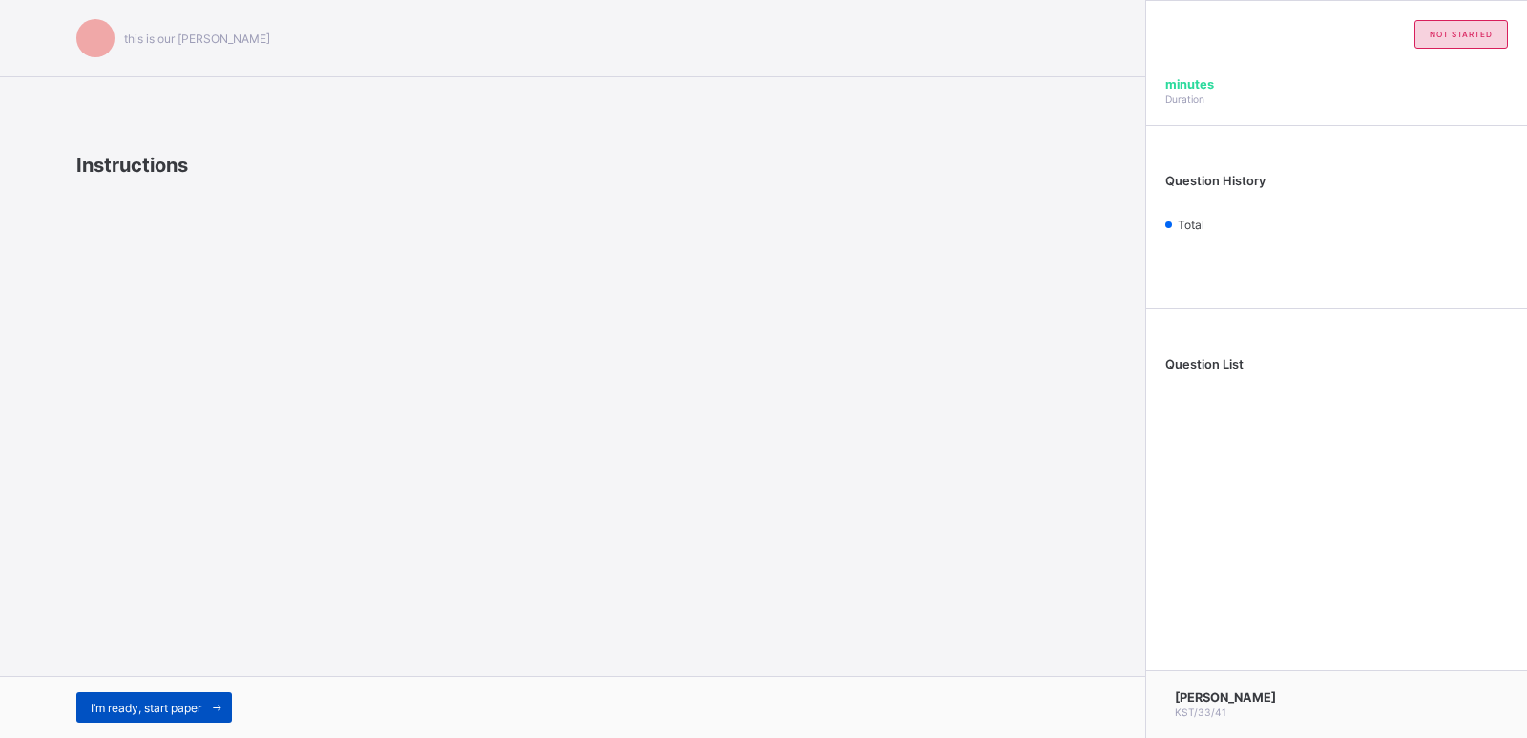
click at [156, 708] on span "I’m ready, start paper" at bounding box center [146, 707] width 111 height 14
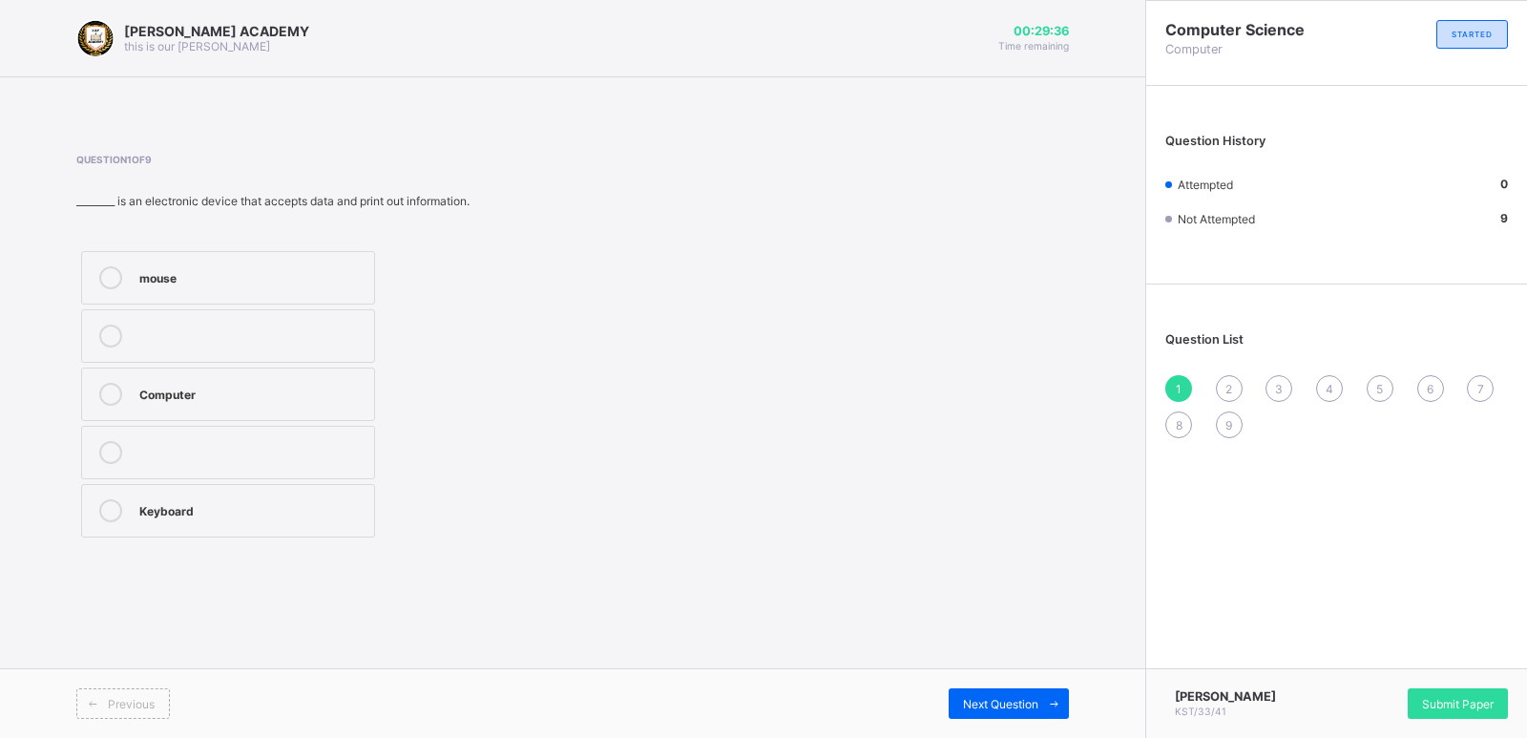
click at [214, 517] on div "Keyboard" at bounding box center [251, 508] width 225 height 19
click at [1232, 386] on span "2" at bounding box center [1228, 389] width 7 height 14
click at [322, 514] on div "Travelling" at bounding box center [251, 508] width 225 height 19
click at [1279, 386] on span "3" at bounding box center [1279, 389] width 8 height 14
click at [320, 289] on label "FALSE" at bounding box center [228, 277] width 294 height 53
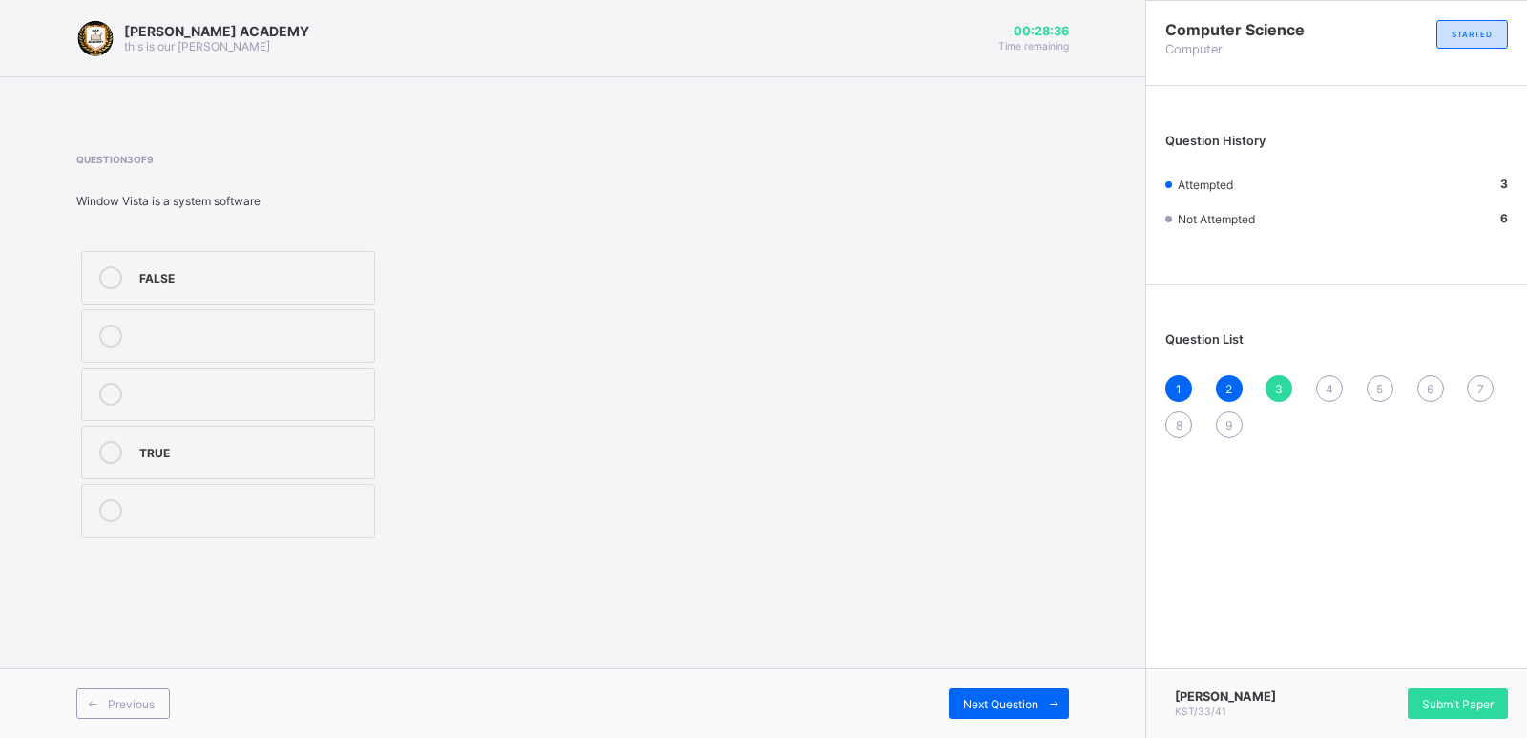
click at [1321, 379] on div "4" at bounding box center [1329, 388] width 27 height 27
click at [268, 468] on label "Hardware" at bounding box center [228, 452] width 294 height 53
click at [265, 502] on div "Software" at bounding box center [251, 508] width 225 height 19
click at [1386, 385] on div "5" at bounding box center [1380, 388] width 27 height 27
click at [346, 447] on div "Stick" at bounding box center [251, 450] width 225 height 19
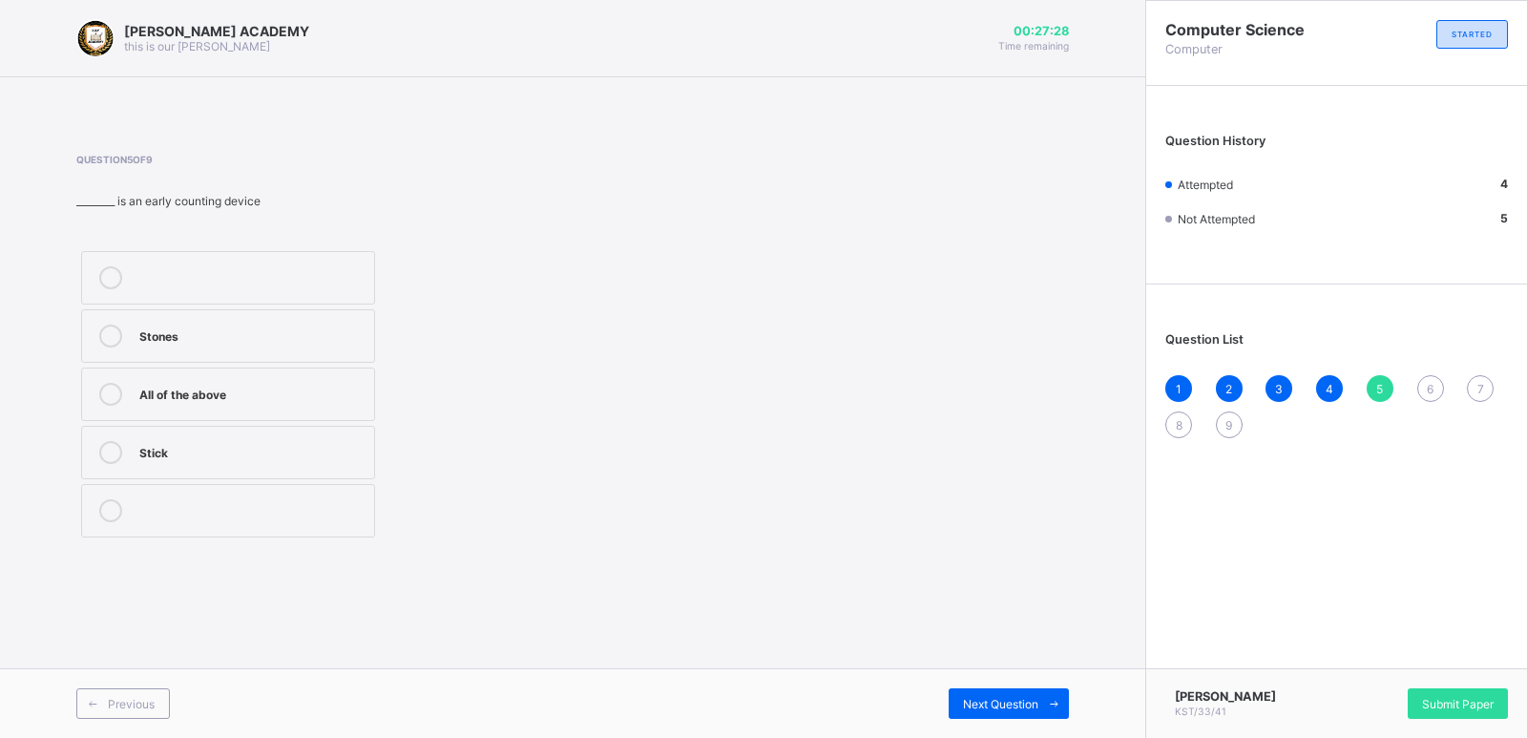
click at [1434, 390] on div "6" at bounding box center [1430, 388] width 27 height 27
click at [1380, 384] on span "5" at bounding box center [1379, 389] width 7 height 14
click at [349, 440] on label "Stick" at bounding box center [228, 452] width 294 height 53
click at [1419, 388] on div "6" at bounding box center [1430, 388] width 27 height 27
click at [337, 527] on label "Microsoft Word" at bounding box center [228, 510] width 294 height 53
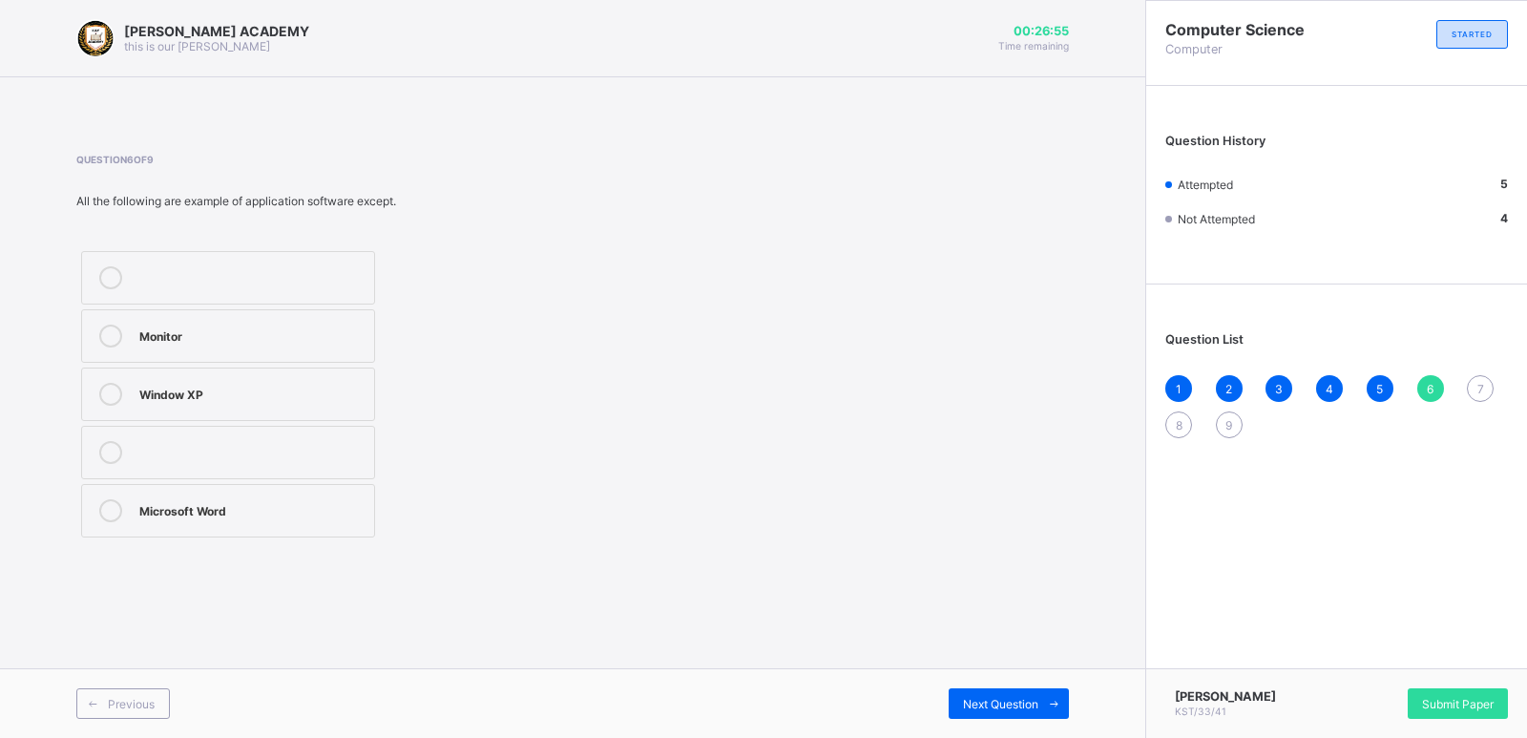
click at [1481, 386] on span "7" at bounding box center [1480, 389] width 7 height 14
click at [559, 344] on div "Hardware Printer Software" at bounding box center [329, 394] width 506 height 296
click at [316, 506] on div "Software" at bounding box center [251, 508] width 225 height 19
click at [1179, 425] on span "8" at bounding box center [1179, 425] width 7 height 14
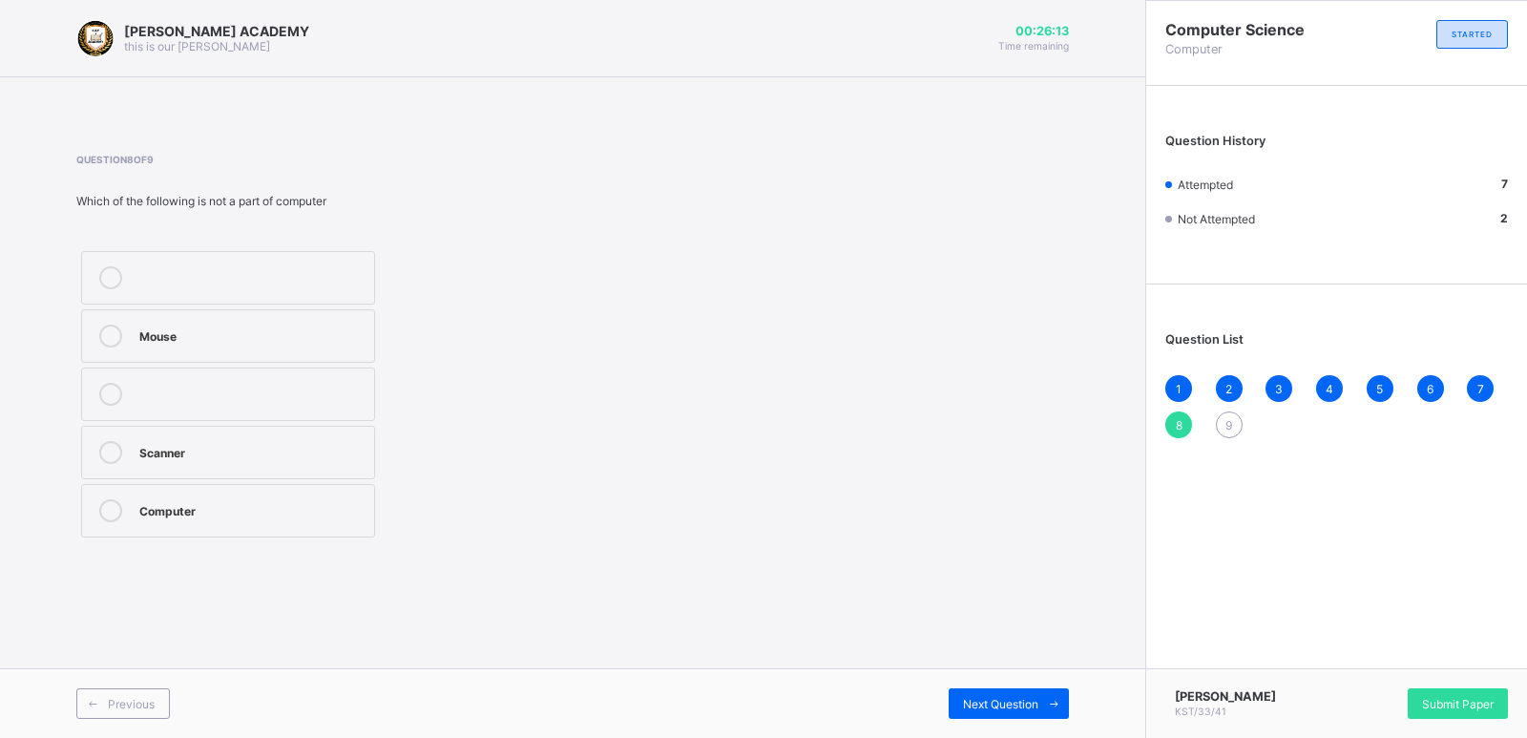
click at [607, 403] on div "Question 8 of 9 Which of the following is not a part of computer Mouse Scanner …" at bounding box center [572, 348] width 992 height 388
click at [344, 455] on div "Scanner" at bounding box center [251, 450] width 225 height 19
click at [1226, 425] on span "9" at bounding box center [1228, 425] width 7 height 14
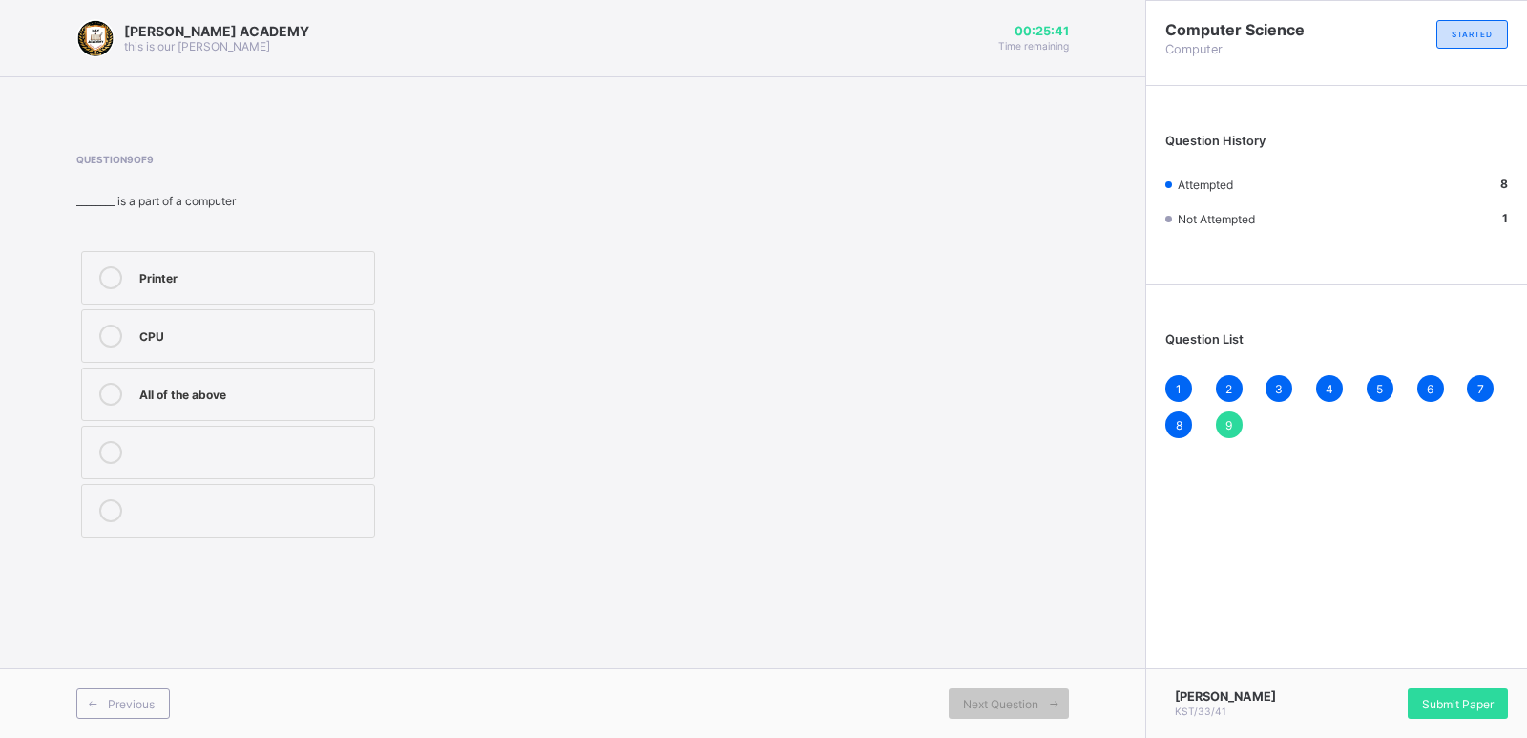
click at [234, 343] on div "CPU" at bounding box center [251, 333] width 225 height 19
click at [1436, 706] on span "Submit Paper" at bounding box center [1458, 704] width 72 height 14
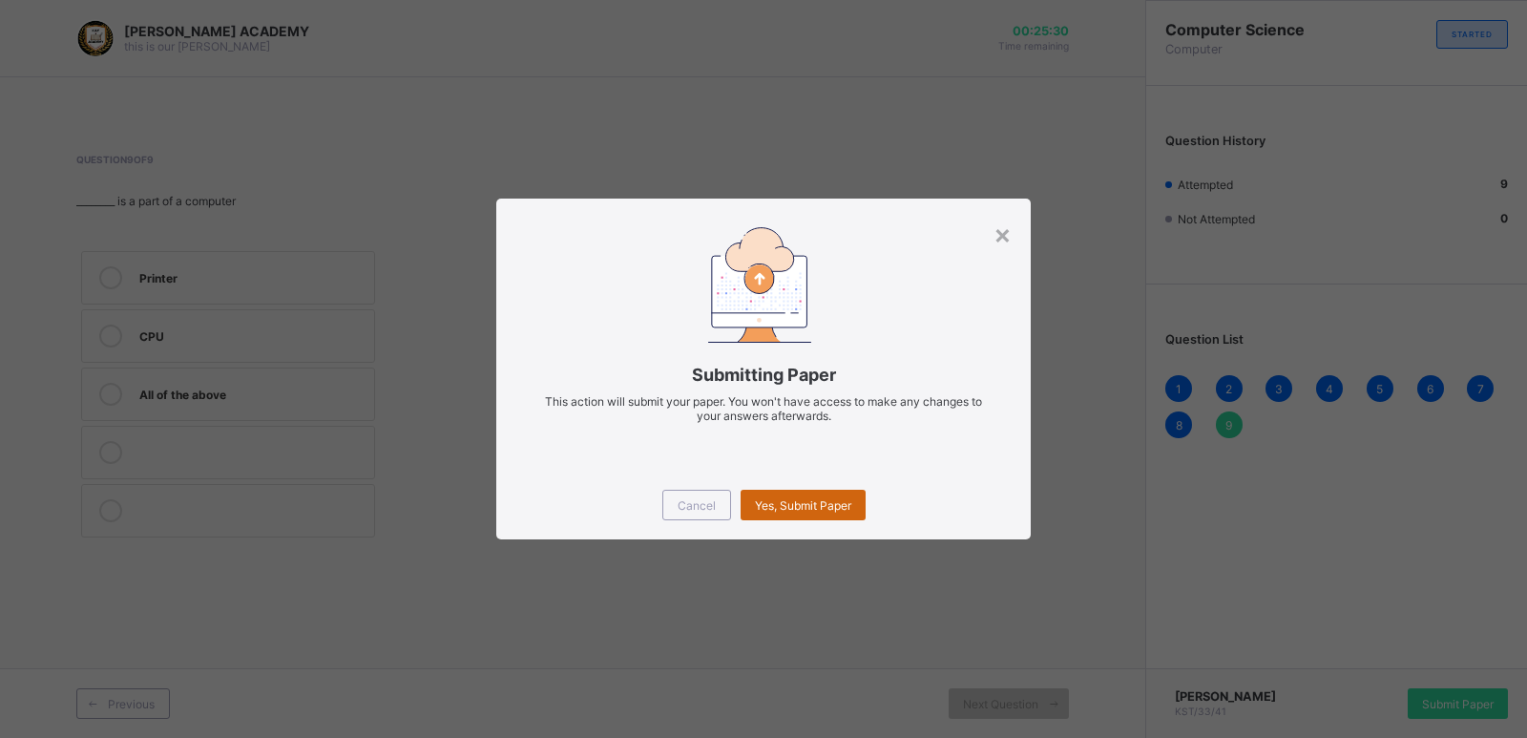
click at [802, 500] on span "Yes, Submit Paper" at bounding box center [803, 505] width 96 height 14
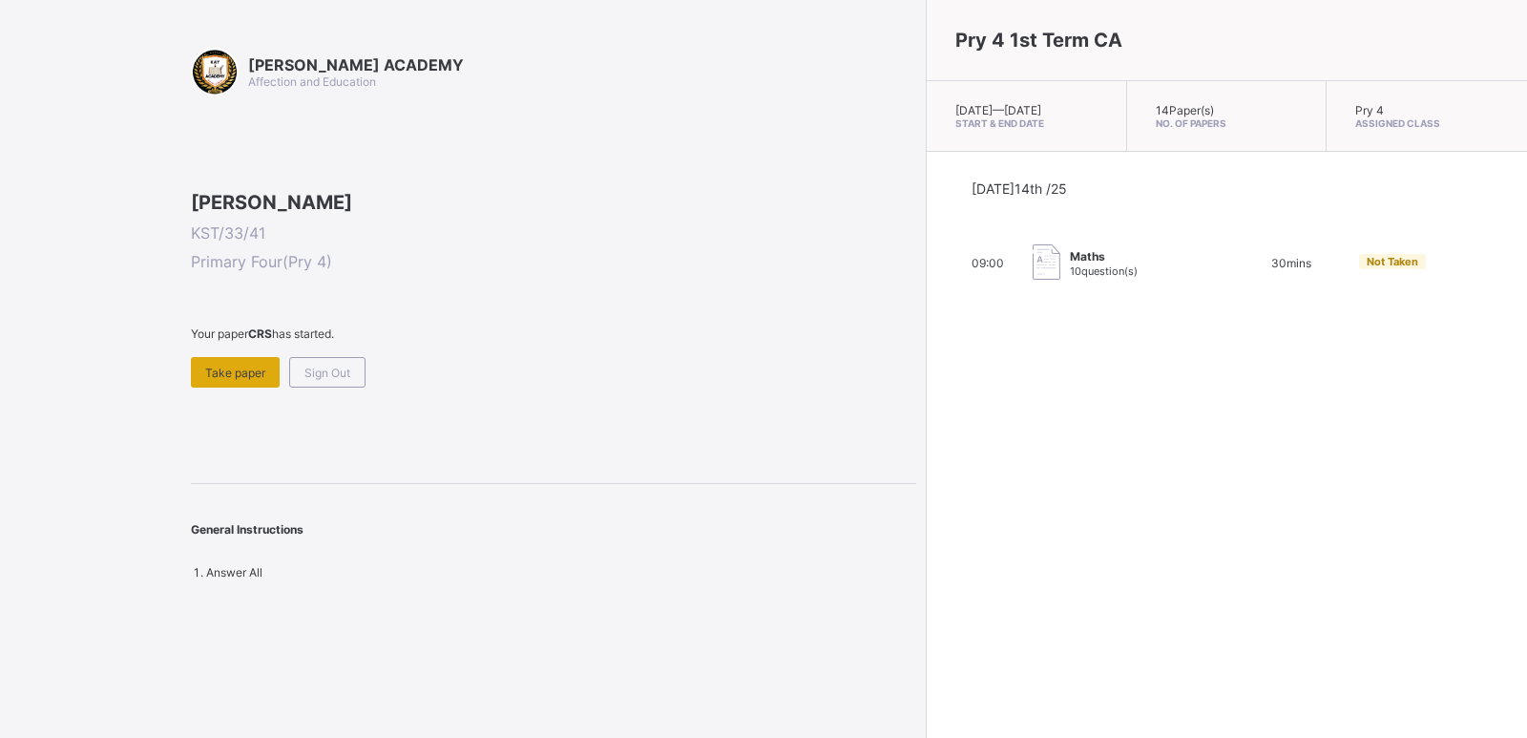
click at [229, 387] on div "Take paper" at bounding box center [235, 372] width 89 height 31
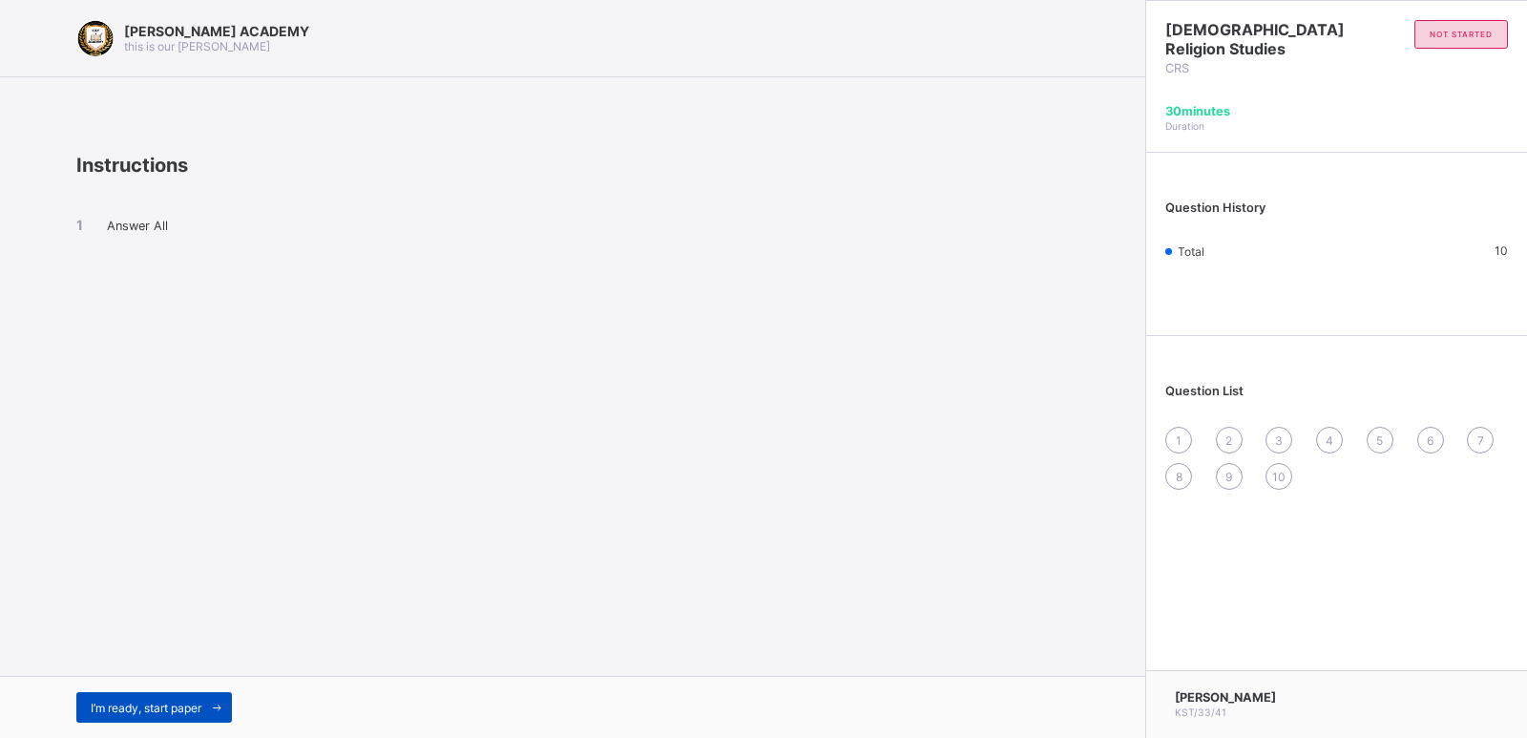
click at [186, 715] on div "I’m ready, start paper" at bounding box center [154, 707] width 156 height 31
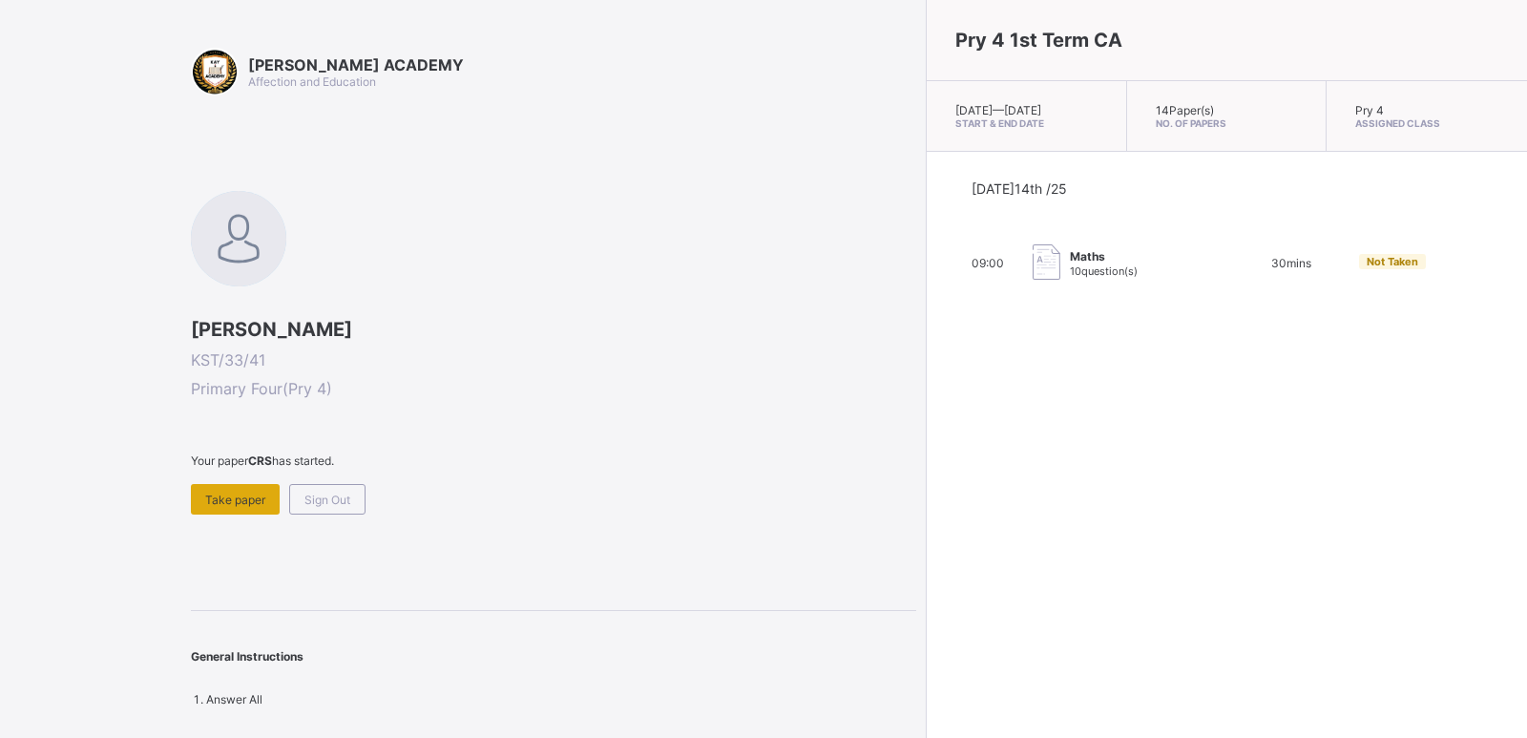
click at [261, 500] on span "Take paper" at bounding box center [235, 499] width 60 height 14
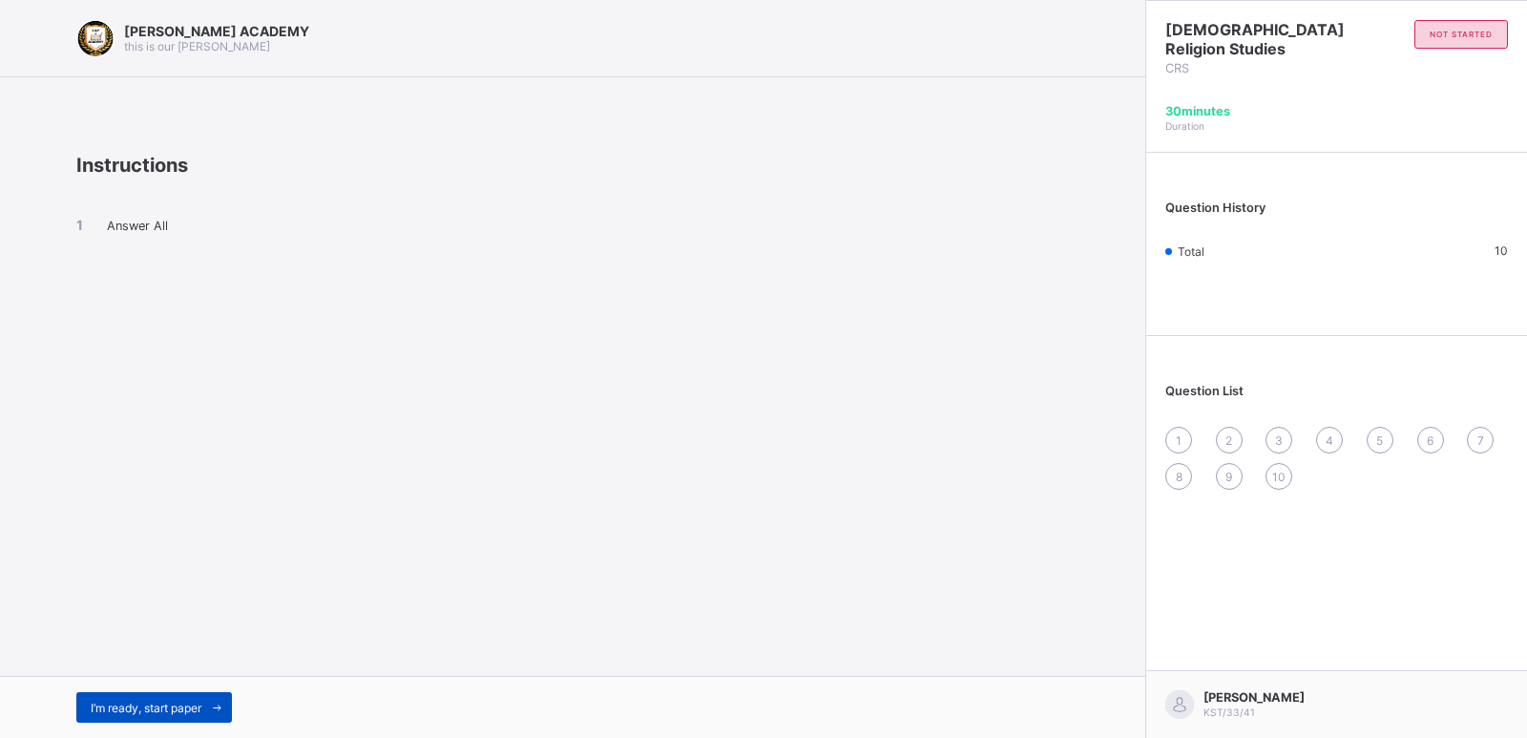
click at [186, 696] on div "I’m ready, start paper" at bounding box center [154, 707] width 156 height 31
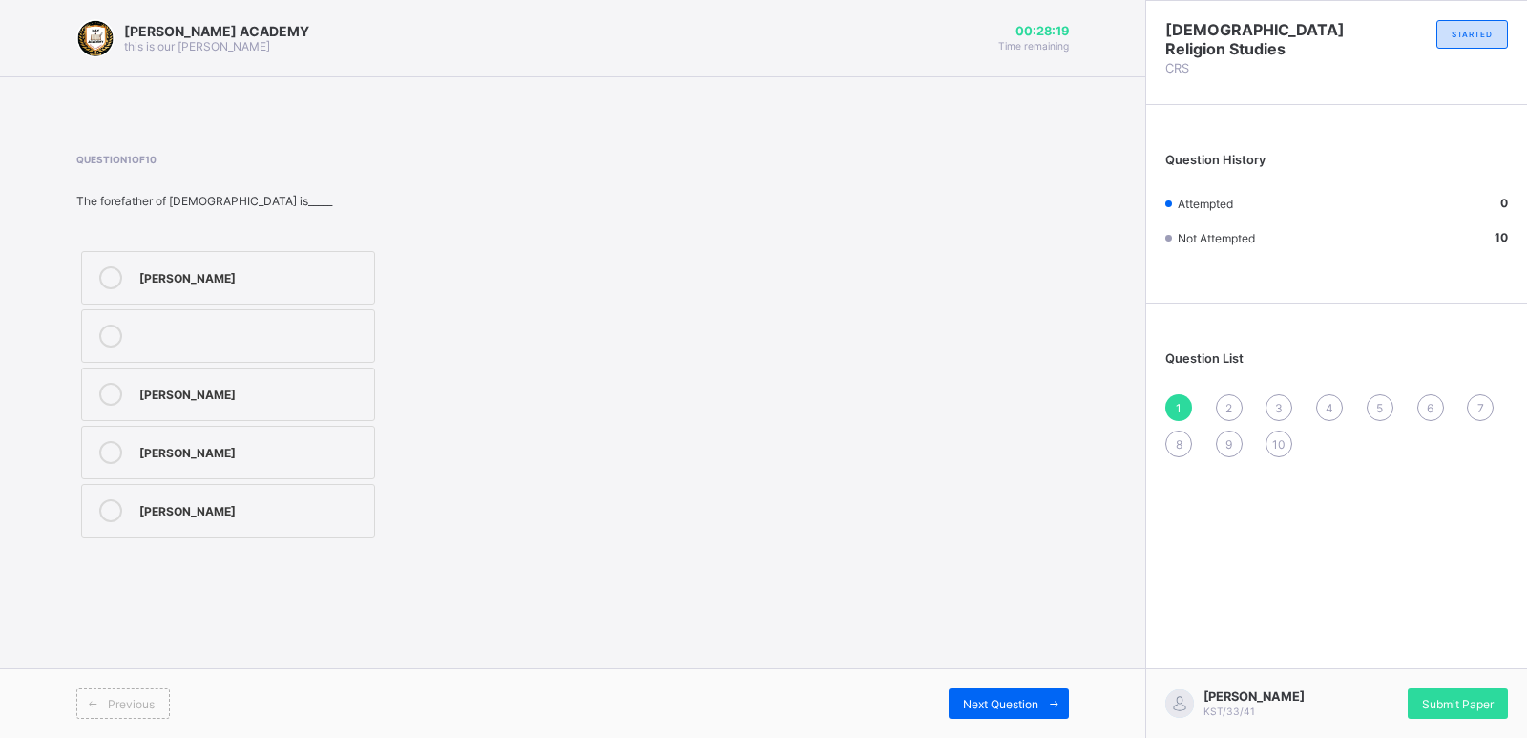
click at [234, 268] on div "[PERSON_NAME]" at bounding box center [251, 275] width 225 height 19
click at [1461, 698] on span "Submit Paper" at bounding box center [1458, 704] width 72 height 14
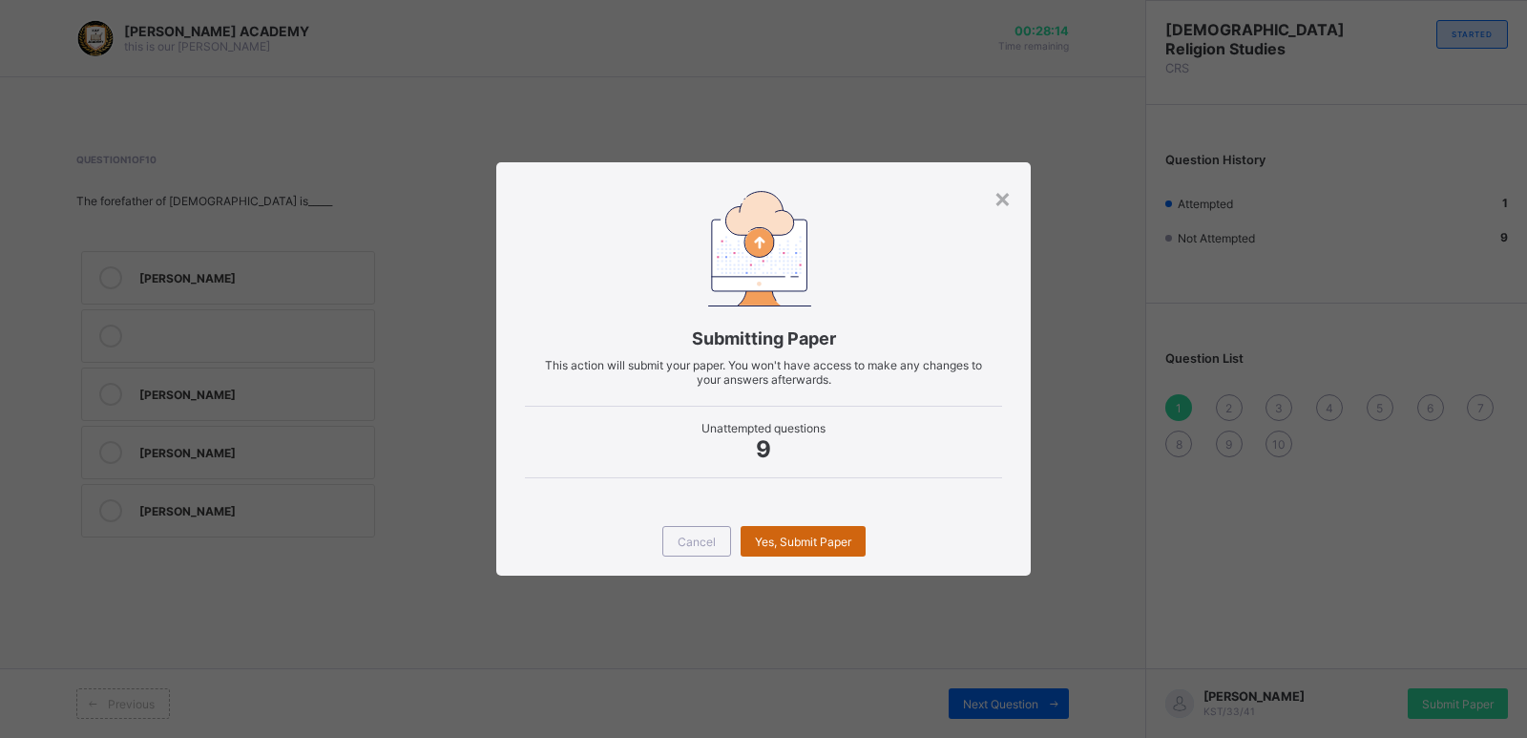
click at [818, 544] on span "Yes, Submit Paper" at bounding box center [803, 541] width 96 height 14
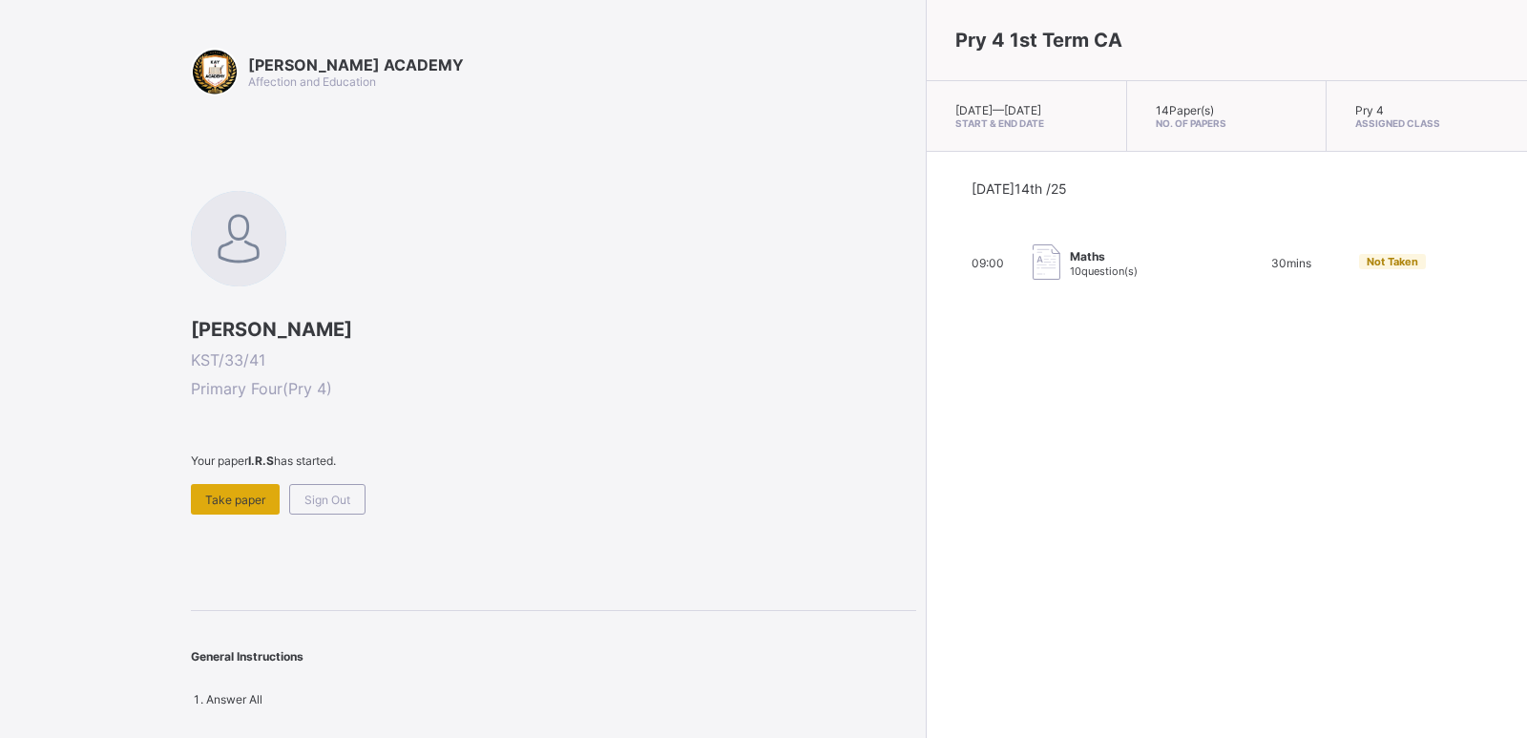
click at [227, 506] on span "Take paper" at bounding box center [235, 499] width 60 height 14
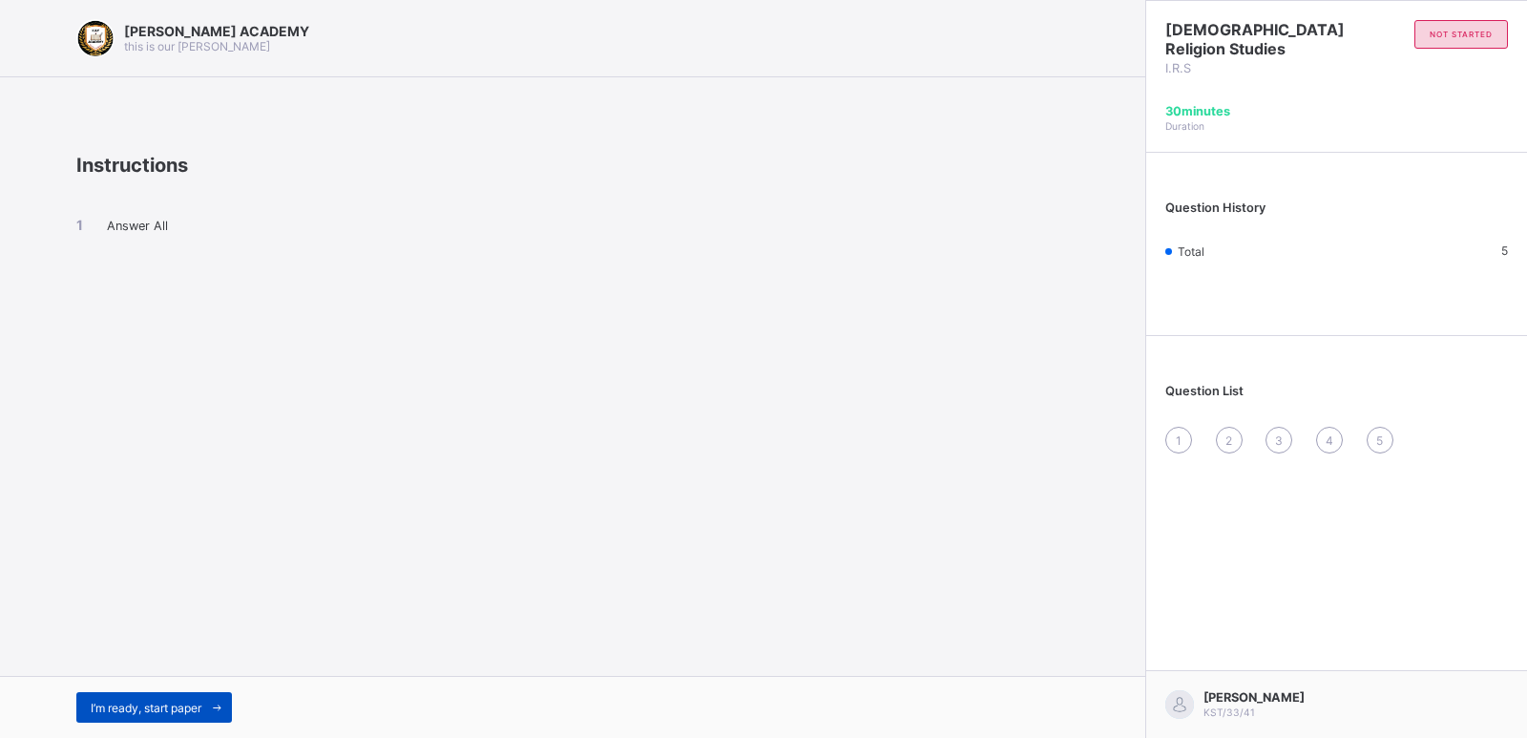
click at [154, 711] on span "I’m ready, start paper" at bounding box center [146, 707] width 111 height 14
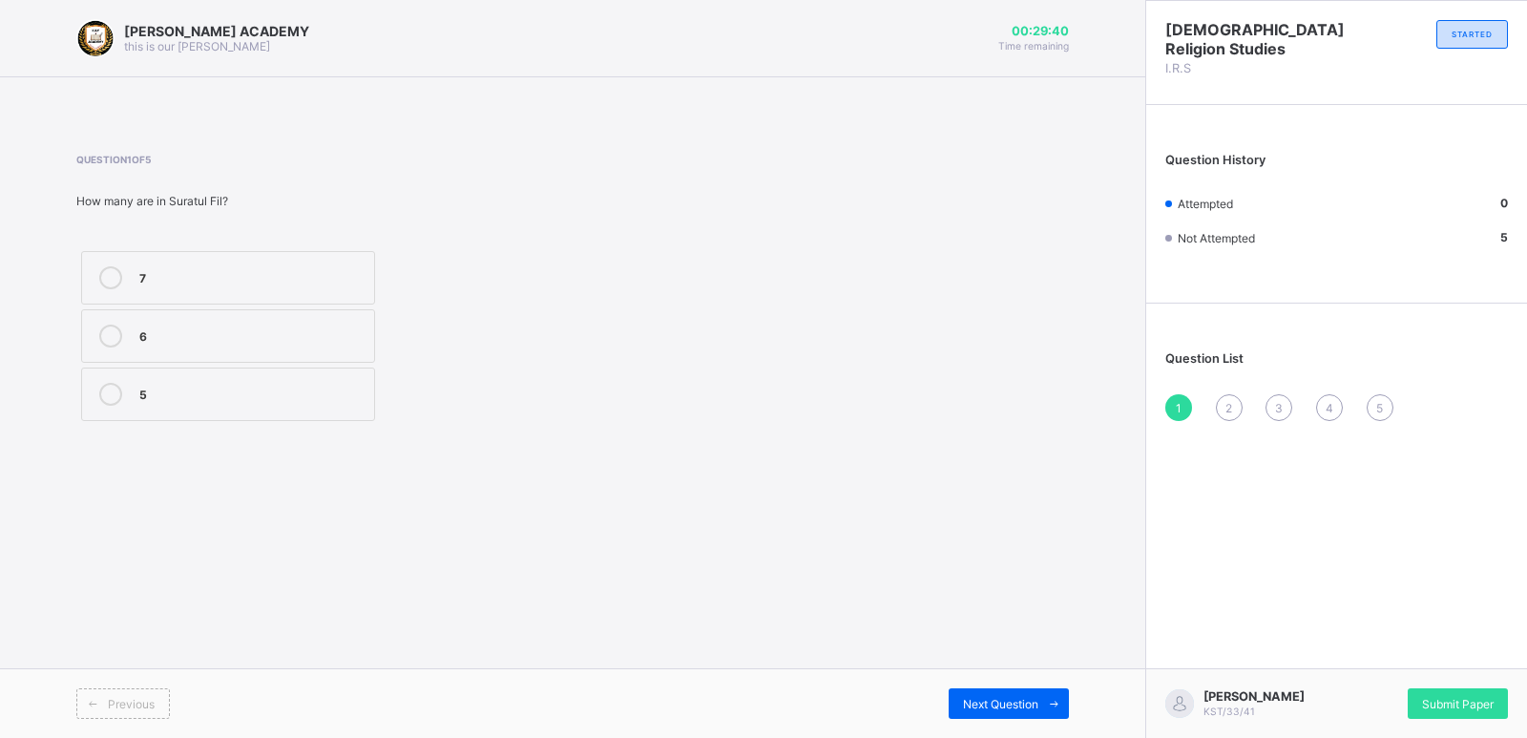
click at [276, 325] on div "6" at bounding box center [251, 333] width 225 height 19
click at [1230, 397] on div "2" at bounding box center [1229, 407] width 27 height 27
click at [348, 277] on div "Munkar" at bounding box center [251, 275] width 225 height 19
click at [294, 382] on label "Israfil" at bounding box center [228, 393] width 294 height 53
click at [1269, 408] on div "3" at bounding box center [1278, 407] width 27 height 27
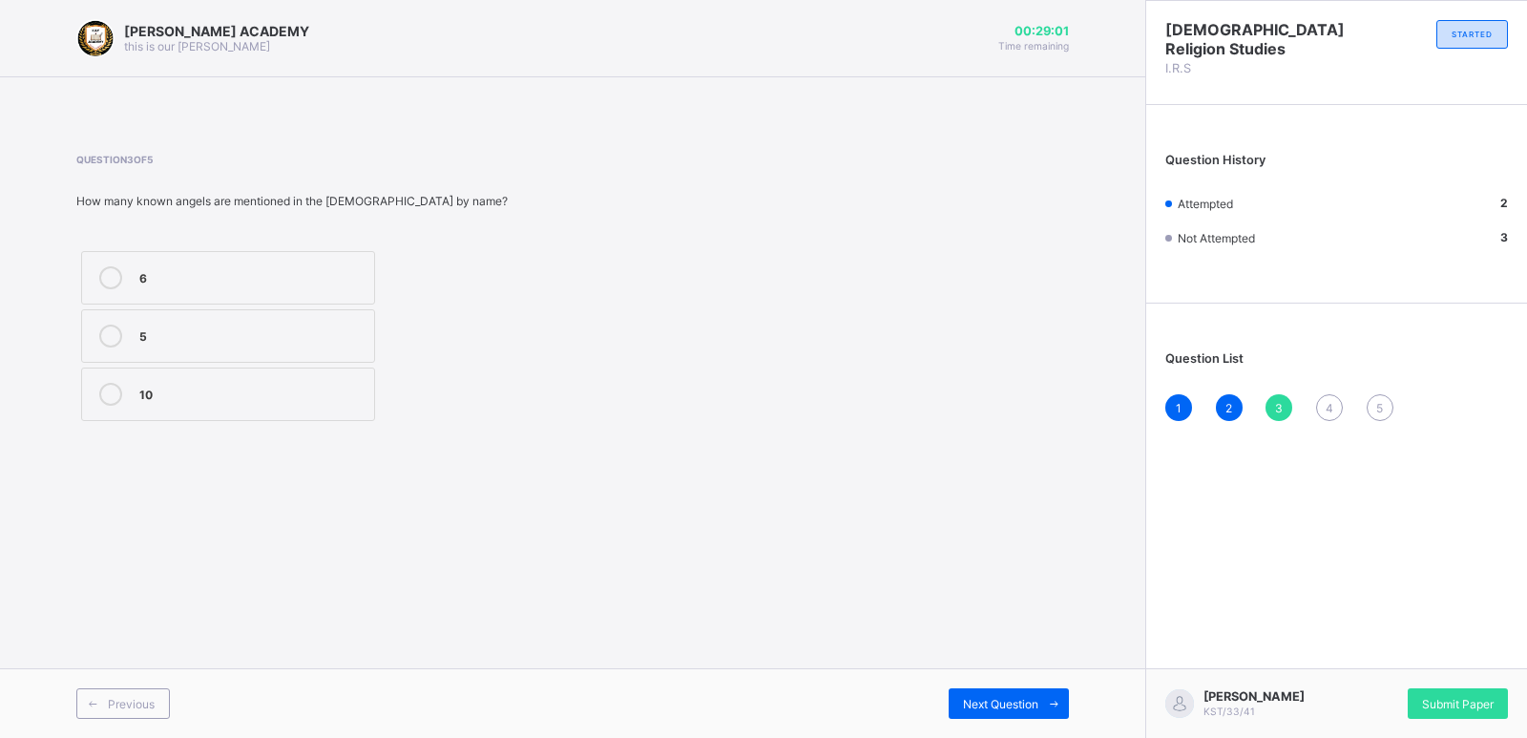
click at [282, 358] on label "5" at bounding box center [228, 335] width 294 height 53
click at [1323, 407] on div "4" at bounding box center [1329, 407] width 27 height 27
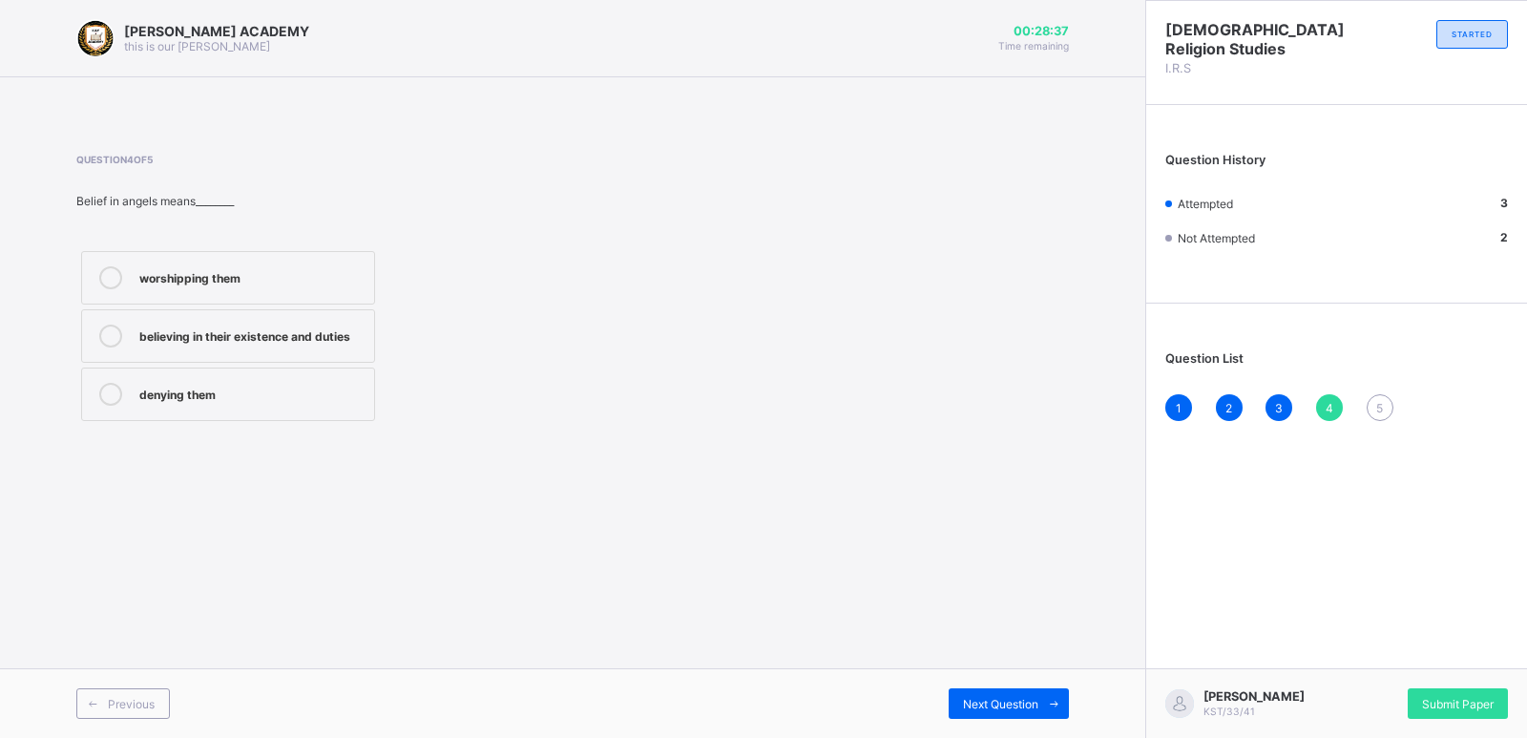
click at [307, 289] on label "worshipping them" at bounding box center [228, 277] width 294 height 53
click at [1381, 406] on span "5" at bounding box center [1379, 408] width 7 height 14
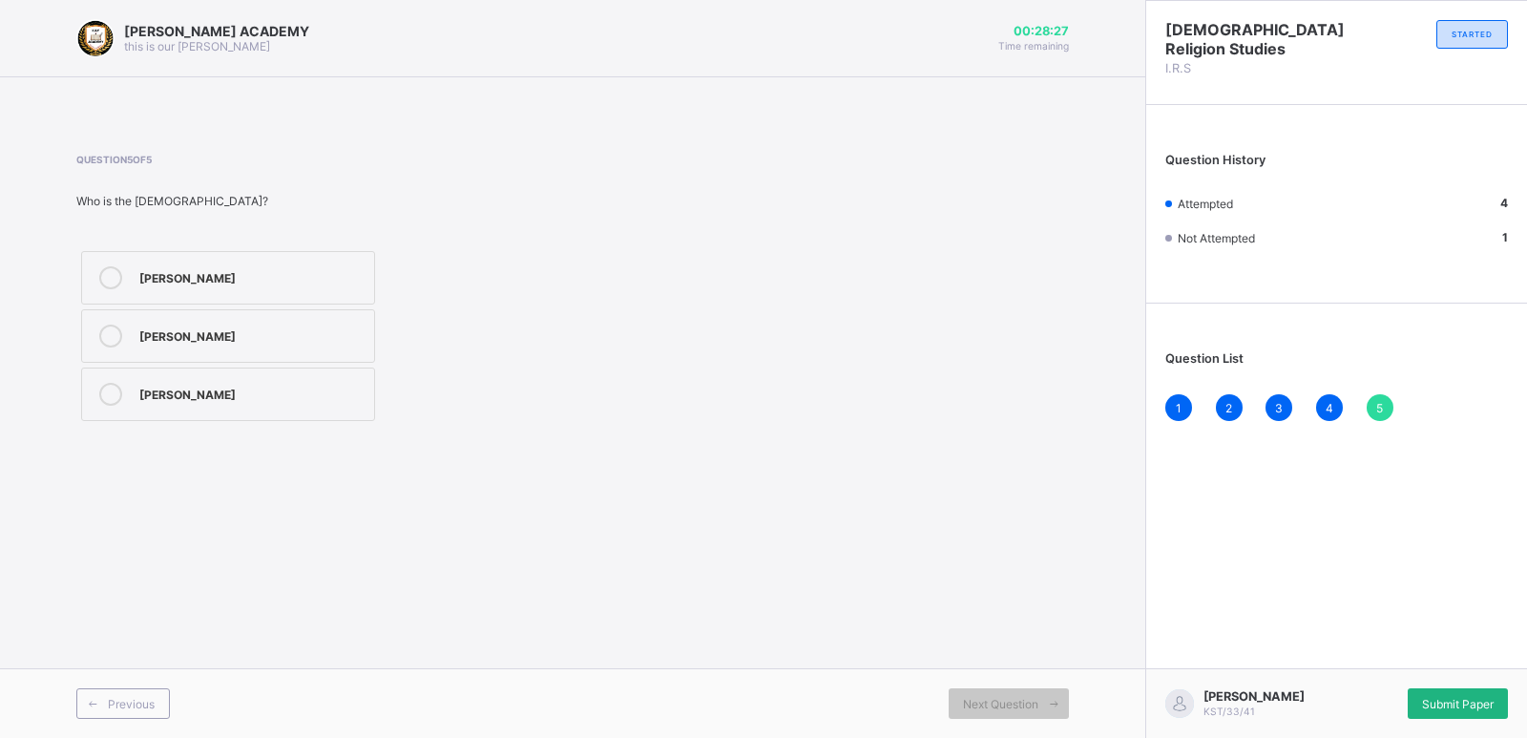
click at [1489, 699] on span "Submit Paper" at bounding box center [1458, 704] width 72 height 14
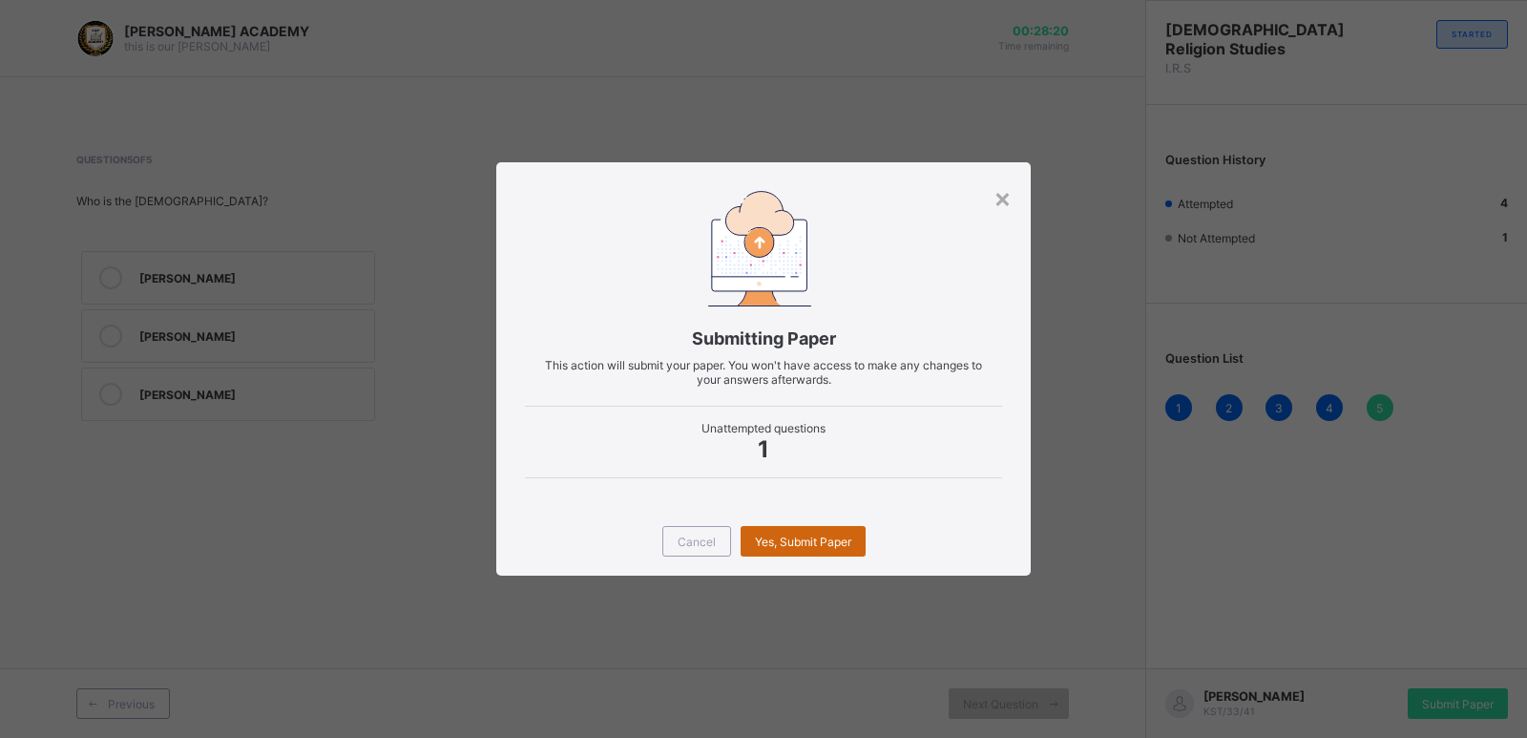
click at [799, 536] on span "Yes, Submit Paper" at bounding box center [803, 541] width 96 height 14
